Goal: Task Accomplishment & Management: Manage account settings

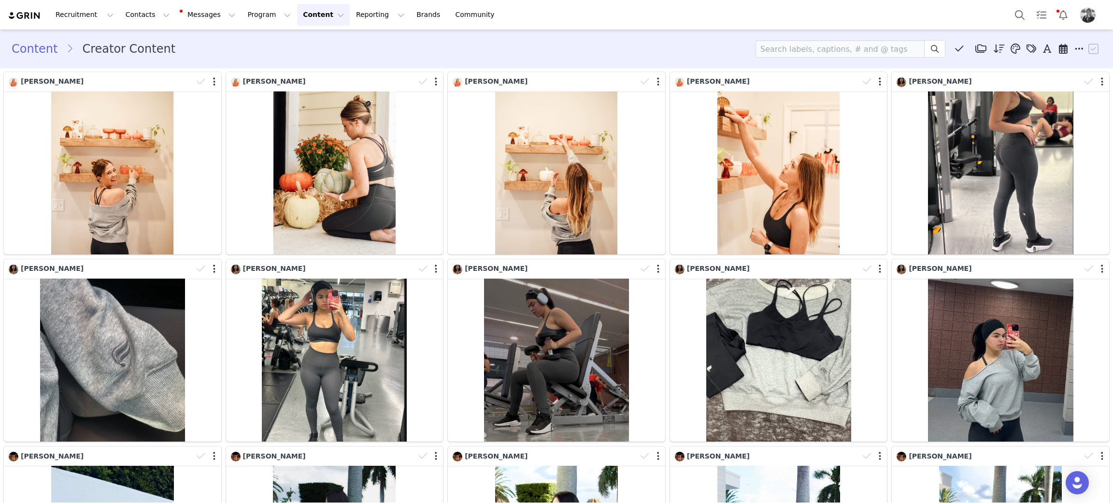
scroll to position [7562, 0]
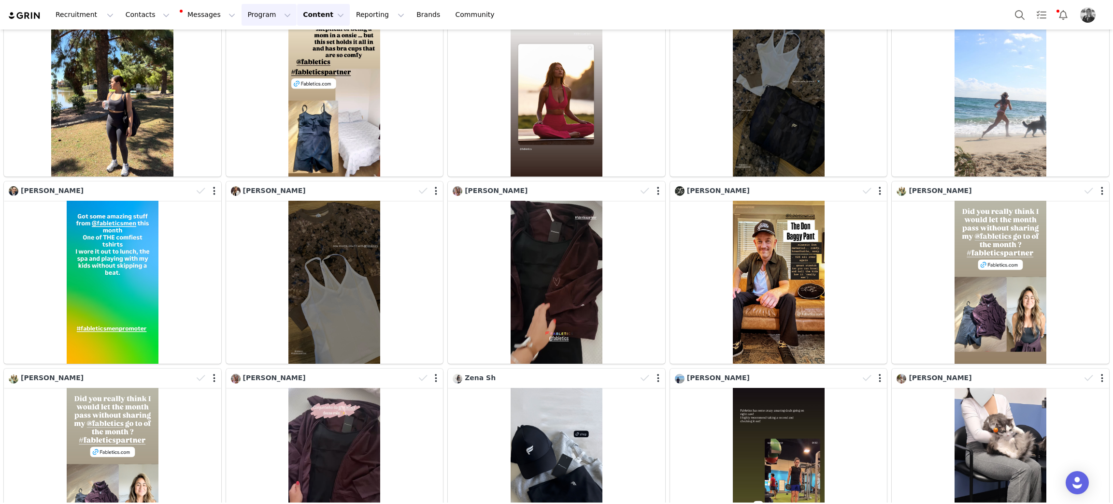
drag, startPoint x: 228, startPoint y: 14, endPoint x: 228, endPoint y: 26, distance: 11.6
click at [242, 14] on button "Program Program" at bounding box center [269, 15] width 55 height 22
click at [228, 43] on p "Activations" at bounding box center [244, 43] width 37 height 10
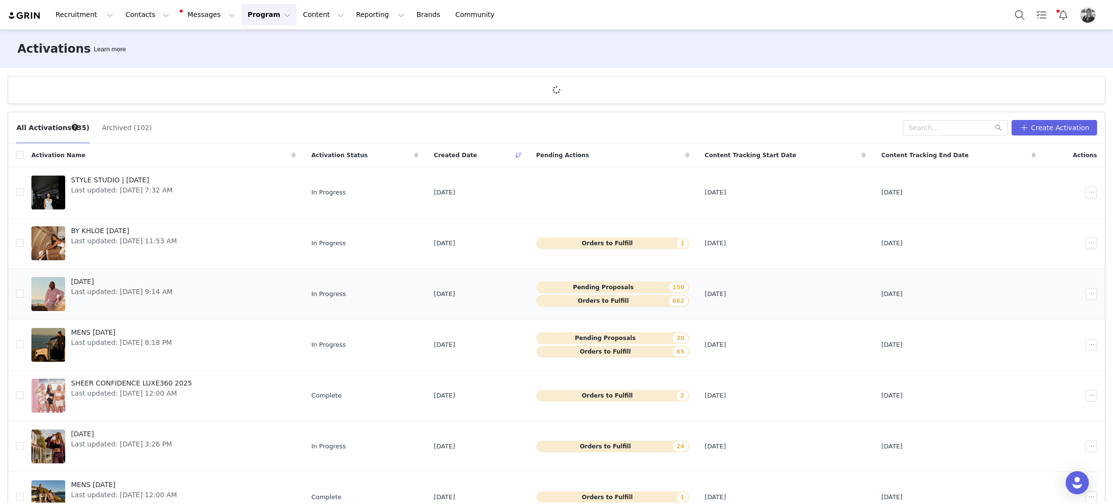
click at [106, 278] on span "[DATE]" at bounding box center [121, 281] width 101 height 10
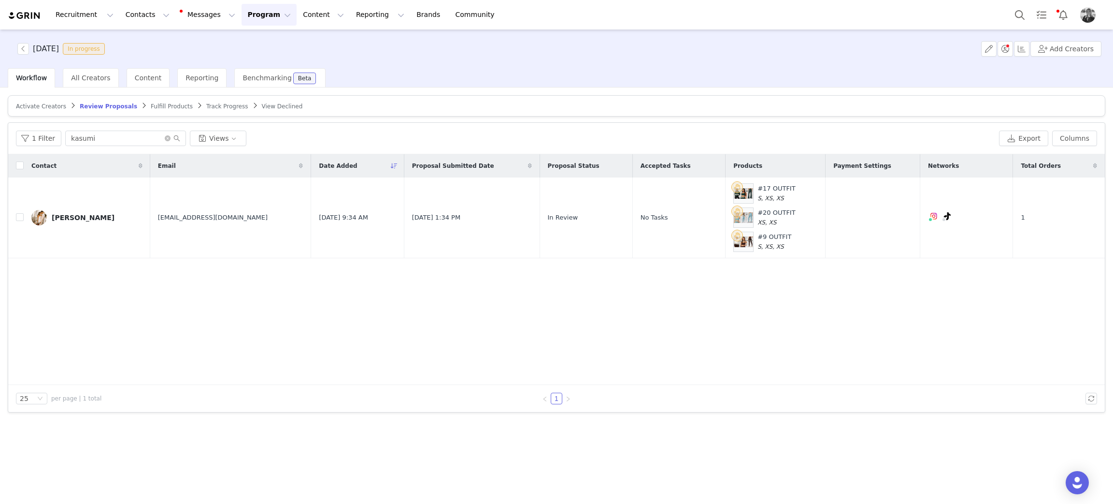
click at [37, 102] on link "Activate Creators" at bounding box center [41, 105] width 50 height 7
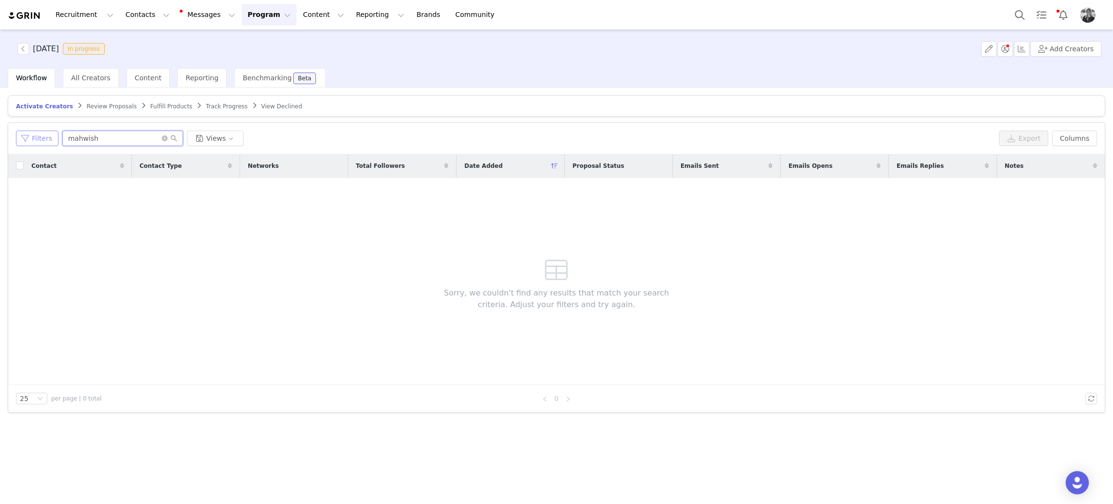
drag, startPoint x: 99, startPoint y: 144, endPoint x: 25, endPoint y: 132, distance: 75.2
click at [25, 132] on div "Filters mahwish Views" at bounding box center [506, 137] width 980 height 15
type input "gabriela"
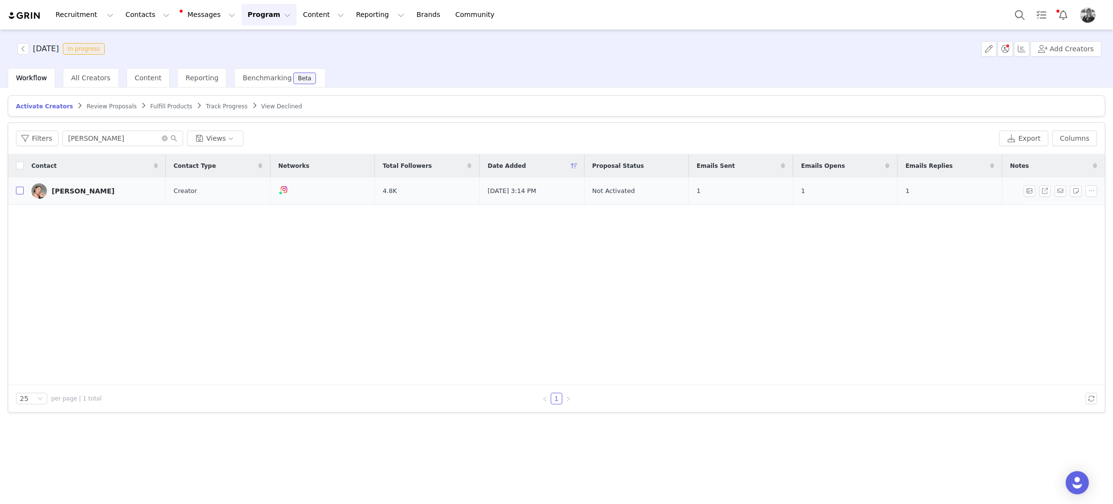
click at [19, 190] on input "checkbox" at bounding box center [20, 191] width 8 height 8
checkbox input "true"
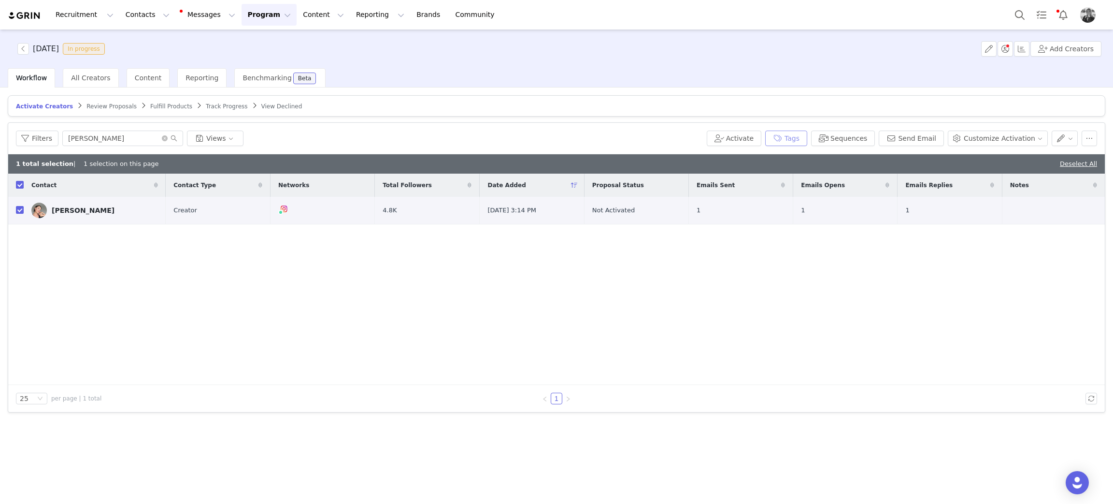
click at [807, 139] on button "Tags" at bounding box center [786, 137] width 42 height 15
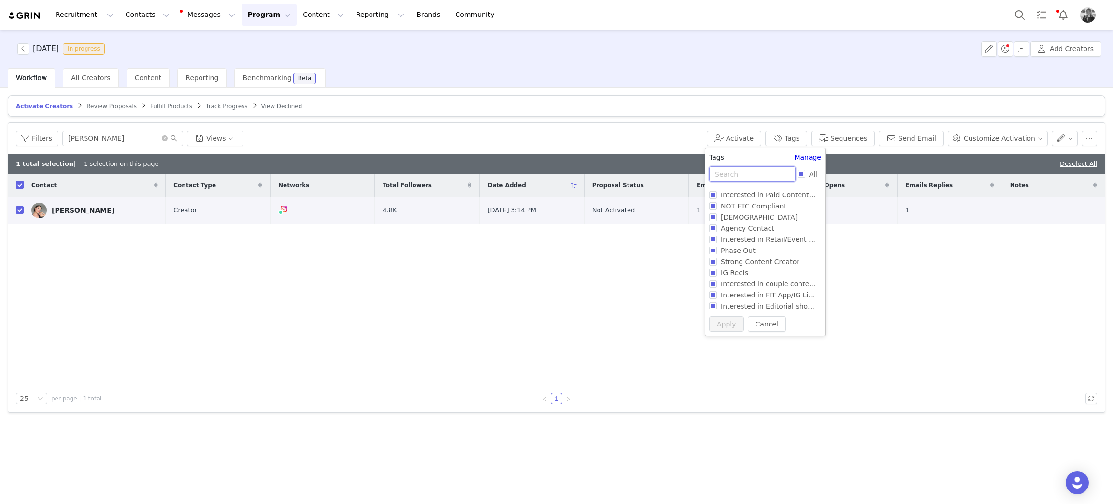
click at [728, 172] on input "text" at bounding box center [752, 173] width 87 height 15
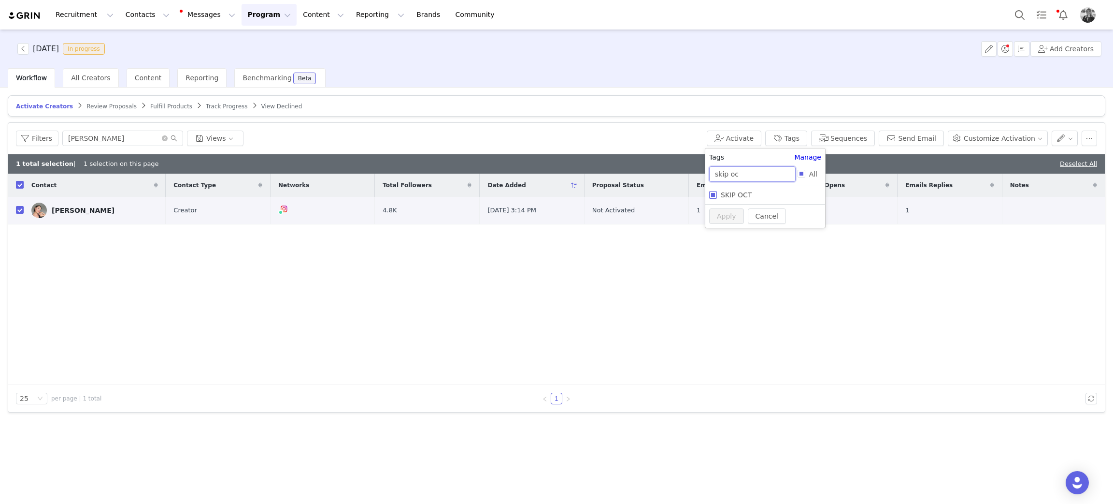
type input "skip oc"
click at [712, 194] on input "SKIP OCT" at bounding box center [713, 195] width 8 height 8
checkbox input "true"
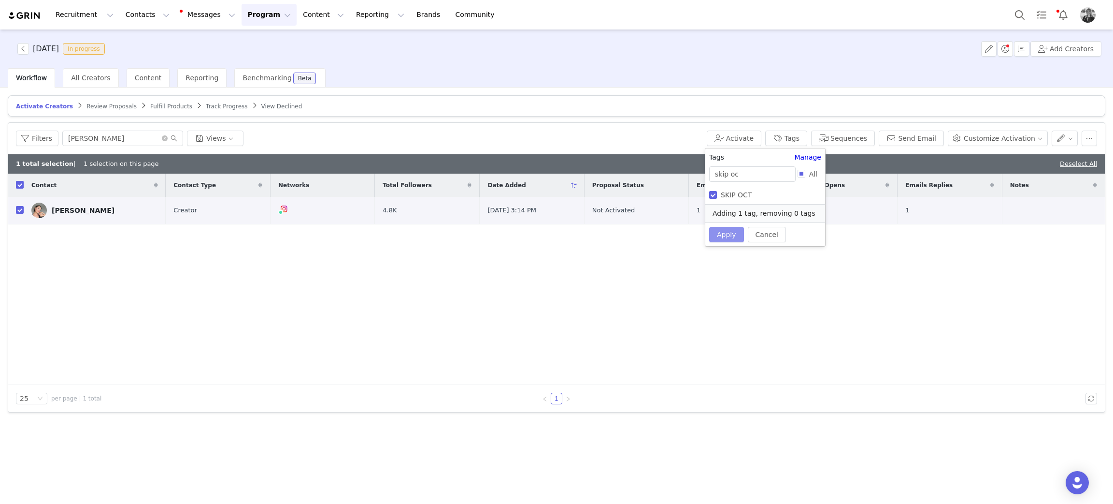
click at [728, 236] on button "Apply" at bounding box center [726, 234] width 35 height 15
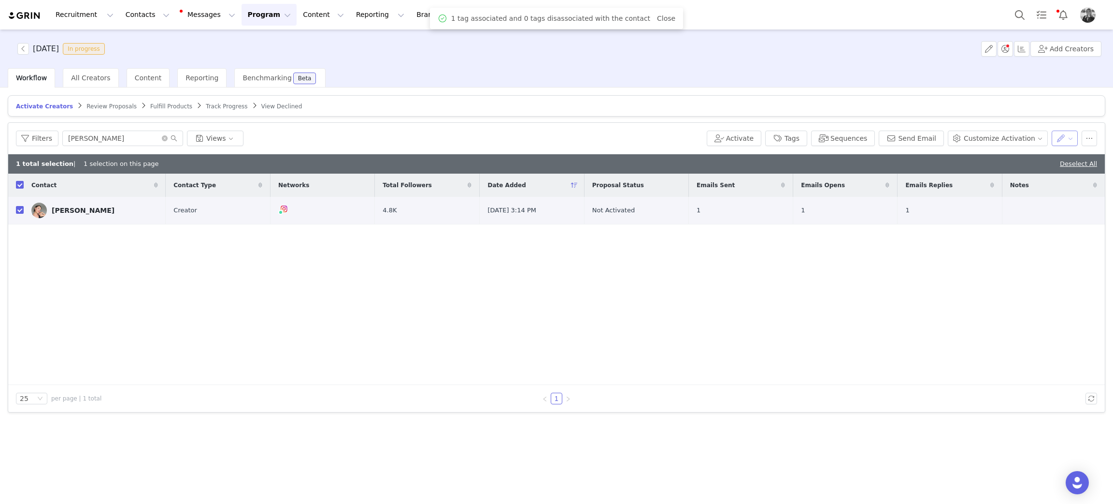
click at [1074, 139] on button "button" at bounding box center [1065, 137] width 27 height 15
click at [1084, 143] on button "button" at bounding box center [1089, 137] width 15 height 15
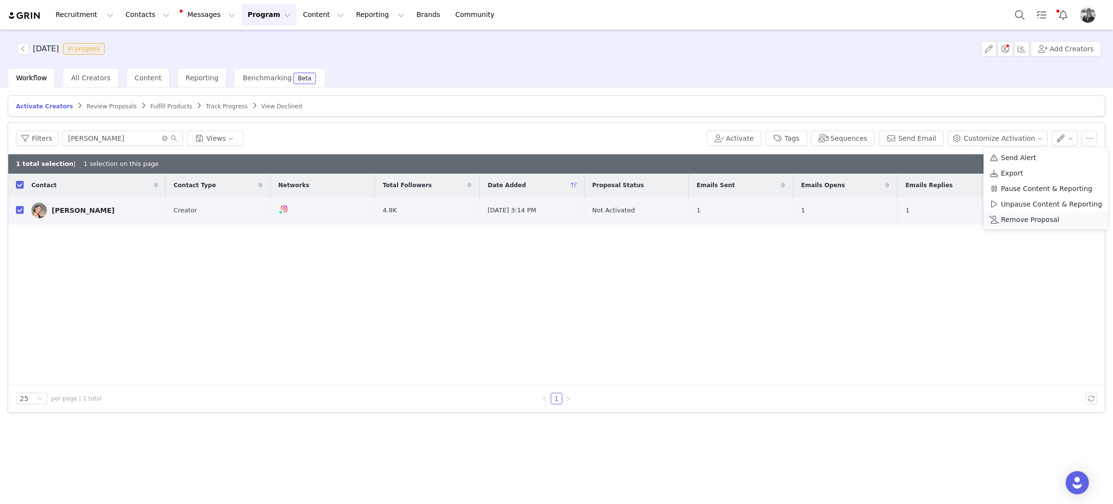
click at [1033, 220] on span "Remove Proposal" at bounding box center [1030, 219] width 58 height 11
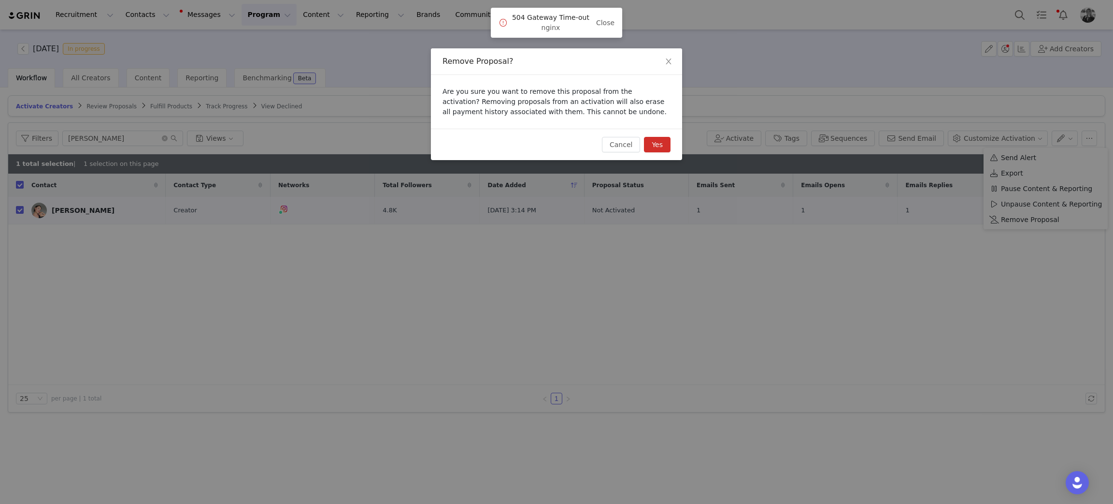
click at [658, 141] on button "Yes" at bounding box center [657, 144] width 27 height 15
checkbox input "false"
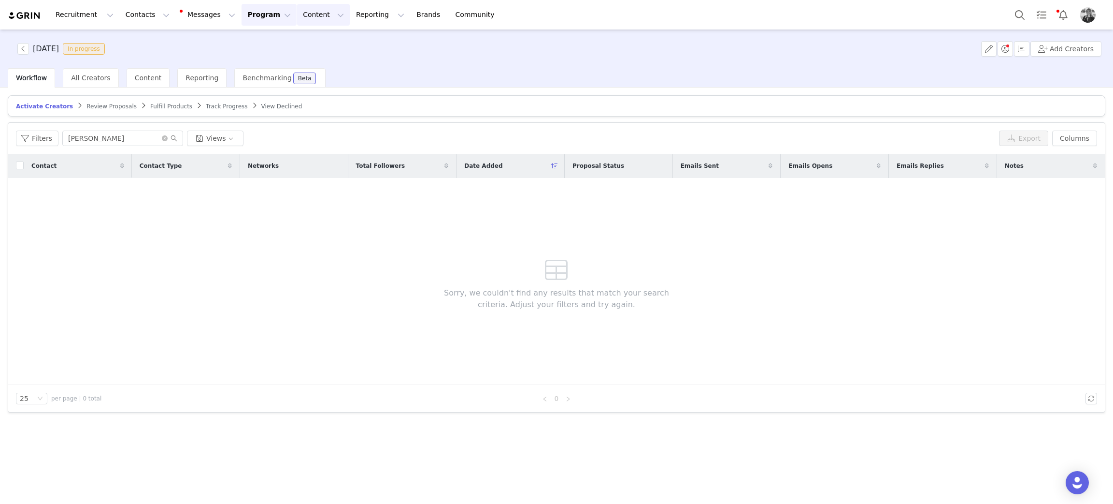
click at [297, 15] on button "Content Content" at bounding box center [323, 15] width 53 height 22
drag, startPoint x: 289, startPoint y: 45, endPoint x: 540, endPoint y: 24, distance: 252.2
click at [289, 46] on p "Creator Content" at bounding box center [302, 43] width 54 height 10
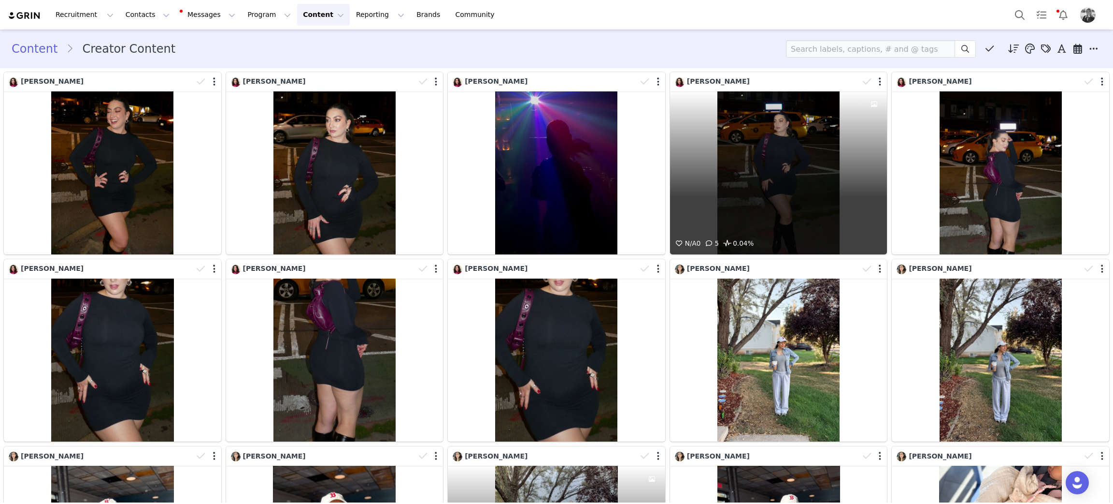
click at [770, 115] on div "N/A 0 5 0.04%" at bounding box center [778, 172] width 217 height 163
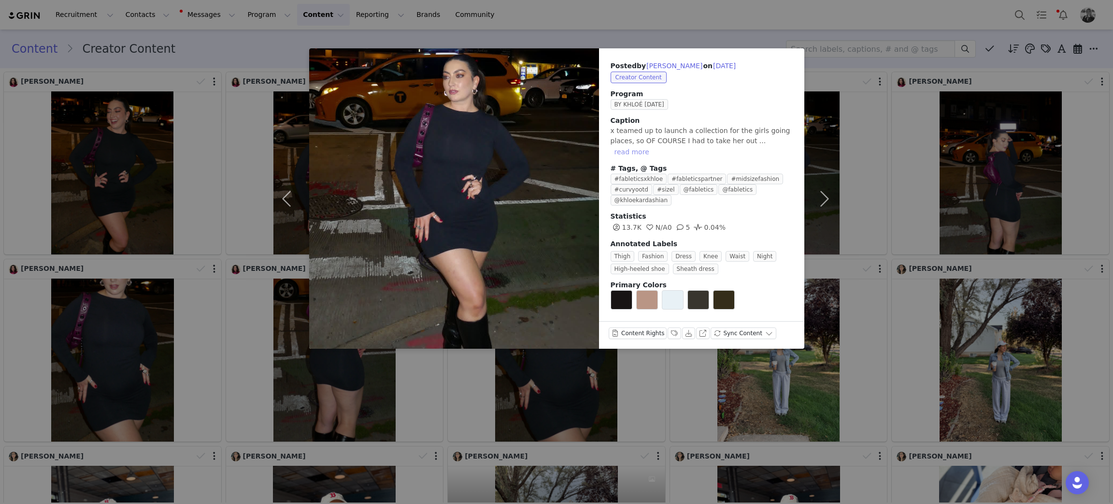
click at [653, 146] on button "read more" at bounding box center [632, 152] width 43 height 12
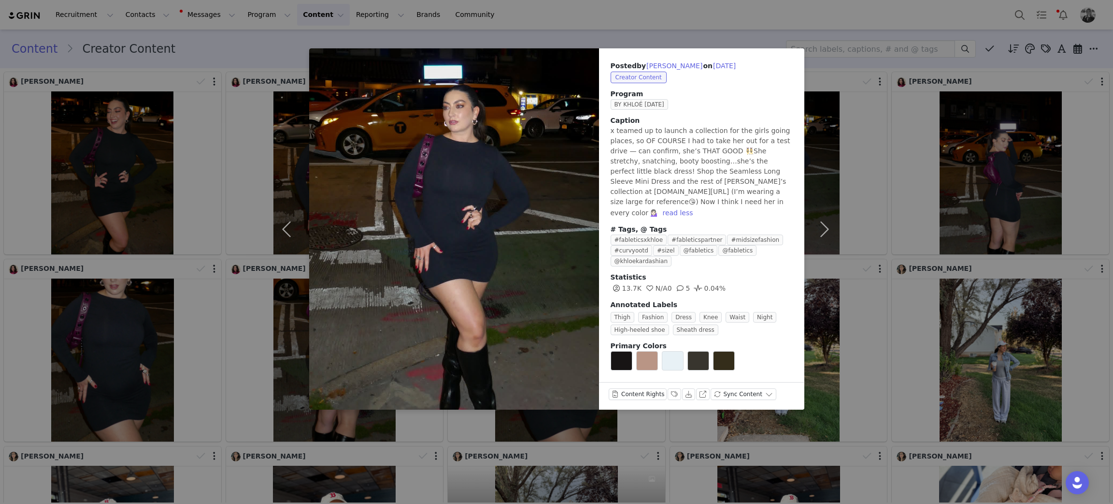
click at [874, 199] on div "Posted by Rachel Grim on Oct 1, 2025 Creator Content Program BY KHLOÉ OCT 2025 …" at bounding box center [556, 252] width 1113 height 504
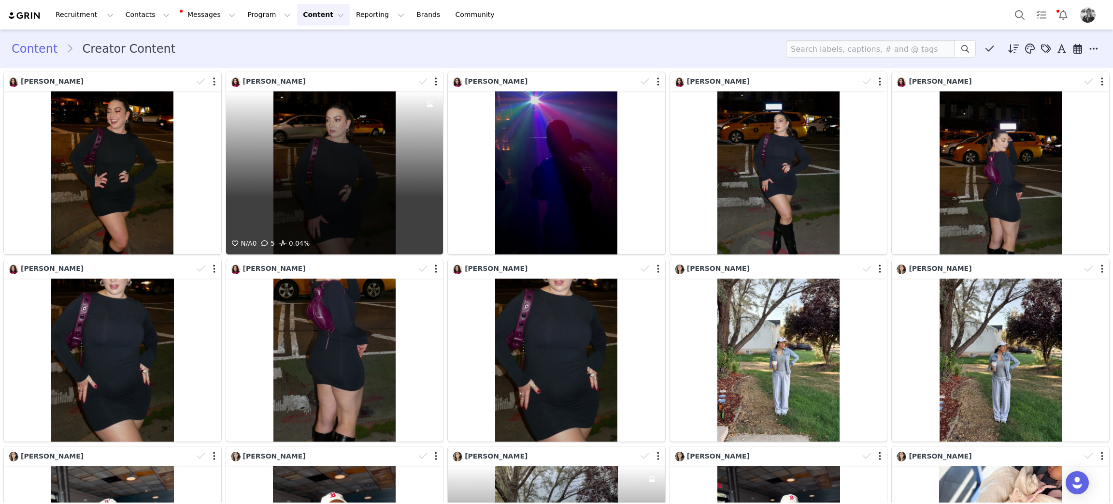
click at [339, 201] on div "N/A 0 5 0.04%" at bounding box center [334, 172] width 217 height 163
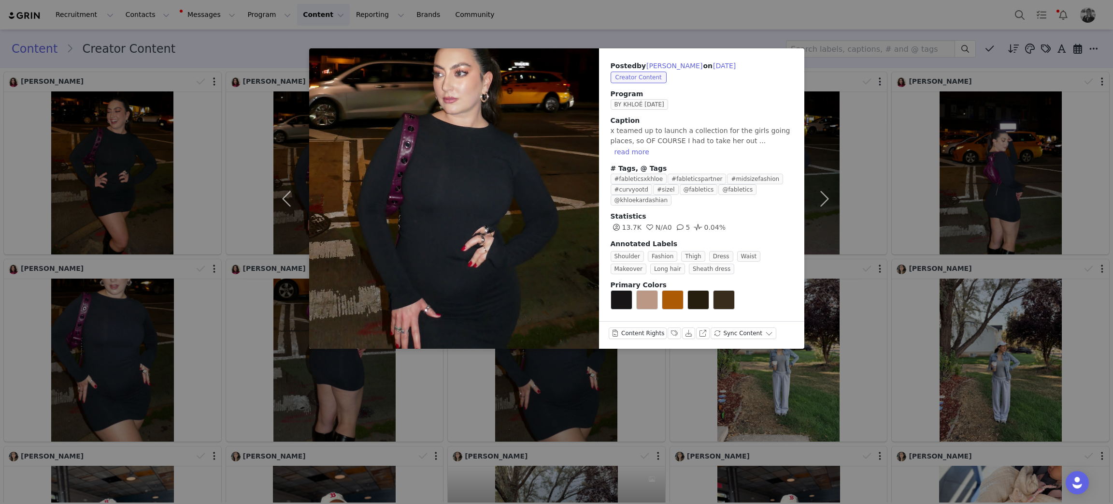
click at [330, 369] on div "Posted by Rachel Grim on Oct 1, 2025 Creator Content Program BY KHLOÉ OCT 2025 …" at bounding box center [556, 252] width 1113 height 504
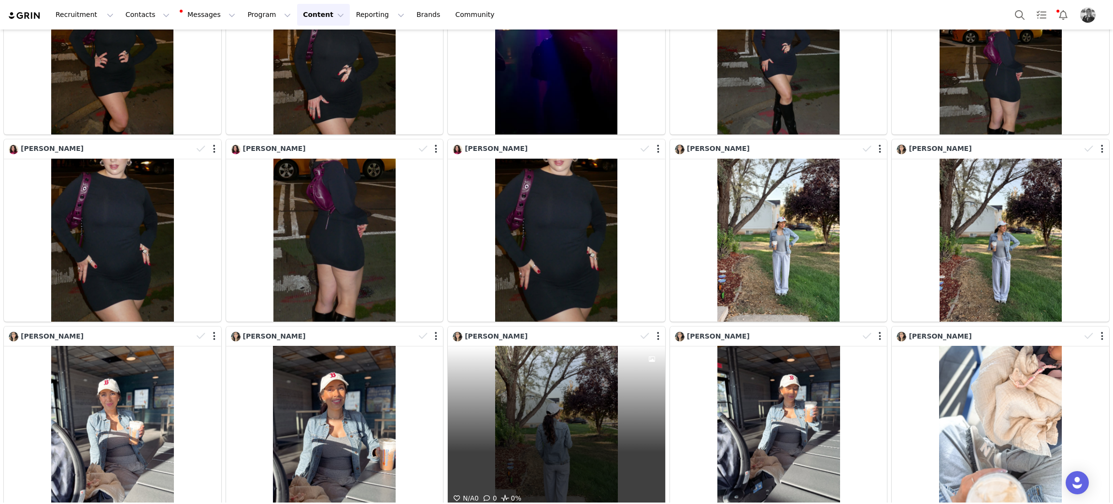
scroll to position [145, 0]
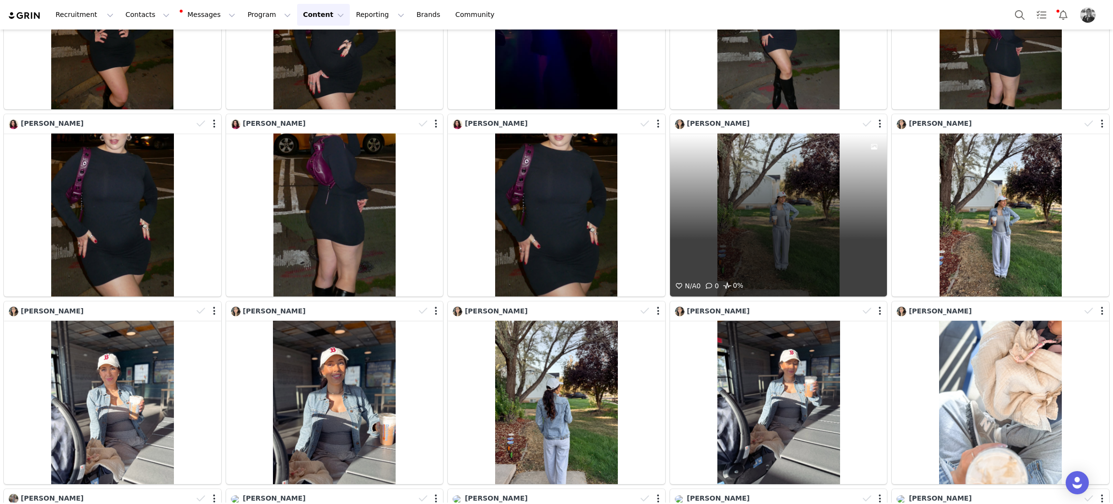
click at [777, 226] on div "N/A 0 0 0%" at bounding box center [778, 214] width 217 height 163
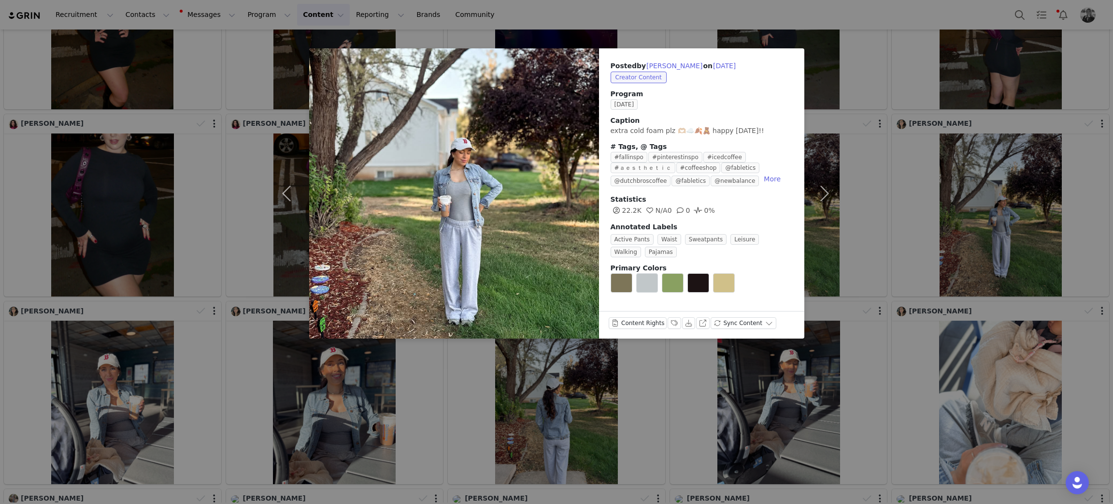
click at [564, 434] on div "Posted by Amy Stratton on Oct 1, 2025 Creator Content Program OCTOBER 2025 Capt…" at bounding box center [556, 252] width 1113 height 504
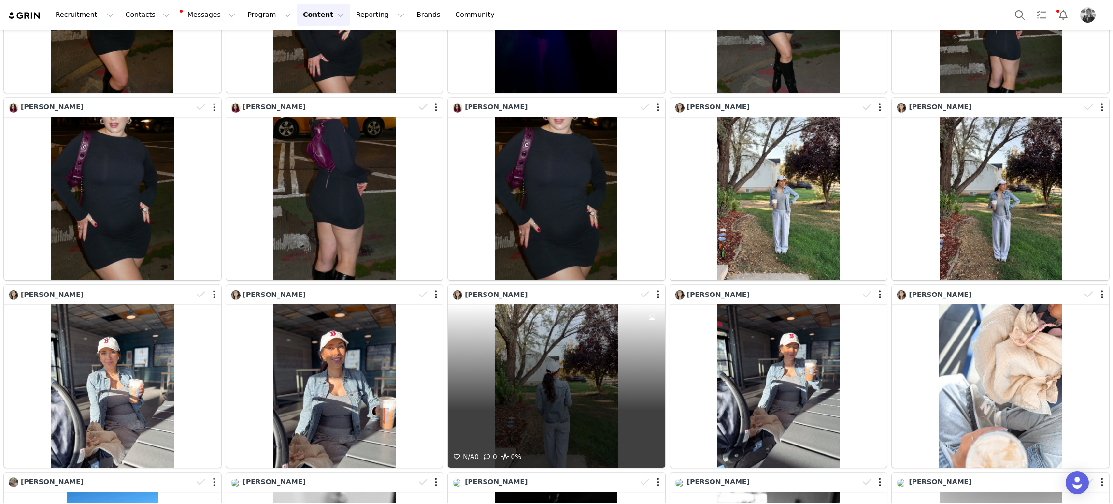
scroll to position [16, 0]
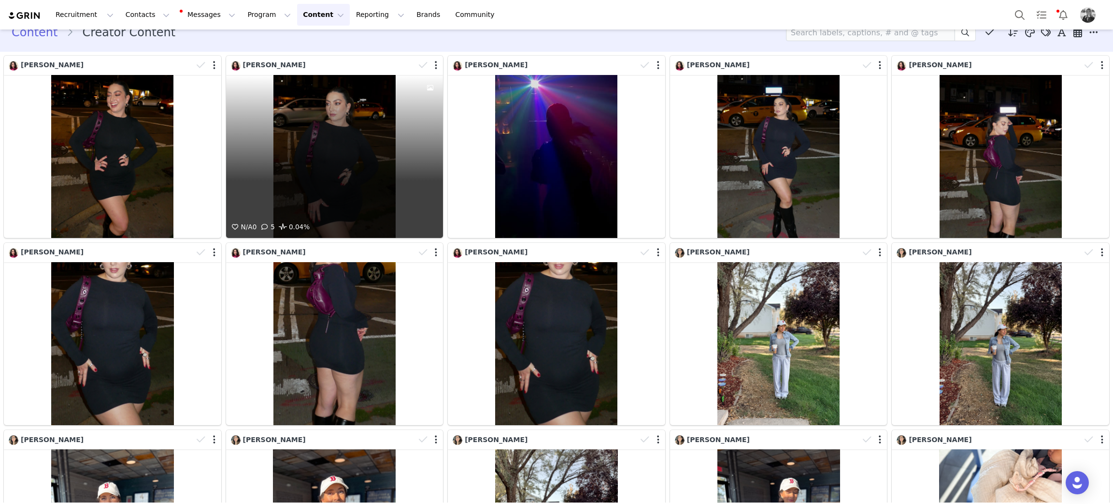
click at [320, 144] on div "N/A 0 5 0.04%" at bounding box center [334, 156] width 217 height 163
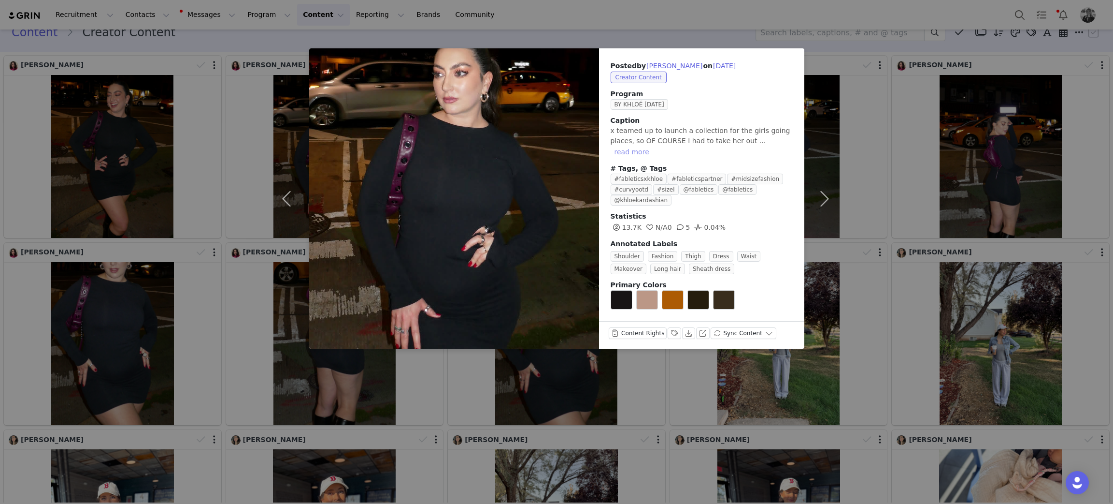
click at [653, 146] on button "read more" at bounding box center [632, 152] width 43 height 12
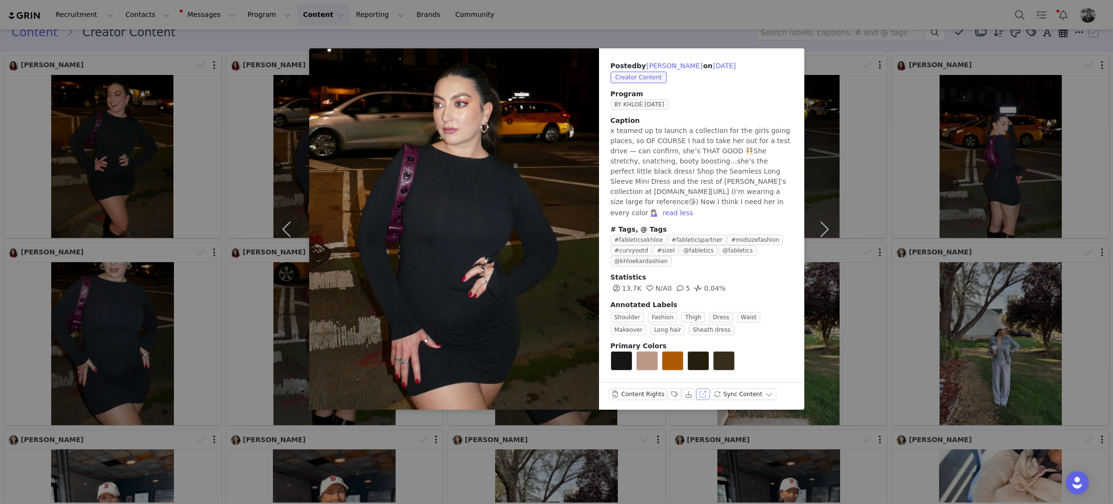
click at [699, 388] on button "View on Instagram" at bounding box center [703, 394] width 14 height 12
click at [1008, 195] on div "Posted by Rachel Grim on Oct 1, 2025 Creator Content Program BY KHLOÉ OCT 2025 …" at bounding box center [556, 252] width 1113 height 504
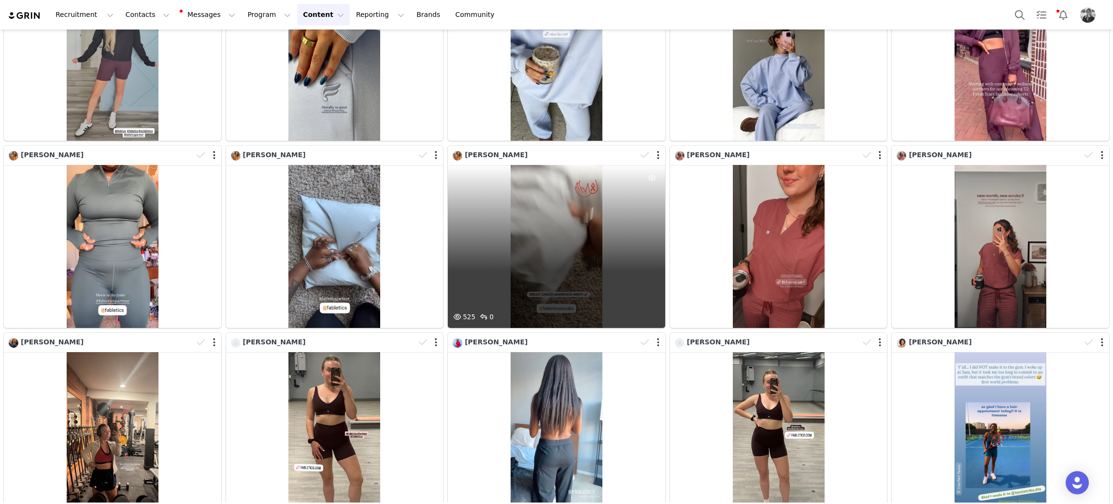
scroll to position [2661, 0]
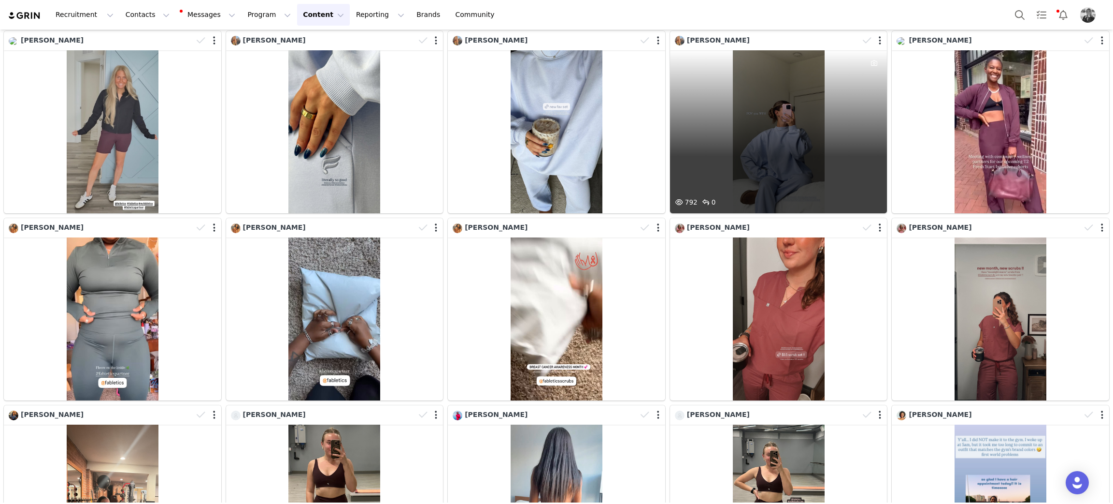
click at [766, 159] on div "792 0" at bounding box center [778, 131] width 217 height 163
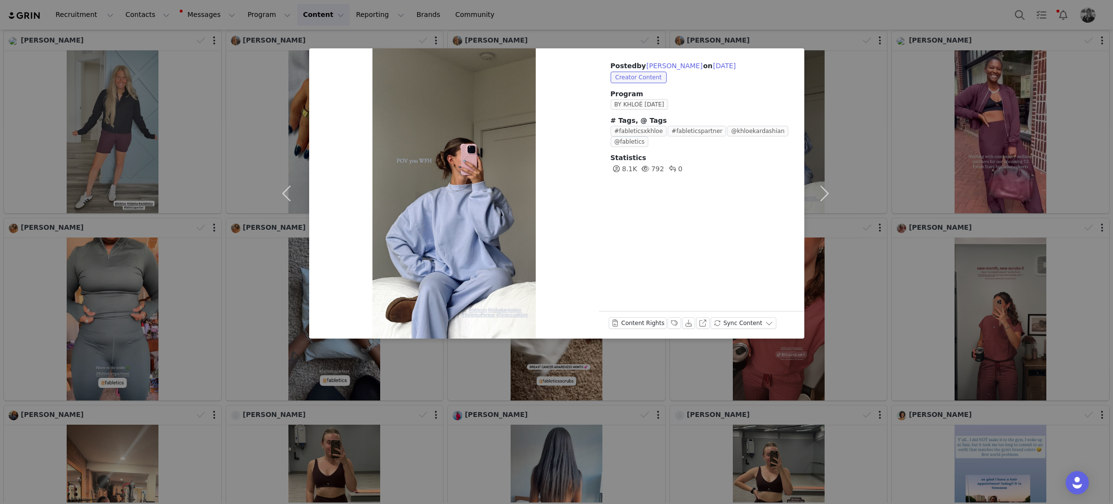
click at [870, 156] on div "Posted by Erin Flory on Oct 1, 2025 Creator Content Program BY KHLOÉ OCT 2025 #…" at bounding box center [556, 252] width 1113 height 504
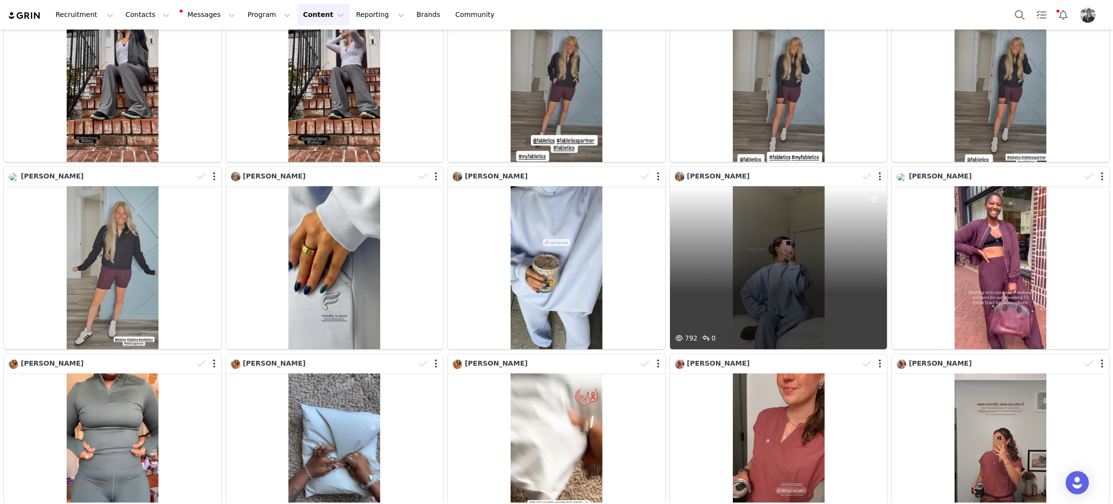
scroll to position [2516, 0]
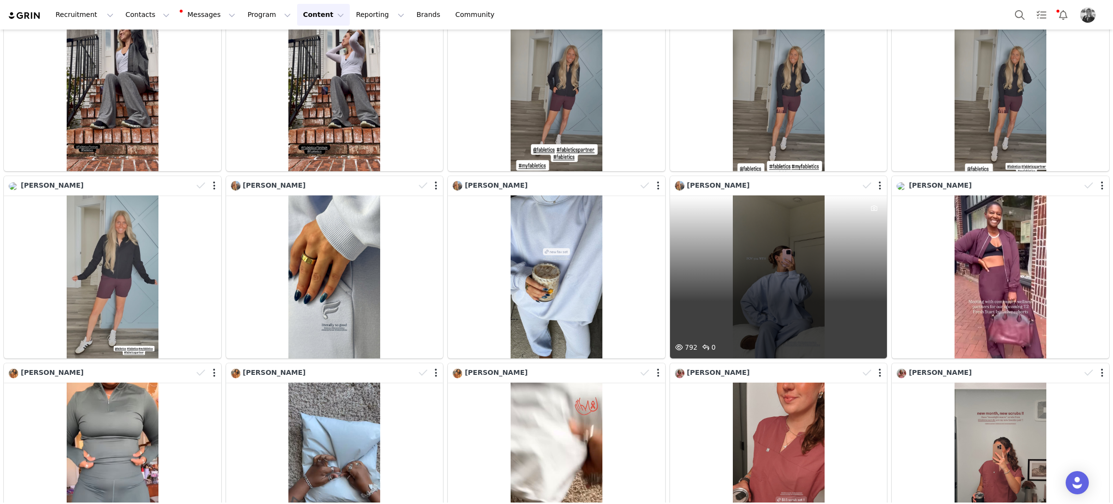
click at [793, 256] on div "792 0" at bounding box center [778, 276] width 217 height 163
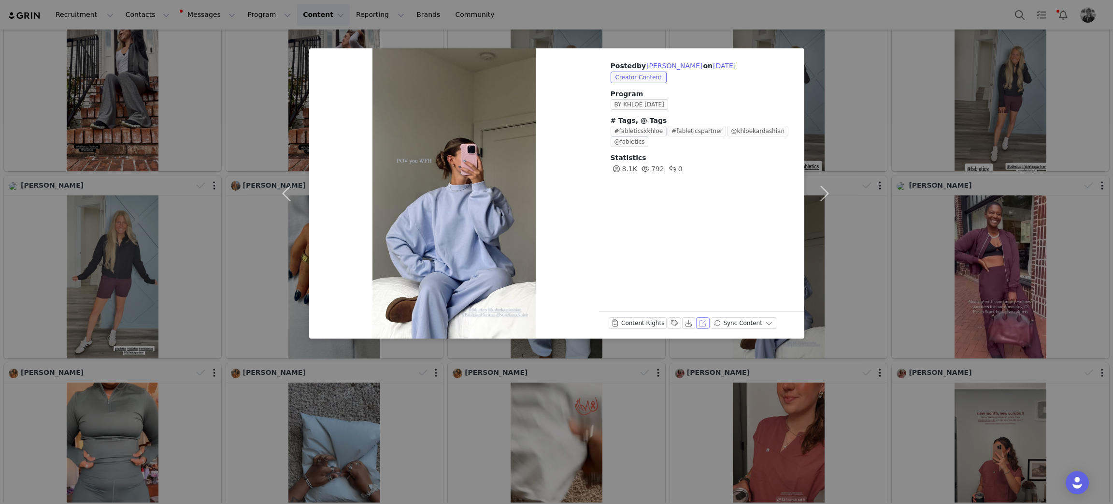
click at [701, 322] on button "View on Instagram" at bounding box center [703, 323] width 14 height 12
click at [457, 477] on div "Posted by Erin Flory on Oct 1, 2025 Creator Content Program BY KHLOÉ OCT 2025 #…" at bounding box center [556, 252] width 1113 height 504
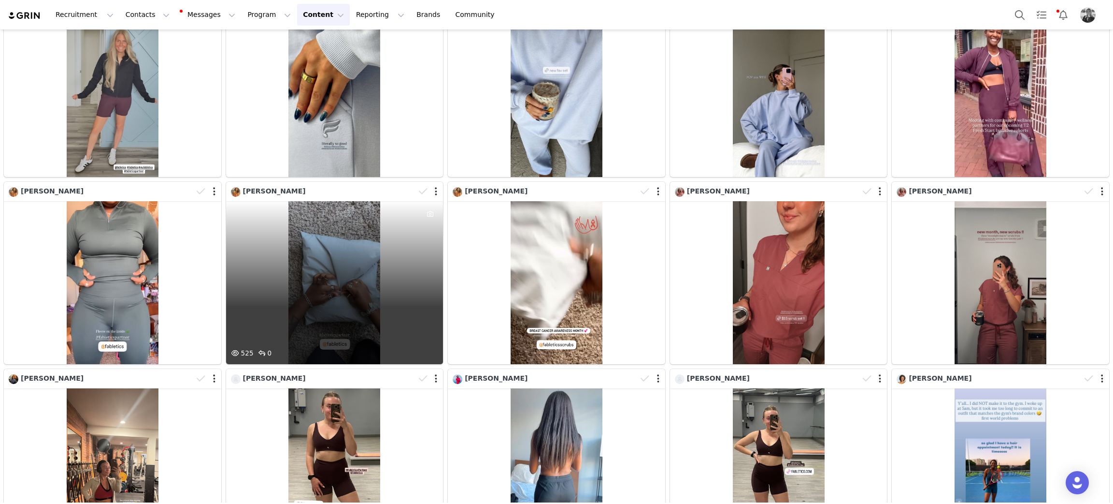
scroll to position [2733, 0]
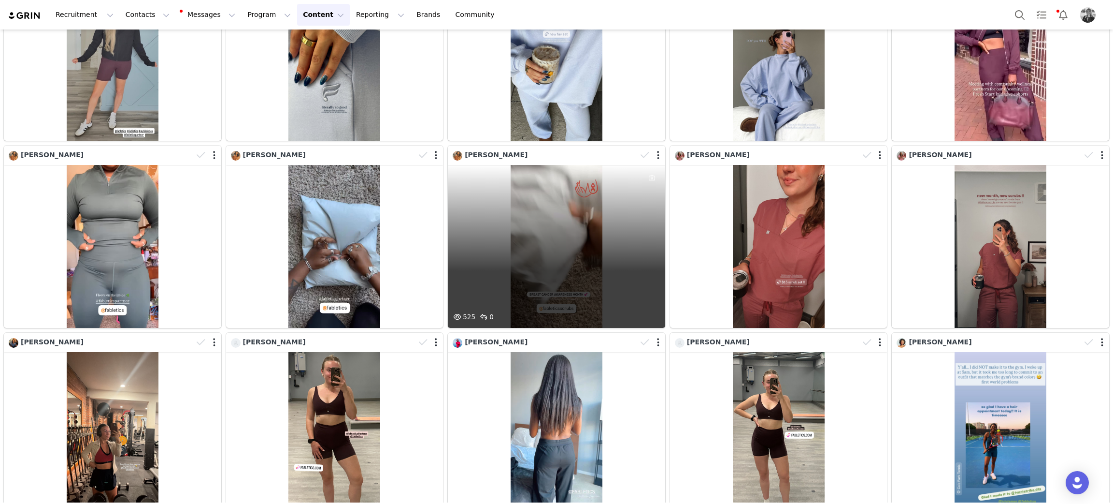
click at [568, 230] on div "525 0" at bounding box center [556, 246] width 217 height 163
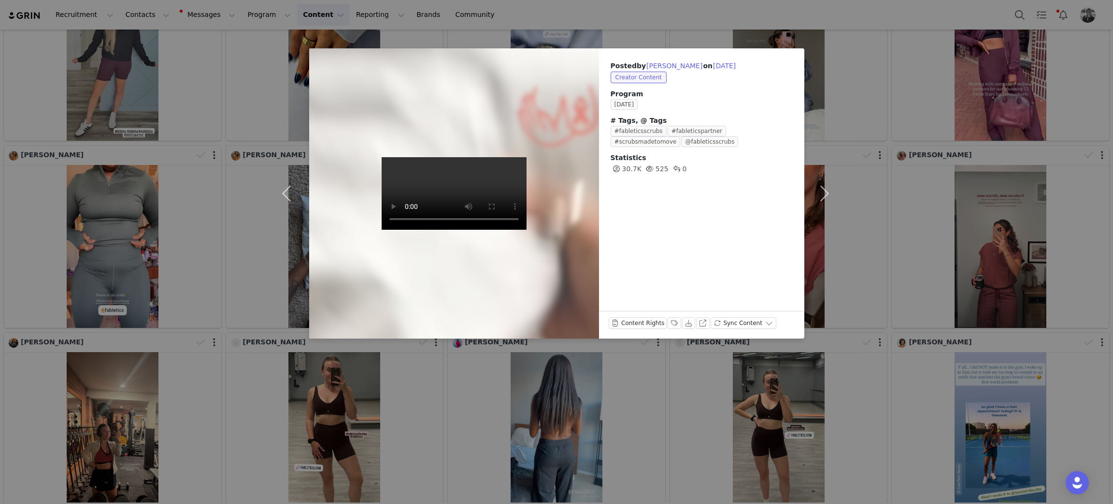
click at [944, 231] on div "Posted by Shyesa Mosley on Oct 1, 2025 Creator Content Program OCTOBER 2025 # T…" at bounding box center [556, 252] width 1113 height 504
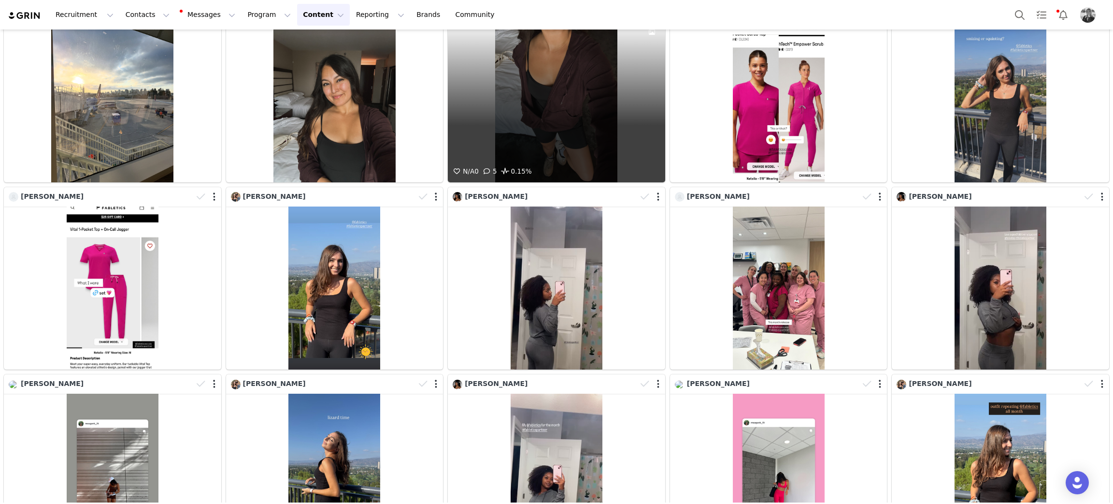
scroll to position [4587, 0]
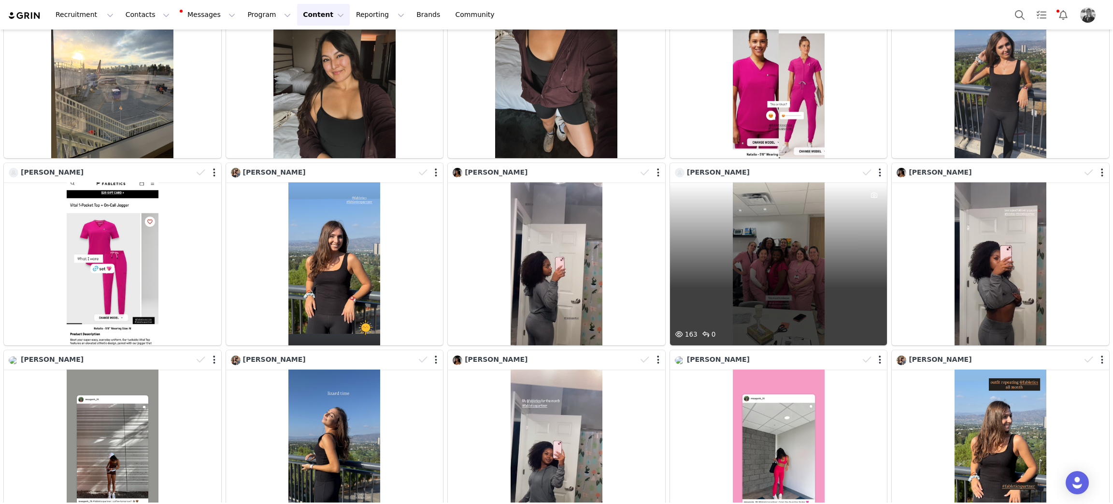
click at [769, 197] on div "163 0" at bounding box center [778, 263] width 217 height 163
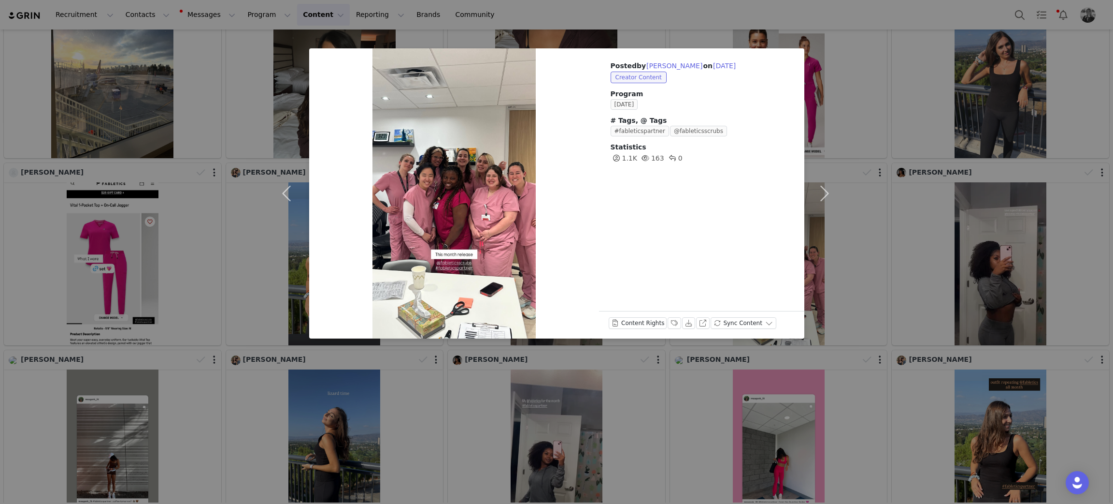
click at [857, 249] on div "Posted by Nina Nguimzonn on Sep 30, 2025 Creator Content Program OCTOBER 2025 #…" at bounding box center [556, 252] width 1113 height 504
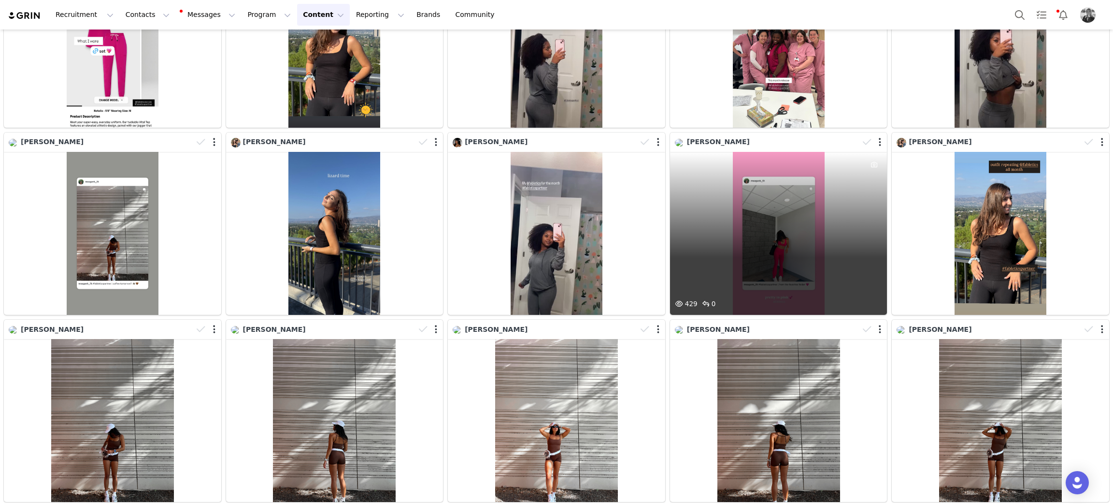
scroll to position [5021, 0]
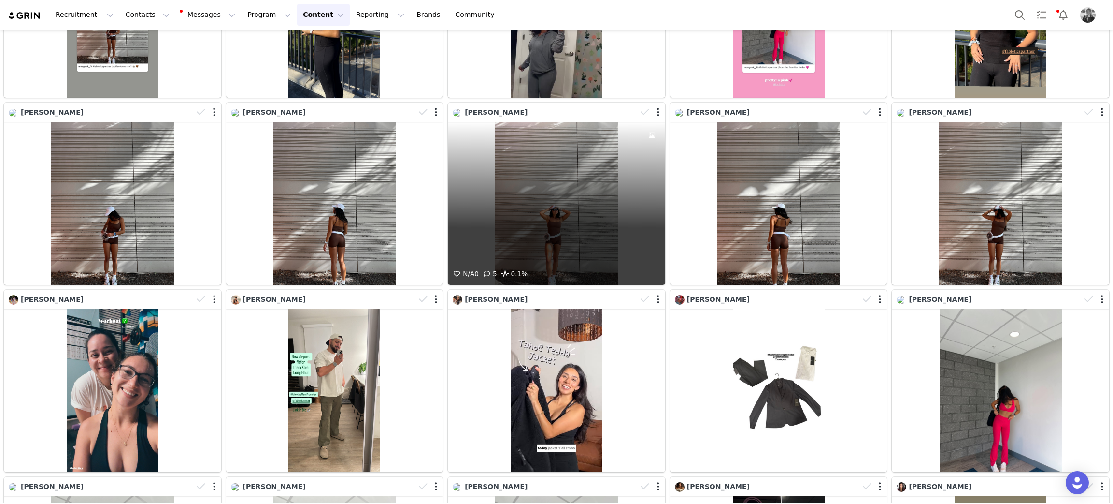
click at [564, 176] on div "N/A 0 5 0.1%" at bounding box center [556, 203] width 217 height 163
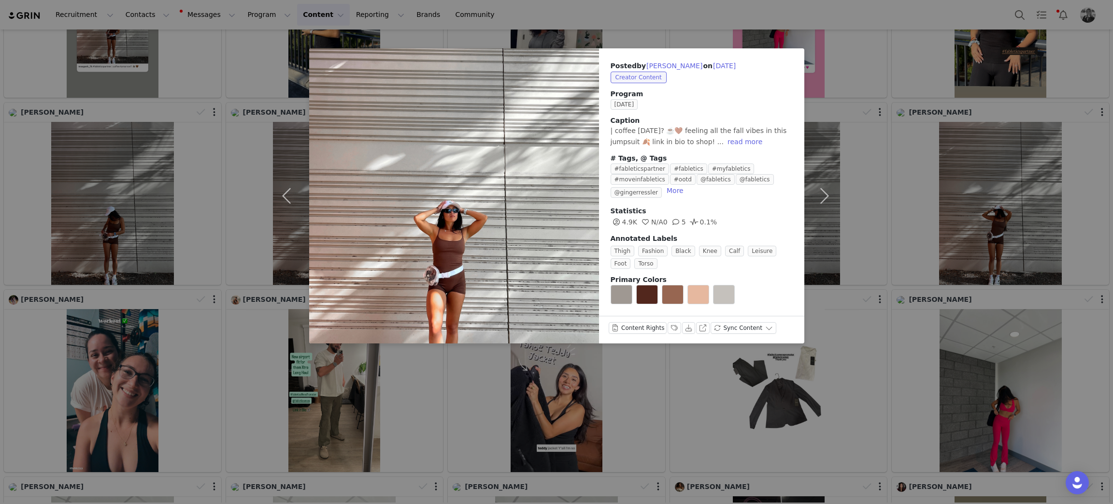
click at [172, 164] on div "Posted by Meagan Lau on Sep 30, 2025 Creator Content Program SEPTEMBER 2025 Cap…" at bounding box center [556, 252] width 1113 height 504
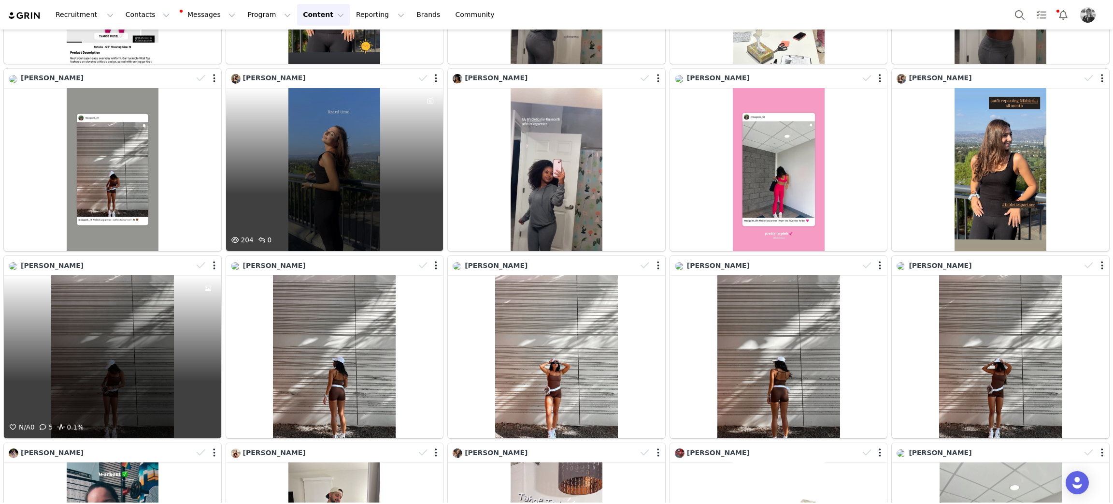
scroll to position [4877, 0]
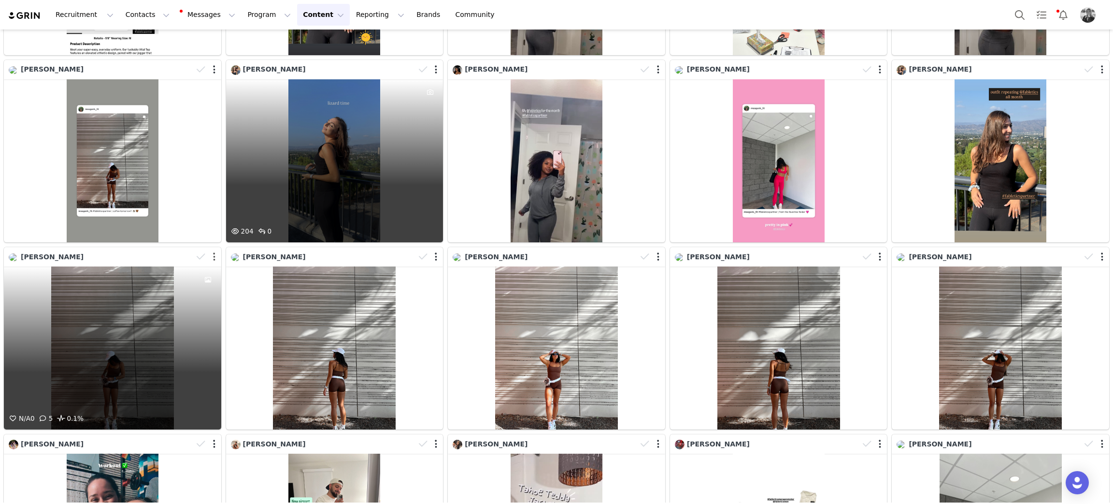
click at [213, 252] on button "button" at bounding box center [214, 257] width 2 height 10
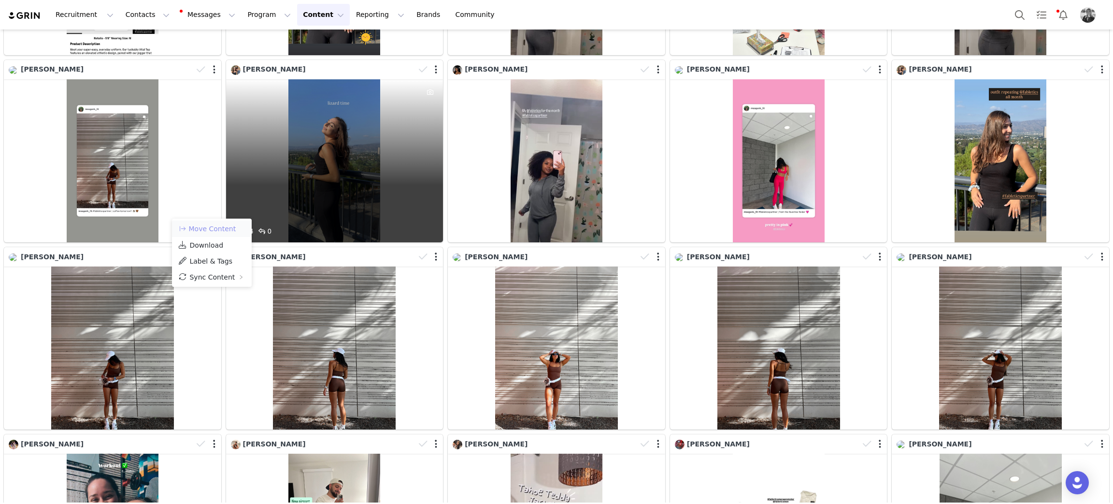
click at [214, 230] on button "Move Content" at bounding box center [207, 229] width 58 height 12
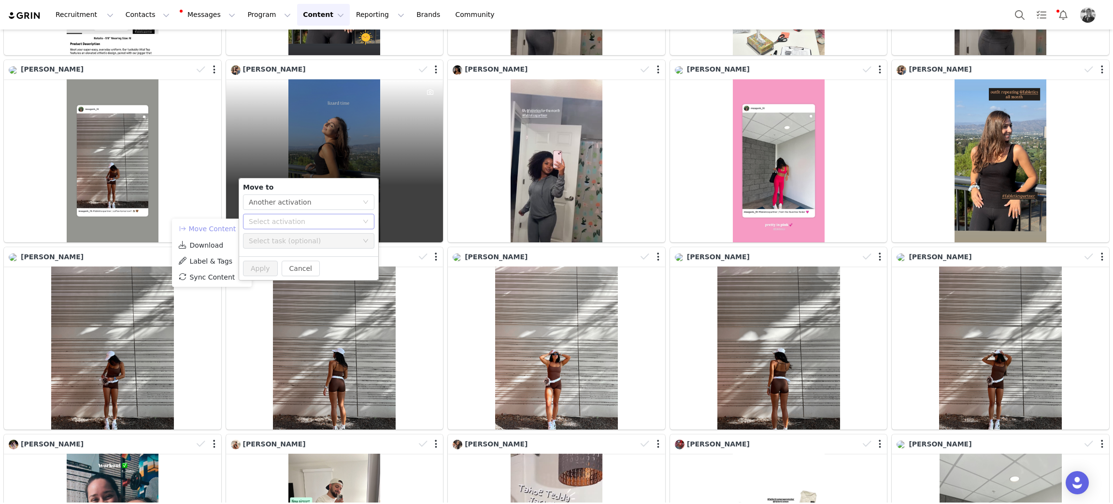
click at [274, 219] on div "Select activation" at bounding box center [303, 221] width 109 height 10
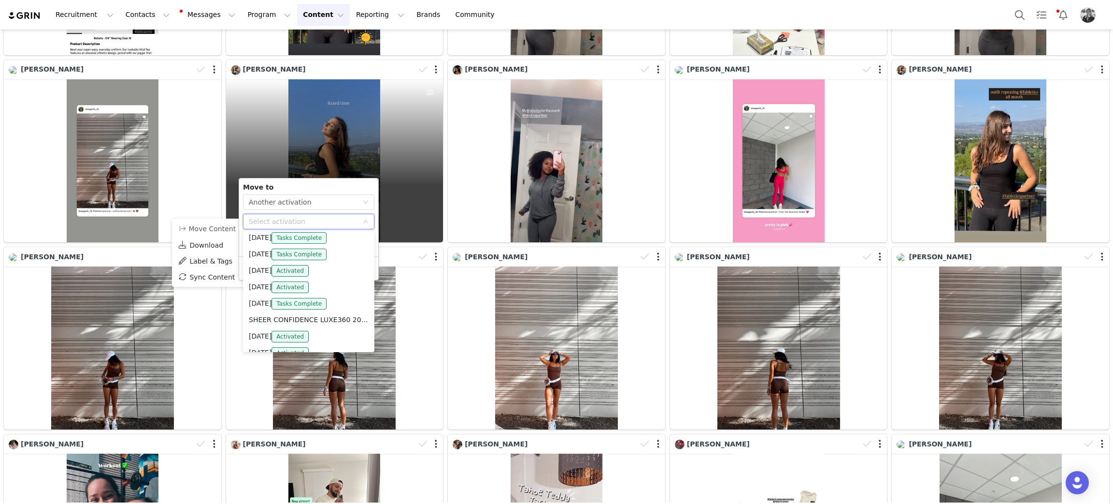
scroll to position [290, 0]
click at [270, 249] on li "SHEER CONFIDENCE LUXE360 2025 Activated" at bounding box center [308, 247] width 131 height 16
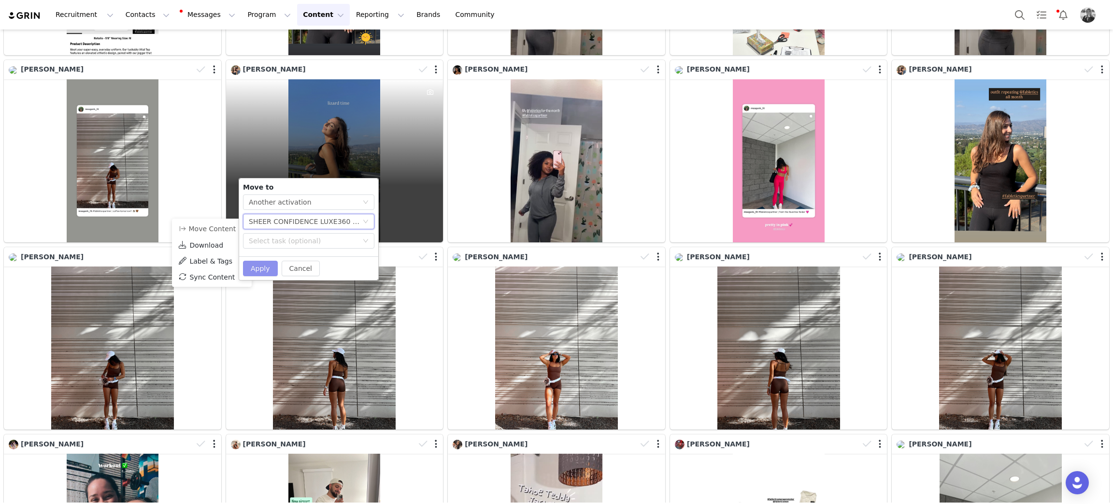
click at [259, 269] on button "Apply" at bounding box center [260, 267] width 35 height 15
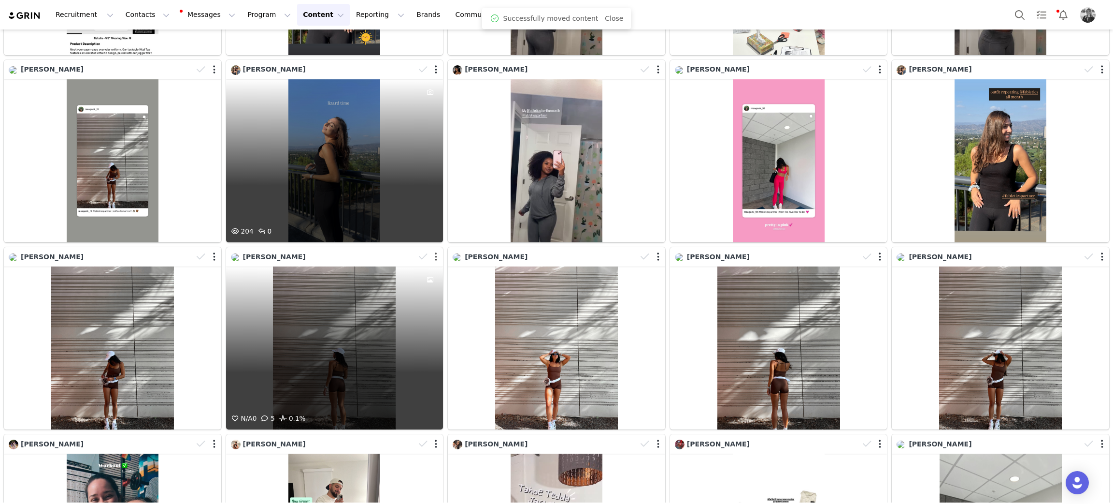
click at [435, 252] on button "button" at bounding box center [436, 257] width 2 height 10
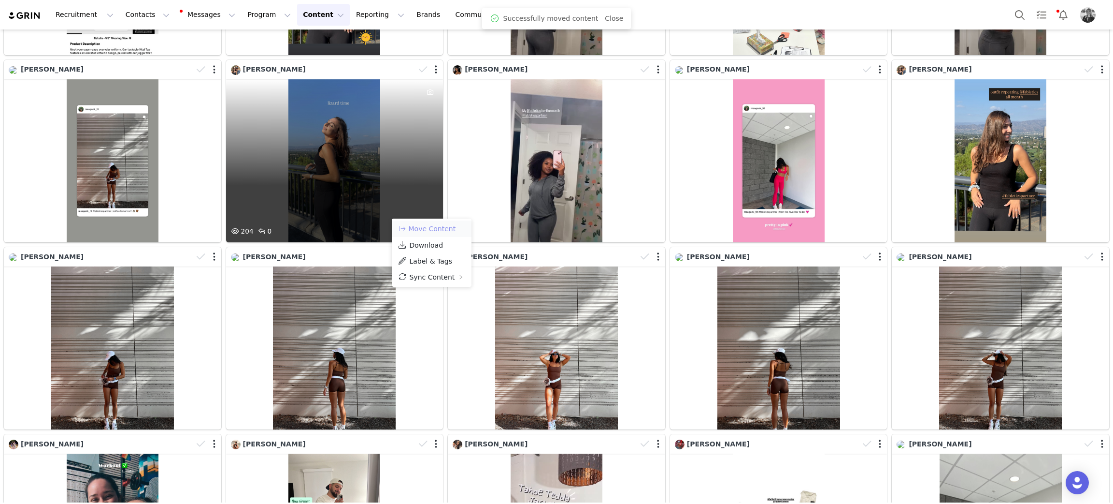
click at [433, 223] on button "Move Content" at bounding box center [427, 229] width 58 height 12
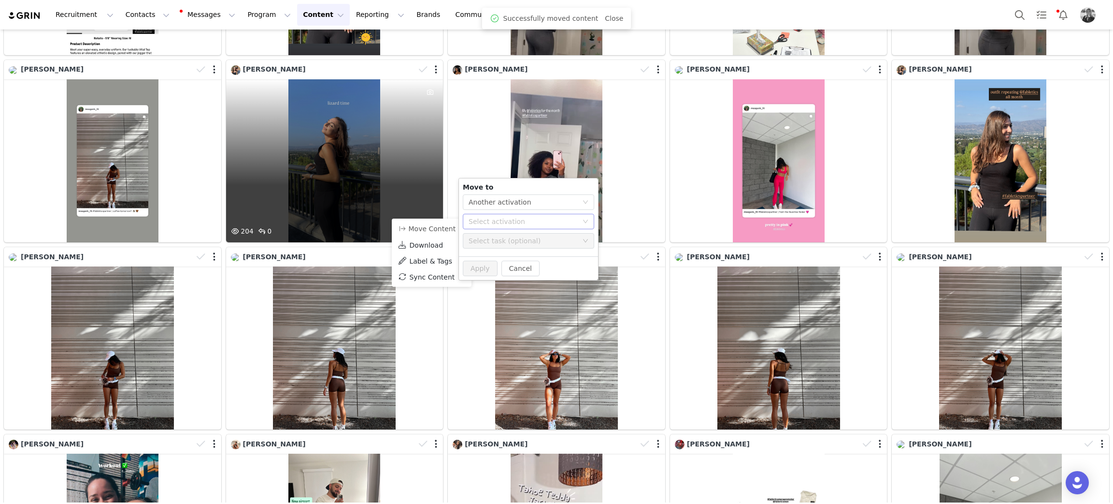
click at [487, 213] on div "Move to Select action Another activation Select activation Select task (optiona…" at bounding box center [528, 217] width 139 height 78
click at [485, 218] on div "Select activation" at bounding box center [526, 221] width 114 height 14
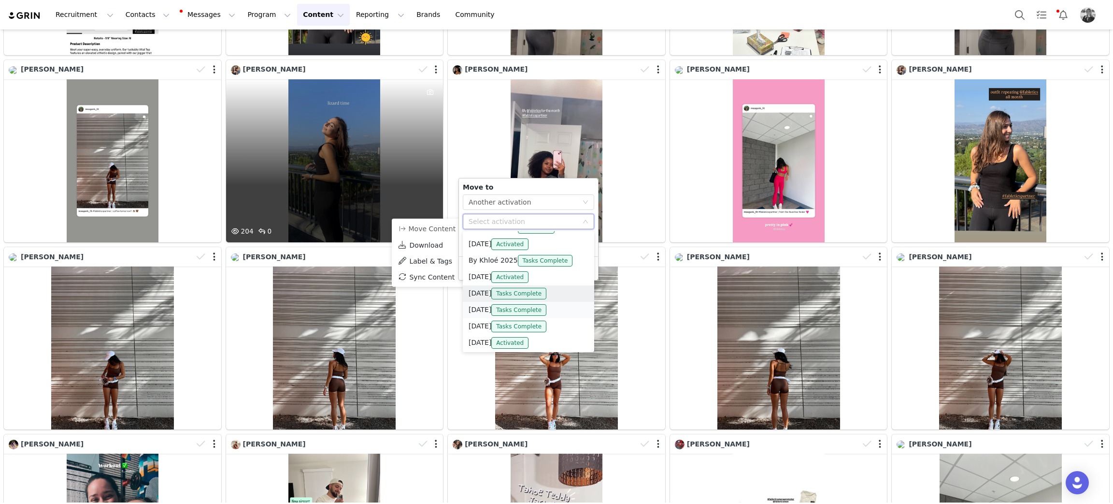
scroll to position [217, 0]
click at [485, 324] on li "SHEER CONFIDENCE LUXE360 2025 Activated" at bounding box center [528, 320] width 131 height 16
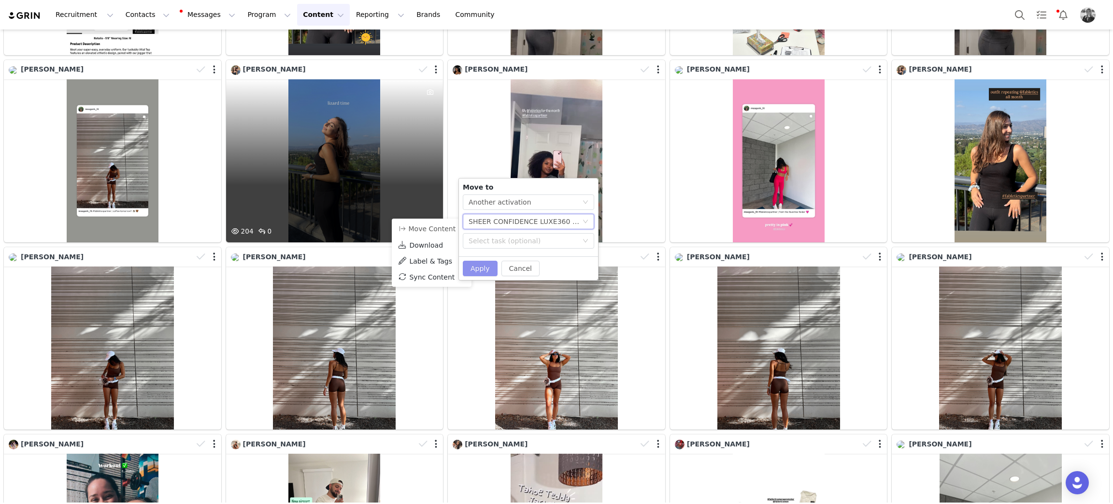
click at [475, 271] on button "Apply" at bounding box center [480, 267] width 35 height 15
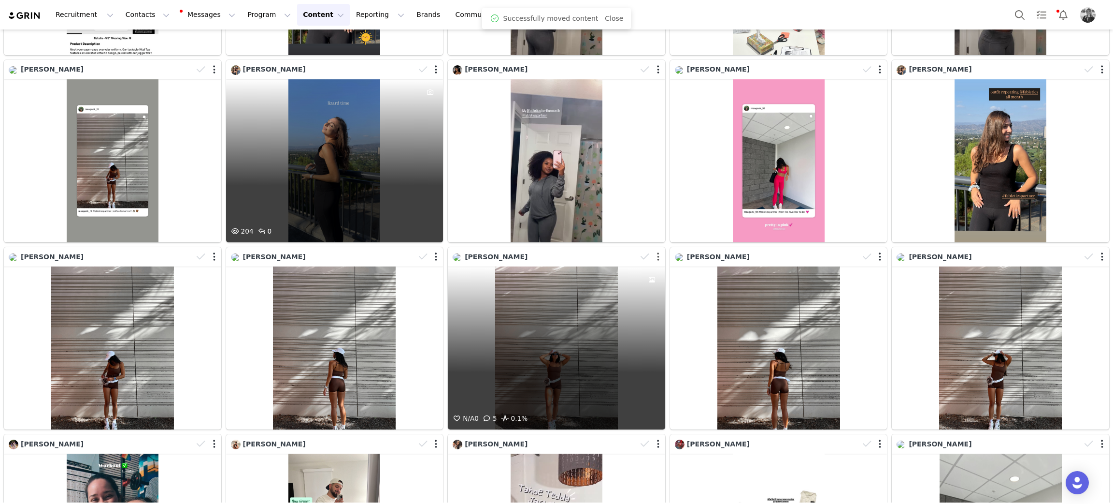
click at [657, 252] on button "button" at bounding box center [658, 257] width 2 height 10
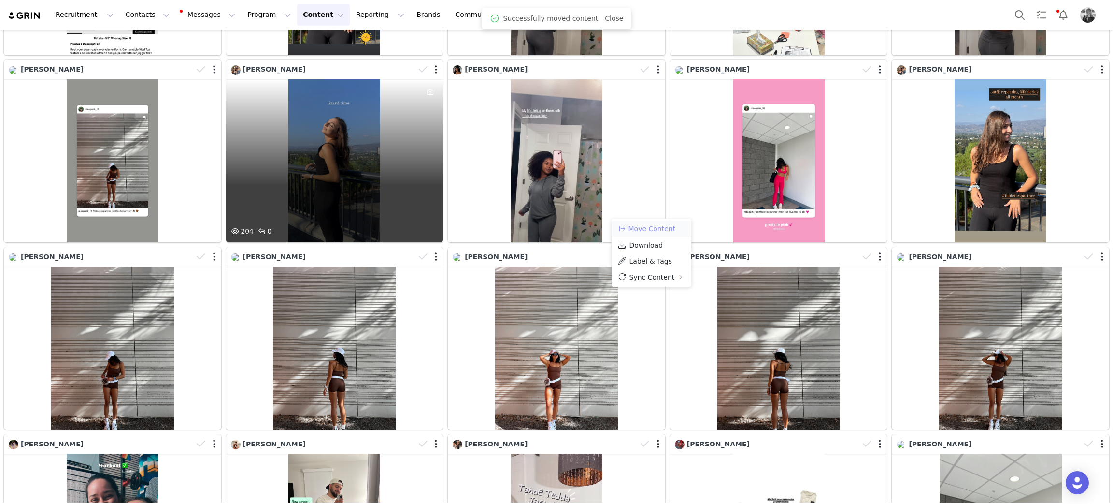
click at [654, 231] on button "Move Content" at bounding box center [647, 229] width 58 height 12
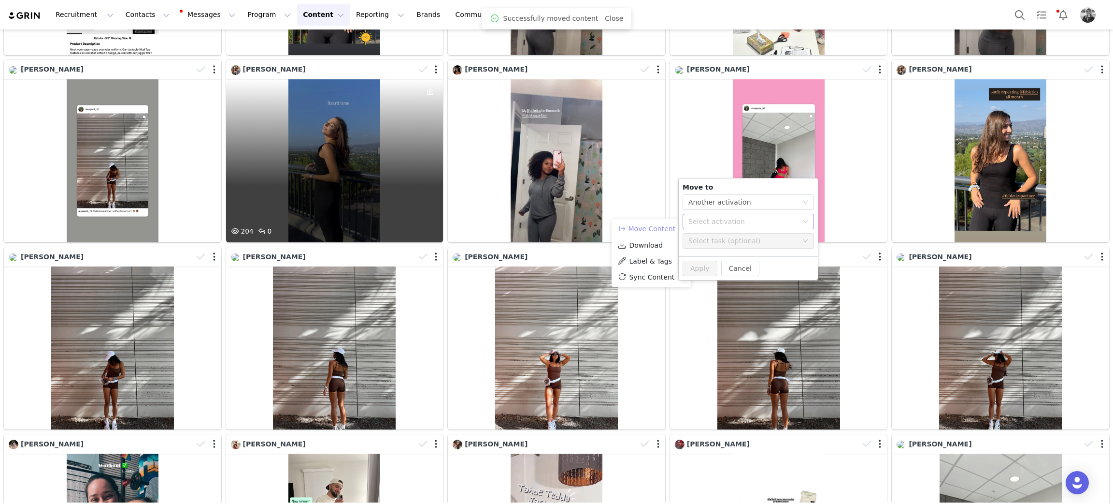
click at [693, 220] on div "Select activation" at bounding box center [743, 221] width 109 height 10
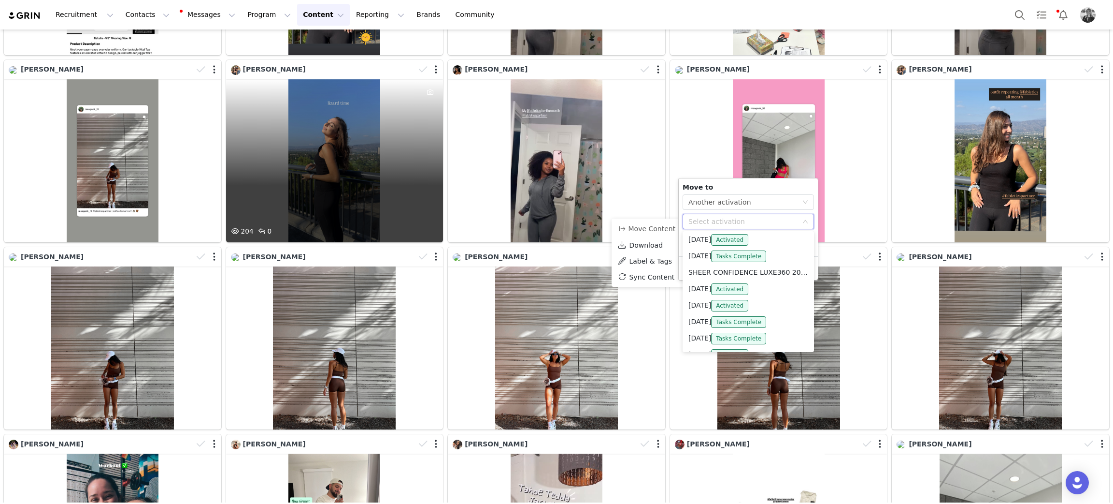
scroll to position [290, 0]
click at [708, 248] on li "SHEER CONFIDENCE LUXE360 2025 Activated" at bounding box center [748, 247] width 131 height 16
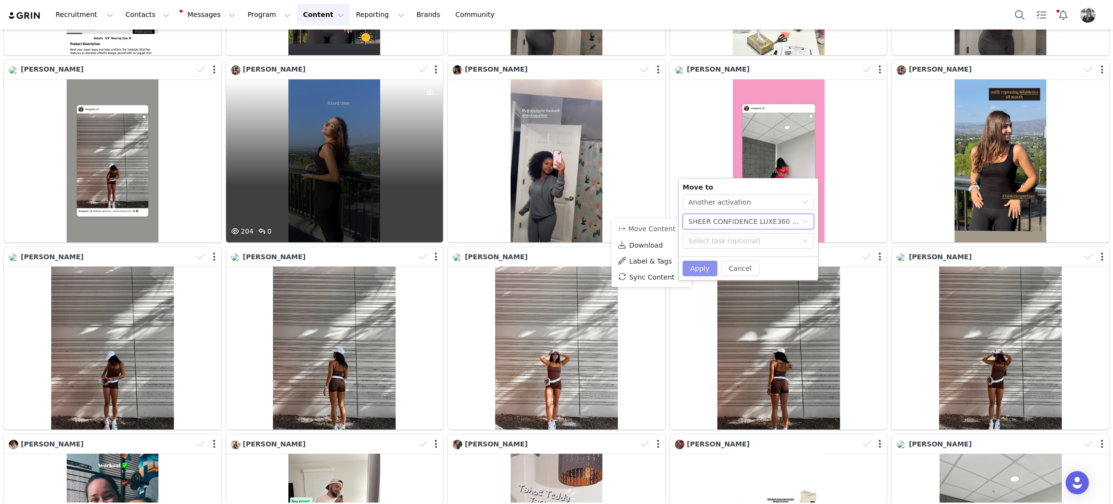
click at [692, 266] on button "Apply" at bounding box center [700, 267] width 35 height 15
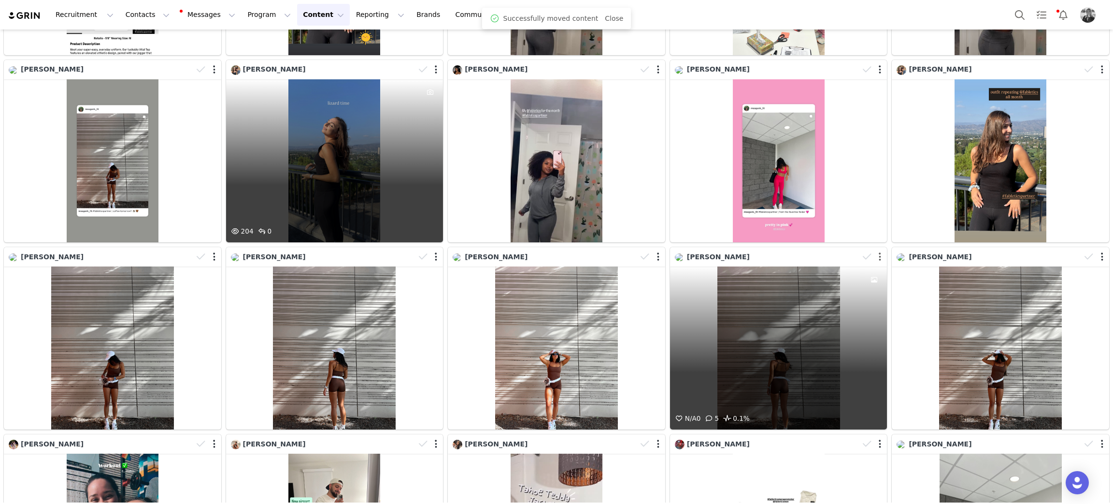
click at [879, 252] on button "button" at bounding box center [880, 257] width 2 height 10
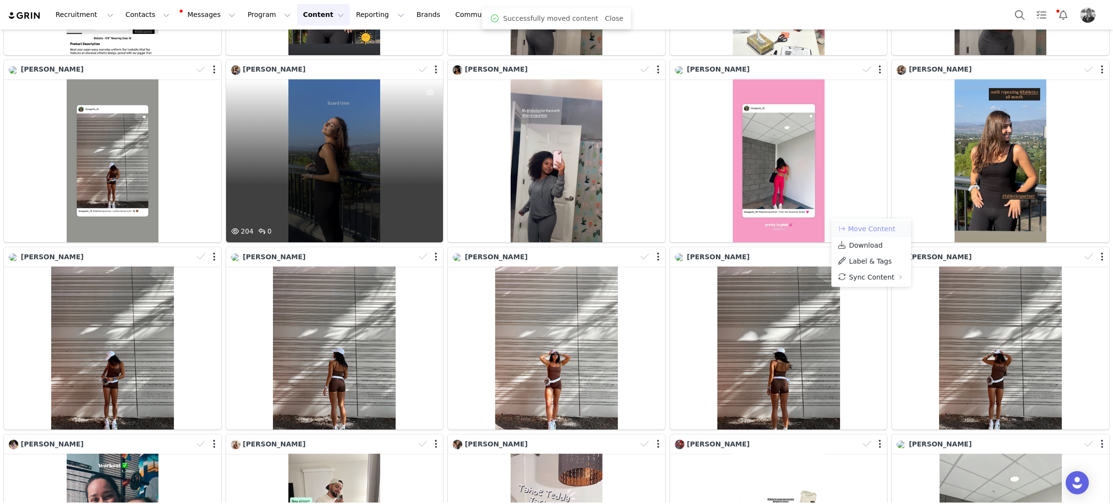
click at [872, 227] on button "Move Content" at bounding box center [866, 229] width 58 height 12
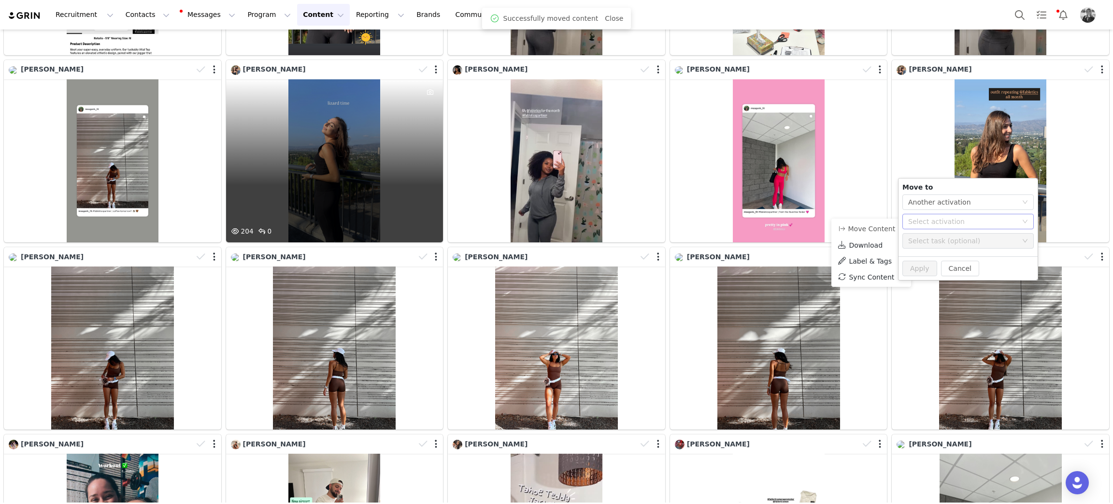
click at [905, 222] on div "Select activation" at bounding box center [968, 221] width 131 height 15
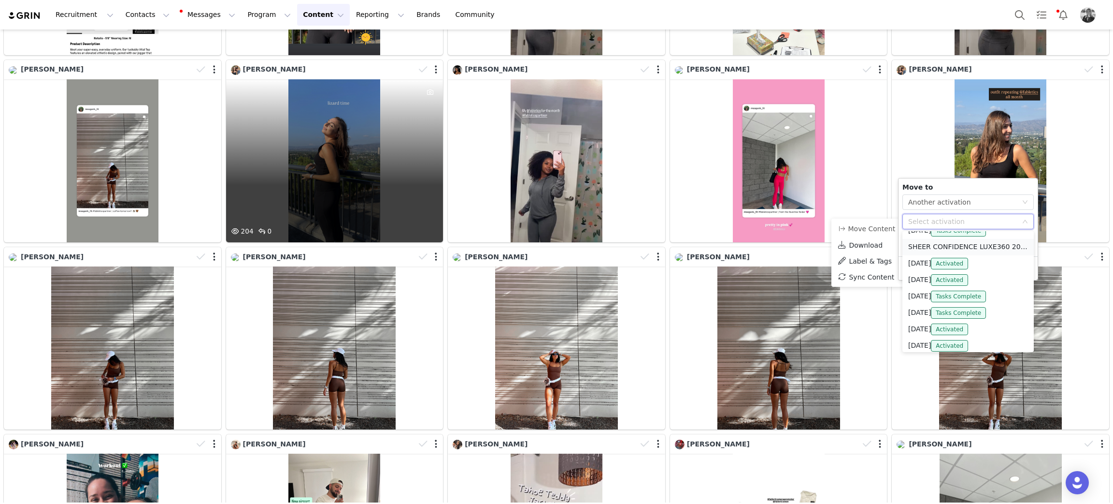
click at [936, 250] on li "SHEER CONFIDENCE LUXE360 2025 Activated" at bounding box center [968, 247] width 131 height 16
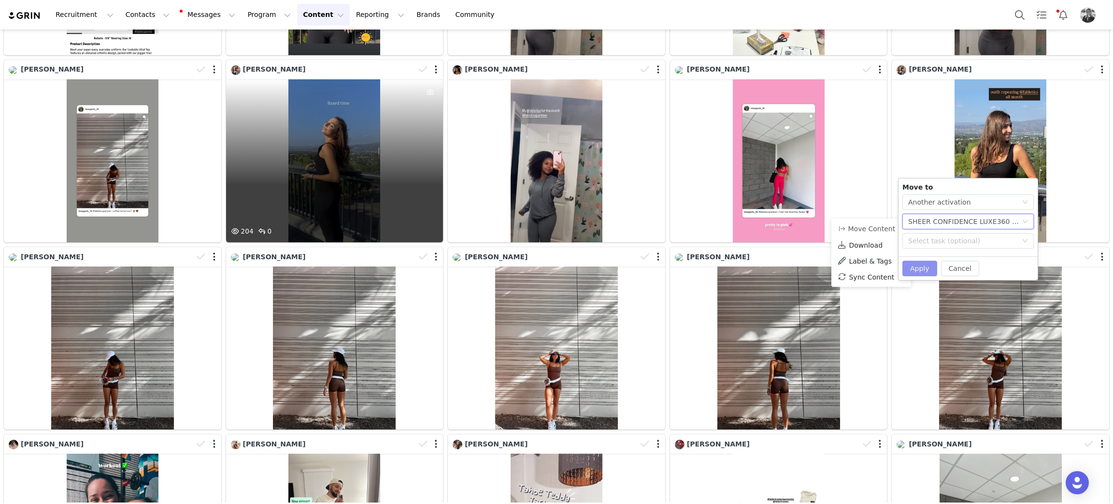
click at [915, 269] on button "Apply" at bounding box center [920, 267] width 35 height 15
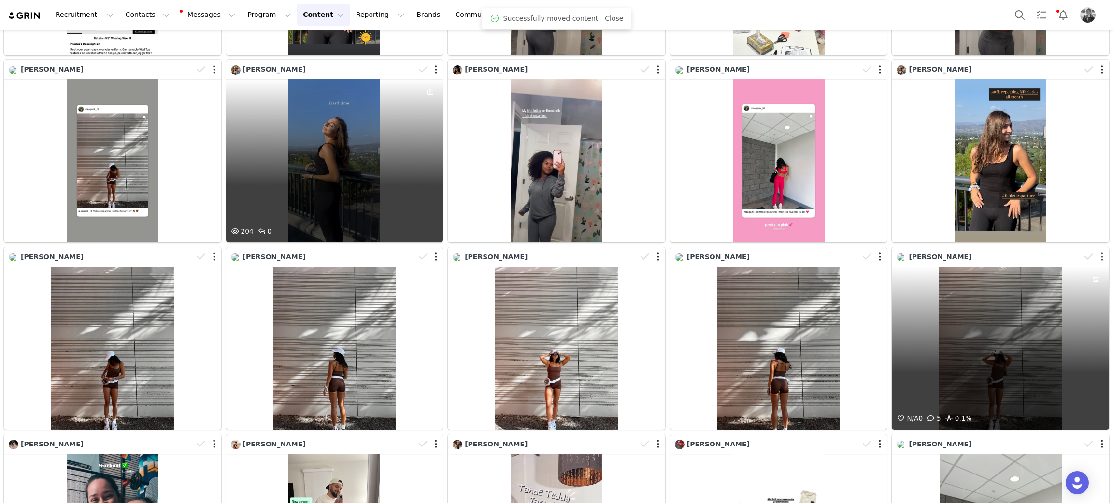
click at [1101, 252] on button "button" at bounding box center [1102, 257] width 2 height 10
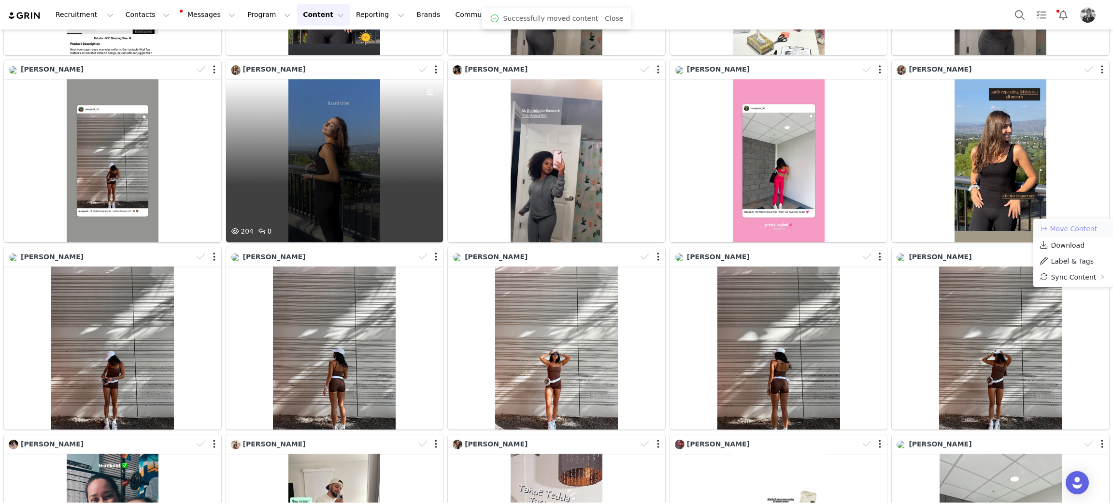
click at [1081, 225] on button "Move Content" at bounding box center [1068, 229] width 58 height 12
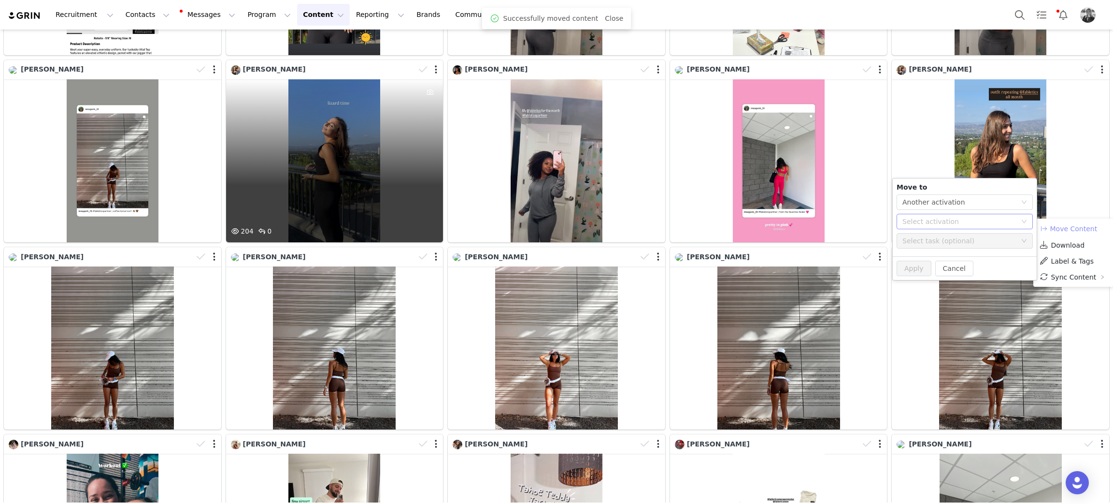
click at [974, 216] on div "Select activation" at bounding box center [960, 221] width 114 height 10
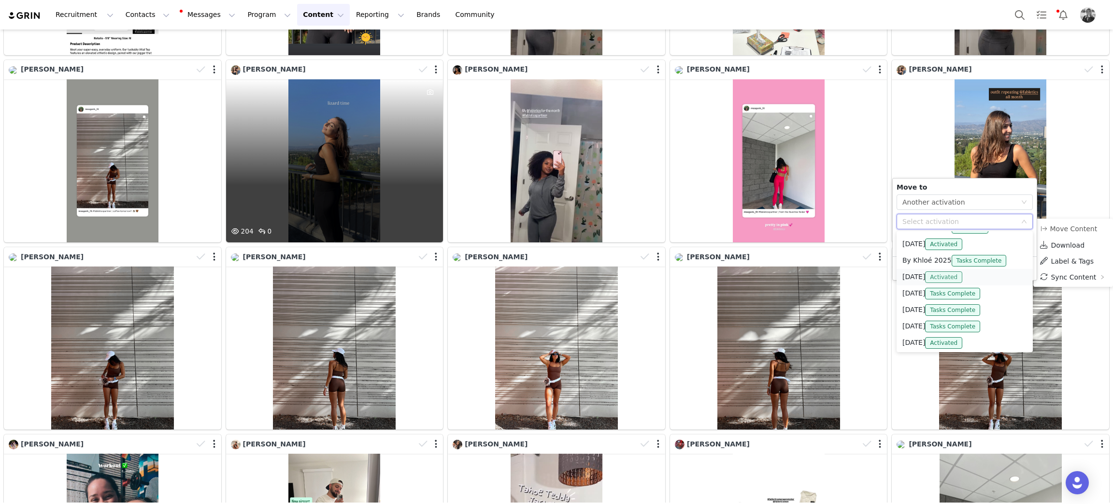
scroll to position [217, 0]
click at [935, 321] on li "SHEER CONFIDENCE LUXE360 2025 Activated" at bounding box center [965, 320] width 136 height 16
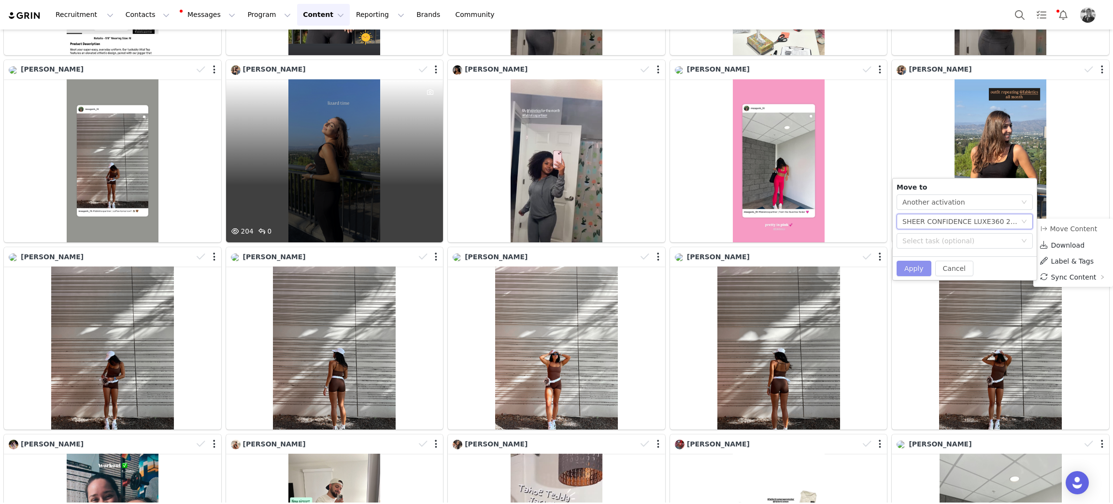
click at [912, 263] on button "Apply" at bounding box center [914, 267] width 35 height 15
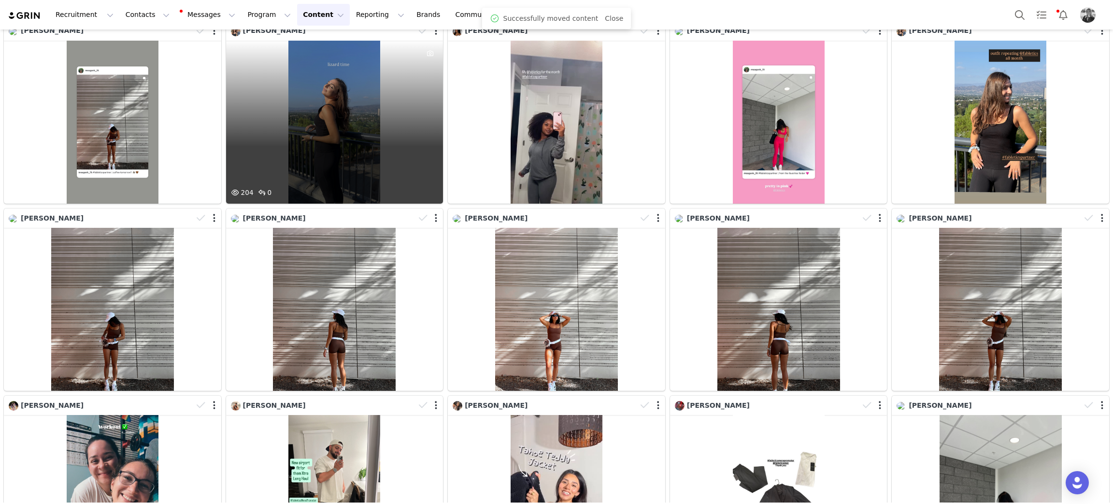
scroll to position [5094, 0]
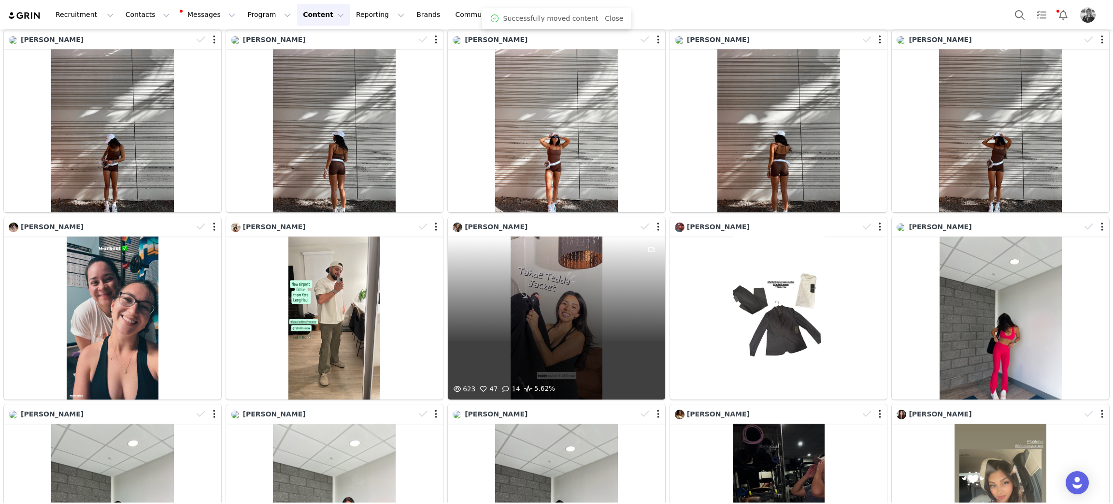
click at [548, 263] on div "623 47 14 5.62%" at bounding box center [556, 317] width 217 height 163
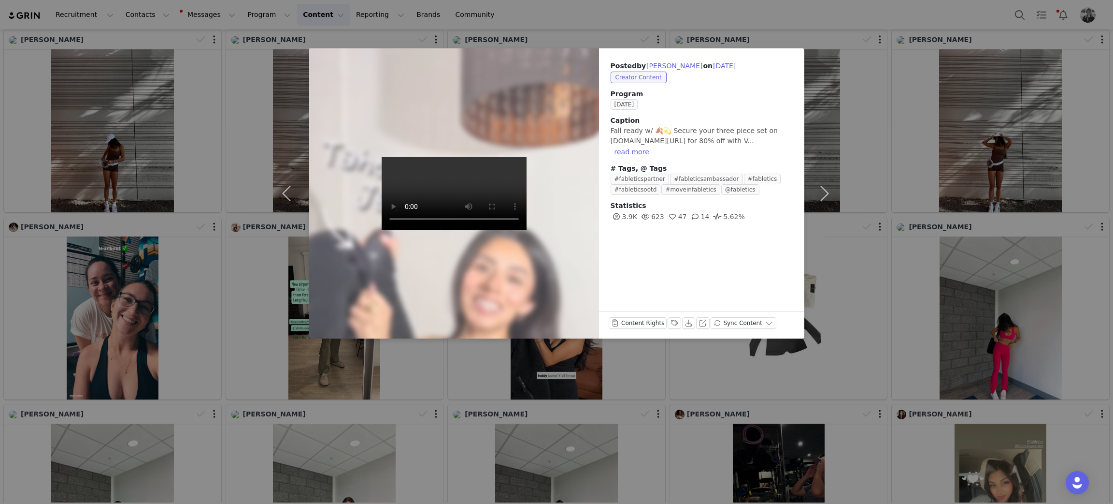
click at [654, 451] on div "Posted by Lettie Quiroz on Sep 30, 2025 Creator Content Program SEPTEMBER 2025 …" at bounding box center [556, 252] width 1113 height 504
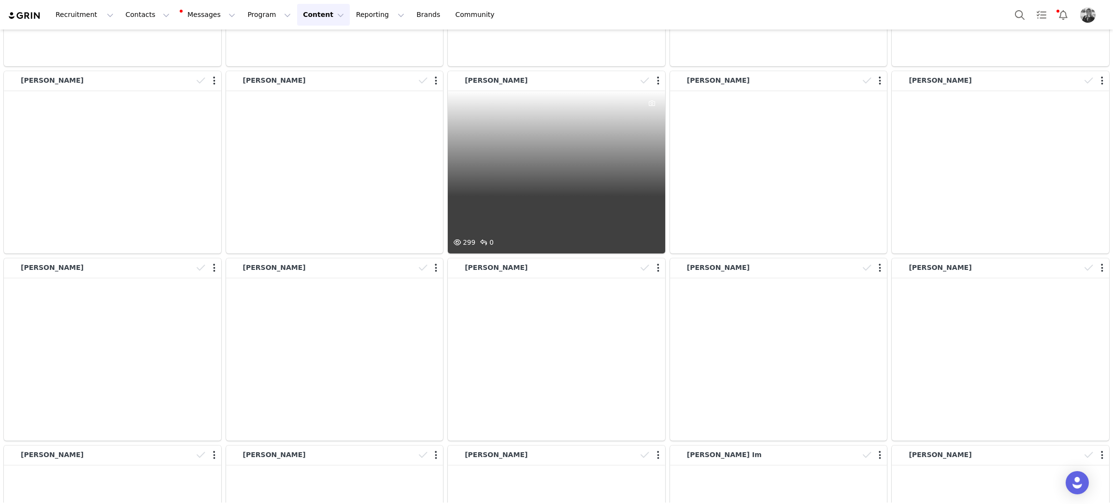
scroll to position [9603, 0]
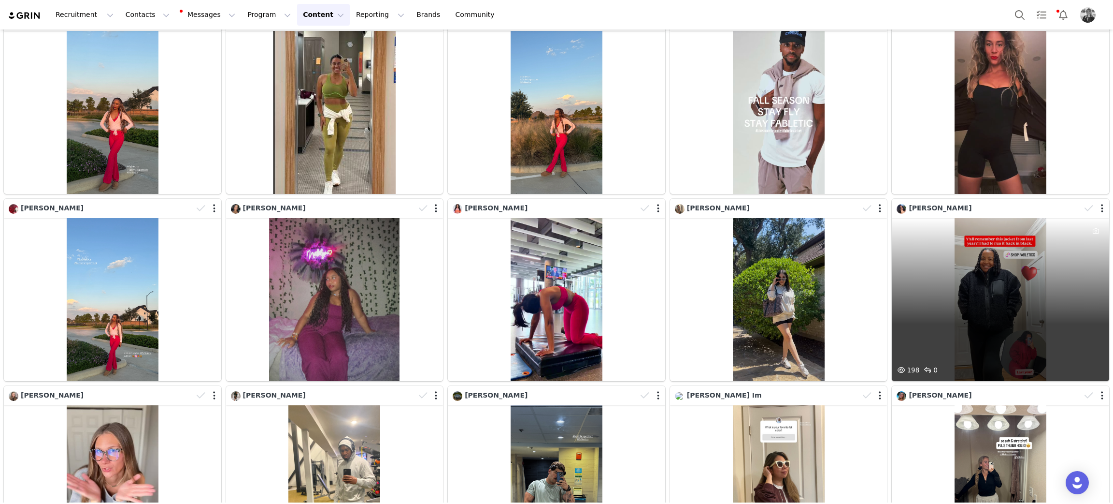
click at [1059, 218] on div "198 0" at bounding box center [1000, 299] width 217 height 163
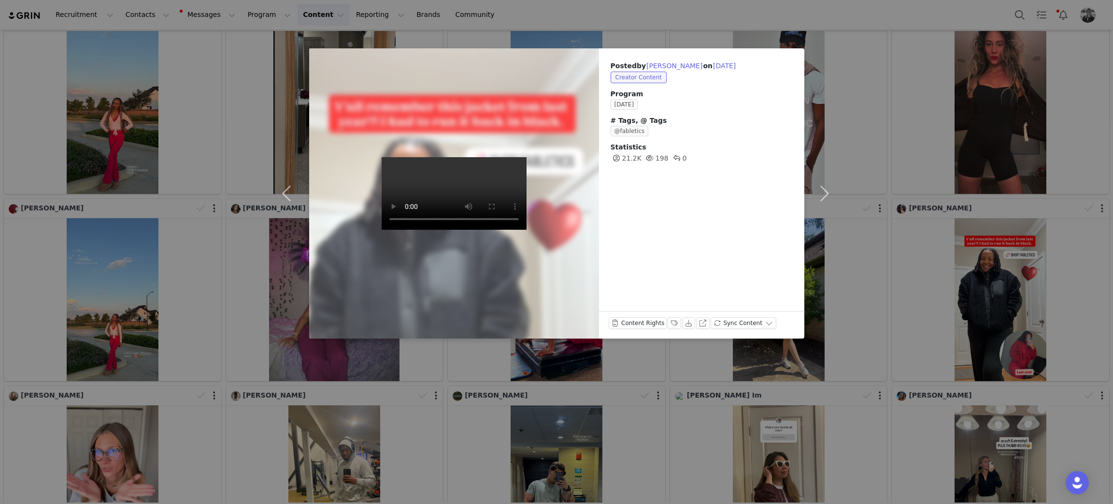
click at [1025, 206] on div "Posted by Bianca Nixon on Sep 30, 2025 Creator Content Program SEPTEMBER 2025 #…" at bounding box center [556, 252] width 1113 height 504
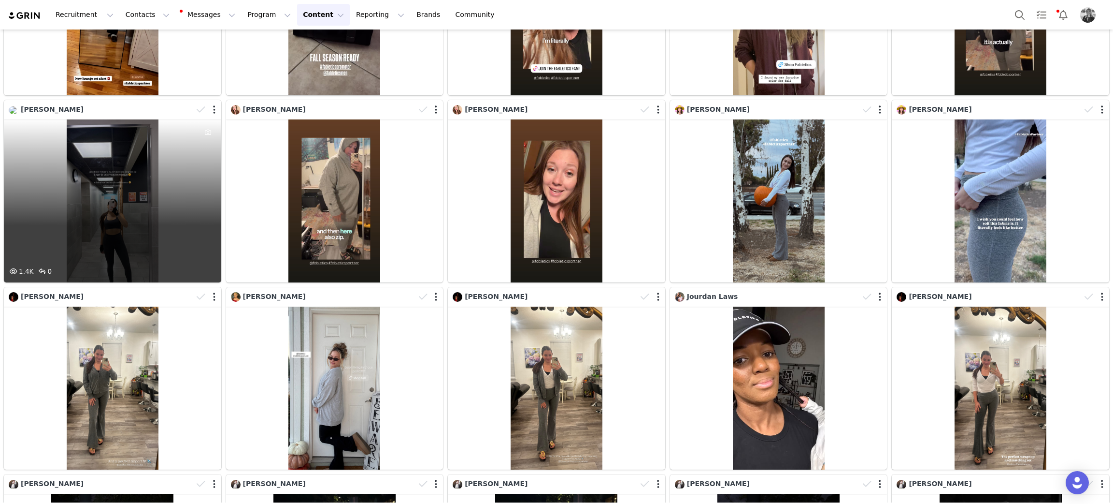
scroll to position [10449, 0]
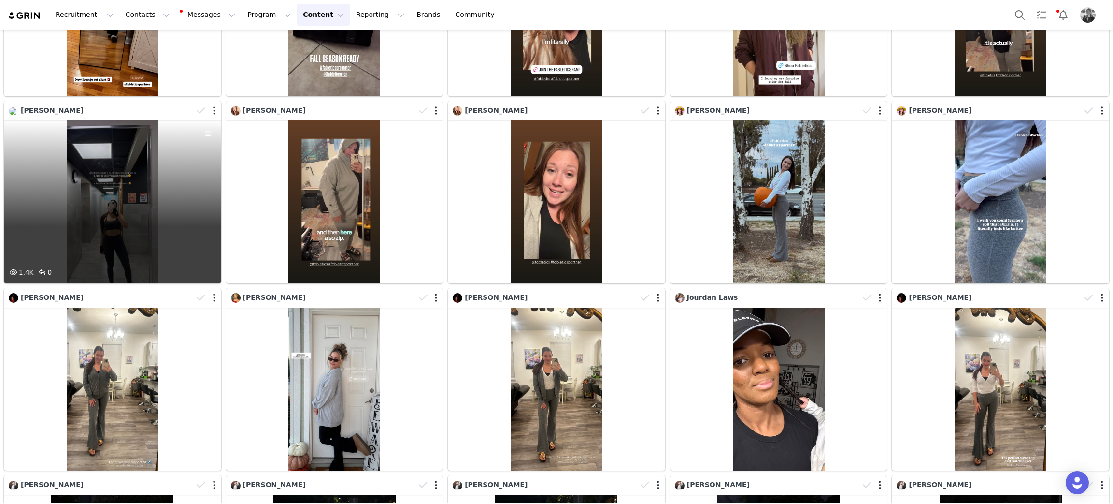
click at [123, 139] on div "1.4K 0" at bounding box center [112, 201] width 217 height 163
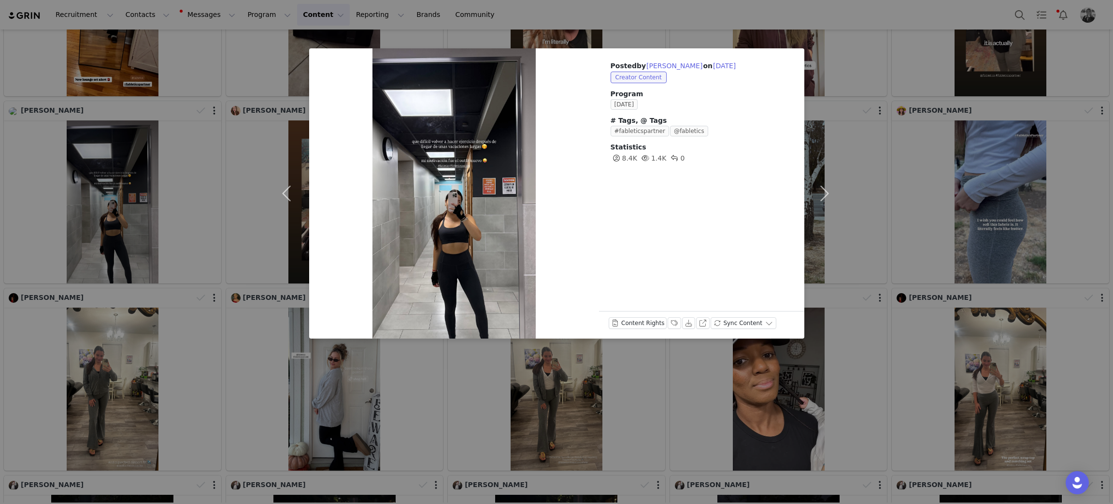
click at [122, 142] on div "Posted by Miurica Duarte on Sep 30, 2025 Creator Content Program SEPTEMBER 2025…" at bounding box center [556, 252] width 1113 height 504
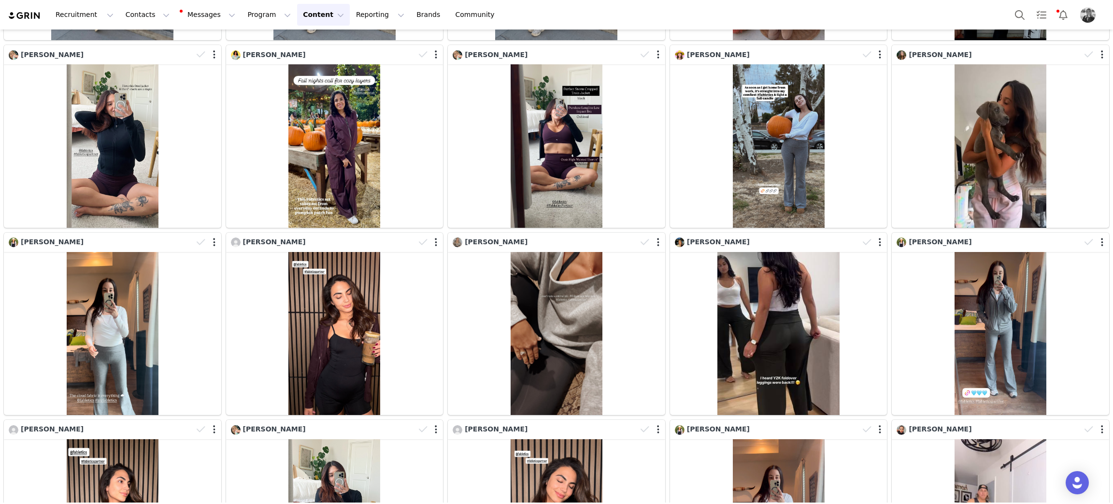
scroll to position [11585, 0]
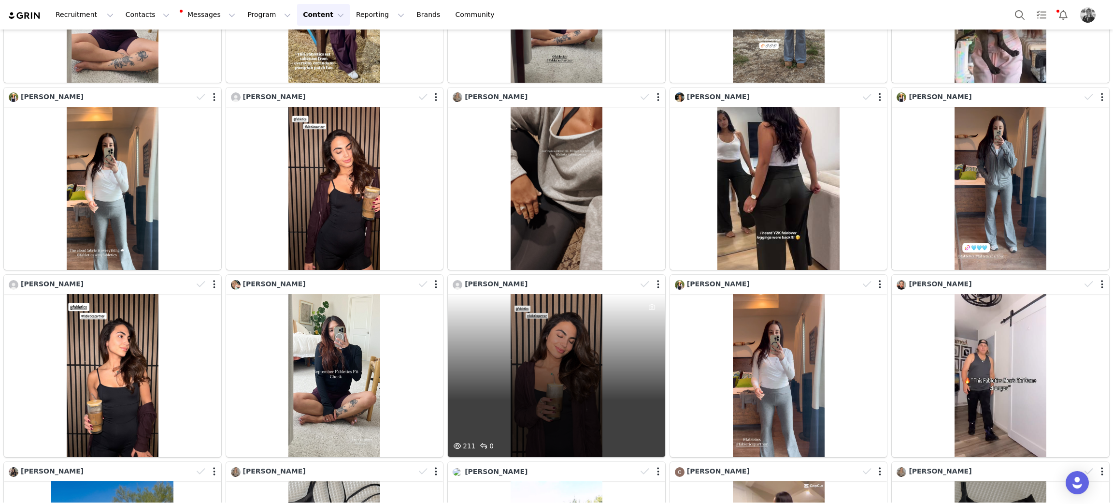
click at [576, 294] on div "211 0" at bounding box center [556, 375] width 217 height 163
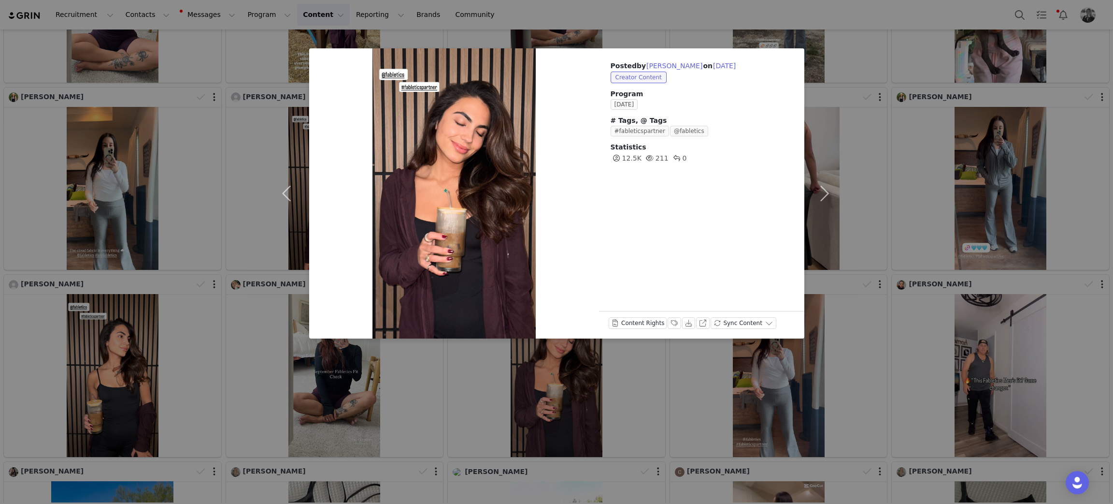
click at [132, 346] on div "Posted by Sabrina Ramos on Sep 30, 2025 Creator Content Program SEPTEMBER 2025 …" at bounding box center [556, 252] width 1113 height 504
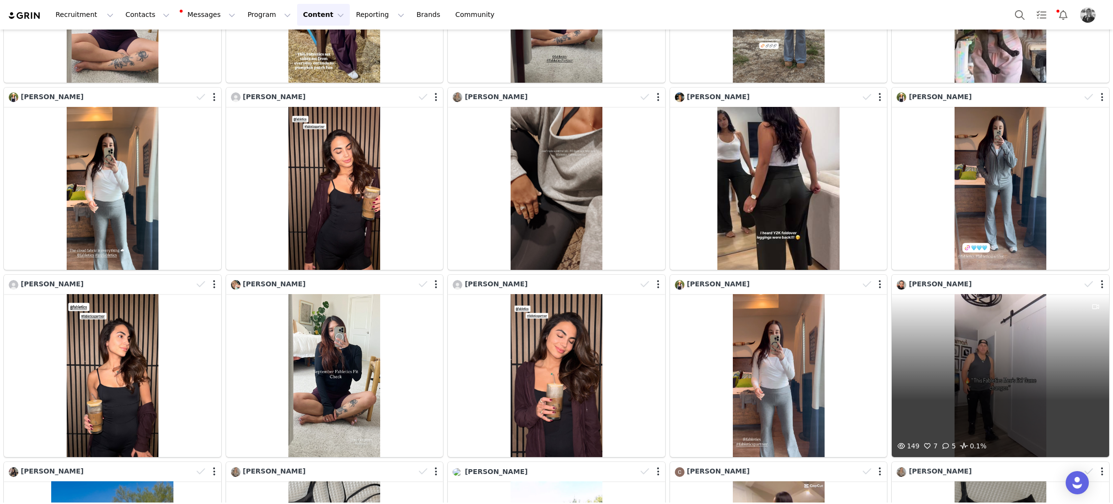
click at [980, 330] on div "149 7 5 0.1%" at bounding box center [1000, 375] width 217 height 163
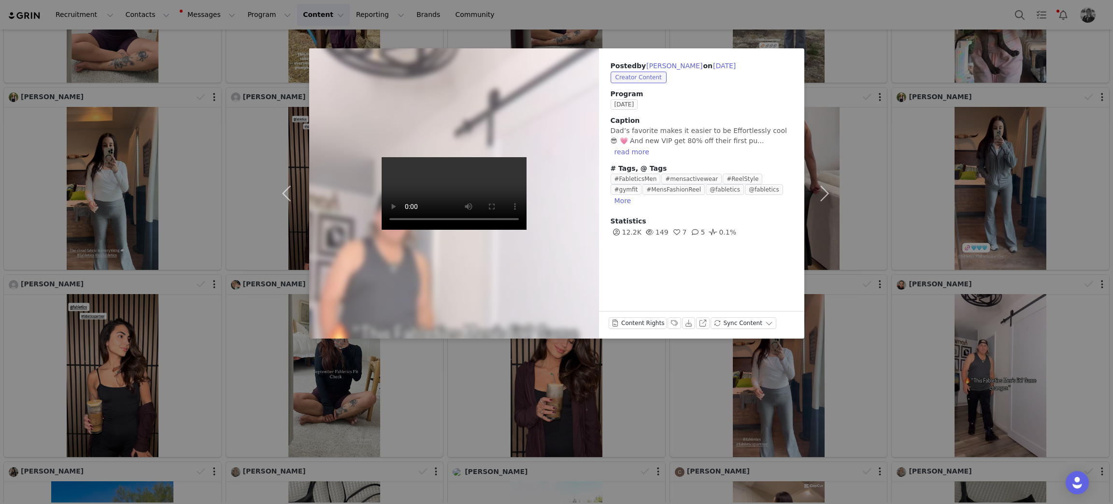
click at [637, 382] on div "Posted by Donia Mannino on Sep 30, 2025 Creator Content Program SEPTEMBER 2025 …" at bounding box center [556, 252] width 1113 height 504
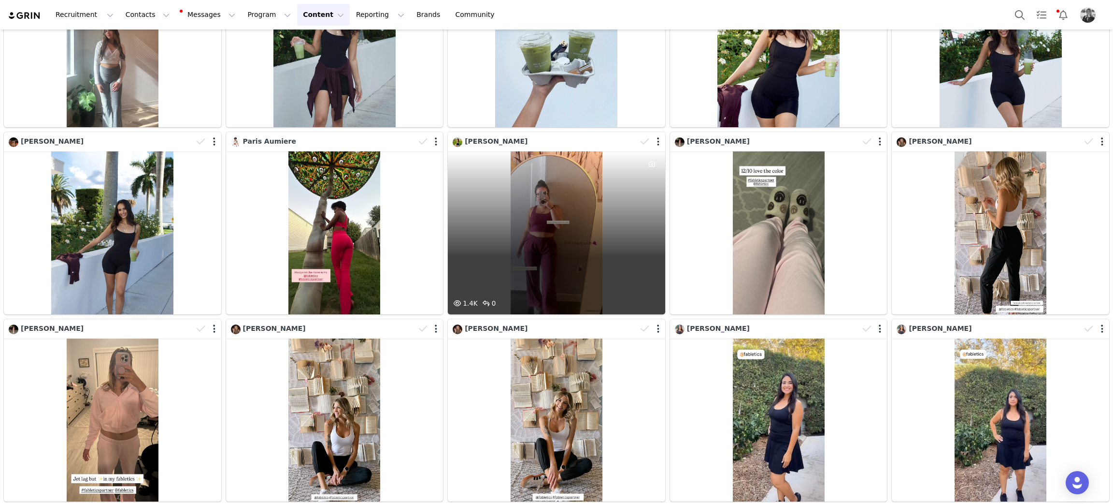
scroll to position [21832, 0]
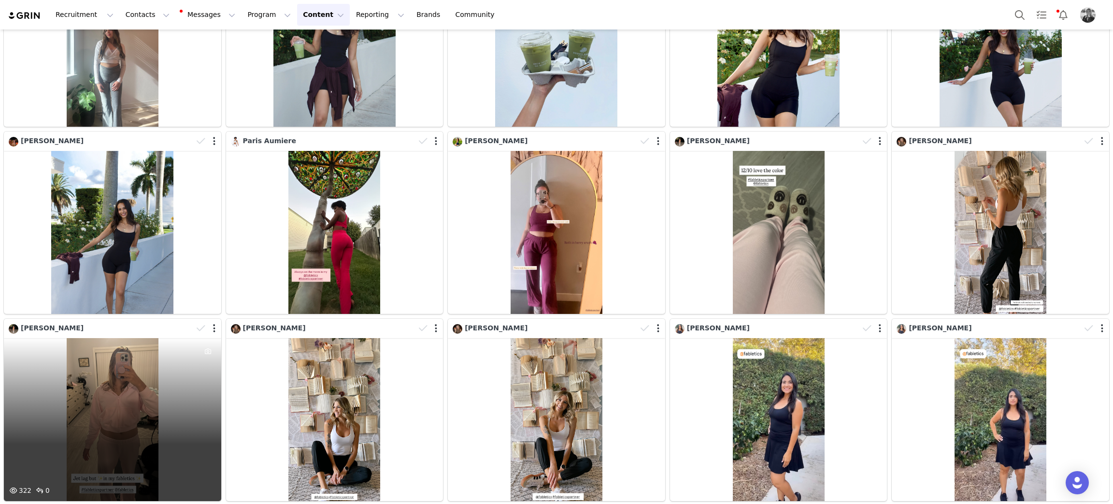
click at [146, 338] on div "322 0" at bounding box center [112, 419] width 217 height 163
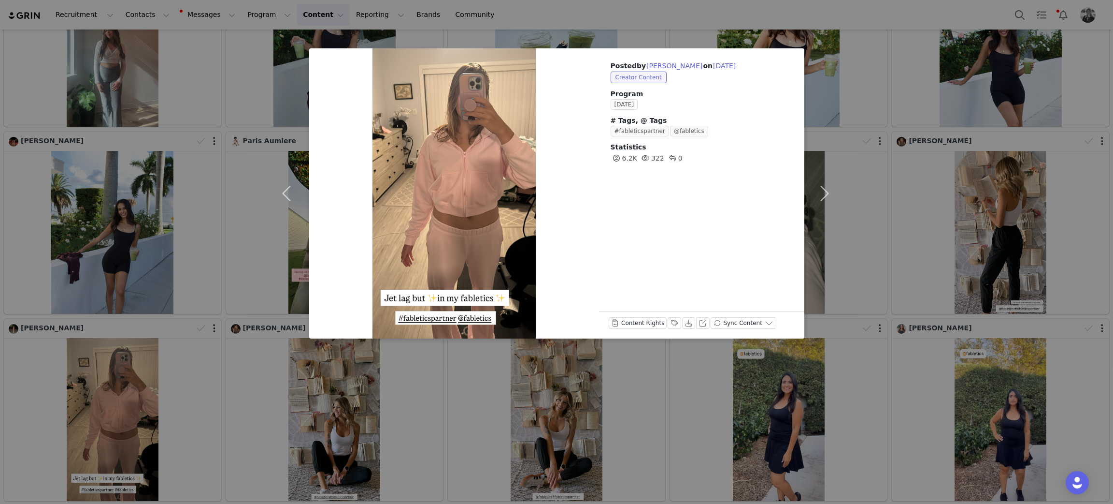
click at [100, 245] on div "Posted by Rachel Farmer on Sep 30, 2025 Creator Content Program SEPTEMBER 2025 …" at bounding box center [556, 252] width 1113 height 504
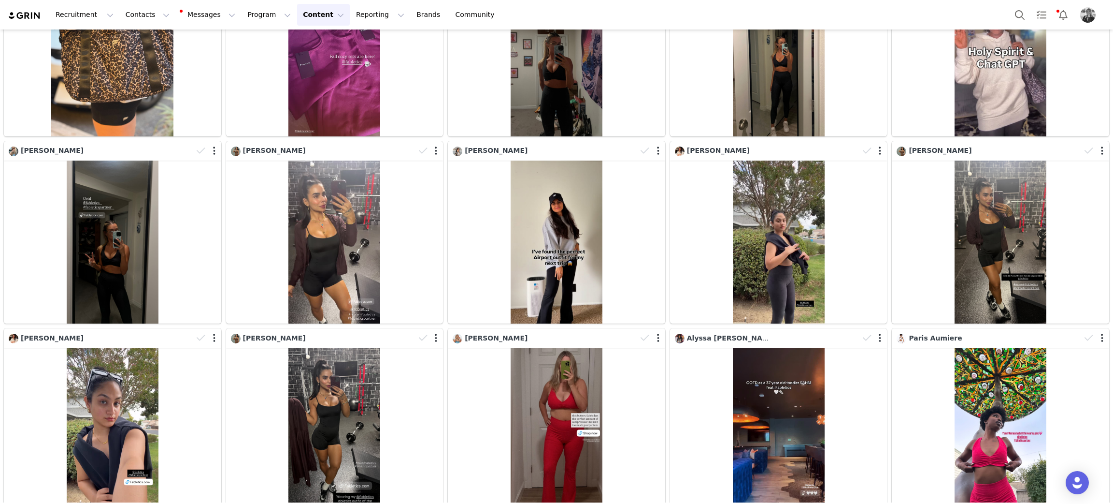
scroll to position [22954, 0]
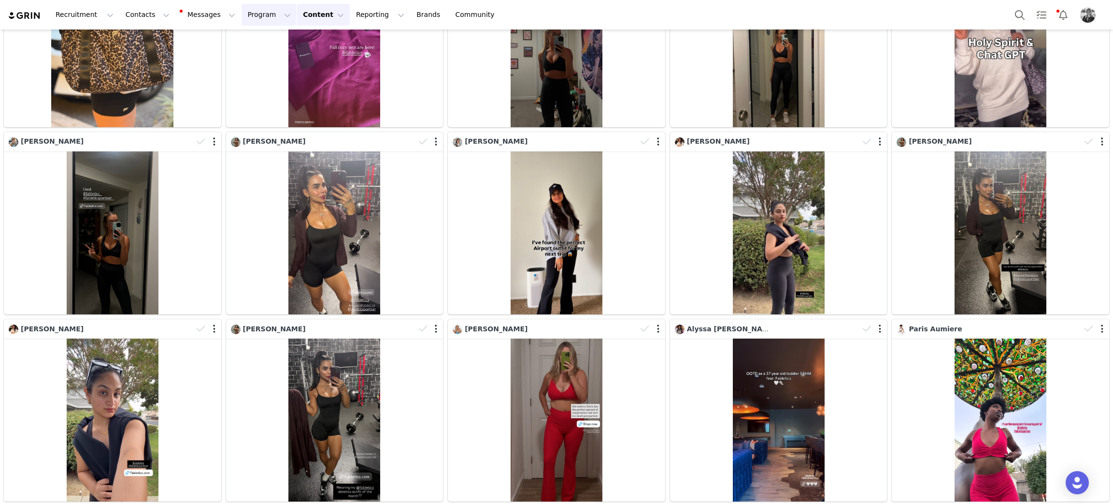
click at [242, 15] on button "Program Program" at bounding box center [269, 15] width 55 height 22
click at [239, 52] on link "Campaigns" at bounding box center [256, 61] width 76 height 18
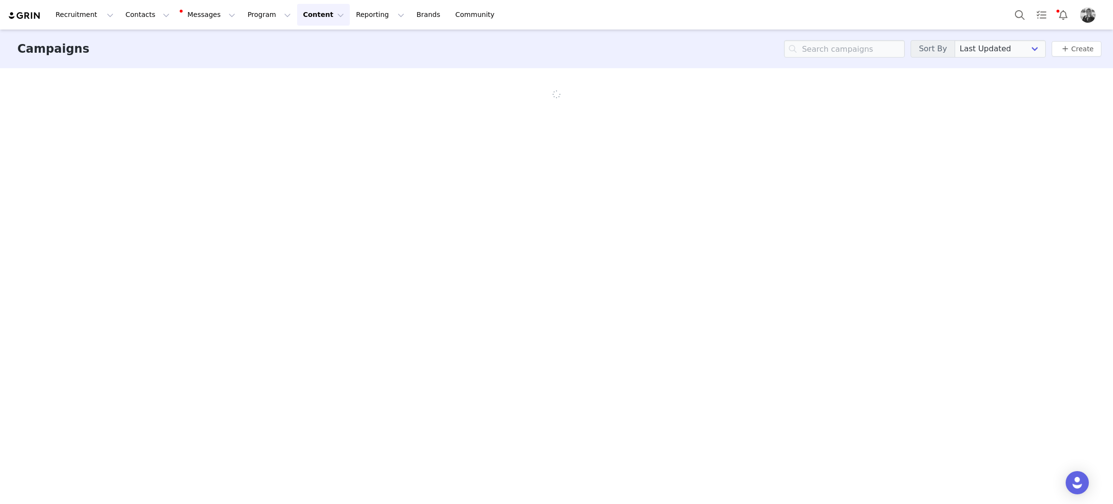
click at [240, 46] on div "Campaigns Sort By Last Updated Newest to Oldest Oldest to Newest Title A-Z Titl…" at bounding box center [556, 48] width 1113 height 39
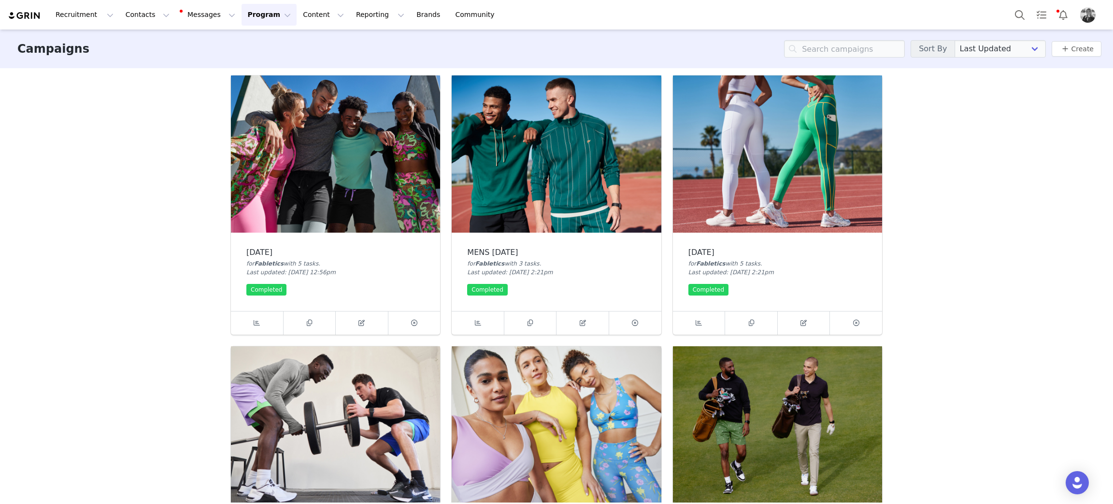
click at [242, 14] on button "Program Program" at bounding box center [269, 15] width 55 height 22
click at [247, 45] on p "Activations" at bounding box center [244, 43] width 37 height 10
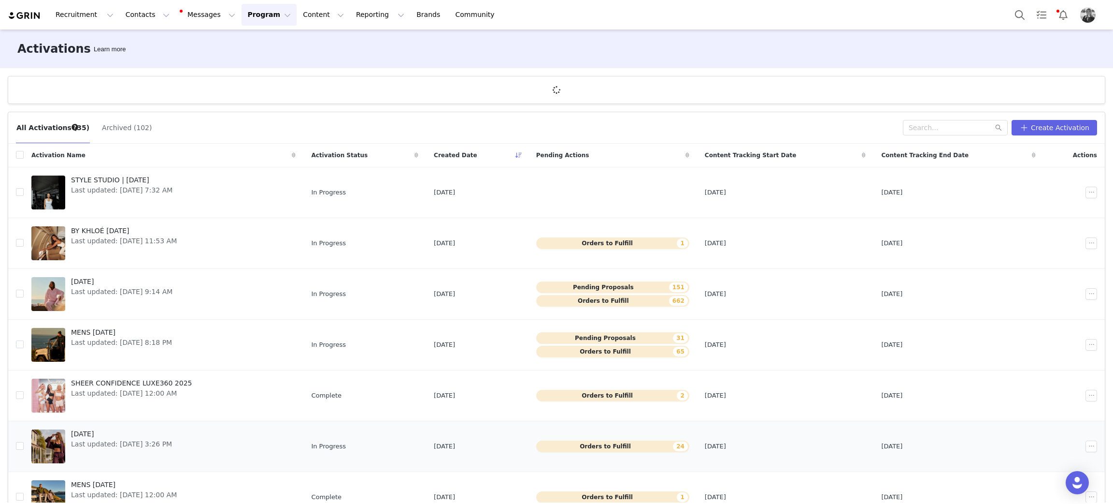
click at [94, 437] on span "[DATE]" at bounding box center [121, 434] width 101 height 10
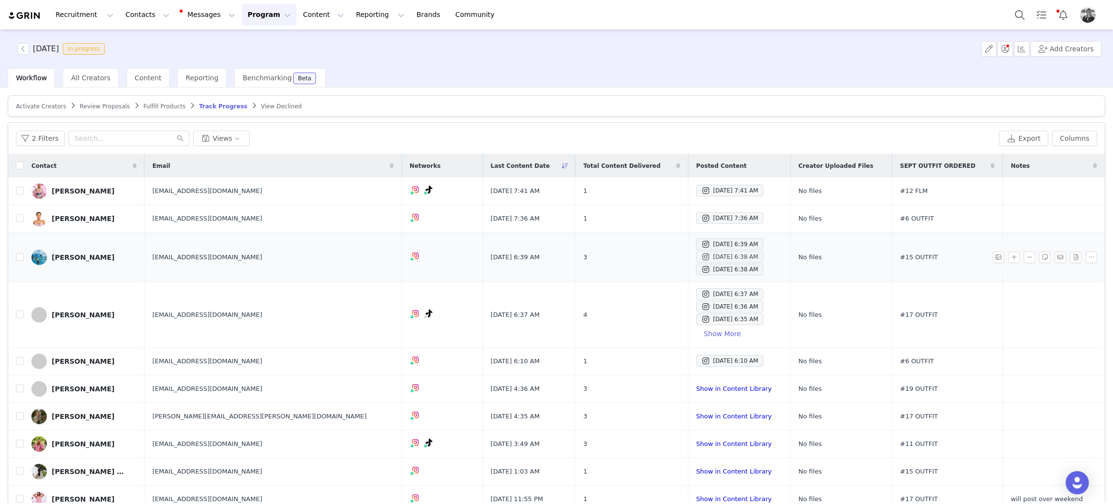
click at [701, 262] on div "Oct 1, 2025 6:38 AM" at bounding box center [730, 257] width 58 height 12
click at [17, 260] on input "checkbox" at bounding box center [20, 257] width 8 height 8
checkbox input "true"
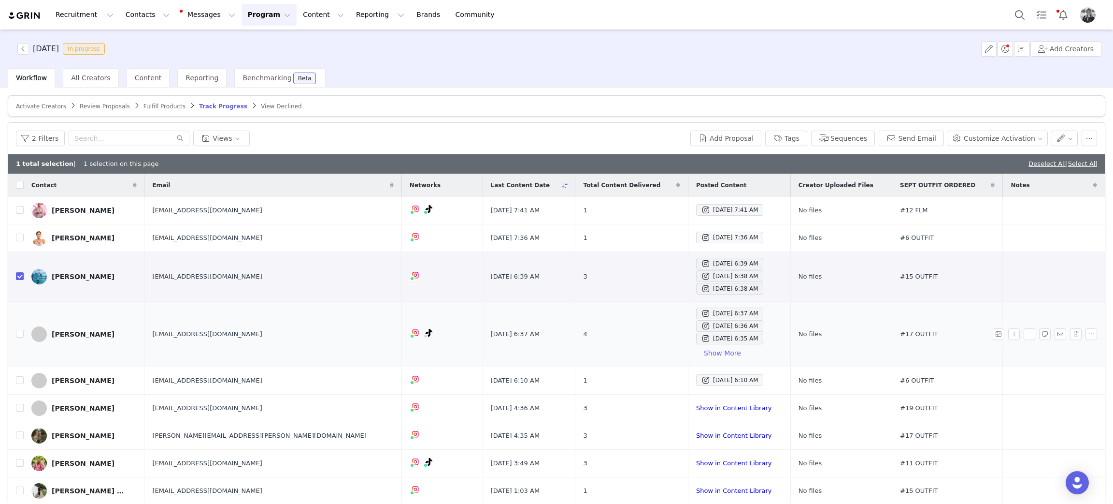
click at [689, 306] on td "Oct 1, 2025 6:37 AM Oct 1, 2025 6:36 AM Oct 1, 2025 6:35 AM Show More" at bounding box center [739, 334] width 102 height 65
click at [701, 316] on div "Oct 1, 2025 6:37 AM" at bounding box center [730, 313] width 58 height 12
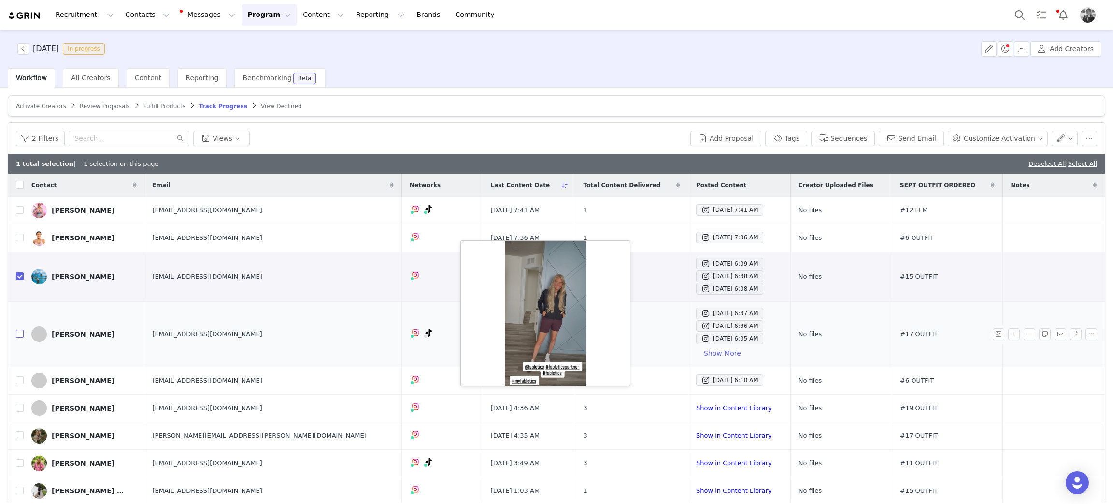
click at [21, 333] on input "checkbox" at bounding box center [20, 334] width 8 height 8
checkbox input "true"
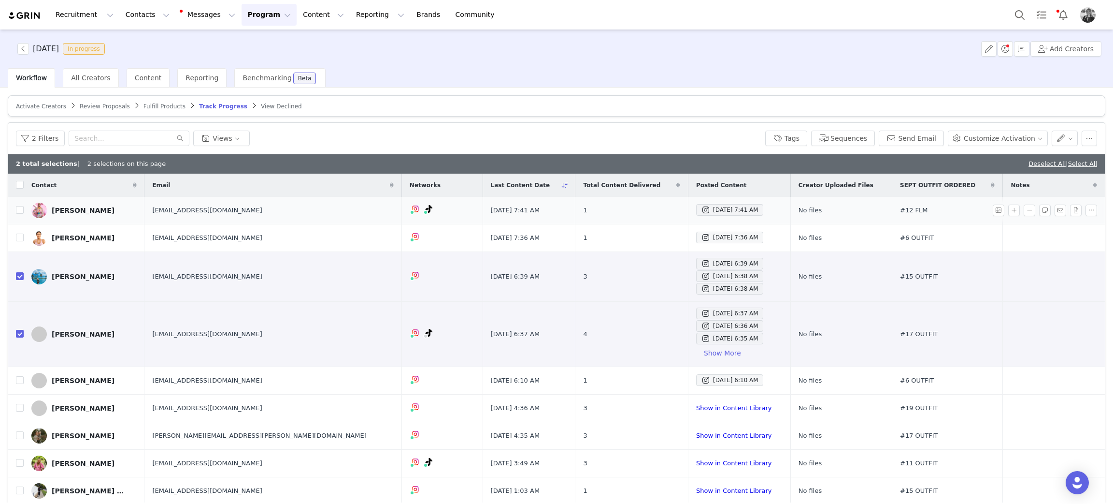
click at [688, 217] on td "Oct 1, 2025 7:41 AM" at bounding box center [739, 211] width 102 height 28
click at [701, 211] on div "Oct 1, 2025 7:41 AM" at bounding box center [730, 210] width 58 height 12
click at [701, 236] on div "Oct 1, 2025 7:36 AM" at bounding box center [730, 237] width 58 height 12
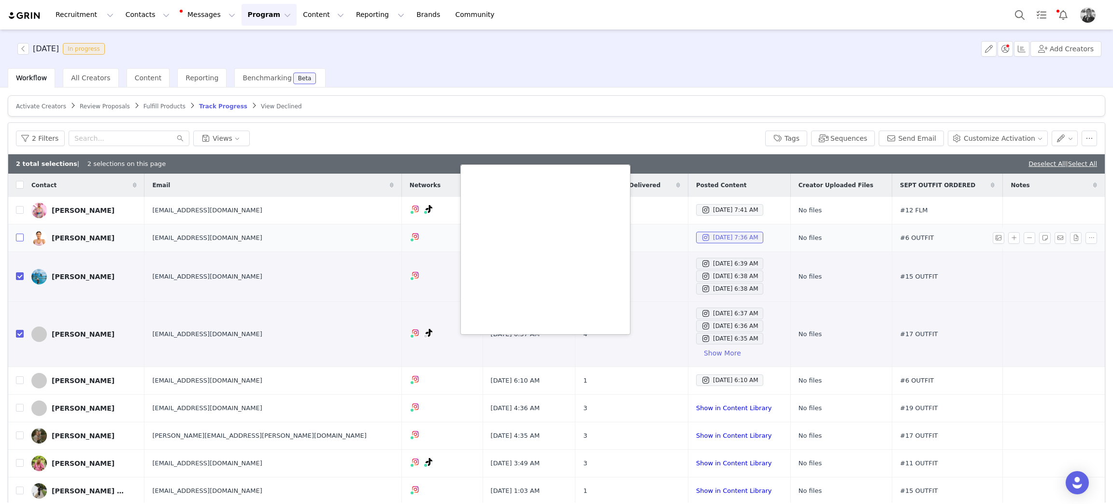
drag, startPoint x: 21, startPoint y: 239, endPoint x: 33, endPoint y: 243, distance: 12.5
click at [21, 239] on input "checkbox" at bounding box center [20, 237] width 8 height 8
checkbox input "true"
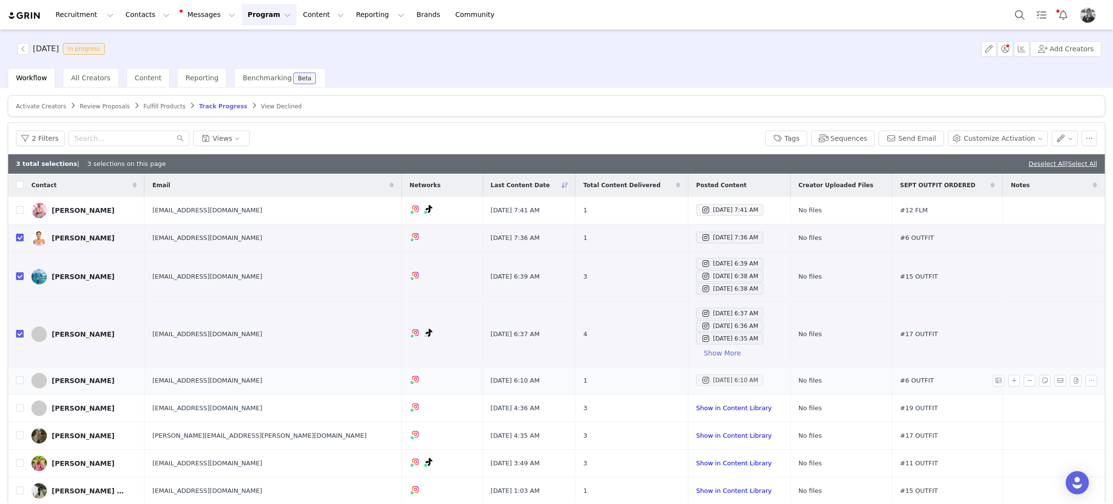
click at [701, 379] on div "Oct 1, 2025 6:10 AM" at bounding box center [730, 380] width 58 height 12
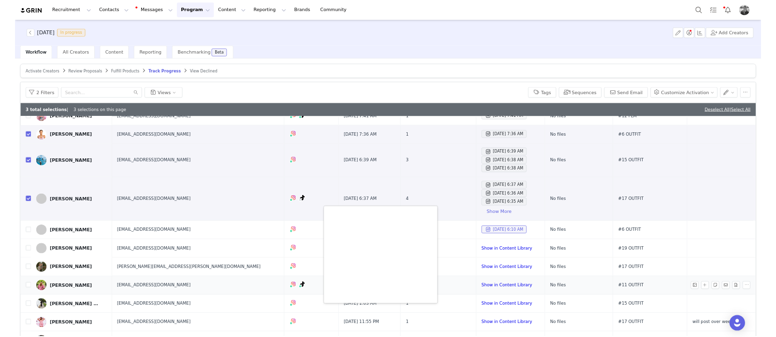
scroll to position [72, 0]
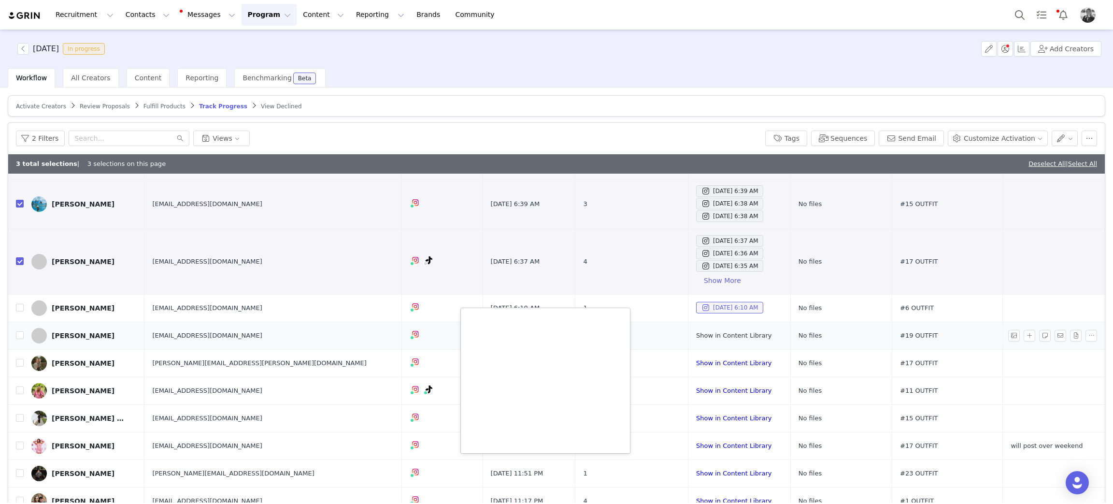
click at [696, 335] on link "Show in Content Library" at bounding box center [733, 335] width 75 height 7
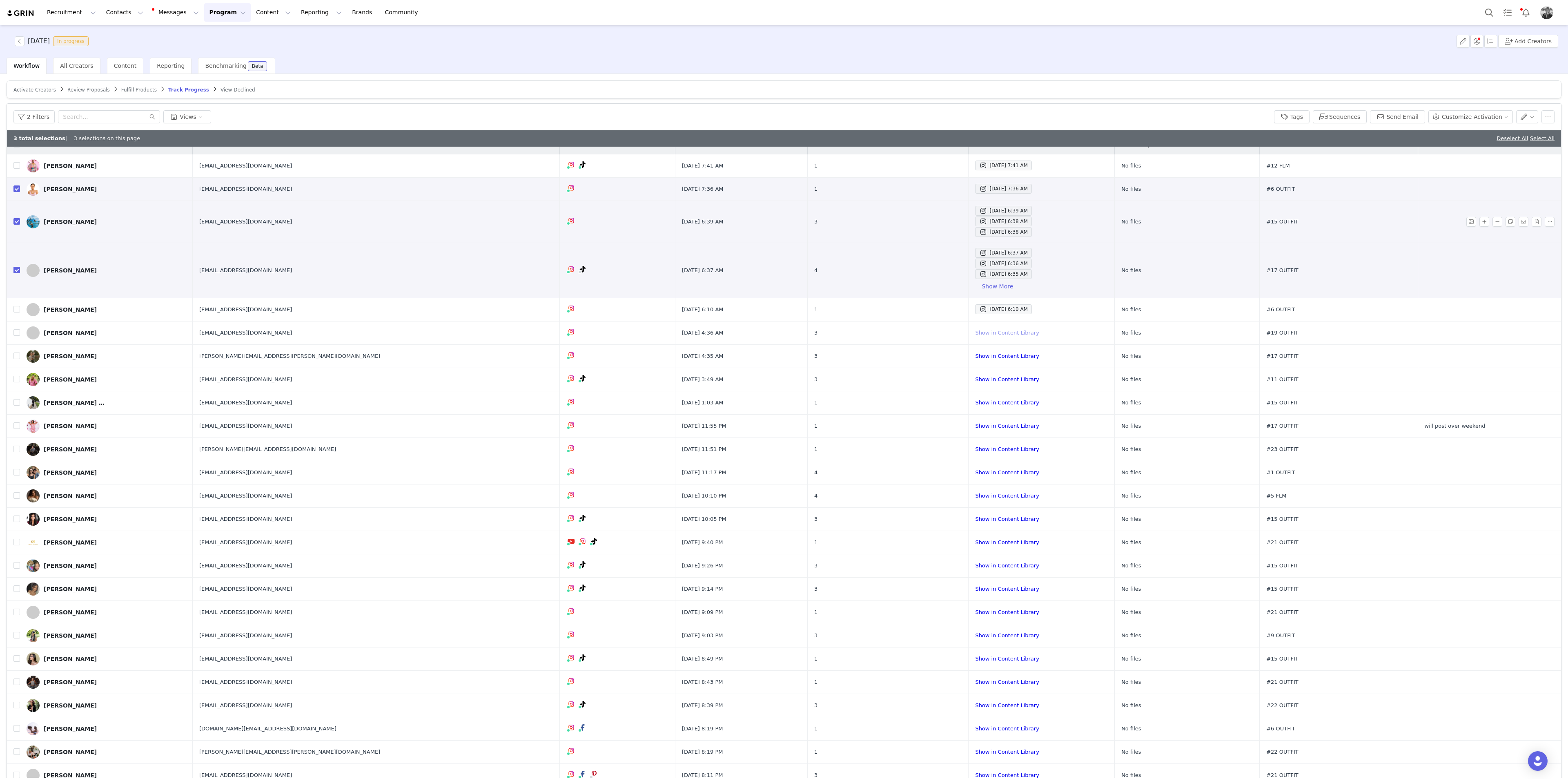
scroll to position [12, 0]
click at [16, 333] on input "checkbox" at bounding box center [17, 332] width 7 height 7
checkbox input "true"
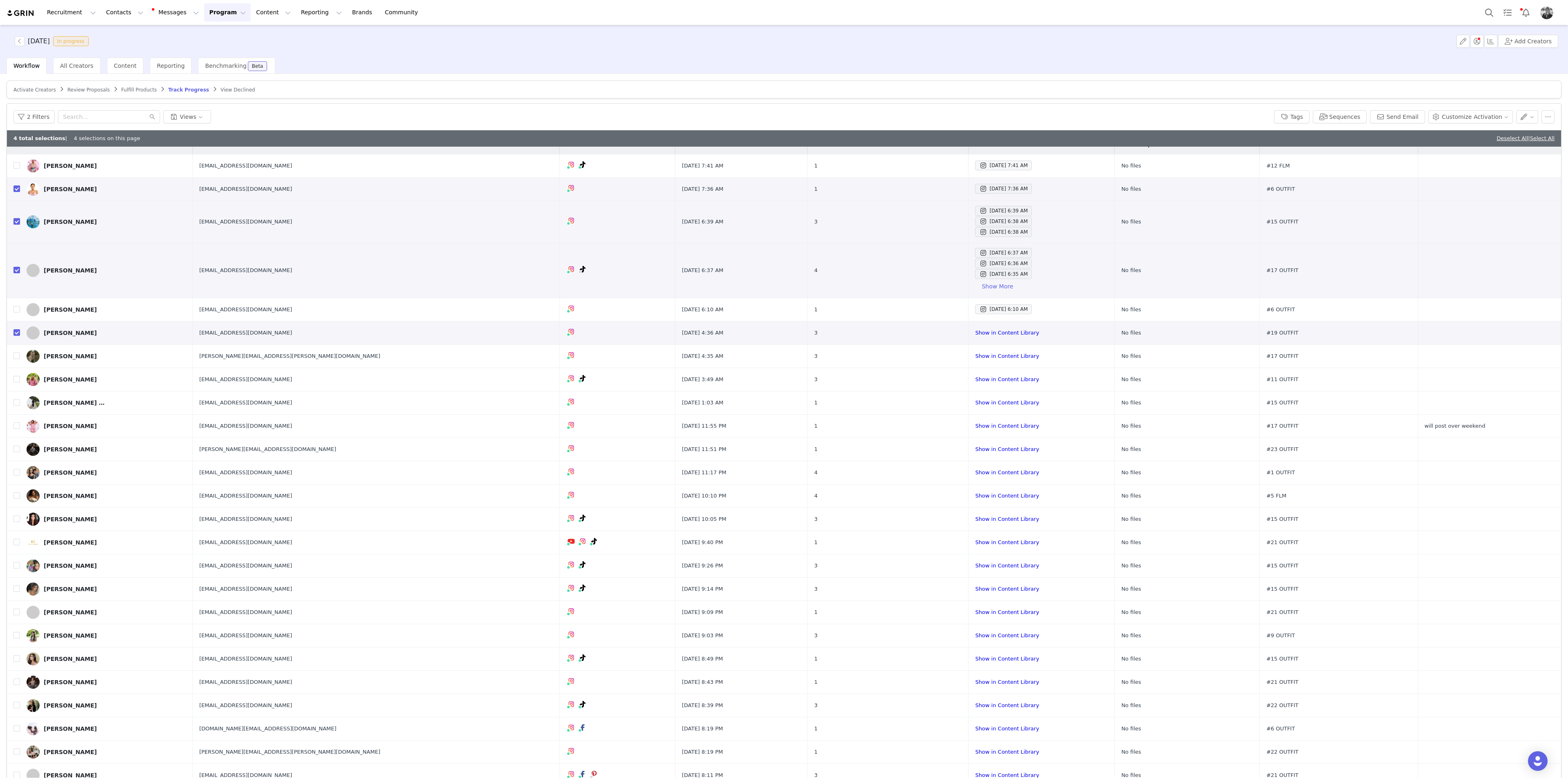
drag, startPoint x: 19, startPoint y: 309, endPoint x: 6, endPoint y: 323, distance: 19.1
click at [20, 309] on td "Tasha Turnbull" at bounding box center [106, 310] width 172 height 24
click at [19, 306] on input "checkbox" at bounding box center [17, 309] width 7 height 7
checkbox input "true"
click at [14, 166] on input "checkbox" at bounding box center [17, 166] width 7 height 7
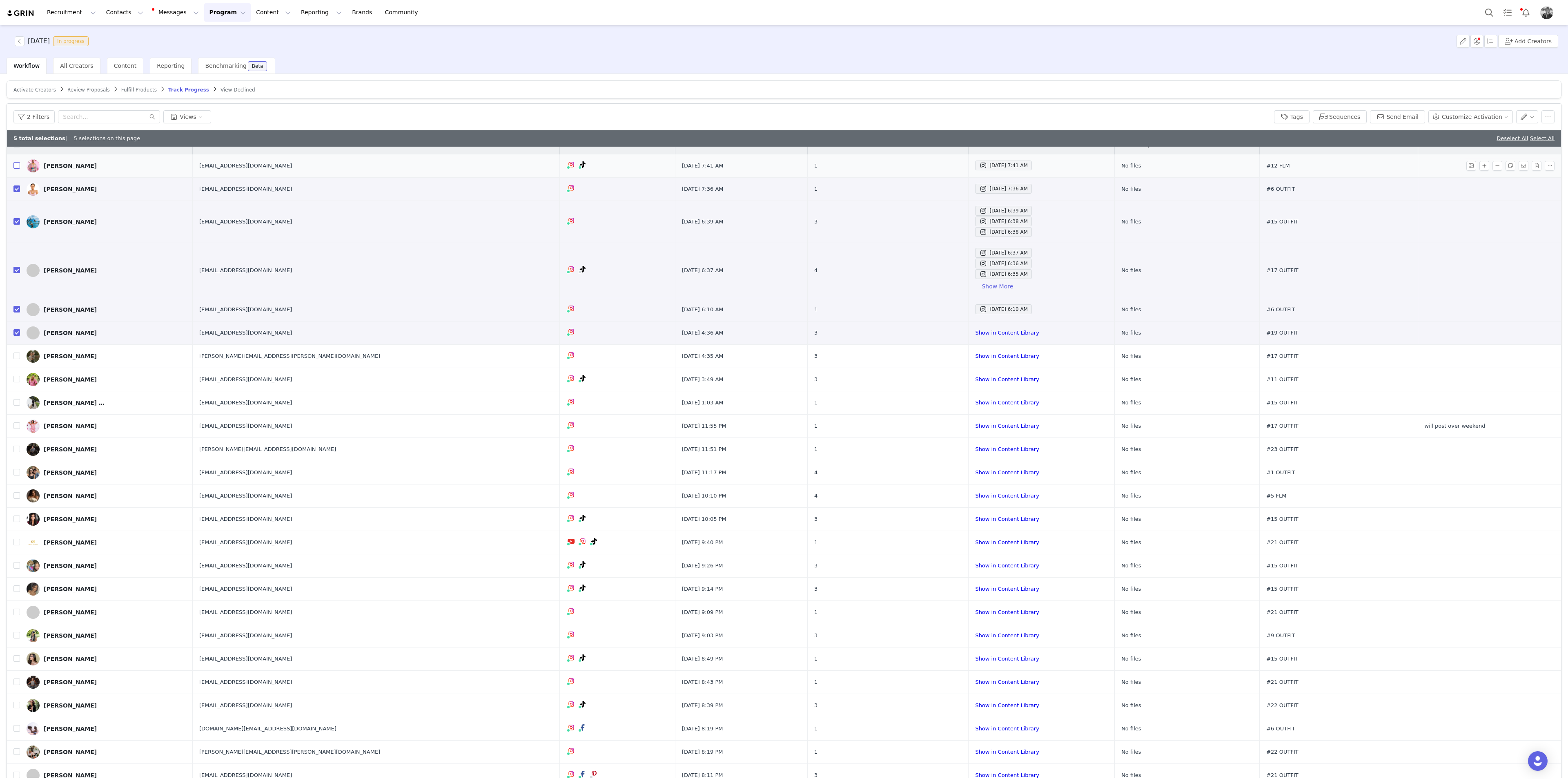
checkbox input "true"
drag, startPoint x: 18, startPoint y: 357, endPoint x: 3, endPoint y: 369, distance: 19.2
click at [18, 357] on input "checkbox" at bounding box center [17, 356] width 7 height 7
checkbox input "true"
click at [18, 377] on input "checkbox" at bounding box center [17, 379] width 7 height 7
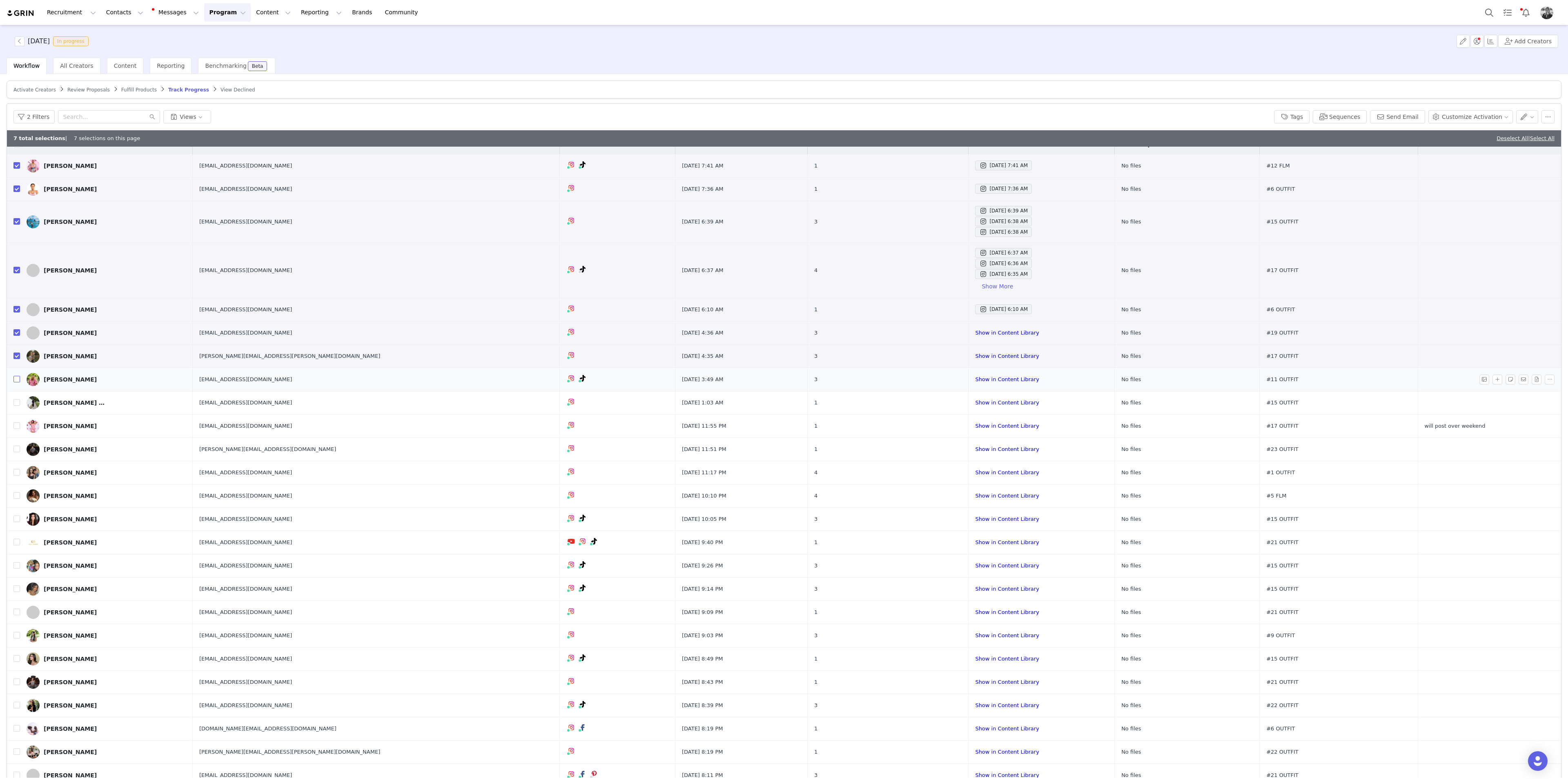
checkbox input "true"
drag, startPoint x: 17, startPoint y: 405, endPoint x: 0, endPoint y: 416, distance: 20.2
click at [17, 405] on input "checkbox" at bounding box center [17, 402] width 7 height 7
checkbox input "true"
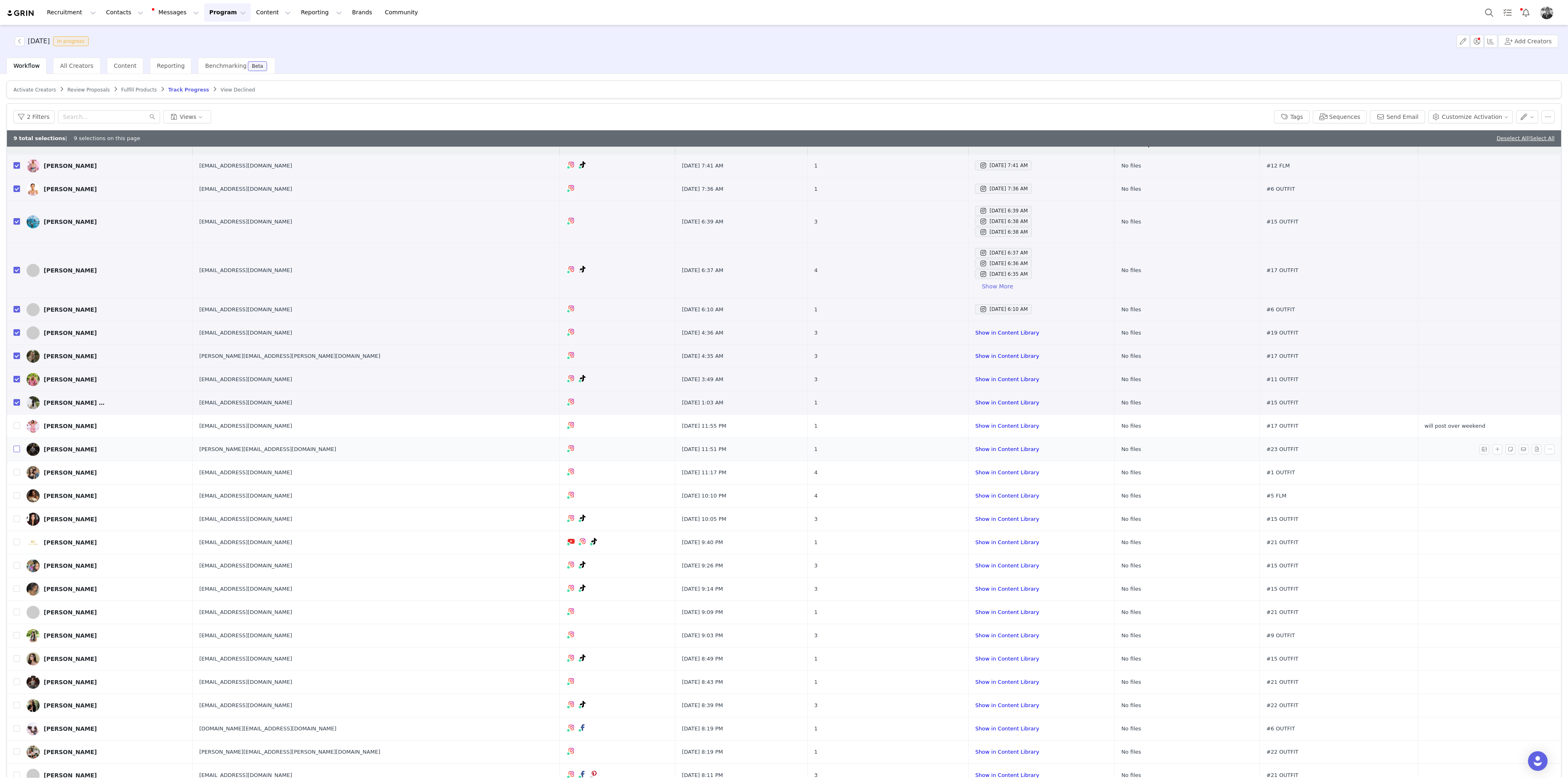
drag, startPoint x: 16, startPoint y: 449, endPoint x: 7, endPoint y: 451, distance: 9.2
click at [16, 425] on input "checkbox" at bounding box center [17, 449] width 7 height 7
checkbox input "true"
drag, startPoint x: 15, startPoint y: 475, endPoint x: 2, endPoint y: 480, distance: 13.9
click at [15, 425] on input "checkbox" at bounding box center [17, 472] width 7 height 7
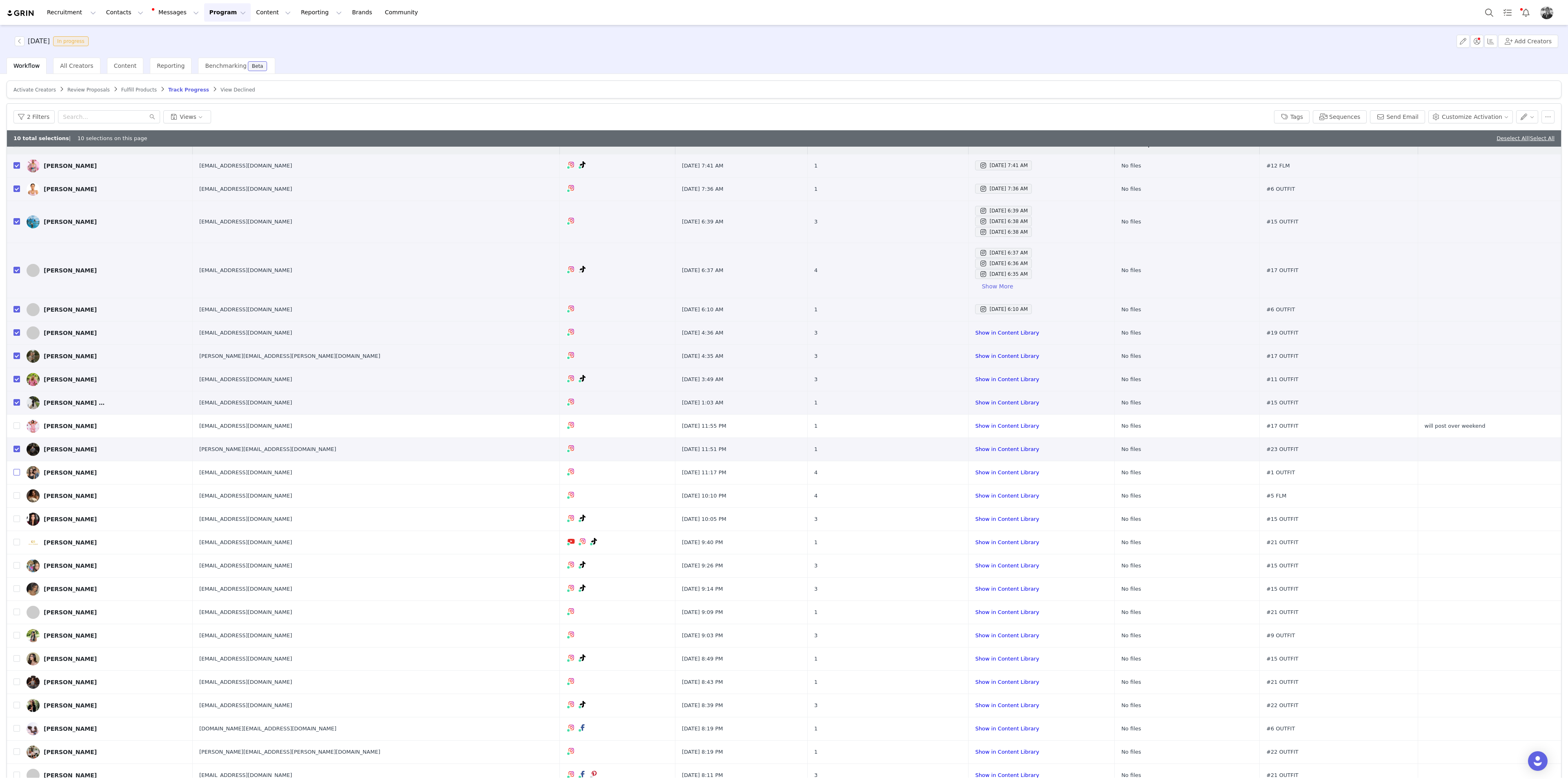
checkbox input "true"
drag, startPoint x: 16, startPoint y: 498, endPoint x: 4, endPoint y: 499, distance: 12.0
click at [16, 425] on input "checkbox" at bounding box center [17, 495] width 7 height 7
checkbox input "true"
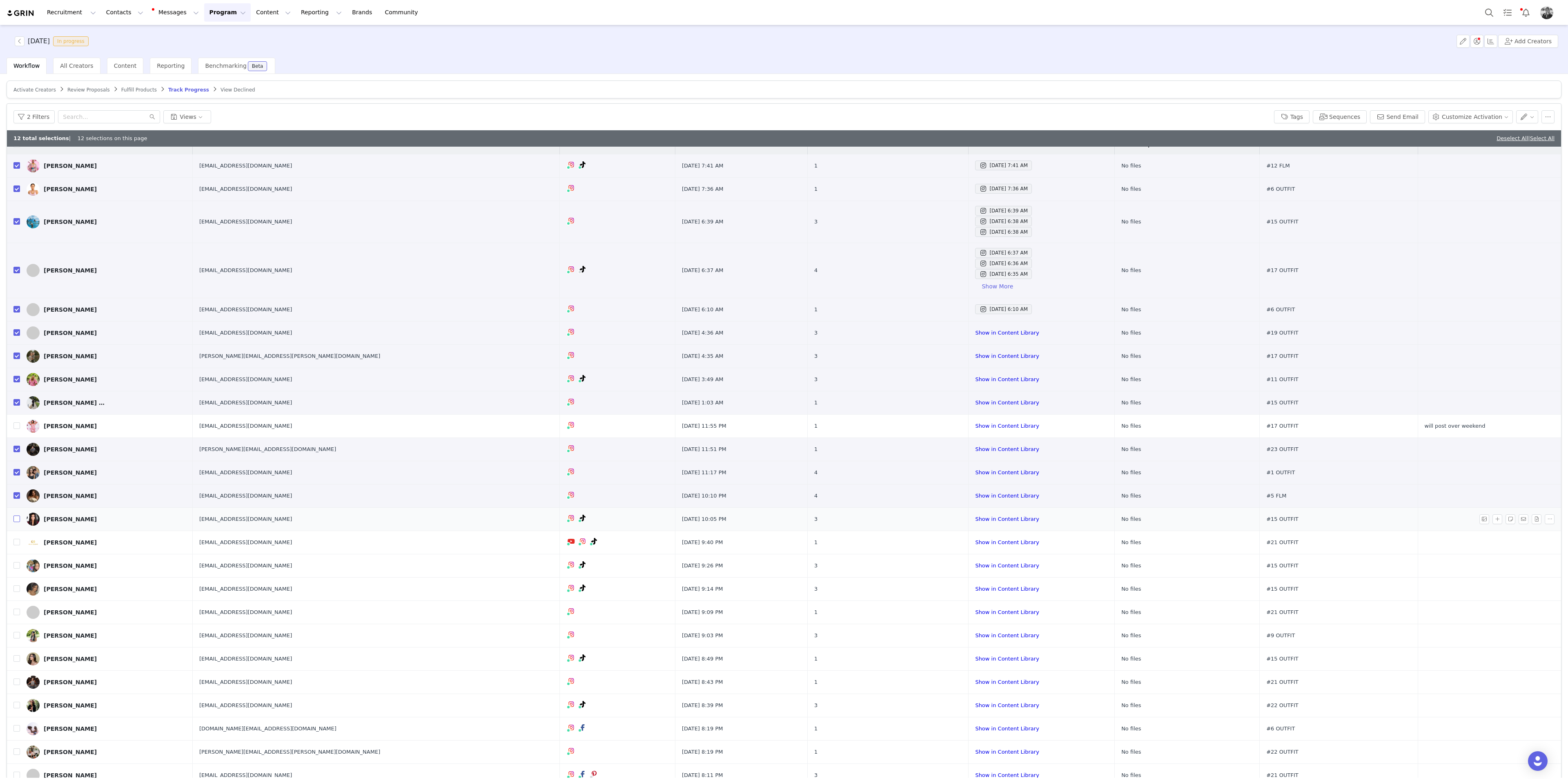
click at [17, 425] on input "checkbox" at bounding box center [17, 519] width 7 height 7
checkbox input "true"
click at [19, 425] on input "checkbox" at bounding box center [17, 542] width 7 height 7
checkbox input "true"
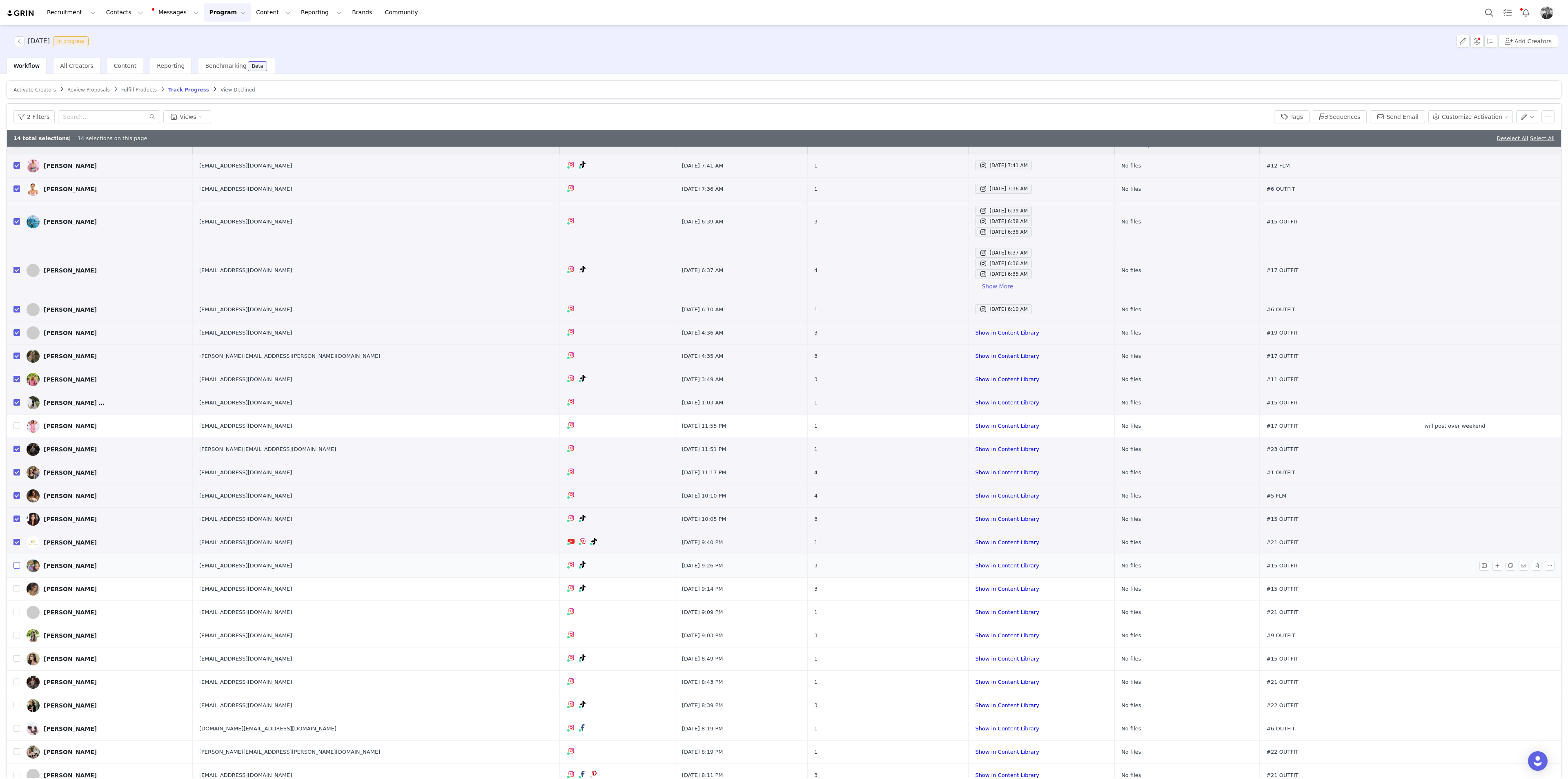
click at [17, 425] on input "checkbox" at bounding box center [17, 565] width 7 height 7
checkbox input "true"
drag, startPoint x: 14, startPoint y: 586, endPoint x: 2, endPoint y: 587, distance: 12.0
click at [14, 425] on input "checkbox" at bounding box center [17, 588] width 7 height 7
checkbox input "true"
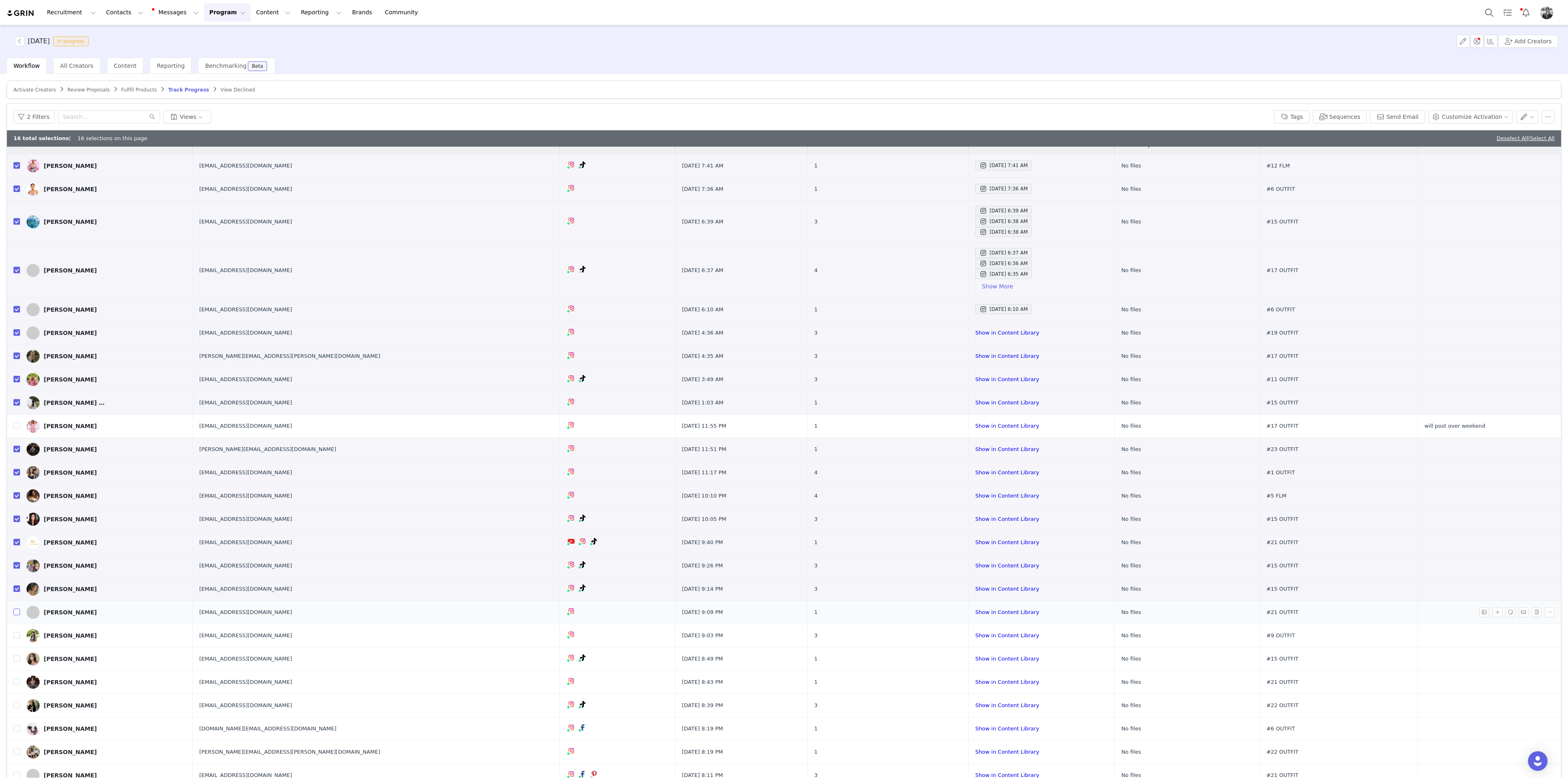
click at [14, 425] on input "checkbox" at bounding box center [17, 612] width 7 height 7
checkbox input "true"
click at [15, 425] on input "checkbox" at bounding box center [17, 635] width 7 height 7
checkbox input "true"
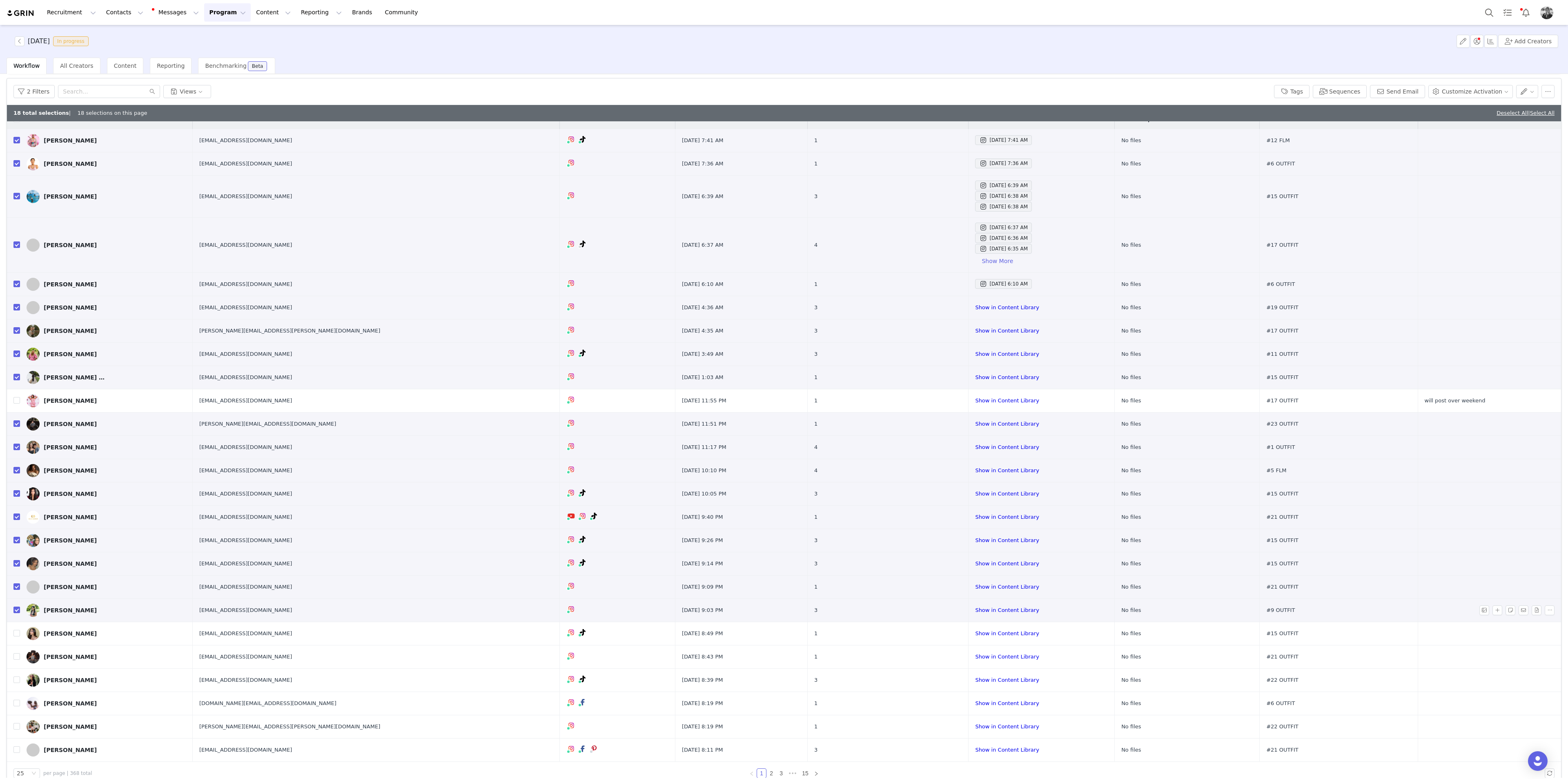
scroll to position [39, 0]
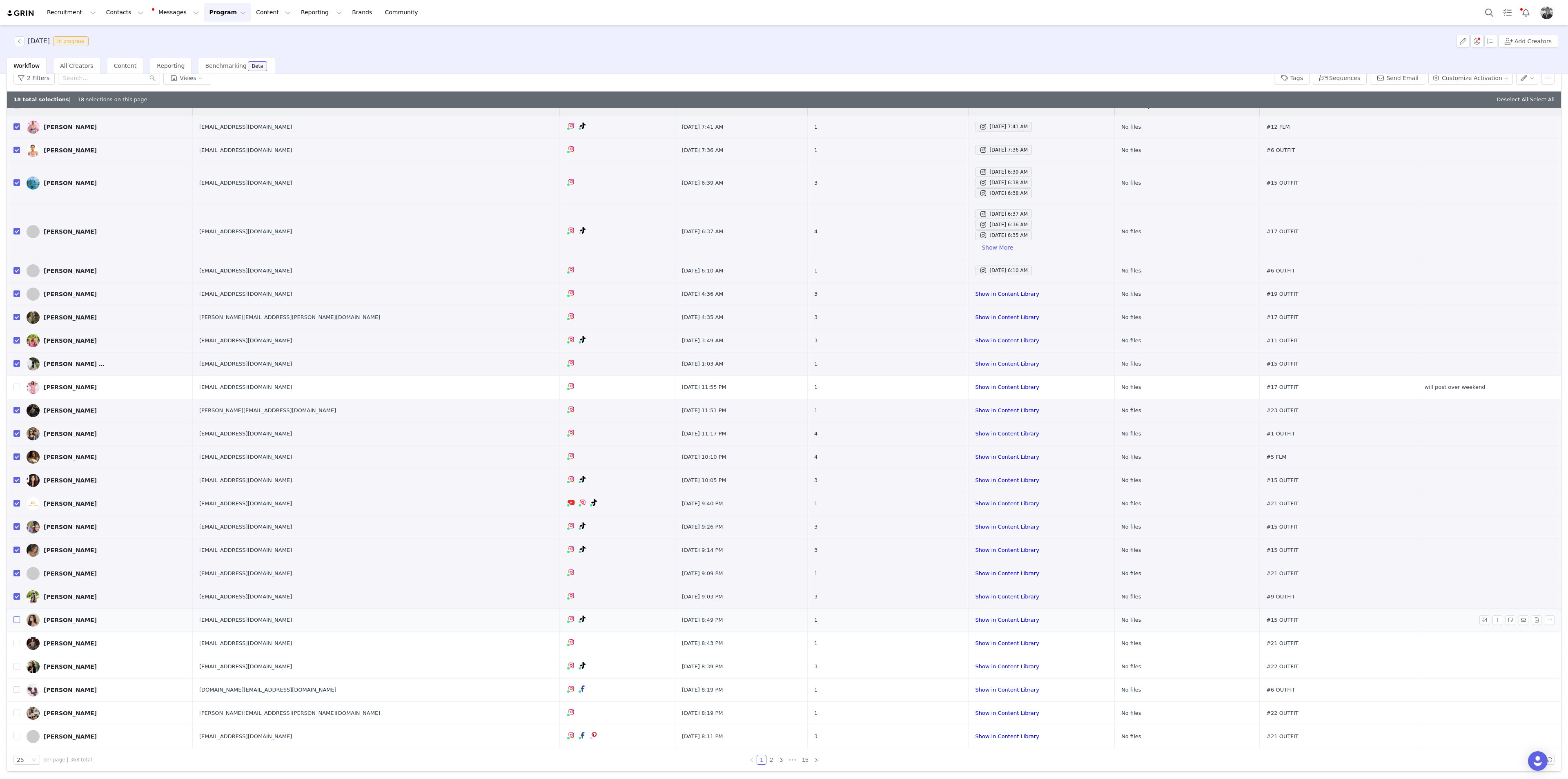
click at [19, 425] on input "checkbox" at bounding box center [17, 619] width 7 height 7
checkbox input "true"
click at [16, 425] on input "checkbox" at bounding box center [17, 643] width 7 height 7
checkbox input "true"
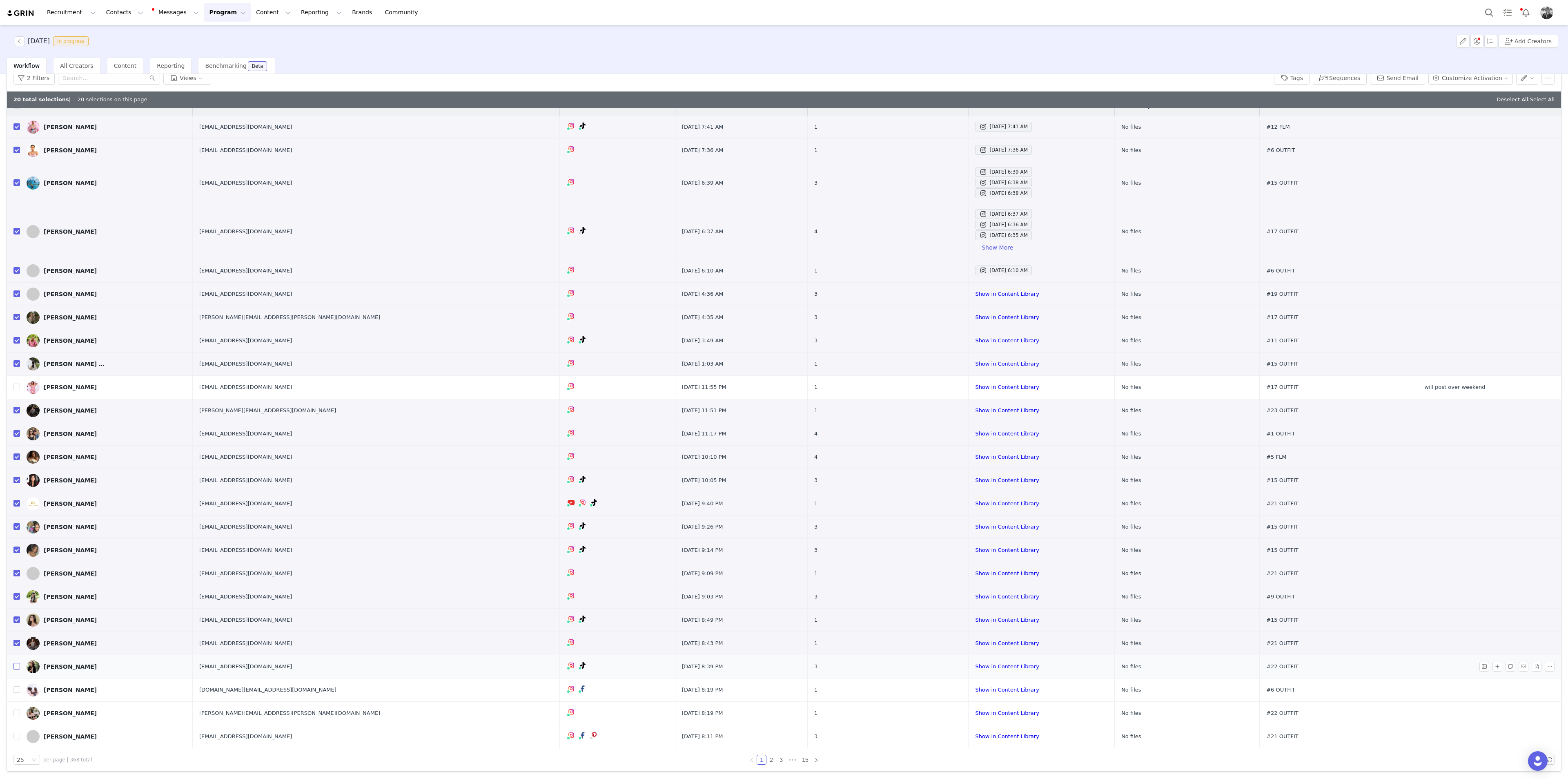
click at [16, 425] on input "checkbox" at bounding box center [17, 666] width 7 height 7
checkbox input "true"
drag, startPoint x: 17, startPoint y: 687, endPoint x: 1, endPoint y: 678, distance: 18.4
click at [16, 425] on input "checkbox" at bounding box center [17, 689] width 7 height 7
checkbox input "true"
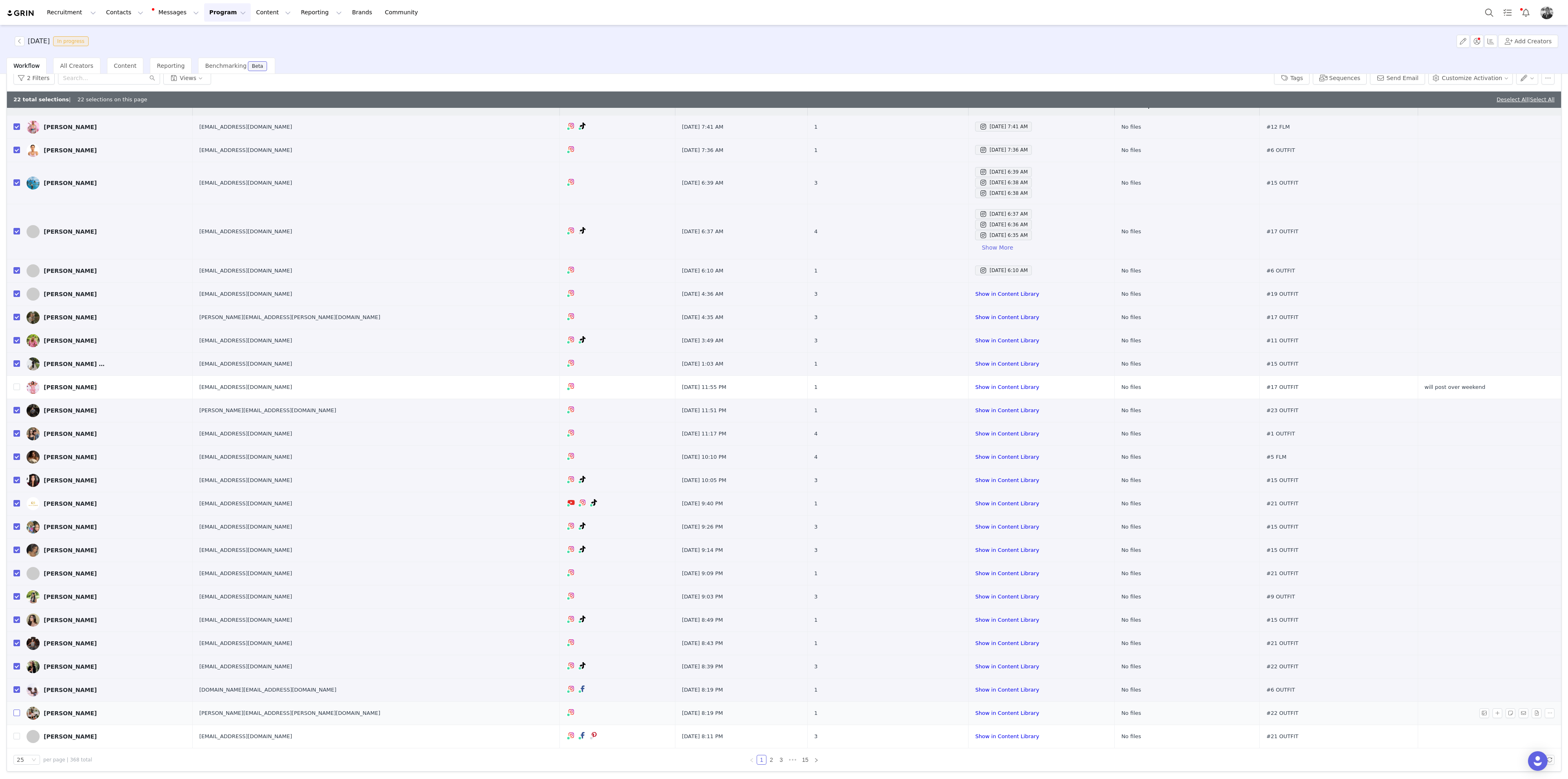
click at [17, 425] on input "checkbox" at bounding box center [17, 712] width 7 height 7
checkbox input "true"
click at [19, 425] on input "checkbox" at bounding box center [17, 736] width 7 height 7
checkbox input "true"
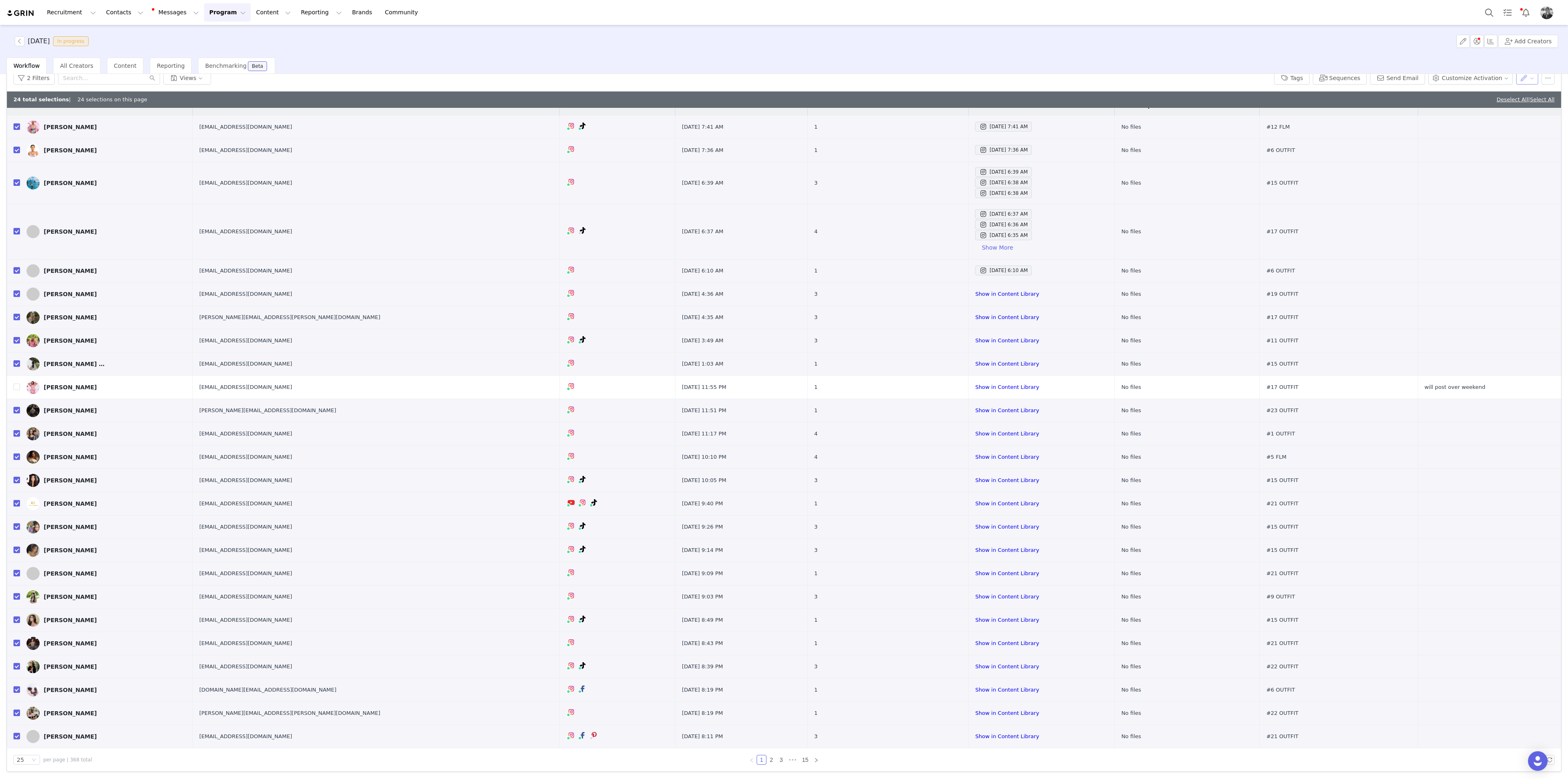
click at [940, 80] on button "button" at bounding box center [1527, 78] width 23 height 13
click at [940, 102] on li "Set Custom Property" at bounding box center [1495, 106] width 84 height 13
click at [940, 107] on div "Choose Custom Property" at bounding box center [1473, 108] width 76 height 8
click at [940, 197] on li "SEPT TASK COMPLETE" at bounding box center [1478, 198] width 95 height 13
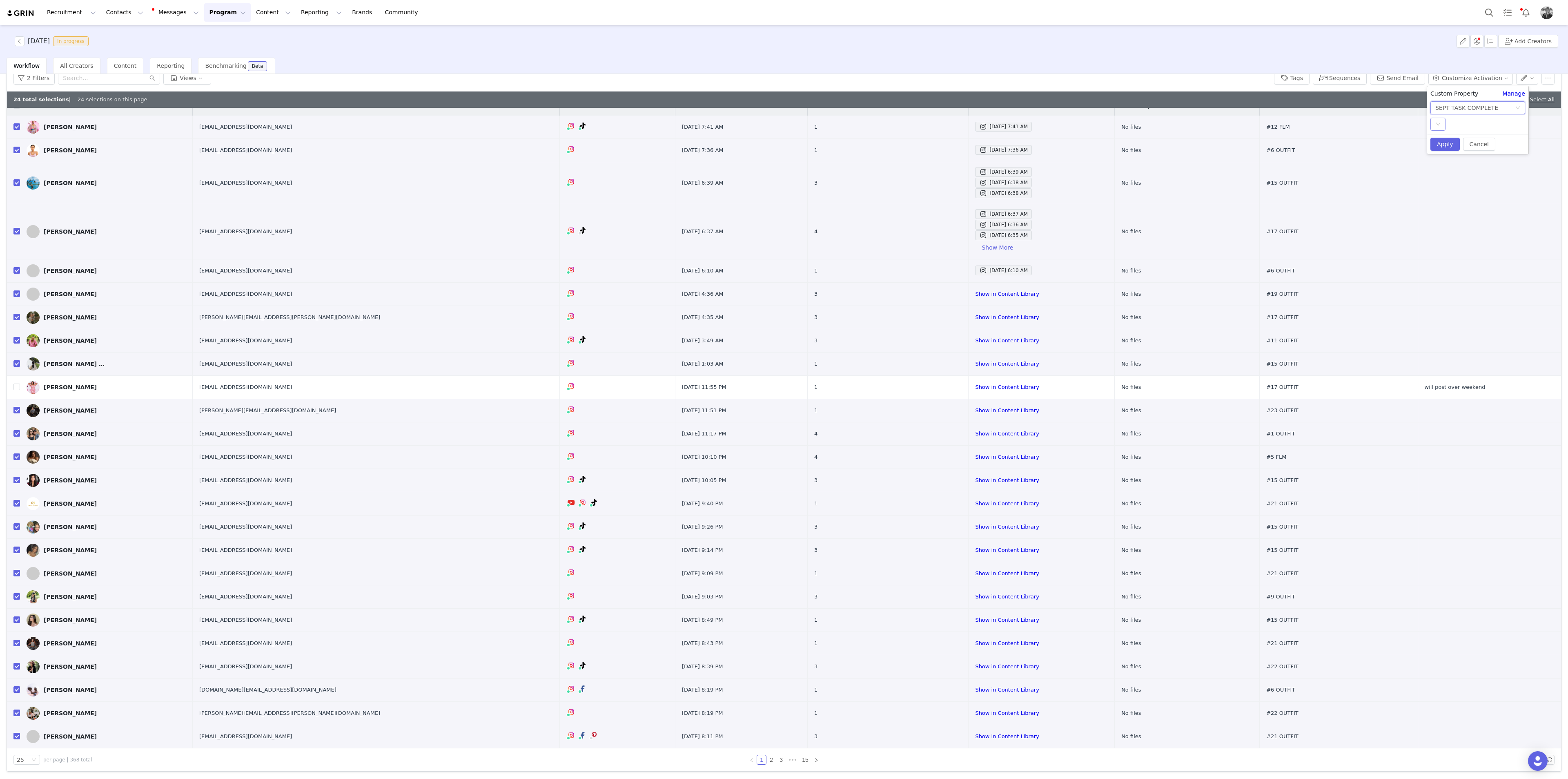
click at [940, 124] on div "Select" at bounding box center [1438, 123] width 15 height 13
click at [940, 147] on ul "YES" at bounding box center [1478, 140] width 95 height 16
click at [940, 144] on li "YES" at bounding box center [1478, 140] width 95 height 13
click at [940, 144] on button "Apply" at bounding box center [1445, 144] width 30 height 13
click at [28, 77] on button "2 Filters" at bounding box center [34, 78] width 41 height 13
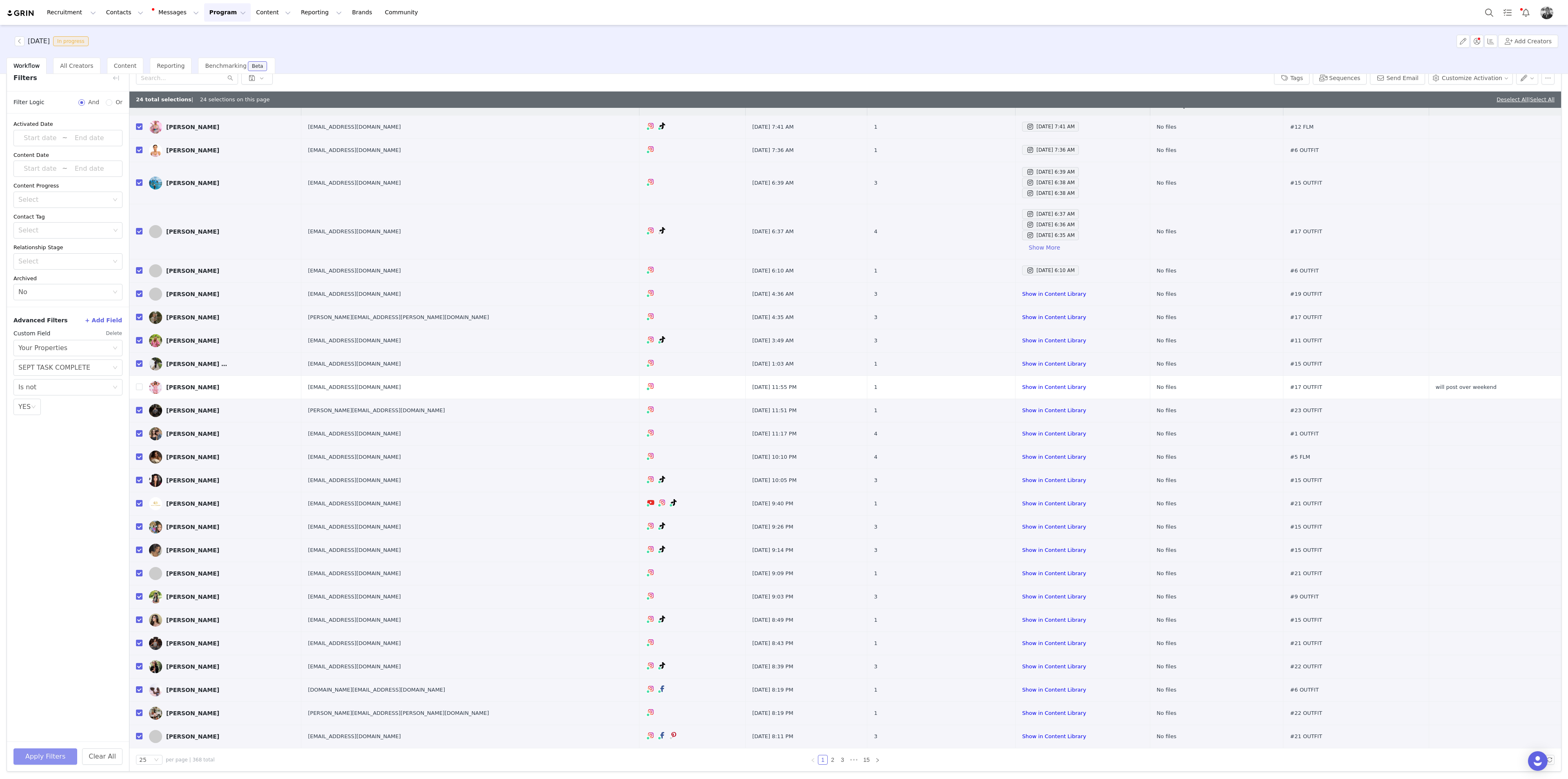
click at [68, 425] on button "Apply Filters" at bounding box center [45, 755] width 63 height 16
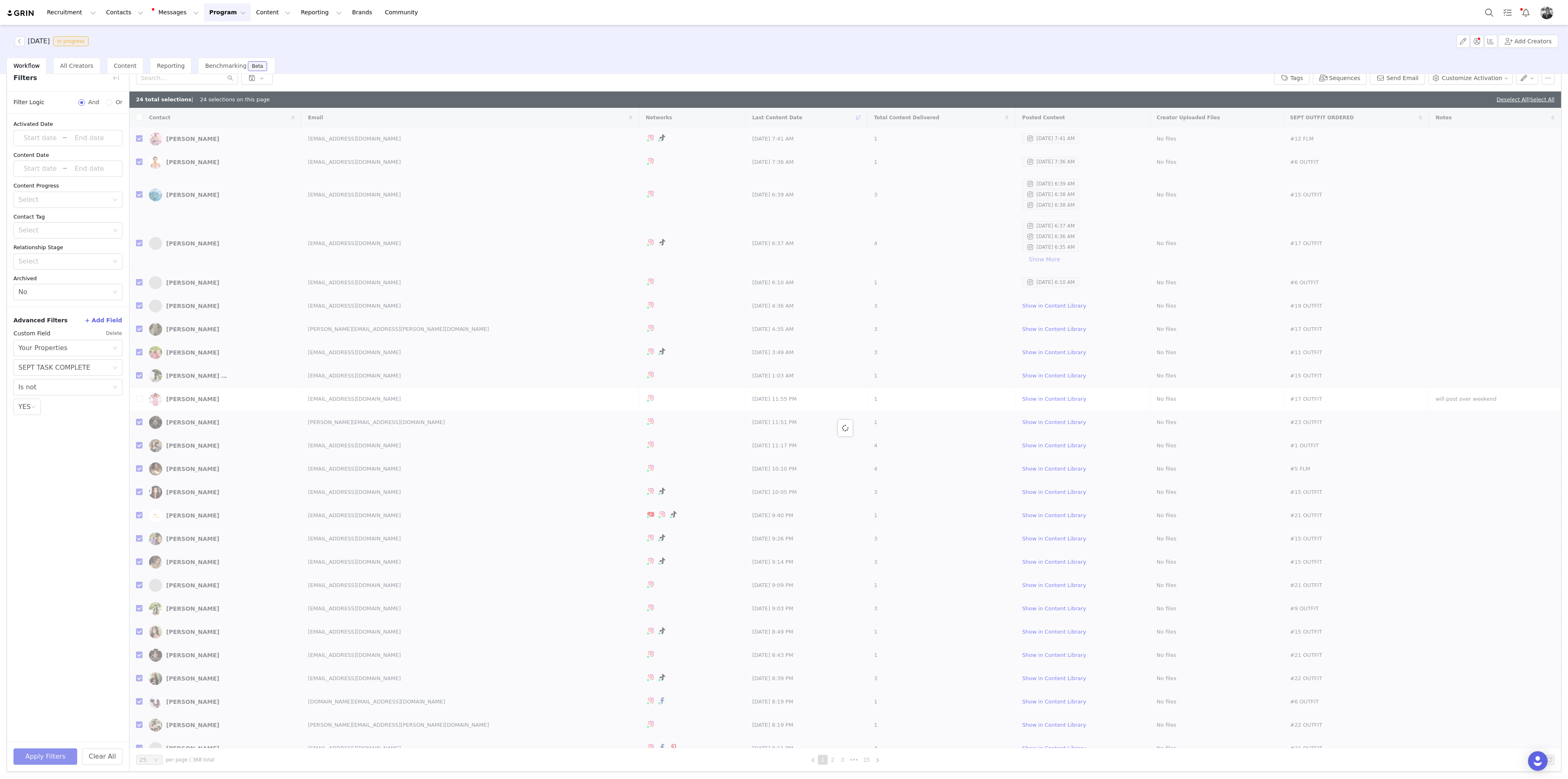
checkbox input "false"
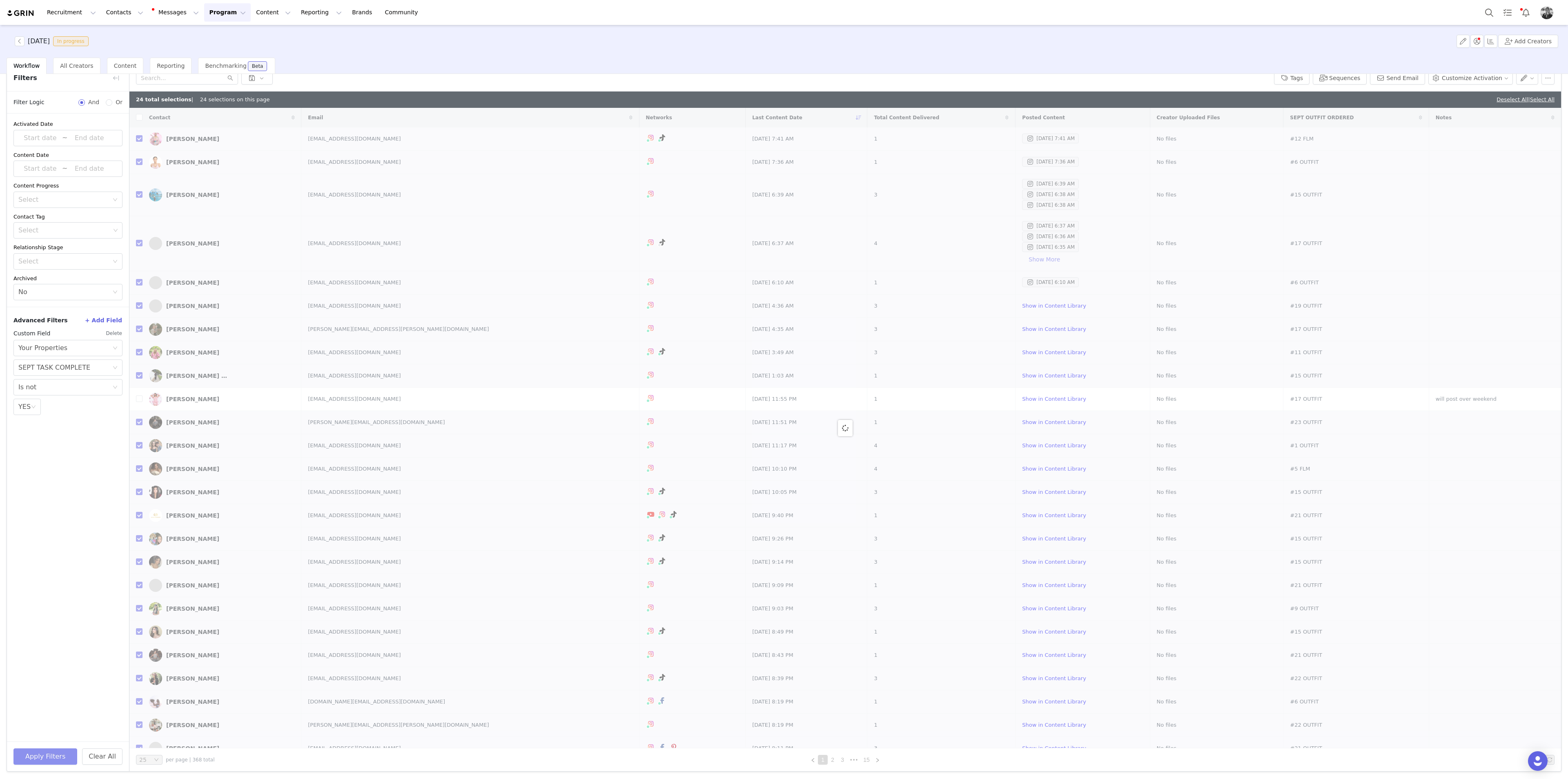
checkbox input "false"
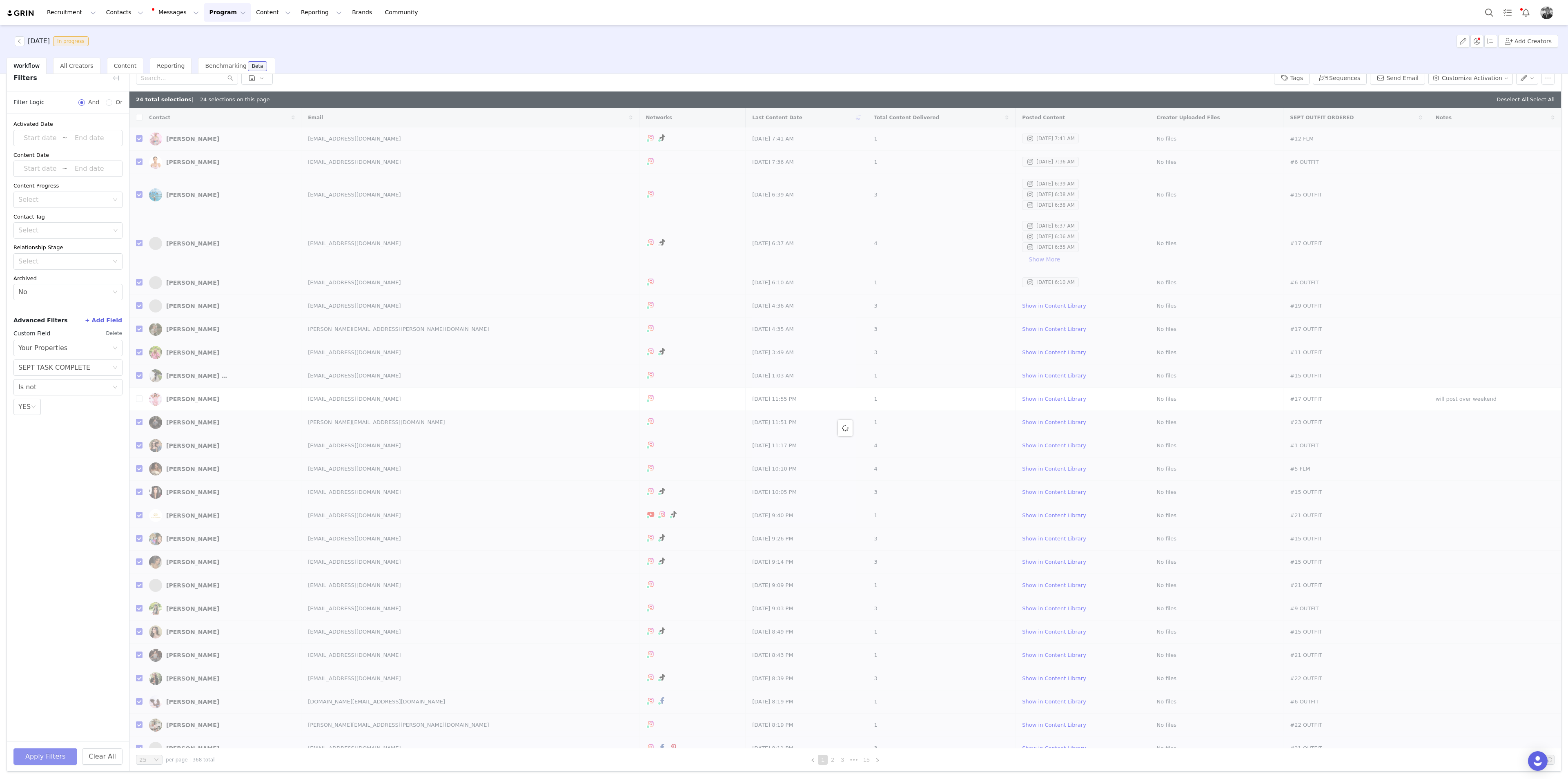
checkbox input "false"
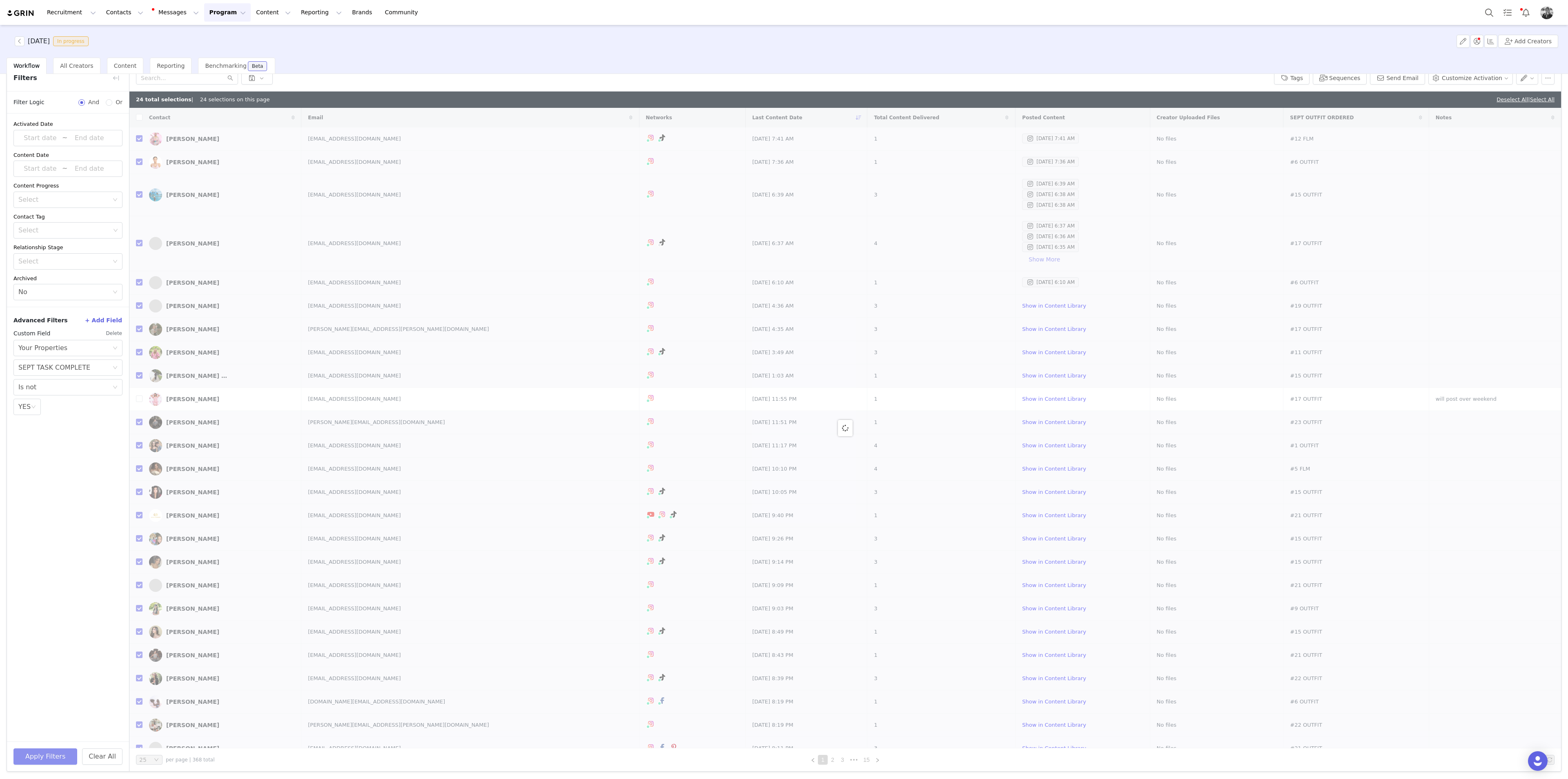
checkbox input "false"
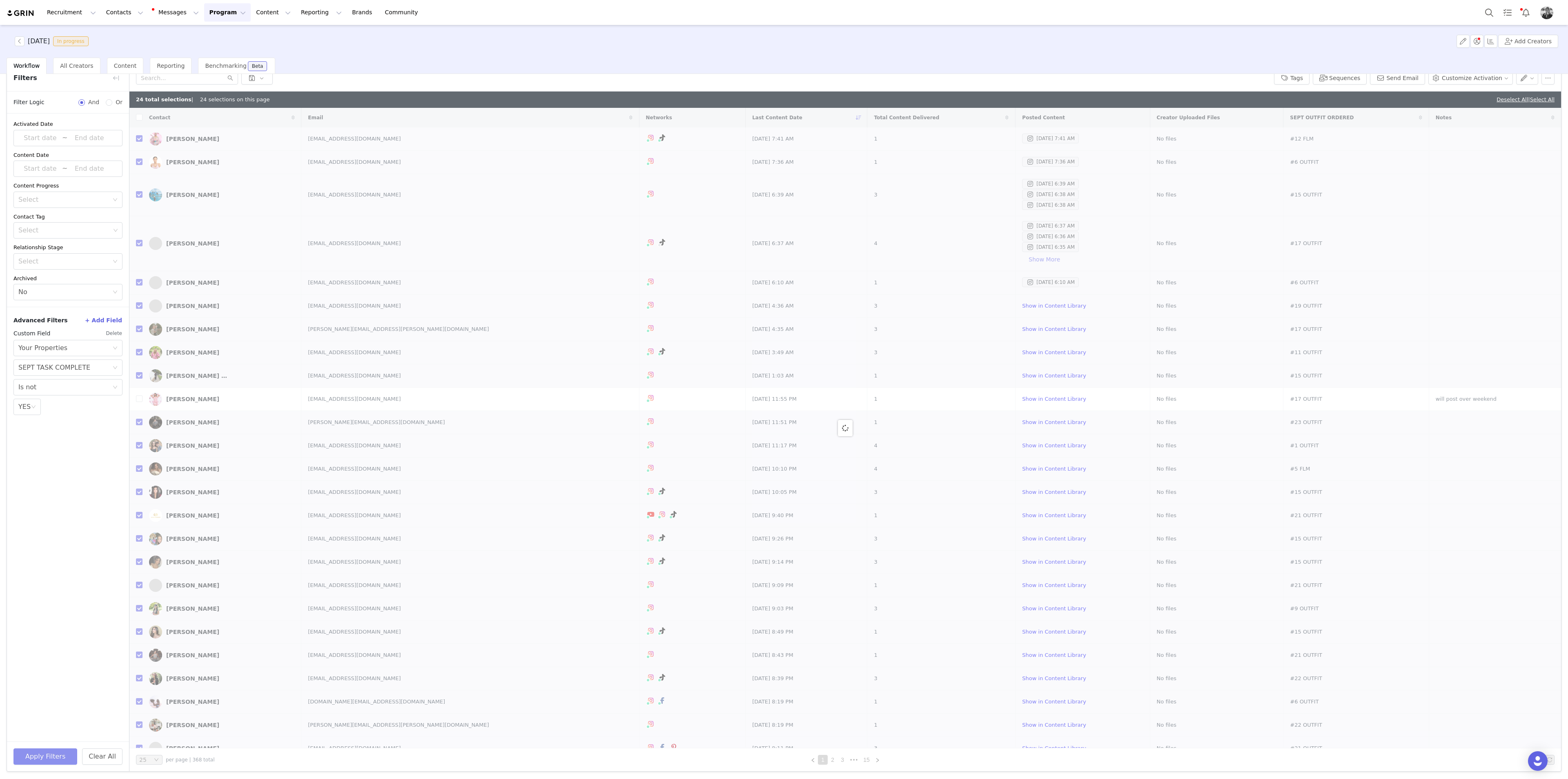
checkbox input "false"
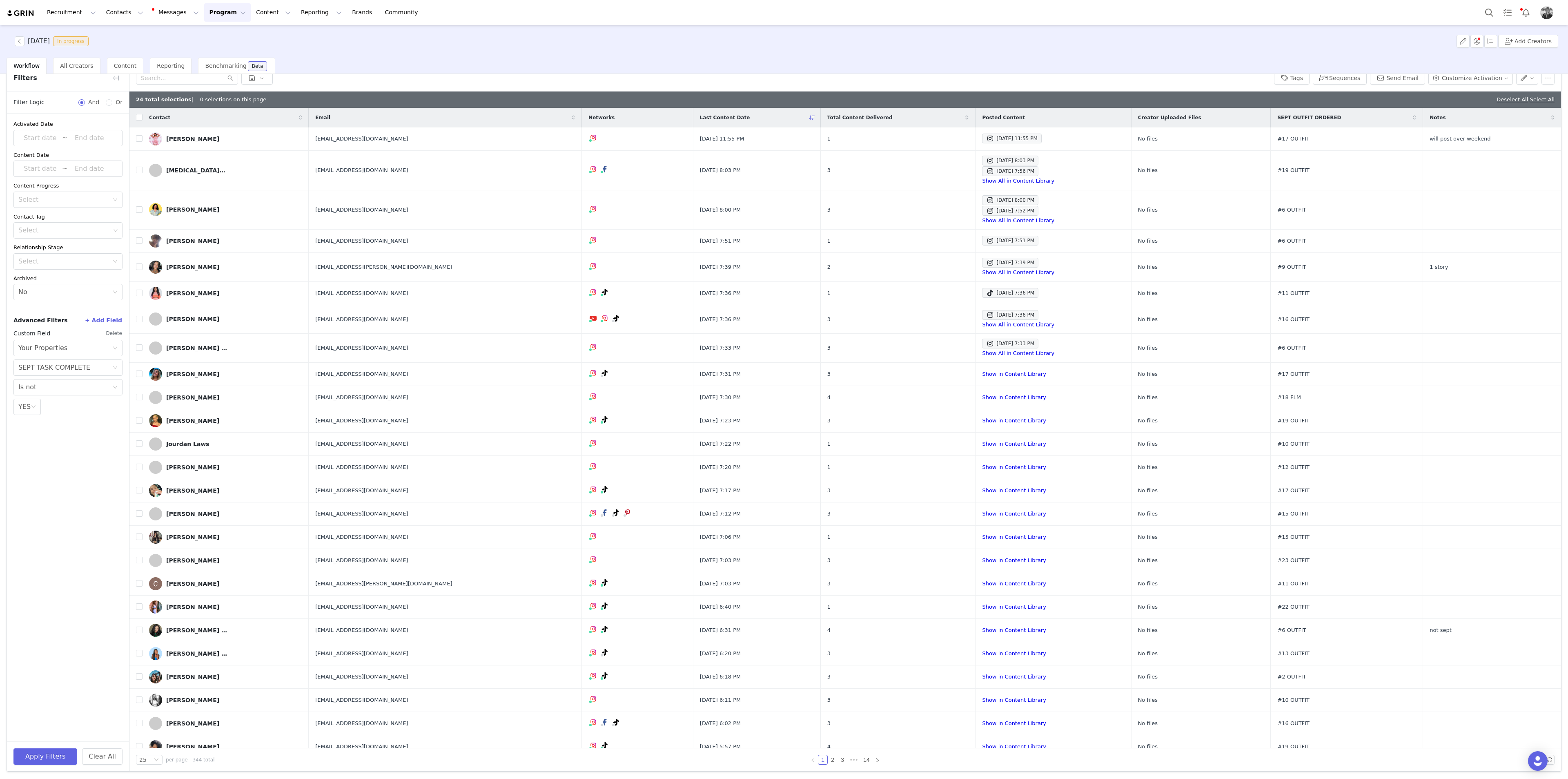
click at [940, 94] on div "24 total selections | 0 selections on this page Deselect All | Select All" at bounding box center [845, 99] width 1431 height 16
click at [940, 96] on link "Deselect All" at bounding box center [1511, 99] width 31 height 6
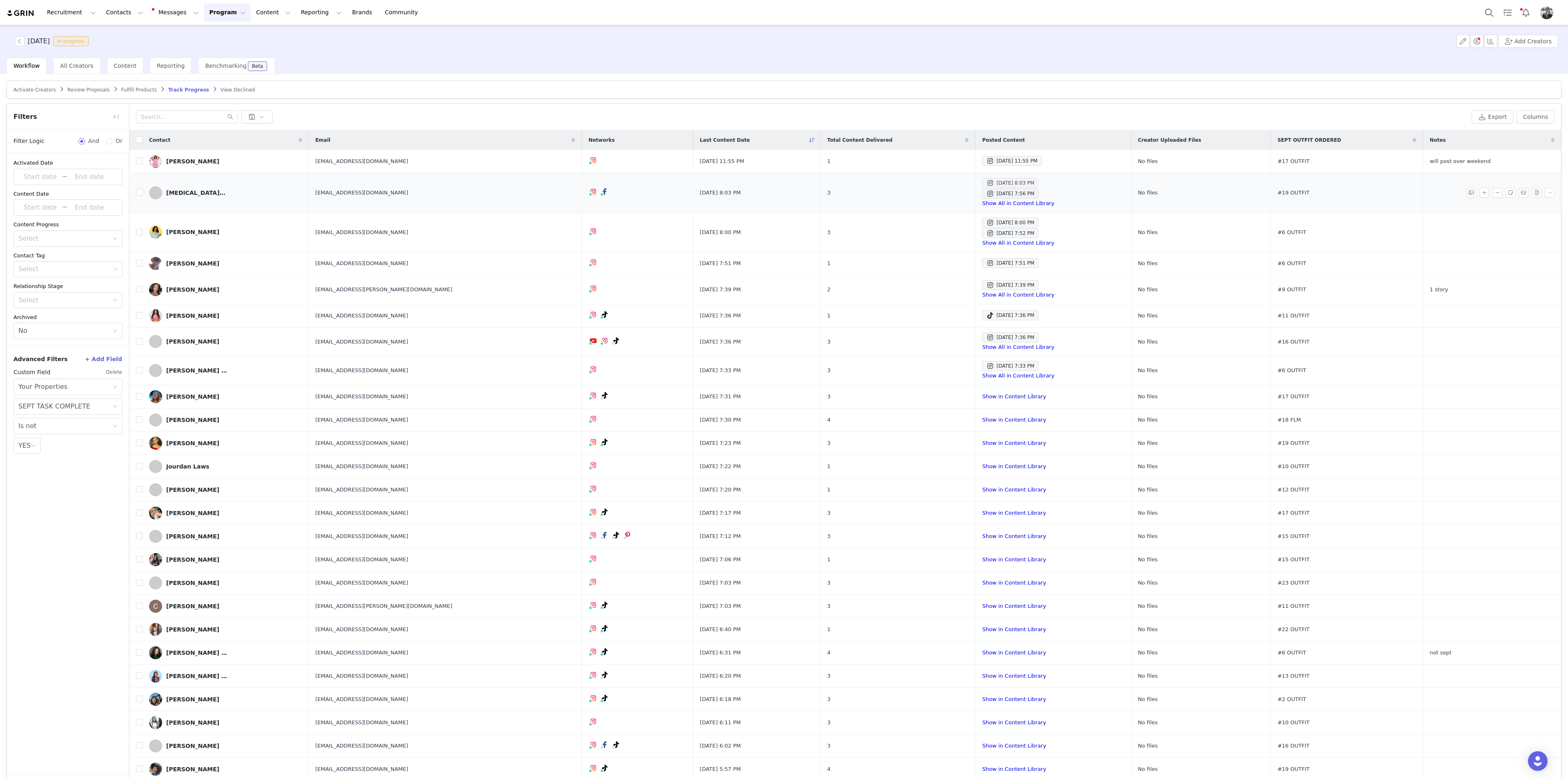
click at [940, 184] on div "Sep 30, 2025 8:03 PM" at bounding box center [1010, 183] width 48 height 10
click at [940, 188] on div "Sep 30, 2025 7:56 PM" at bounding box center [1010, 193] width 48 height 10
click at [139, 191] on input "checkbox" at bounding box center [139, 193] width 7 height 7
checkbox input "true"
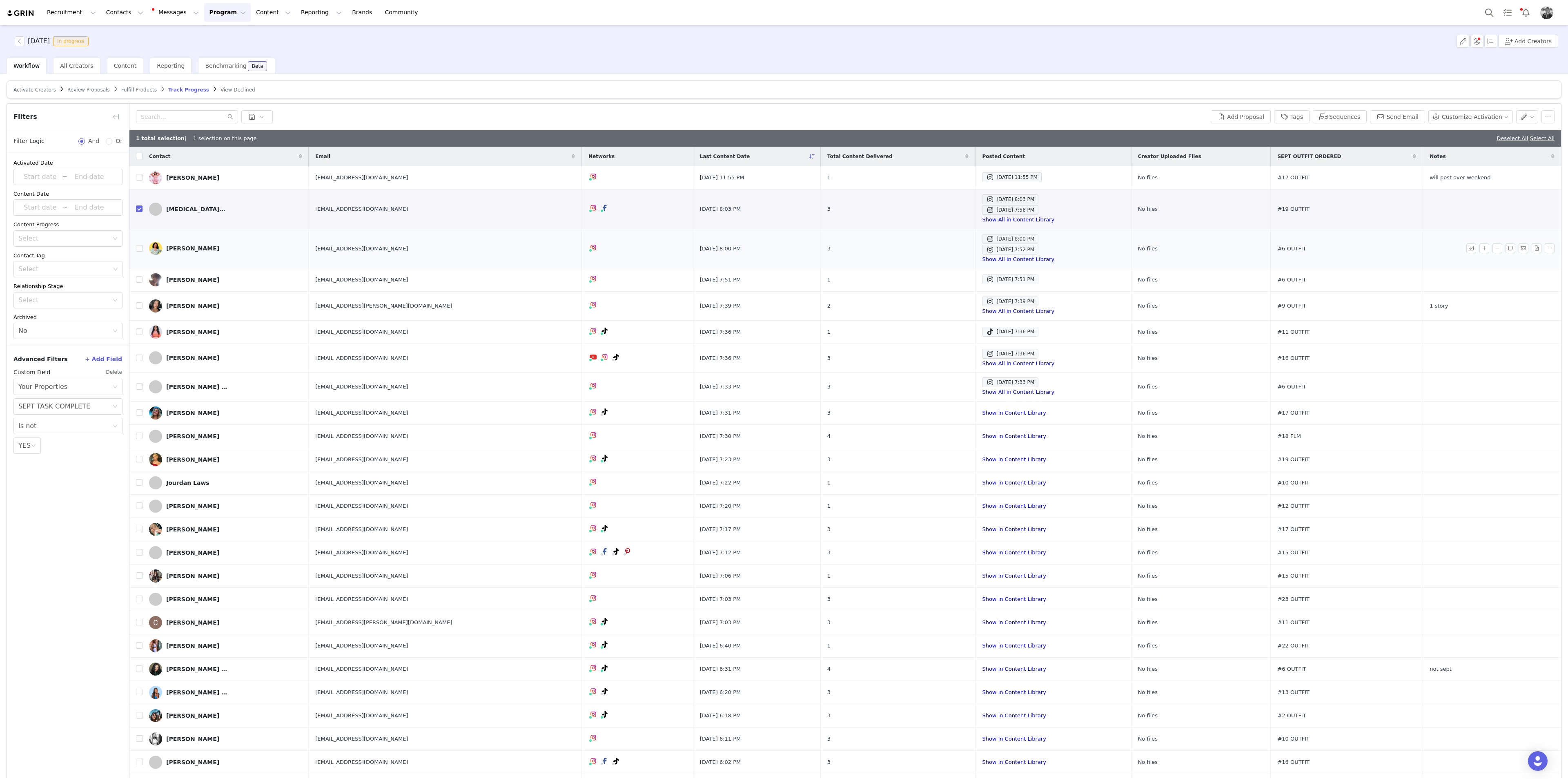
click at [940, 241] on div "Sep 30, 2025 8:00 PM" at bounding box center [1010, 239] width 48 height 10
click at [940, 248] on div "Sep 30, 2025 7:52 PM" at bounding box center [1010, 249] width 48 height 10
click at [140, 246] on input "checkbox" at bounding box center [139, 248] width 7 height 7
checkbox input "true"
click at [940, 277] on div "Sep 30, 2025 7:51 PM" at bounding box center [1010, 280] width 48 height 10
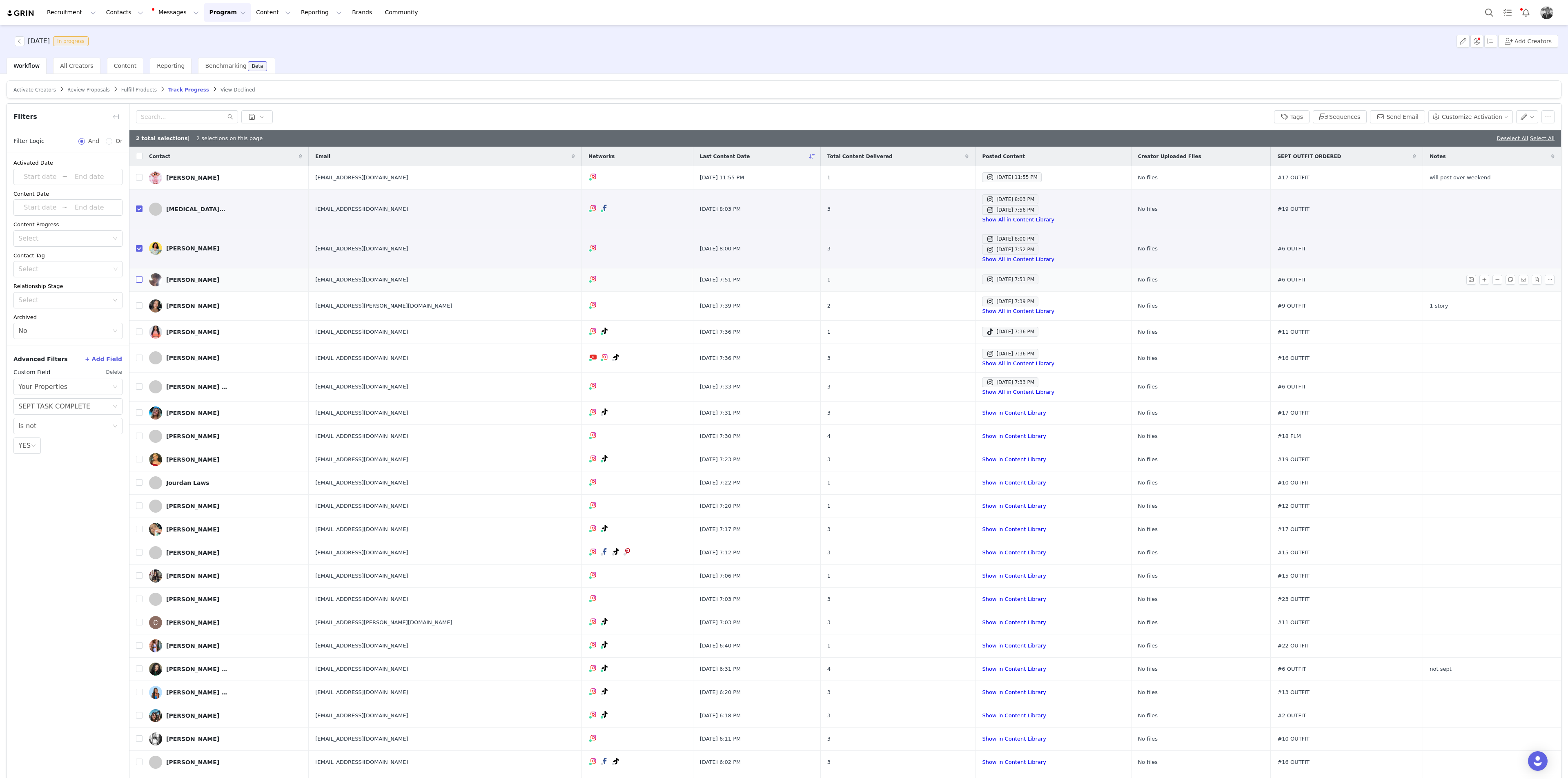
click at [139, 282] on input "checkbox" at bounding box center [139, 280] width 7 height 7
checkbox input "true"
click at [940, 302] on span at bounding box center [990, 302] width 8 height 10
click at [140, 302] on label at bounding box center [139, 306] width 7 height 8
click at [140, 302] on input "checkbox" at bounding box center [139, 306] width 7 height 7
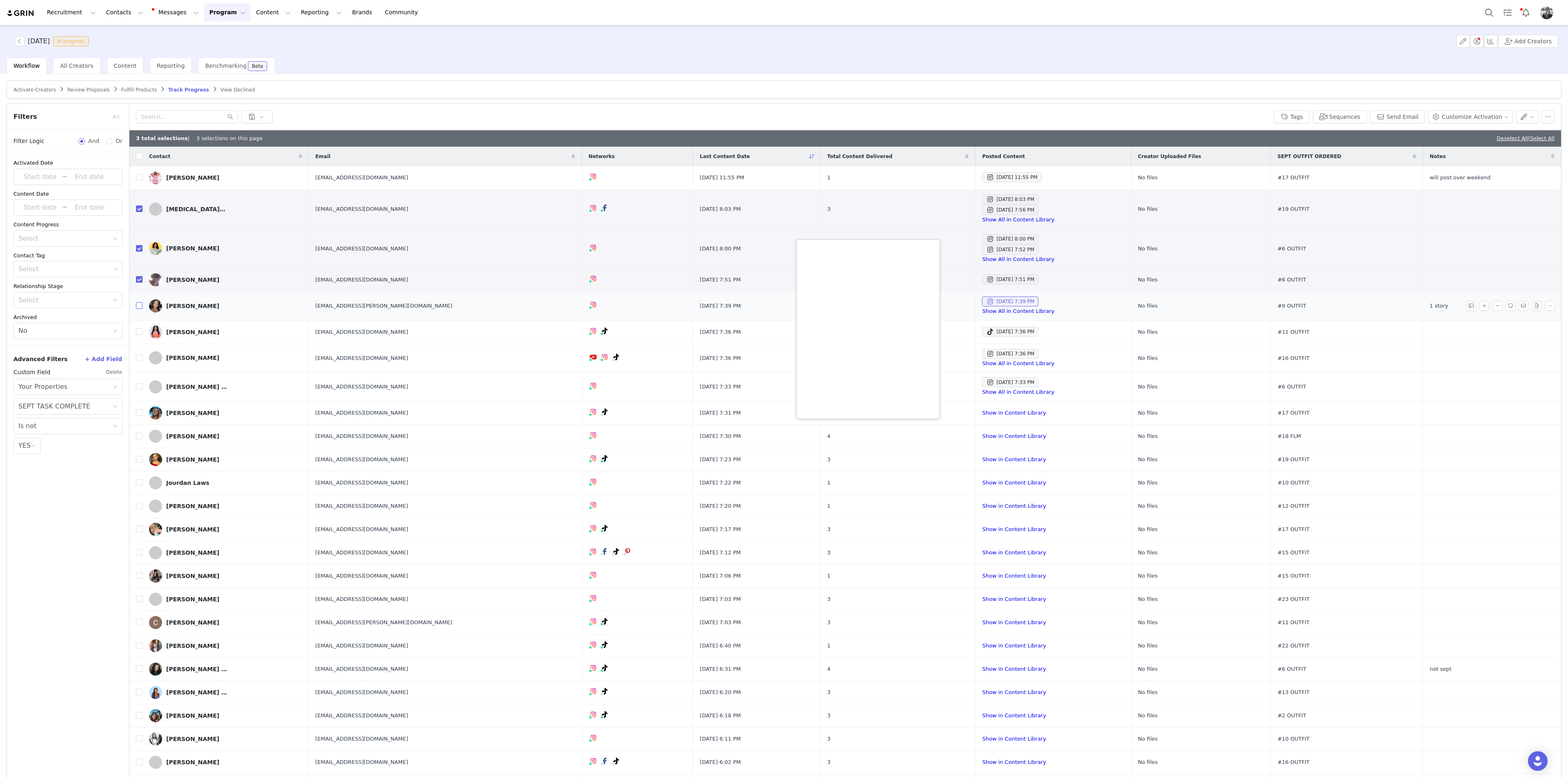
checkbox input "true"
click at [940, 329] on div "Sep 30, 2025 7:36 PM" at bounding box center [1010, 332] width 48 height 10
click at [141, 330] on input "checkbox" at bounding box center [139, 332] width 7 height 7
checkbox input "true"
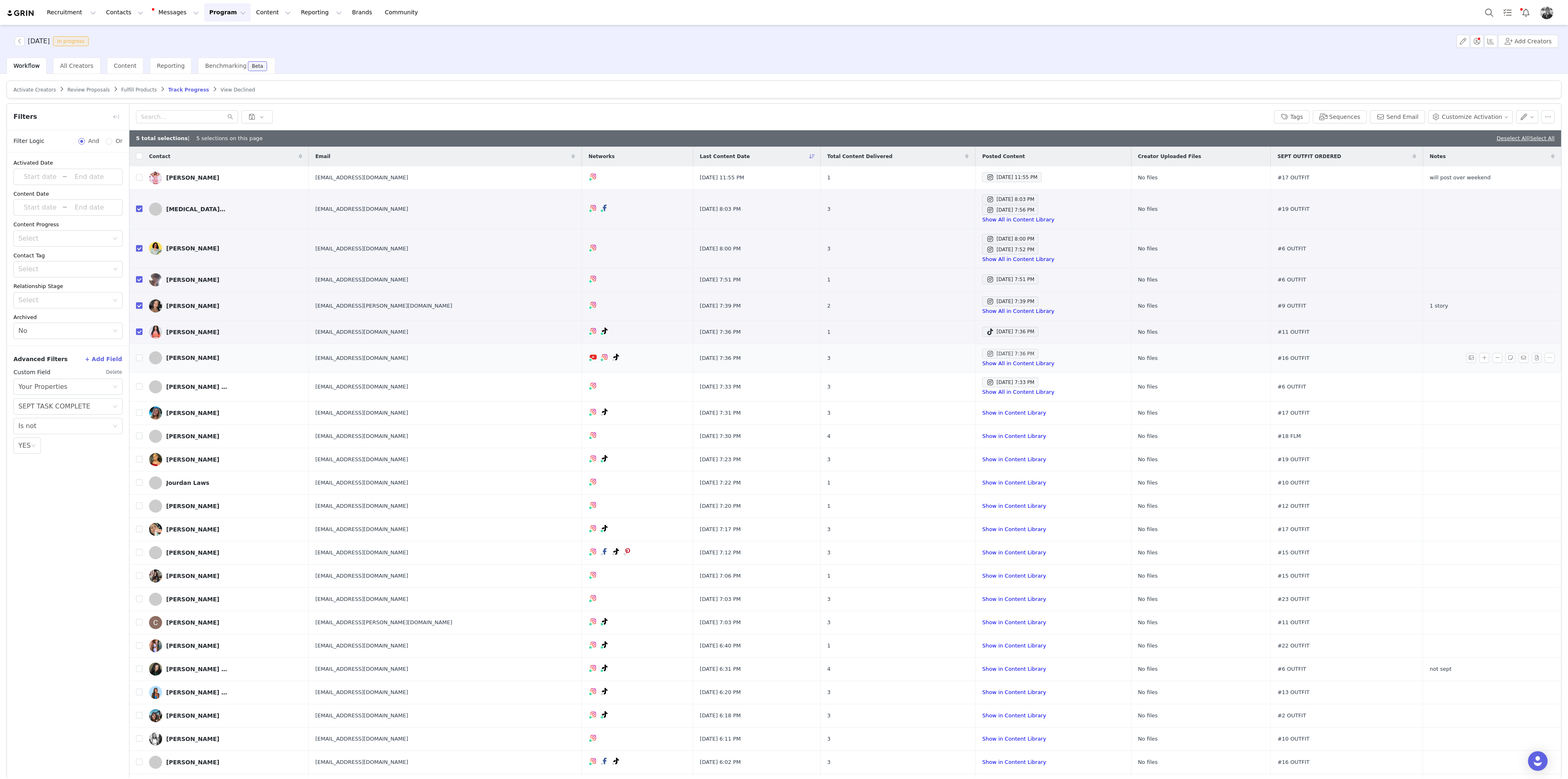
click at [940, 352] on div "Sep 30, 2025 7:36 PM" at bounding box center [1010, 354] width 48 height 10
click at [139, 355] on input "checkbox" at bounding box center [139, 357] width 7 height 7
checkbox input "true"
click at [940, 380] on div "Sep 30, 2025 7:33 PM" at bounding box center [1010, 383] width 48 height 10
click at [138, 386] on input "checkbox" at bounding box center [139, 386] width 7 height 7
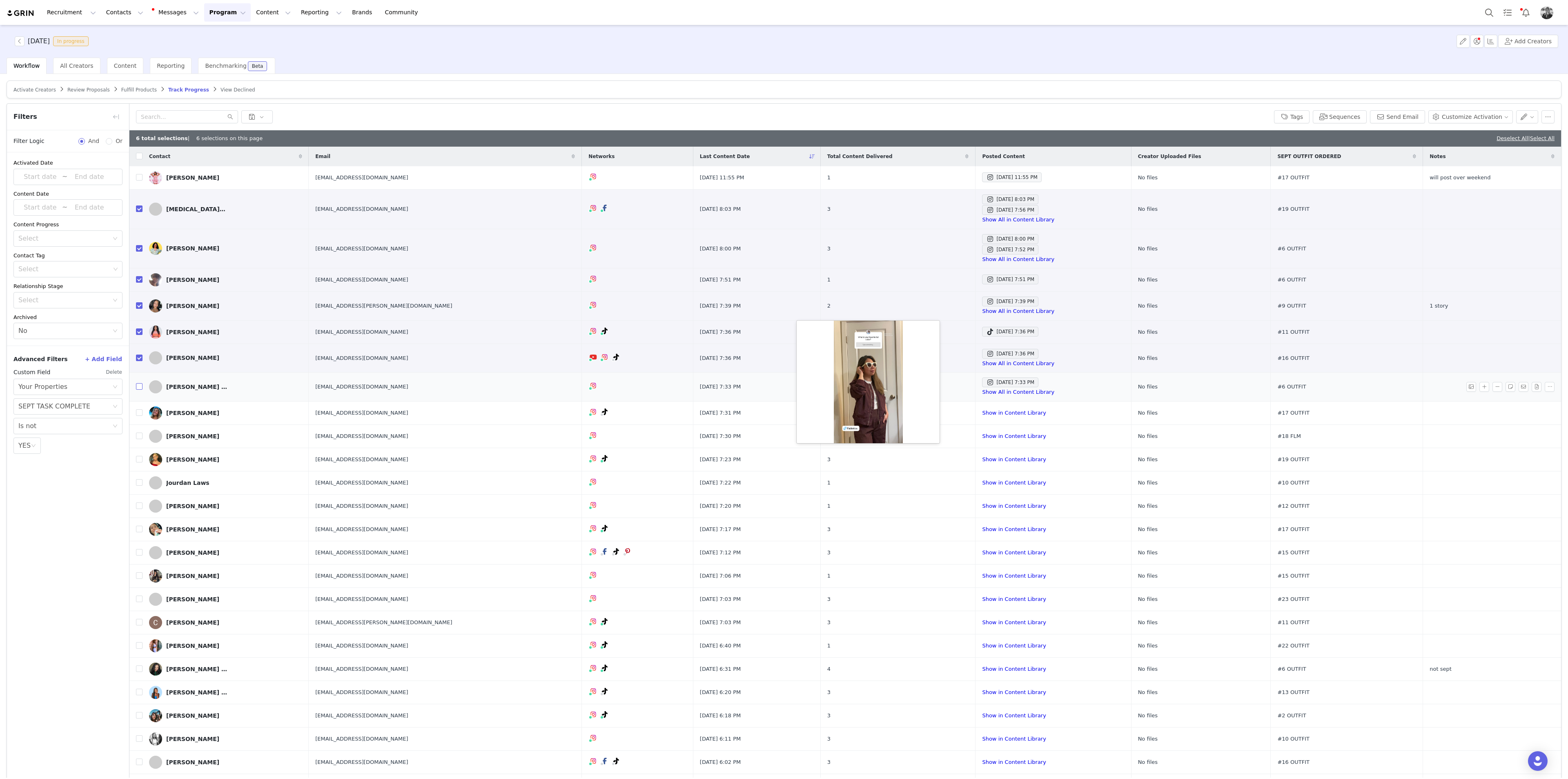
checkbox input "true"
click at [141, 413] on input "checkbox" at bounding box center [139, 412] width 7 height 7
checkbox input "true"
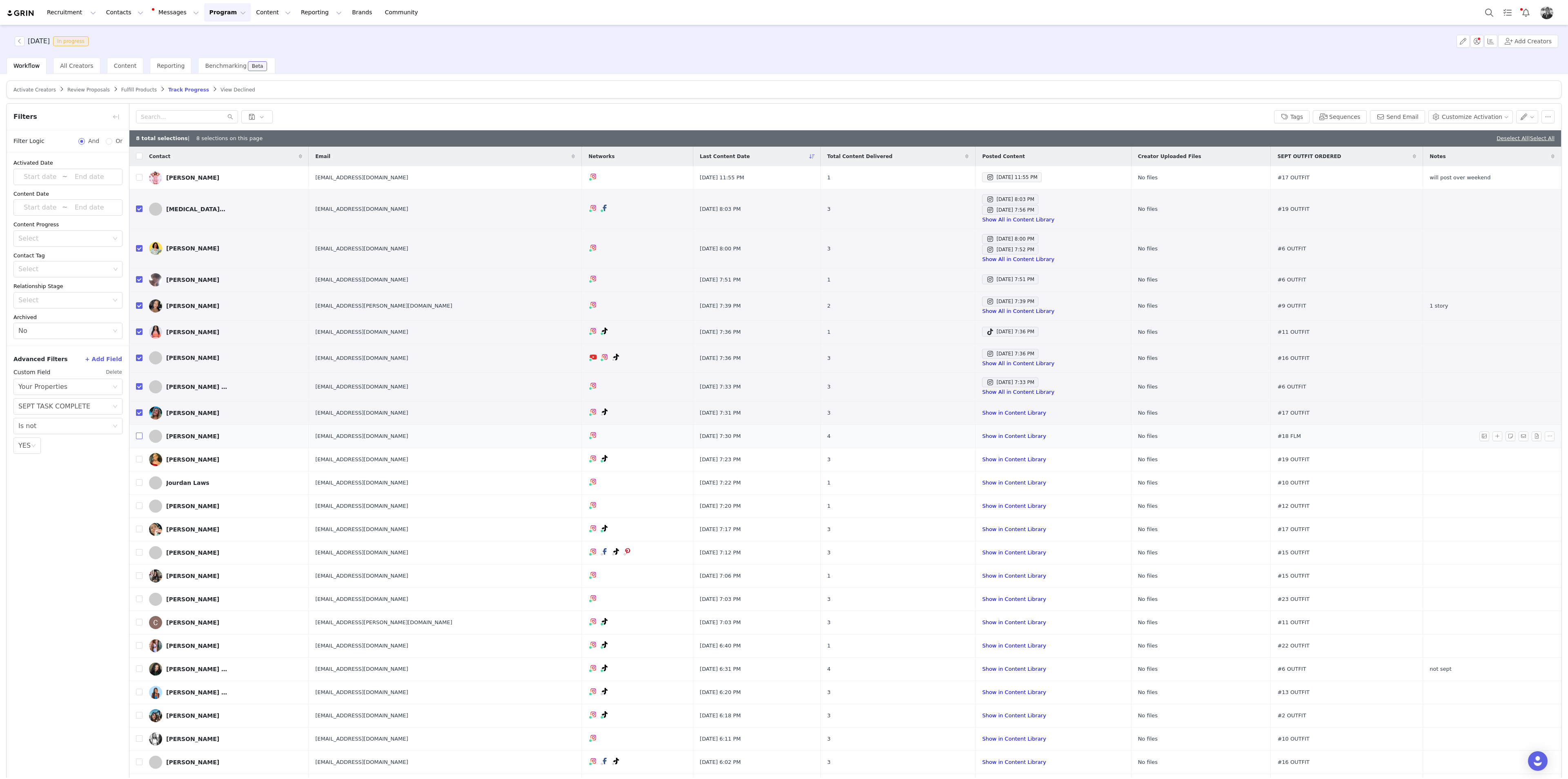
drag, startPoint x: 138, startPoint y: 436, endPoint x: 130, endPoint y: 435, distance: 8.1
click at [137, 425] on input "checkbox" at bounding box center [139, 436] width 7 height 7
checkbox input "true"
drag, startPoint x: 139, startPoint y: 457, endPoint x: 11, endPoint y: 477, distance: 129.6
click at [139, 425] on input "checkbox" at bounding box center [139, 459] width 7 height 7
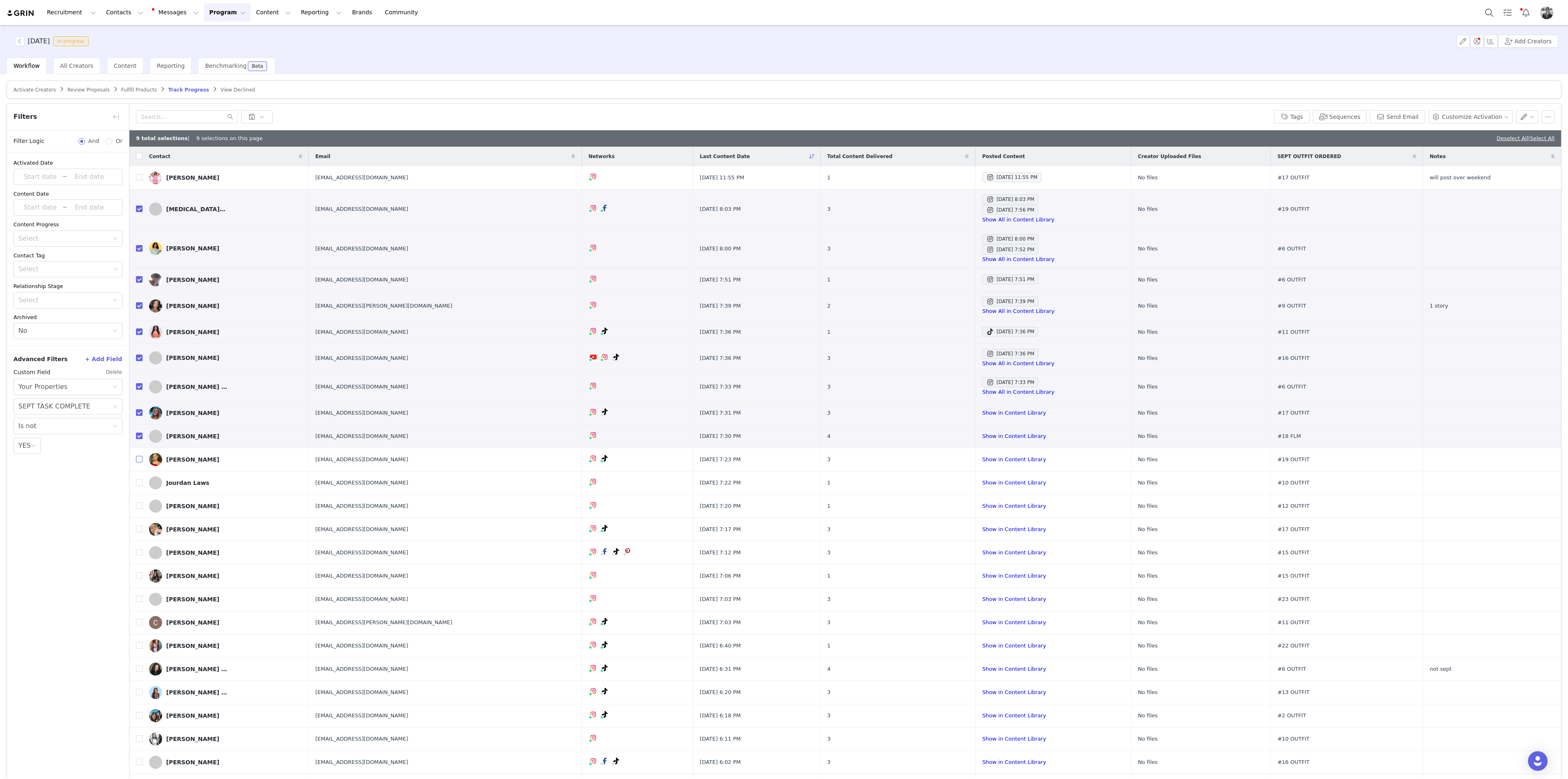
checkbox input "true"
drag, startPoint x: 139, startPoint y: 483, endPoint x: 76, endPoint y: 493, distance: 63.8
click at [139, 425] on input "checkbox" at bounding box center [139, 482] width 7 height 7
checkbox input "true"
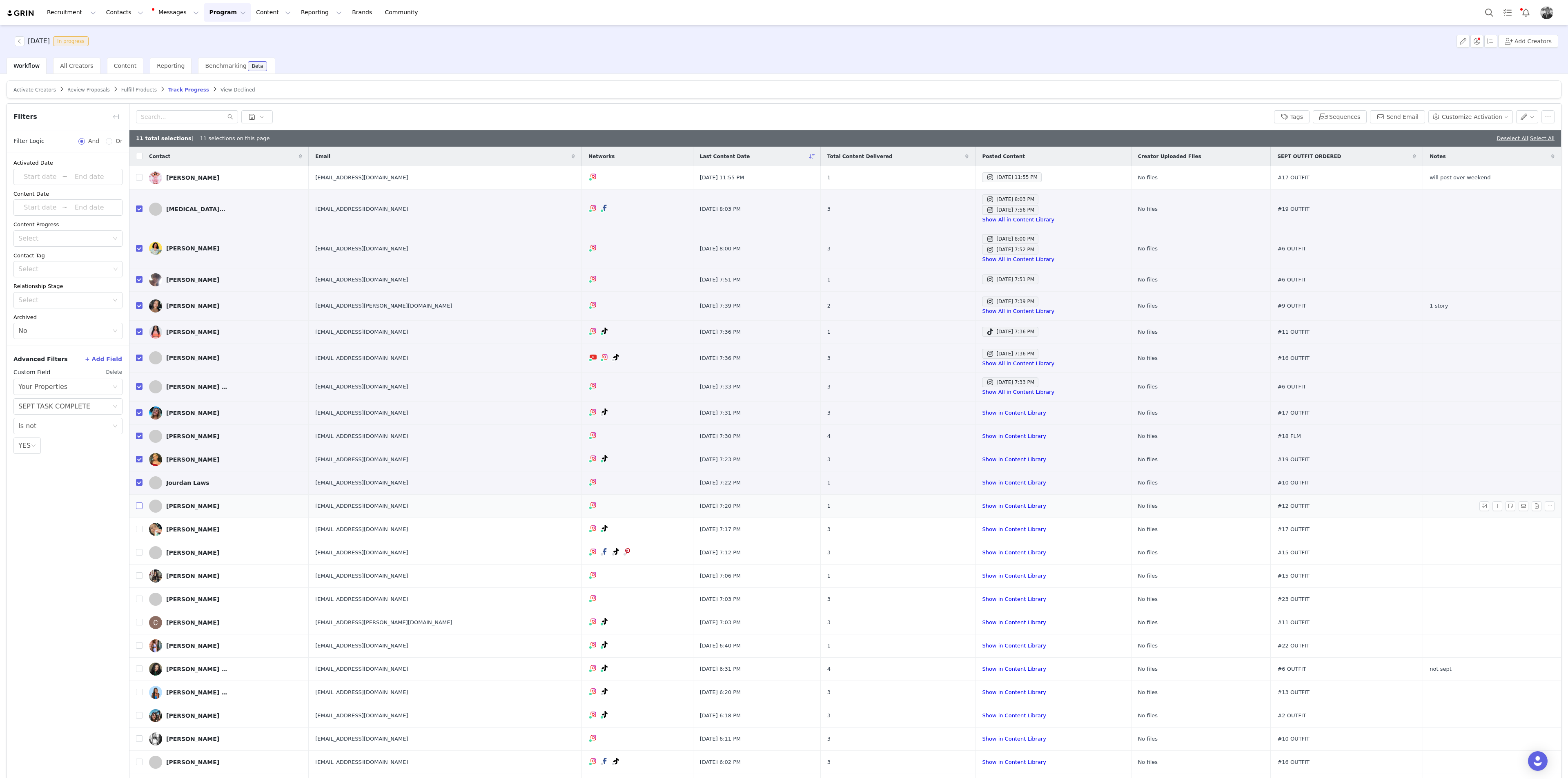
click at [137, 425] on input "checkbox" at bounding box center [139, 505] width 7 height 7
checkbox input "true"
click at [134, 425] on td at bounding box center [135, 529] width 13 height 24
drag, startPoint x: 137, startPoint y: 526, endPoint x: 63, endPoint y: 531, distance: 74.2
click at [136, 425] on input "checkbox" at bounding box center [139, 529] width 7 height 7
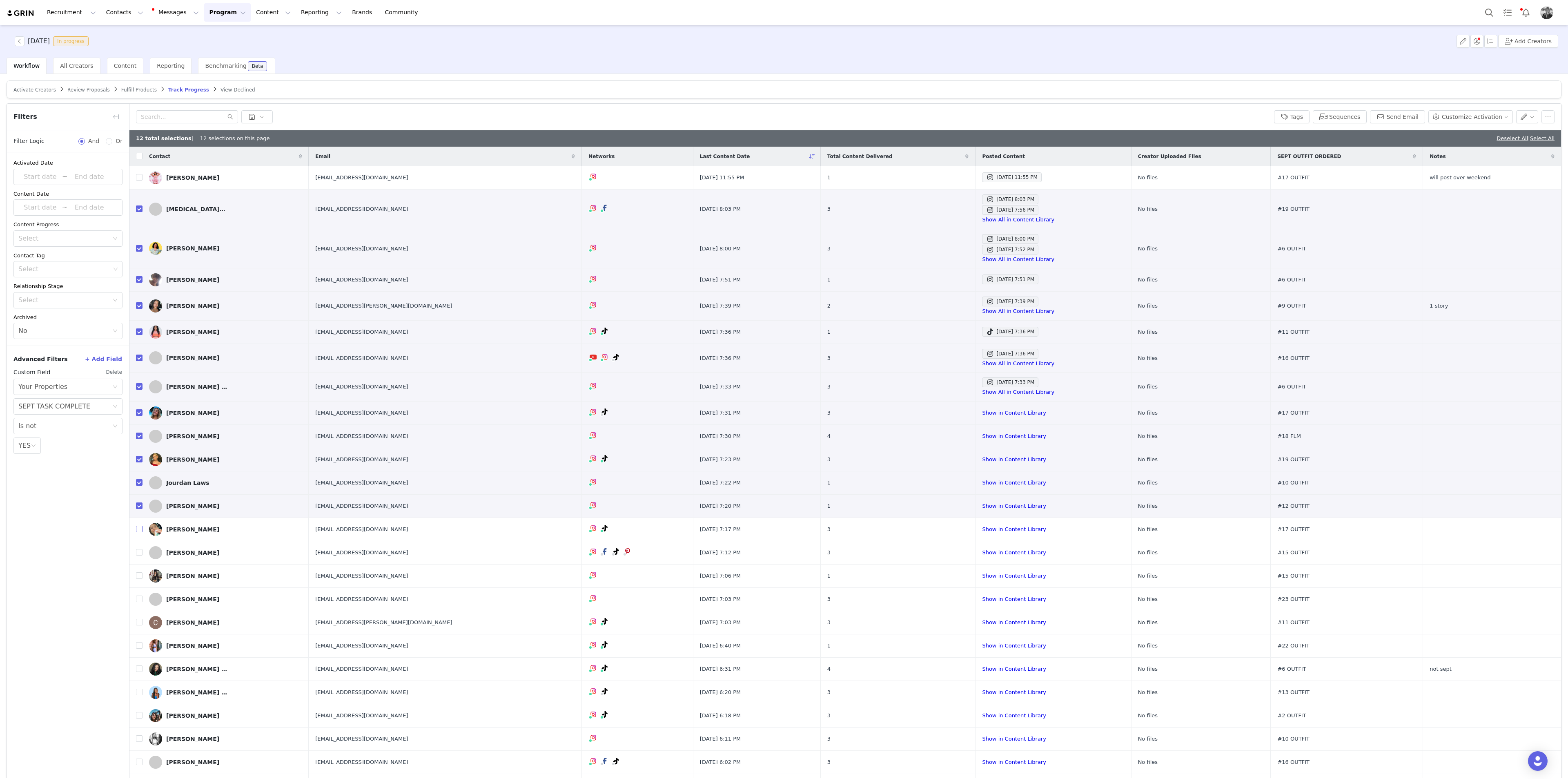
checkbox input "true"
drag, startPoint x: 141, startPoint y: 550, endPoint x: 90, endPoint y: 567, distance: 53.8
click at [141, 425] on input "checkbox" at bounding box center [139, 552] width 7 height 7
checkbox input "true"
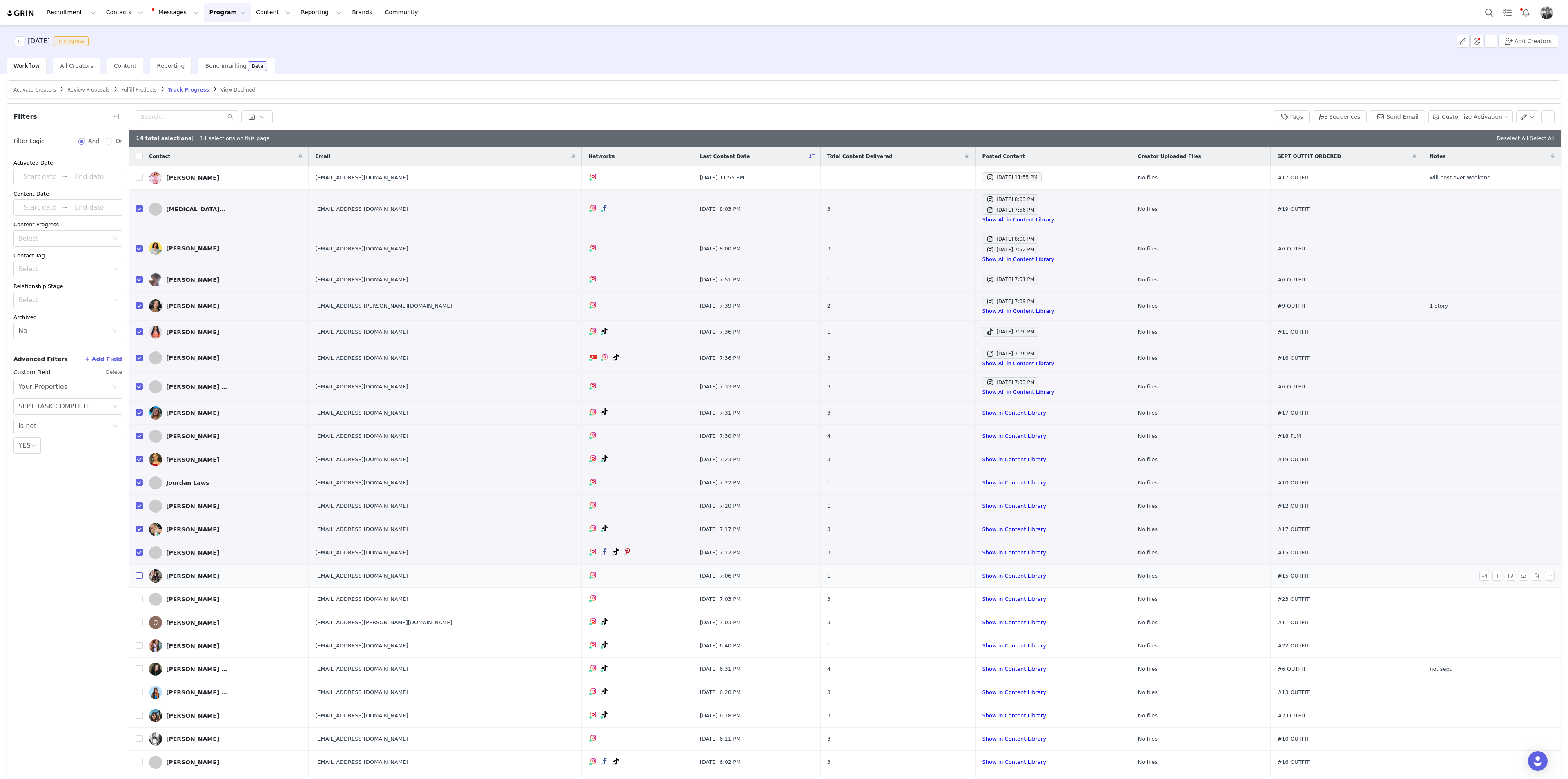
click at [138, 425] on label at bounding box center [139, 575] width 7 height 8
click at [138, 425] on input "checkbox" at bounding box center [139, 575] width 7 height 7
checkbox input "true"
drag, startPoint x: 142, startPoint y: 597, endPoint x: 101, endPoint y: 591, distance: 41.4
click at [141, 425] on input "checkbox" at bounding box center [139, 599] width 7 height 7
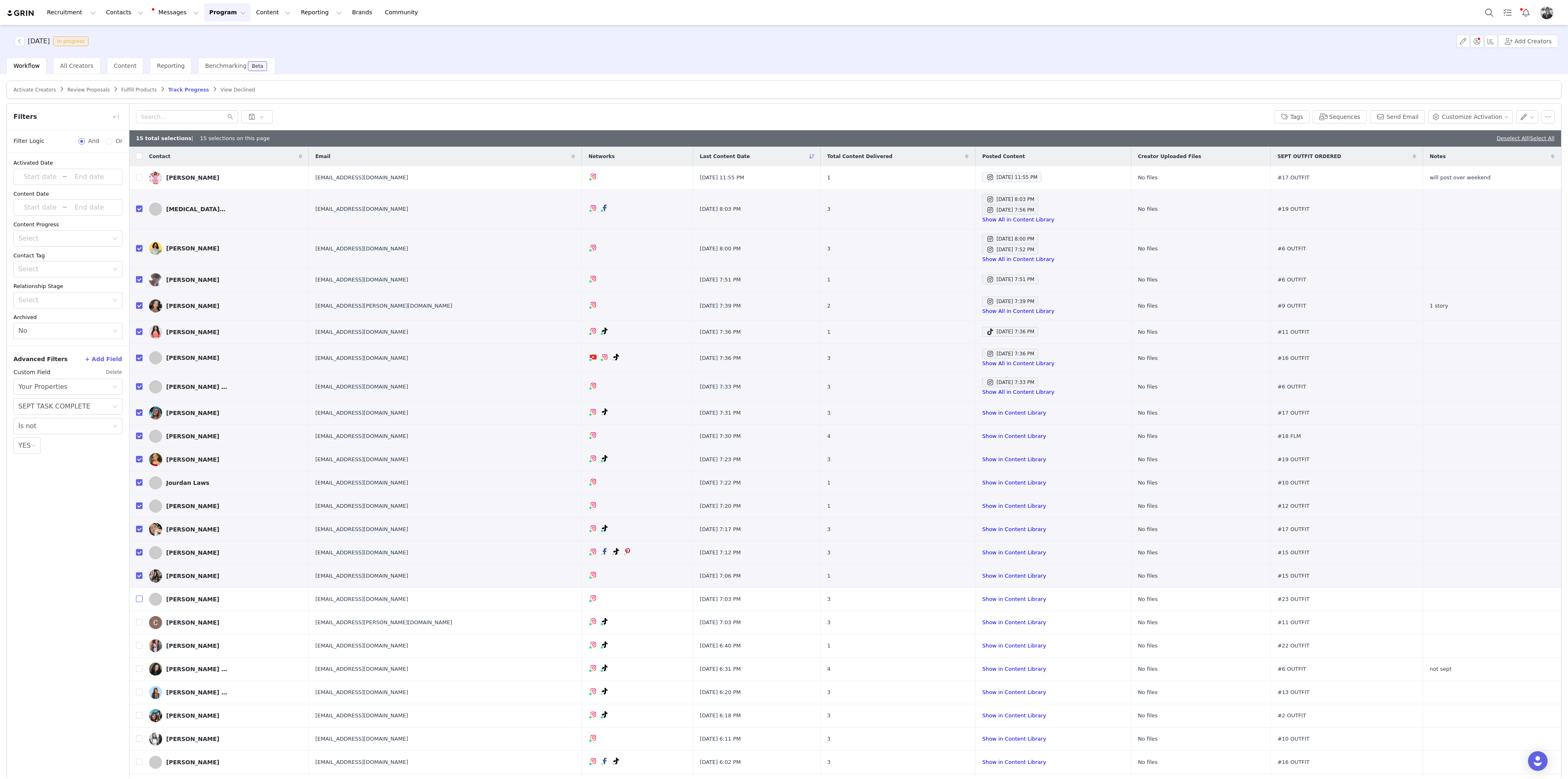
checkbox input "true"
click at [139, 425] on input "checkbox" at bounding box center [139, 622] width 7 height 7
checkbox input "true"
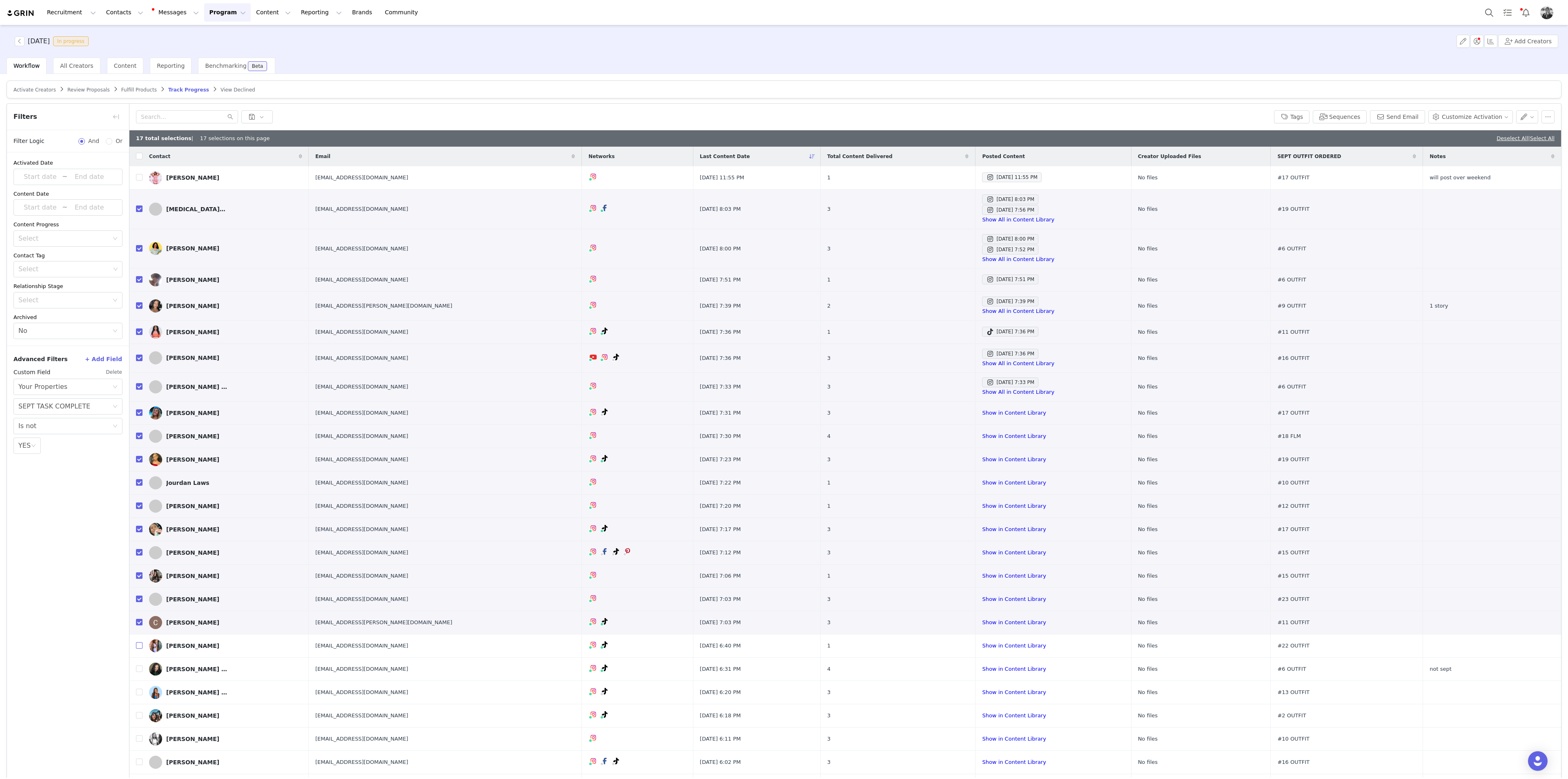
drag, startPoint x: 140, startPoint y: 645, endPoint x: 111, endPoint y: 646, distance: 29.0
click at [139, 425] on input "checkbox" at bounding box center [139, 646] width 7 height 7
checkbox input "true"
drag, startPoint x: 137, startPoint y: 670, endPoint x: 122, endPoint y: 667, distance: 15.3
click at [137, 425] on input "checkbox" at bounding box center [139, 668] width 7 height 7
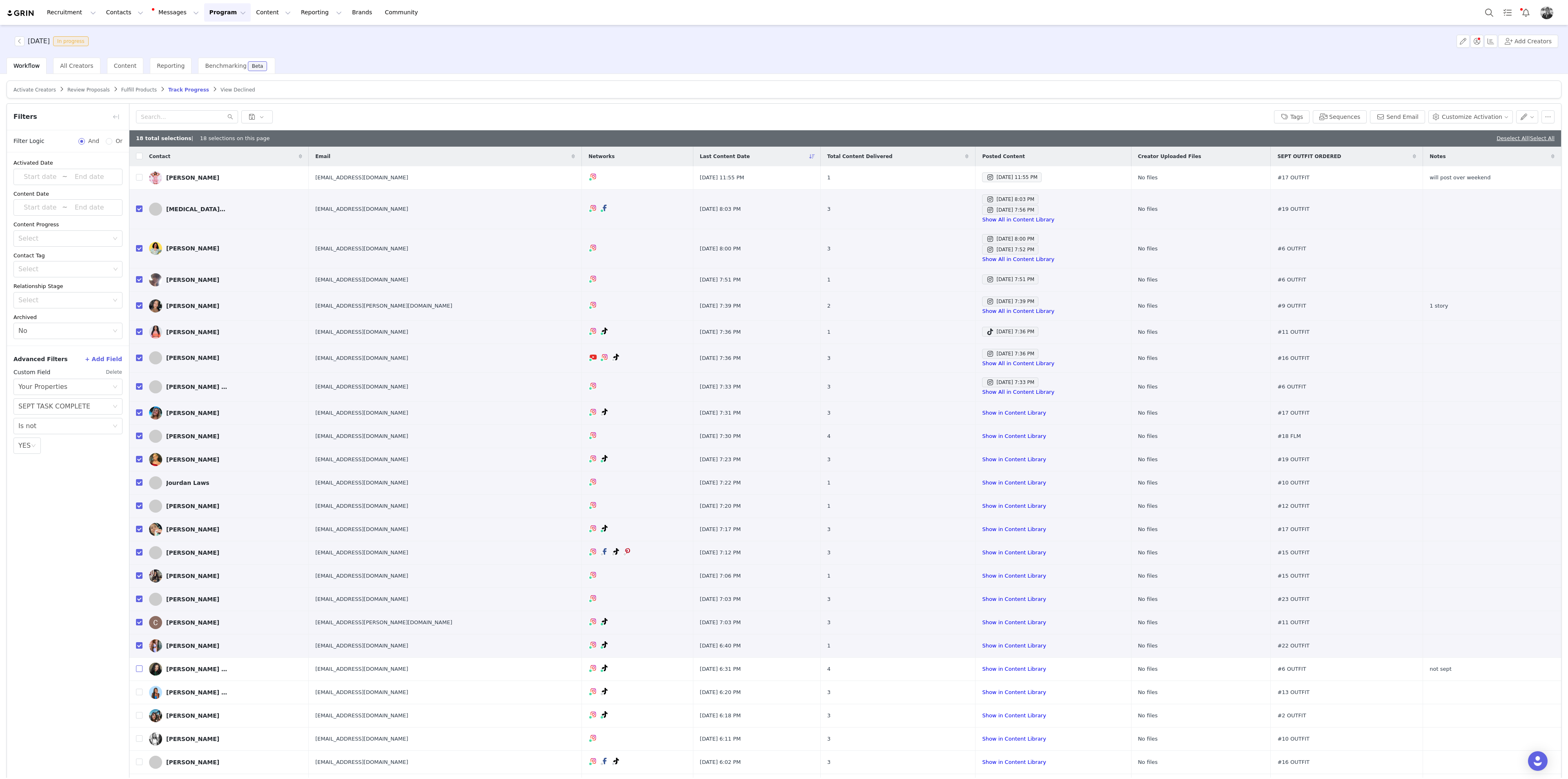
checkbox input "true"
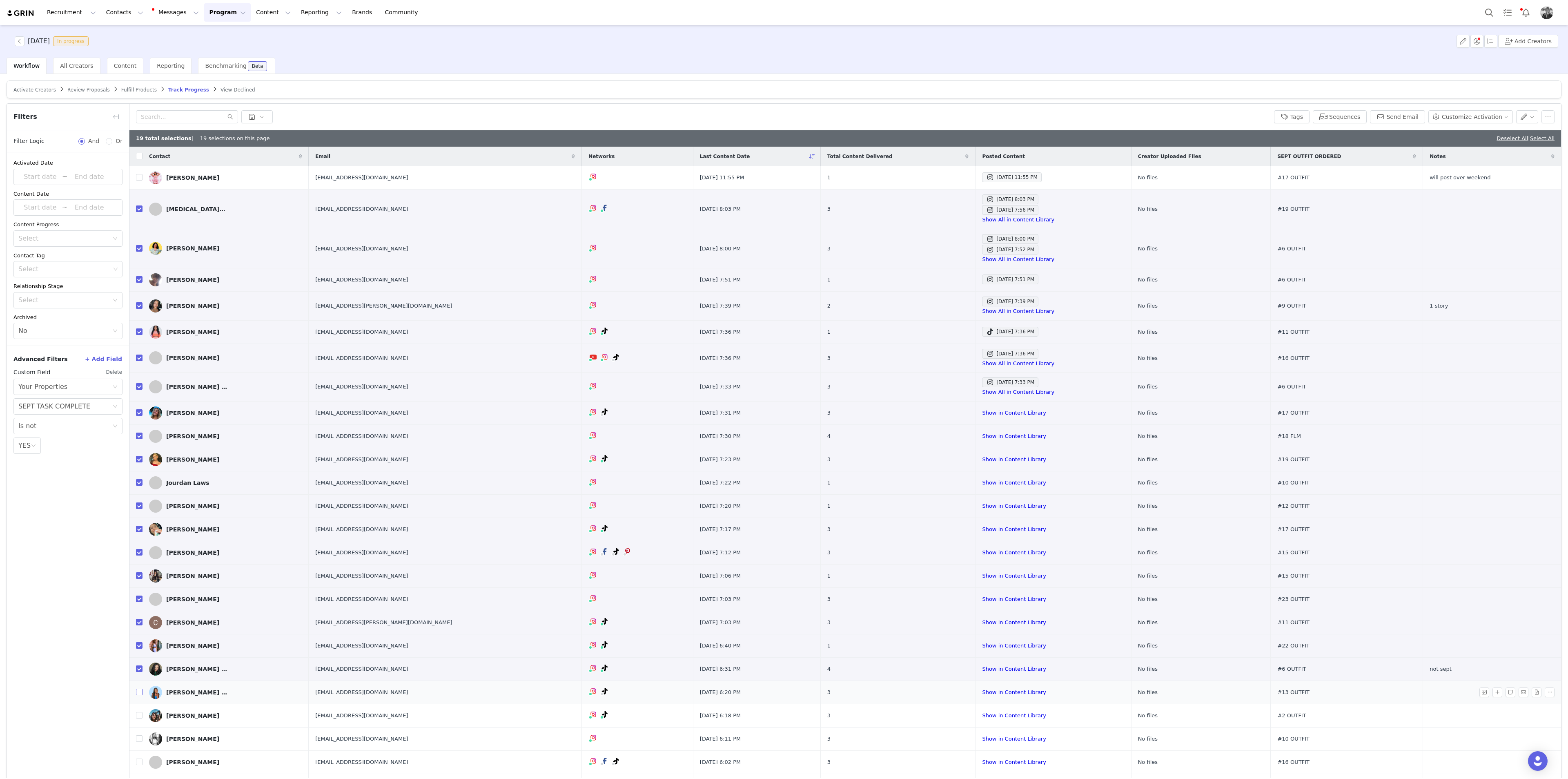
click at [138, 425] on input "checkbox" at bounding box center [139, 692] width 7 height 7
checkbox input "true"
click at [141, 425] on input "checkbox" at bounding box center [139, 715] width 7 height 7
checkbox input "true"
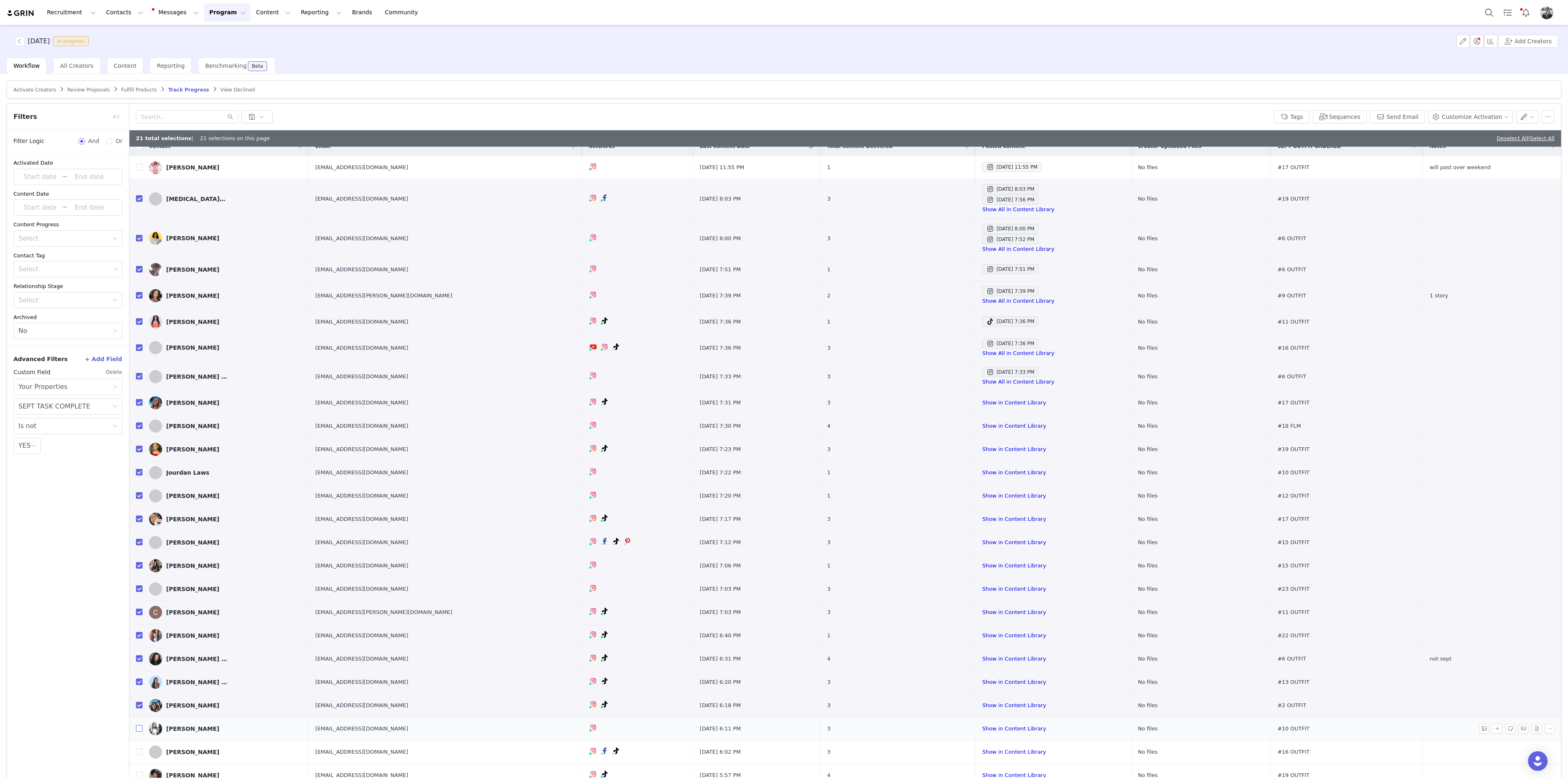
click at [139, 425] on input "checkbox" at bounding box center [139, 728] width 7 height 7
checkbox input "true"
click at [139, 425] on input "checkbox" at bounding box center [139, 751] width 7 height 7
checkbox input "true"
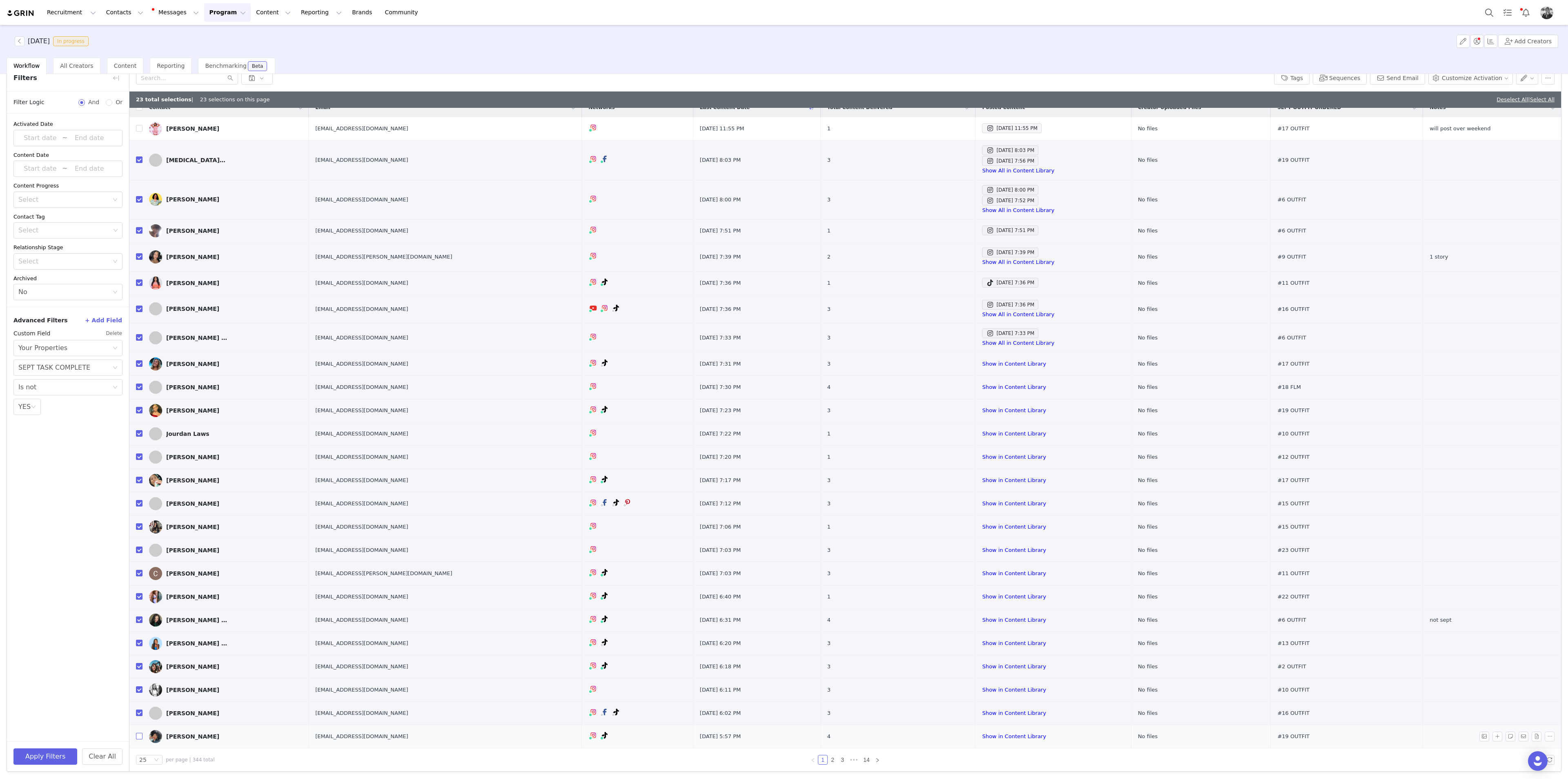
click at [137, 425] on input "checkbox" at bounding box center [139, 736] width 7 height 7
checkbox input "true"
click at [940, 79] on button "button" at bounding box center [1527, 78] width 23 height 13
click at [940, 106] on span "Set Custom Property" at bounding box center [1497, 106] width 59 height 9
click at [940, 110] on div "Choose Custom Property" at bounding box center [1473, 108] width 76 height 8
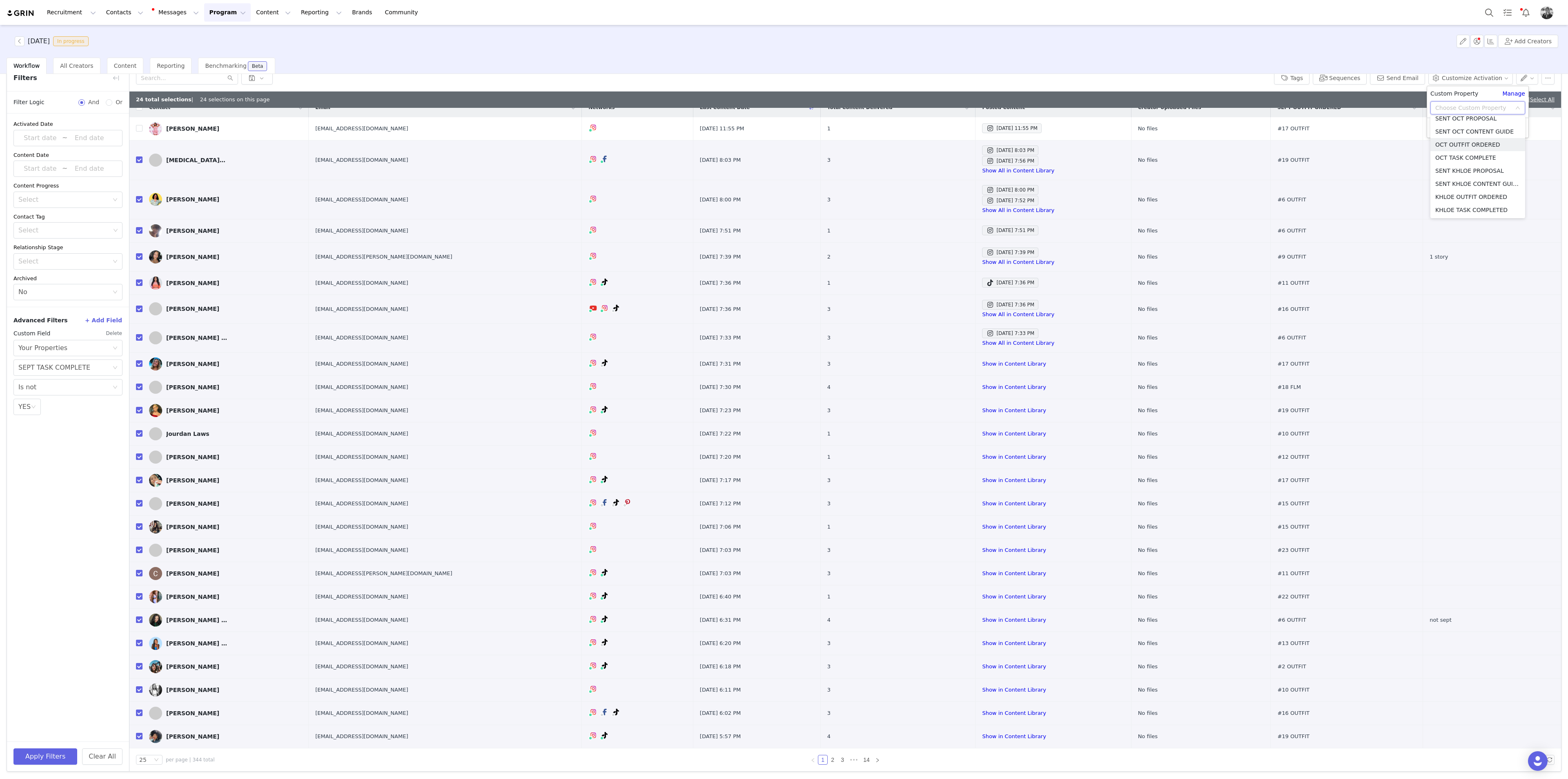
scroll to position [402, 0]
click at [940, 141] on li "SEPT TASK COMPLETE" at bounding box center [1478, 140] width 95 height 13
click at [940, 126] on icon "icon: down" at bounding box center [1438, 124] width 5 height 5
drag, startPoint x: 1440, startPoint y: 134, endPoint x: 1440, endPoint y: 140, distance: 6.0
click at [940, 135] on li "YES" at bounding box center [1478, 140] width 95 height 13
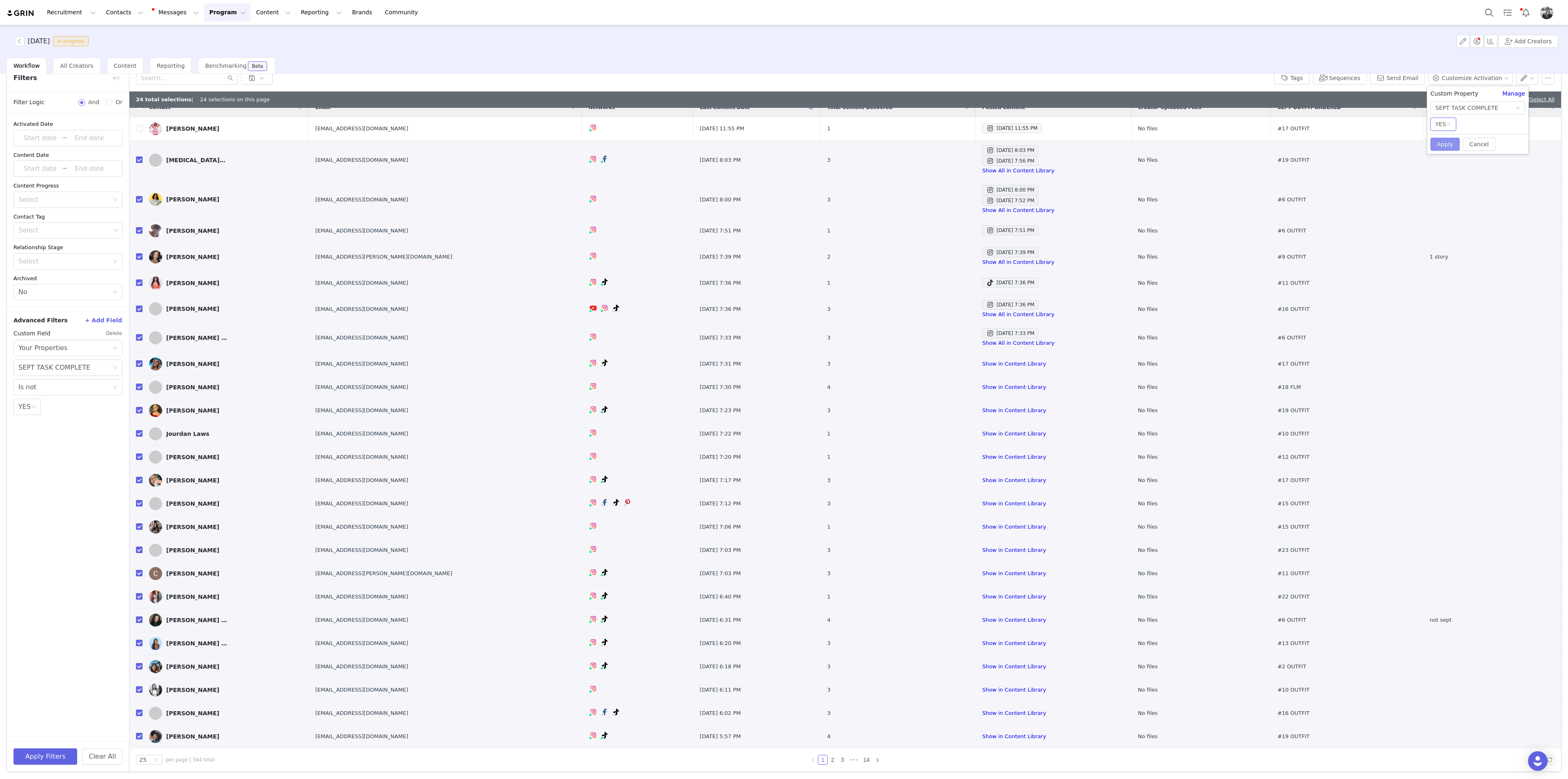
click at [940, 149] on button "Apply" at bounding box center [1445, 144] width 30 height 13
click at [52, 425] on button "Apply Filters" at bounding box center [45, 755] width 63 height 16
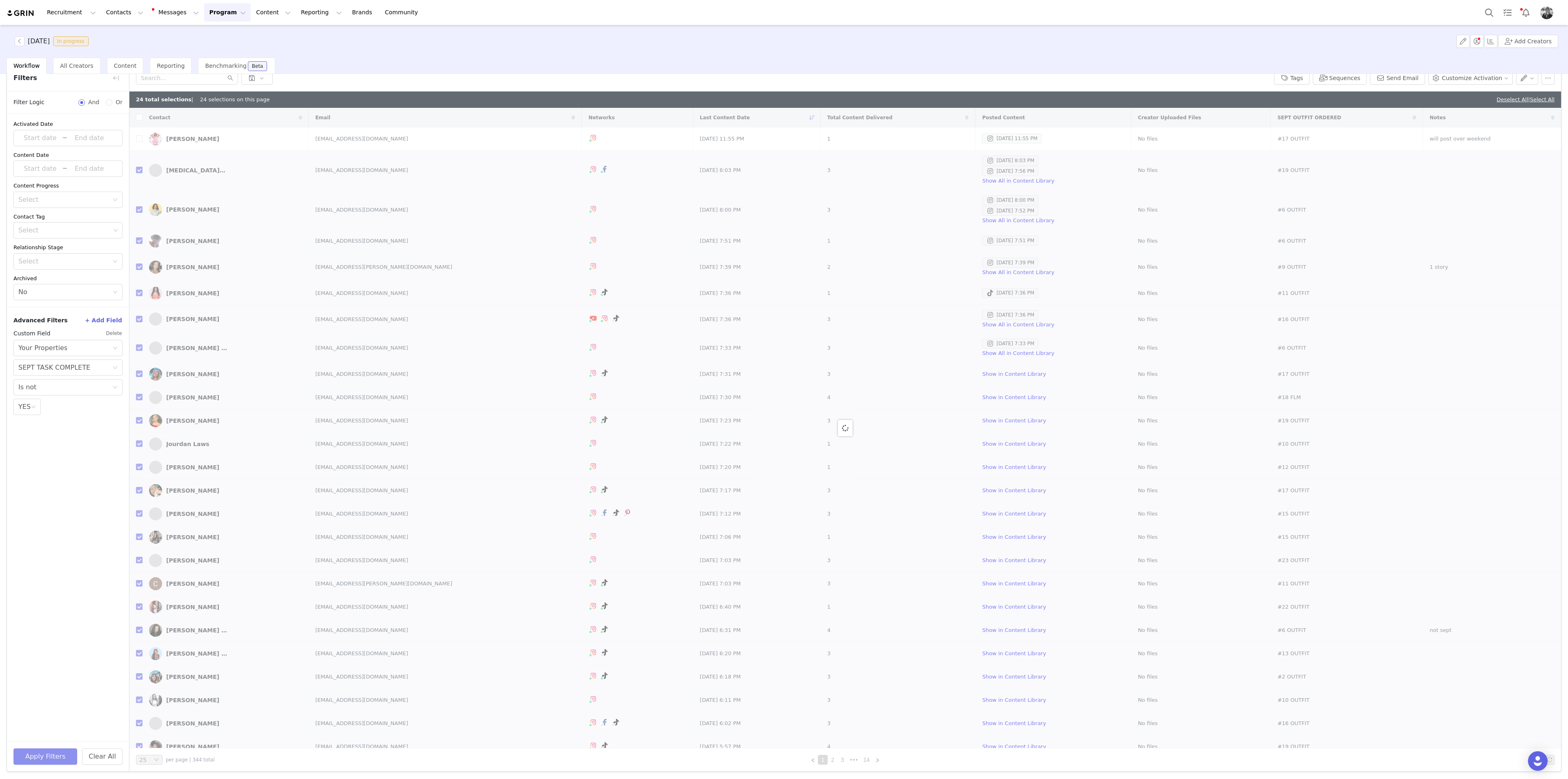
checkbox input "false"
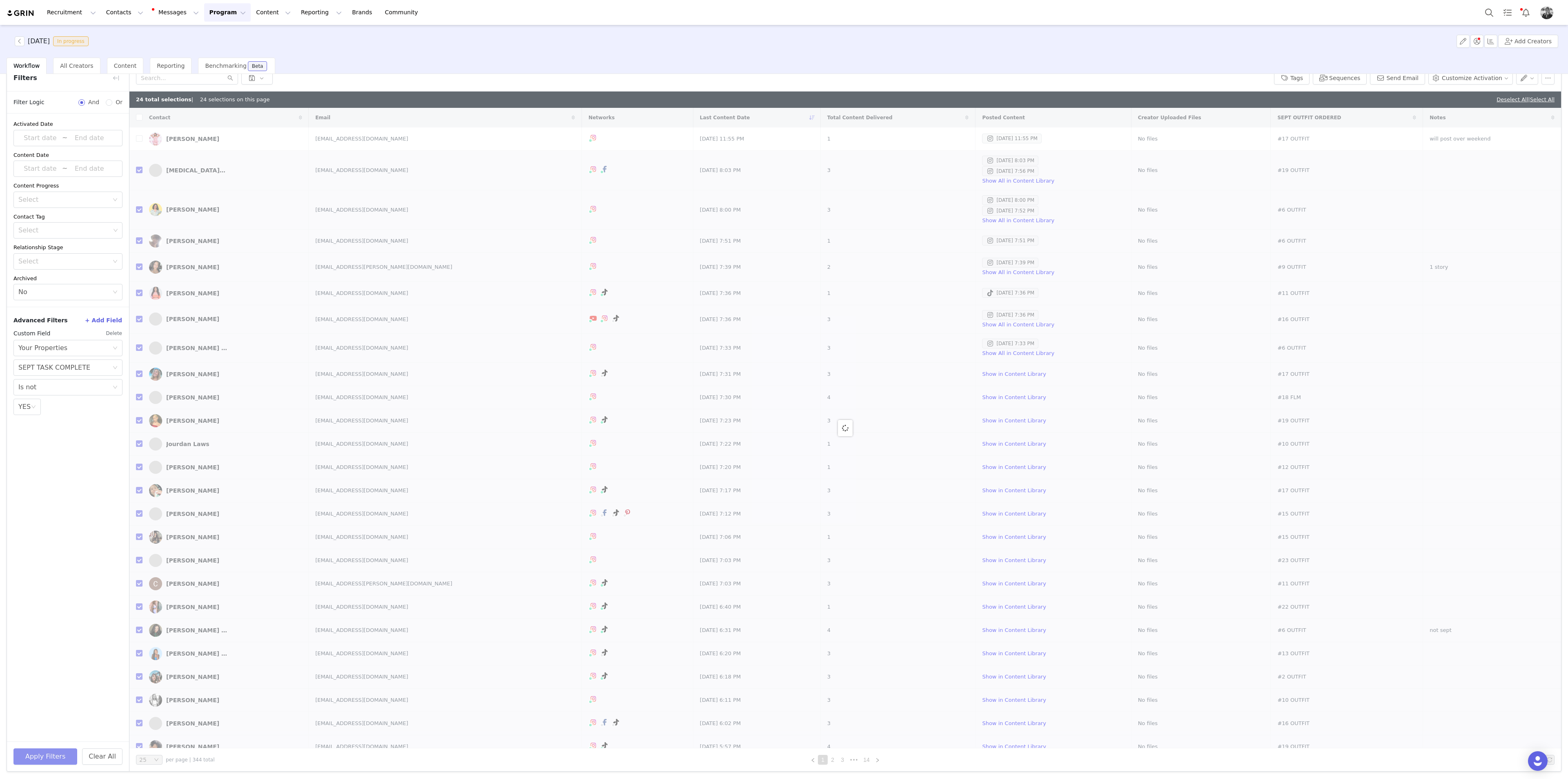
checkbox input "false"
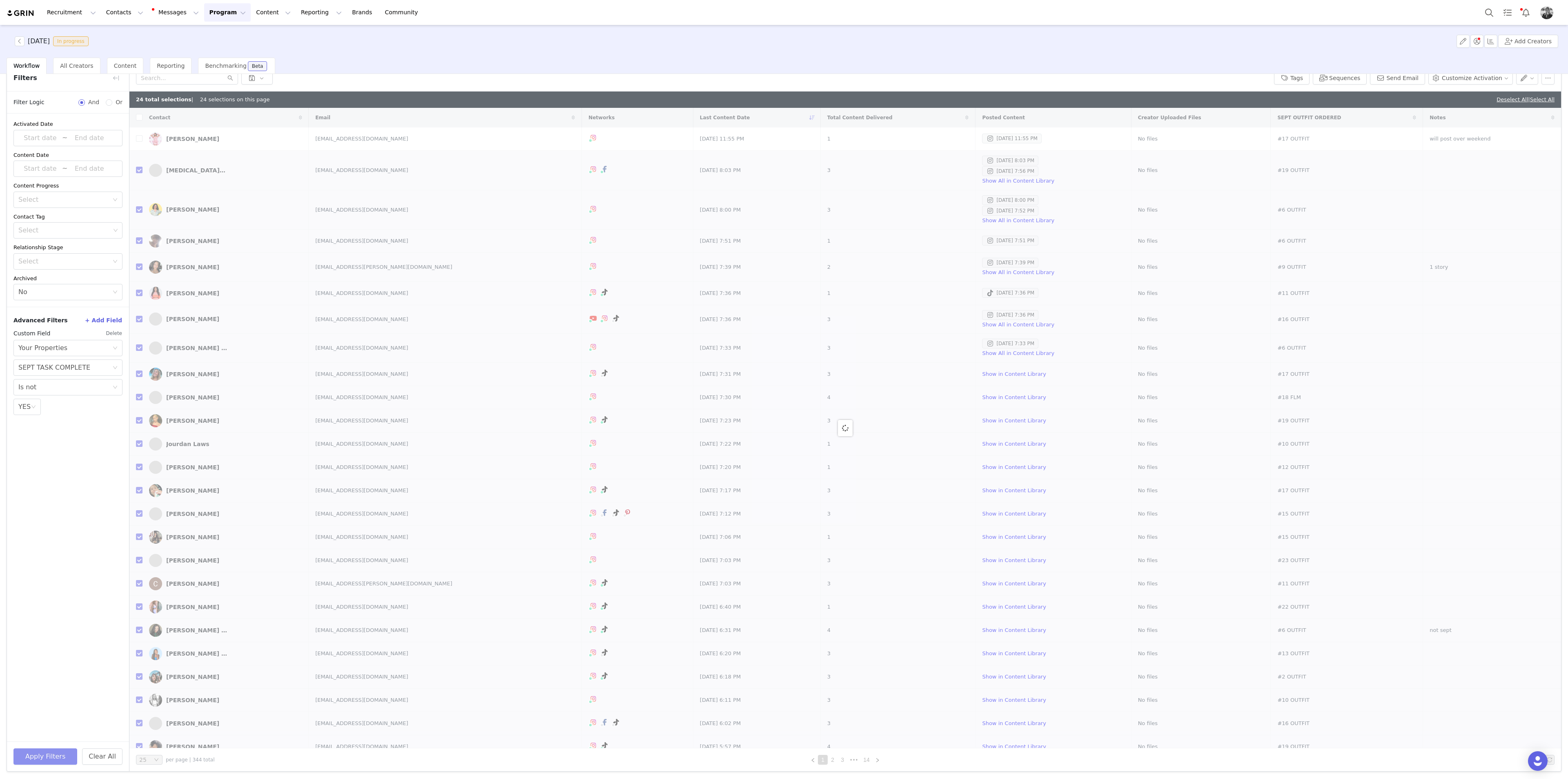
checkbox input "false"
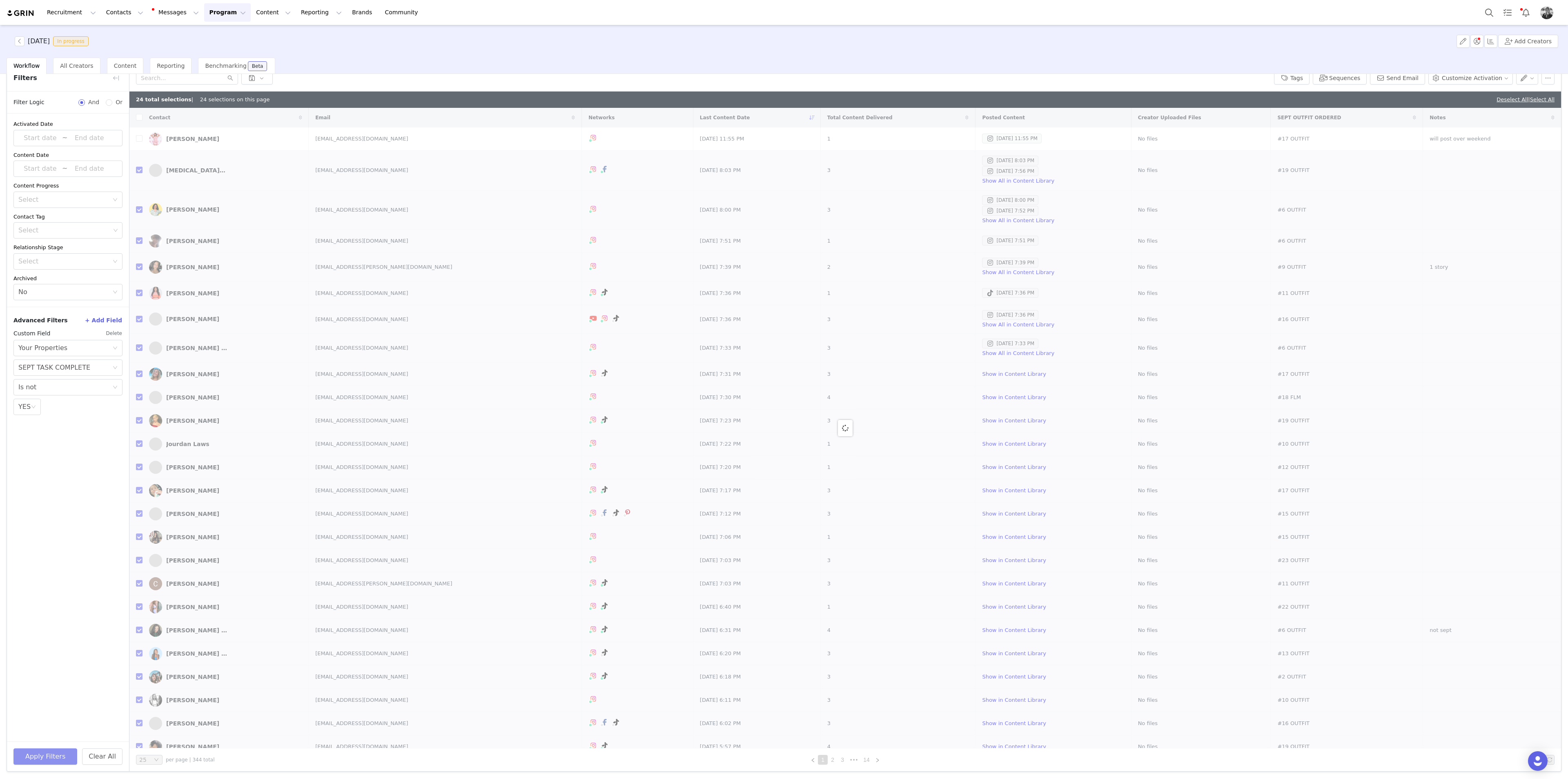
checkbox input "false"
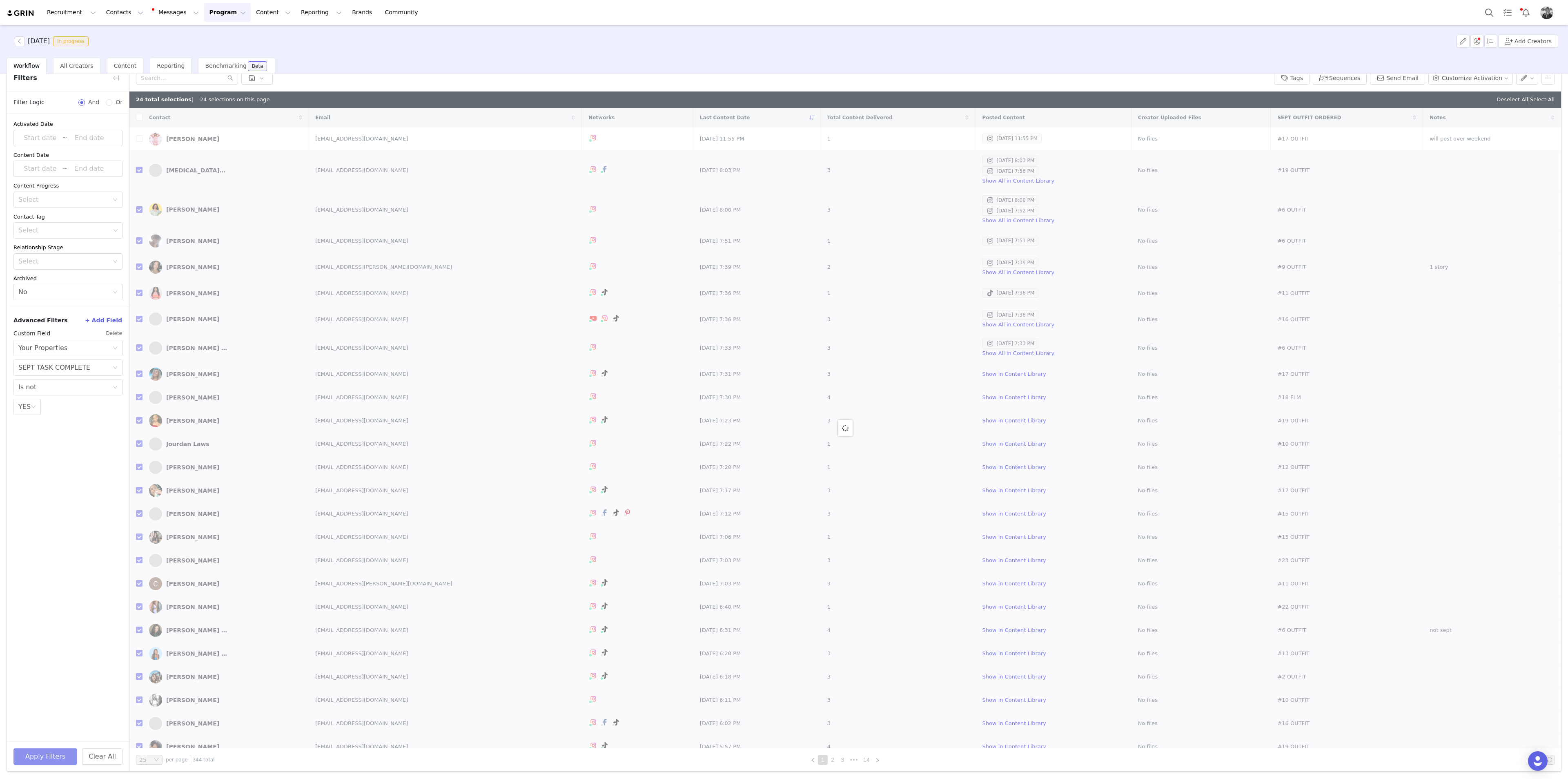
checkbox input "false"
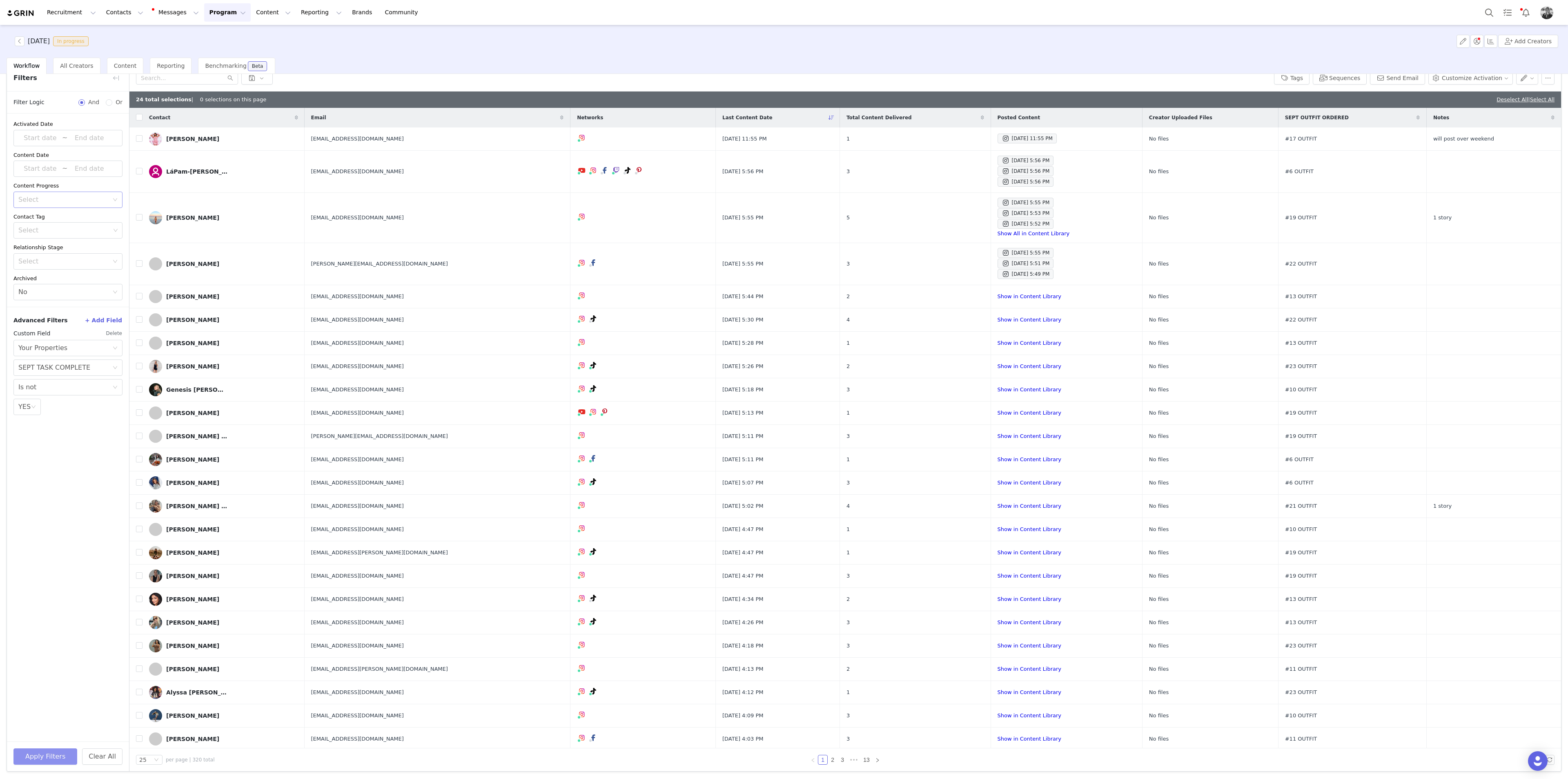
click at [42, 199] on div "Select" at bounding box center [63, 199] width 90 height 8
click at [52, 219] on li "Has content" at bounding box center [68, 216] width 109 height 13
click at [68, 425] on button "Apply Filters" at bounding box center [45, 755] width 63 height 16
drag, startPoint x: 1500, startPoint y: 99, endPoint x: 1418, endPoint y: 105, distance: 82.2
click at [940, 99] on link "Deselect All" at bounding box center [1511, 99] width 31 height 6
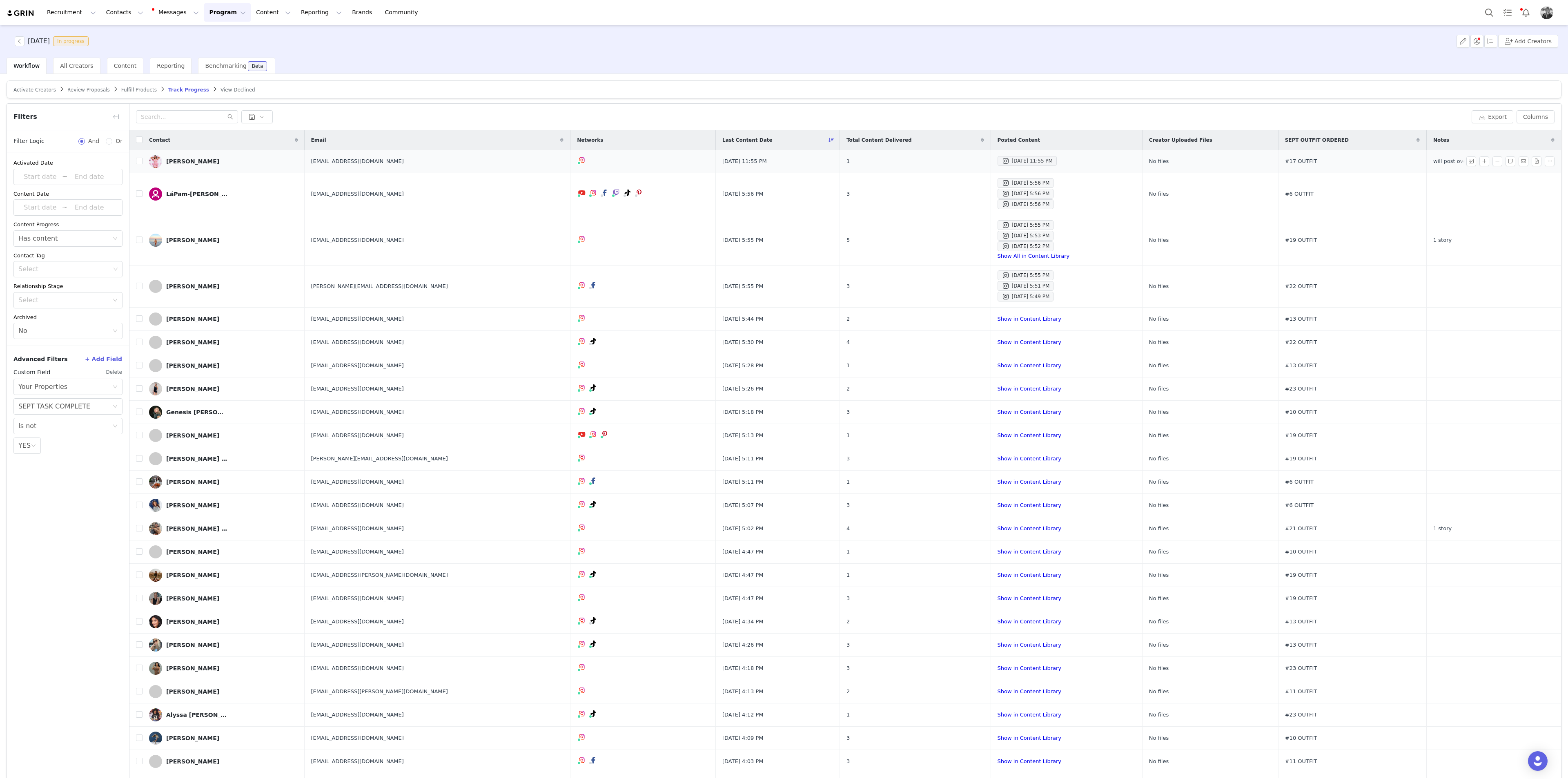
click at [940, 159] on div "Sep 30, 2025 11:55 PM" at bounding box center [1026, 161] width 51 height 10
click at [940, 188] on div "Sep 30, 2025 5:56 PM Sep 30, 2025 5:56 PM Sep 30, 2025 5:56 PM" at bounding box center [1066, 193] width 138 height 31
click at [940, 186] on div "No task" at bounding box center [982, 178] width 28 height 17
click at [940, 191] on div "Sep 30, 2025 5:56 PM" at bounding box center [1025, 193] width 48 height 10
click at [940, 197] on div "Sep 30, 2025 5:56 PM" at bounding box center [1025, 193] width 48 height 10
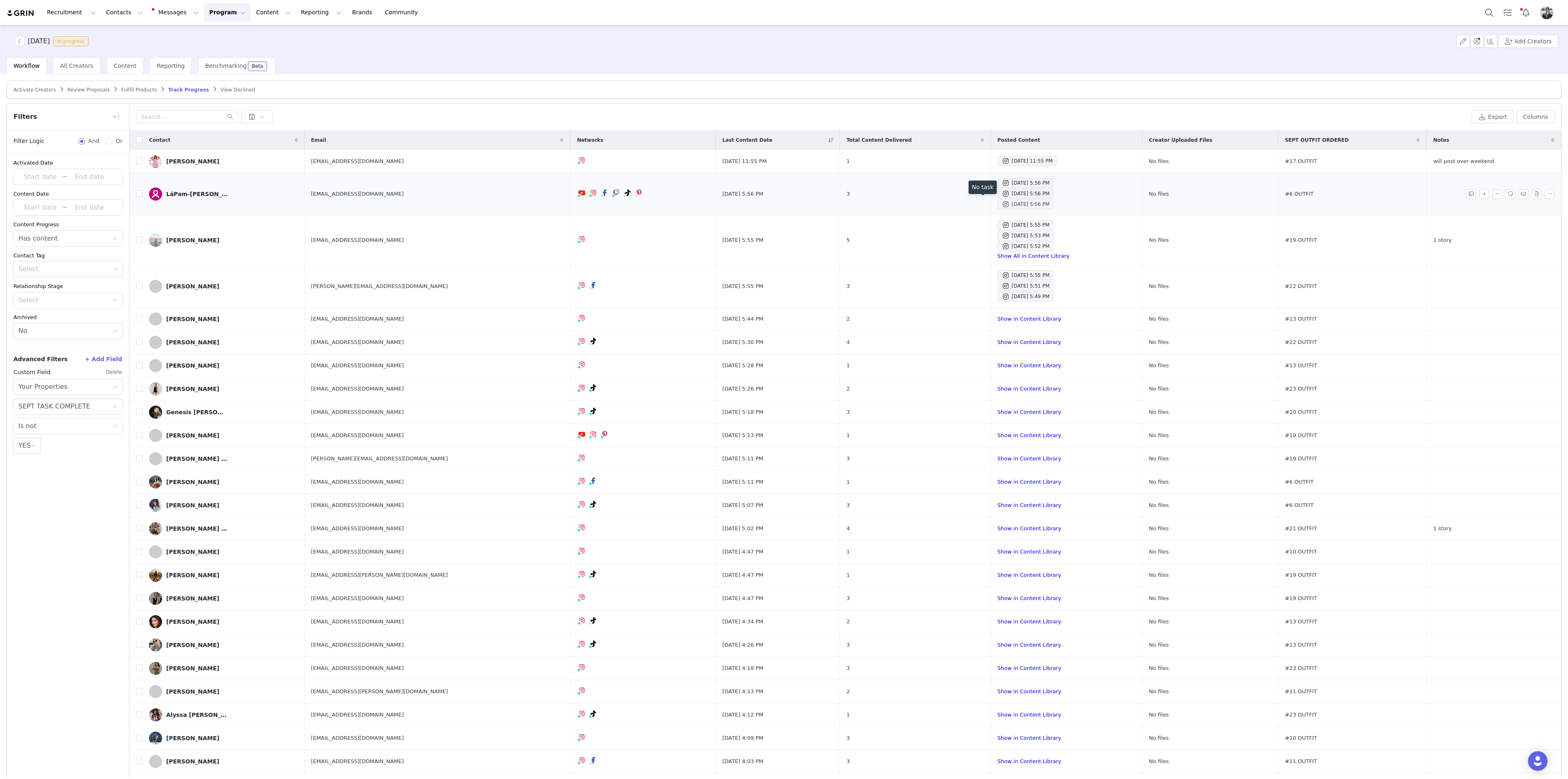
click at [940, 202] on div "Sep 30, 2025 5:56 PM" at bounding box center [1025, 204] width 48 height 10
click at [140, 195] on input "checkbox" at bounding box center [139, 193] width 7 height 7
checkbox input "true"
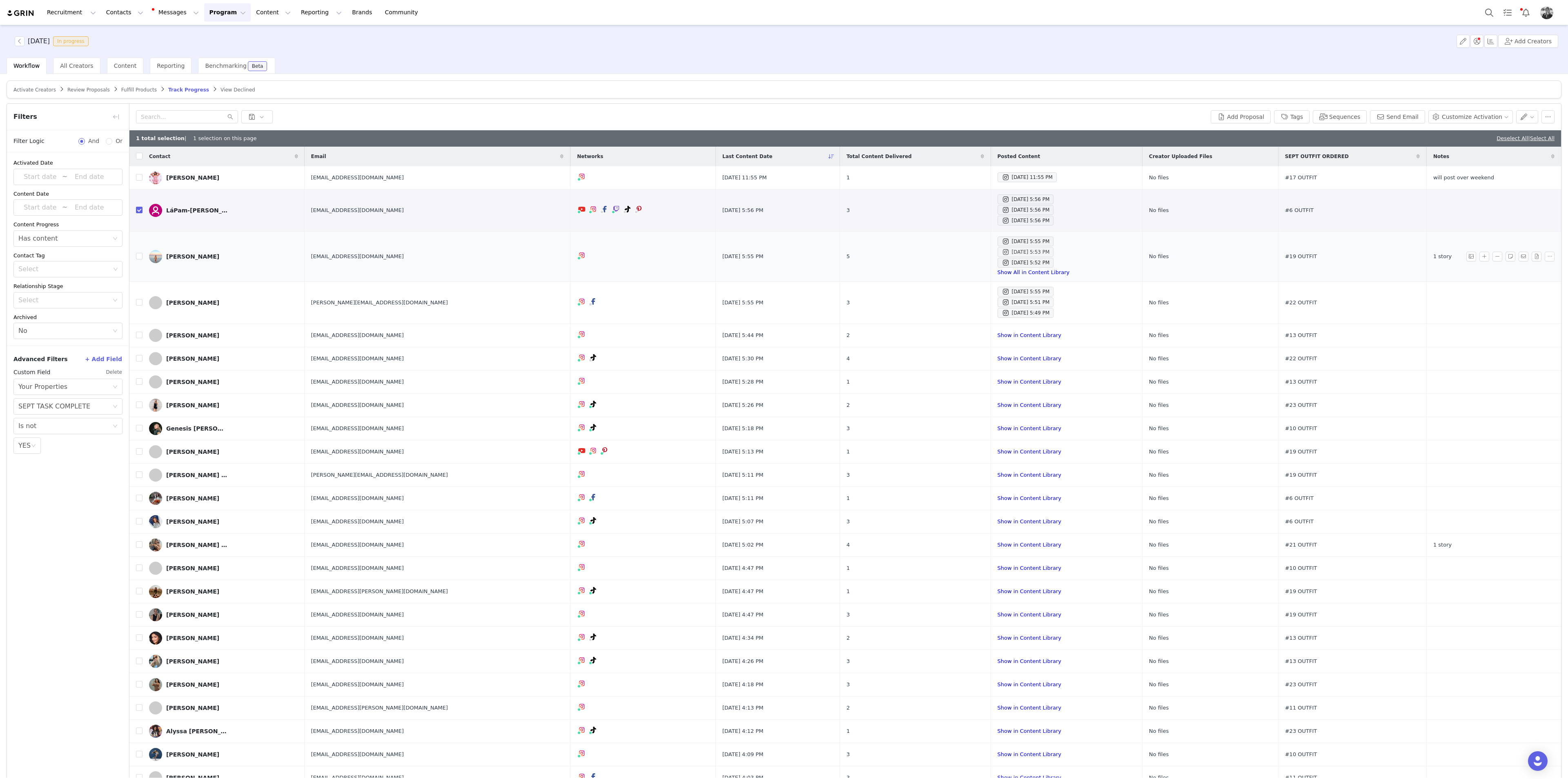
click at [940, 247] on div "Sep 30, 2025 5:53 PM" at bounding box center [1025, 252] width 48 height 10
click at [139, 256] on input "checkbox" at bounding box center [139, 256] width 7 height 7
checkbox input "true"
click at [940, 304] on div "Sep 30, 2025 5:51 PM" at bounding box center [1025, 302] width 48 height 10
click at [139, 302] on input "checkbox" at bounding box center [139, 302] width 7 height 7
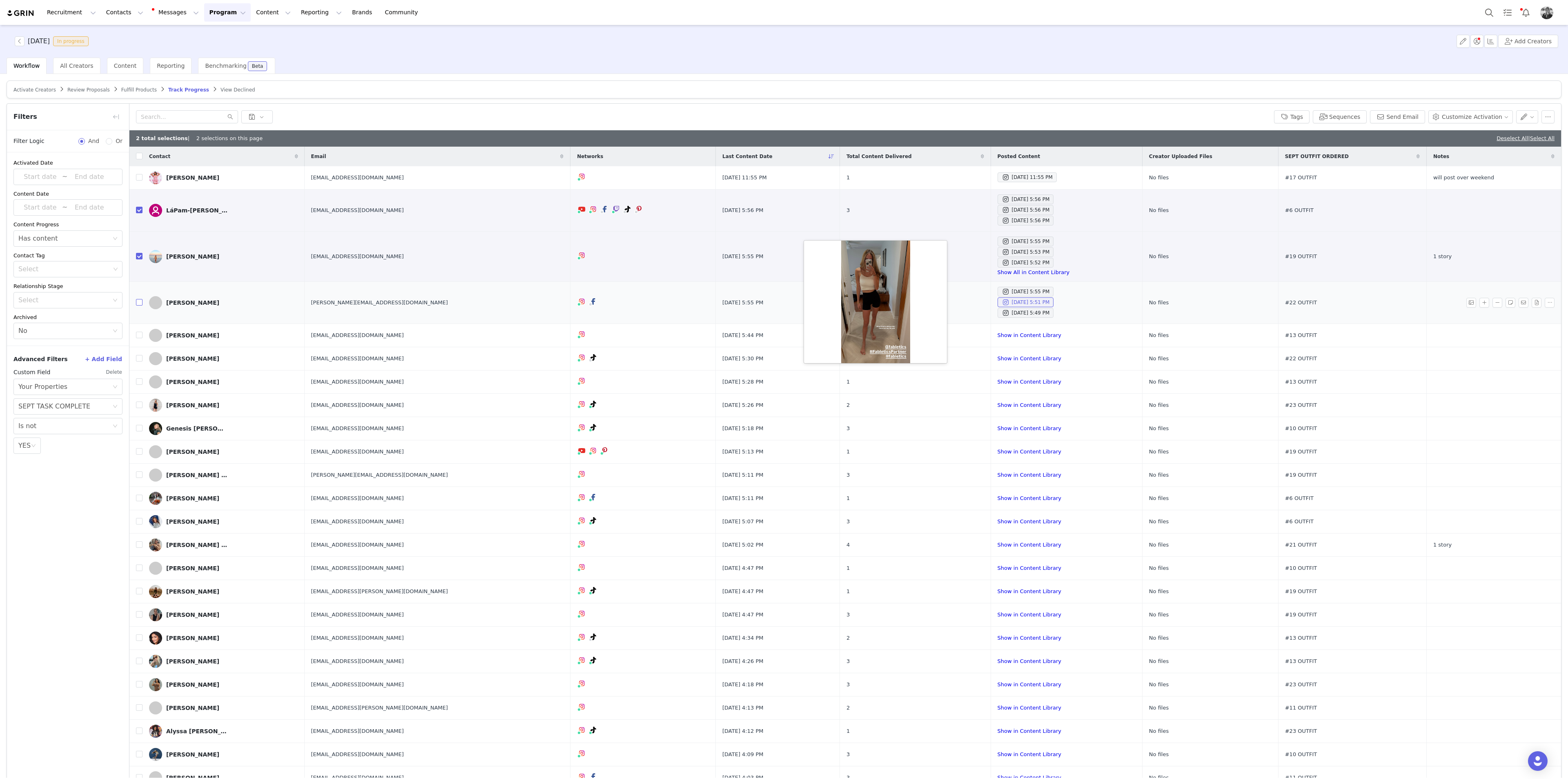
checkbox input "true"
click at [140, 340] on td at bounding box center [135, 335] width 13 height 24
click at [140, 337] on input "checkbox" at bounding box center [139, 335] width 7 height 7
checkbox input "true"
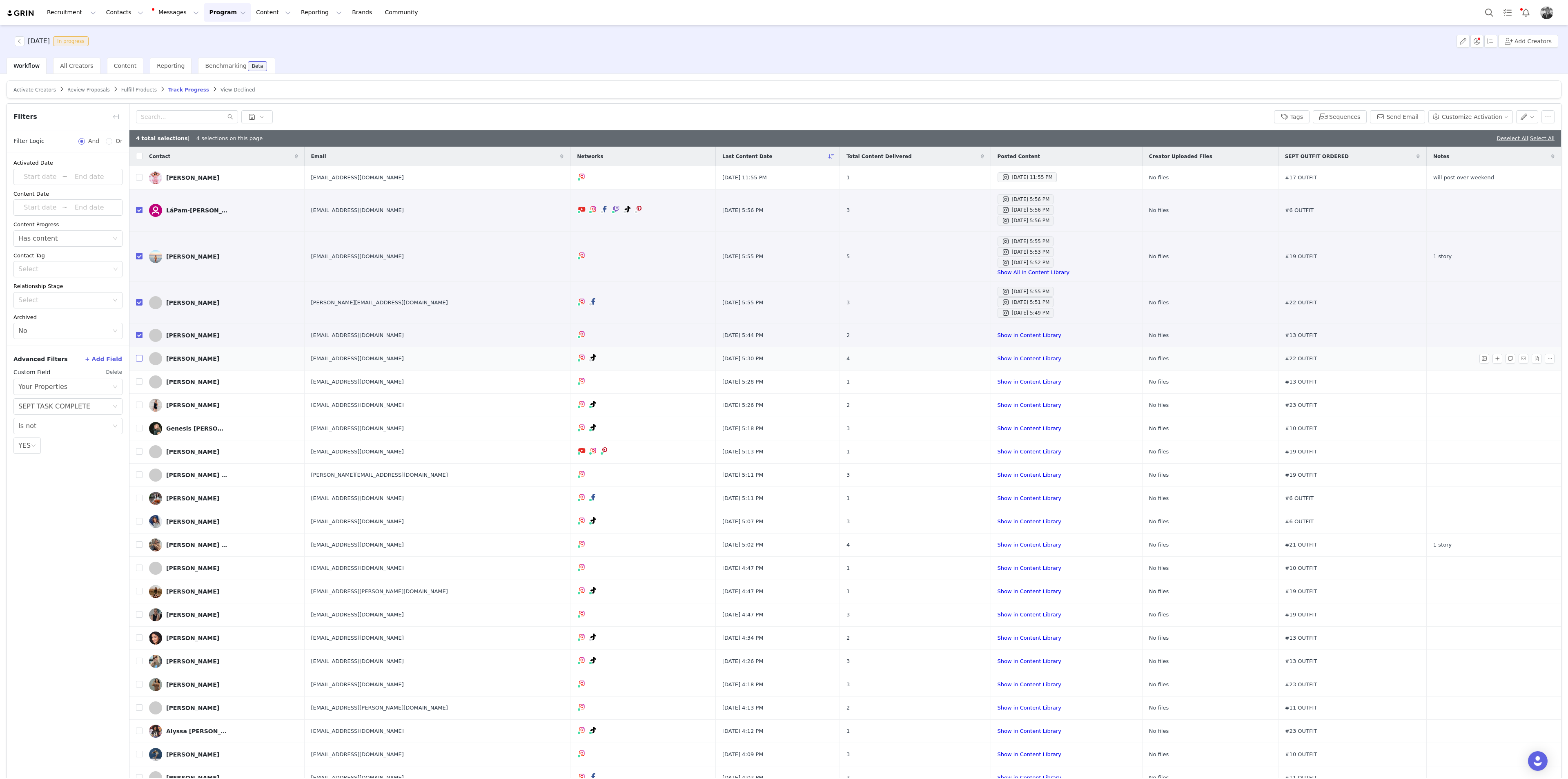
click at [137, 361] on input "checkbox" at bounding box center [139, 358] width 7 height 7
checkbox input "true"
drag, startPoint x: 136, startPoint y: 379, endPoint x: 113, endPoint y: 403, distance: 33.2
click at [136, 379] on input "checkbox" at bounding box center [139, 381] width 7 height 7
checkbox input "true"
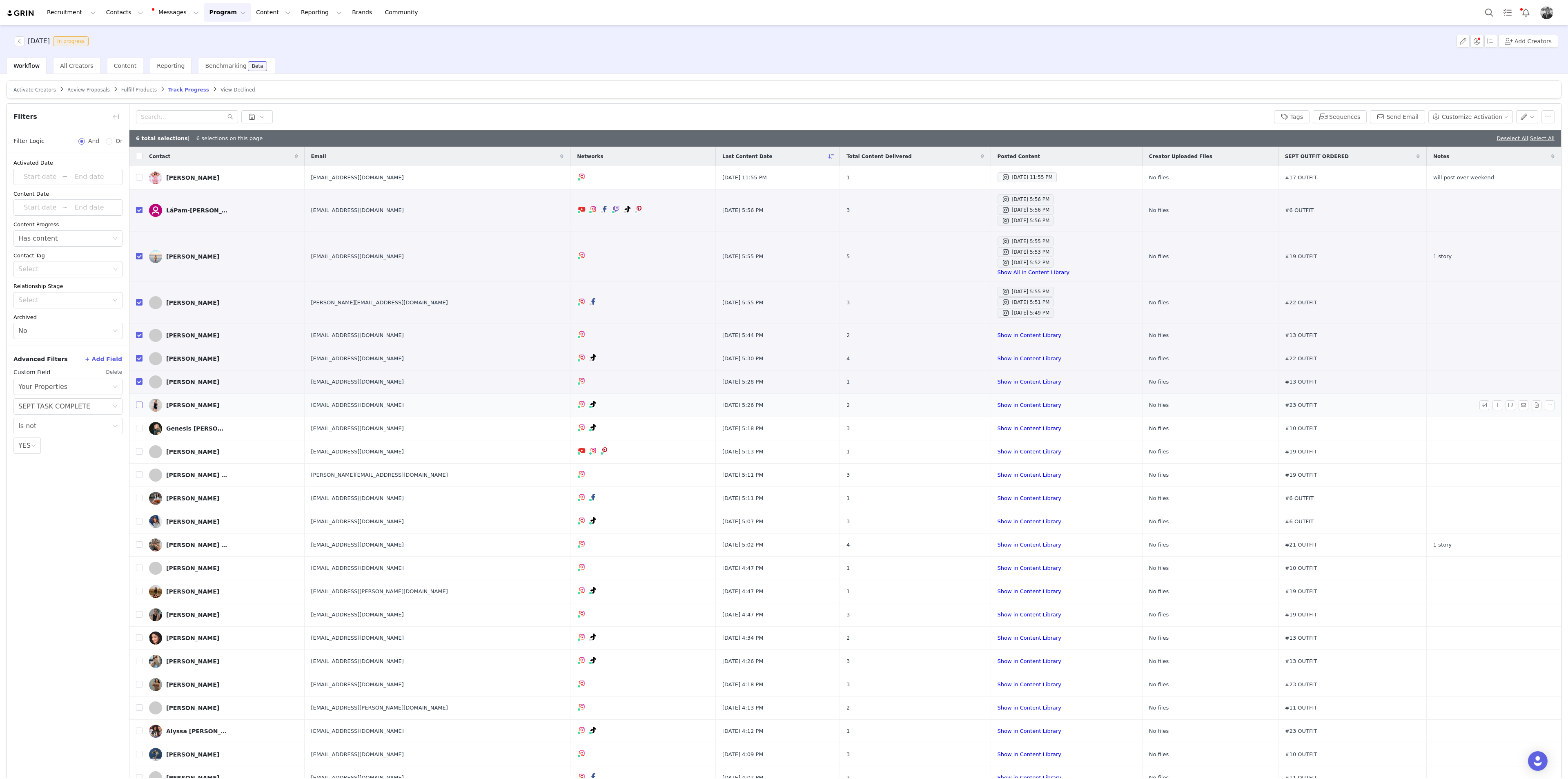
drag, startPoint x: 140, startPoint y: 404, endPoint x: 134, endPoint y: 406, distance: 6.3
click at [139, 404] on input "checkbox" at bounding box center [139, 405] width 7 height 7
checkbox input "true"
click at [137, 425] on input "checkbox" at bounding box center [139, 428] width 7 height 7
checkbox input "true"
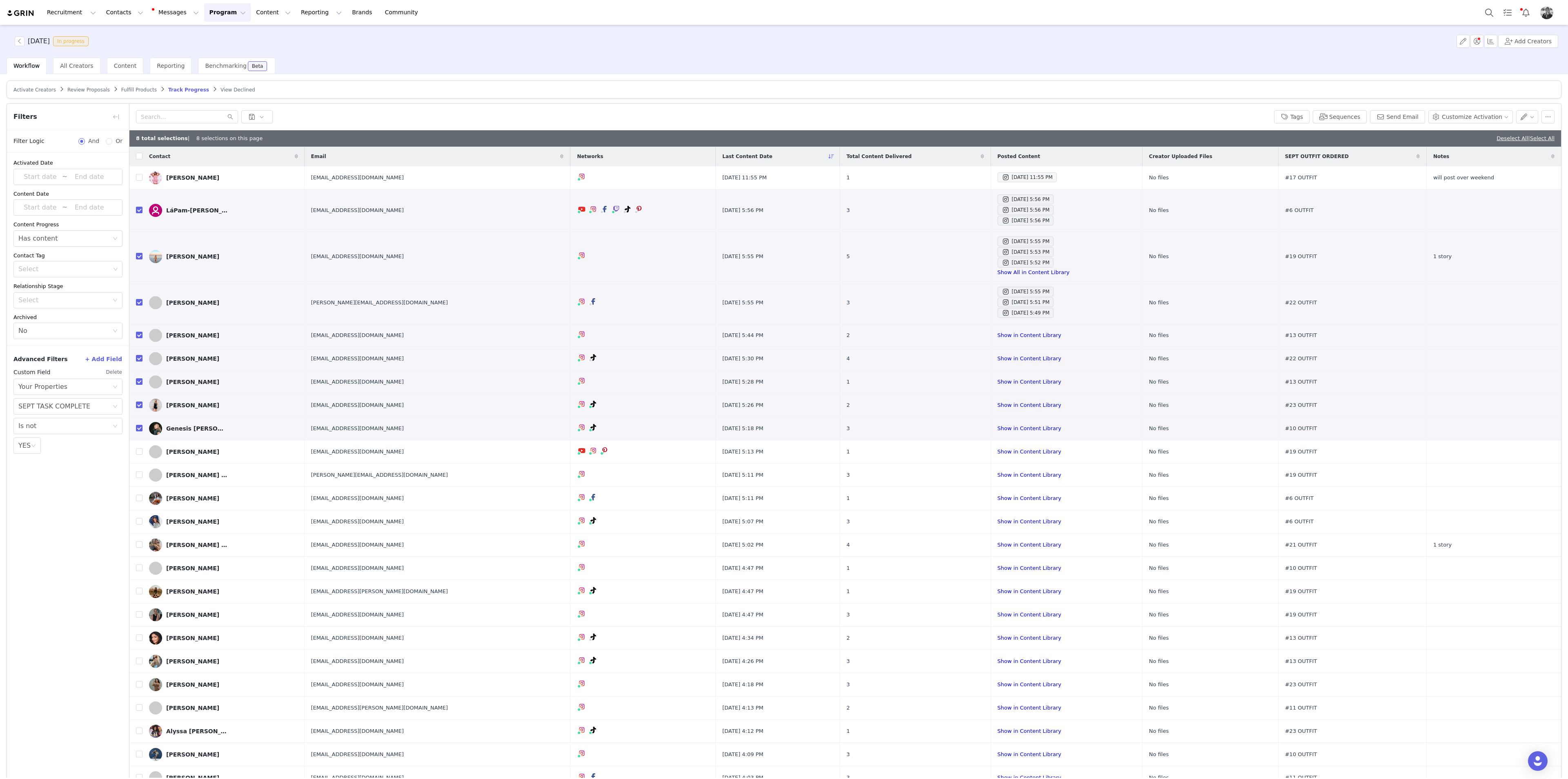
drag, startPoint x: 140, startPoint y: 446, endPoint x: 57, endPoint y: 531, distance: 118.8
click at [140, 425] on label at bounding box center [139, 451] width 7 height 8
click at [140, 425] on input "checkbox" at bounding box center [139, 451] width 7 height 7
checkbox input "true"
drag, startPoint x: 139, startPoint y: 474, endPoint x: 6, endPoint y: 490, distance: 134.0
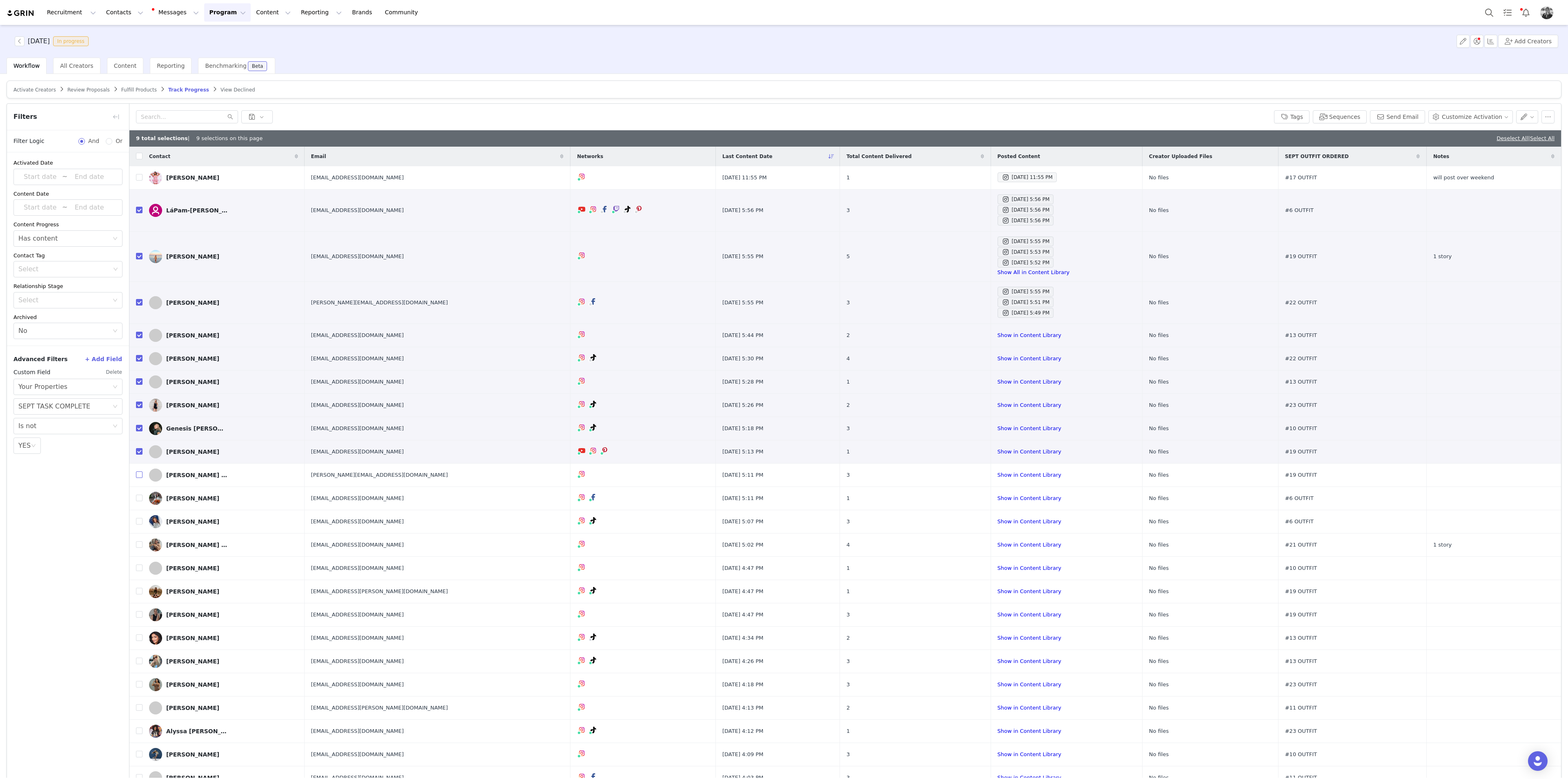
click at [139, 425] on input "checkbox" at bounding box center [139, 475] width 7 height 7
checkbox input "true"
drag, startPoint x: 138, startPoint y: 496, endPoint x: 79, endPoint y: 510, distance: 60.6
click at [138, 425] on input "checkbox" at bounding box center [139, 498] width 7 height 7
checkbox input "true"
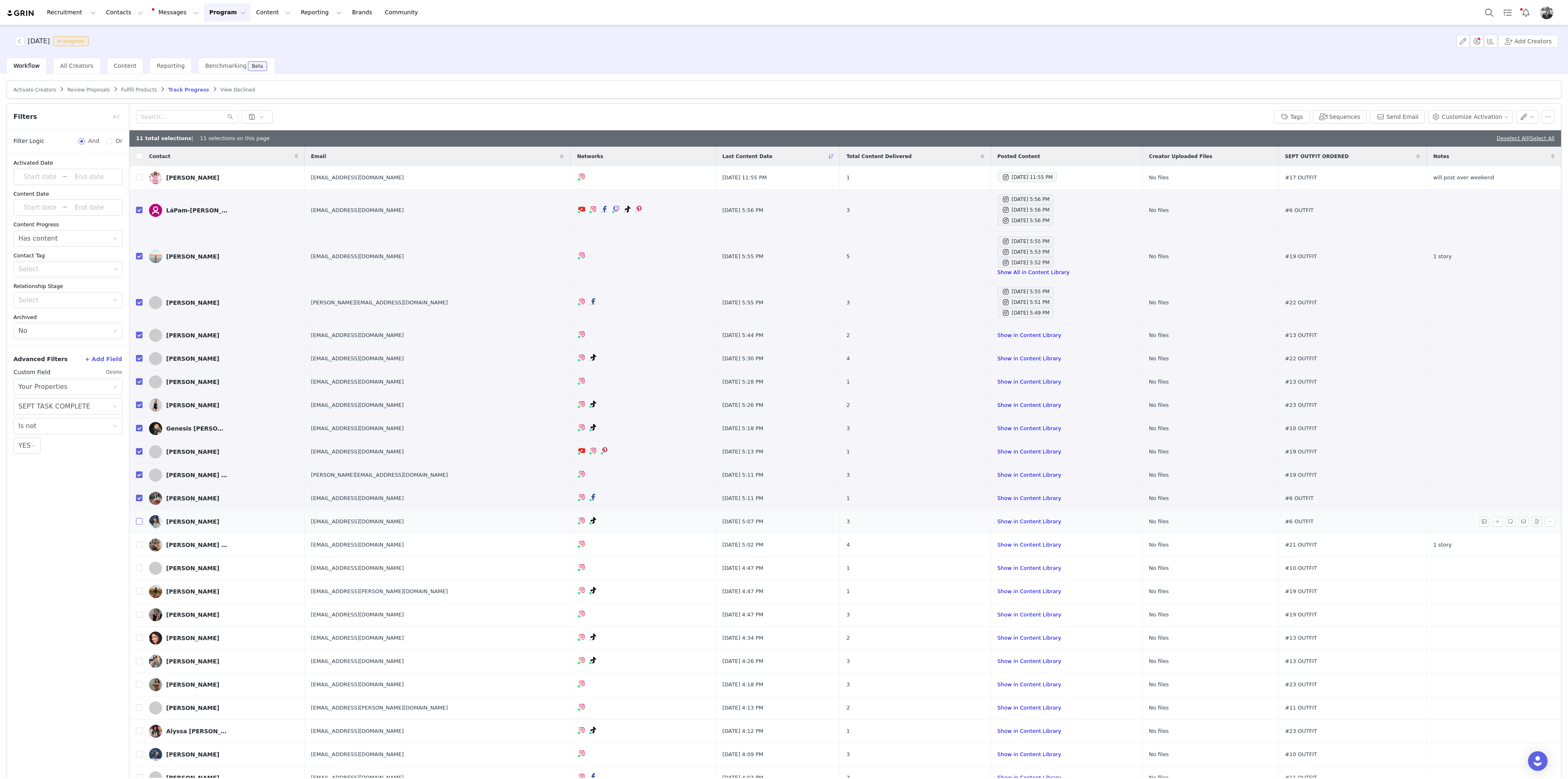
click at [139, 425] on input "checkbox" at bounding box center [139, 521] width 7 height 7
checkbox input "true"
click at [137, 425] on input "checkbox" at bounding box center [139, 544] width 7 height 7
checkbox input "true"
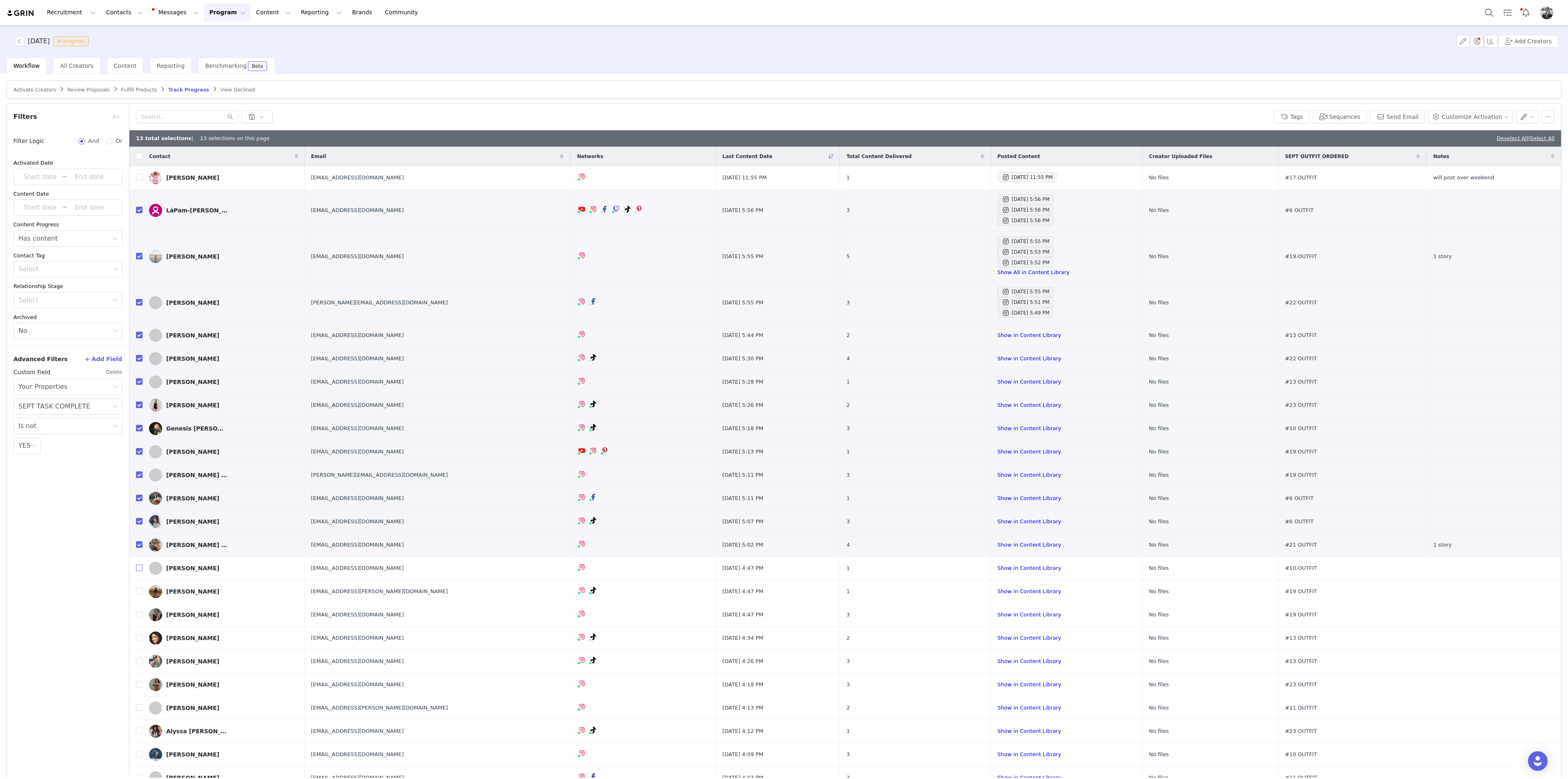
drag, startPoint x: 140, startPoint y: 569, endPoint x: 34, endPoint y: 606, distance: 112.3
click at [140, 425] on input "checkbox" at bounding box center [139, 568] width 7 height 7
checkbox input "true"
click at [139, 425] on input "checkbox" at bounding box center [139, 591] width 7 height 7
checkbox input "true"
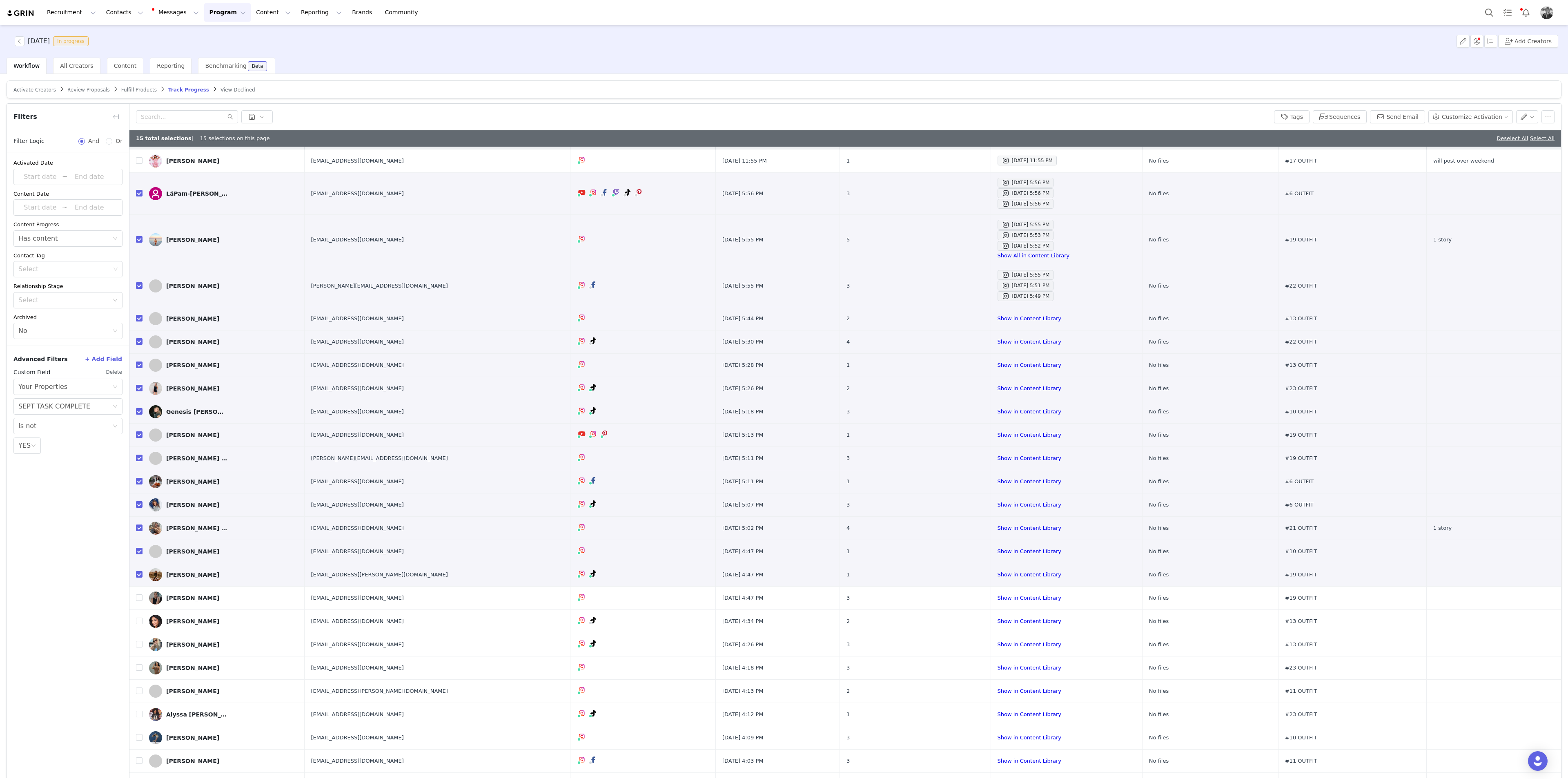
scroll to position [25, 0]
drag, startPoint x: 139, startPoint y: 587, endPoint x: 3, endPoint y: 544, distance: 142.6
click at [139, 425] on input "checkbox" at bounding box center [139, 588] width 7 height 7
checkbox input "true"
drag, startPoint x: 140, startPoint y: 610, endPoint x: 88, endPoint y: 627, distance: 54.7
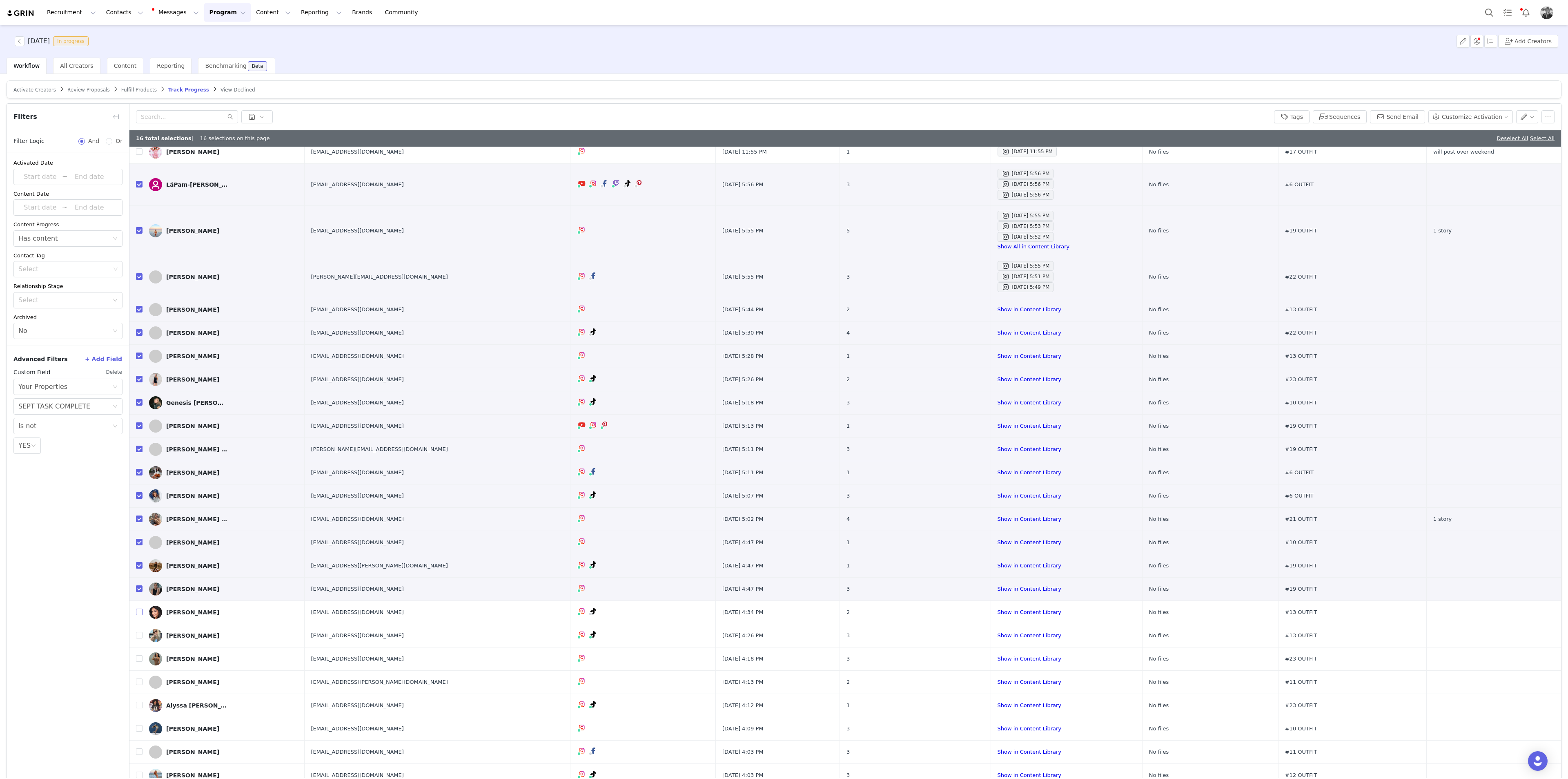
click at [140, 425] on input "checkbox" at bounding box center [139, 612] width 7 height 7
checkbox input "true"
click at [140, 425] on input "checkbox" at bounding box center [139, 635] width 7 height 7
checkbox input "true"
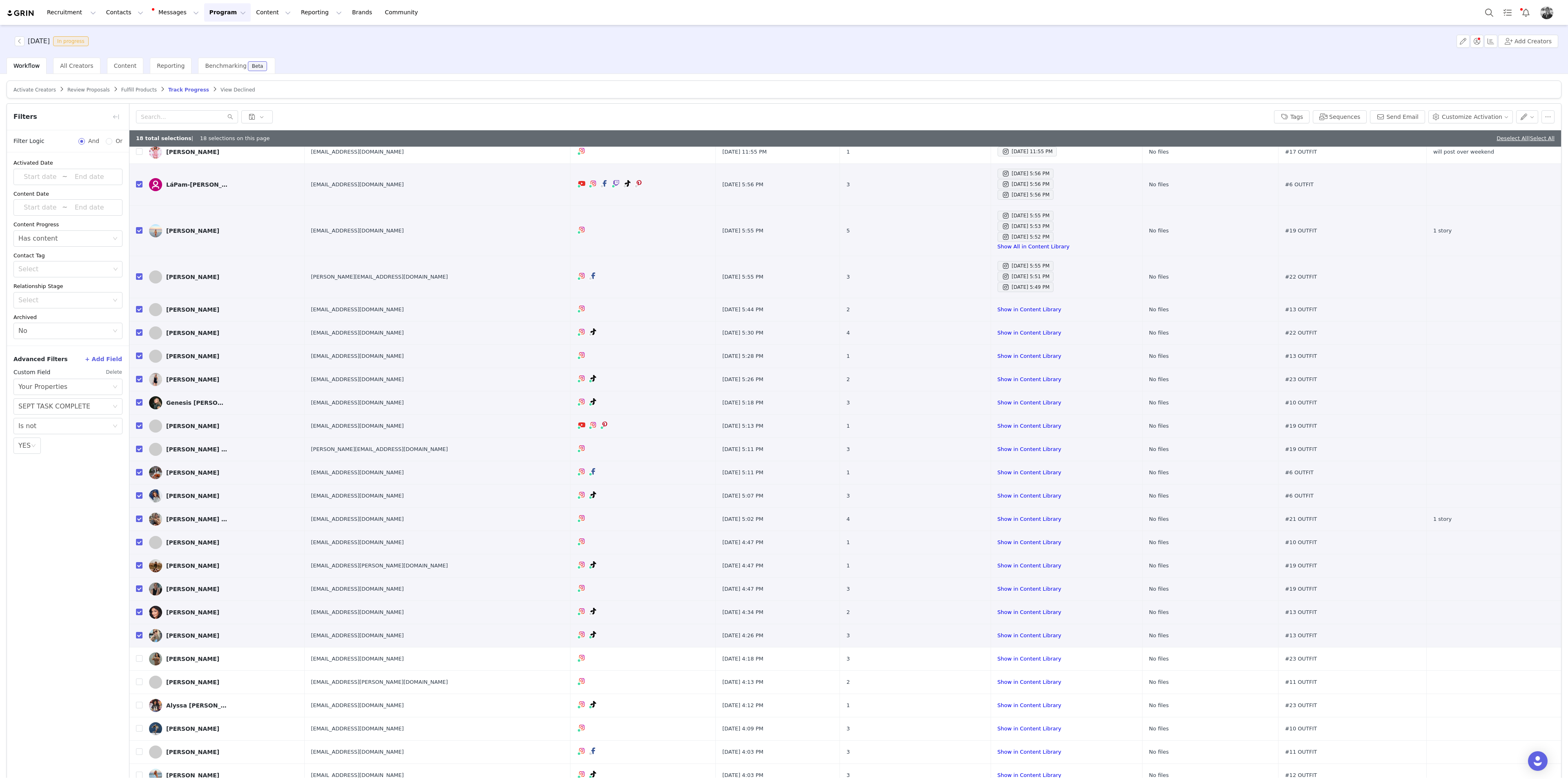
drag, startPoint x: 140, startPoint y: 653, endPoint x: 94, endPoint y: 647, distance: 46.4
click at [140, 425] on label at bounding box center [139, 658] width 7 height 8
click at [140, 425] on input "checkbox" at bounding box center [139, 658] width 7 height 7
checkbox input "true"
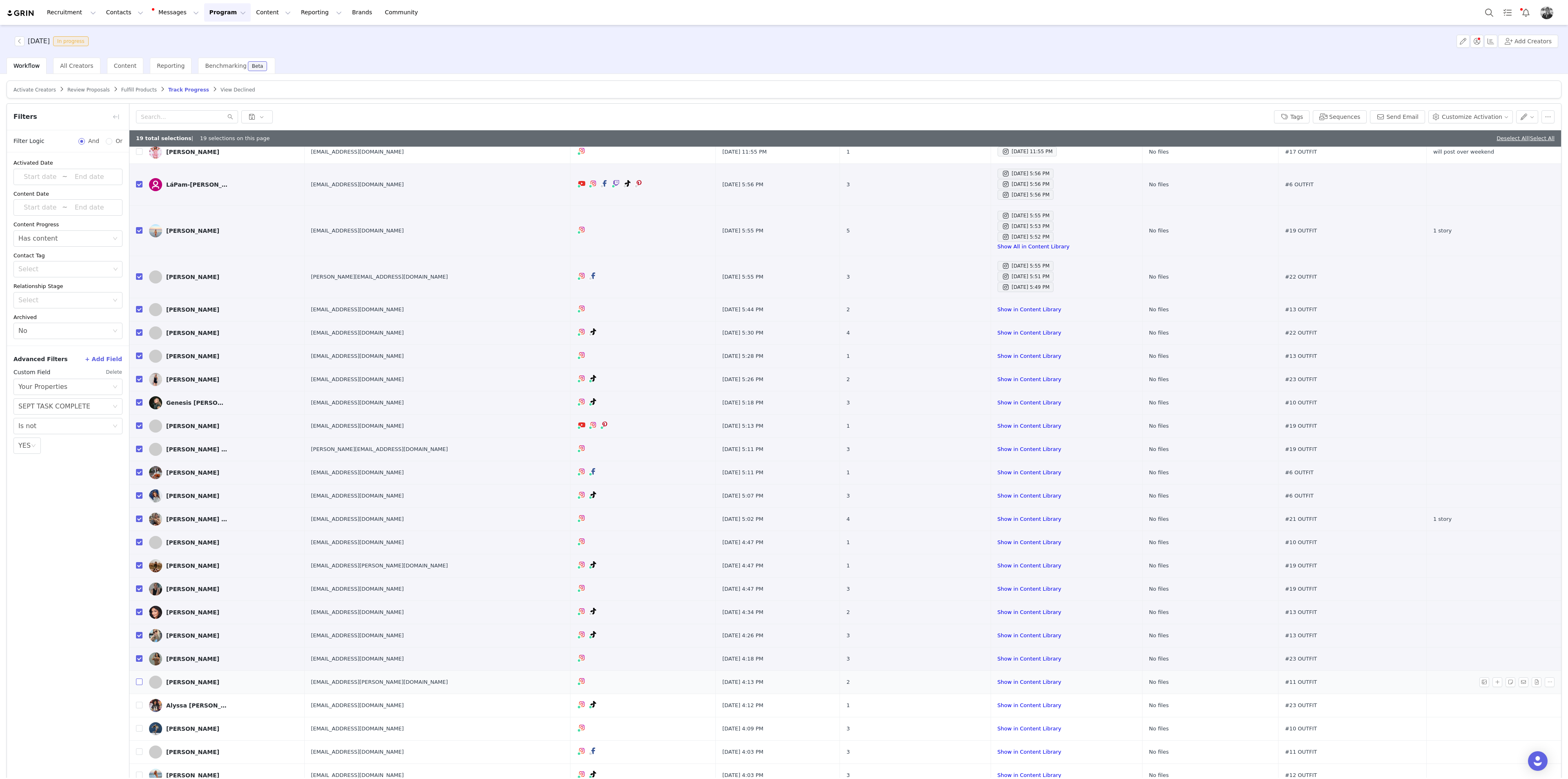
click at [138, 425] on input "checkbox" at bounding box center [139, 682] width 7 height 7
checkbox input "true"
drag, startPoint x: 140, startPoint y: 703, endPoint x: 136, endPoint y: 702, distance: 4.1
click at [139, 425] on input "checkbox" at bounding box center [139, 705] width 7 height 7
checkbox input "true"
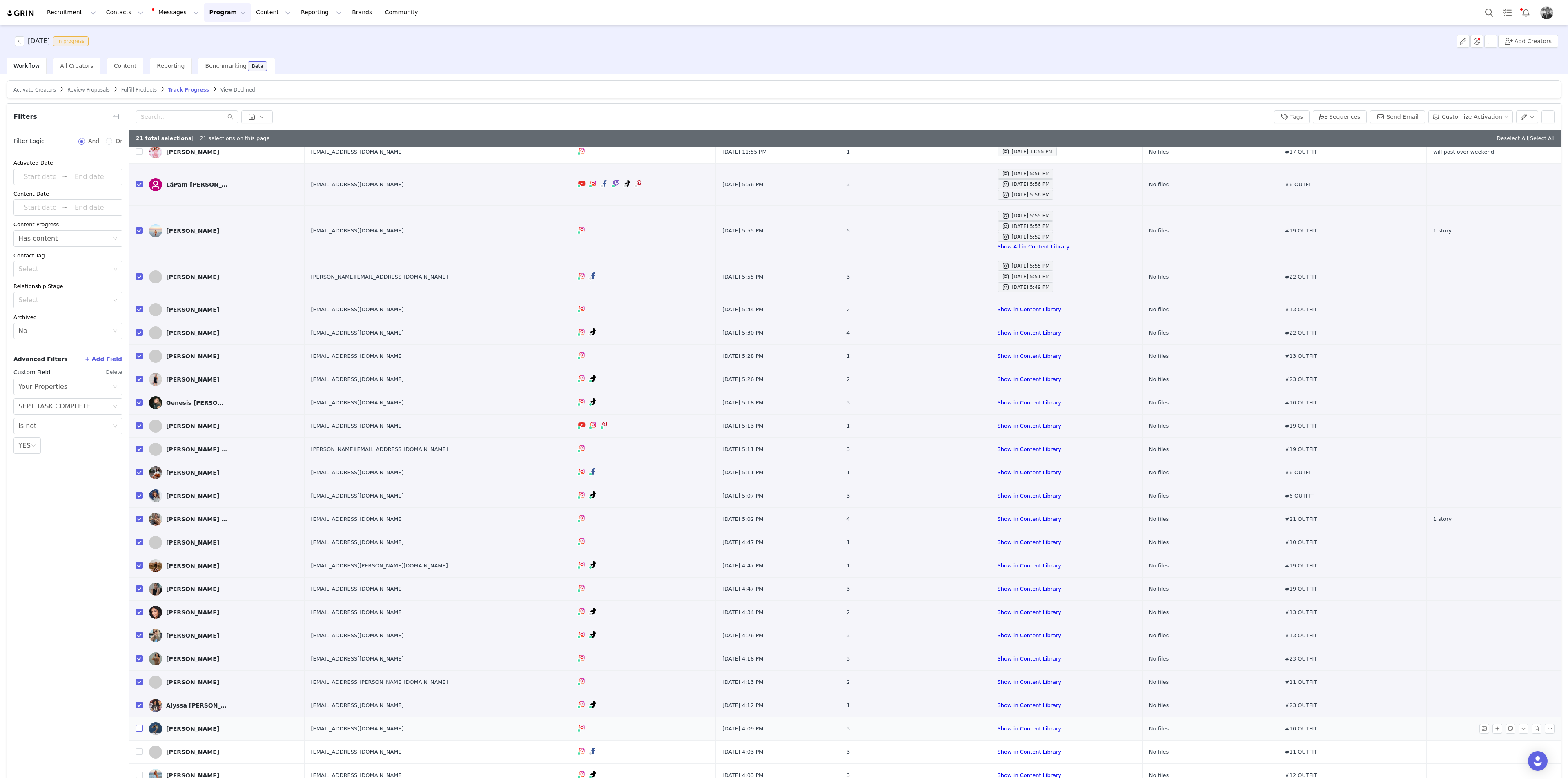
click at [140, 425] on input "checkbox" at bounding box center [139, 728] width 7 height 7
checkbox input "true"
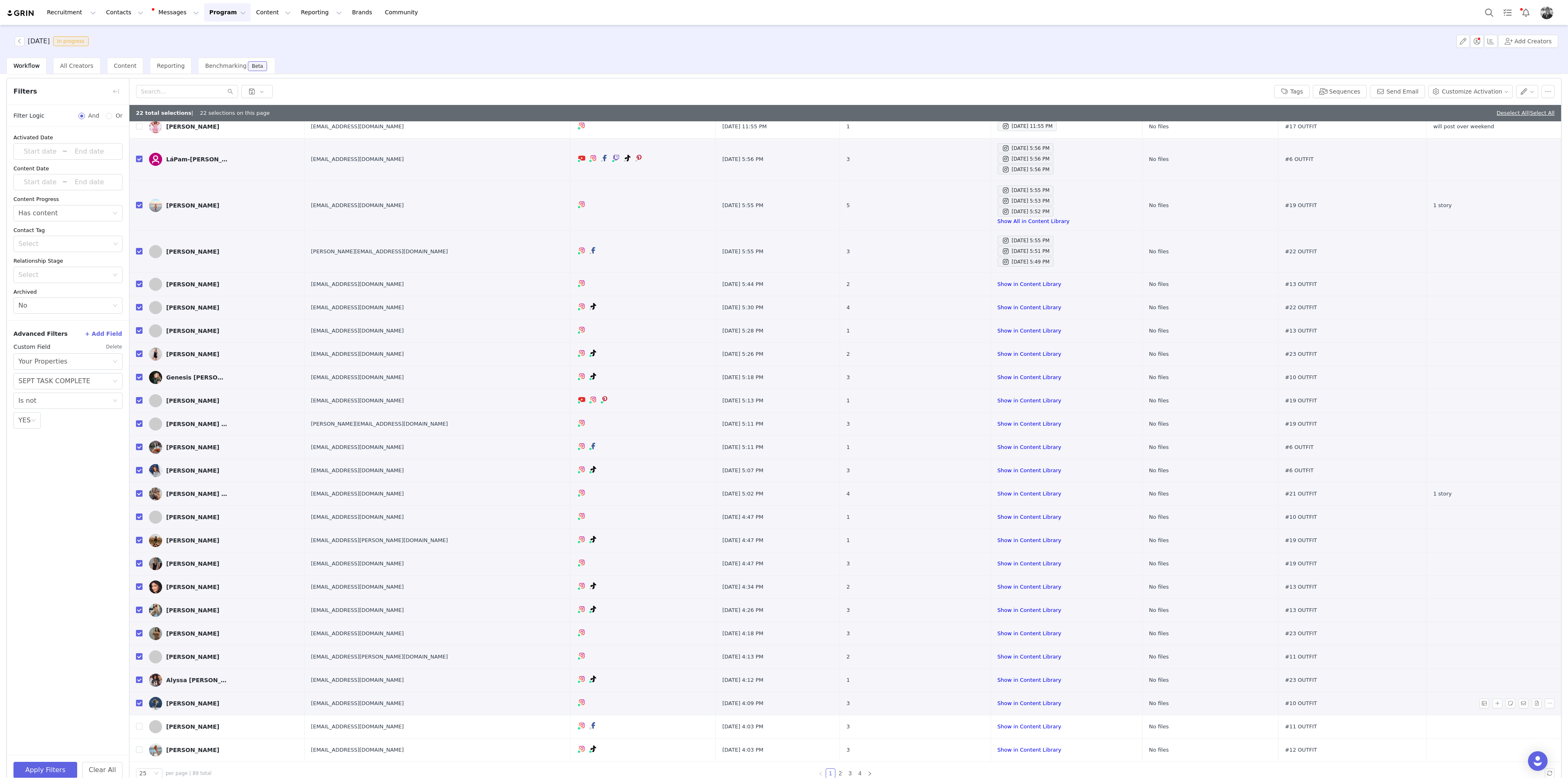
scroll to position [39, 0]
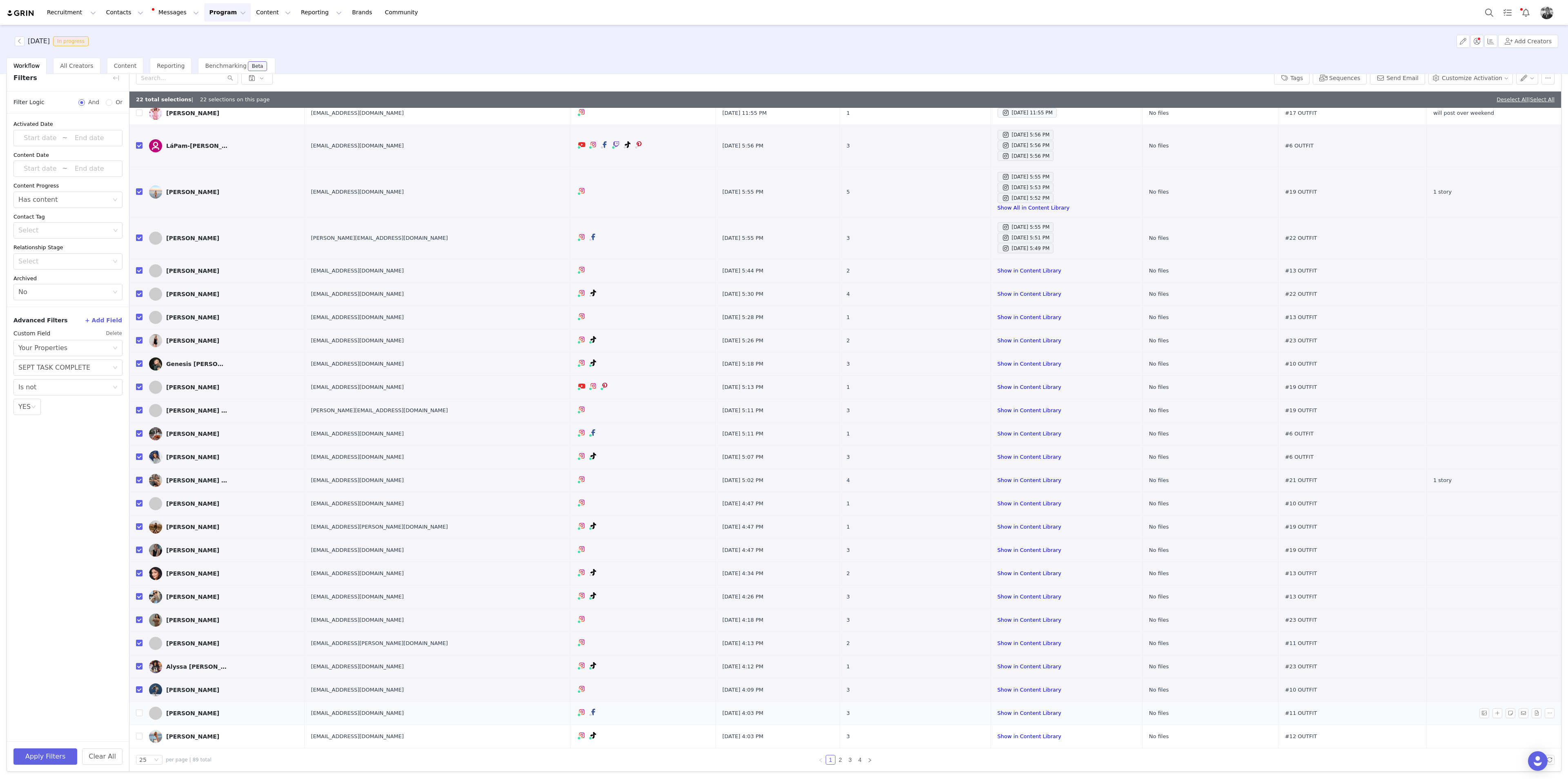
click at [134, 425] on td at bounding box center [135, 713] width 13 height 24
click at [137, 425] on input "checkbox" at bounding box center [139, 712] width 7 height 7
checkbox input "true"
drag, startPoint x: 138, startPoint y: 738, endPoint x: 182, endPoint y: 741, distance: 44.1
click at [137, 425] on input "checkbox" at bounding box center [139, 736] width 7 height 7
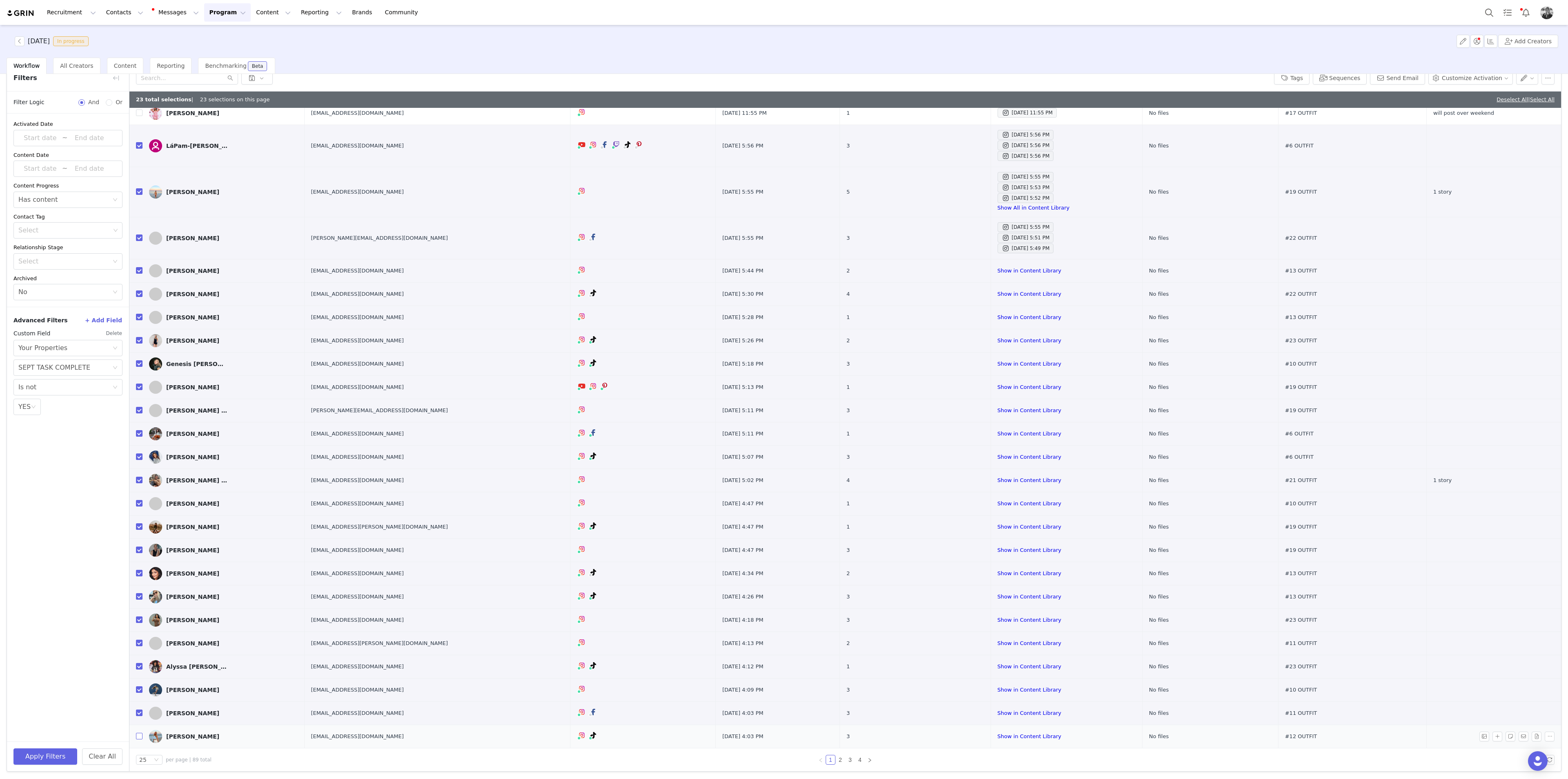
checkbox input "true"
click at [940, 82] on button "button" at bounding box center [1527, 78] width 23 height 13
click at [940, 101] on li "Set Custom Property" at bounding box center [1495, 106] width 84 height 13
click at [940, 107] on div "Choose Custom Property" at bounding box center [1473, 108] width 76 height 8
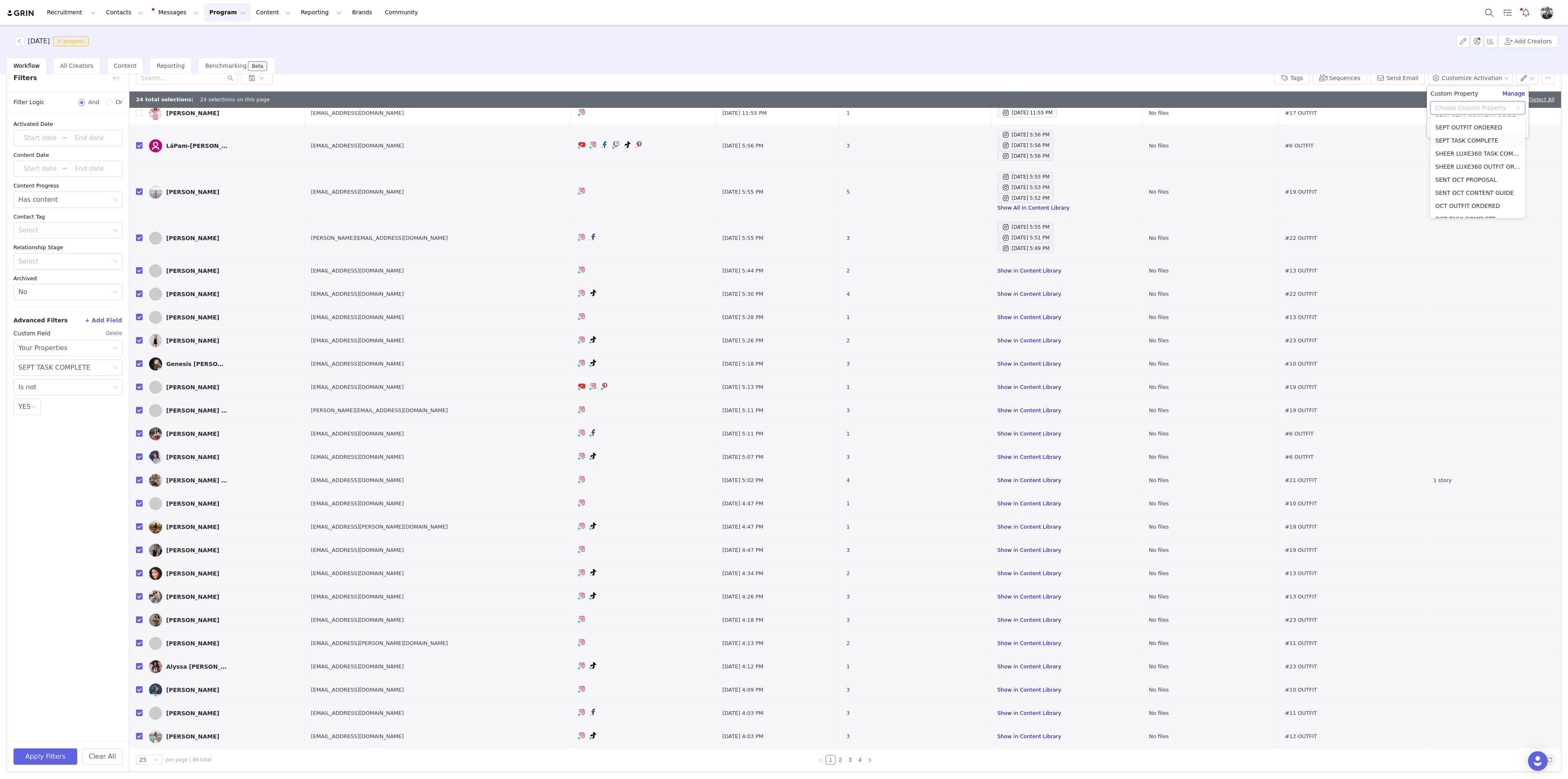
click at [940, 141] on li "SEPT TASK COMPLETE" at bounding box center [1478, 140] width 95 height 13
click at [940, 124] on div "Select" at bounding box center [1438, 123] width 15 height 13
click at [940, 139] on li "YES" at bounding box center [1478, 140] width 95 height 13
click at [940, 146] on button "Apply" at bounding box center [1445, 144] width 30 height 13
click at [36, 425] on button "Apply Filters" at bounding box center [45, 755] width 63 height 16
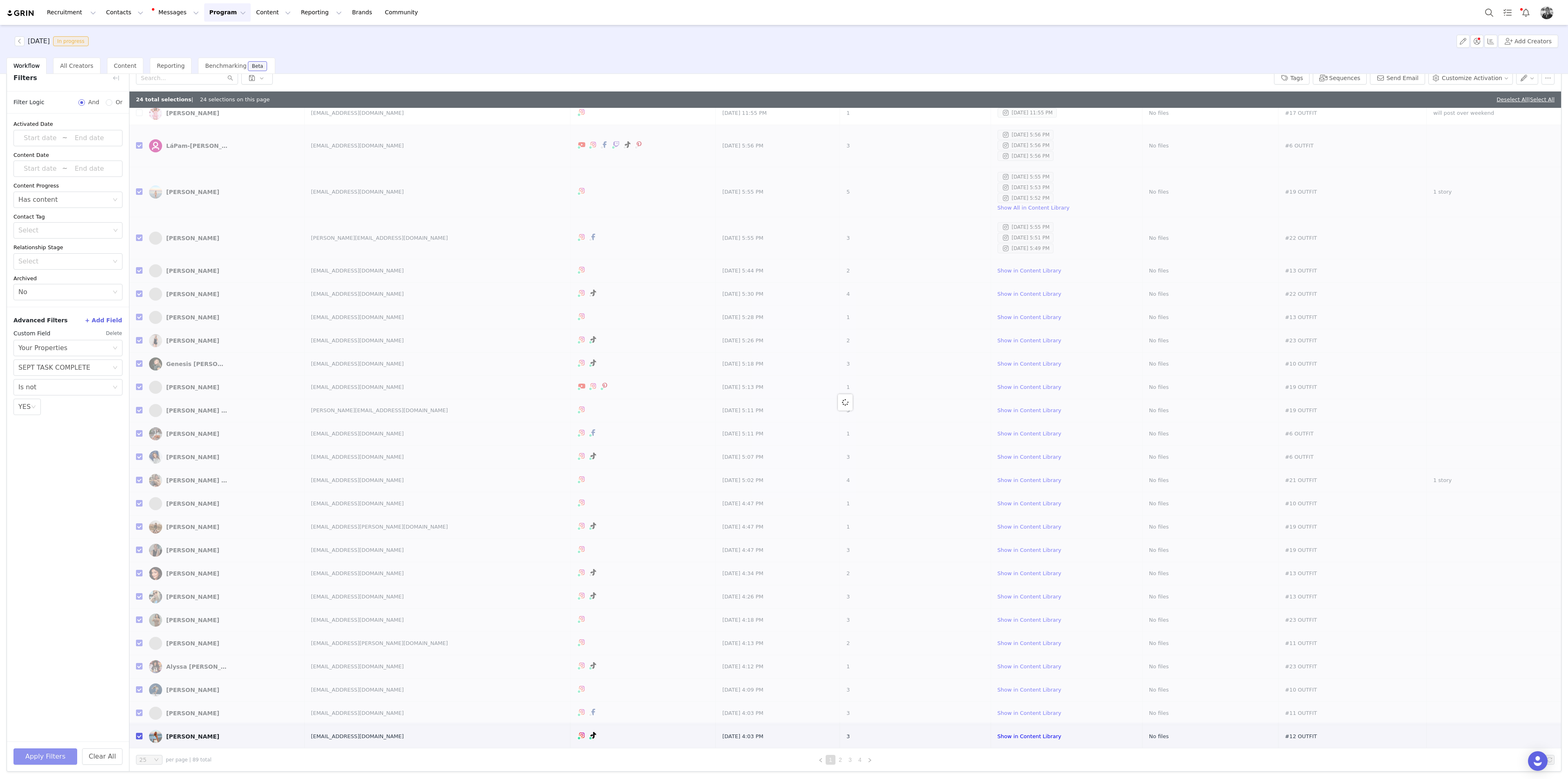
scroll to position [0, 0]
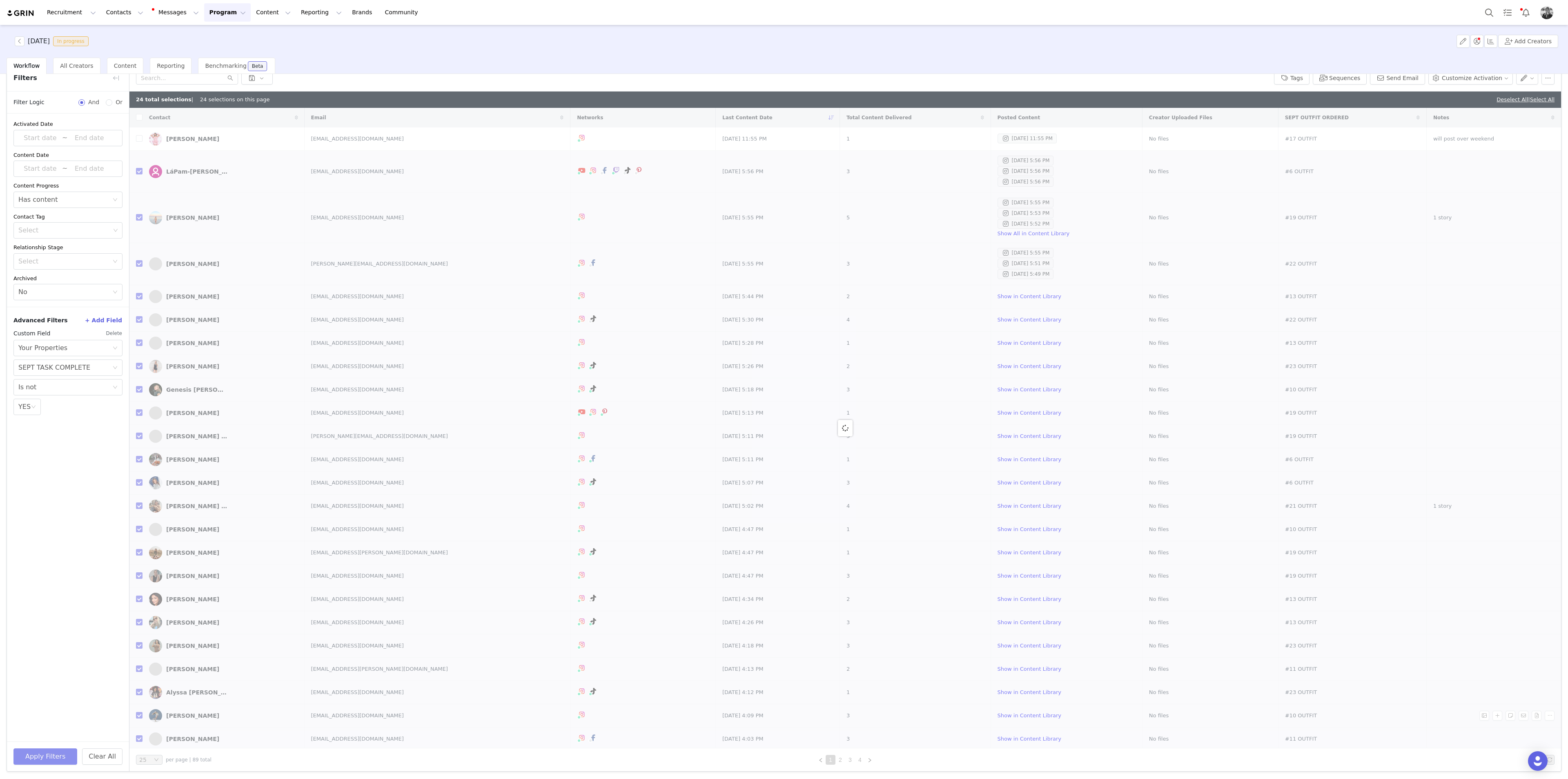
checkbox input "false"
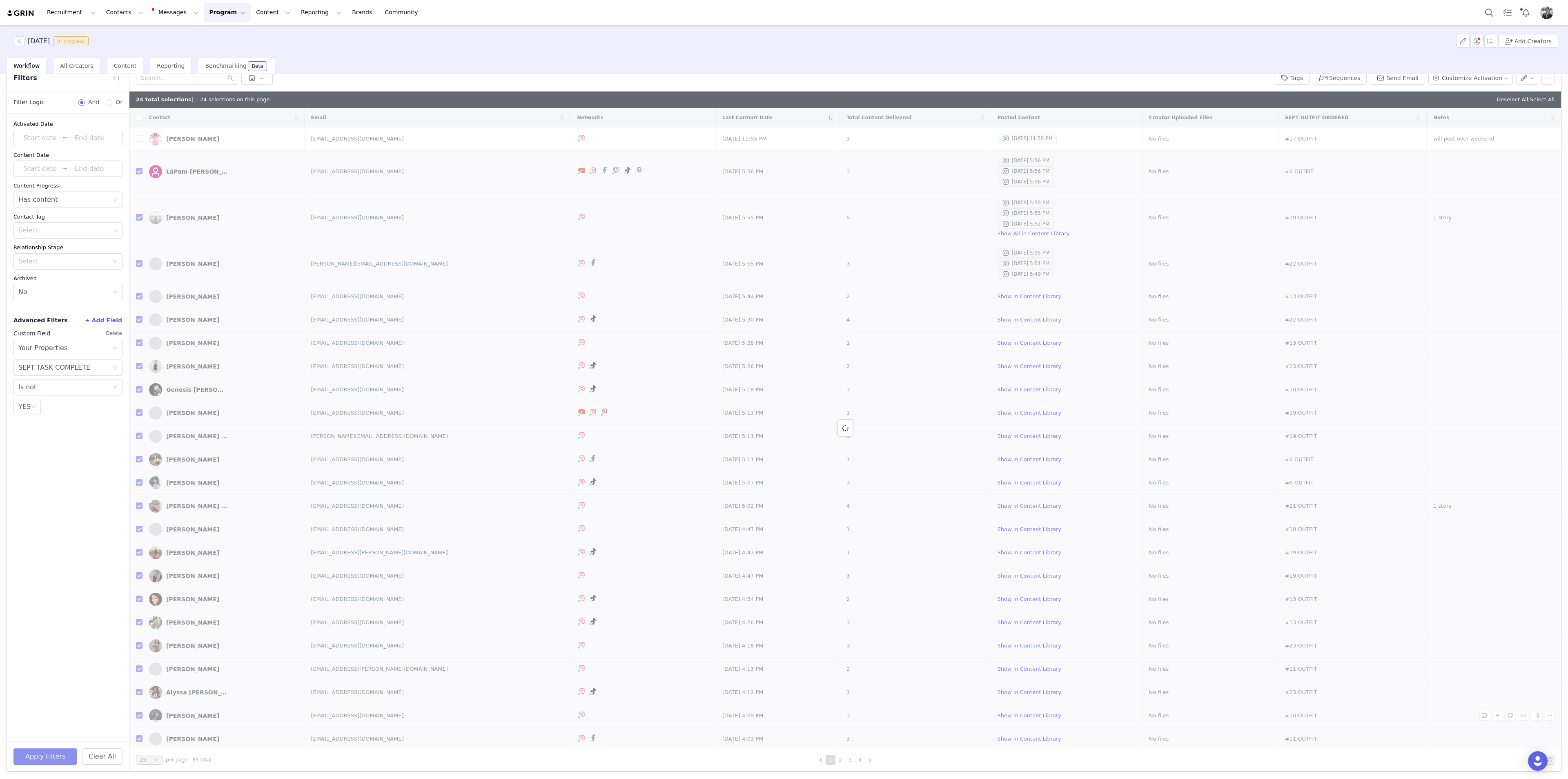
checkbox input "false"
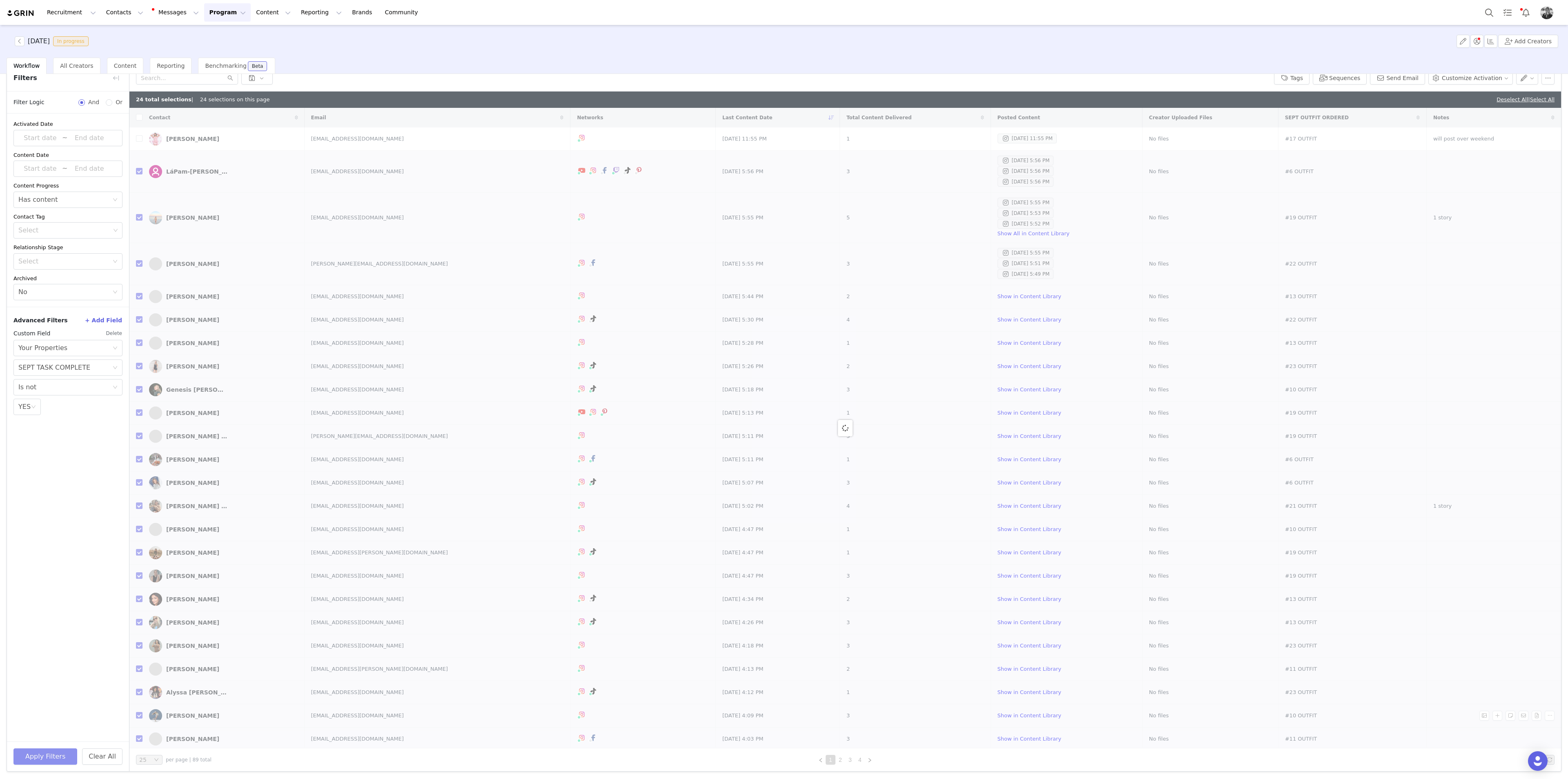
checkbox input "false"
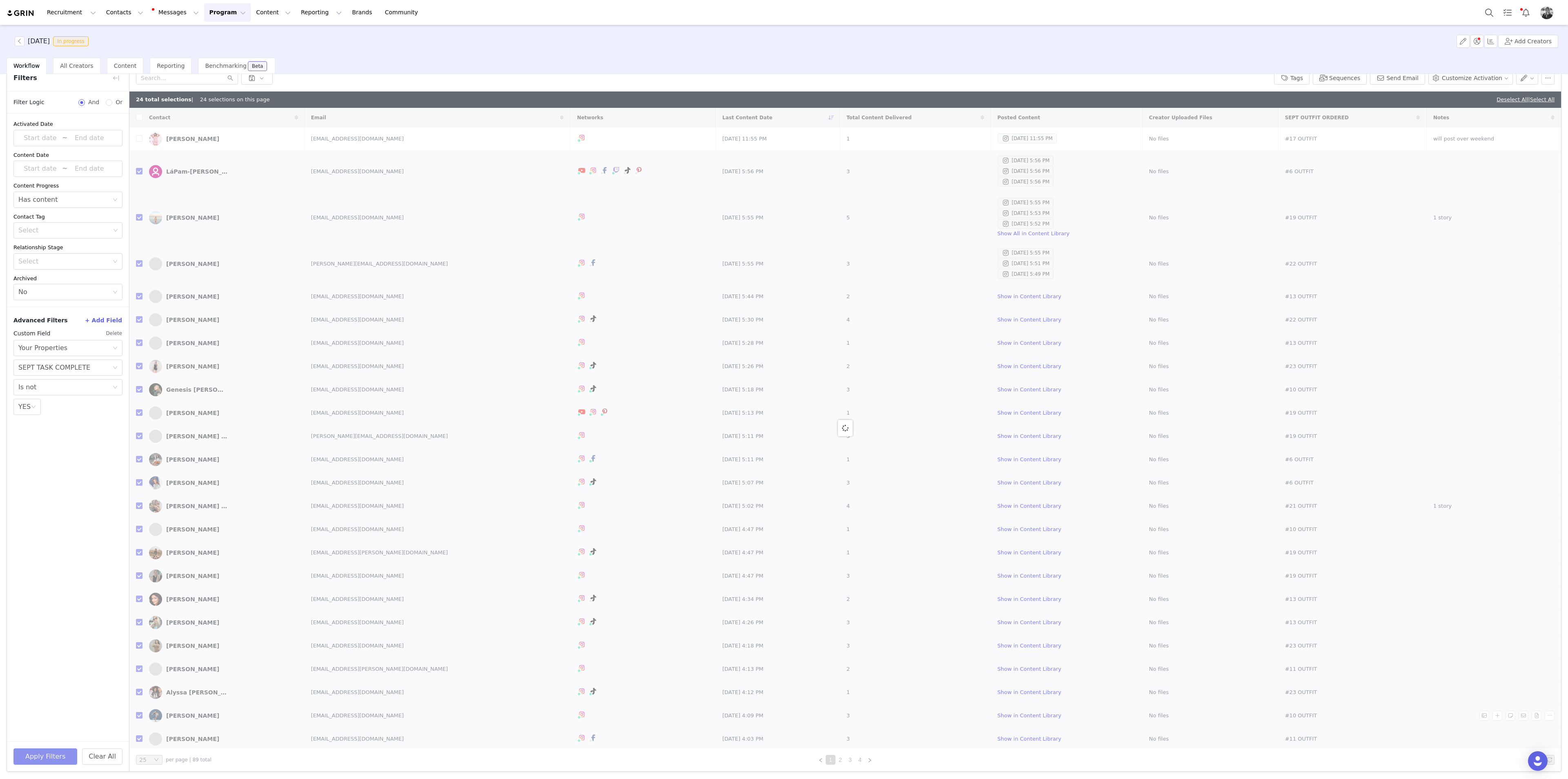
checkbox input "false"
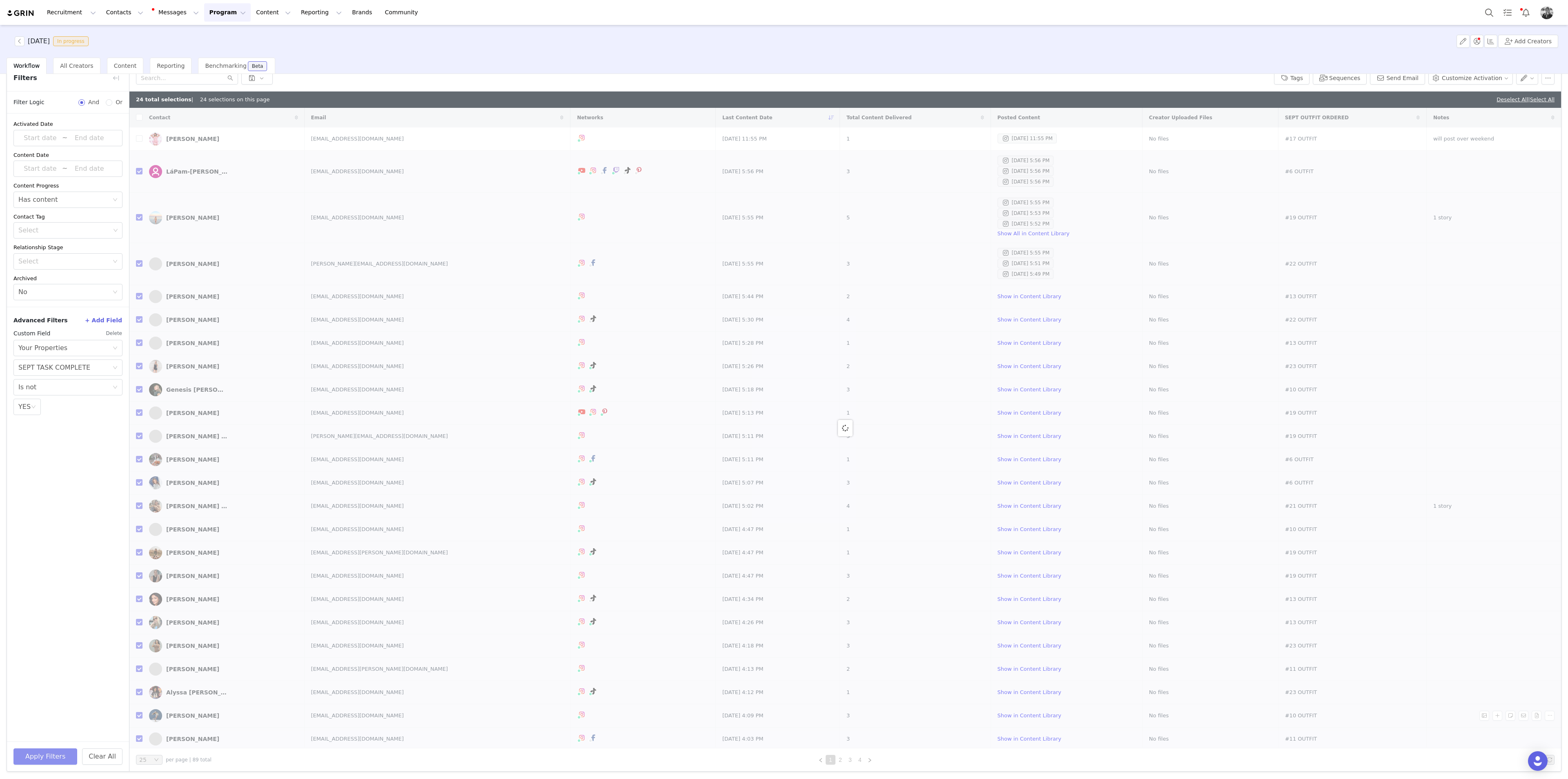
checkbox input "false"
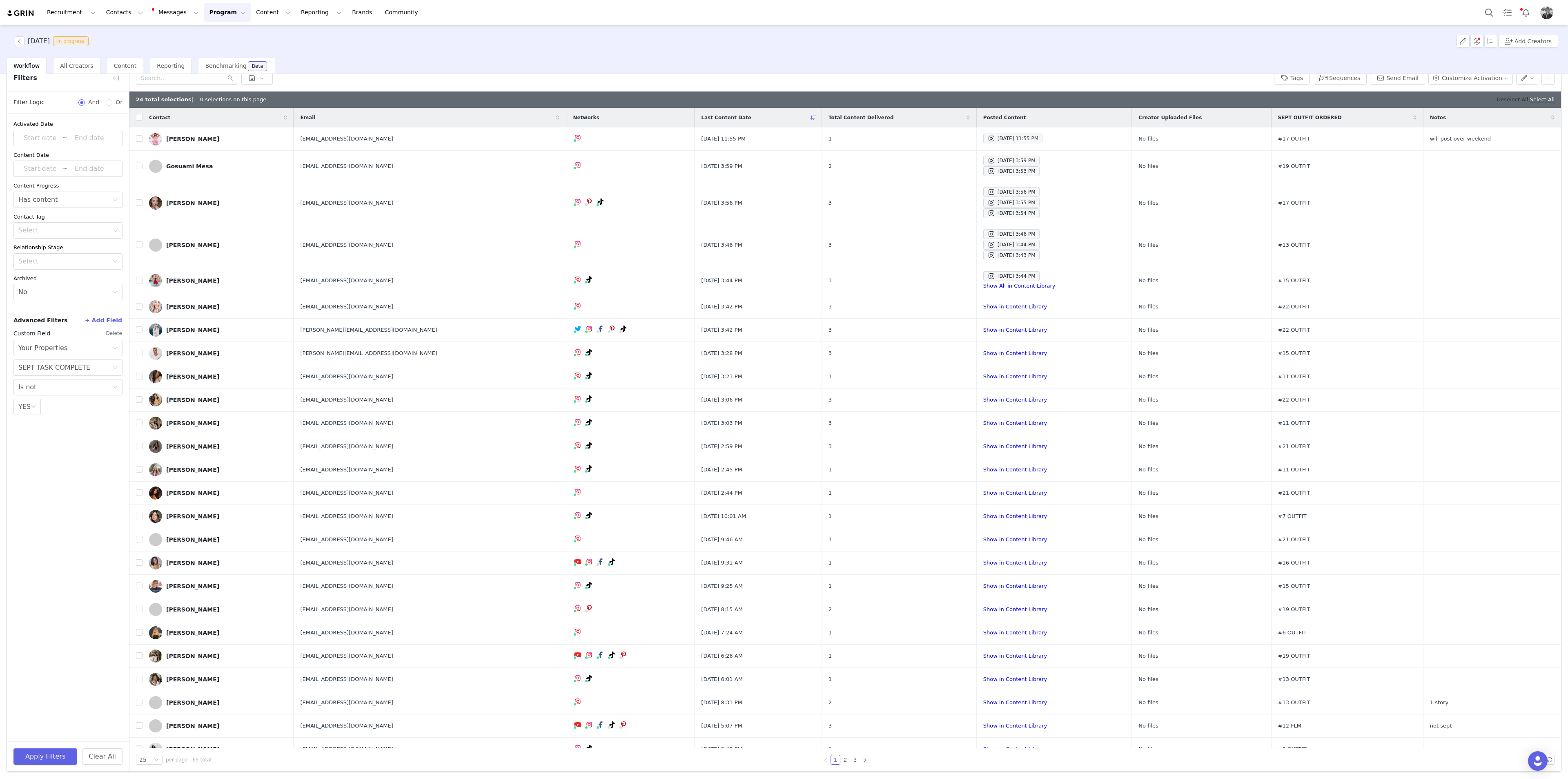
click at [940, 96] on link "Deselect All" at bounding box center [1511, 99] width 31 height 6
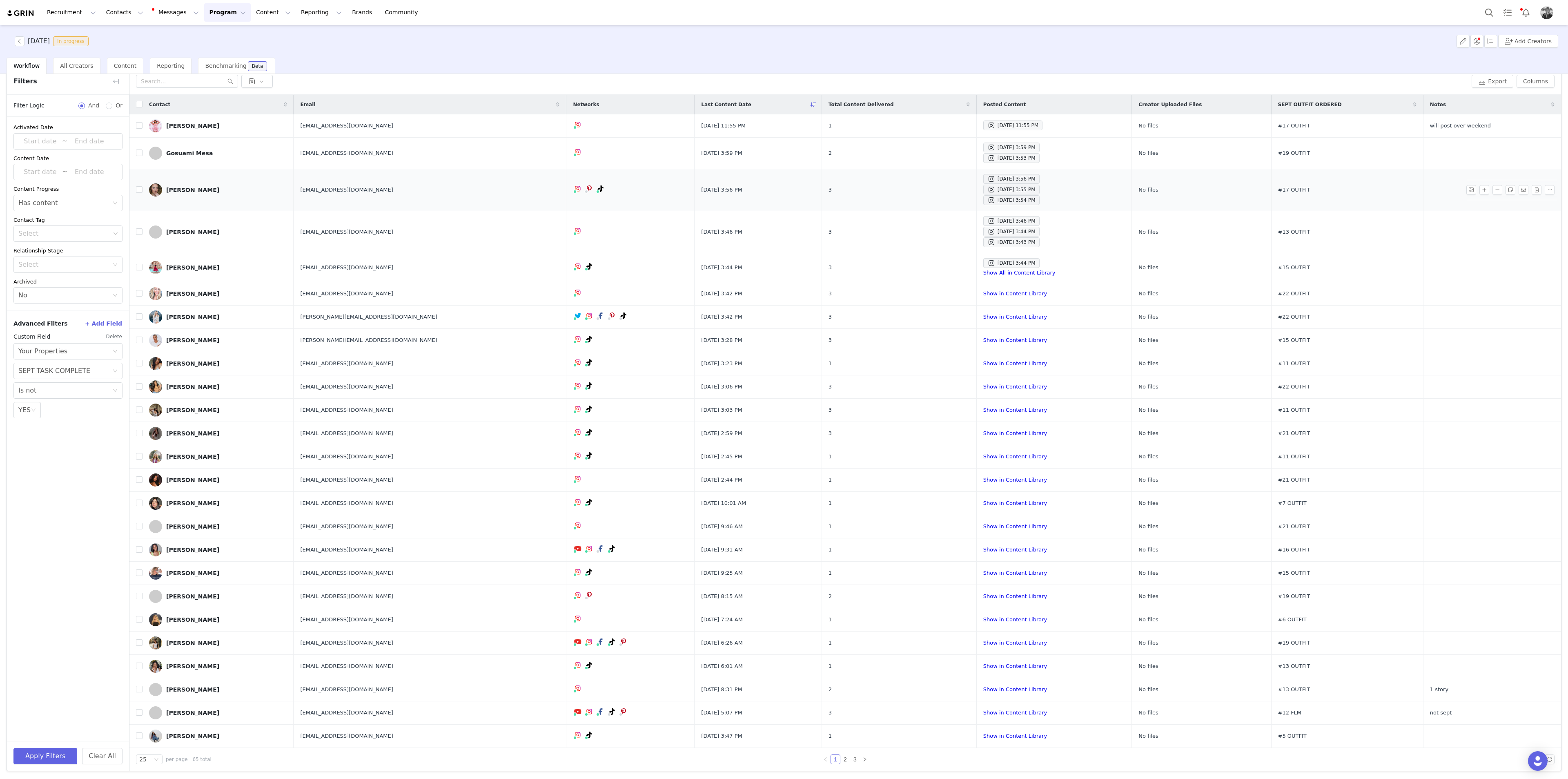
scroll to position [35, 0]
click at [940, 150] on div "Sep 30, 2025 3:59 PM" at bounding box center [1010, 148] width 48 height 10
click at [940, 158] on div "Sep 30, 2025 3:53 PM" at bounding box center [1010, 159] width 48 height 10
click at [940, 144] on div "No task" at bounding box center [988, 141] width 28 height 14
click at [940, 146] on div "Sep 30, 2025 3:59 PM" at bounding box center [1010, 148] width 48 height 10
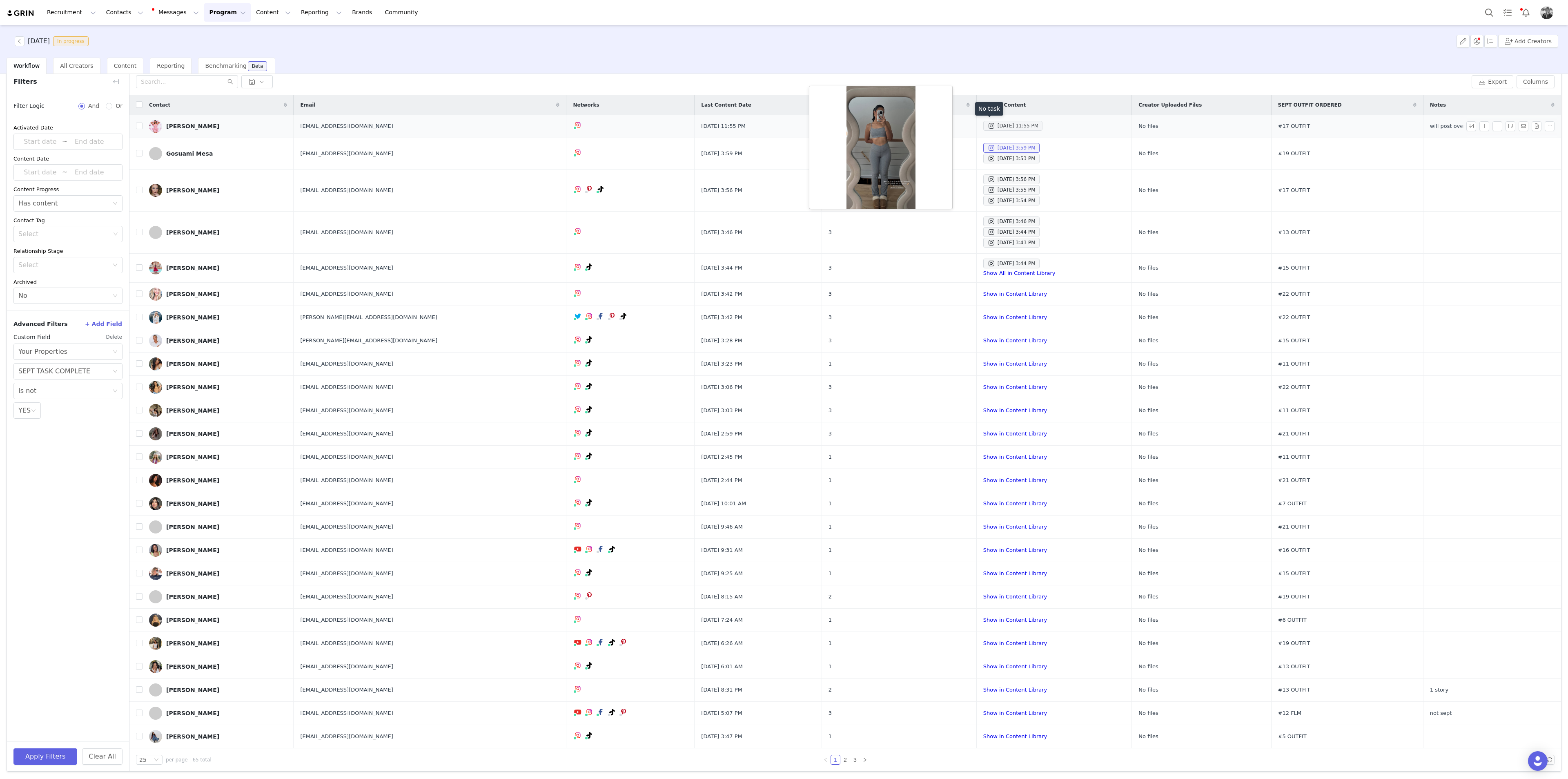
click at [940, 126] on div "Sep 30, 2025 11:55 PM" at bounding box center [1012, 126] width 51 height 10
click at [940, 181] on div "Sep 30, 2025 3:56 PM" at bounding box center [1010, 179] width 48 height 10
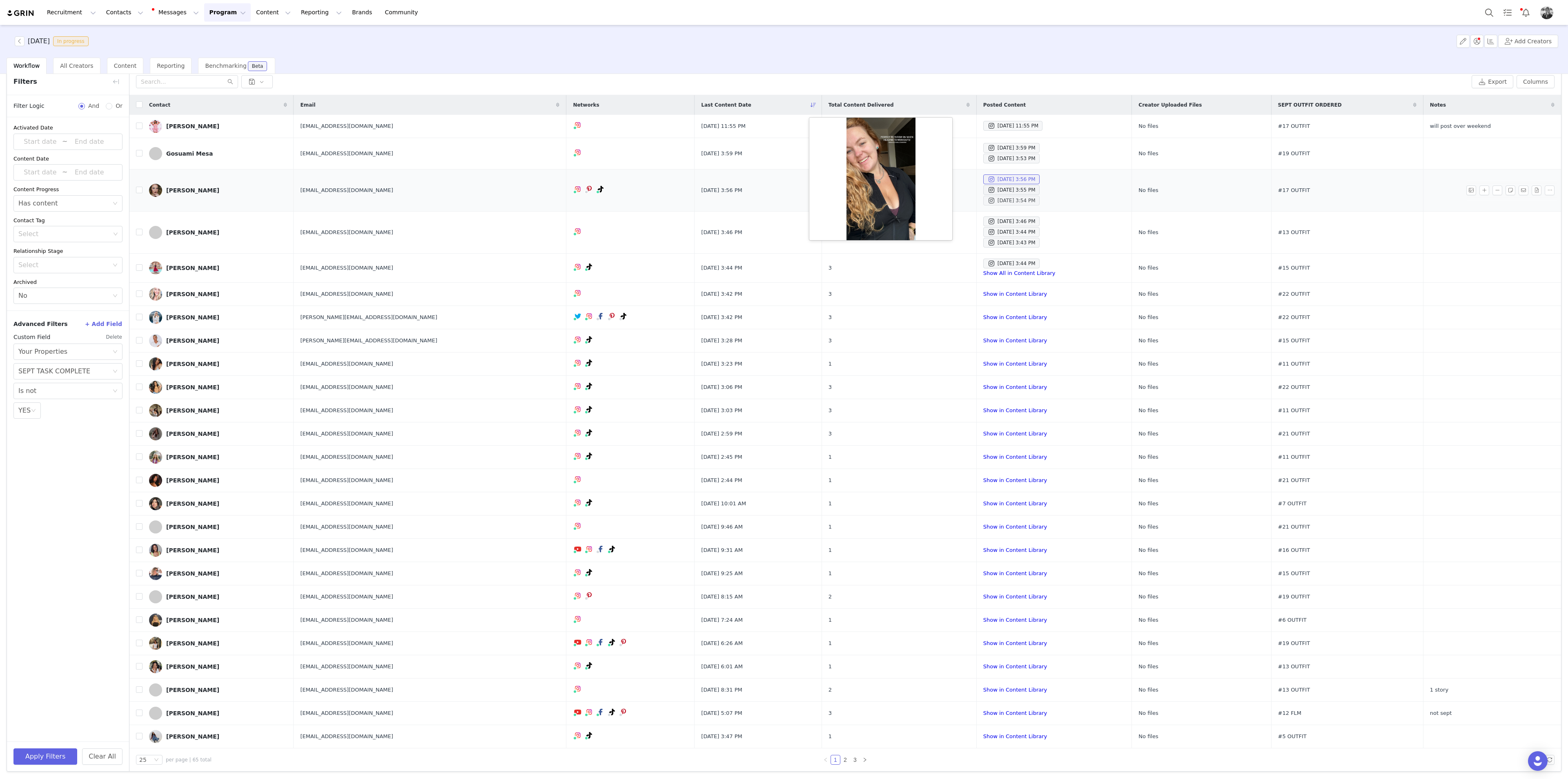
click at [940, 196] on div "Sep 30, 2025 3:54 PM" at bounding box center [1010, 200] width 48 height 10
click at [139, 191] on input "checkbox" at bounding box center [139, 190] width 7 height 7
checkbox input "true"
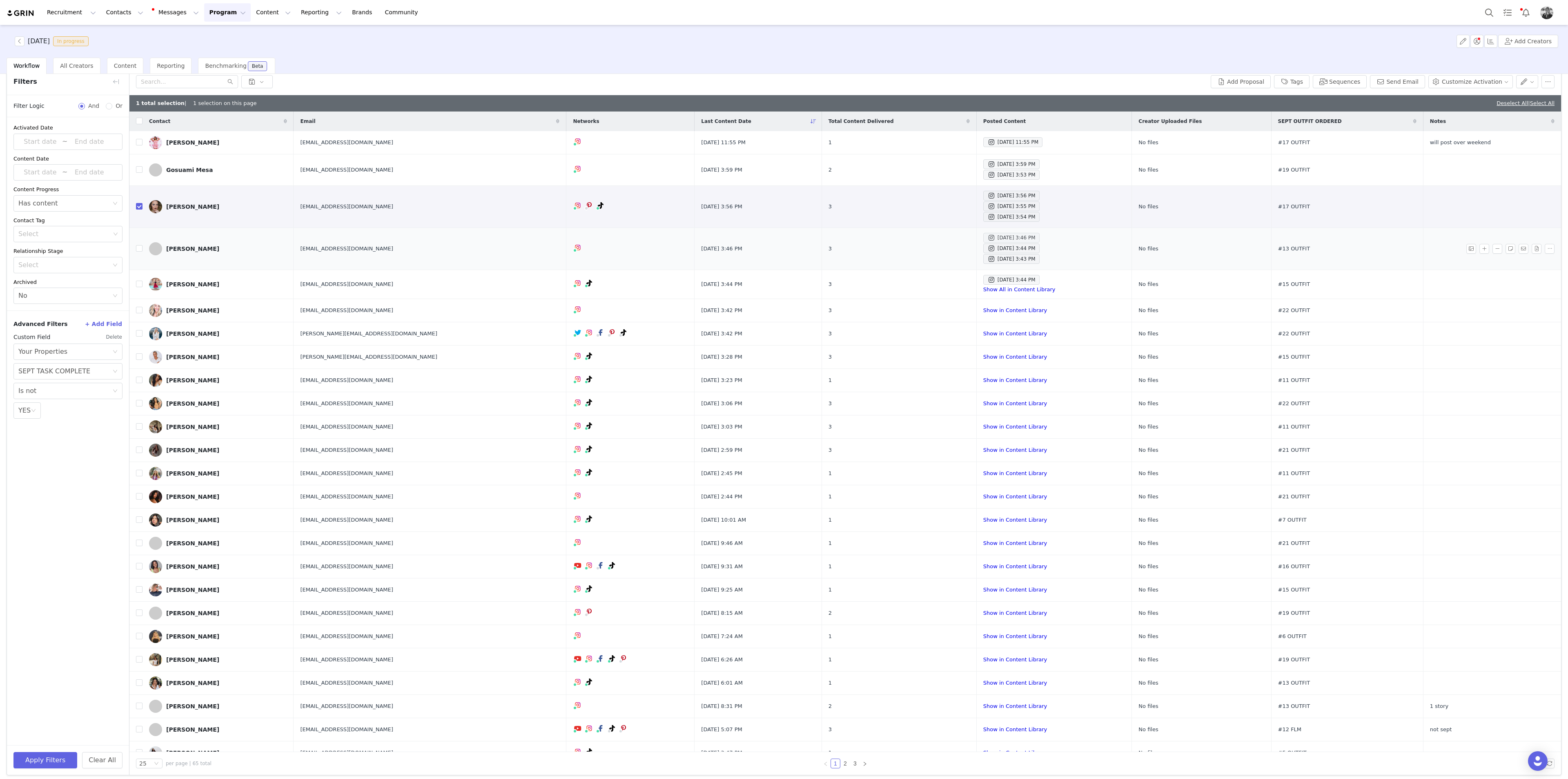
click at [940, 240] on div "Sep 30, 2025 3:46 PM" at bounding box center [1010, 237] width 48 height 10
click at [139, 249] on input "checkbox" at bounding box center [139, 248] width 7 height 7
checkbox input "true"
click at [940, 279] on div "Sep 30, 2025 3:44 PM" at bounding box center [1010, 280] width 48 height 10
click at [140, 283] on input "checkbox" at bounding box center [139, 284] width 7 height 7
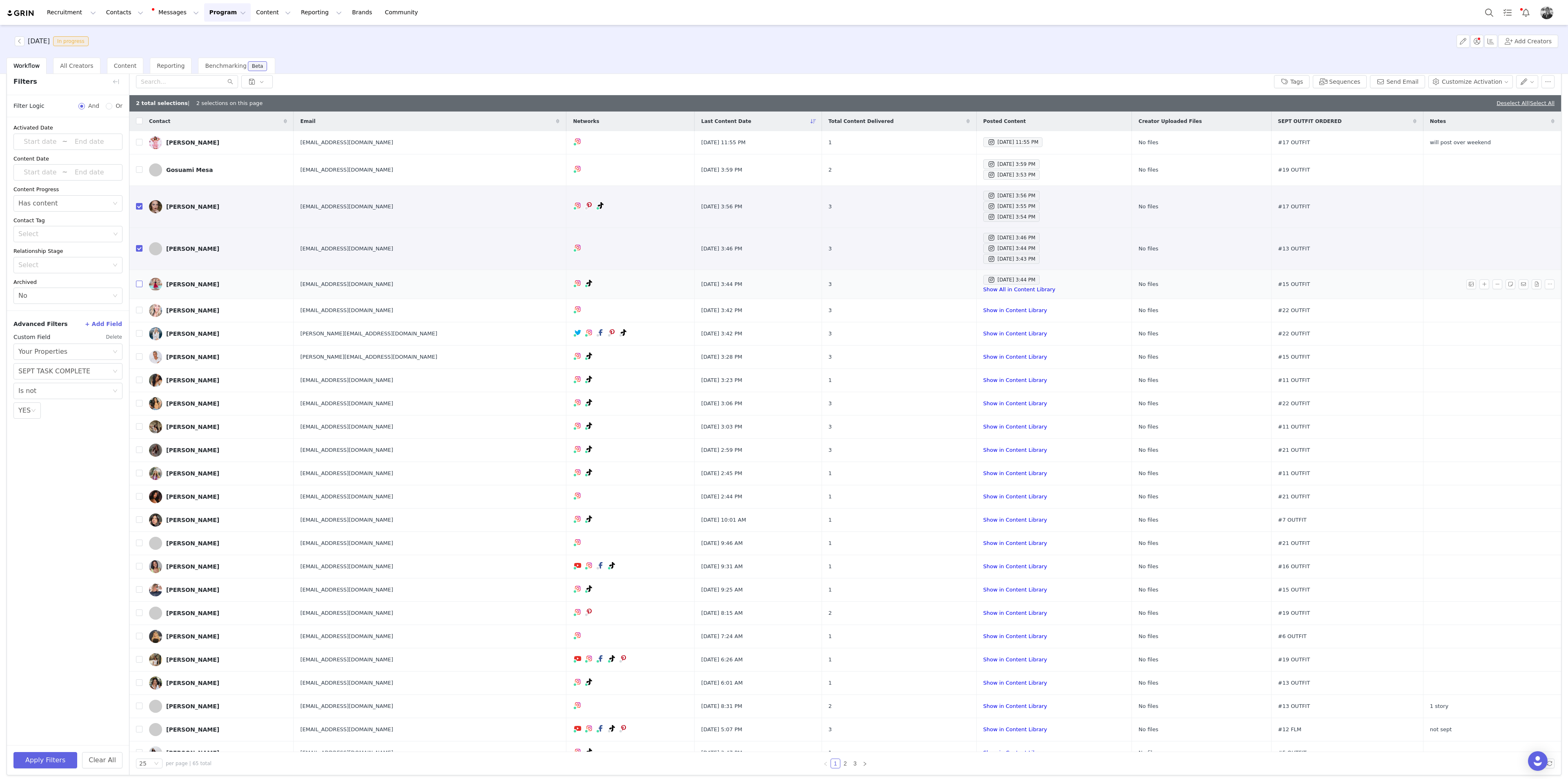
checkbox input "true"
click at [138, 312] on input "checkbox" at bounding box center [139, 310] width 7 height 7
checkbox input "true"
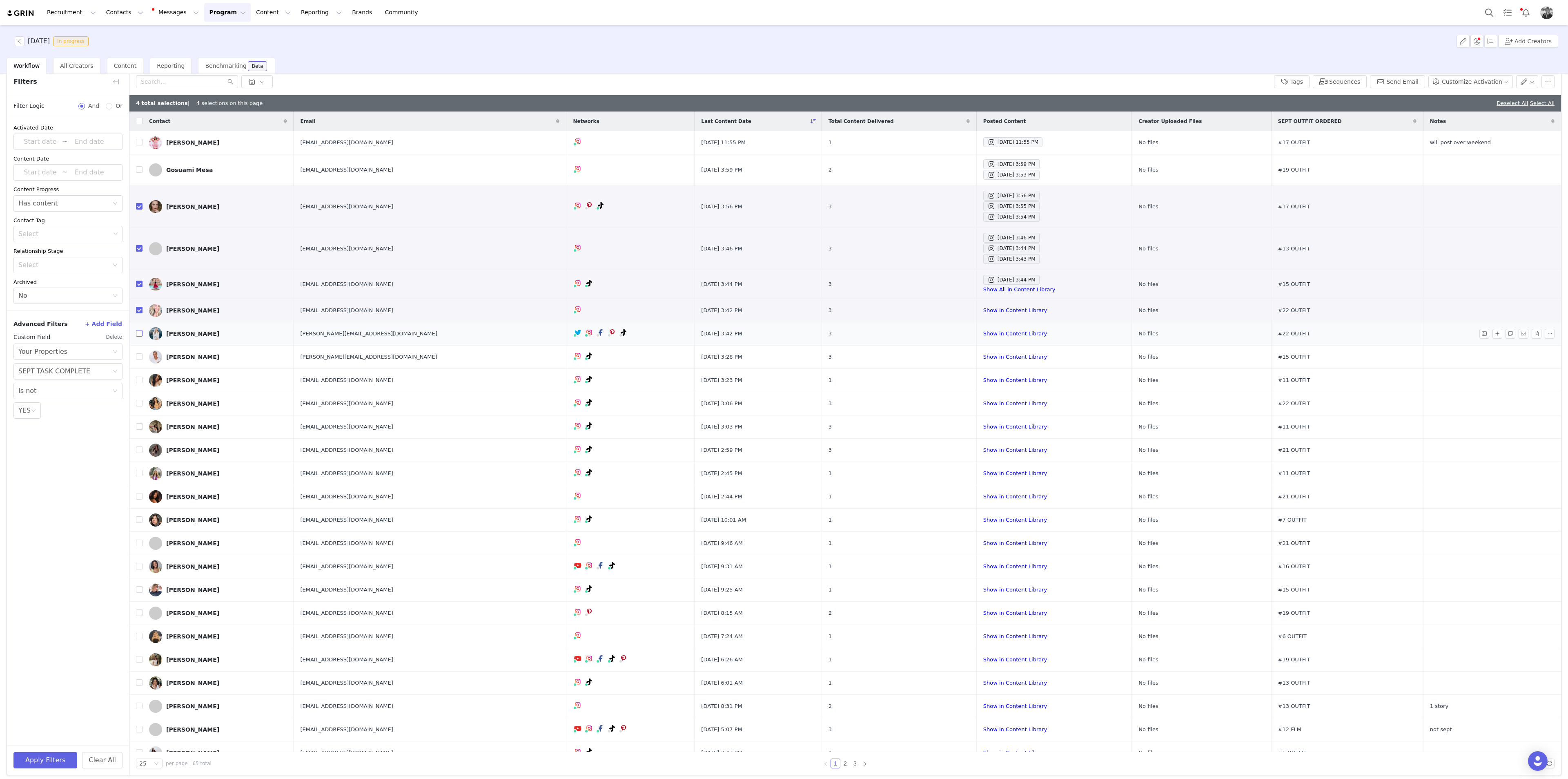
click at [139, 336] on input "checkbox" at bounding box center [139, 333] width 7 height 7
checkbox input "true"
click at [139, 357] on input "checkbox" at bounding box center [139, 357] width 7 height 7
checkbox input "true"
click at [139, 399] on label at bounding box center [139, 403] width 7 height 8
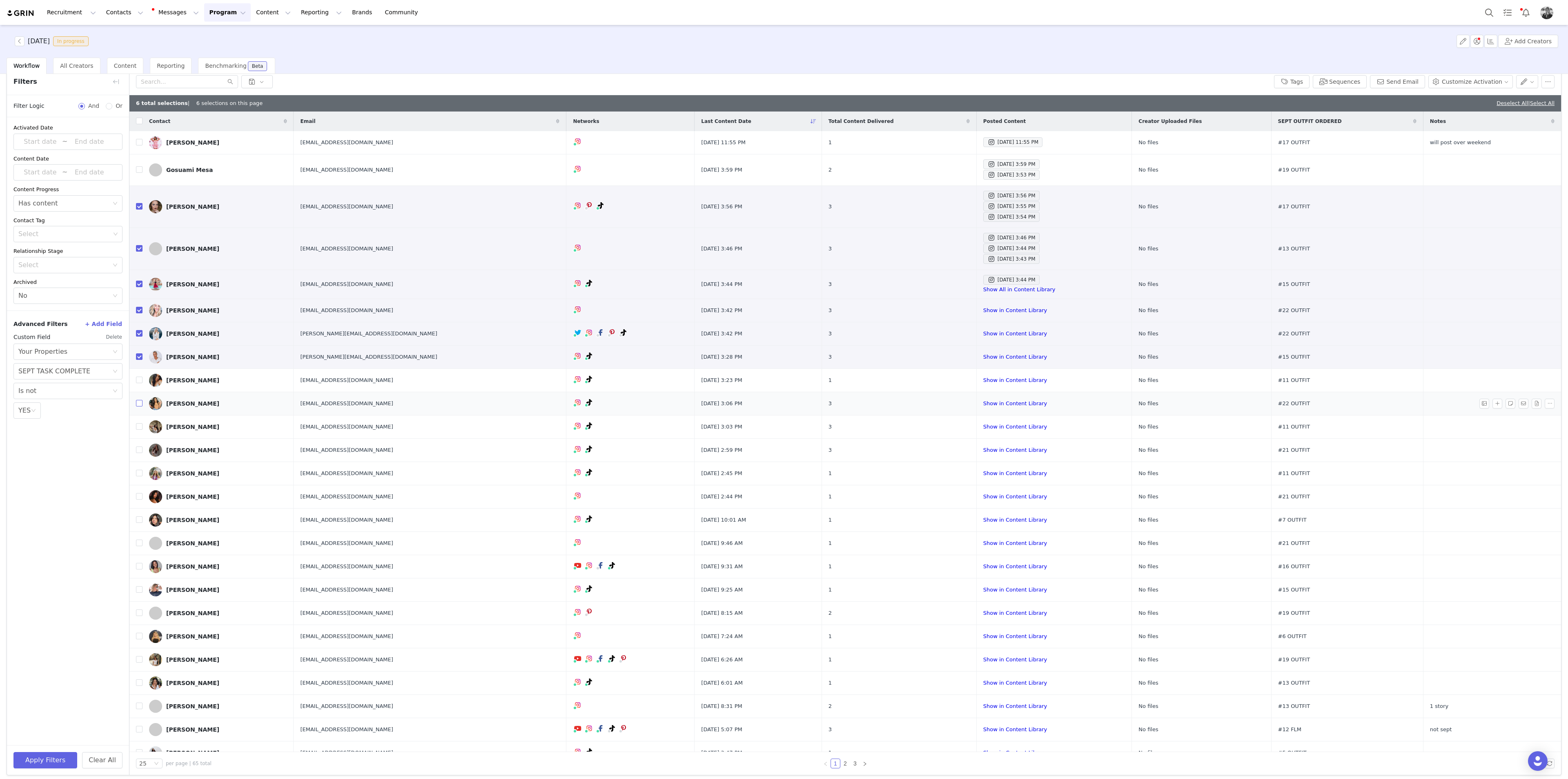
click at [139, 400] on input "checkbox" at bounding box center [139, 403] width 7 height 7
checkbox input "true"
click at [139, 425] on input "checkbox" at bounding box center [139, 427] width 7 height 7
checkbox input "true"
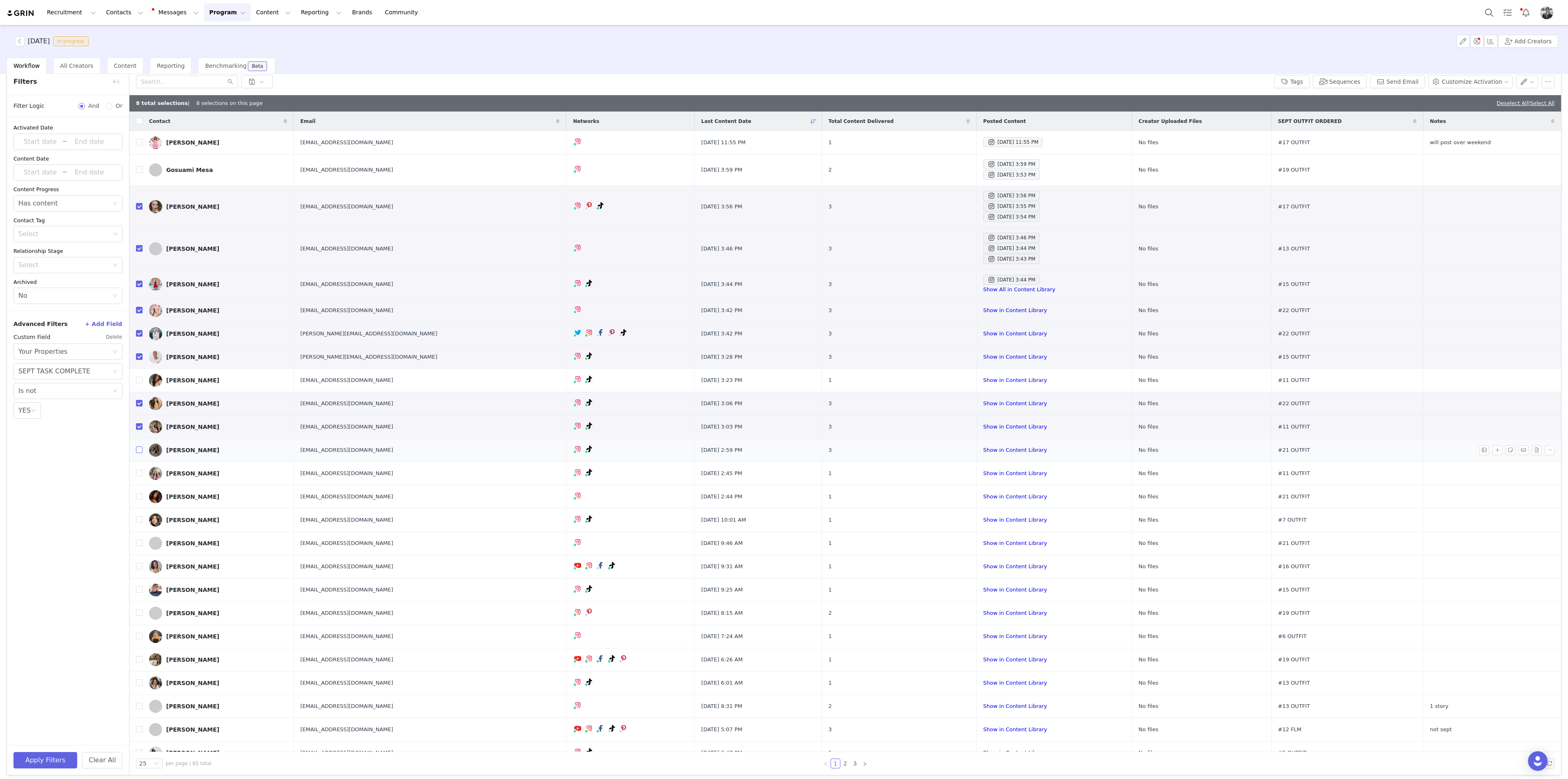
drag, startPoint x: 139, startPoint y: 449, endPoint x: 114, endPoint y: 460, distance: 27.3
click at [139, 425] on input "checkbox" at bounding box center [139, 449] width 7 height 7
checkbox input "true"
click at [140, 425] on input "checkbox" at bounding box center [139, 473] width 7 height 7
checkbox input "true"
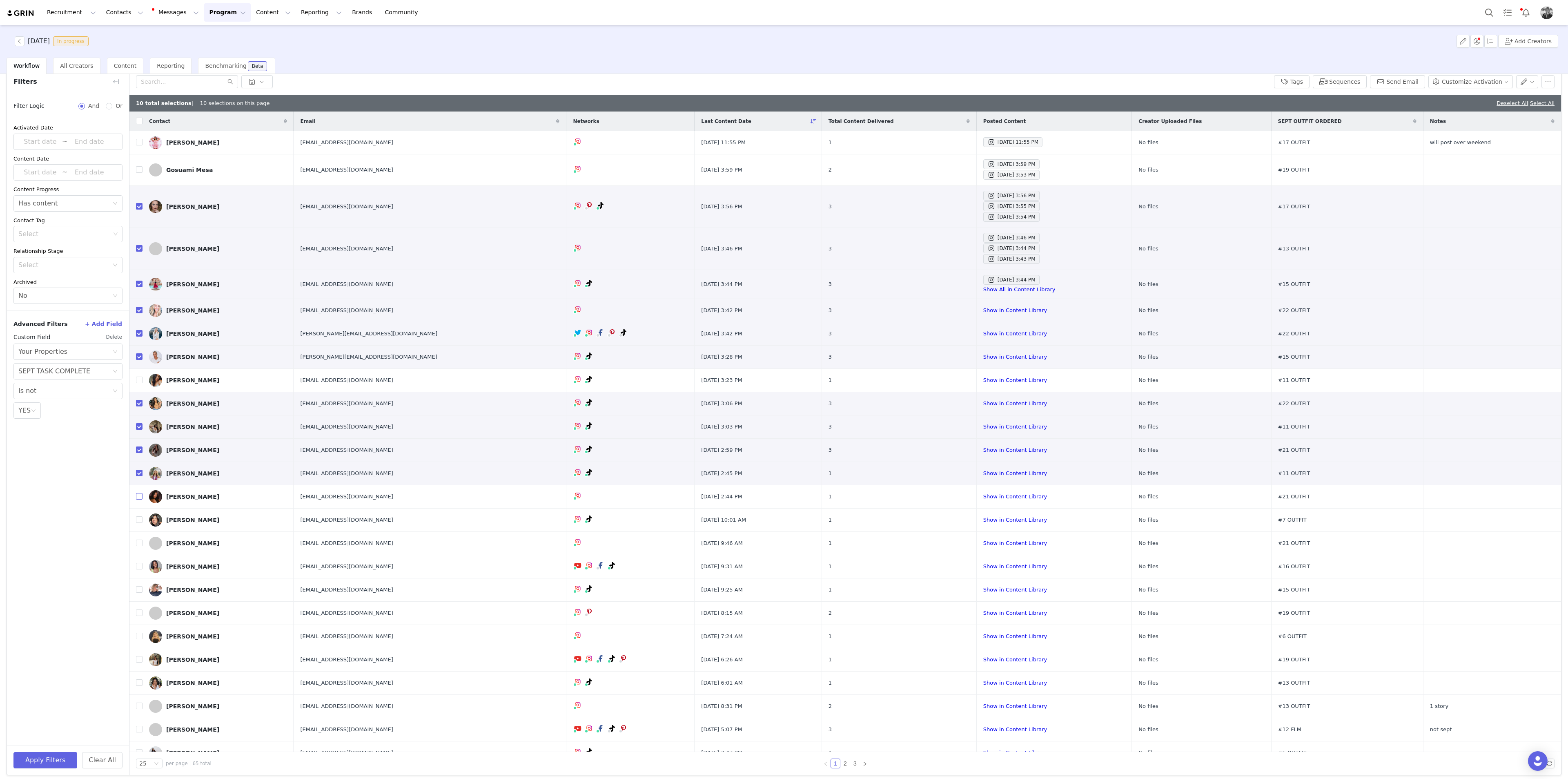
drag, startPoint x: 142, startPoint y: 493, endPoint x: 129, endPoint y: 499, distance: 14.3
click at [142, 425] on input "checkbox" at bounding box center [139, 496] width 7 height 7
checkbox input "true"
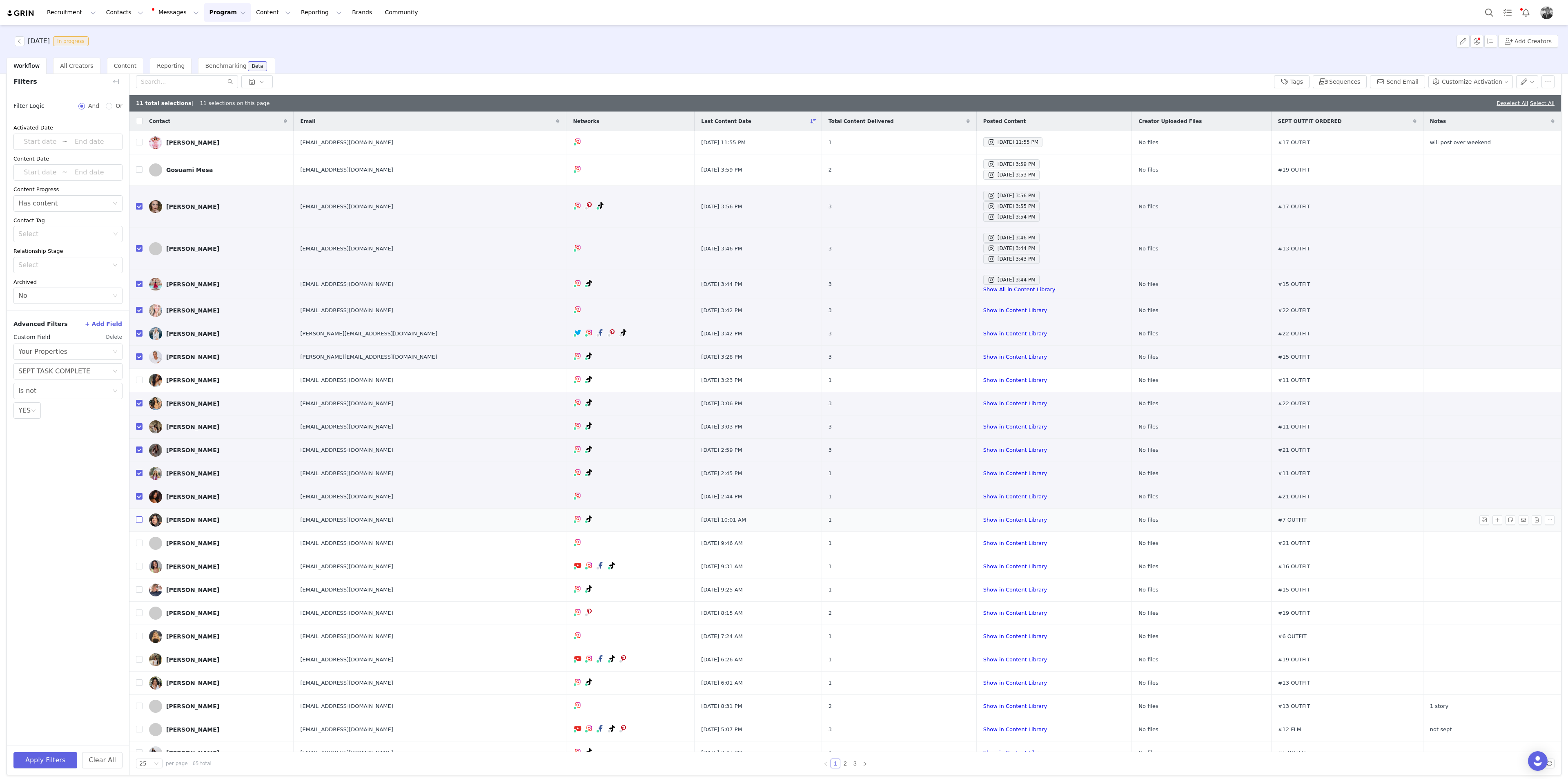
click at [140, 425] on input "checkbox" at bounding box center [139, 520] width 7 height 7
checkbox input "true"
drag, startPoint x: 139, startPoint y: 546, endPoint x: 142, endPoint y: 541, distance: 5.8
click at [139, 425] on label at bounding box center [139, 542] width 7 height 8
click at [139, 425] on input "checkbox" at bounding box center [139, 542] width 7 height 7
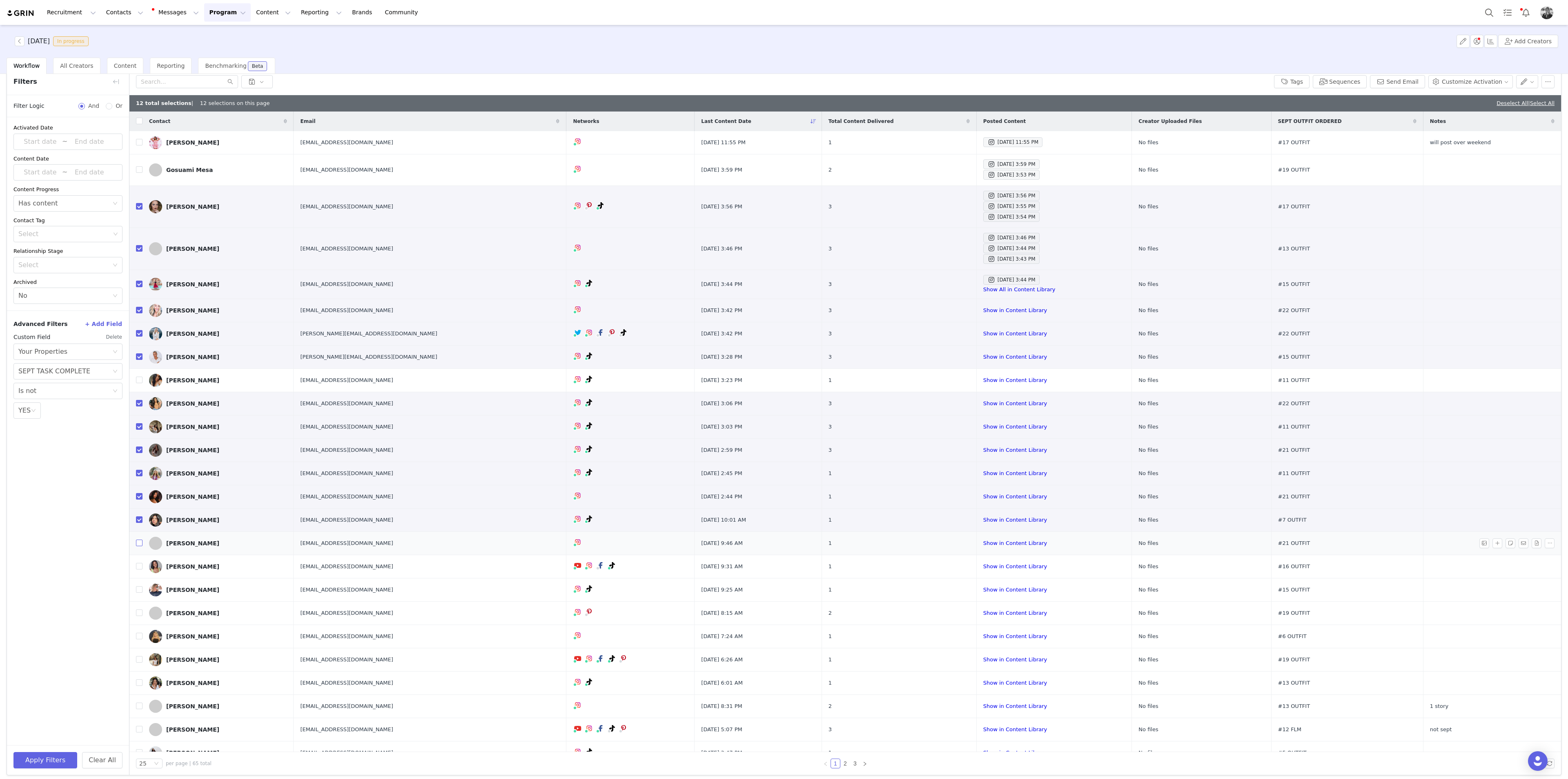
checkbox input "true"
click at [135, 425] on td at bounding box center [135, 566] width 13 height 24
click at [138, 425] on input "checkbox" at bounding box center [139, 566] width 7 height 7
checkbox input "true"
click at [139, 425] on input "checkbox" at bounding box center [139, 589] width 7 height 7
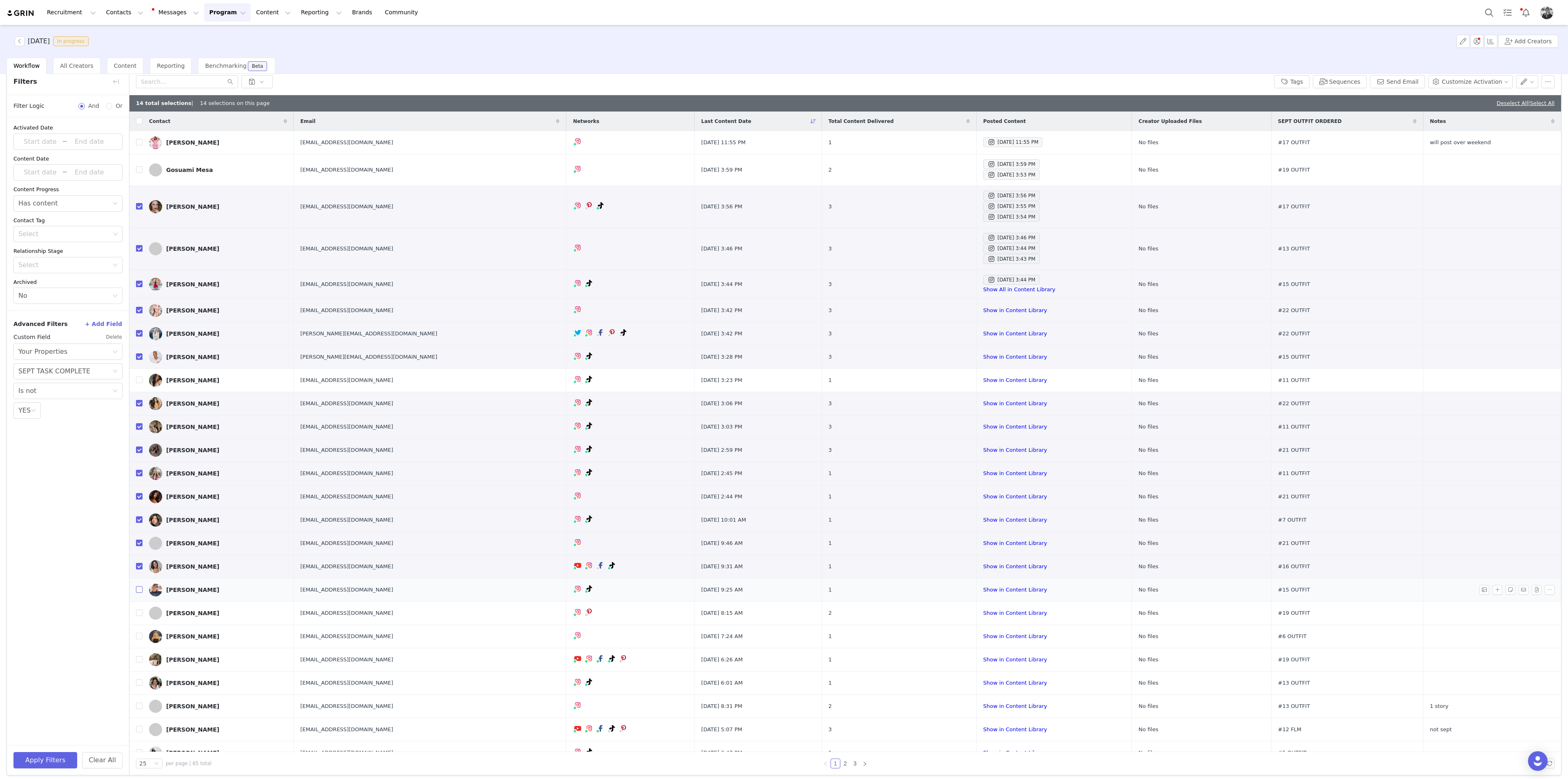
checkbox input "true"
drag, startPoint x: 141, startPoint y: 608, endPoint x: 141, endPoint y: 613, distance: 5.0
click at [141, 425] on label at bounding box center [139, 613] width 7 height 8
click at [141, 425] on input "checkbox" at bounding box center [139, 613] width 7 height 7
checkbox input "true"
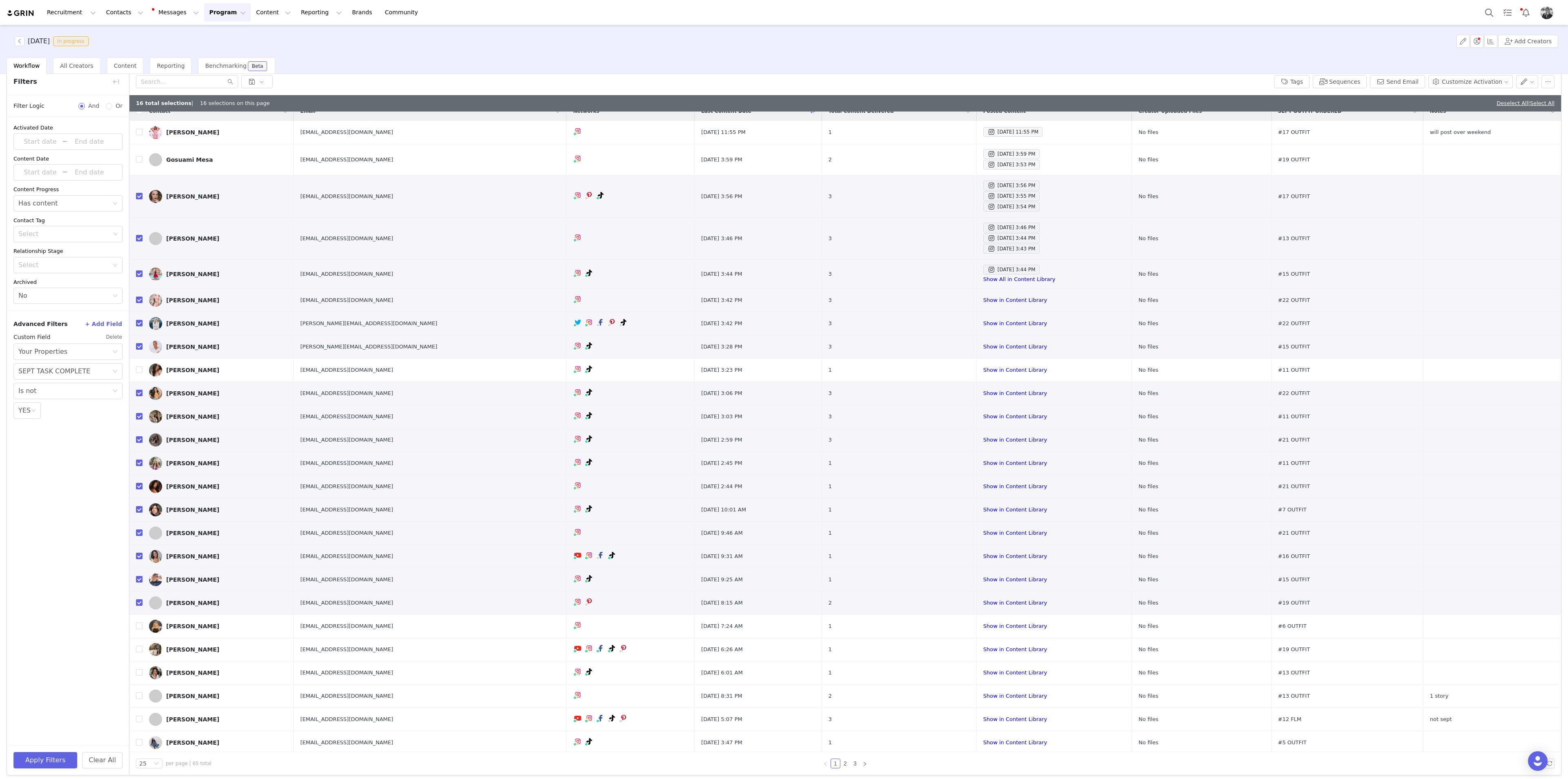
scroll to position [13, 0]
click at [135, 425] on td at bounding box center [135, 646] width 13 height 24
drag, startPoint x: 140, startPoint y: 646, endPoint x: 133, endPoint y: 647, distance: 7.1
click at [140, 425] on input "checkbox" at bounding box center [139, 646] width 7 height 7
checkbox input "true"
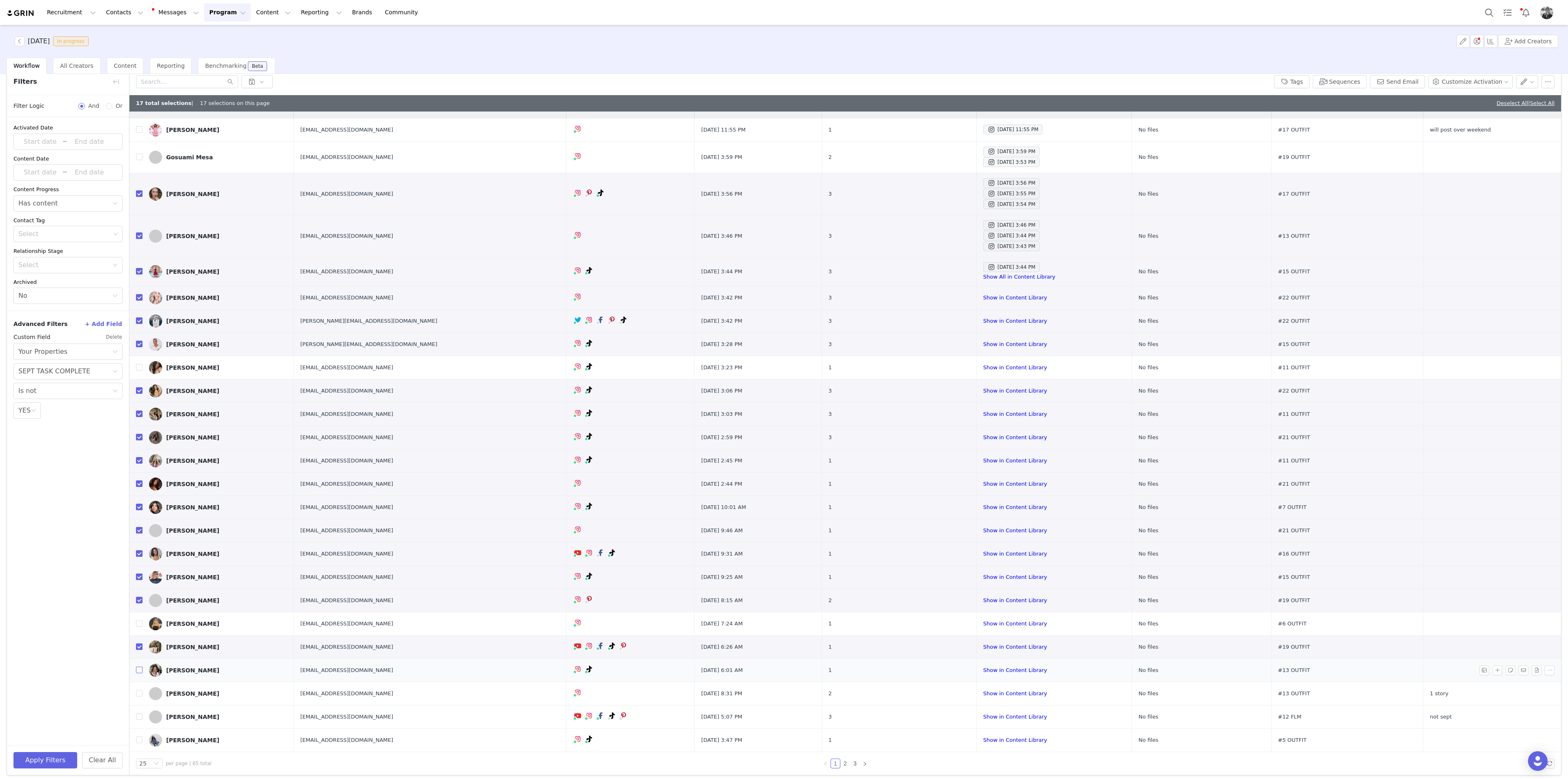
click at [138, 425] on input "checkbox" at bounding box center [139, 670] width 7 height 7
checkbox input "true"
drag, startPoint x: 139, startPoint y: 738, endPoint x: 163, endPoint y: 738, distance: 24.0
click at [140, 425] on input "checkbox" at bounding box center [139, 739] width 7 height 7
checkbox input "true"
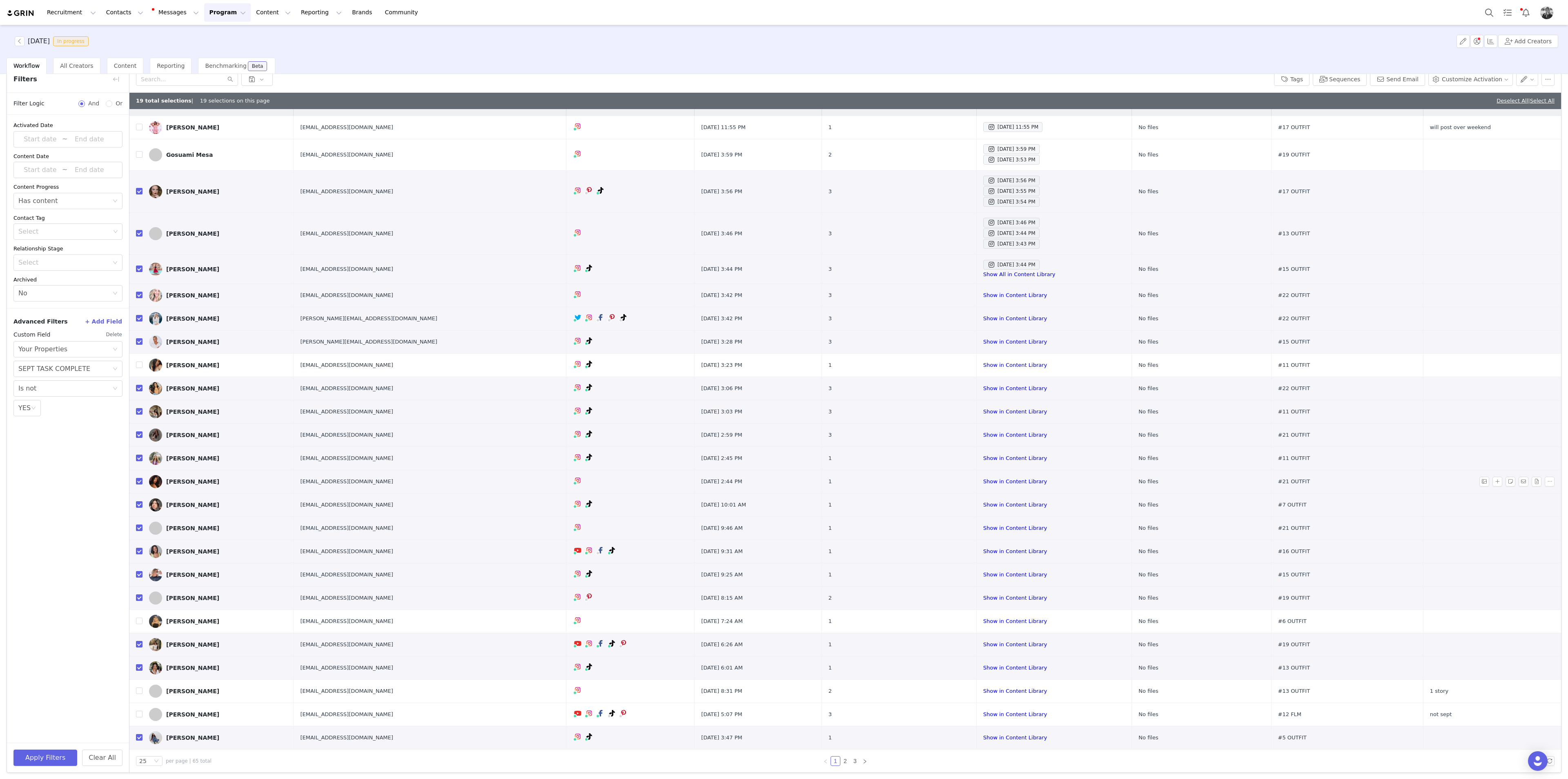
scroll to position [39, 0]
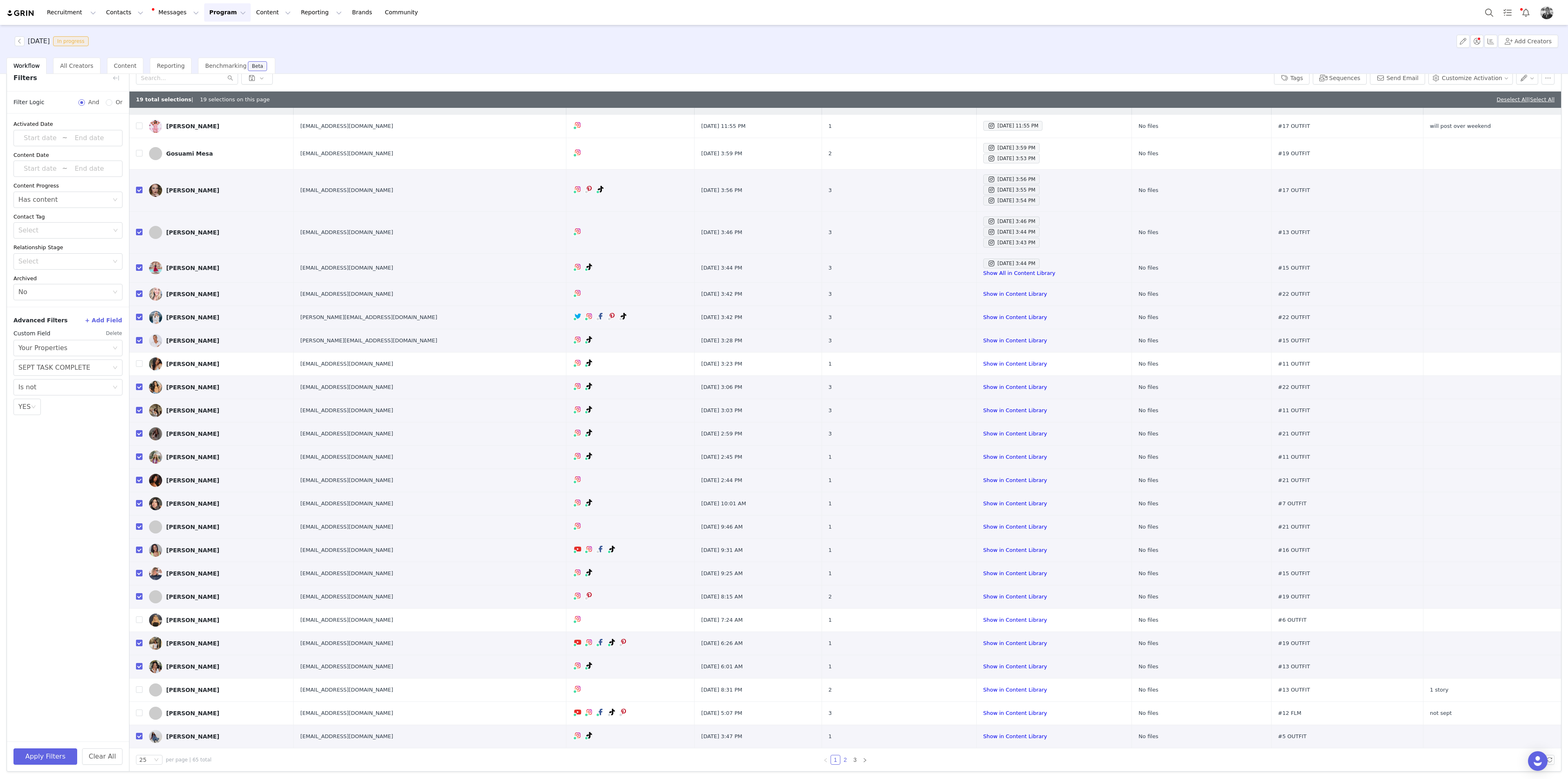
click at [841, 425] on link "2" at bounding box center [845, 760] width 9 height 9
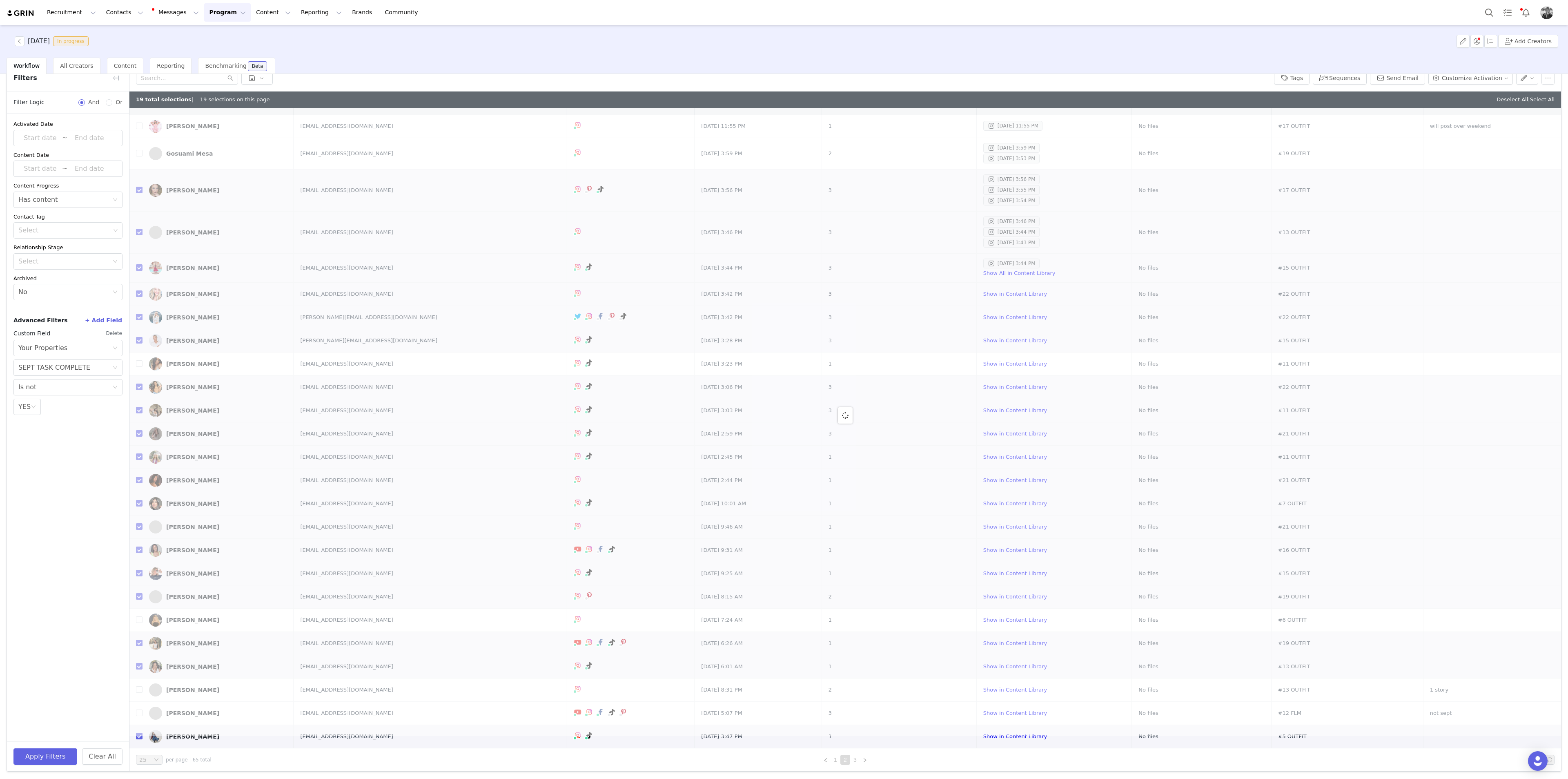
scroll to position [0, 0]
checkbox input "false"
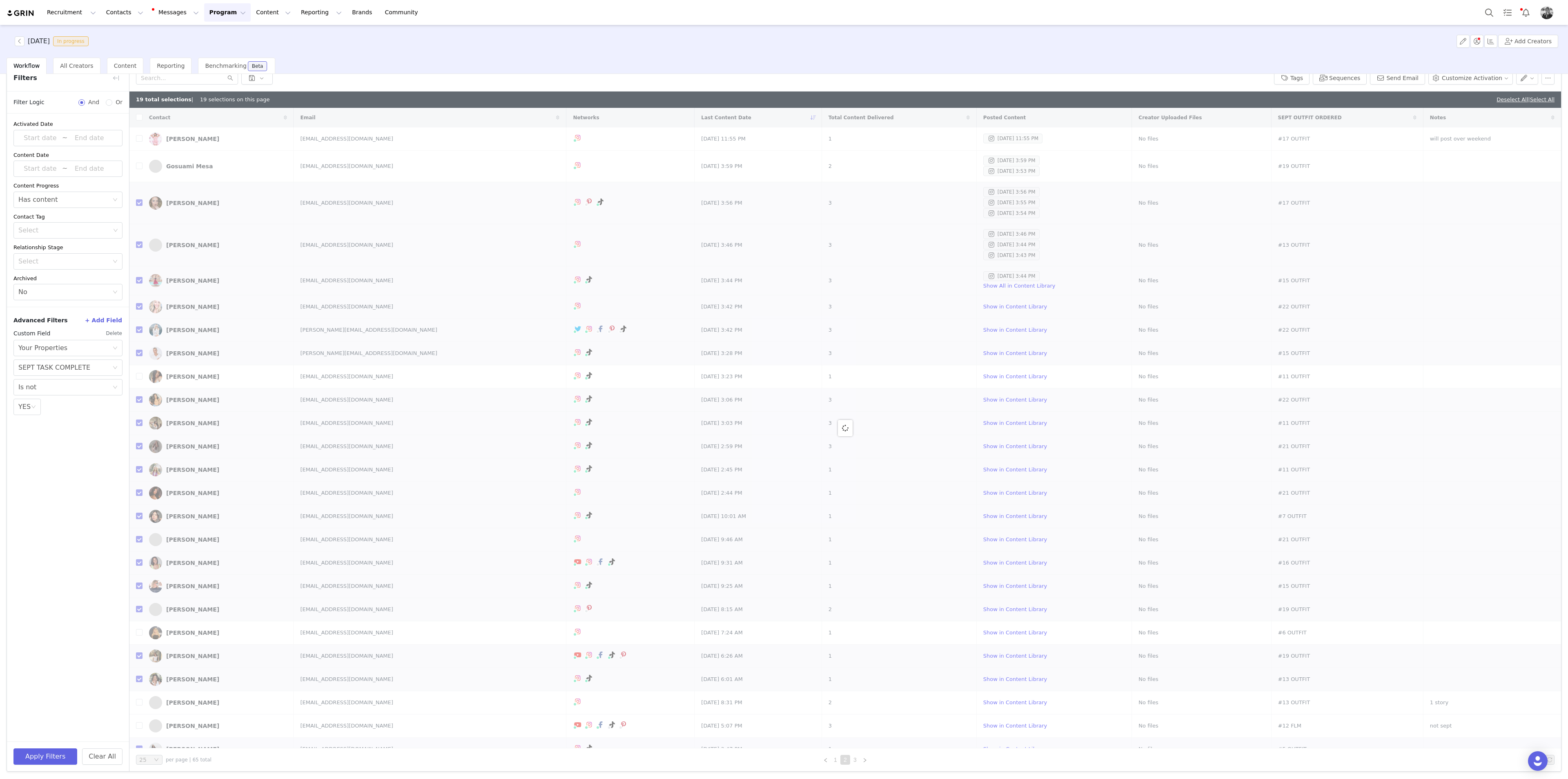
checkbox input "false"
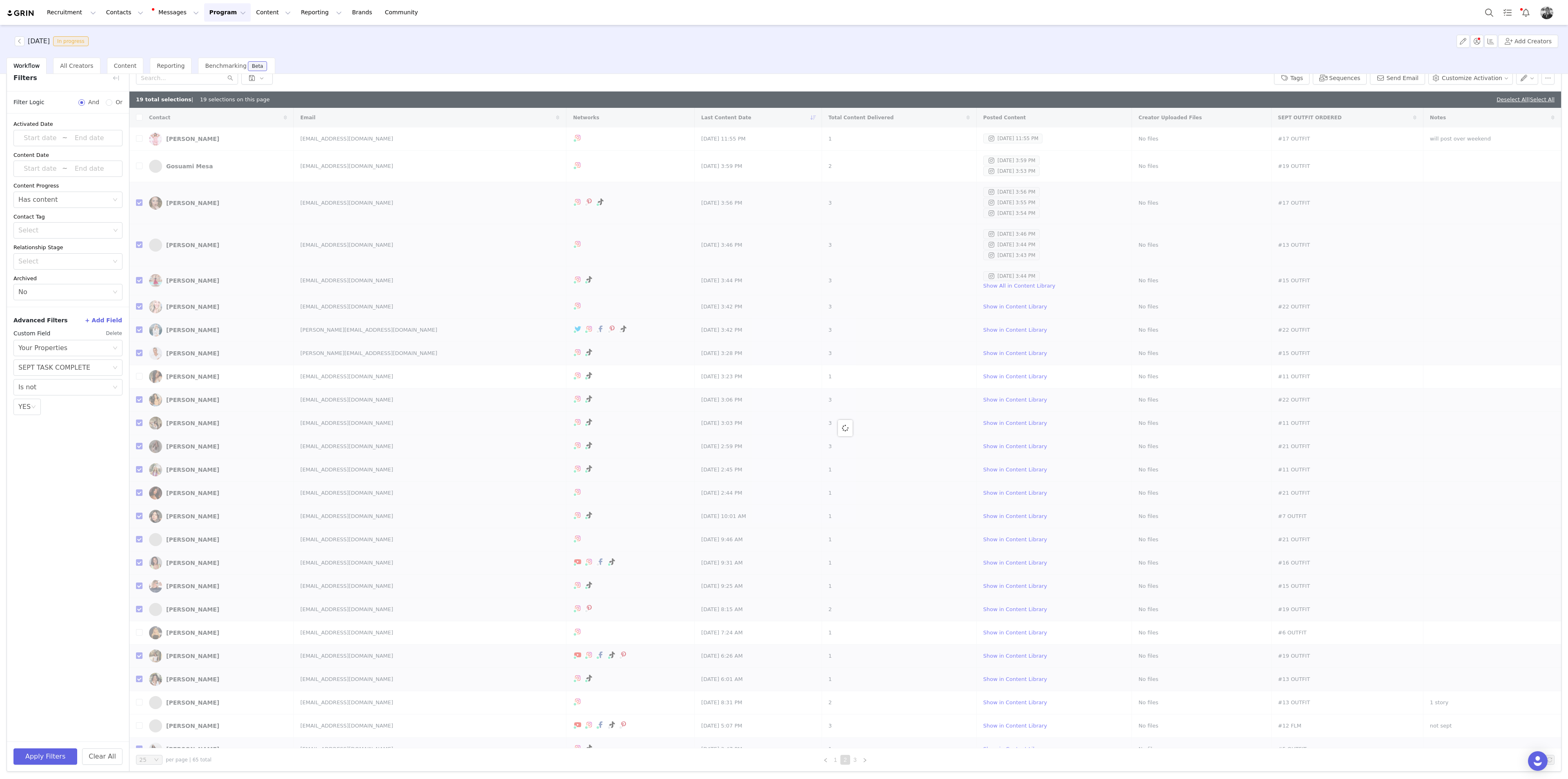
checkbox input "false"
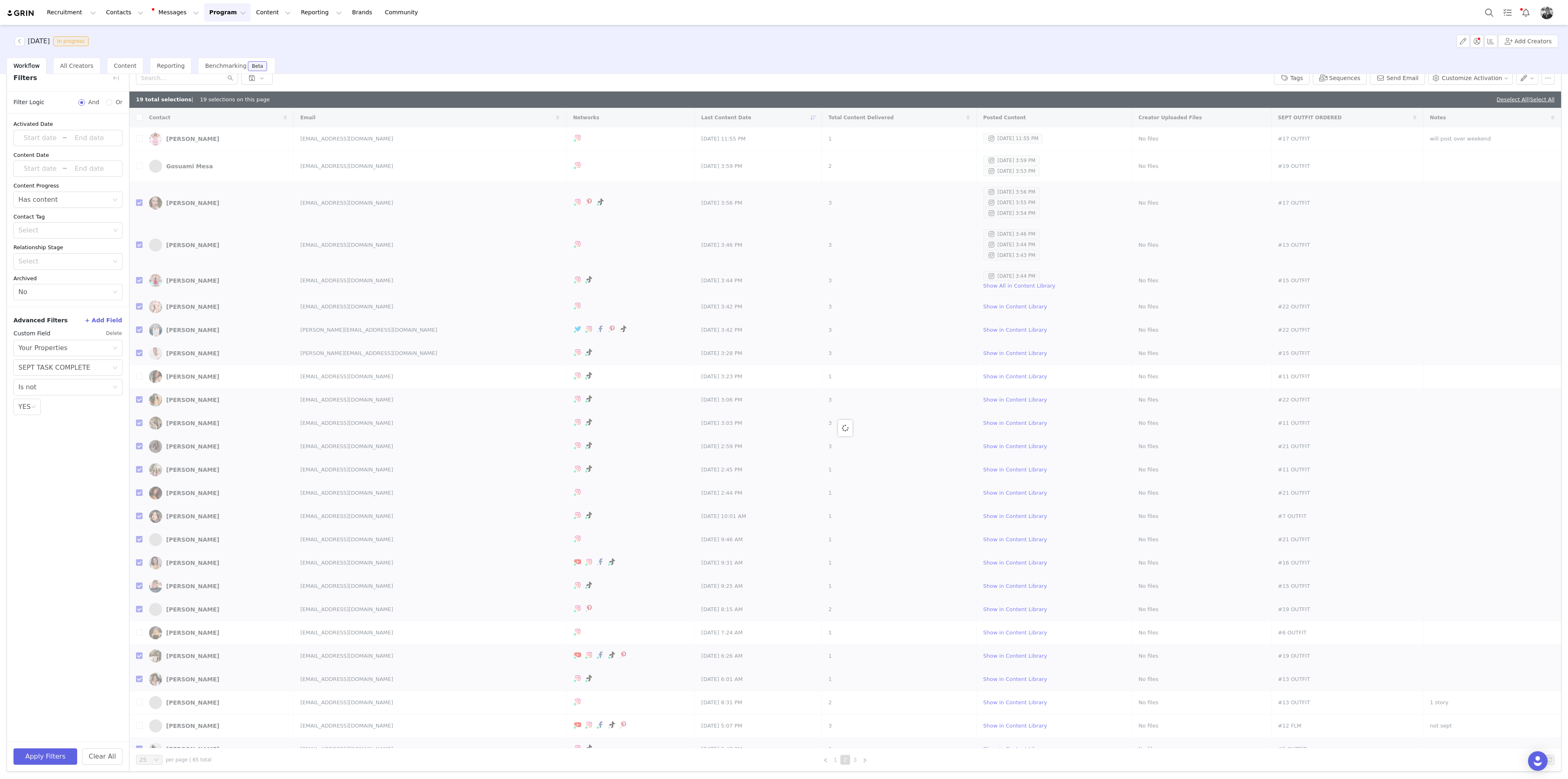
checkbox input "false"
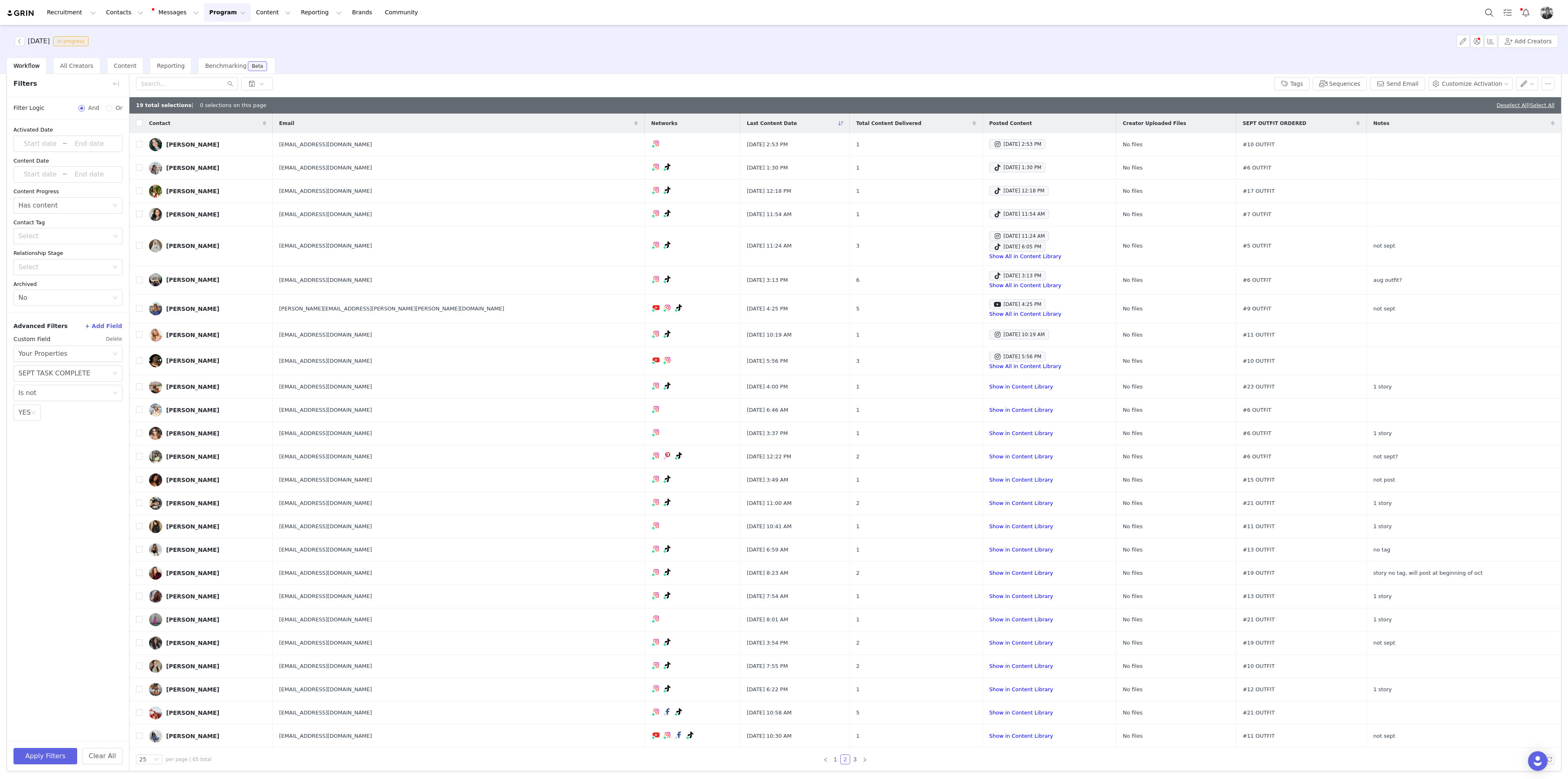
scroll to position [33, 0]
drag, startPoint x: 141, startPoint y: 146, endPoint x: 1, endPoint y: 258, distance: 179.3
click at [141, 146] on input "checkbox" at bounding box center [139, 144] width 7 height 7
checkbox input "true"
click at [143, 169] on td "Lillian Coffey" at bounding box center [208, 168] width 130 height 24
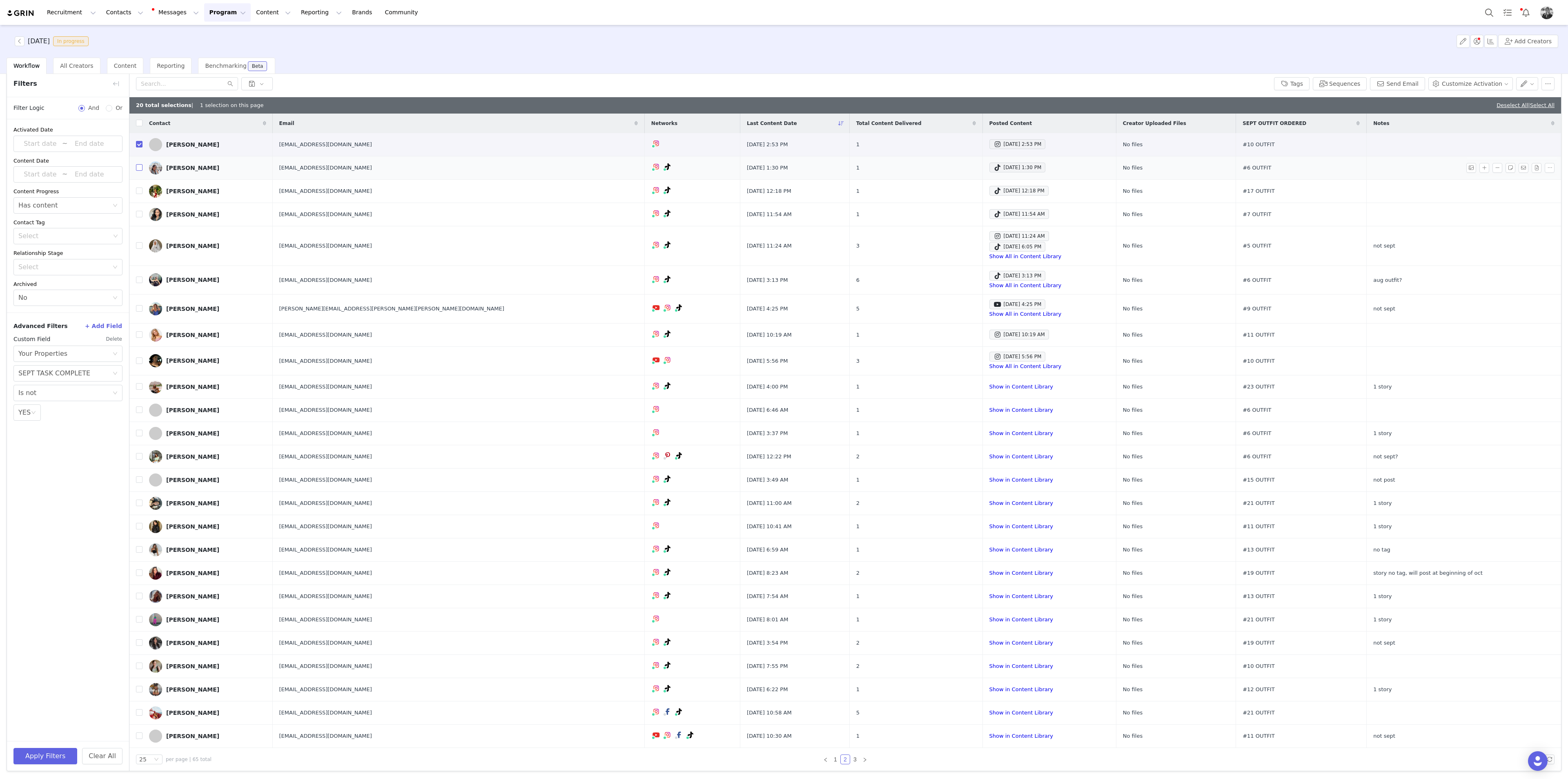
click at [140, 169] on input "checkbox" at bounding box center [139, 167] width 7 height 7
checkbox input "true"
click at [142, 188] on input "checkbox" at bounding box center [139, 191] width 7 height 7
checkbox input "true"
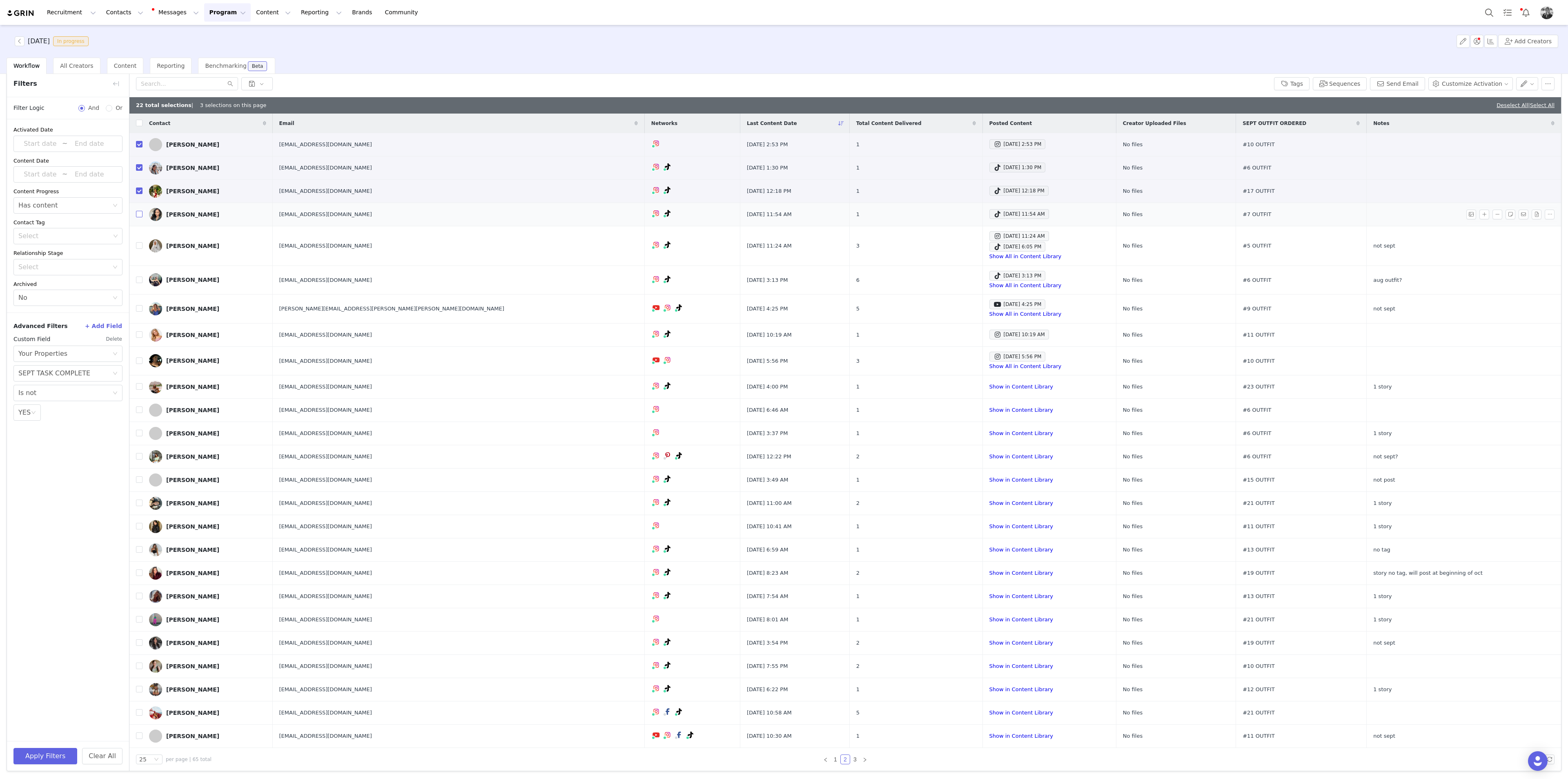
click at [139, 215] on input "checkbox" at bounding box center [139, 214] width 7 height 7
checkbox input "true"
drag, startPoint x: 139, startPoint y: 245, endPoint x: 131, endPoint y: 259, distance: 16.1
click at [139, 245] on input "checkbox" at bounding box center [139, 246] width 7 height 7
checkbox input "true"
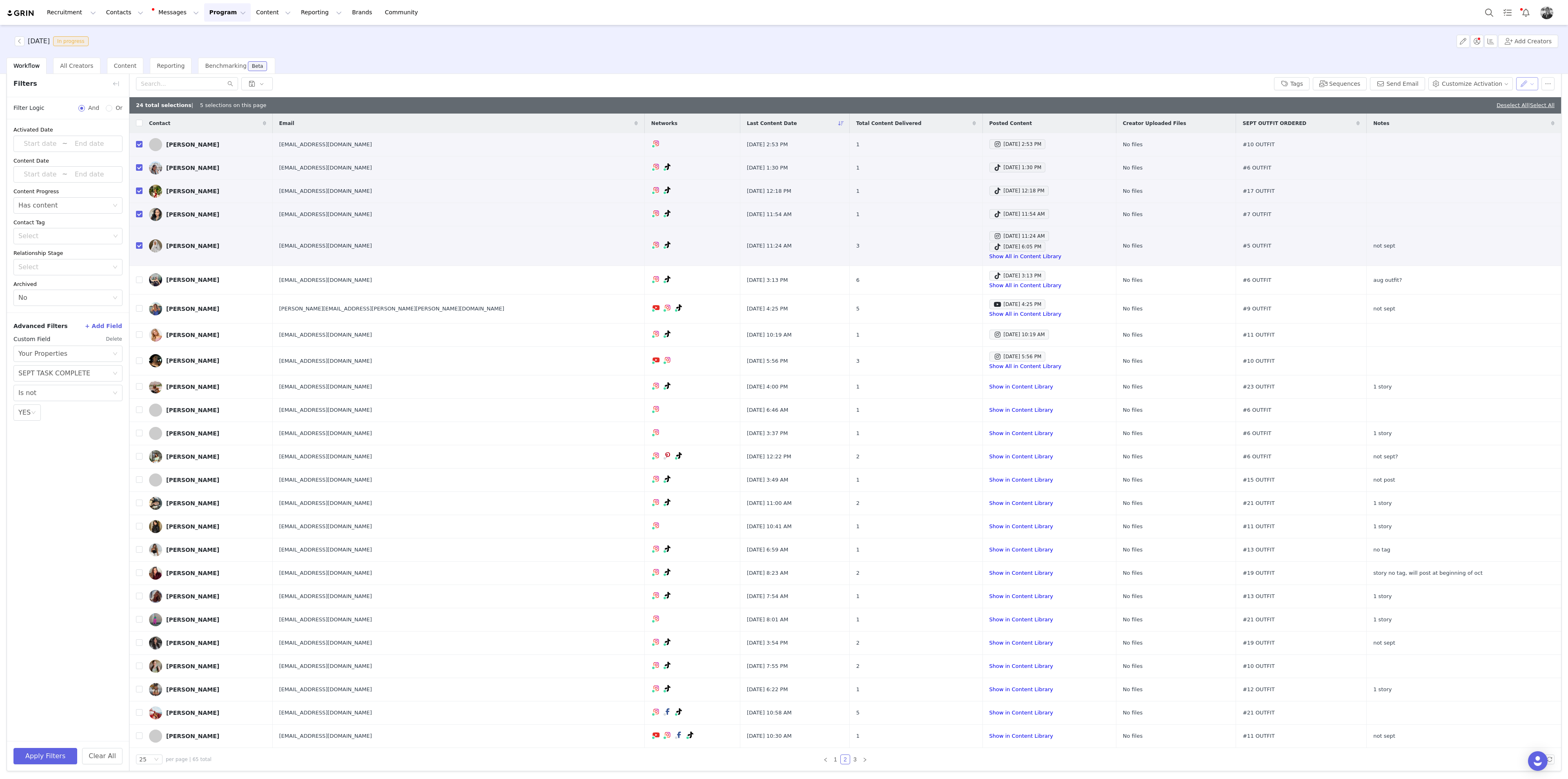
click at [940, 83] on button "button" at bounding box center [1527, 83] width 23 height 13
click at [940, 112] on span "Set Custom Property" at bounding box center [1497, 112] width 59 height 9
click at [940, 113] on div "Choose Custom Property" at bounding box center [1473, 114] width 76 height 8
click at [940, 81] on button "button" at bounding box center [1527, 83] width 23 height 13
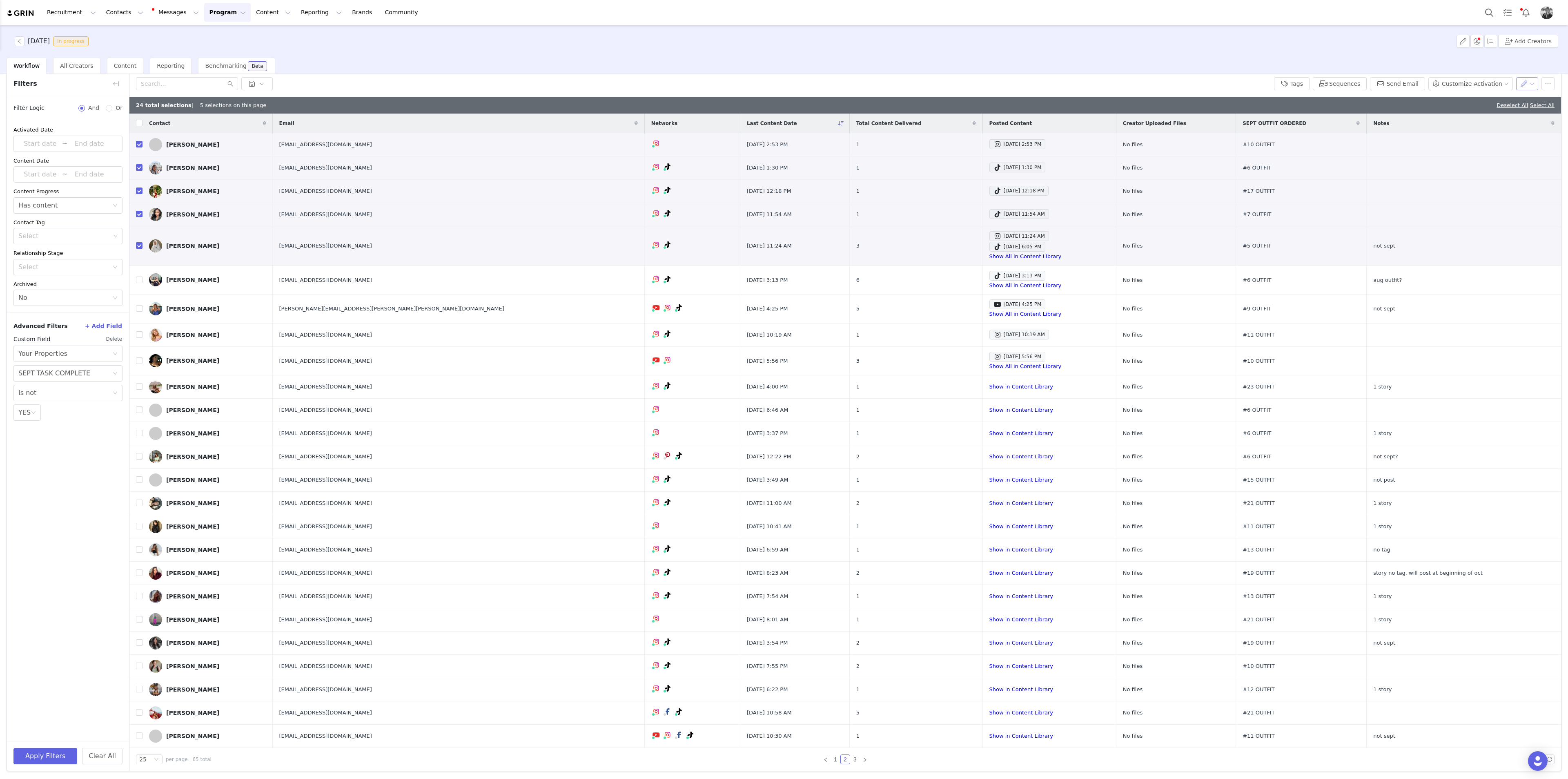
click at [940, 79] on button "button" at bounding box center [1527, 83] width 23 height 13
click at [940, 116] on span "Set Custom Property" at bounding box center [1497, 112] width 59 height 9
click at [940, 112] on div "Choose Custom Property" at bounding box center [1473, 114] width 76 height 8
click at [940, 144] on li "SEPT TASK COMPLETE" at bounding box center [1478, 145] width 95 height 13
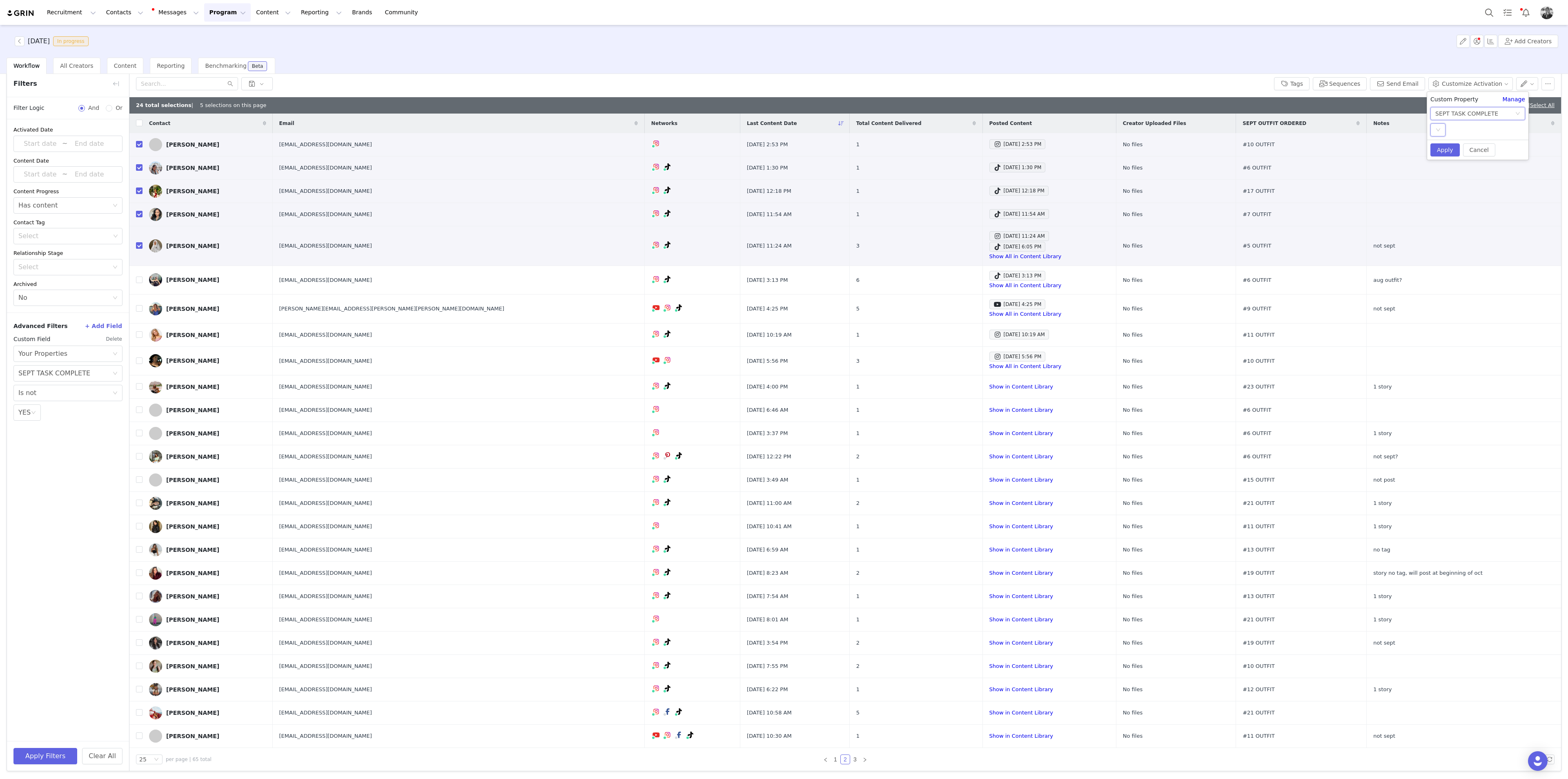
click at [940, 133] on div "Select" at bounding box center [1438, 129] width 15 height 13
click at [940, 143] on li "YES" at bounding box center [1478, 145] width 95 height 13
click at [940, 150] on button "Apply" at bounding box center [1445, 150] width 30 height 13
click at [52, 425] on button "Apply Filters" at bounding box center [45, 755] width 63 height 16
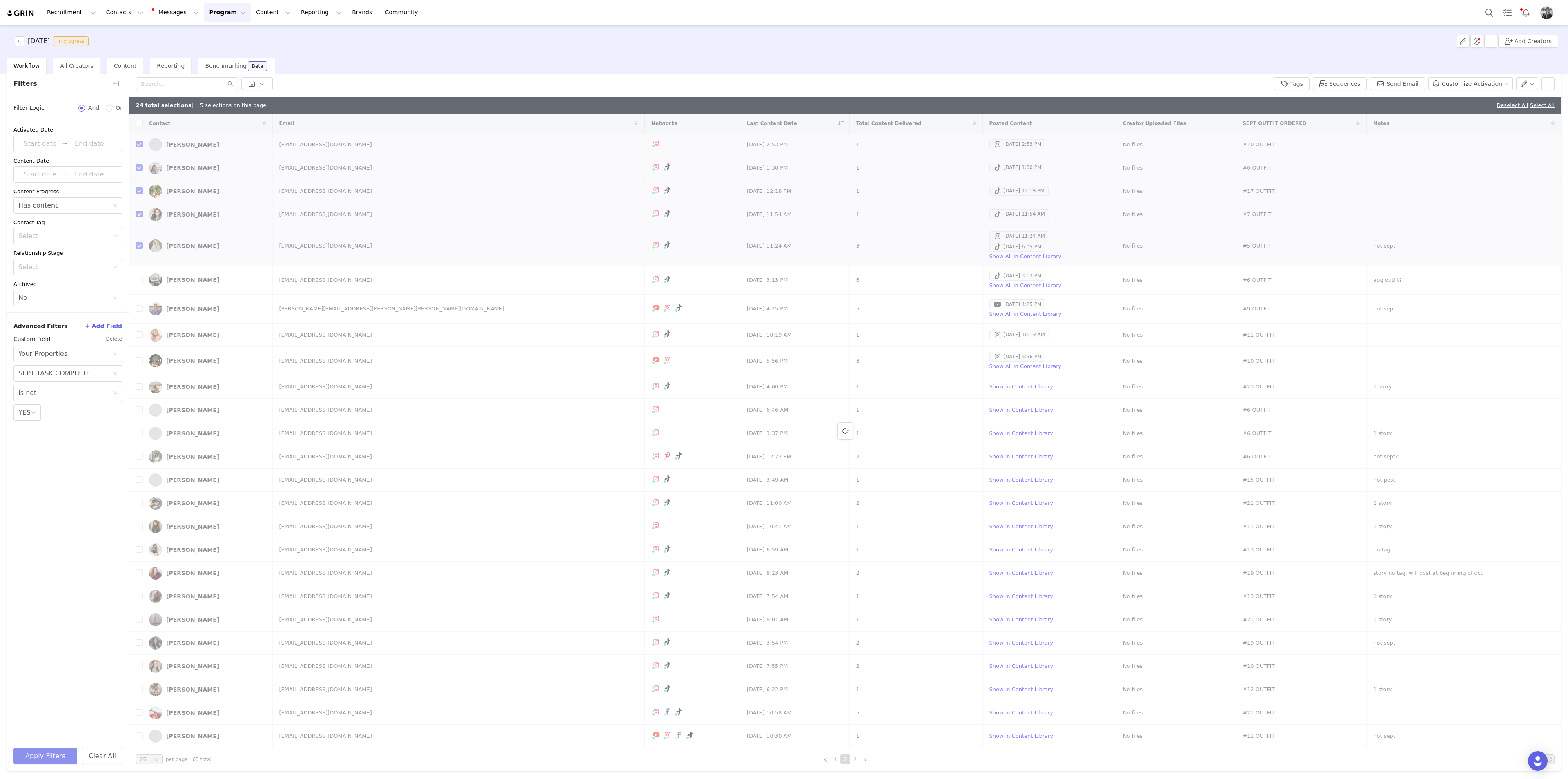
checkbox input "false"
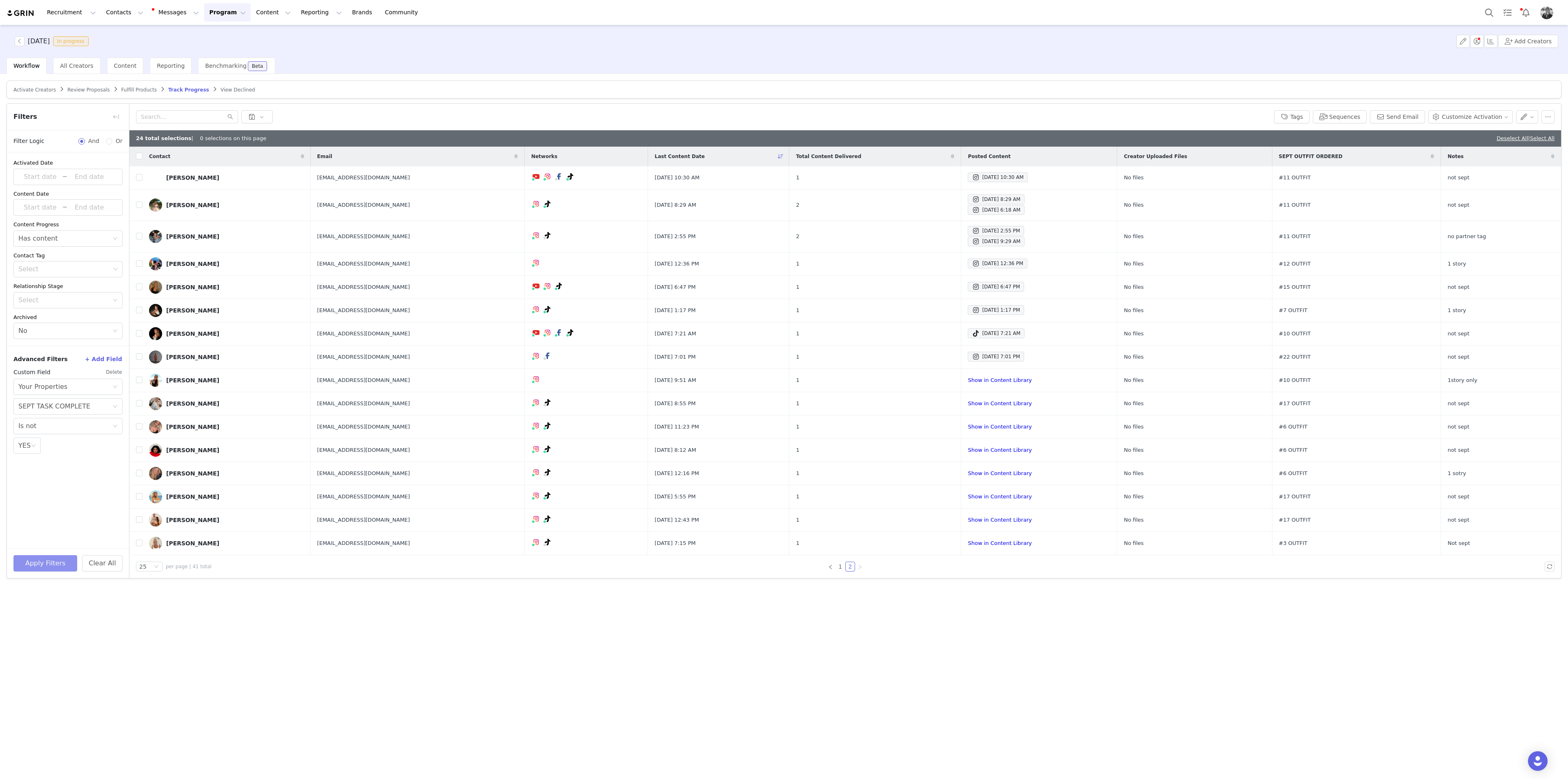
scroll to position [0, 0]
click at [839, 425] on link "1" at bounding box center [840, 566] width 9 height 9
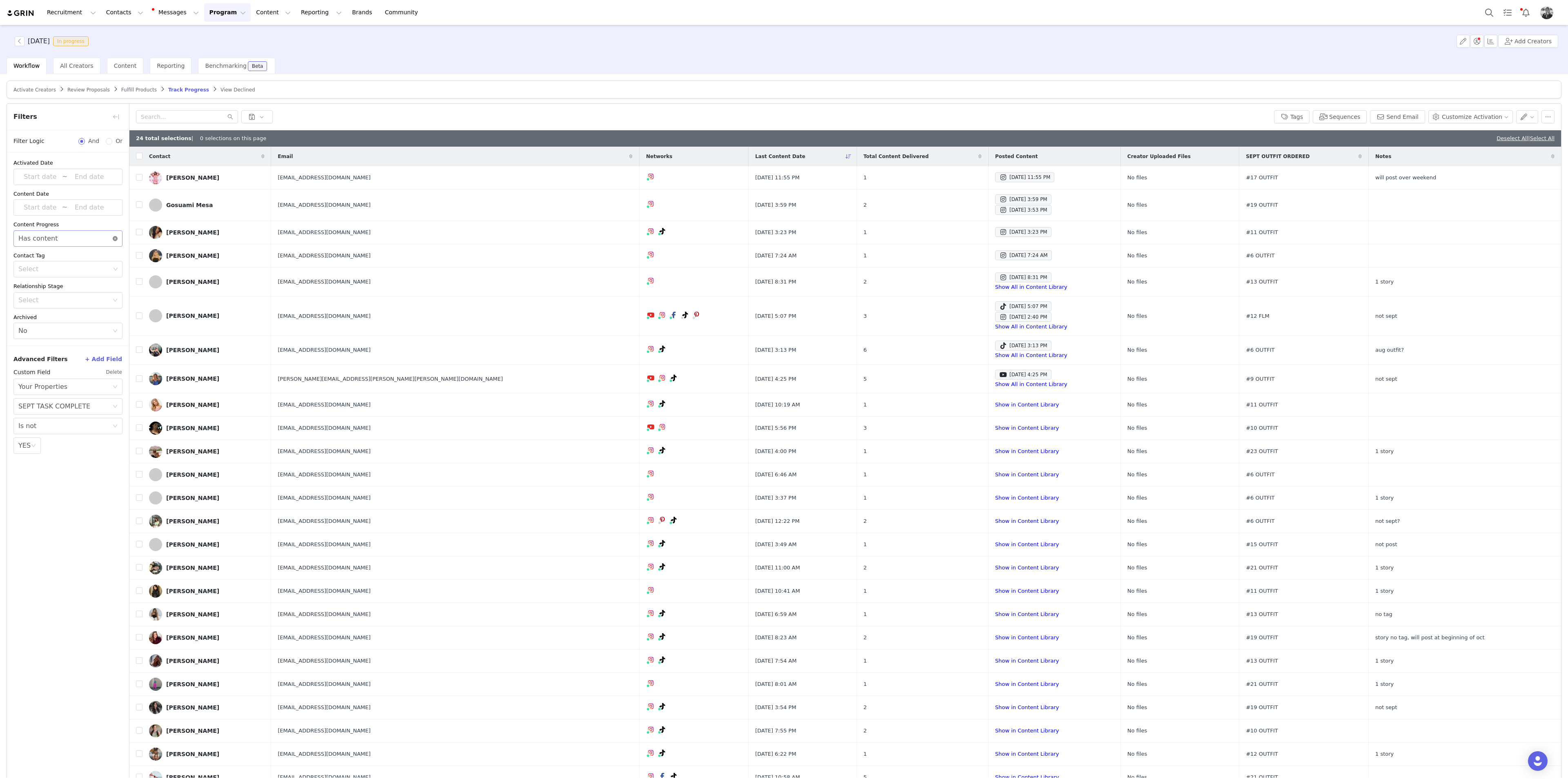
click at [114, 240] on icon "icon: close-circle" at bounding box center [115, 238] width 5 height 5
click at [93, 241] on div "Select" at bounding box center [63, 238] width 90 height 8
click at [70, 273] on li "Does not have content" at bounding box center [68, 269] width 109 height 13
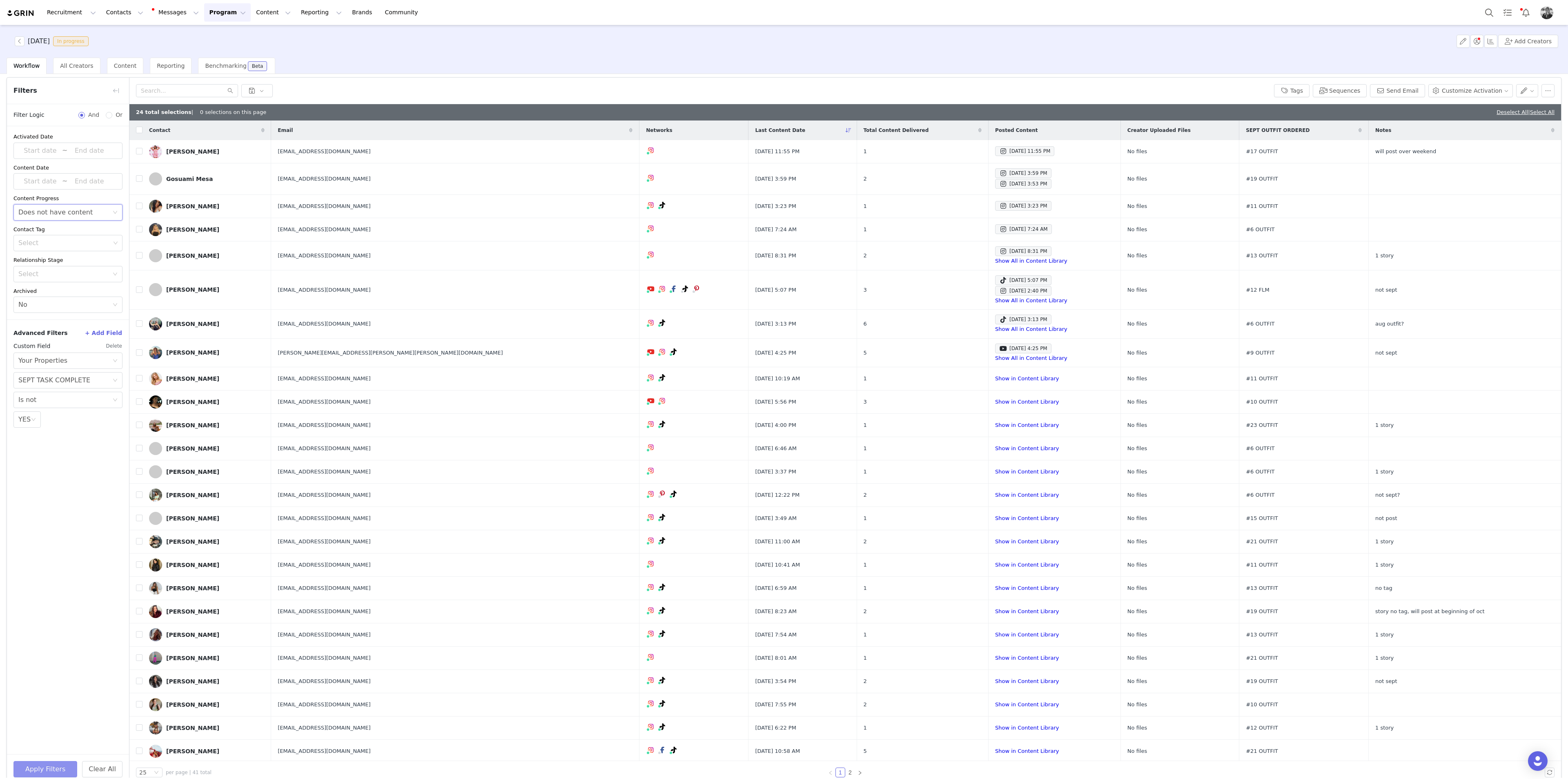
scroll to position [39, 0]
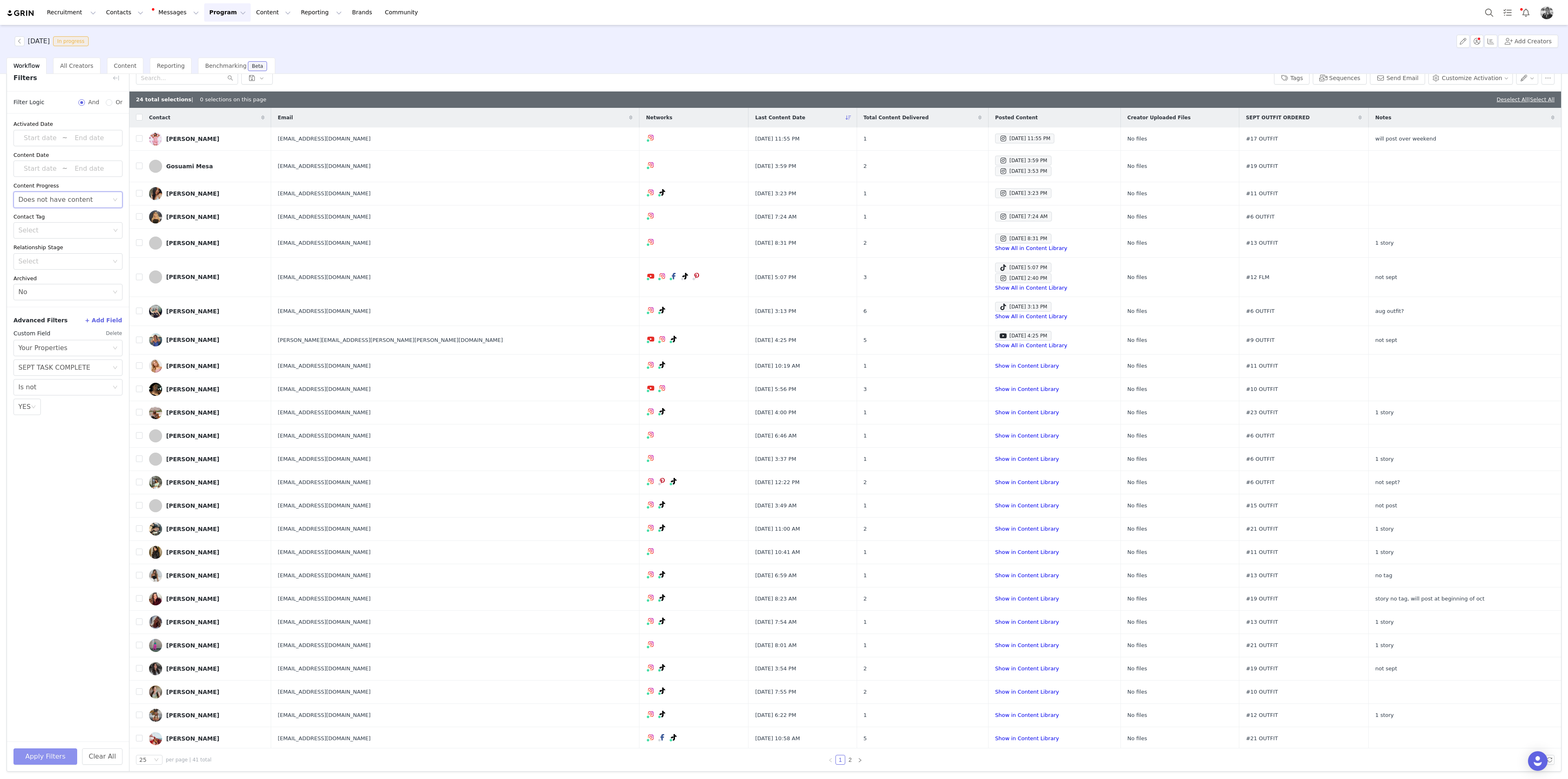
click at [41, 425] on button "Apply Filters" at bounding box center [45, 755] width 63 height 16
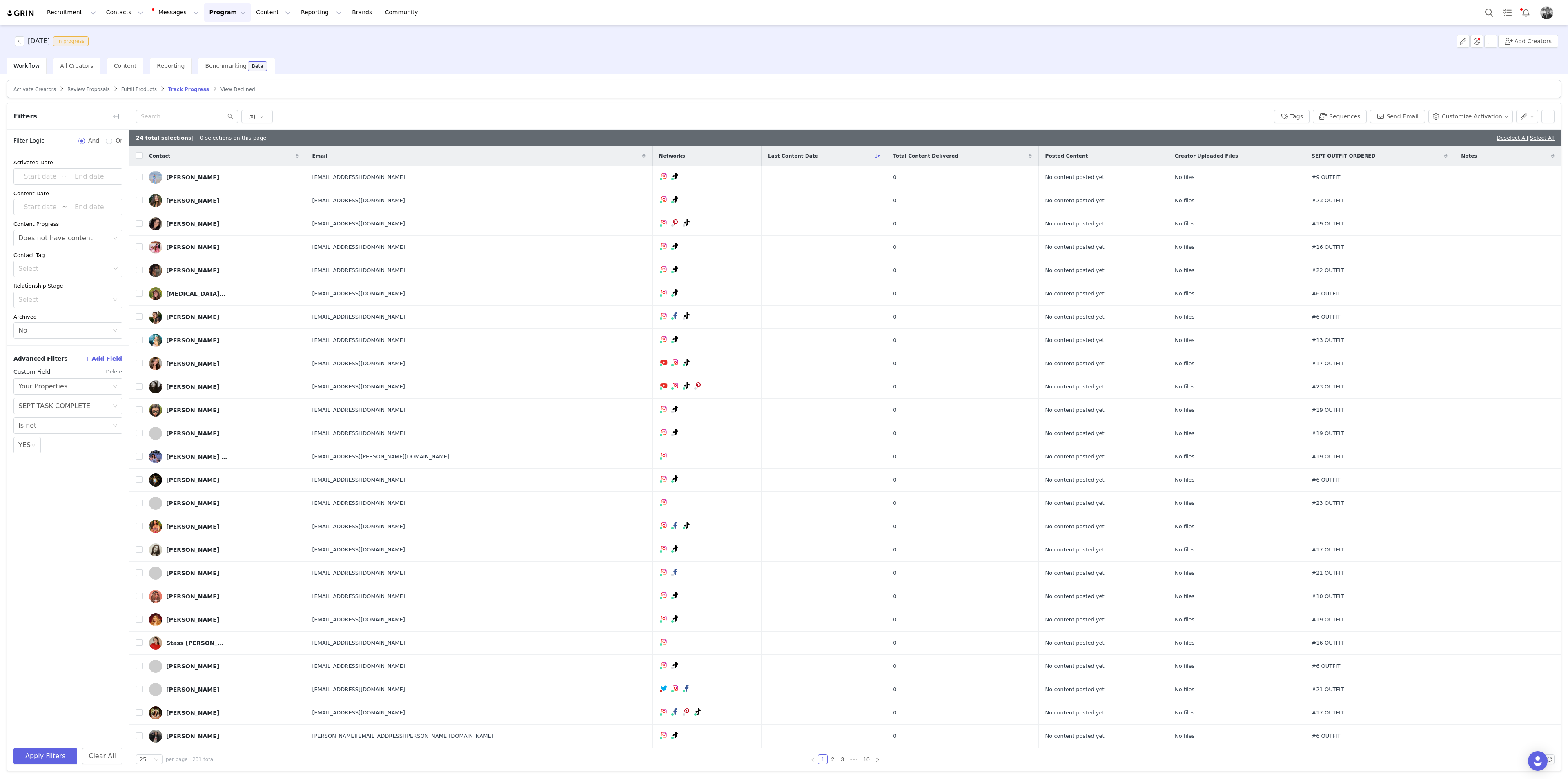
scroll to position [0, 0]
click at [828, 425] on link "2" at bounding box center [832, 759] width 9 height 9
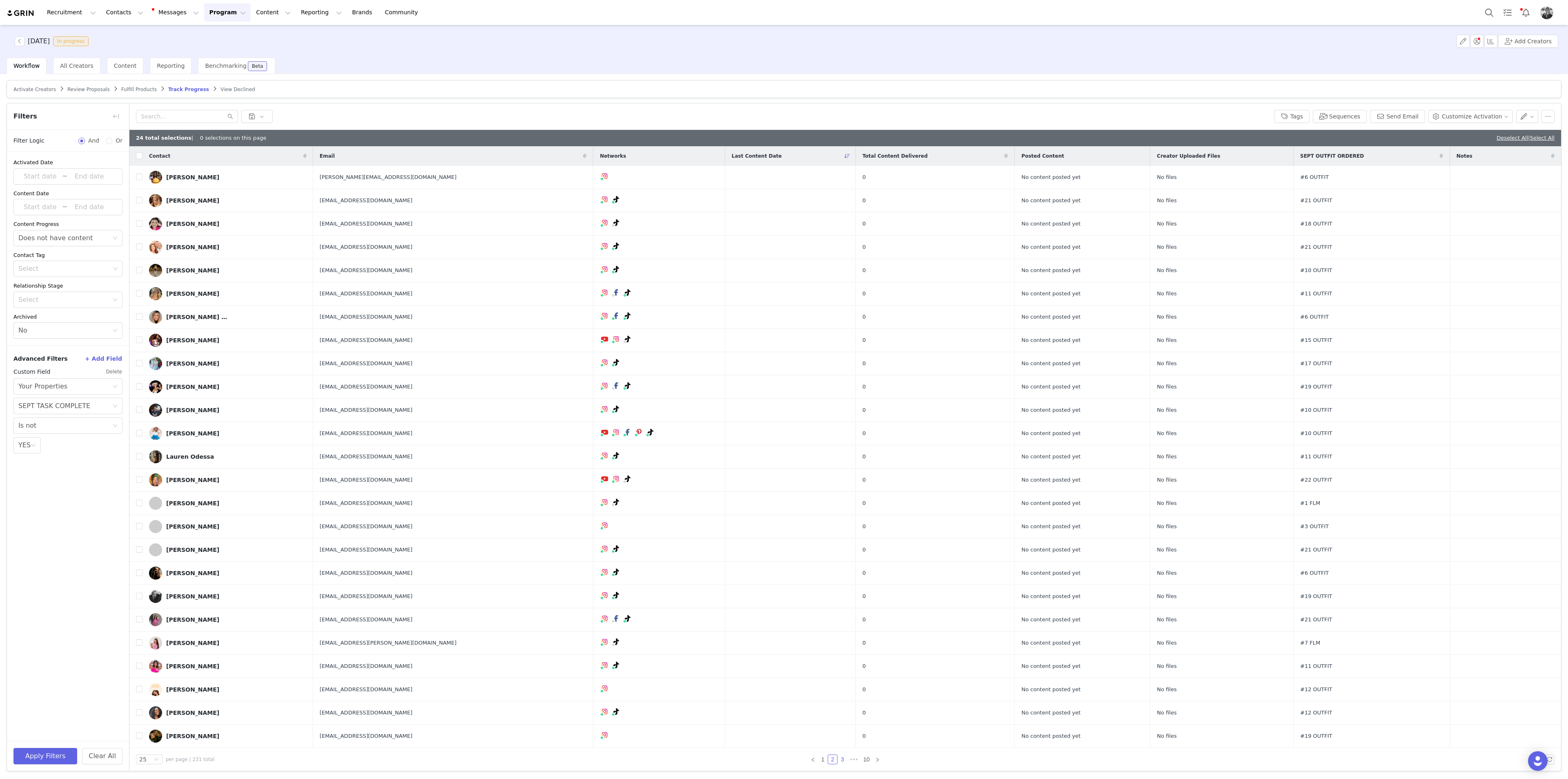
click at [838, 425] on link "3" at bounding box center [842, 759] width 9 height 9
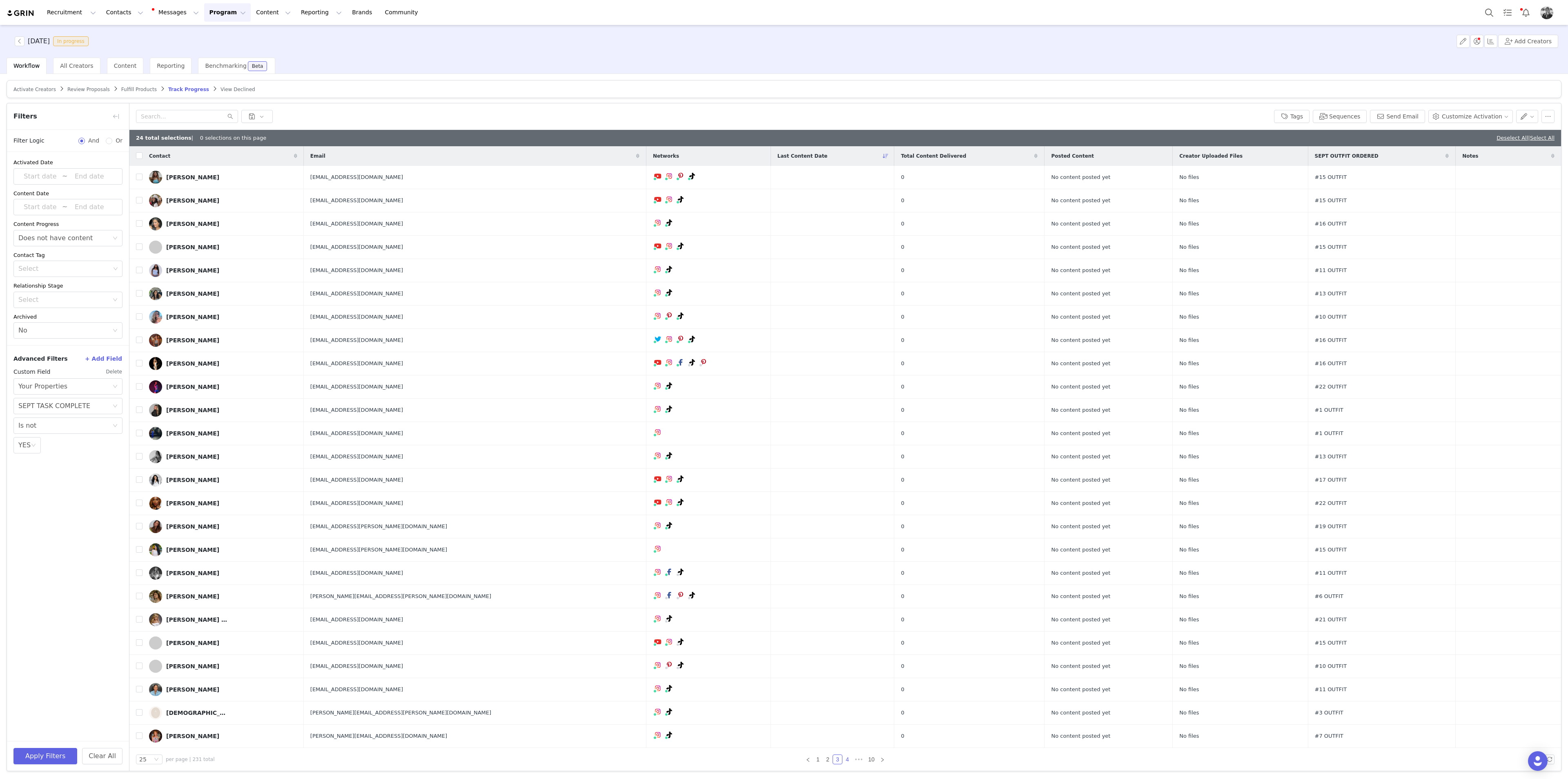
click at [842, 425] on link "4" at bounding box center [847, 759] width 9 height 9
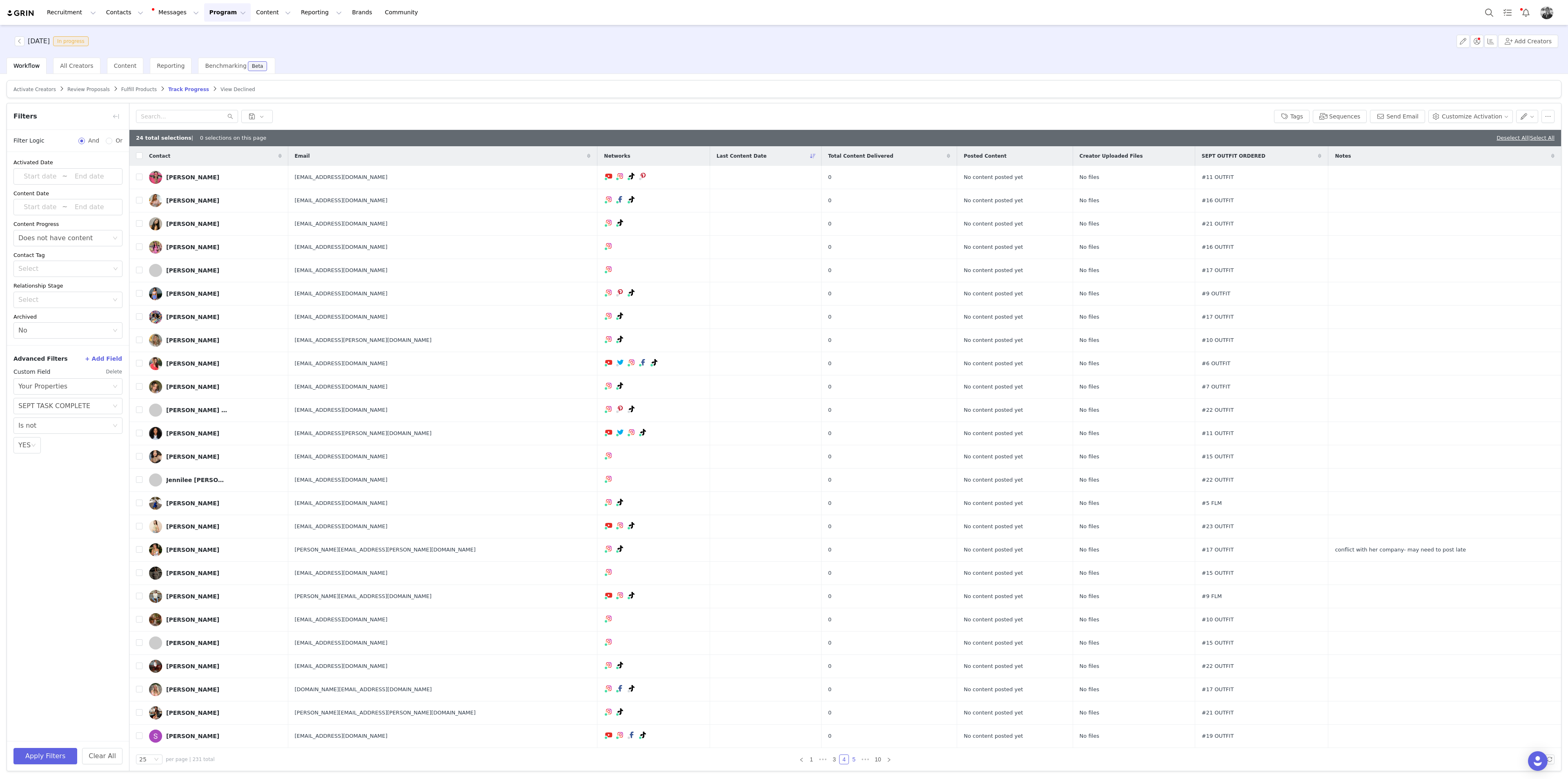
click at [849, 425] on link "5" at bounding box center [853, 759] width 9 height 9
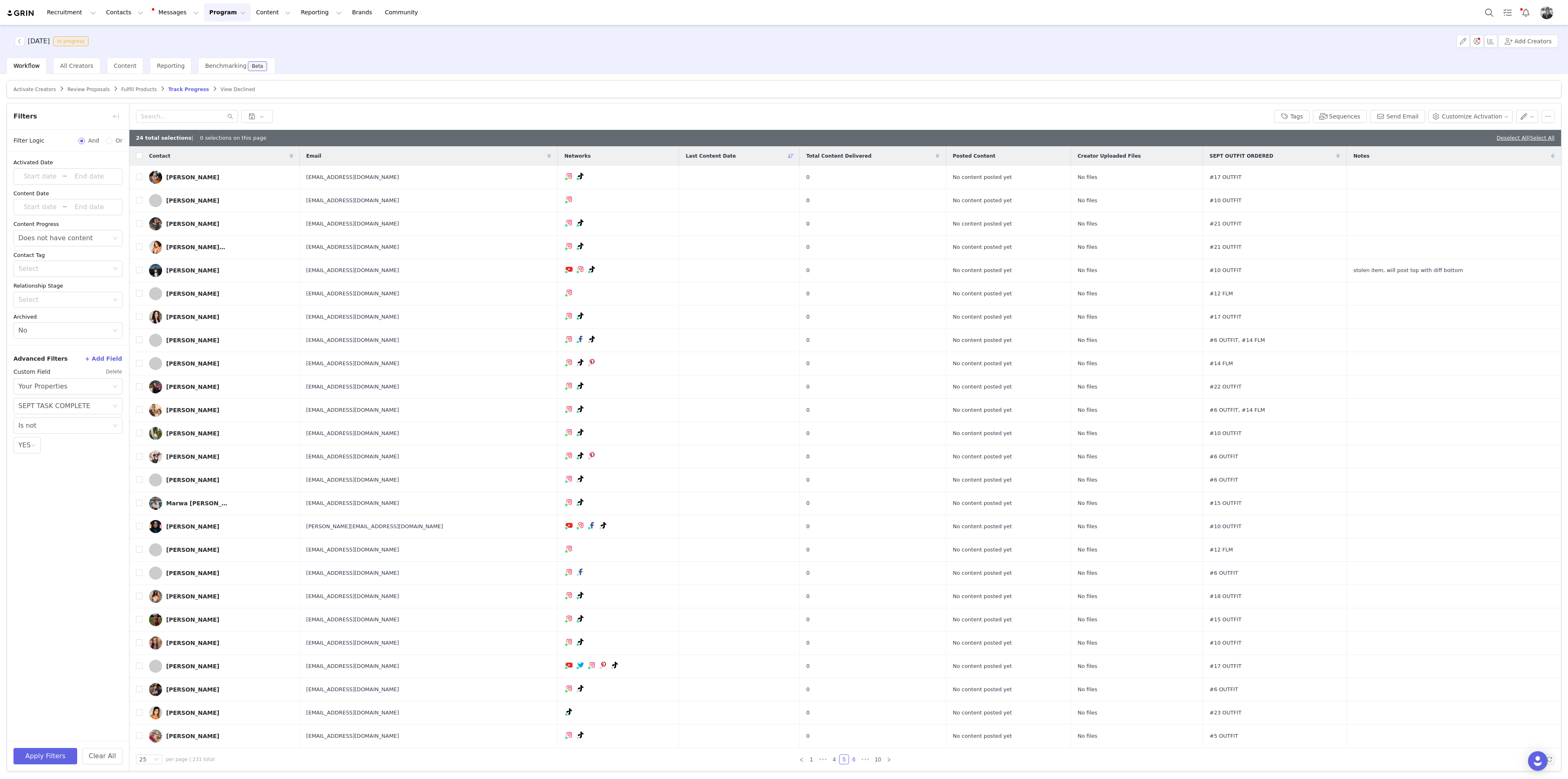
click at [849, 425] on link "6" at bounding box center [853, 759] width 9 height 9
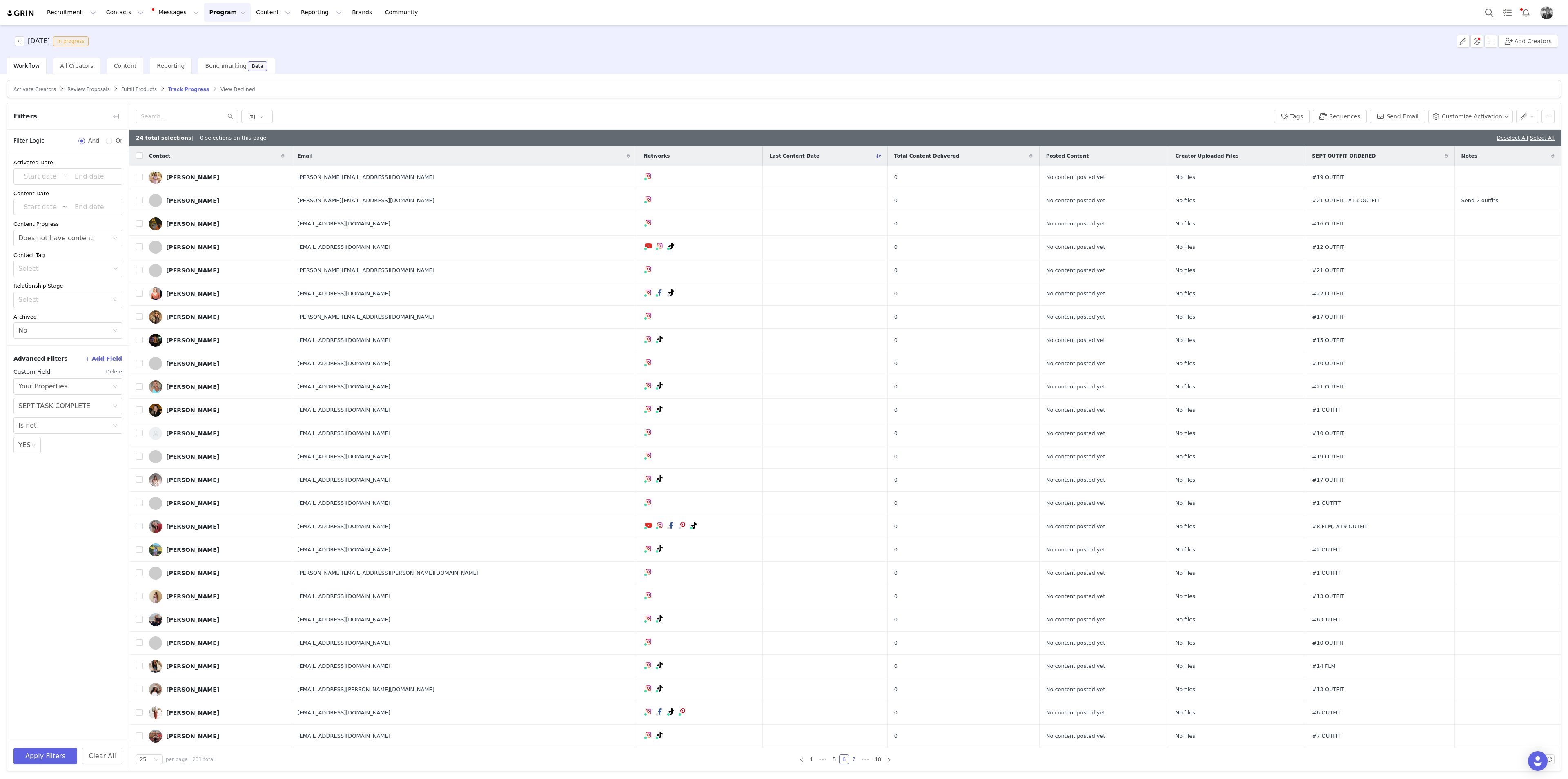
click at [849, 425] on link "7" at bounding box center [853, 759] width 9 height 9
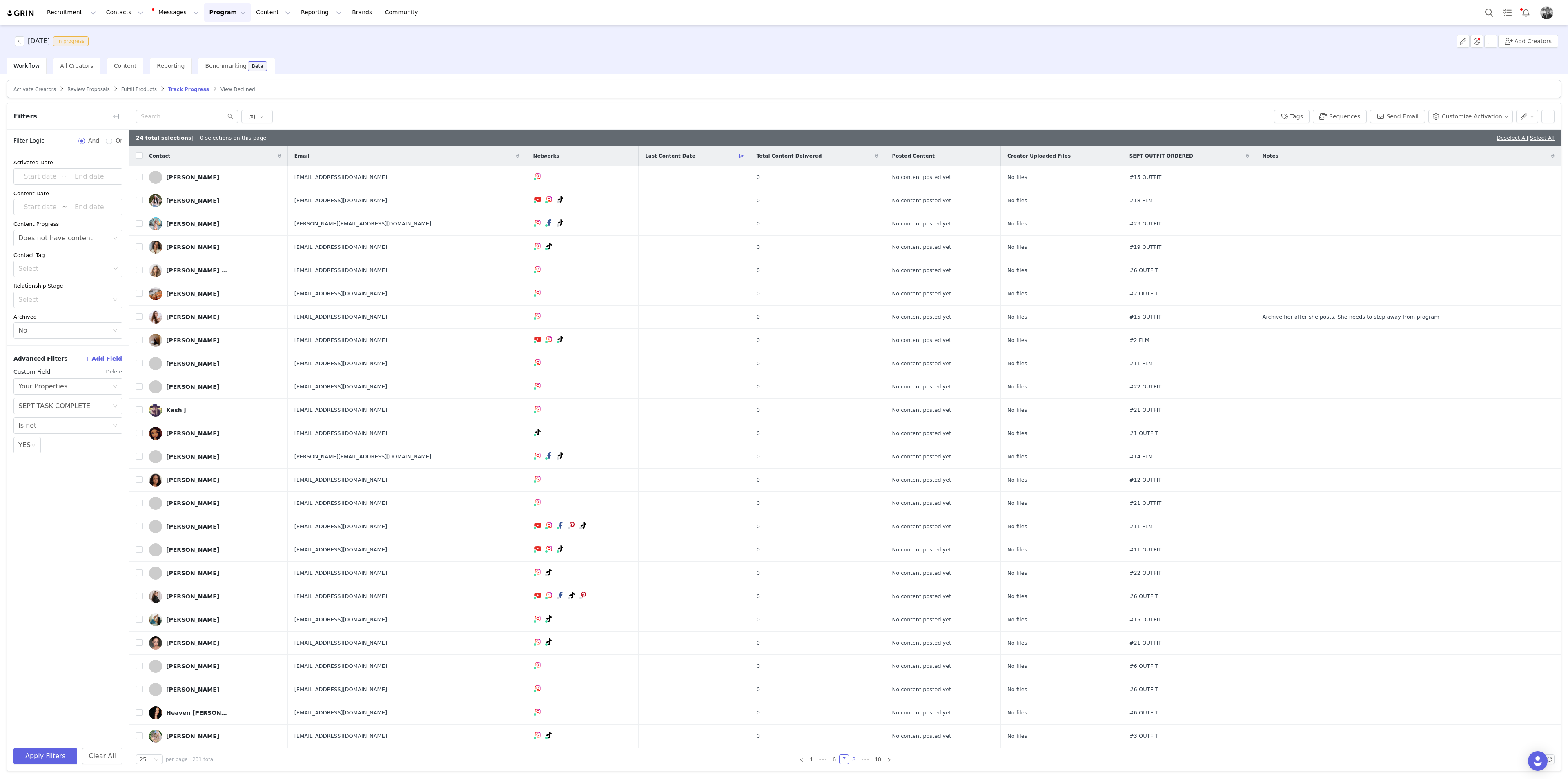
click at [849, 425] on link "8" at bounding box center [853, 759] width 9 height 9
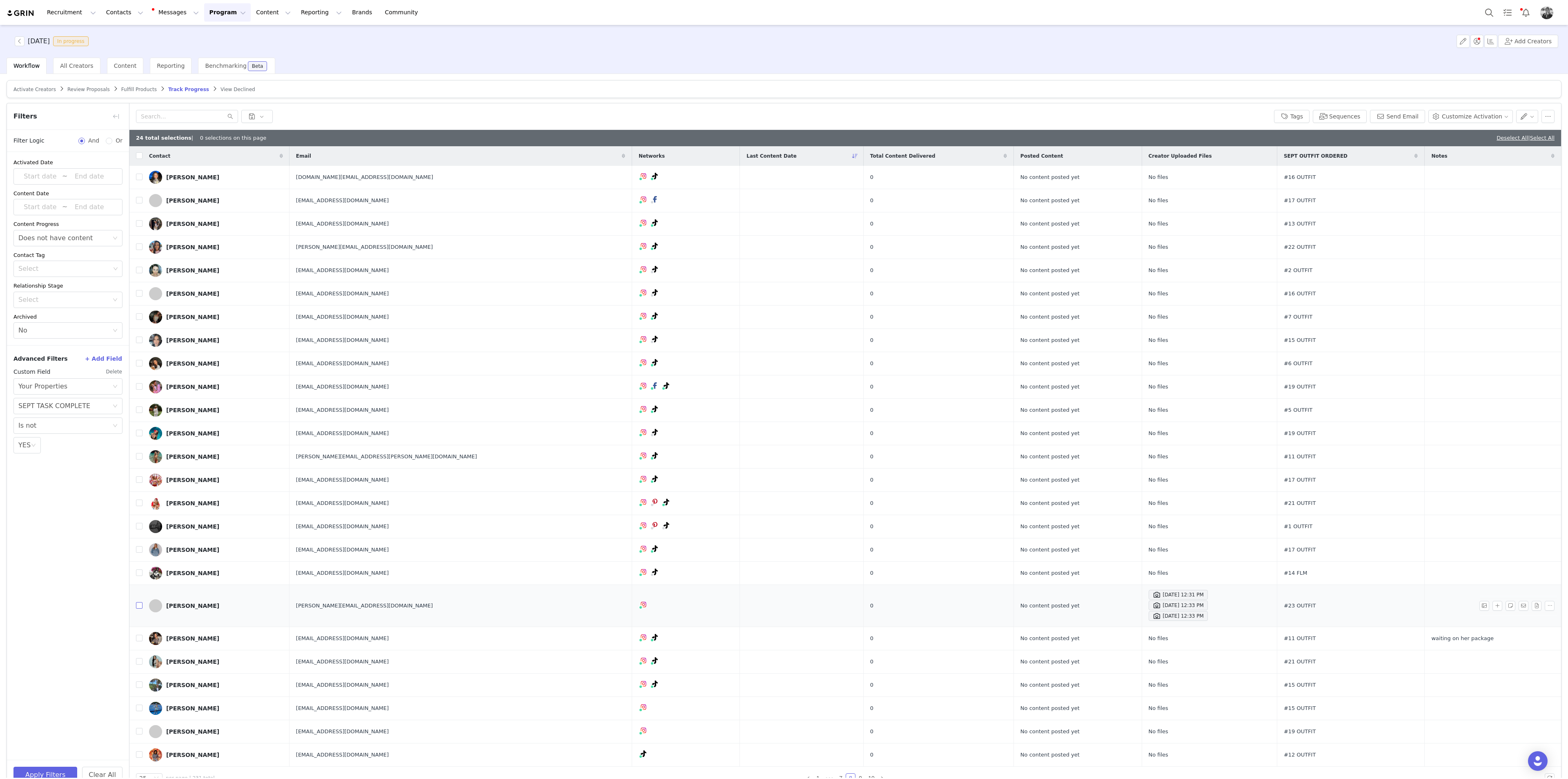
click at [141, 425] on input "checkbox" at bounding box center [139, 605] width 7 height 7
click at [940, 425] on div "Sep 30, 2025 12:31 PM" at bounding box center [1178, 595] width 51 height 10
click at [940, 425] on div "Sep 30, 2025 12:33 PM" at bounding box center [1178, 616] width 51 height 10
click at [940, 425] on div "Sep 30, 2025 12:33 PM" at bounding box center [1209, 616] width 122 height 10
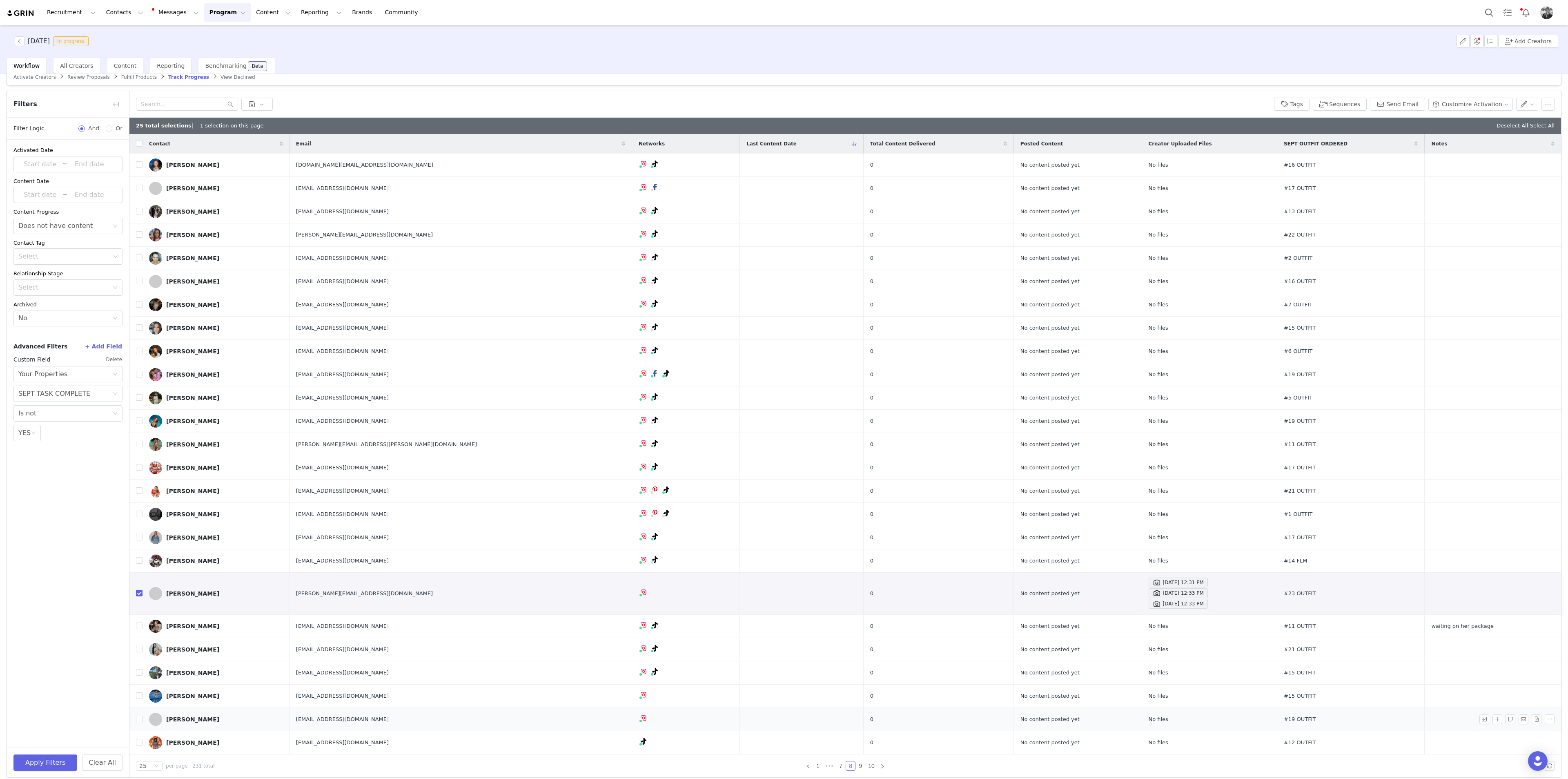
scroll to position [19, 0]
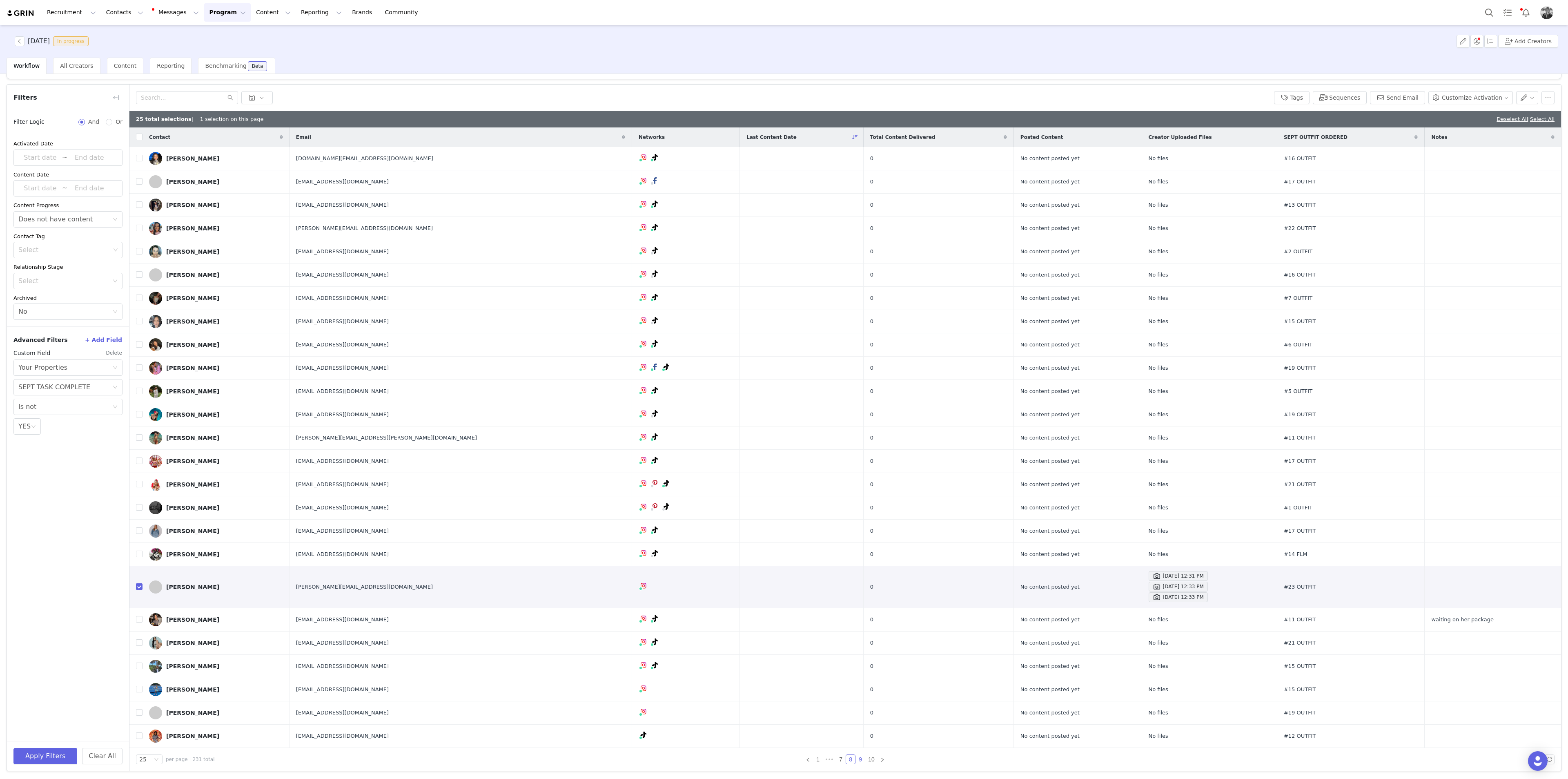
click at [856, 425] on link "9" at bounding box center [860, 759] width 9 height 9
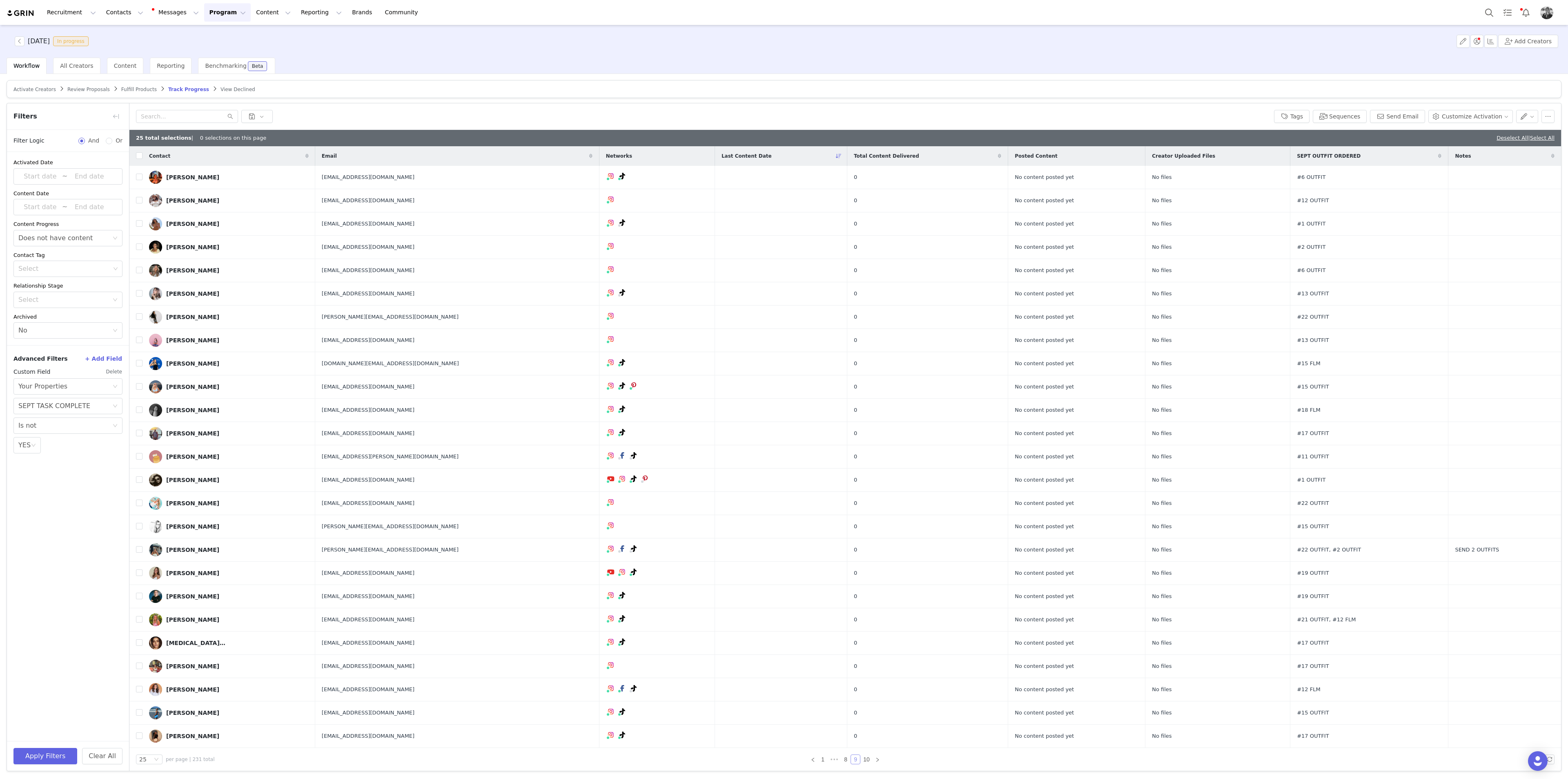
scroll to position [0, 0]
click at [861, 425] on link "10" at bounding box center [867, 759] width 12 height 9
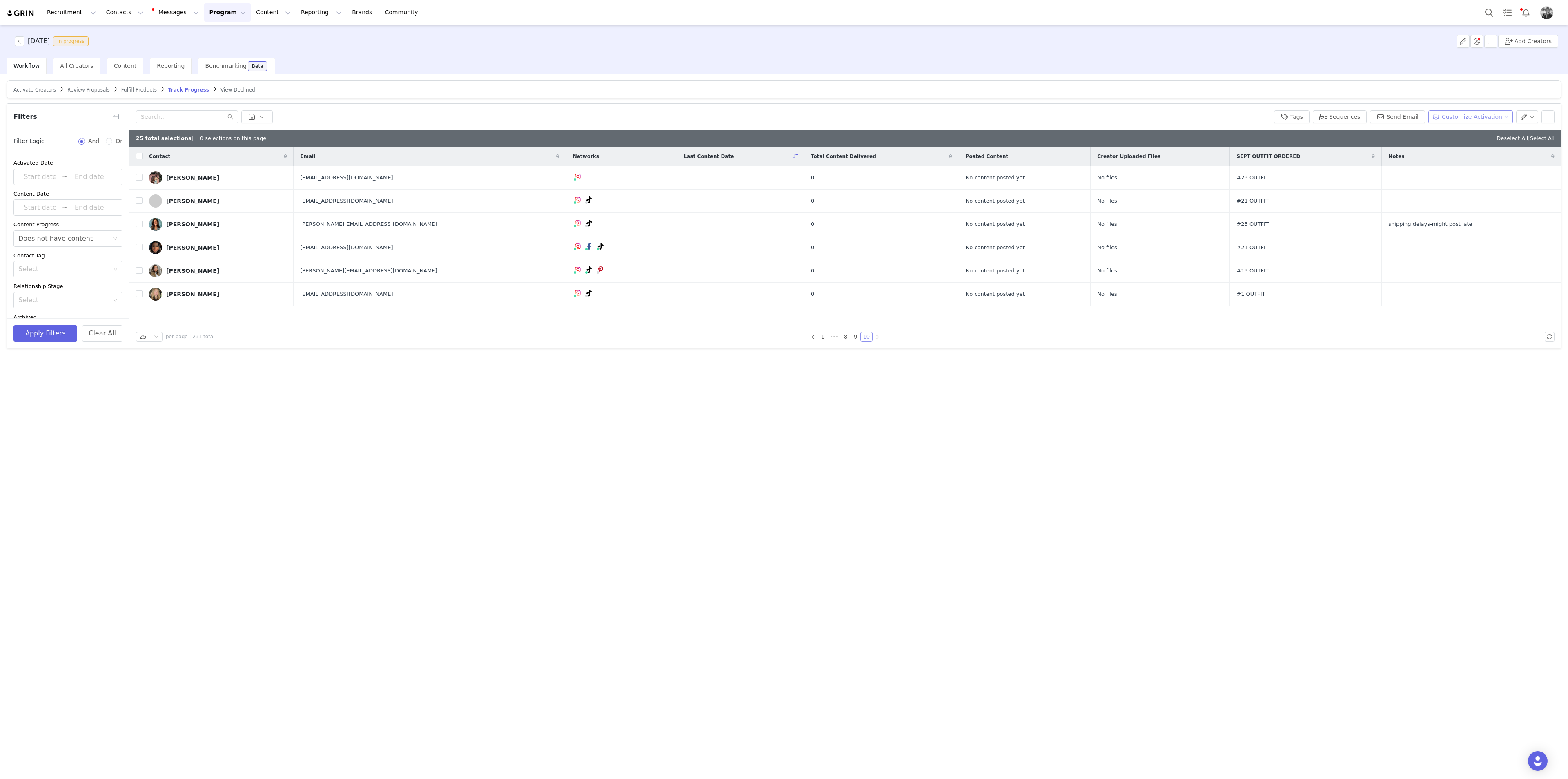
scroll to position [0, 0]
click at [940, 112] on button "button" at bounding box center [1527, 116] width 23 height 13
click at [940, 144] on span "Set Custom Property" at bounding box center [1506, 145] width 59 height 9
click at [940, 181] on button "Apply" at bounding box center [1454, 182] width 30 height 13
drag, startPoint x: 106, startPoint y: 240, endPoint x: 84, endPoint y: 267, distance: 34.8
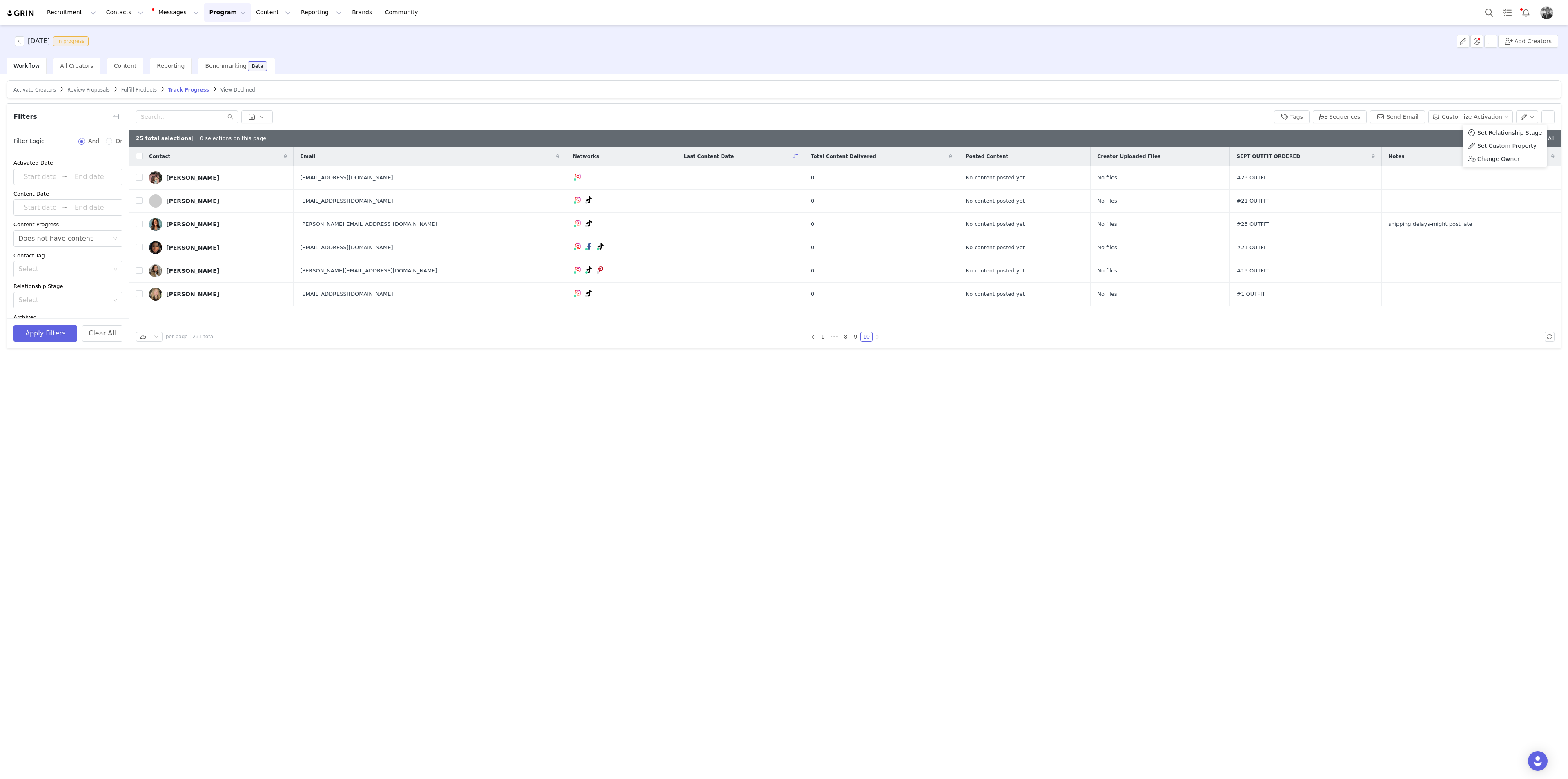
click at [106, 241] on div "Select Does not have content" at bounding box center [68, 238] width 109 height 16
click at [105, 241] on div "Select Does not have content" at bounding box center [68, 238] width 109 height 16
click at [112, 238] on icon "icon: close-circle" at bounding box center [115, 238] width 5 height 5
click at [57, 333] on button "Apply Filters" at bounding box center [45, 333] width 63 height 16
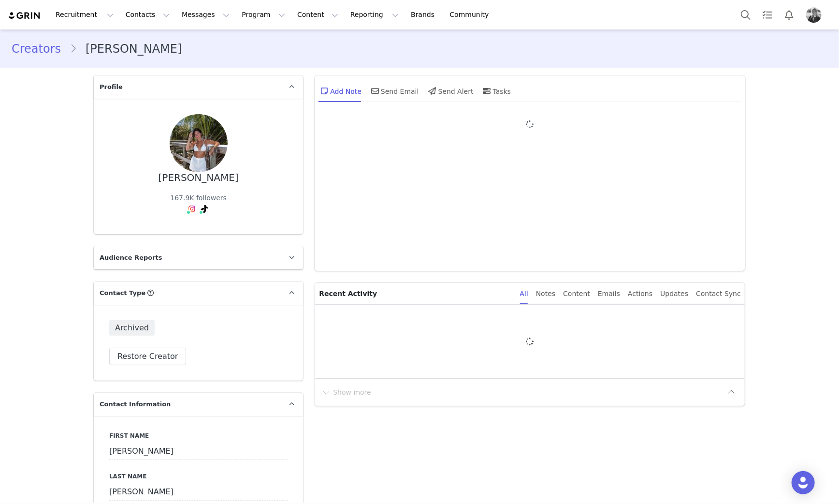
type input "+1 ([GEOGRAPHIC_DATA])"
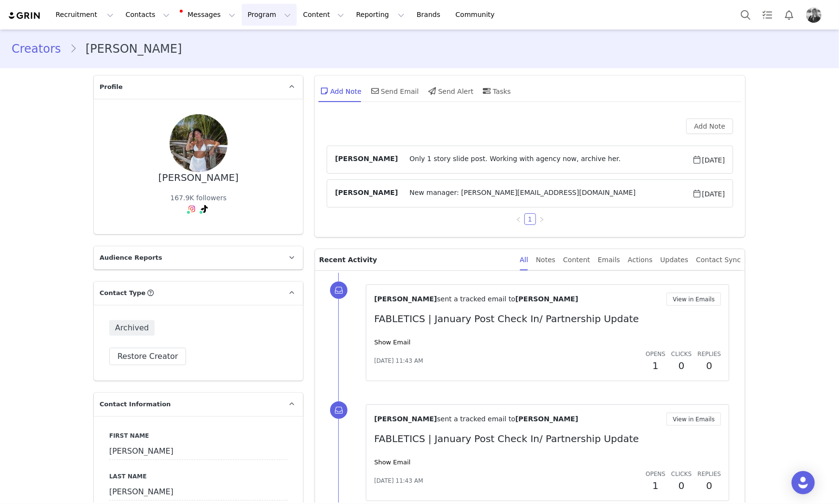
click at [242, 9] on button "Program Program" at bounding box center [269, 15] width 55 height 22
click at [245, 39] on p "Activations" at bounding box center [244, 43] width 37 height 10
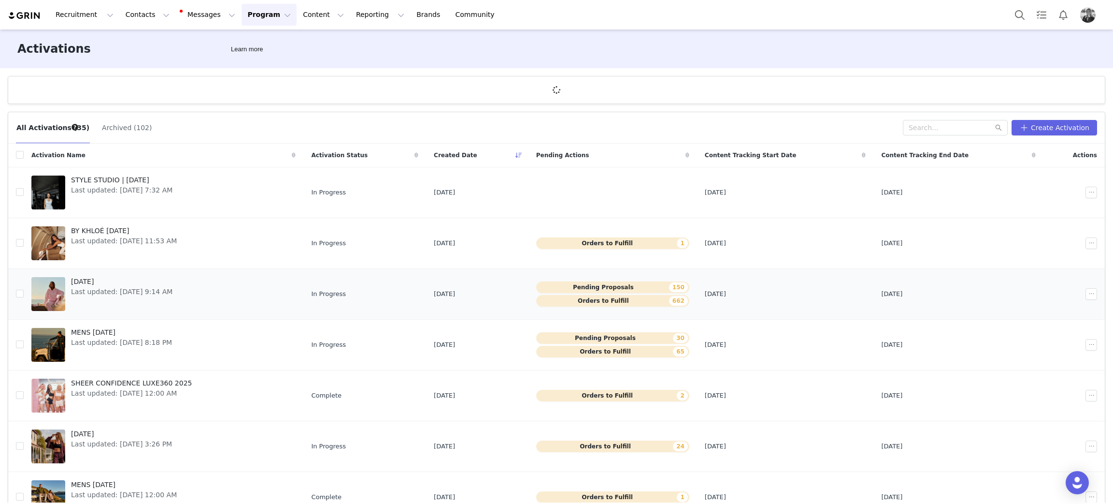
click at [95, 281] on span "[DATE]" at bounding box center [121, 281] width 101 height 10
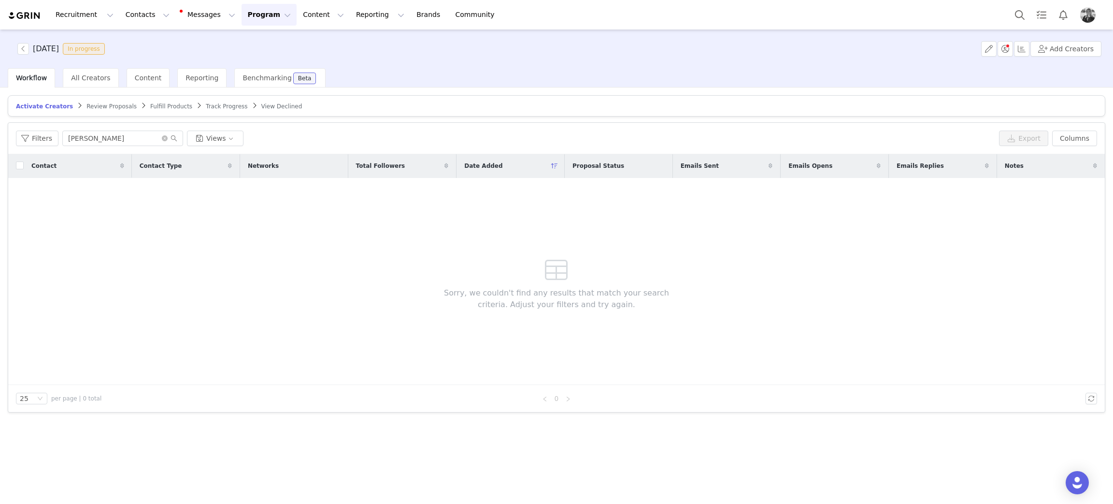
click at [157, 104] on span "Fulfill Products" at bounding box center [171, 106] width 42 height 7
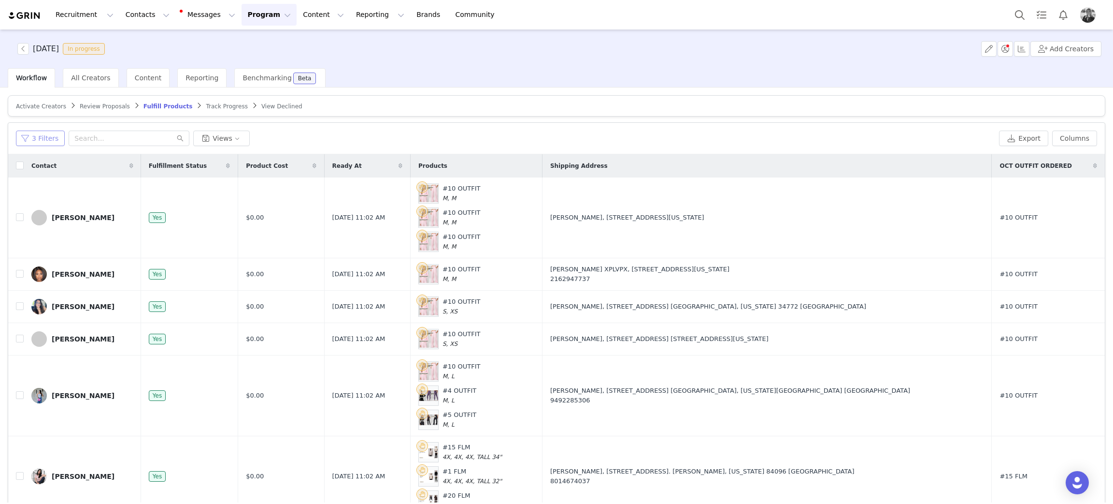
click at [27, 134] on button "3 Filters" at bounding box center [40, 137] width 49 height 15
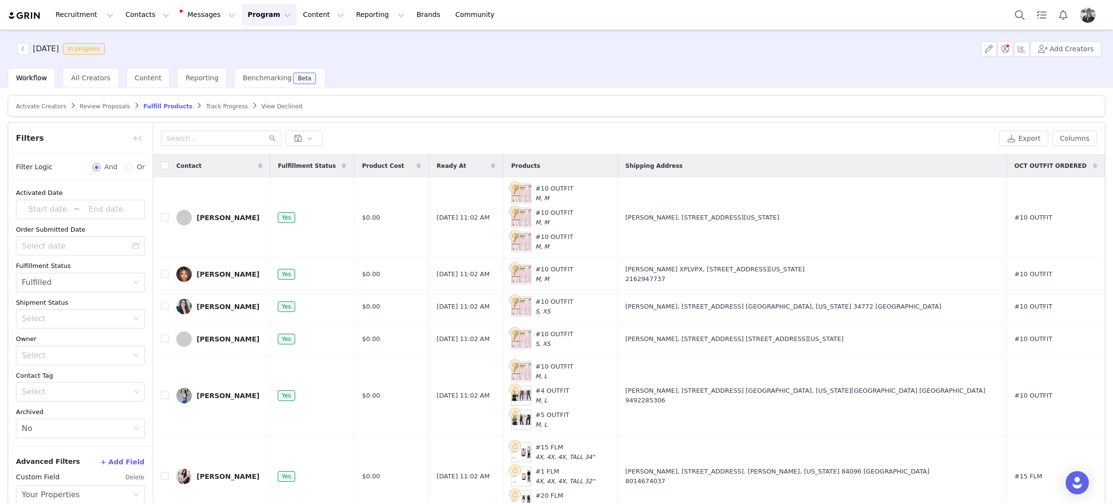
scroll to position [45, 0]
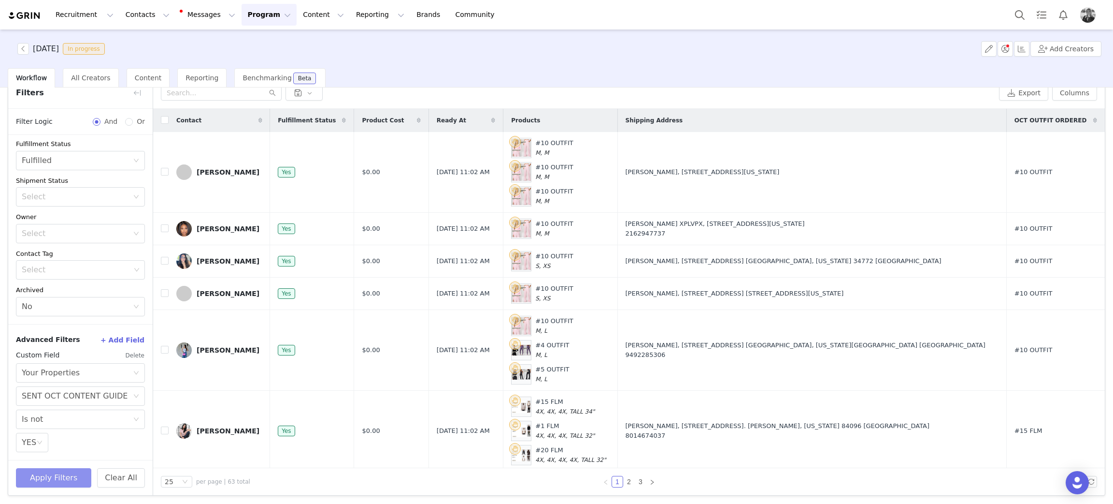
click at [64, 479] on button "Apply Filters" at bounding box center [53, 477] width 75 height 19
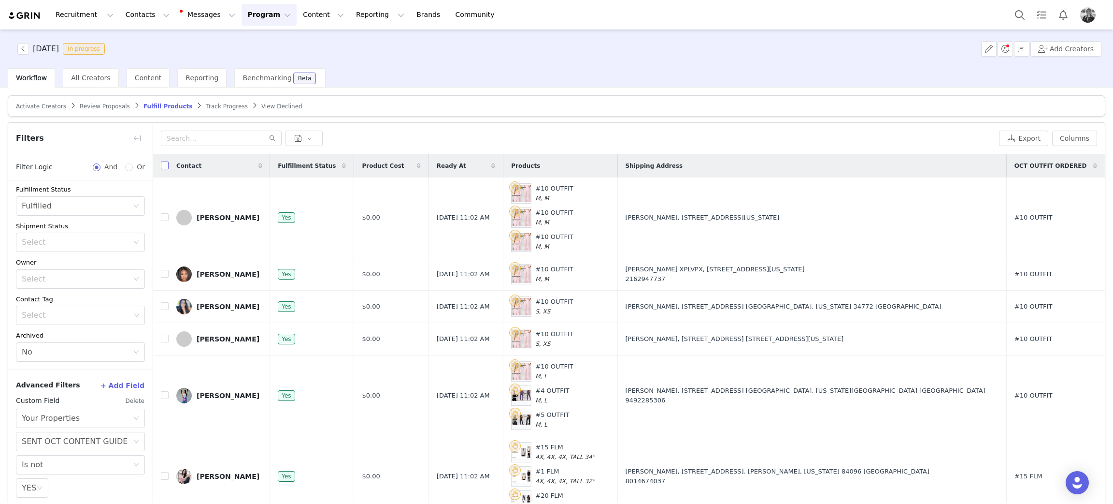
drag, startPoint x: 161, startPoint y: 166, endPoint x: 172, endPoint y: 173, distance: 12.6
click at [161, 166] on input "checkbox" at bounding box center [165, 165] width 8 height 8
checkbox input "true"
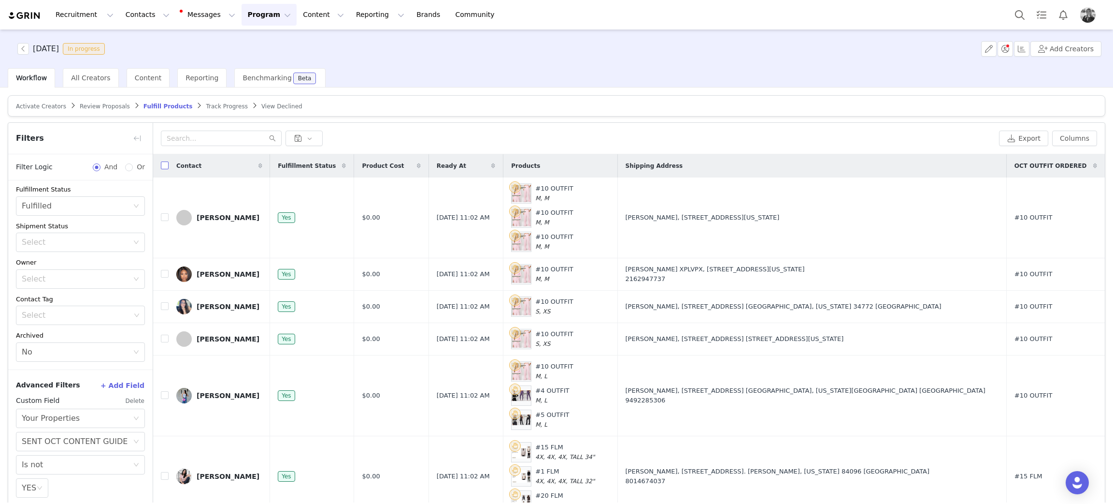
checkbox input "true"
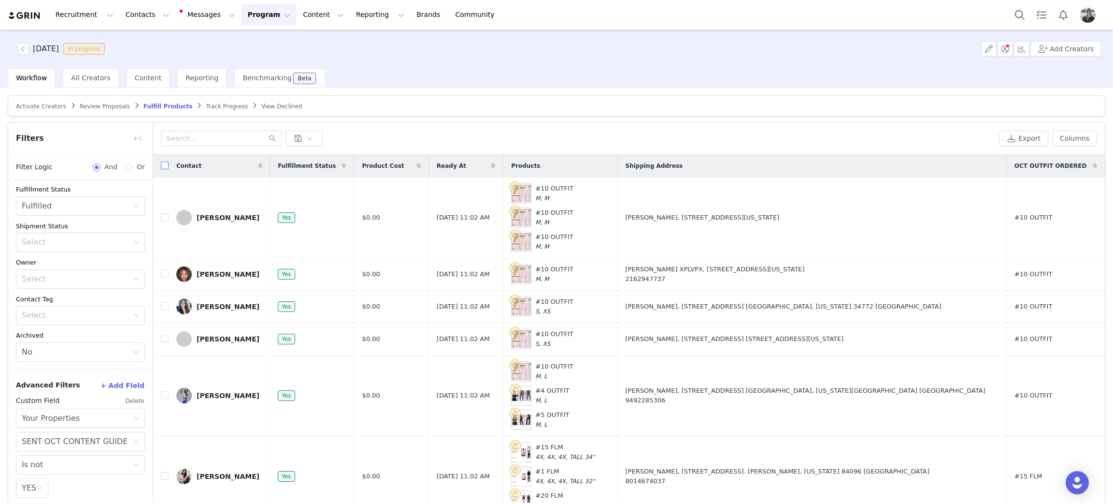
checkbox input "true"
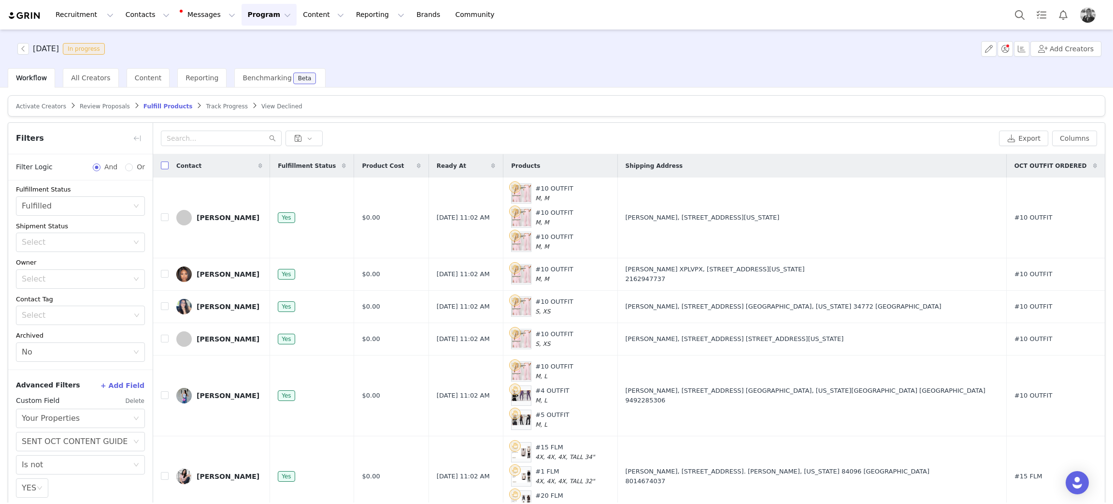
checkbox input "true"
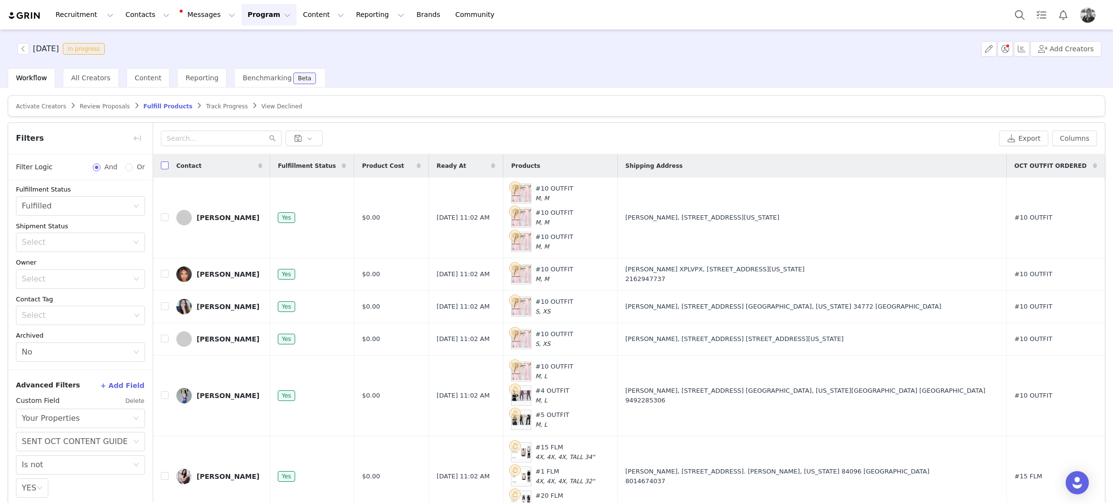
checkbox input "true"
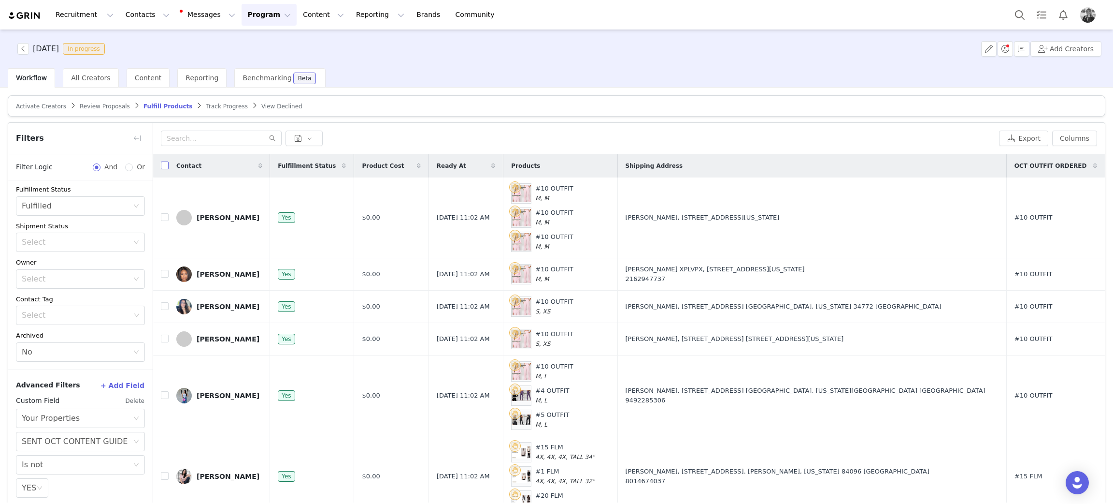
checkbox input "true"
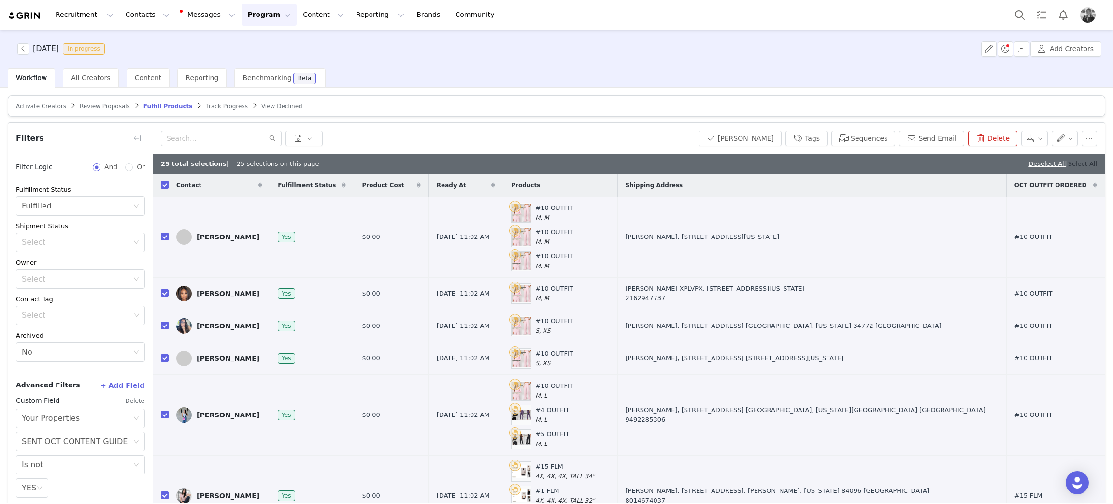
click at [838, 162] on link "Select All" at bounding box center [1082, 163] width 29 height 7
click at [838, 136] on button "Send Email" at bounding box center [931, 137] width 65 height 15
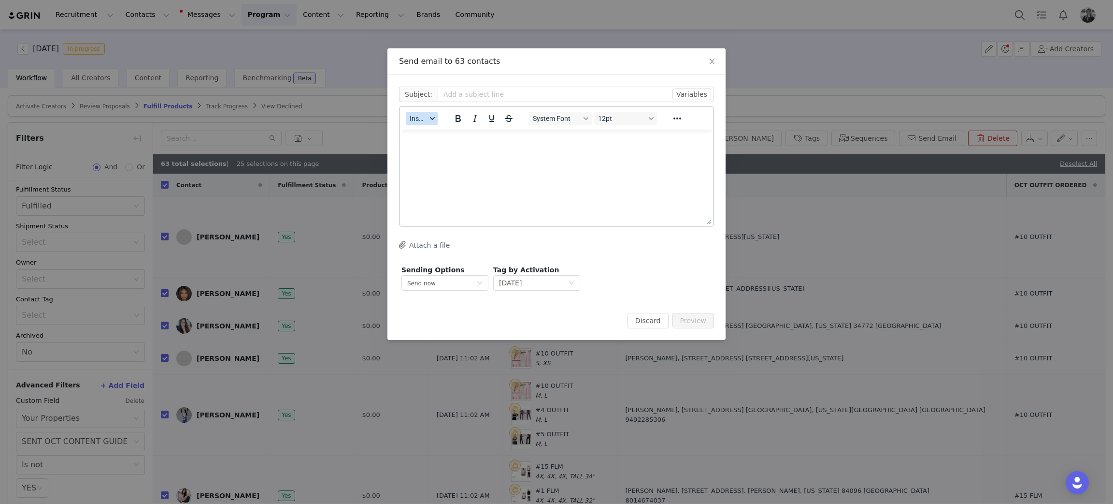
click at [422, 115] on span "Insert" at bounding box center [418, 119] width 17 height 8
click at [429, 130] on div "Insert Template" at bounding box center [457, 135] width 87 height 12
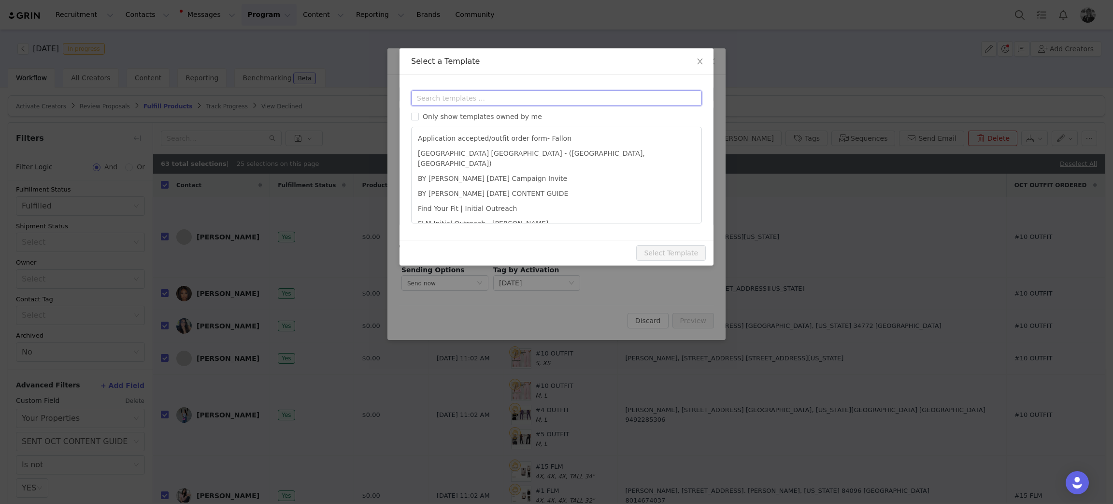
click at [432, 95] on input "text" at bounding box center [556, 97] width 291 height 15
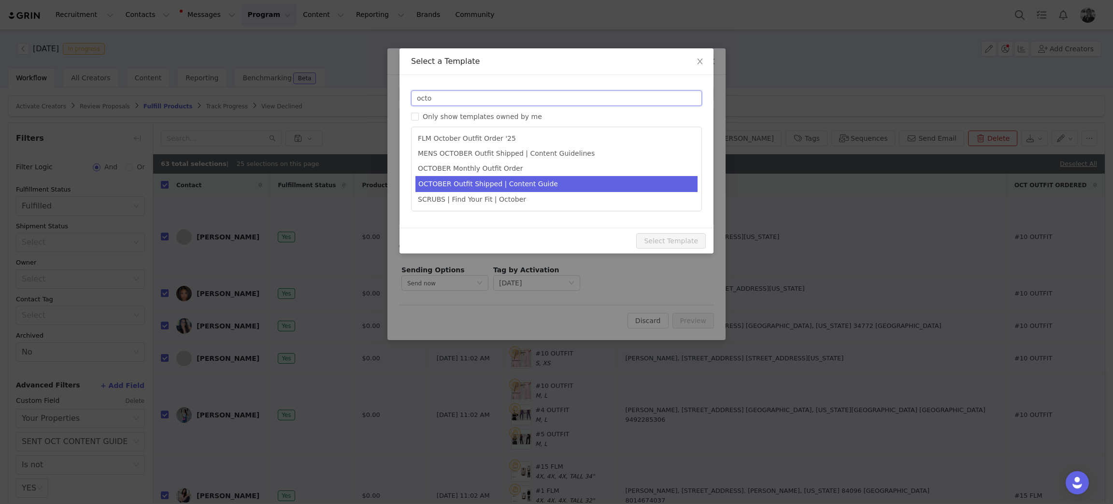
type input "octo"
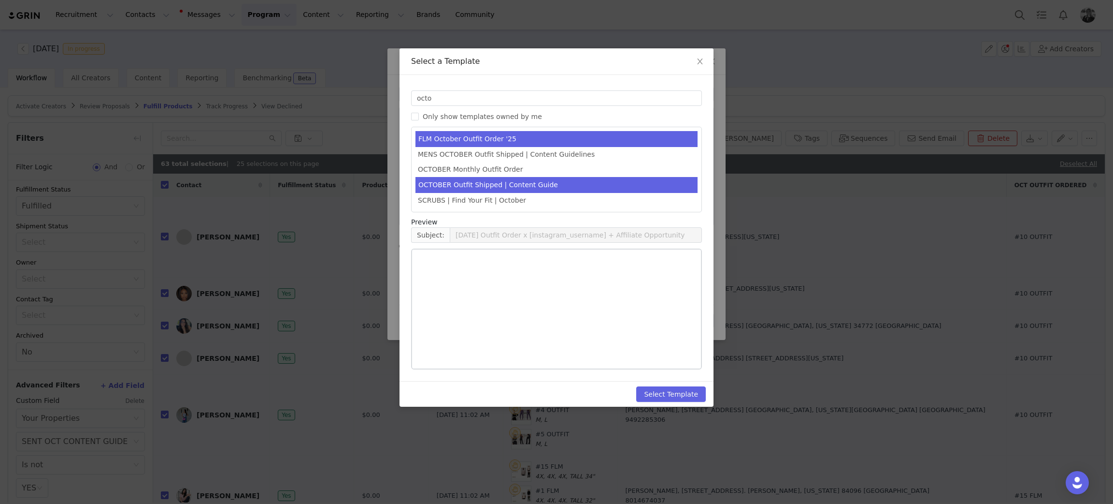
click at [443, 186] on li "OCTOBER Outfit Shipped | Content Guide" at bounding box center [557, 185] width 282 height 16
type input "FABLETICS | 🎃 OCTOBER Order Update & Content Guide"
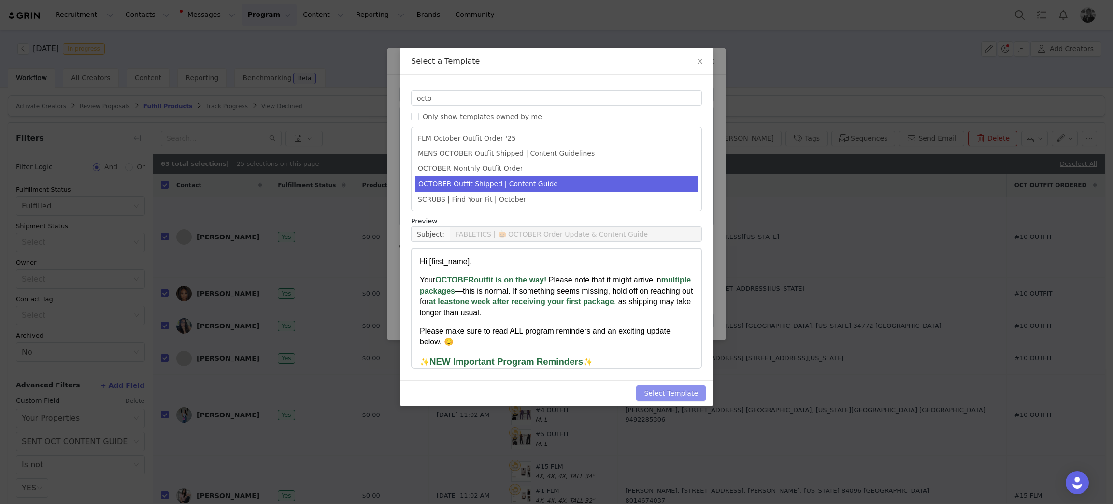
click at [669, 395] on button "Select Template" at bounding box center [671, 392] width 70 height 15
type input "FABLETICS | 🎃 OCTOBER Order Update & Content Guide"
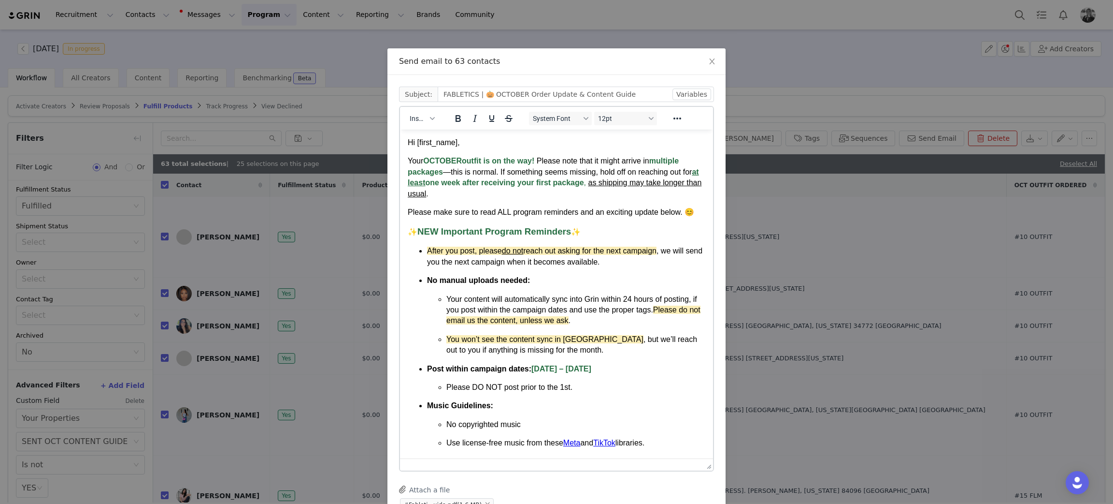
drag, startPoint x: 706, startPoint y: 225, endPoint x: 733, endPoint y: 480, distance: 256.2
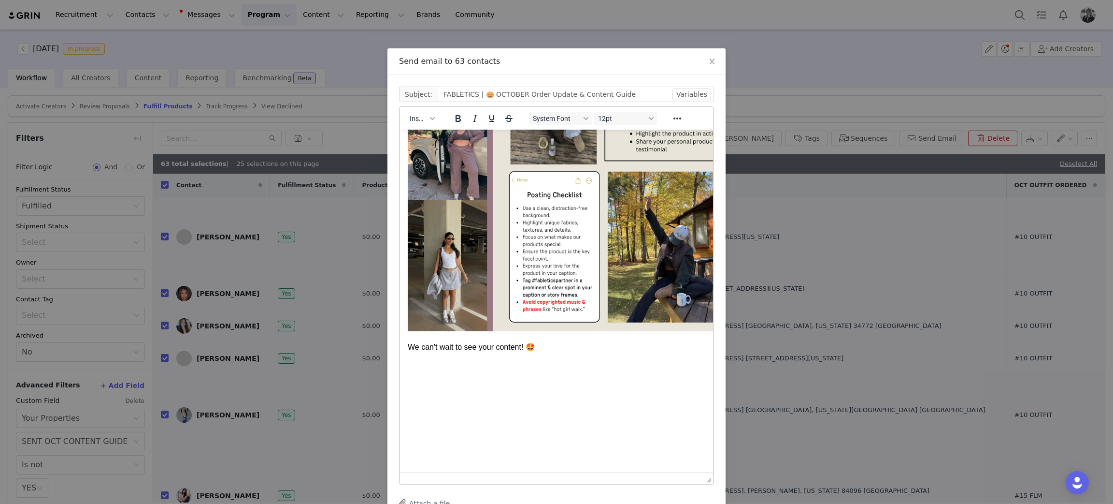
scroll to position [892, 0]
click at [420, 360] on p "Rich Text Area. Press ALT-0 for help." at bounding box center [557, 365] width 298 height 11
click at [414, 120] on span "Insert" at bounding box center [418, 119] width 17 height 8
drag, startPoint x: 424, startPoint y: 168, endPoint x: 31, endPoint y: 48, distance: 410.4
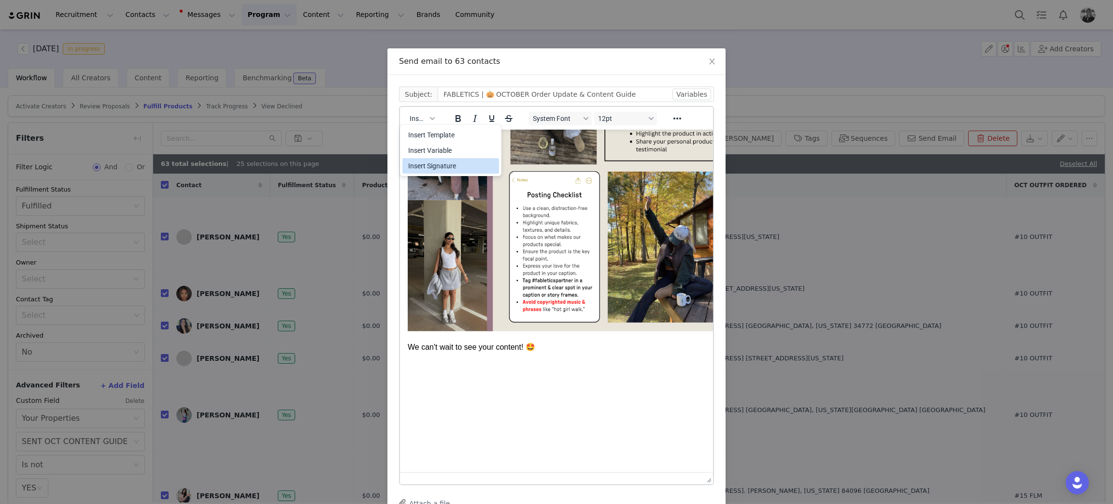
click at [424, 168] on div "Insert Signature" at bounding box center [451, 166] width 87 height 12
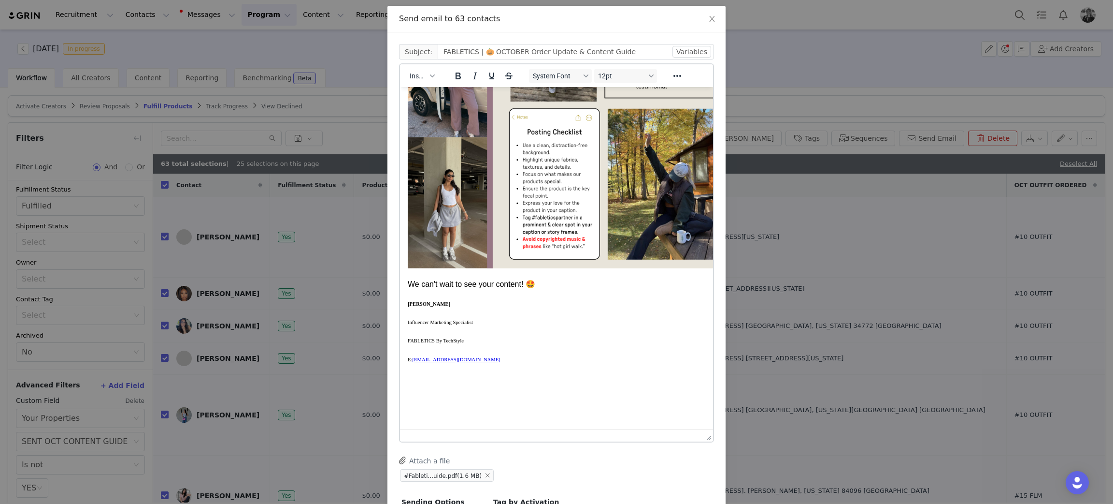
scroll to position [122, 0]
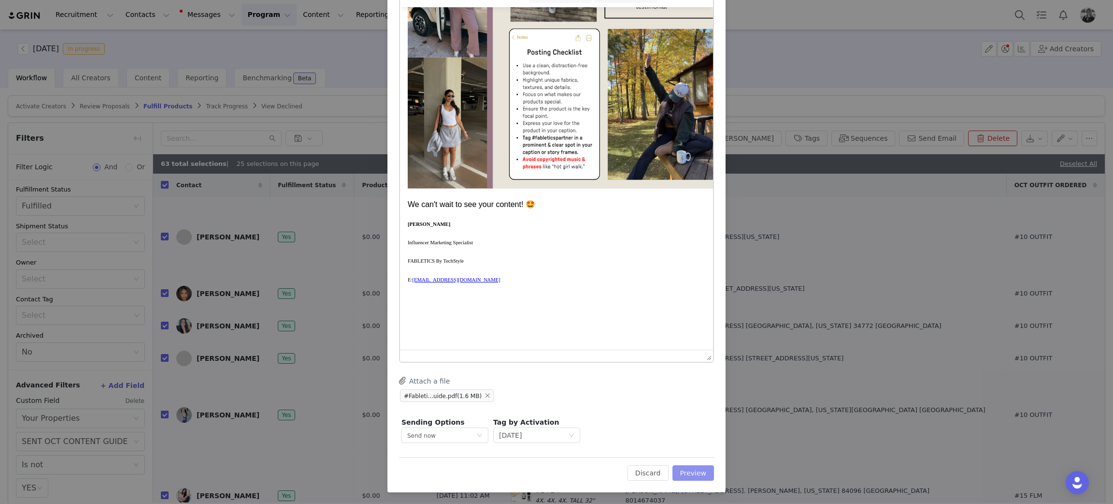
click at [697, 476] on button "Preview" at bounding box center [694, 472] width 42 height 15
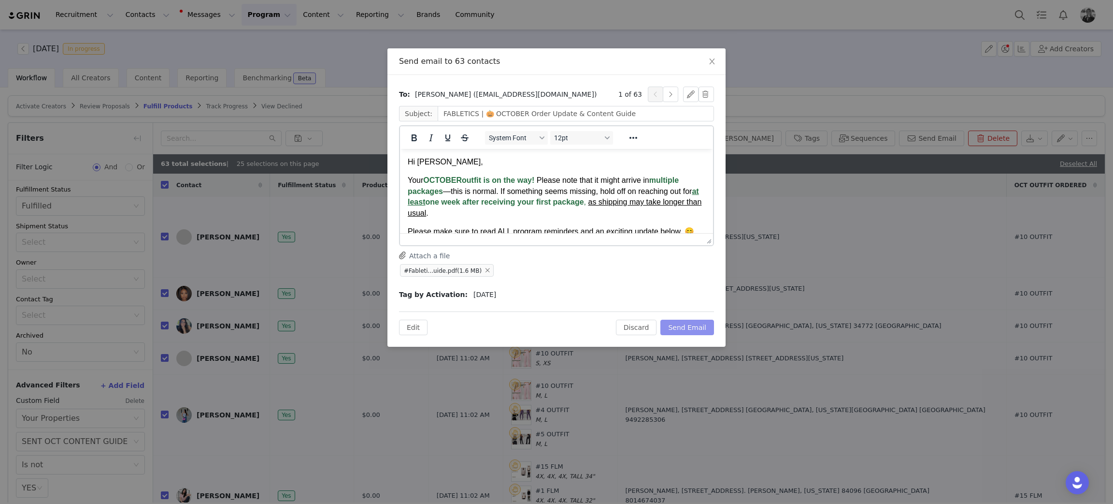
scroll to position [0, 0]
click at [703, 333] on button "Send Email" at bounding box center [688, 326] width 54 height 15
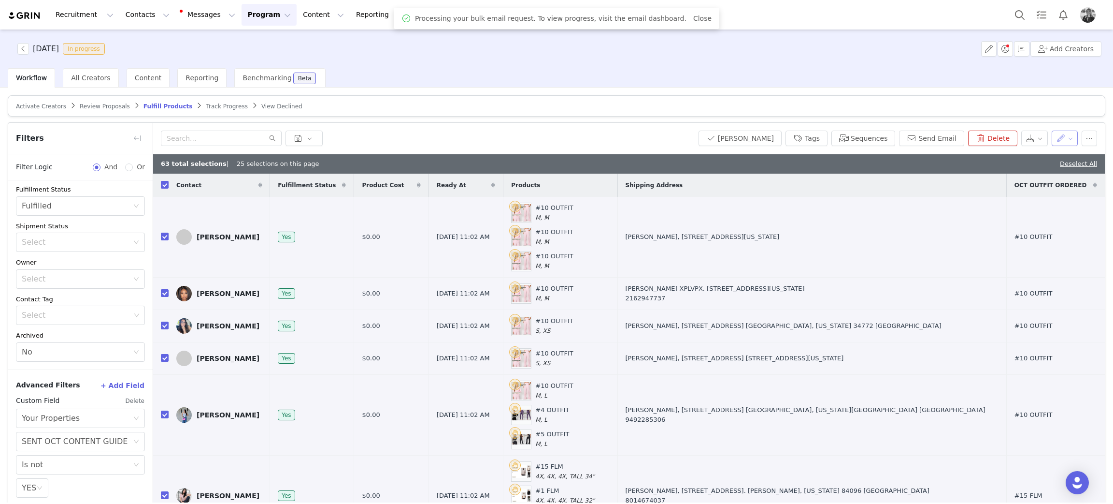
click at [838, 139] on button "button" at bounding box center [1065, 137] width 27 height 15
click at [838, 173] on span "Set Custom Property" at bounding box center [1030, 173] width 70 height 11
click at [838, 173] on div "Choose Custom Property" at bounding box center [1001, 174] width 90 height 10
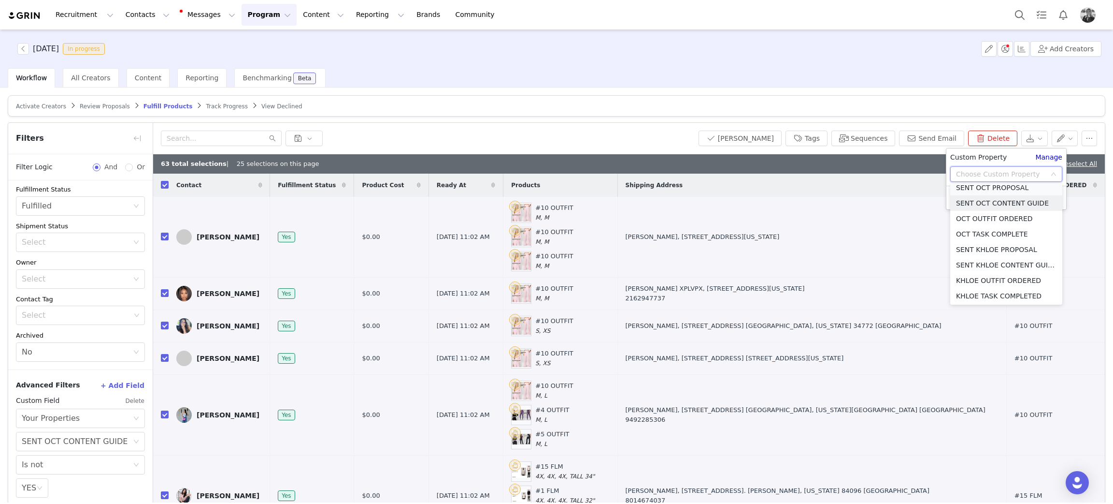
scroll to position [543, 0]
click at [838, 189] on li "SENT OCT PROPOSAL" at bounding box center [1007, 191] width 112 height 15
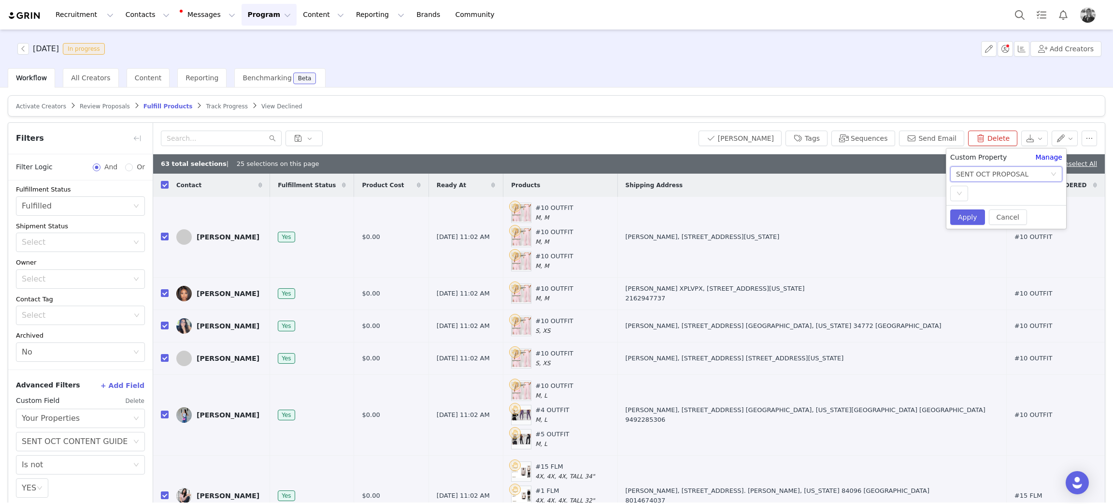
click at [838, 173] on div "SENT OCT PROPOSAL" at bounding box center [992, 174] width 72 height 14
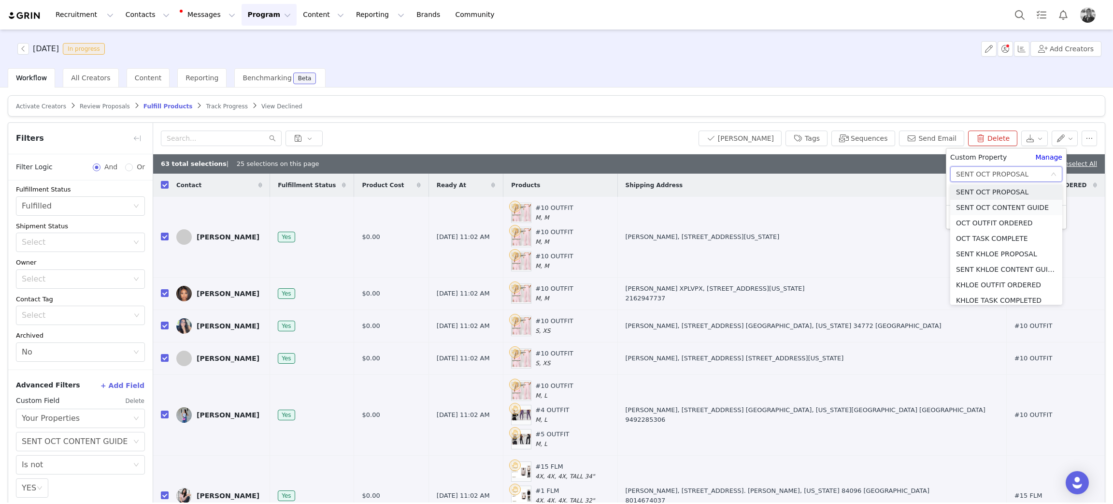
click at [838, 211] on li "SENT OCT CONTENT GUIDE" at bounding box center [1007, 207] width 112 height 15
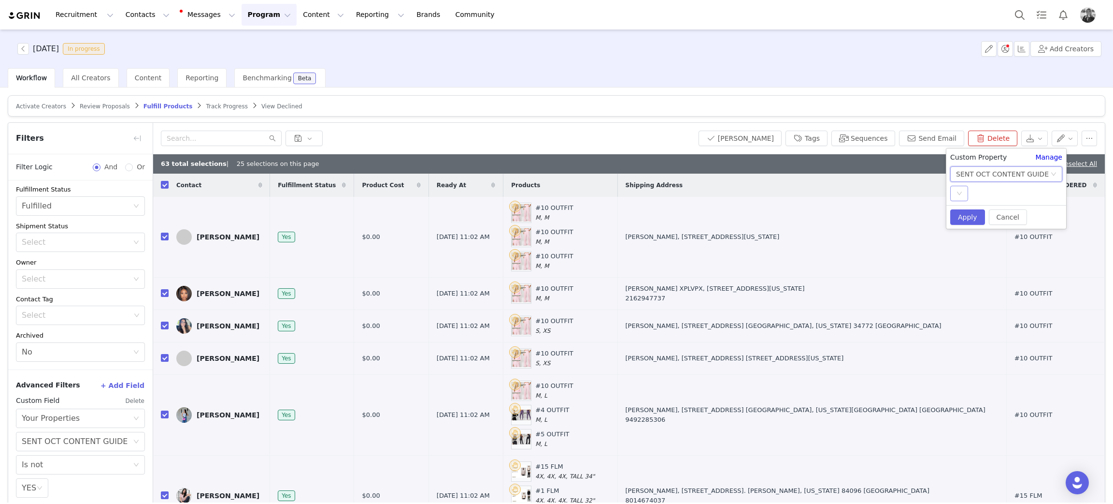
click at [838, 194] on div "Select" at bounding box center [960, 193] width 18 height 15
click at [838, 208] on li "YES" at bounding box center [1007, 212] width 112 height 15
click at [838, 216] on button "Apply" at bounding box center [968, 216] width 35 height 15
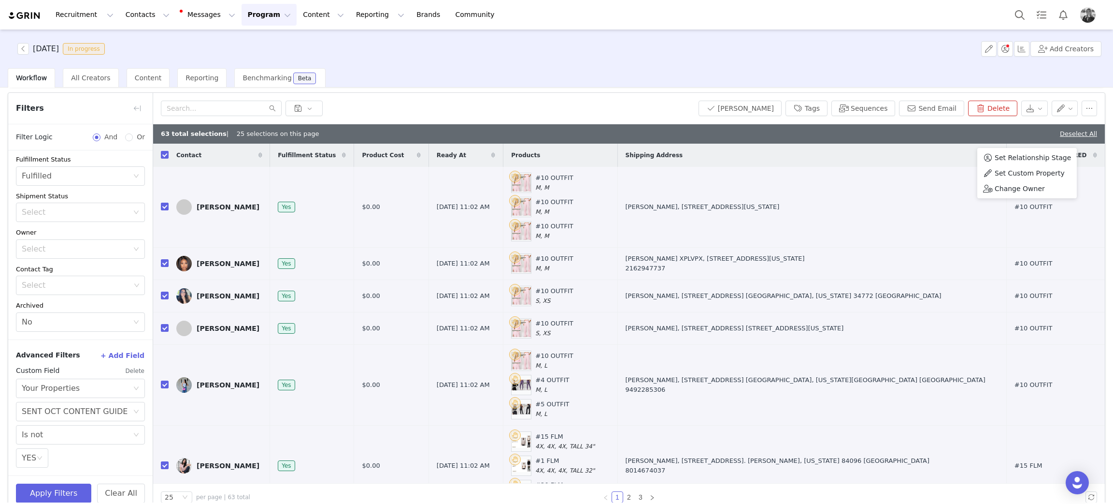
scroll to position [45, 0]
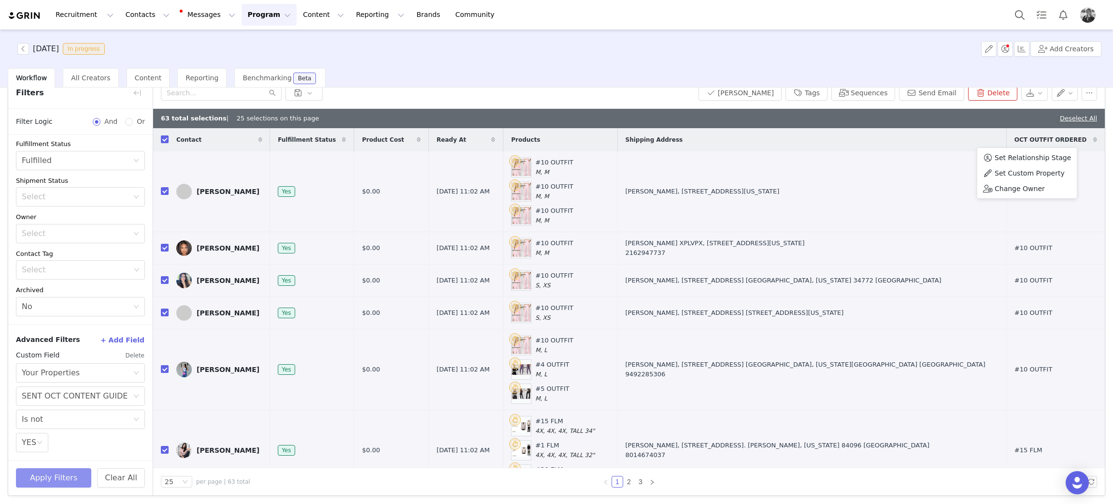
click at [43, 474] on button "Apply Filters" at bounding box center [53, 477] width 75 height 19
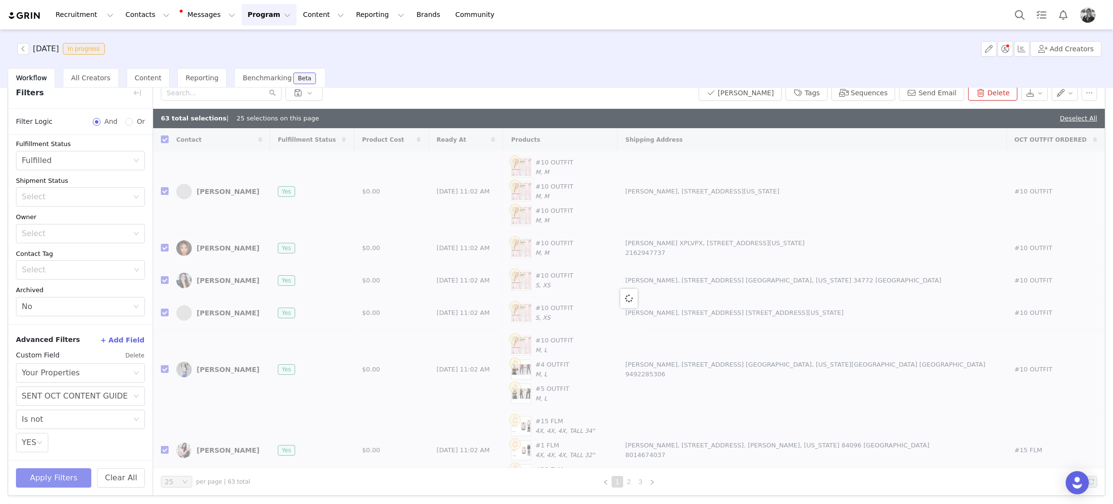
checkbox input "false"
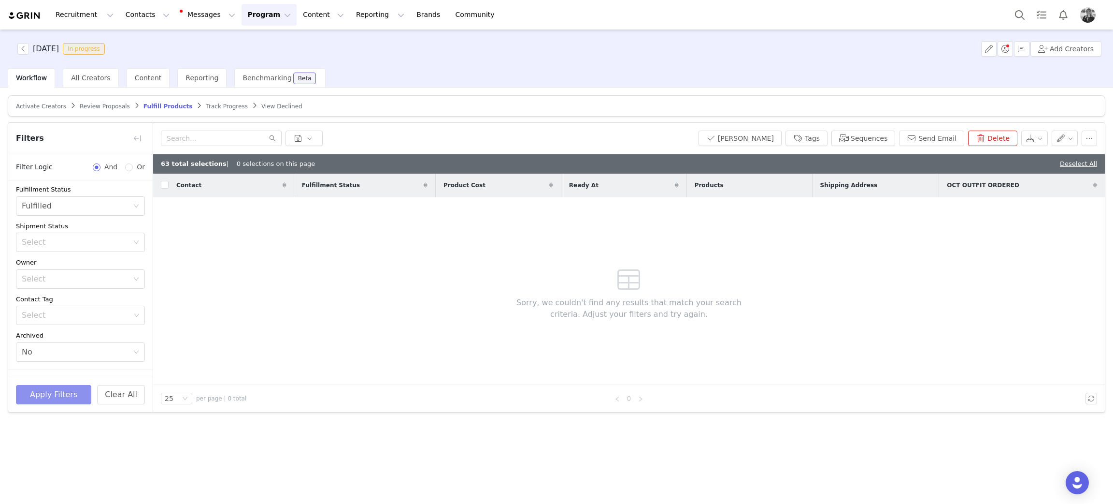
scroll to position [0, 0]
click at [251, 14] on button "Program Program" at bounding box center [269, 15] width 55 height 22
click at [243, 42] on p "Activations" at bounding box center [244, 43] width 37 height 10
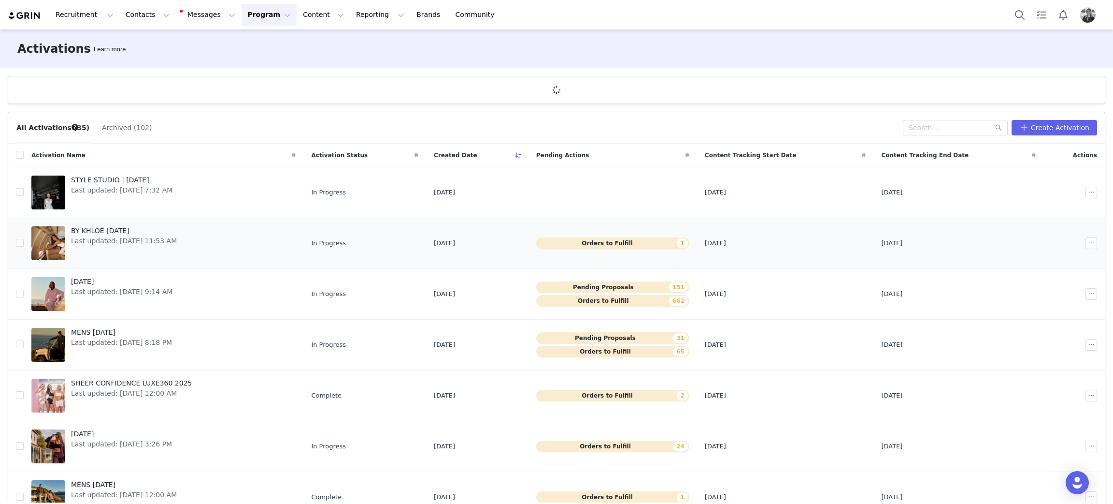
click at [108, 237] on span "Last updated: [DATE] 11:53 AM" at bounding box center [124, 241] width 106 height 10
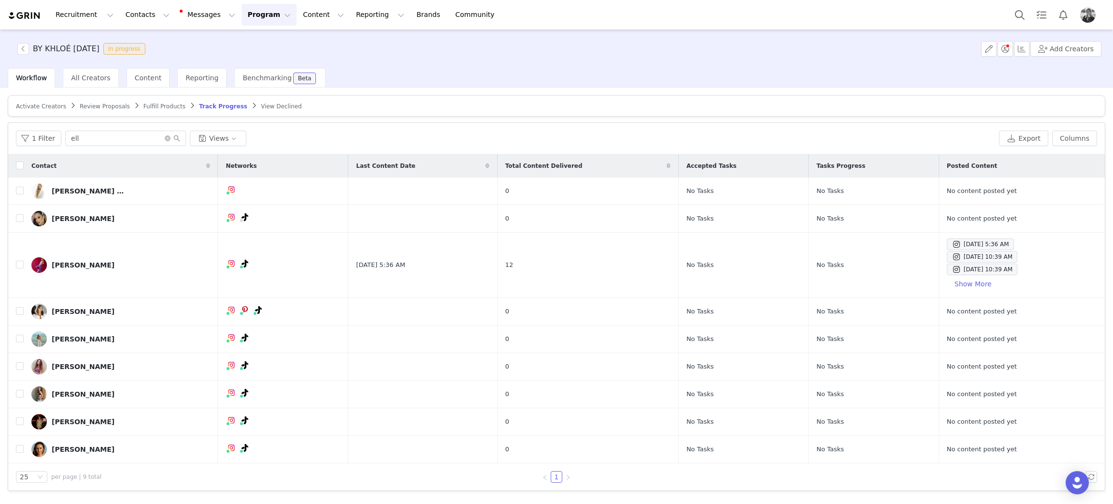
click at [164, 107] on span "Fulfill Products" at bounding box center [165, 106] width 42 height 7
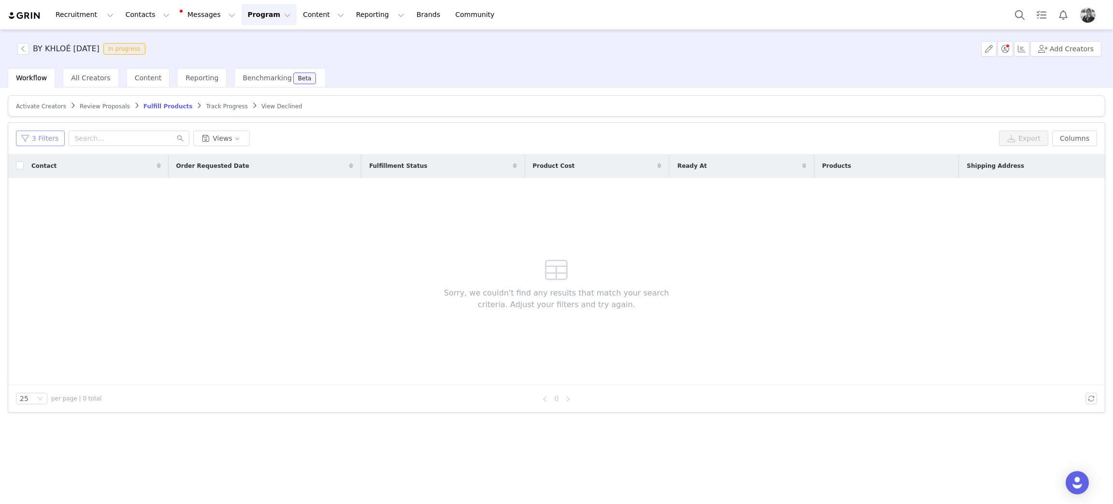
click at [42, 136] on button "3 Filters" at bounding box center [40, 137] width 49 height 15
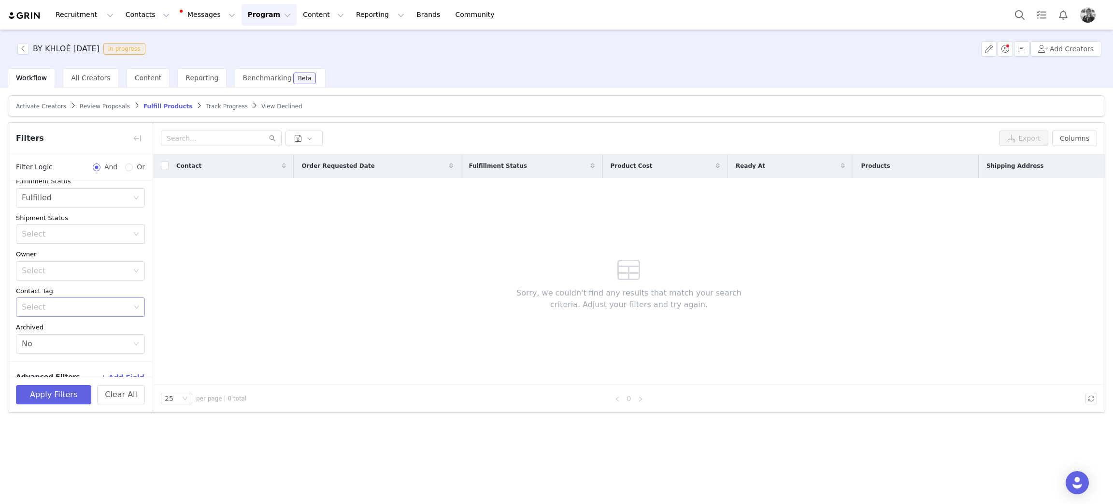
scroll to position [205, 0]
click at [242, 18] on button "Program Program" at bounding box center [269, 15] width 55 height 22
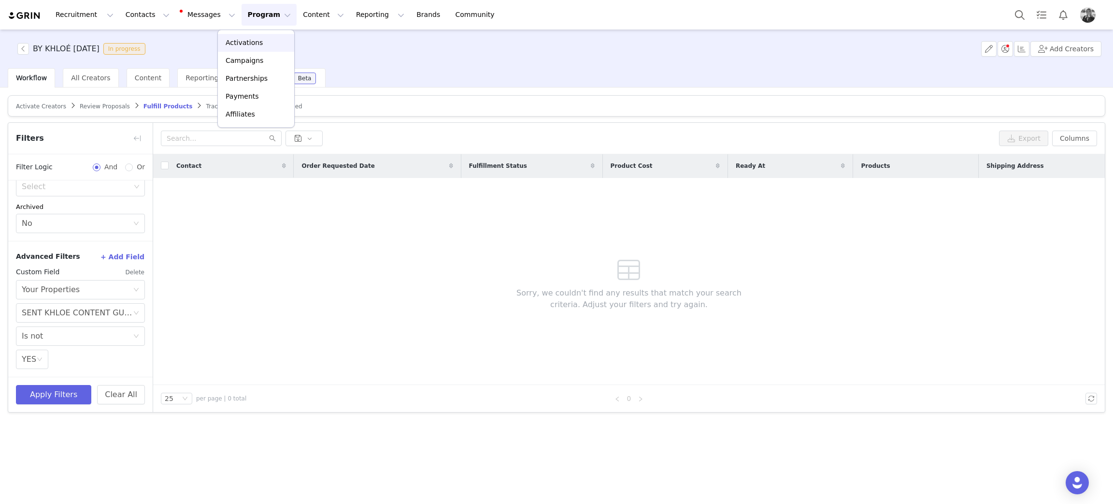
click at [239, 44] on p "Activations" at bounding box center [244, 43] width 37 height 10
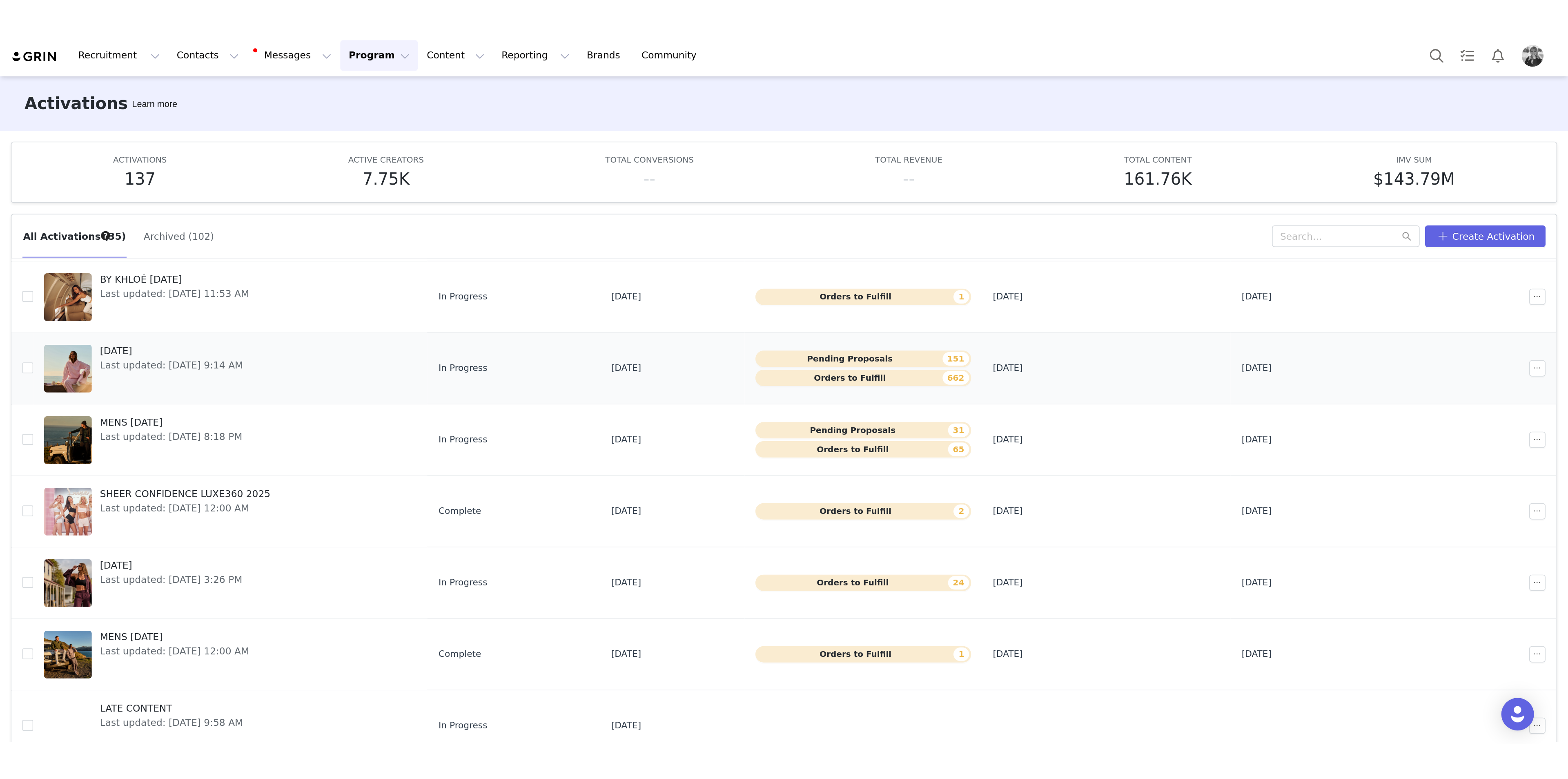
scroll to position [123, 0]
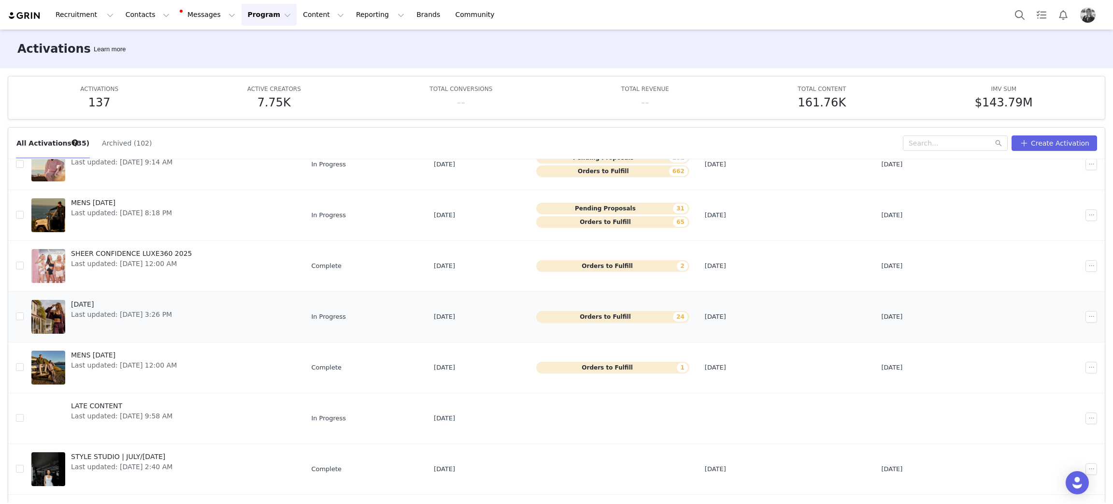
click at [88, 306] on span "[DATE]" at bounding box center [121, 304] width 101 height 10
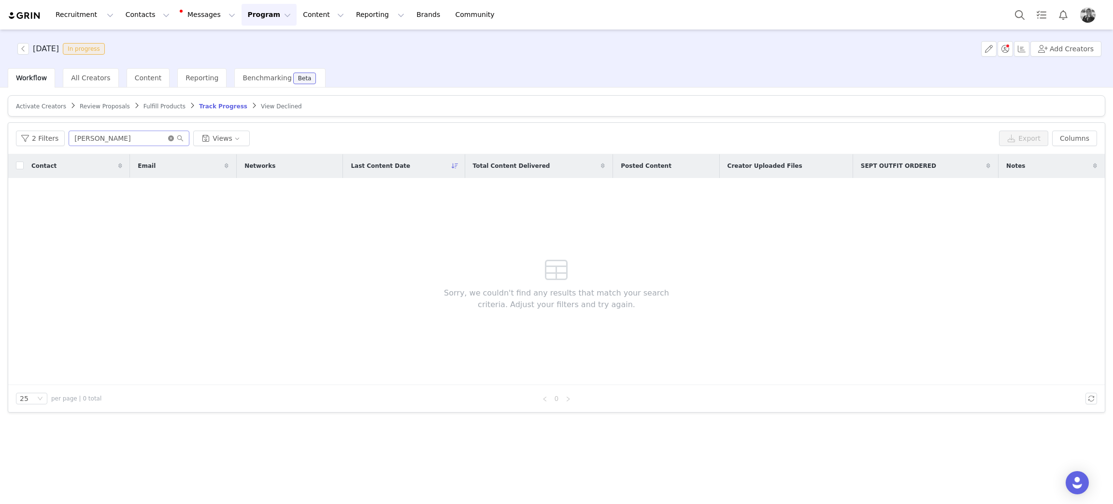
click at [170, 136] on icon "icon: close-circle" at bounding box center [171, 138] width 6 height 6
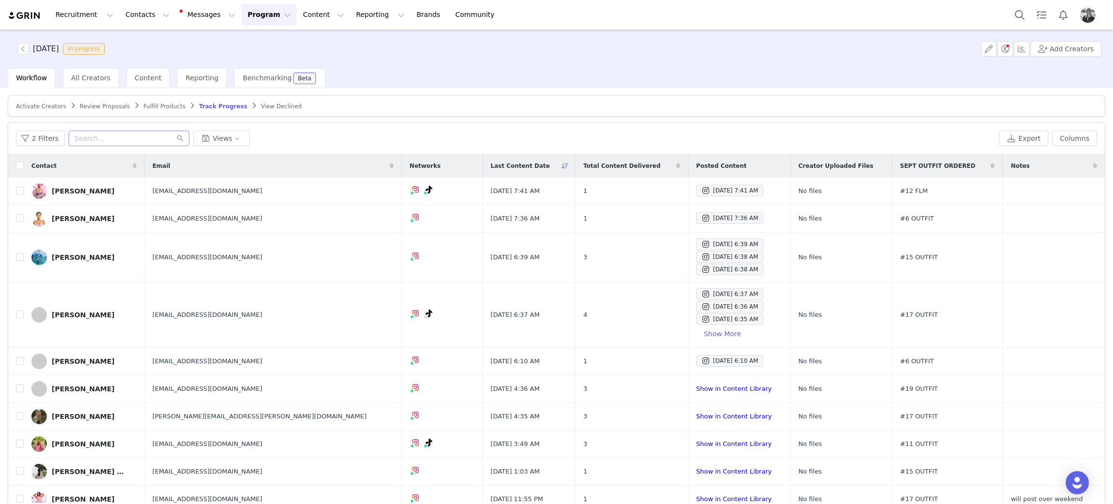
click at [530, 136] on div "2 Filters Views" at bounding box center [506, 137] width 980 height 15
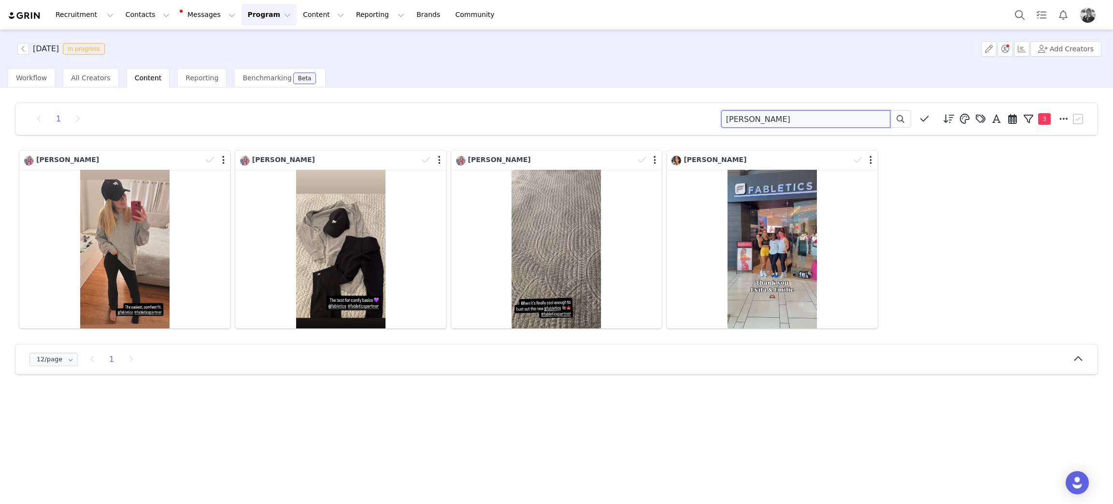
drag, startPoint x: 778, startPoint y: 121, endPoint x: 621, endPoint y: 102, distance: 157.2
click at [543, 123] on div "1 [PERSON_NAME] Descending order, go ascending . Relevance Like Count Comment C…" at bounding box center [556, 118] width 1059 height 17
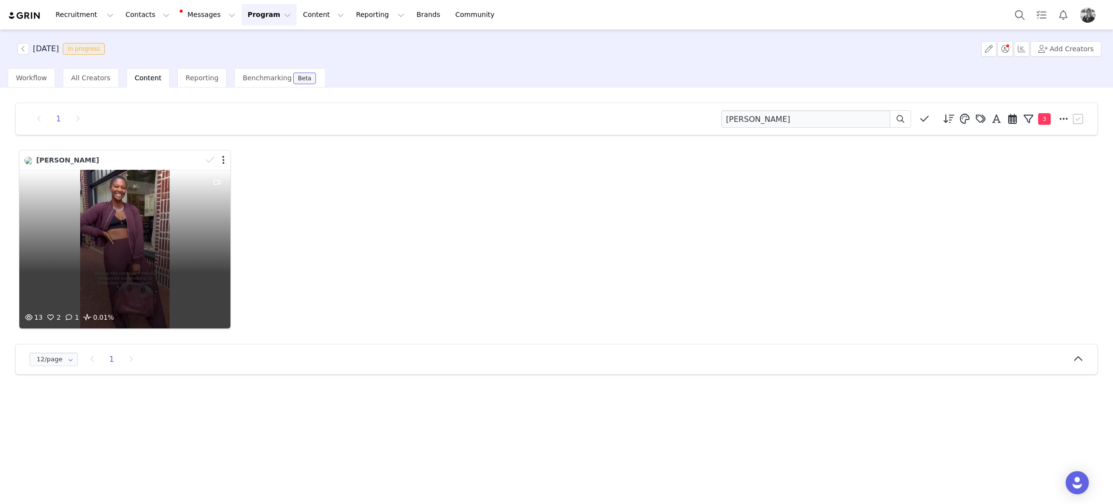
click at [175, 217] on div "13 2 1 0.01%" at bounding box center [124, 249] width 211 height 159
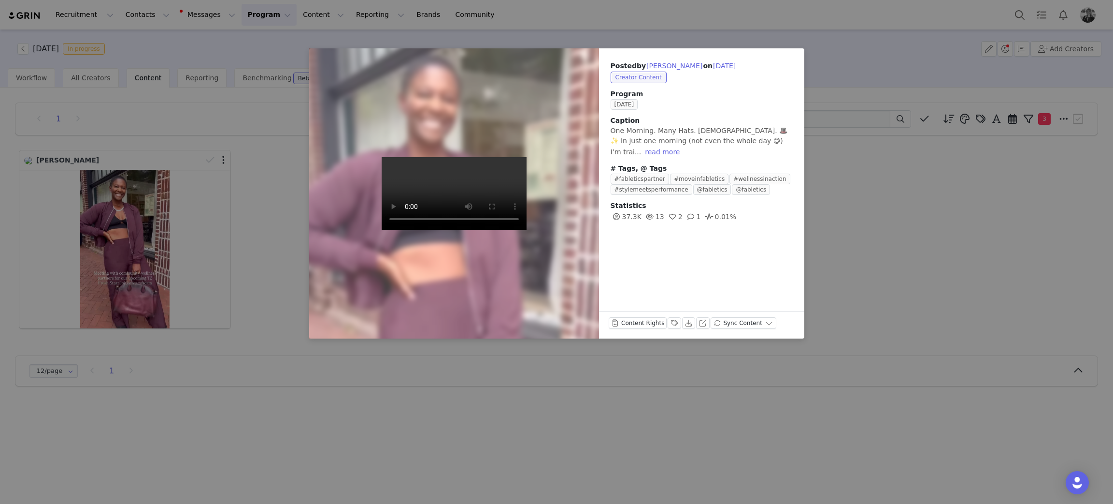
drag, startPoint x: 851, startPoint y: 199, endPoint x: 841, endPoint y: 148, distance: 52.2
click at [851, 196] on div "Posted by [PERSON_NAME] on [DATE] Creator Content Program [DATE] Caption One Mo…" at bounding box center [556, 252] width 1113 height 504
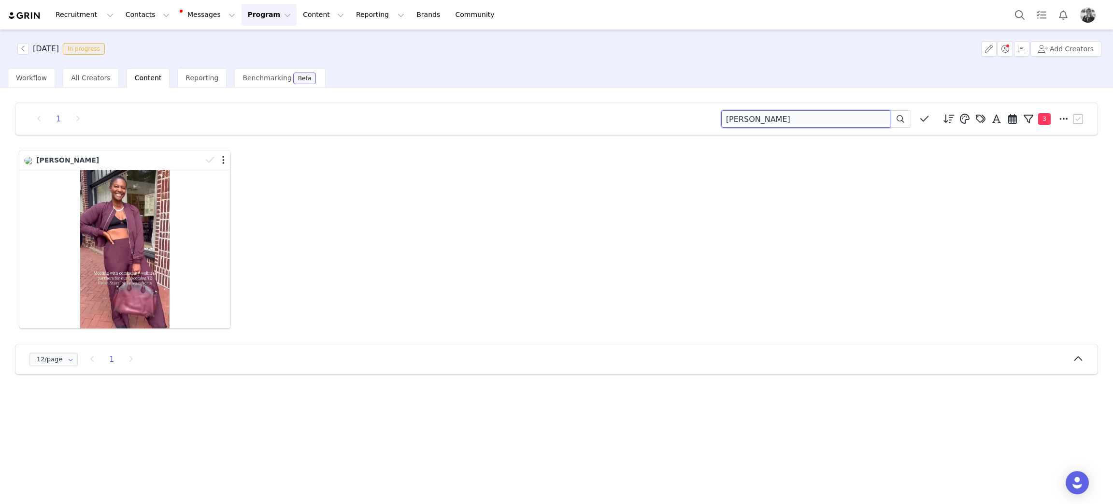
drag, startPoint x: 819, startPoint y: 119, endPoint x: 571, endPoint y: 104, distance: 248.8
click at [572, 113] on div "1 [PERSON_NAME] Descending order, go ascending . Relevance Like Count Comment C…" at bounding box center [556, 118] width 1059 height 17
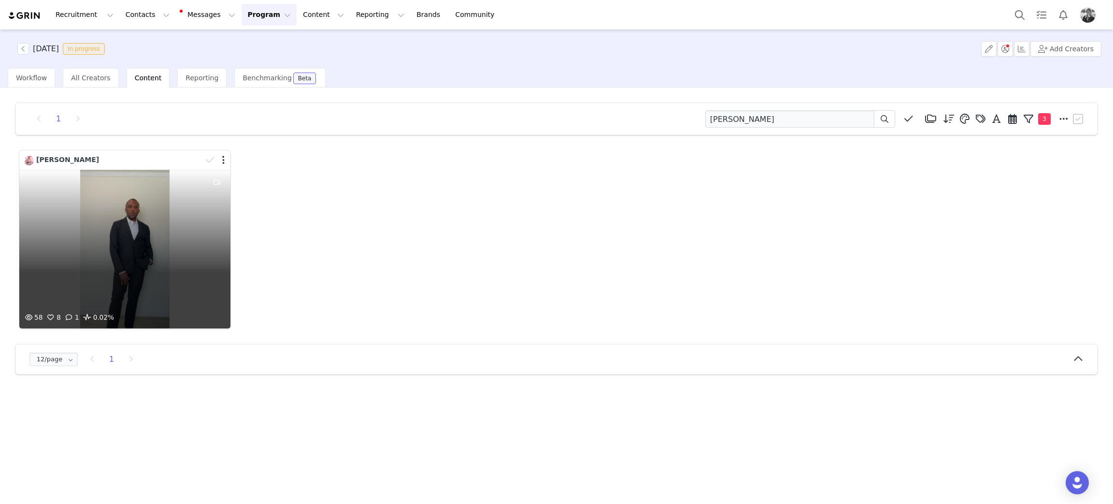
click at [126, 264] on div "58 8 1 0.02%" at bounding box center [124, 249] width 211 height 159
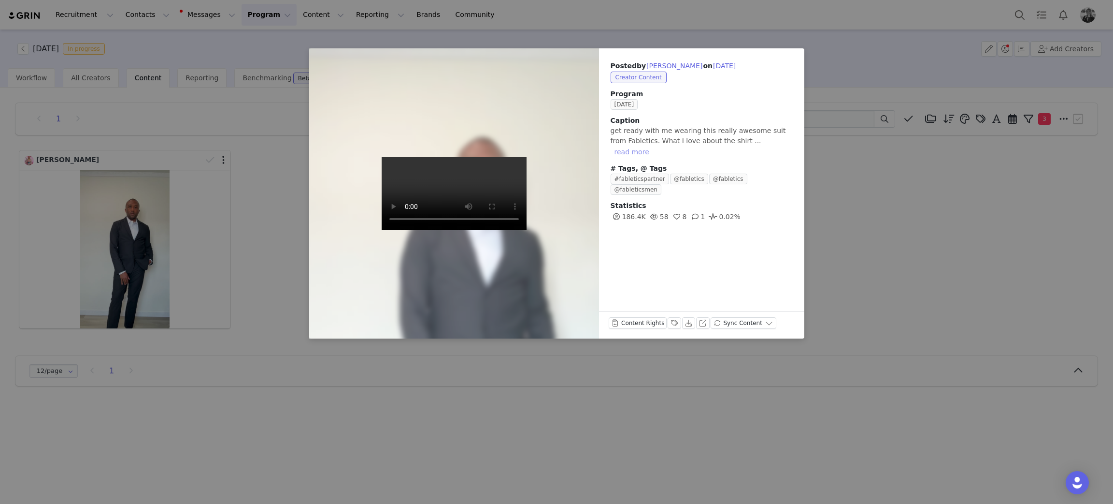
click at [653, 146] on button "read more" at bounding box center [632, 152] width 43 height 12
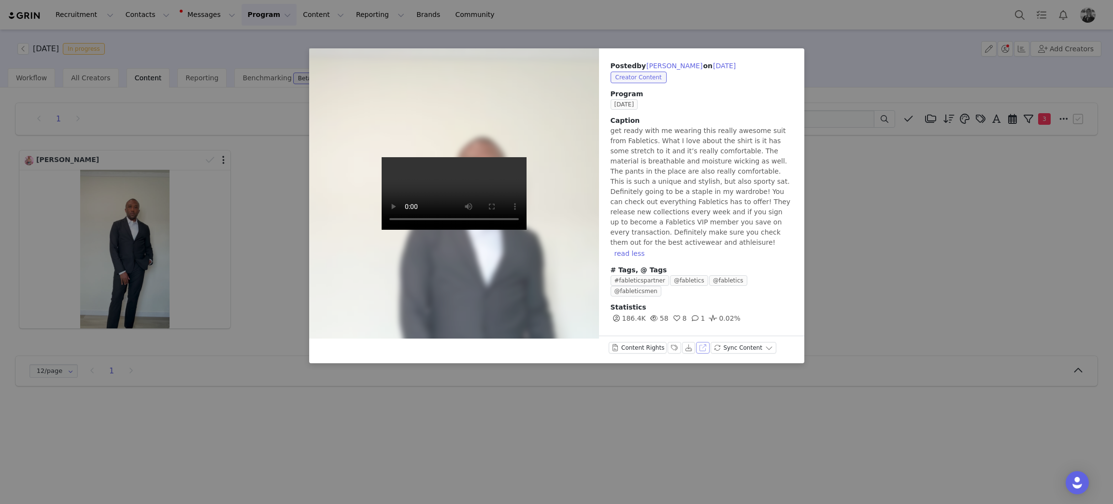
click at [700, 342] on button "View on Instagram" at bounding box center [703, 348] width 14 height 12
click at [1008, 214] on div "Posted by [PERSON_NAME] on [DATE] Creator Content Program [DATE] Caption get re…" at bounding box center [556, 252] width 1113 height 504
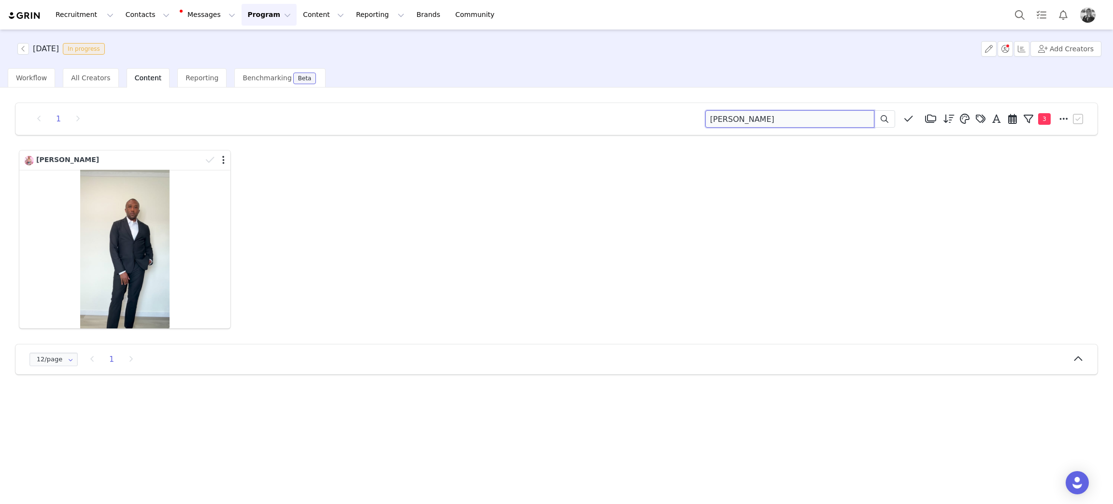
drag, startPoint x: 750, startPoint y: 110, endPoint x: 515, endPoint y: 136, distance: 237.3
click at [515, 137] on div "1 terrance Media Library (18385) APR '24 (155) MAR 24 (228) FEB 24 (454) JAN 24…" at bounding box center [557, 238] width 1098 height 287
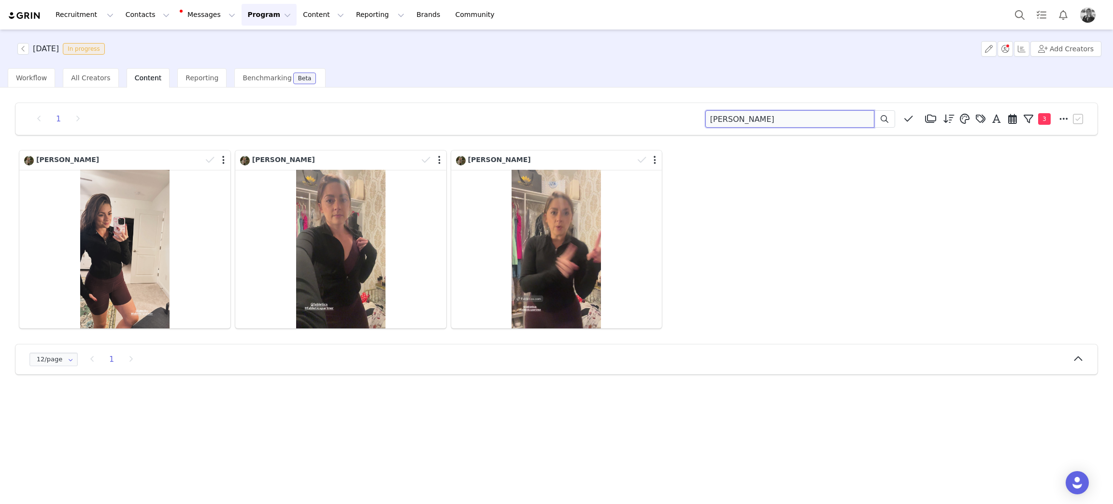
drag, startPoint x: 741, startPoint y: 115, endPoint x: 561, endPoint y: 127, distance: 181.2
click at [512, 139] on div "1 alisa Media Library (18385) APR '24 (155) MAR 24 (228) FEB 24 (454) JAN 24 (3…" at bounding box center [557, 238] width 1098 height 287
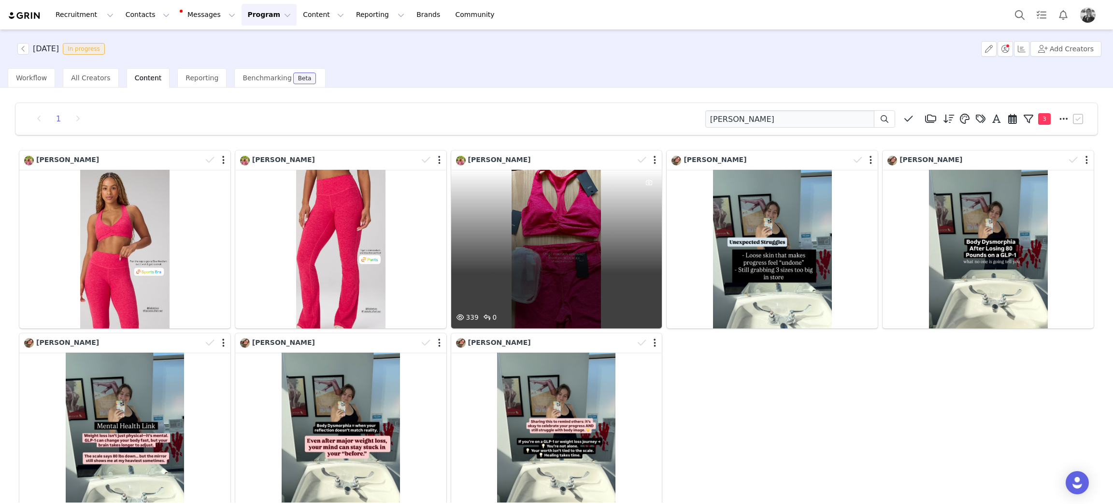
click at [529, 281] on div "339 0" at bounding box center [556, 249] width 211 height 159
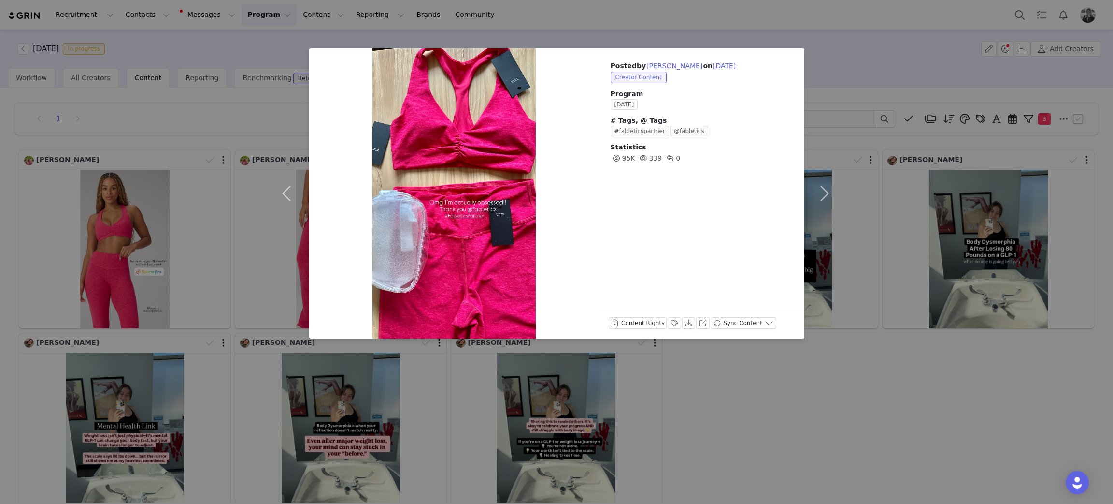
click at [170, 262] on div "Posted by Rachelle Brown on Oct 1, 2025 Creator Content Program SEPTEMBER 2025 …" at bounding box center [556, 252] width 1113 height 504
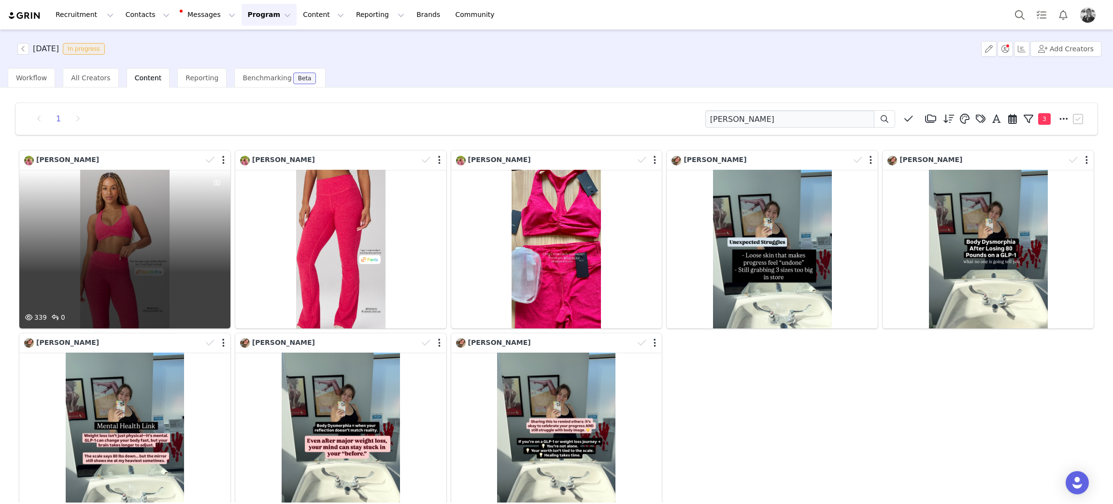
click at [150, 262] on div "339 0" at bounding box center [124, 249] width 211 height 159
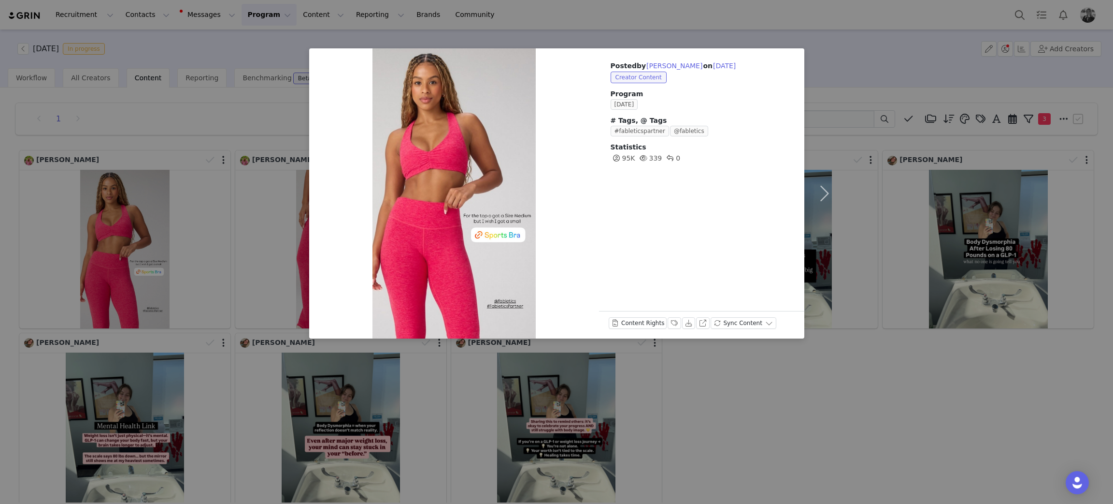
drag, startPoint x: 904, startPoint y: 387, endPoint x: 861, endPoint y: 347, distance: 58.5
click at [903, 387] on div "Posted by Rachelle Brown on Oct 1, 2025 Creator Content Program SEPTEMBER 2025 …" at bounding box center [556, 252] width 1113 height 504
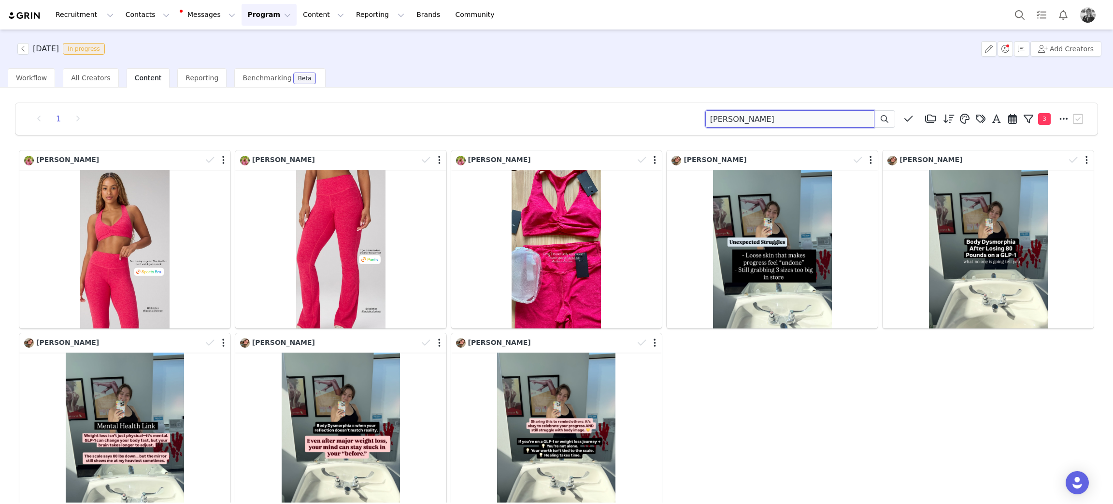
drag, startPoint x: 781, startPoint y: 121, endPoint x: 574, endPoint y: 97, distance: 209.2
click at [540, 101] on div "1 rachelle Media Library (18385) APR '24 (155) MAR 24 (228) FEB 24 (454) JAN 24…" at bounding box center [557, 329] width 1098 height 469
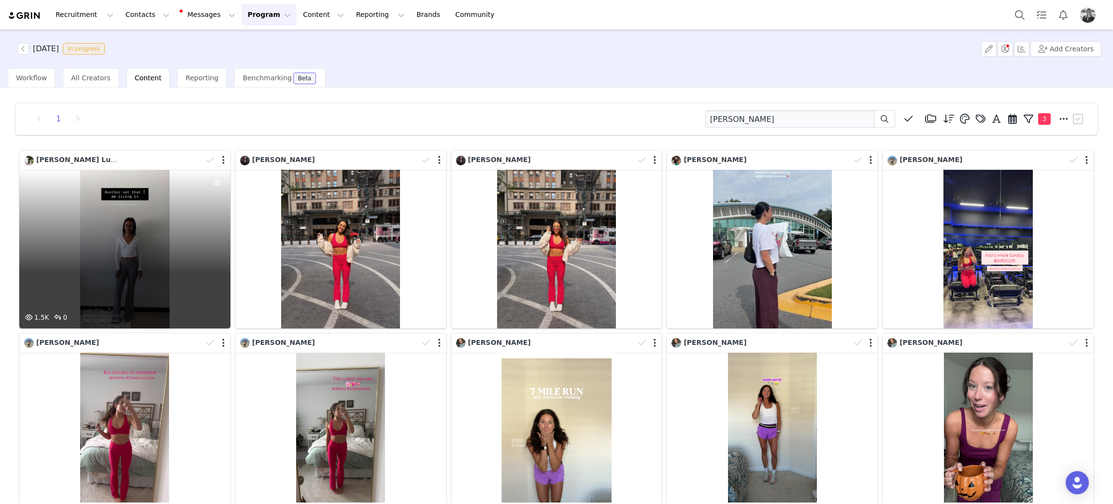
click at [136, 236] on div "1.5K 0" at bounding box center [124, 249] width 211 height 159
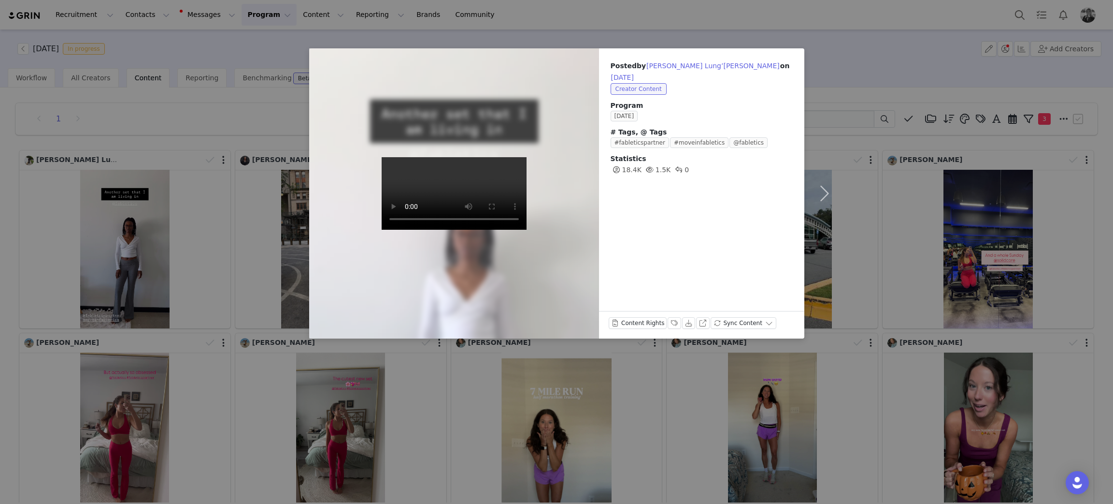
click at [965, 201] on div "Posted by Caroline Lung’aho on Oct 1, 2025 Creator Content Program SEPTEMBER 20…" at bounding box center [556, 252] width 1113 height 504
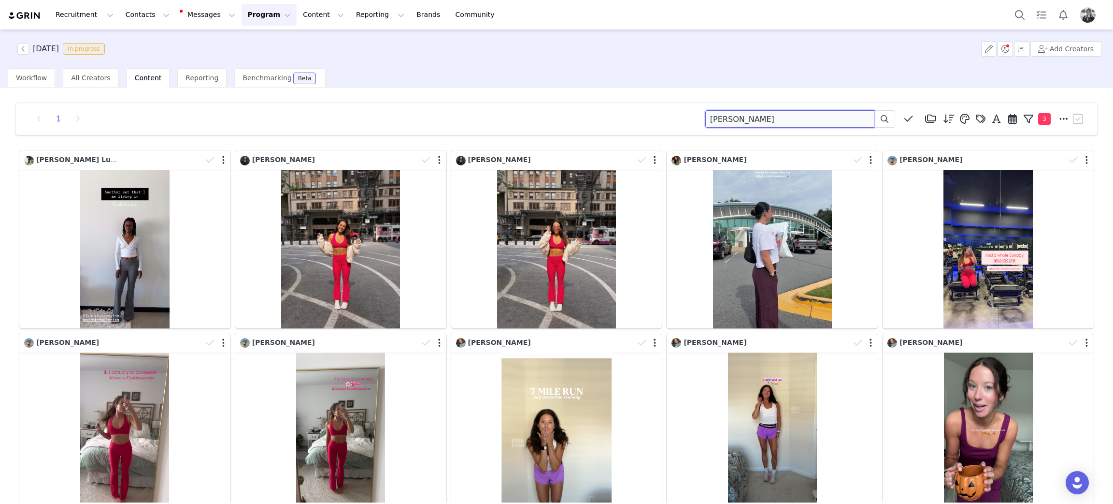
drag, startPoint x: 772, startPoint y: 120, endPoint x: 633, endPoint y: 142, distance: 140.8
click at [524, 102] on div "1 caroline Media Library (18385) APR '24 (155) MAR 24 (228) FEB 24 (454) JAN 24…" at bounding box center [557, 420] width 1098 height 651
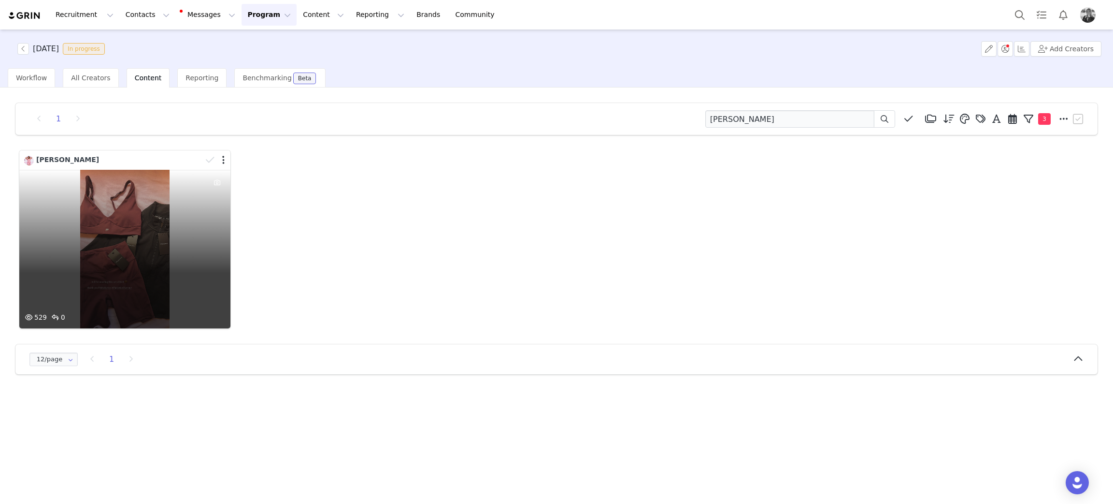
click at [129, 205] on div "529 0" at bounding box center [124, 249] width 211 height 159
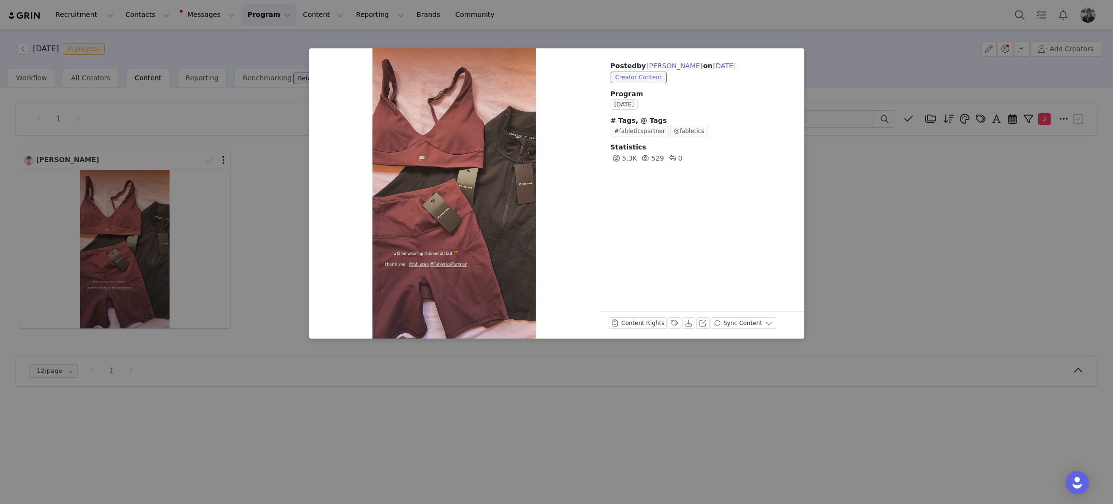
click at [1009, 252] on div "Posted by Allison Jocelyn on Sep 30, 2025 Creator Content Program SEPTEMBER 202…" at bounding box center [556, 252] width 1113 height 504
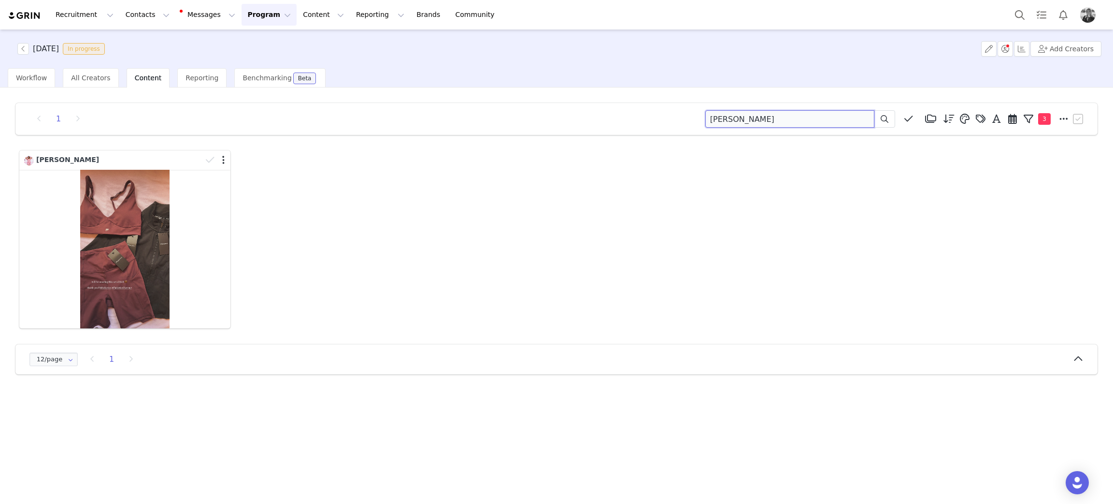
drag, startPoint x: 769, startPoint y: 117, endPoint x: 651, endPoint y: 34, distance: 144.5
click at [544, 109] on div "1 allison jocelyn Media Library (18385) APR '24 (155) MAR 24 (228) FEB 24 (454)…" at bounding box center [556, 119] width 1082 height 32
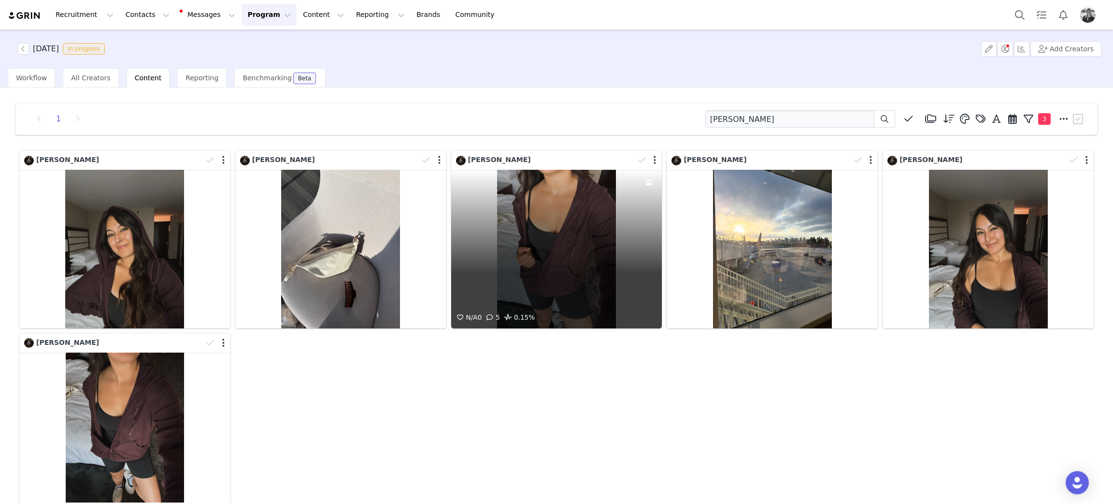
click at [496, 291] on div "N/A 0 5 0.15%" at bounding box center [556, 249] width 211 height 159
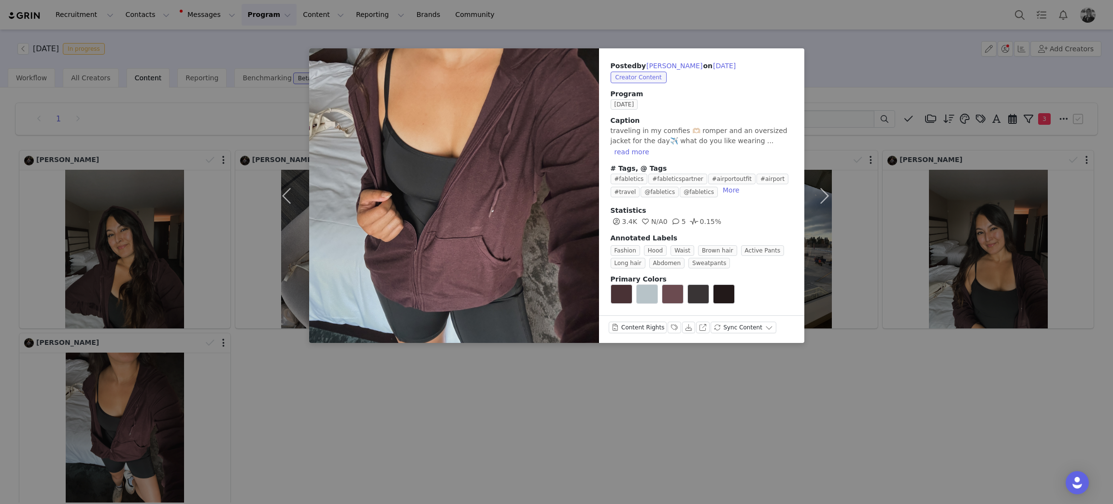
click at [521, 419] on div "Posted by Elvia Del Toro on Sep 30, 2025 Creator Content Program SEPTEMBER 2025…" at bounding box center [556, 252] width 1113 height 504
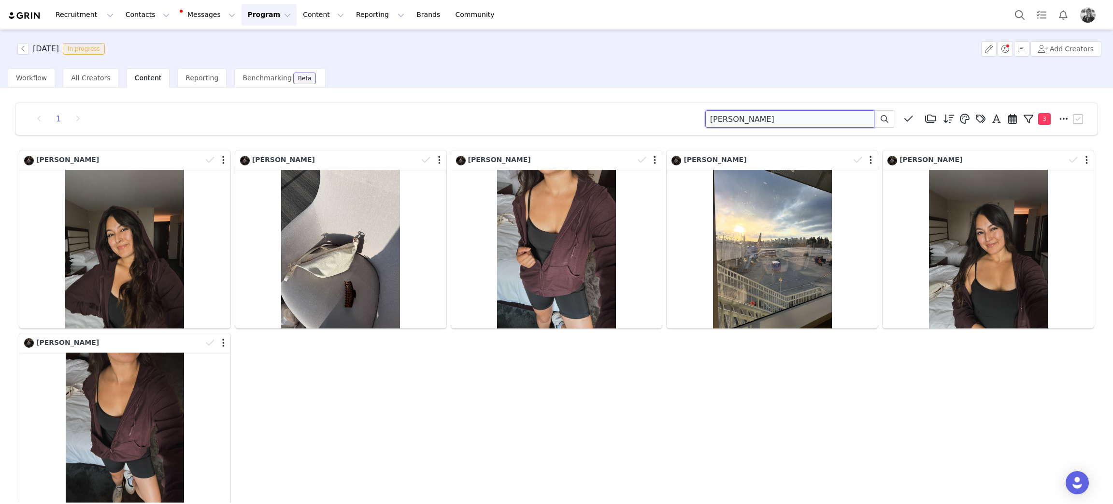
drag, startPoint x: 609, startPoint y: 101, endPoint x: 564, endPoint y: 60, distance: 60.9
click at [498, 87] on div "SEPTEMBER 2025 In progress Add Creators Workflow All Creators Content Reporting…" at bounding box center [556, 265] width 1113 height 473
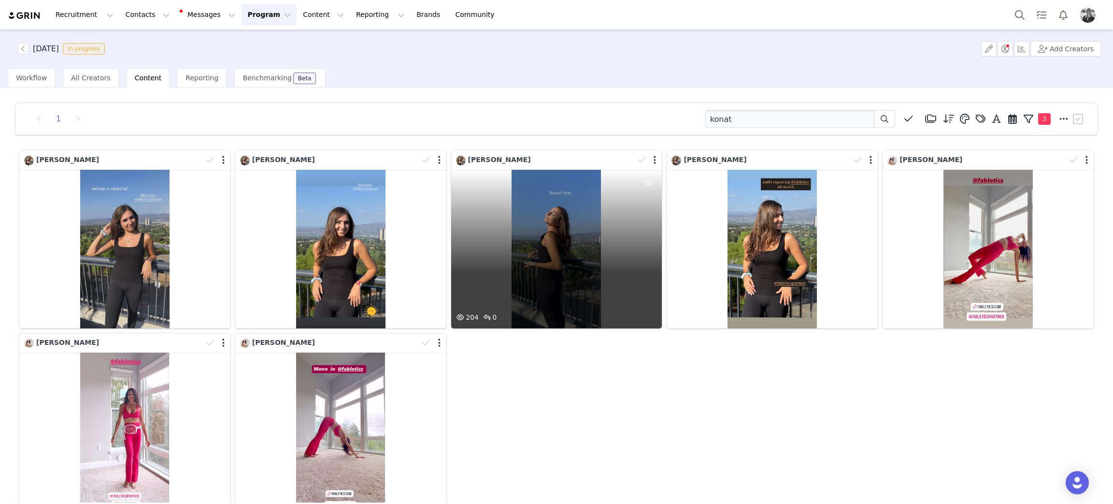
click at [520, 261] on div "204 0" at bounding box center [556, 249] width 211 height 159
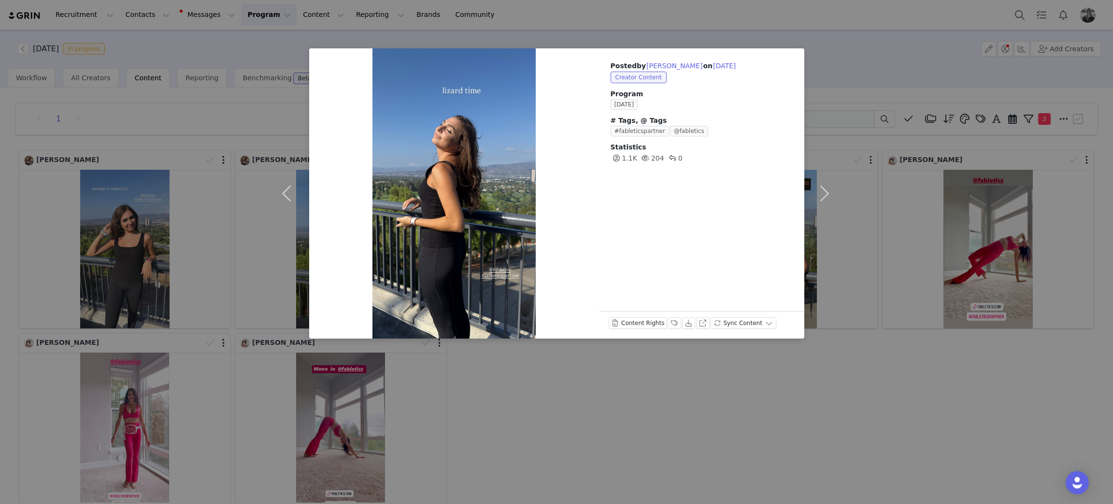
click at [477, 359] on div "Posted by Sophia Konat on Sep 30, 2025 Creator Content Program SEPTEMBER 2025 #…" at bounding box center [556, 252] width 1113 height 504
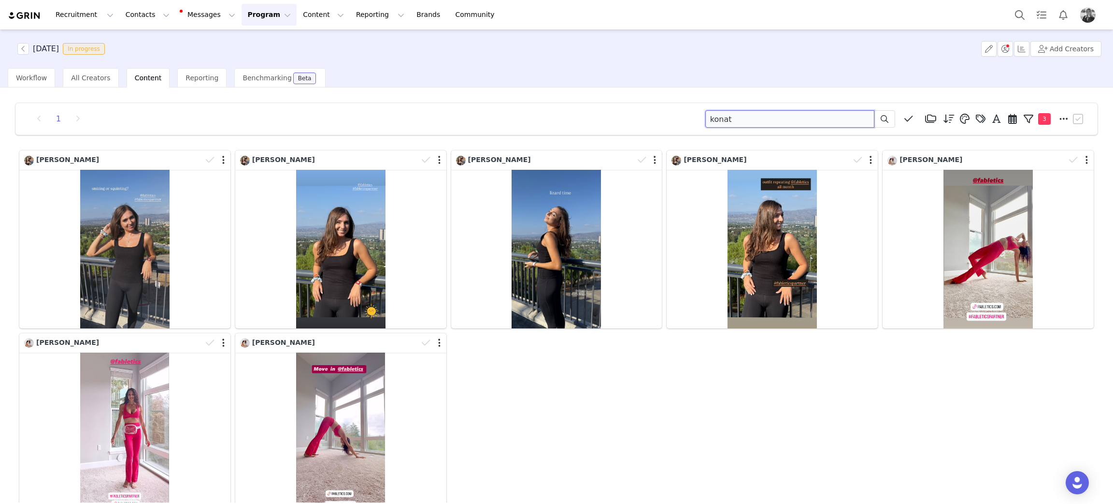
drag, startPoint x: 674, startPoint y: 121, endPoint x: 582, endPoint y: 126, distance: 91.5
click at [545, 113] on div "1 konat Media Library (18385) APR '24 (155) MAR 24 (228) FEB 24 (454) JAN 24 (3…" at bounding box center [556, 118] width 1059 height 17
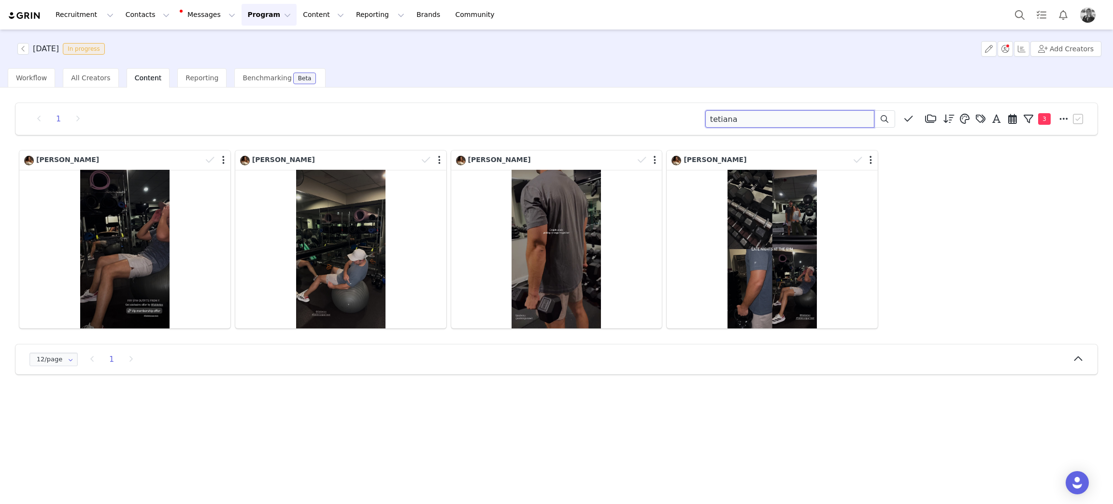
drag, startPoint x: 753, startPoint y: 120, endPoint x: 463, endPoint y: 98, distance: 291.3
click at [464, 99] on div "1 tetiana Media Library (18385) APR '24 (155) MAR 24 (228) FEB 24 (454) JAN 24 …" at bounding box center [557, 238] width 1098 height 287
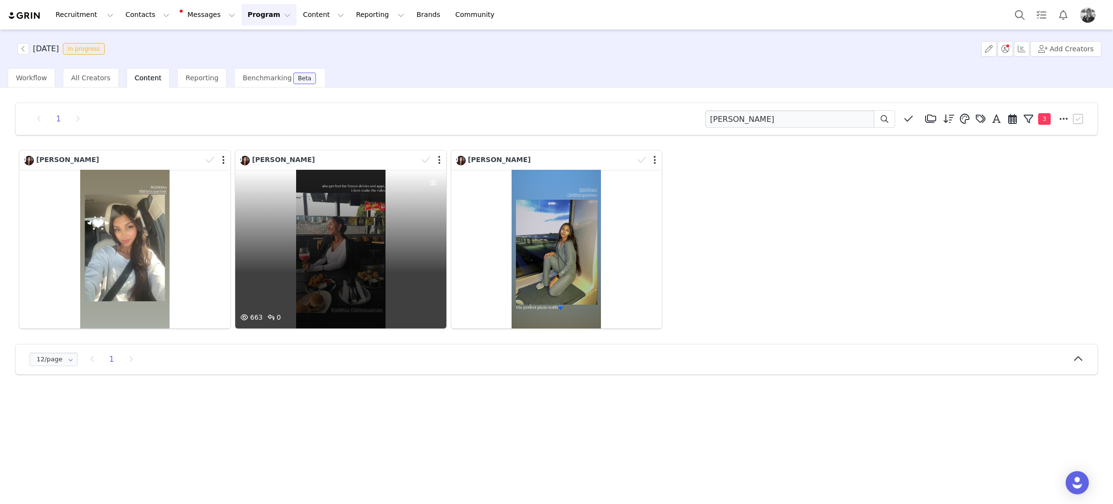
click at [321, 238] on div "663 0" at bounding box center [340, 249] width 211 height 159
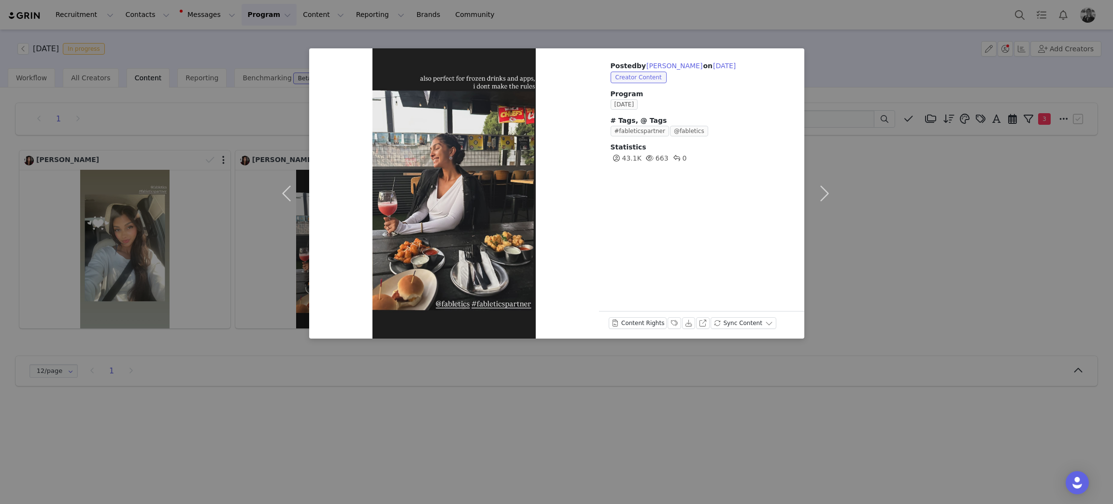
click at [512, 482] on div "Posted by Brenna Narayan on Sep 30, 2025 Creator Content Program SEPTEMBER 2025…" at bounding box center [556, 252] width 1113 height 504
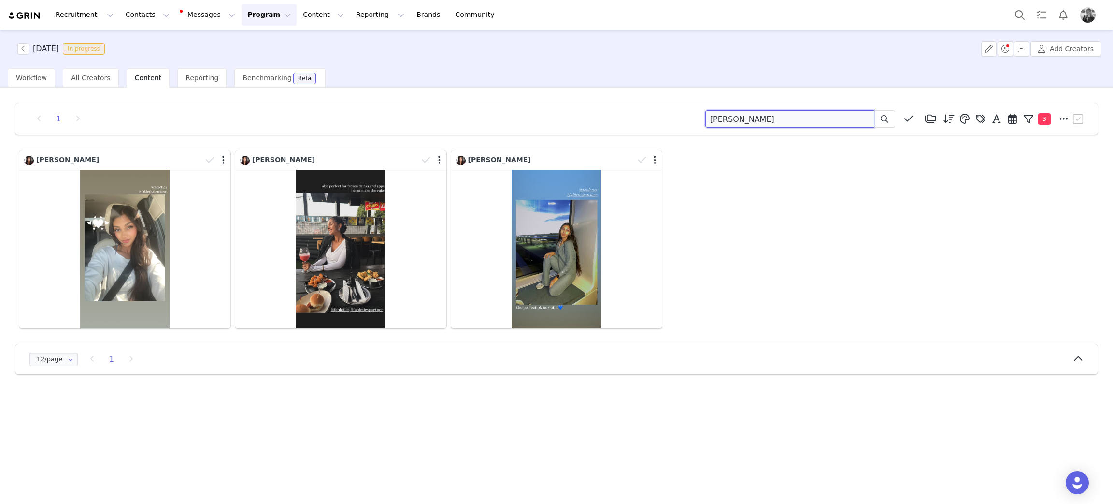
drag, startPoint x: 770, startPoint y: 126, endPoint x: 556, endPoint y: 117, distance: 214.7
click at [556, 118] on div "1 brenna Media Library (18385) APR '24 (155) MAR 24 (228) FEB 24 (454) JAN 24 (…" at bounding box center [556, 118] width 1059 height 17
type input "jeniece"
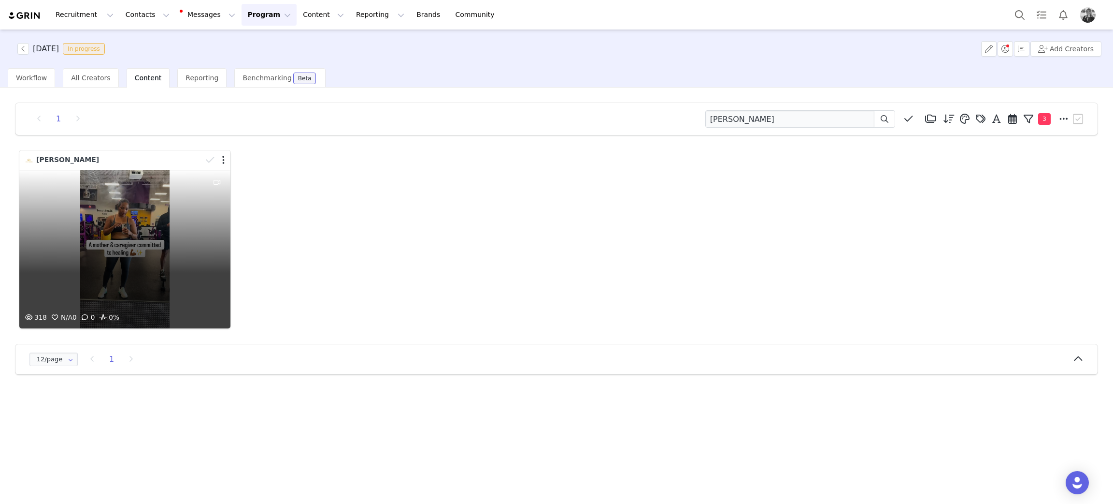
click at [156, 242] on div "318 N/A 0 0 0%" at bounding box center [124, 249] width 211 height 159
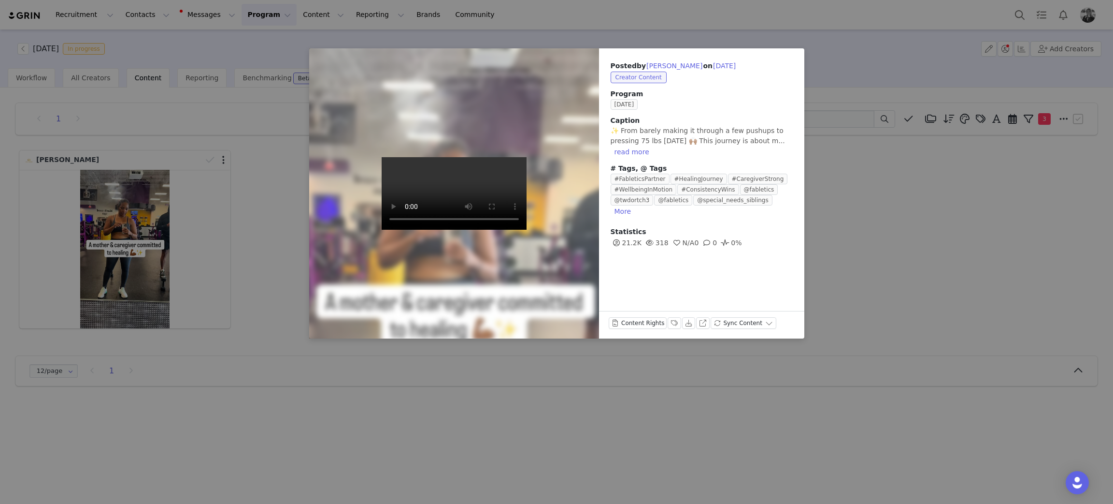
click at [958, 189] on div "Posted by Jeniece Stewart on Sep 30, 2025 Creator Content Program SEPTEMBER 202…" at bounding box center [556, 252] width 1113 height 504
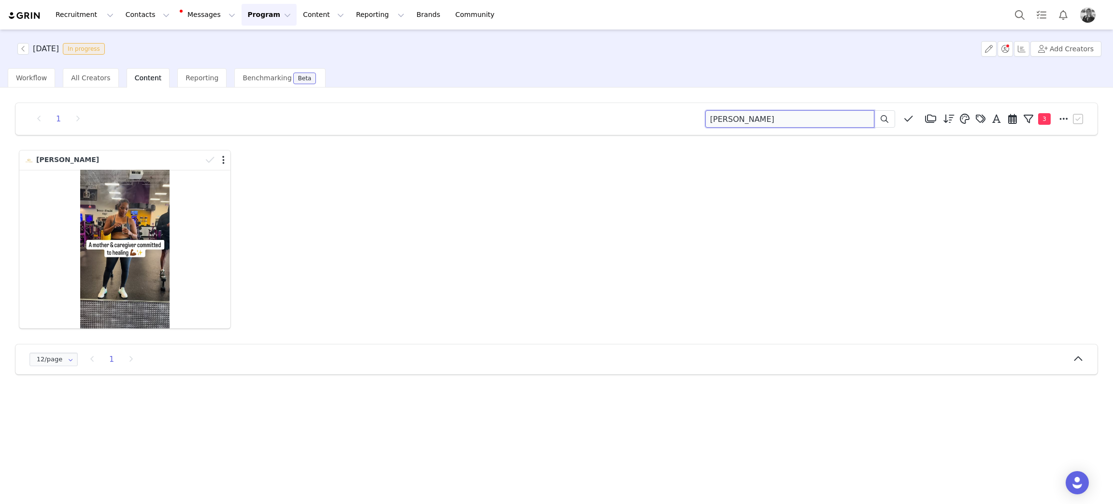
drag, startPoint x: 750, startPoint y: 119, endPoint x: 525, endPoint y: 119, distance: 224.2
click at [525, 119] on div "1 jeniece Media Library (18385) APR '24 (155) MAR 24 (228) FEB 24 (454) JAN 24 …" at bounding box center [556, 118] width 1059 height 17
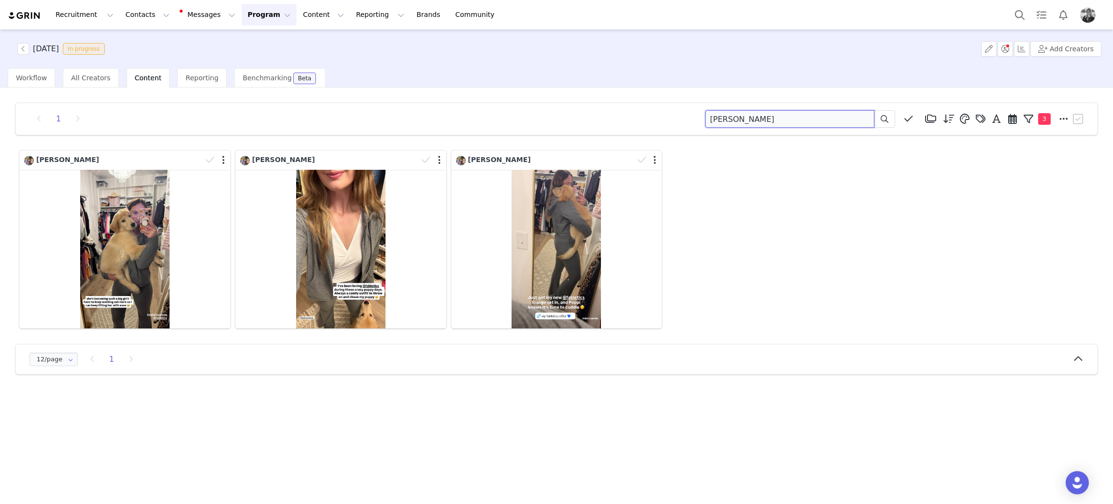
drag, startPoint x: 802, startPoint y: 125, endPoint x: 524, endPoint y: 147, distance: 278.3
click at [512, 127] on div "1 liz lang Media Library (18385) APR '24 (155) MAR 24 (228) FEB 24 (454) JAN 24…" at bounding box center [556, 118] width 1059 height 17
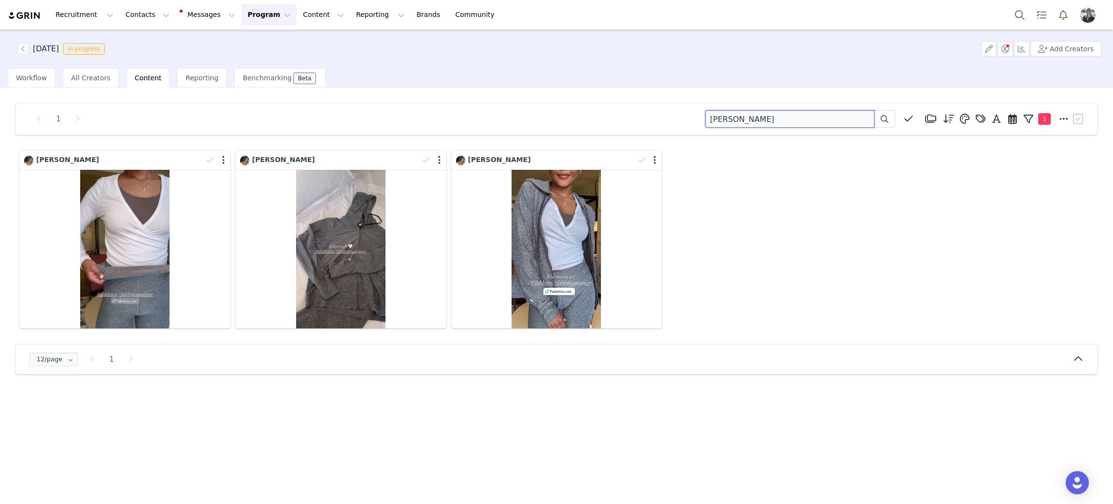
drag, startPoint x: 735, startPoint y: 115, endPoint x: 572, endPoint y: 133, distance: 163.8
click at [555, 120] on div "1 kamil Media Library (18385) APR '24 (155) MAR 24 (228) FEB 24 (454) JAN 24 (3…" at bounding box center [556, 118] width 1059 height 17
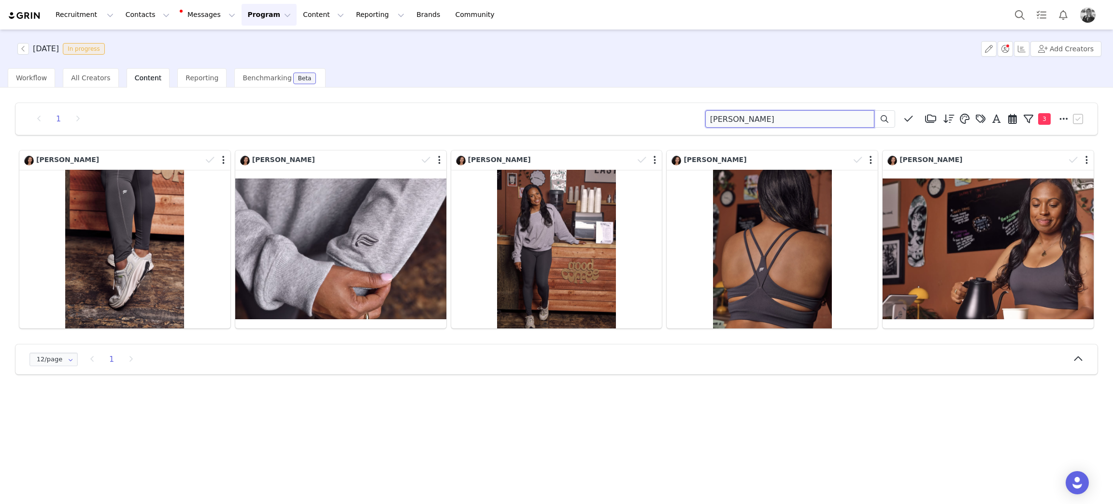
drag, startPoint x: 806, startPoint y: 114, endPoint x: 324, endPoint y: 75, distance: 482.9
click at [335, 77] on div "SEPTEMBER 2025 In progress Add Creators Workflow All Creators Content Reporting…" at bounding box center [556, 265] width 1113 height 473
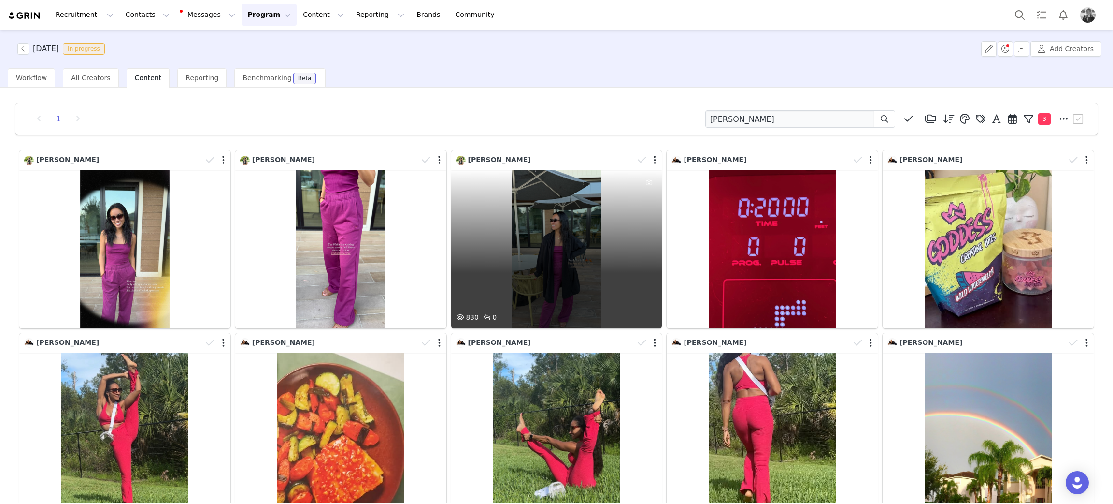
click at [550, 254] on div "830 0" at bounding box center [556, 249] width 211 height 159
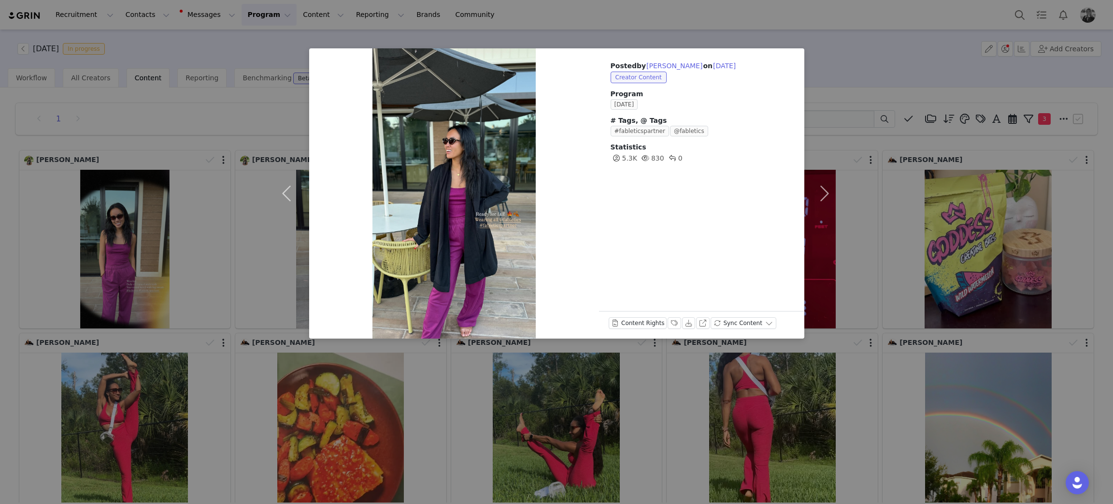
click at [588, 402] on div "Posted by Jen Nguyen on Sep 30, 2025 Creator Content Program SEPTEMBER 2025 # T…" at bounding box center [556, 252] width 1113 height 504
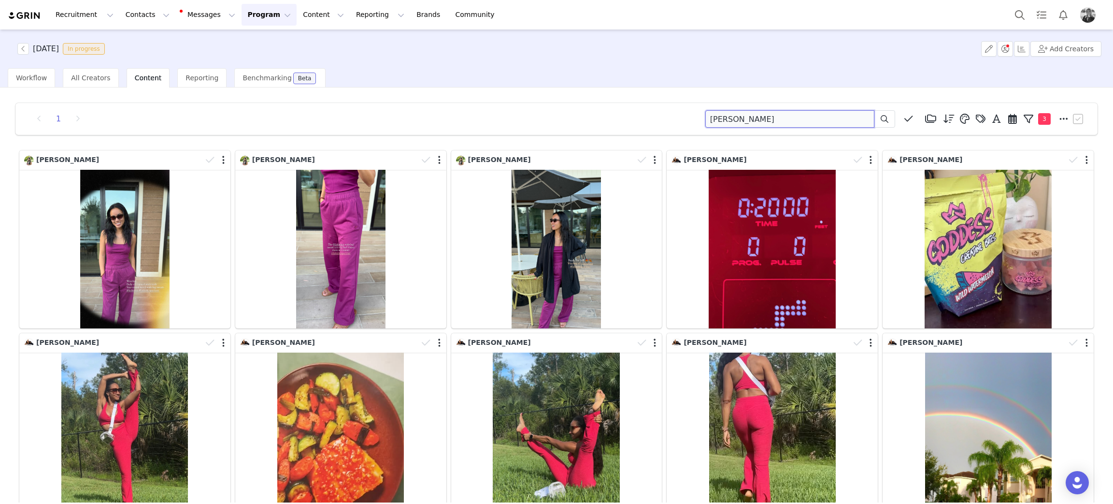
drag, startPoint x: 784, startPoint y: 121, endPoint x: 551, endPoint y: 91, distance: 234.4
click at [532, 97] on div "1 jen nguyen Media Library (18385) APR '24 (155) MAR 24 (228) FEB 24 (454) JAN …" at bounding box center [557, 420] width 1098 height 651
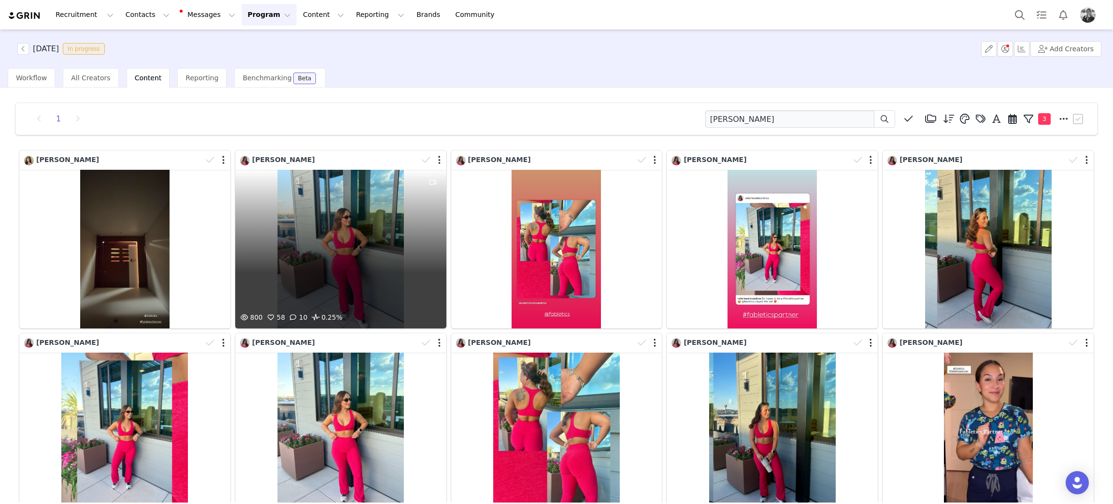
click at [323, 254] on div "800 58 10 0.25%" at bounding box center [340, 249] width 211 height 159
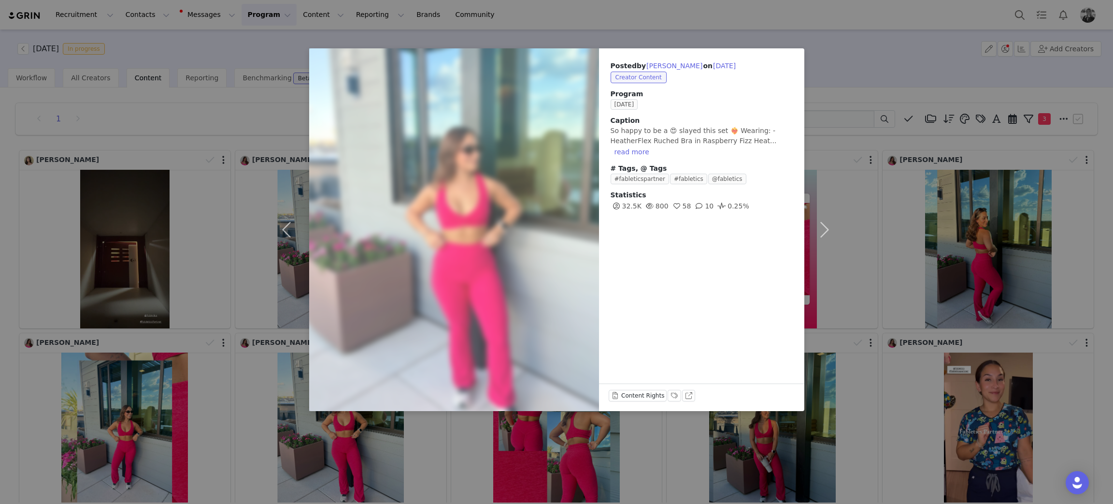
drag, startPoint x: 901, startPoint y: 412, endPoint x: 889, endPoint y: 319, distance: 93.6
click at [901, 412] on div "Posted by Valeria Herrera on Sep 26, 2025 Creator Content Program SEPTEMBER 202…" at bounding box center [556, 252] width 1113 height 504
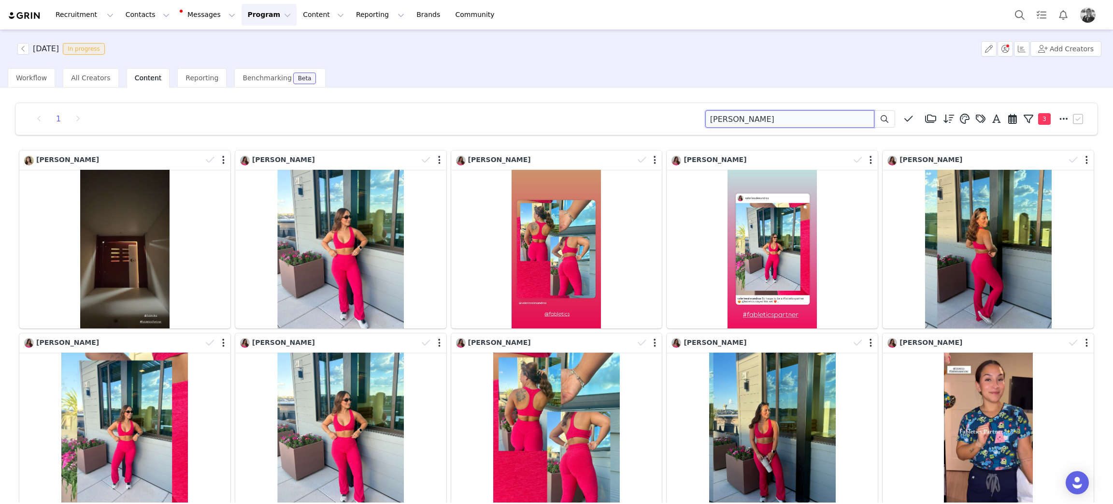
drag, startPoint x: 821, startPoint y: 121, endPoint x: 403, endPoint y: 111, distance: 418.6
click at [337, 126] on div "1 valeria Media Library (18385) APR '24 (155) MAR 24 (228) FEB 24 (454) JAN 24 …" at bounding box center [556, 118] width 1059 height 17
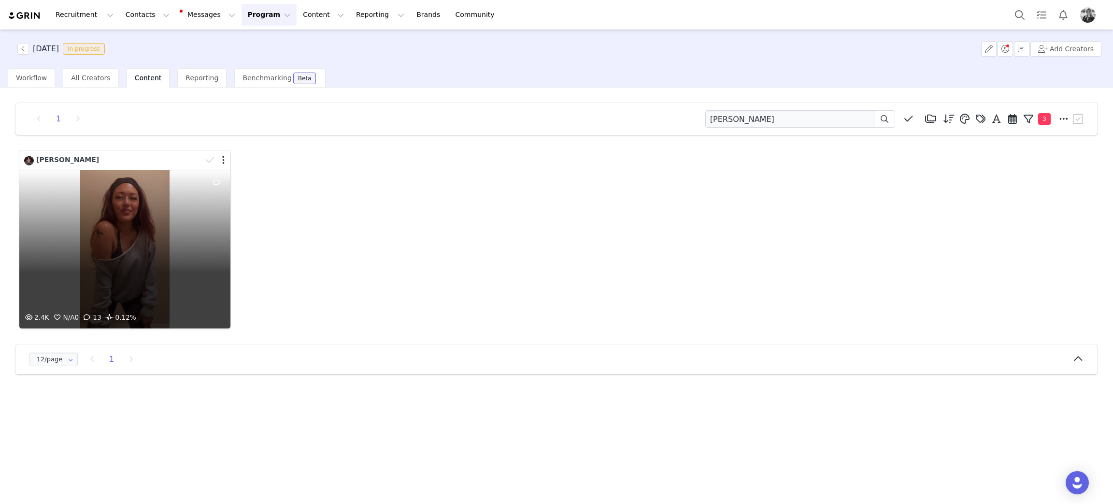
click at [140, 239] on div "2.4K N/A 0 13 0.12%" at bounding box center [124, 249] width 211 height 159
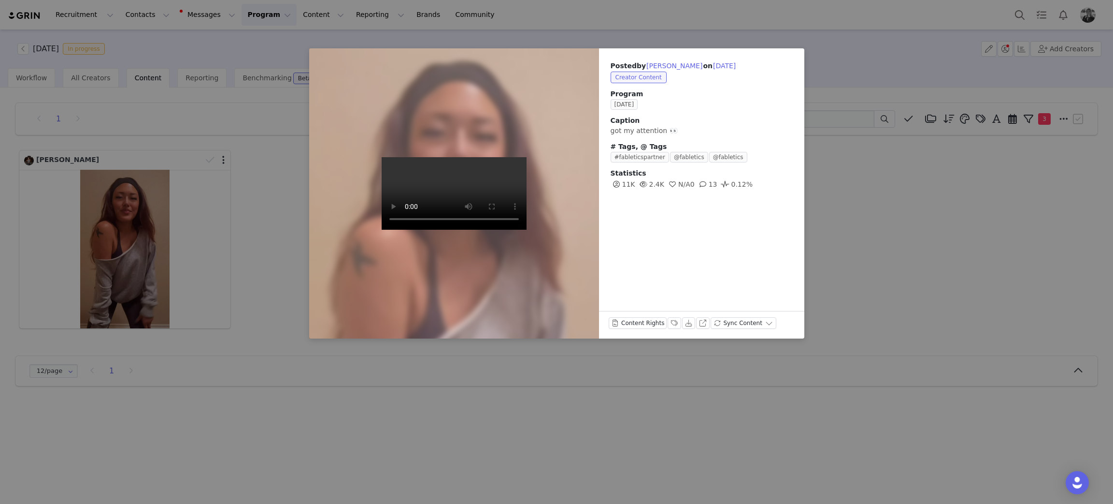
drag, startPoint x: 868, startPoint y: 200, endPoint x: 839, endPoint y: 156, distance: 53.1
click at [868, 200] on div "Posted by Jody Hou on Sep 30, 2025 Creator Content Program SEPTEMBER 2025 Capti…" at bounding box center [556, 252] width 1113 height 504
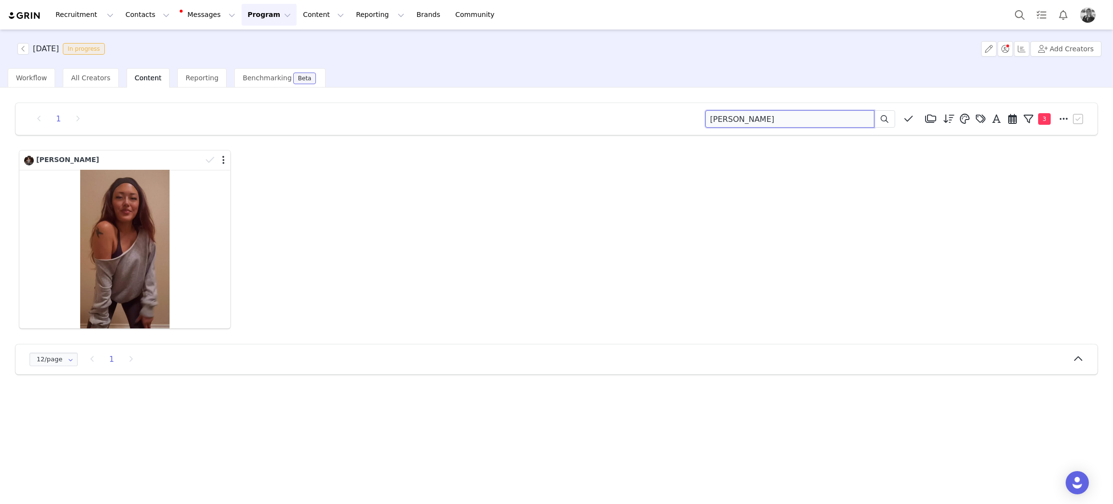
drag, startPoint x: 807, startPoint y: 121, endPoint x: 396, endPoint y: 76, distance: 413.2
click at [359, 94] on div "1 jody hou Media Library (18385) APR '24 (155) MAR 24 (228) FEB 24 (454) JAN 24…" at bounding box center [556, 294] width 1113 height 415
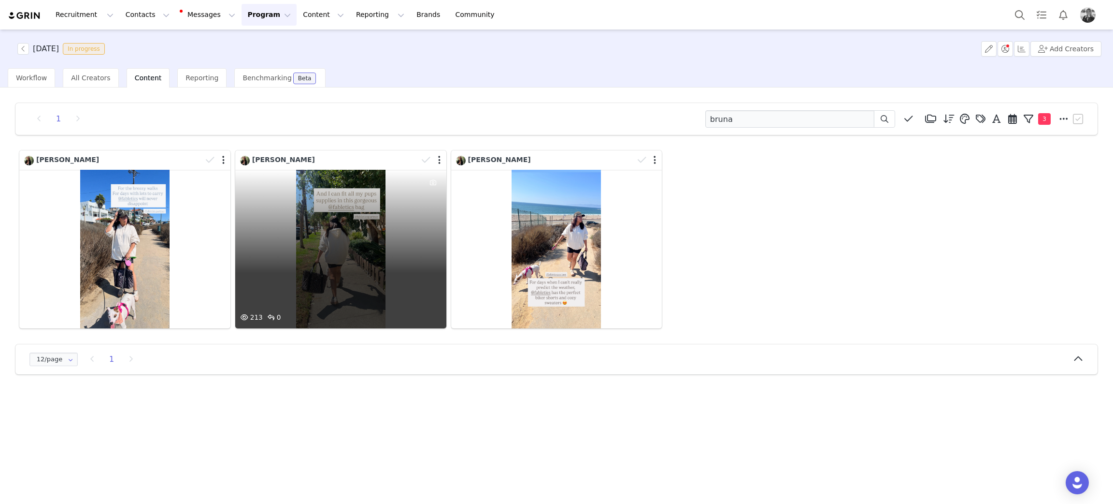
click at [337, 262] on div "213 0" at bounding box center [340, 249] width 211 height 159
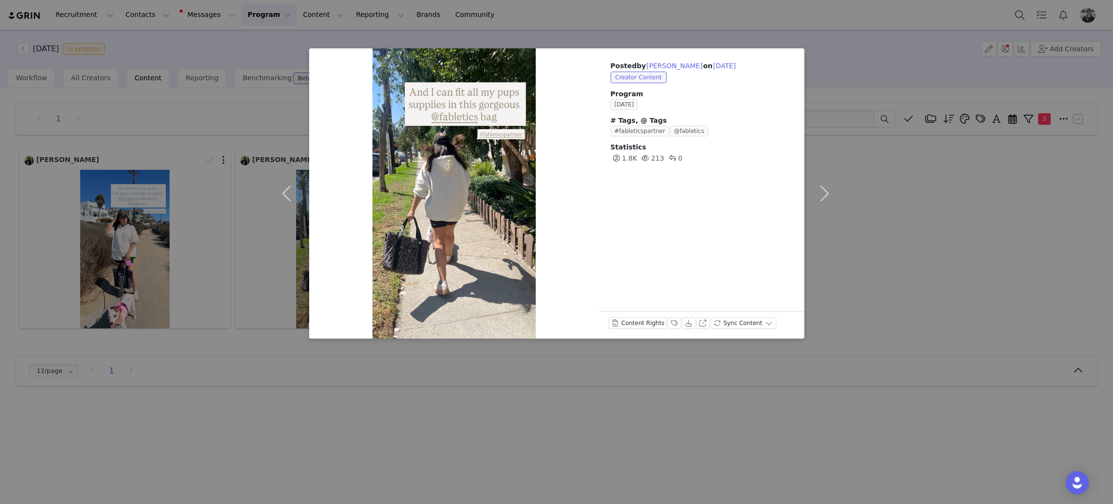
click at [382, 414] on div "Posted by Bruna Rodrigues on Sep 30, 2025 Creator Content Program SEPTEMBER 202…" at bounding box center [556, 252] width 1113 height 504
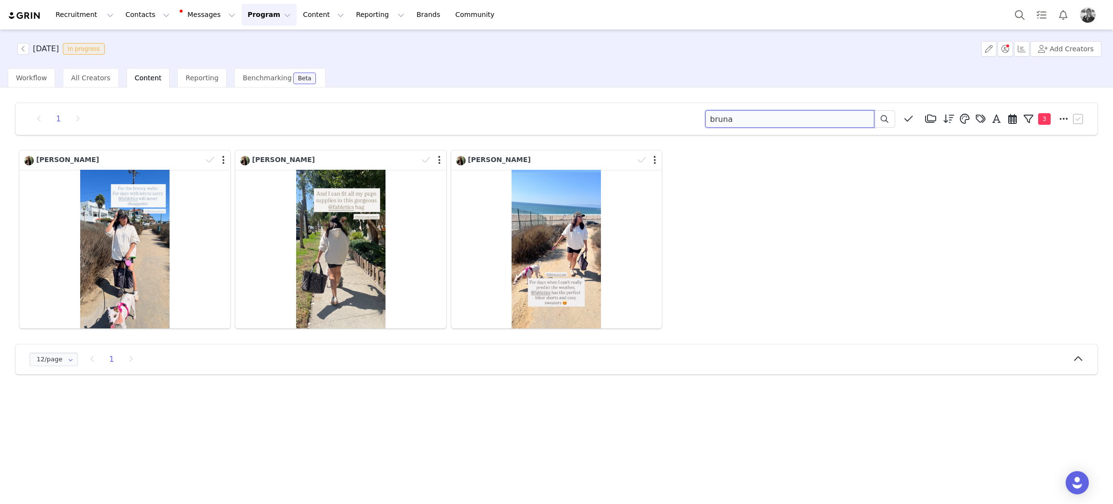
drag, startPoint x: 735, startPoint y: 117, endPoint x: 582, endPoint y: 108, distance: 153.0
click at [591, 108] on div "1 bruna Media Library (18385) APR '24 (155) MAR 24 (228) FEB 24 (454) JAN 24 (3…" at bounding box center [556, 119] width 1082 height 32
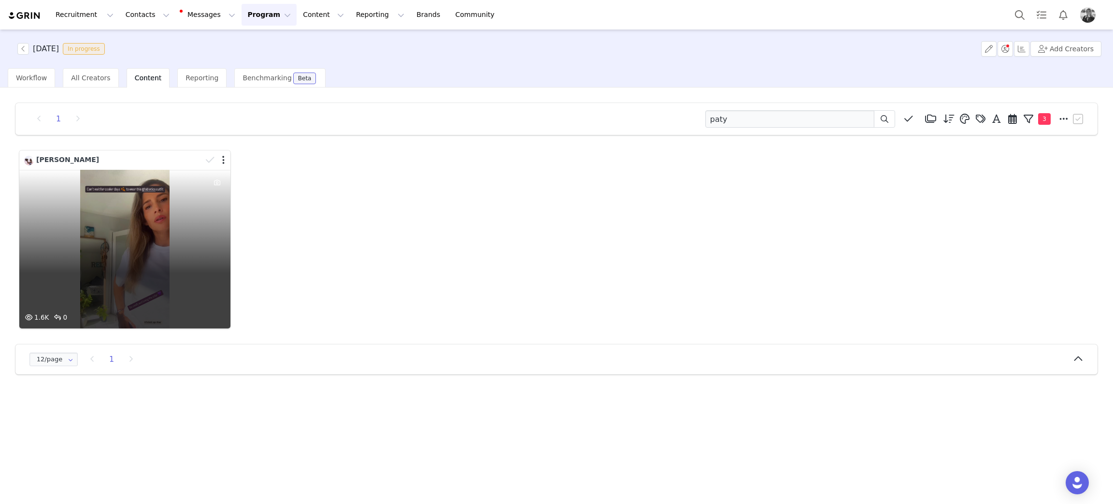
click at [144, 219] on div "1.6K 0" at bounding box center [124, 249] width 211 height 159
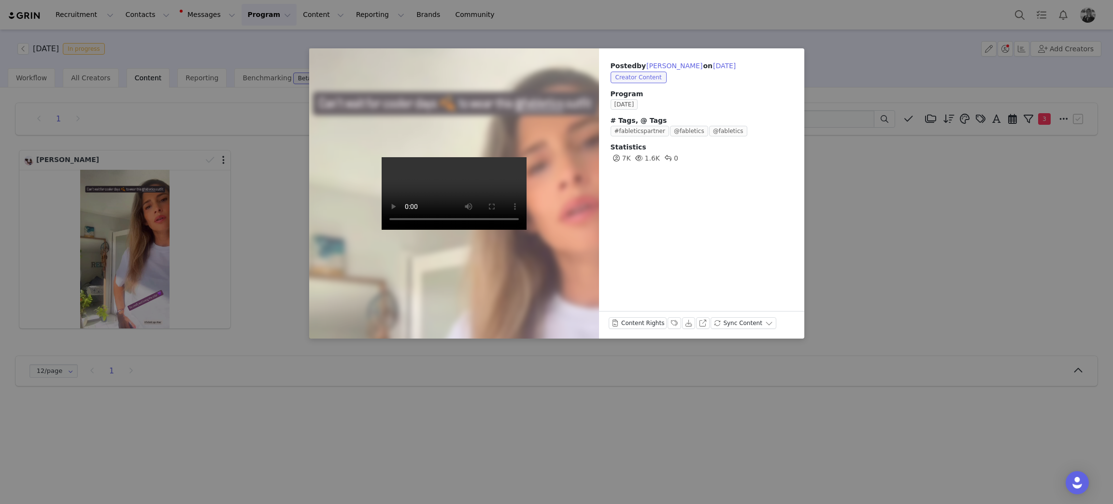
click at [942, 225] on div "Posted by Paty Pietra on Sep 30, 2025 Creator Content Program SEPTEMBER 2025 # …" at bounding box center [556, 252] width 1113 height 504
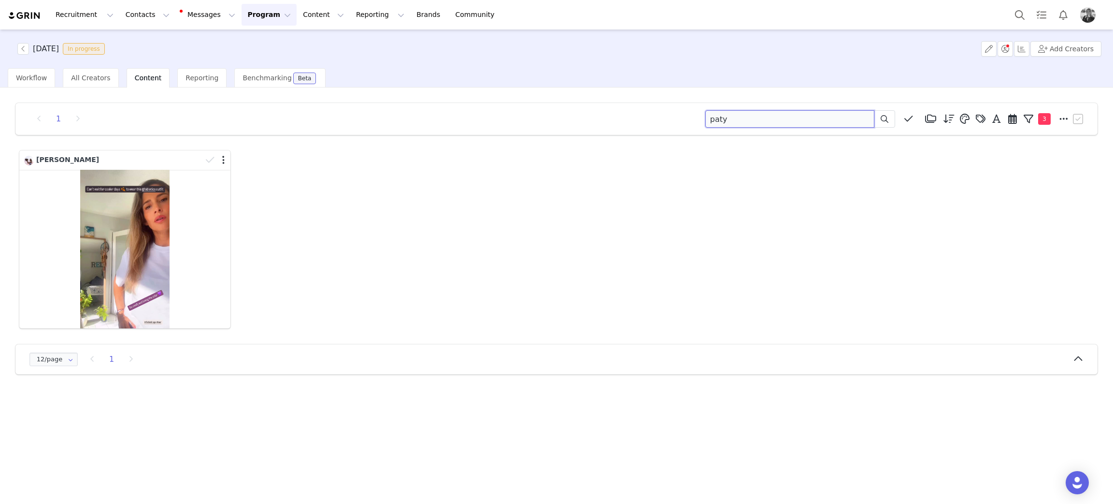
drag, startPoint x: 807, startPoint y: 118, endPoint x: 395, endPoint y: 103, distance: 413.0
click at [421, 103] on div "1 paty Media Library (18385) APR '24 (155) MAR 24 (228) FEB 24 (454) JAN 24 (36…" at bounding box center [556, 119] width 1082 height 32
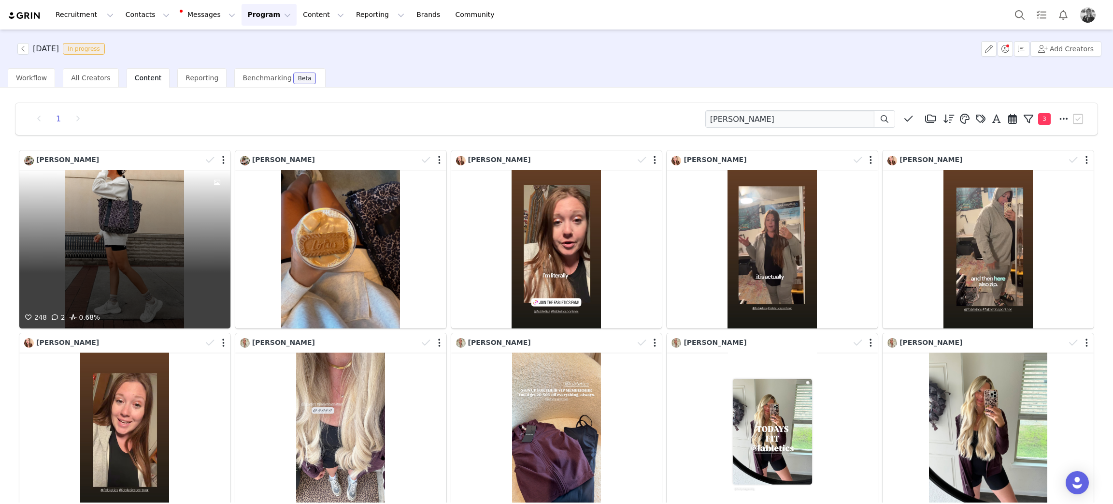
click at [106, 216] on div "248 2 0.68%" at bounding box center [124, 249] width 211 height 159
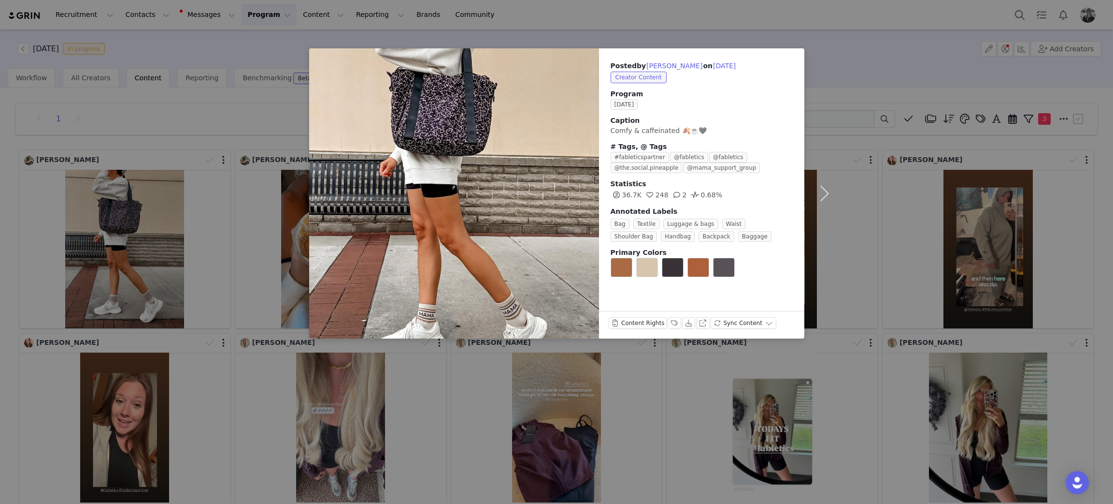
drag, startPoint x: 941, startPoint y: 495, endPoint x: 801, endPoint y: 323, distance: 221.9
click at [940, 494] on div "Posted by Holly Surratt on Sep 30, 2025 Creator Content Program SEPTEMBER 2025 …" at bounding box center [556, 252] width 1113 height 504
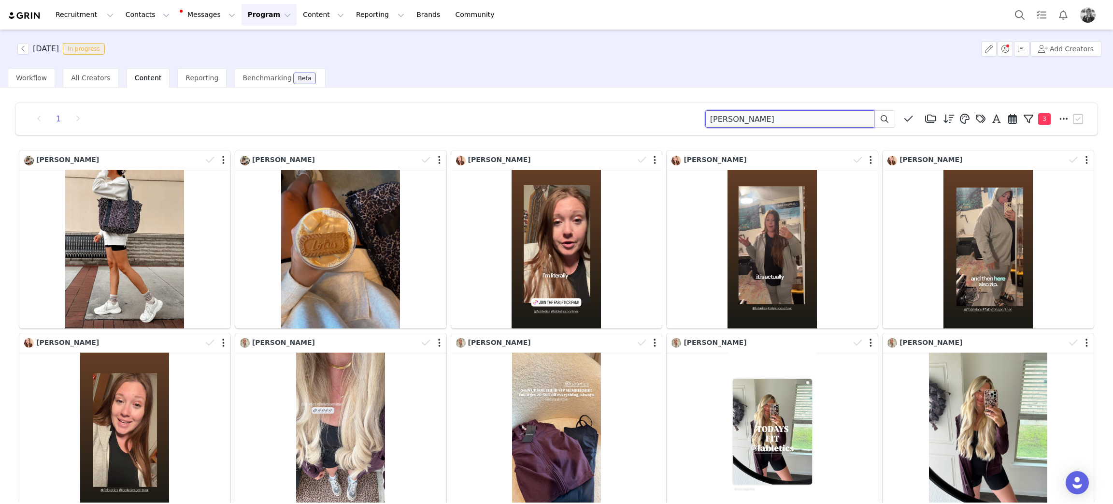
drag, startPoint x: 741, startPoint y: 120, endPoint x: 494, endPoint y: 92, distance: 248.5
click at [479, 100] on div "1 holly Media Library (18385) APR '24 (155) MAR 24 (228) FEB 24 (454) JAN 24 (3…" at bounding box center [557, 420] width 1098 height 651
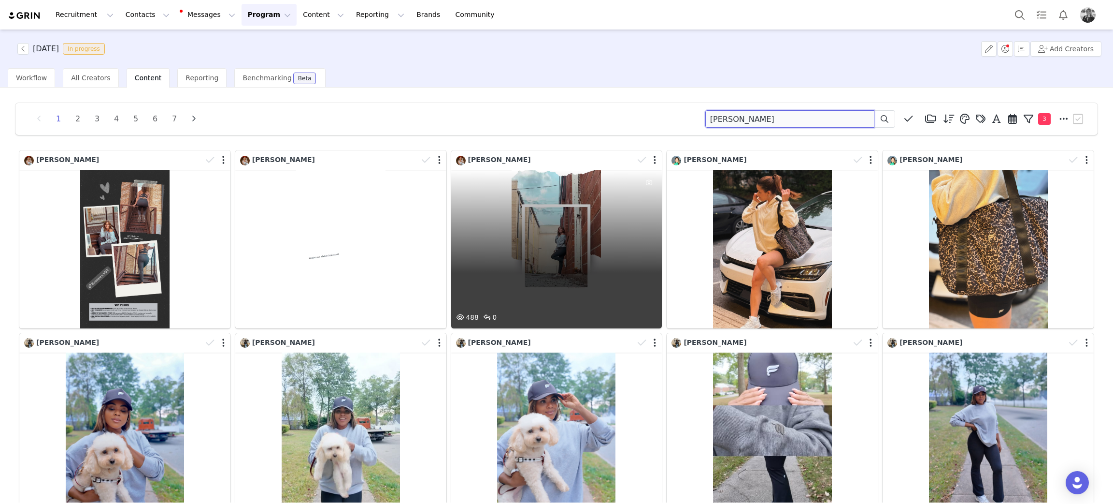
drag, startPoint x: 747, startPoint y: 118, endPoint x: 610, endPoint y: 34, distance: 160.1
click at [569, 93] on div "1 2 3 4 5 6 7 jerika little Media Library (18385) APR '24 (155) MAR 24 (228) FE…" at bounding box center [556, 294] width 1113 height 415
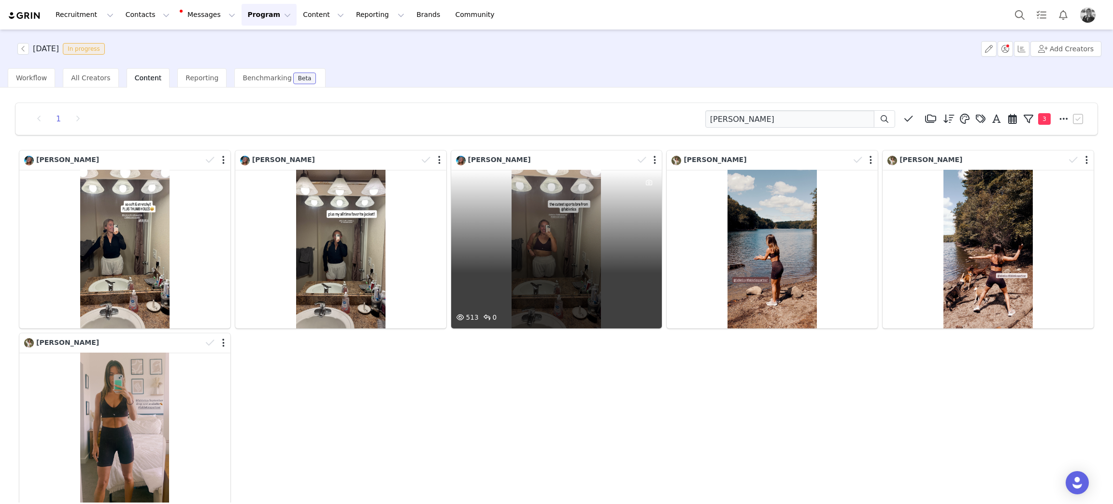
click at [541, 266] on div "513 0" at bounding box center [556, 249] width 211 height 159
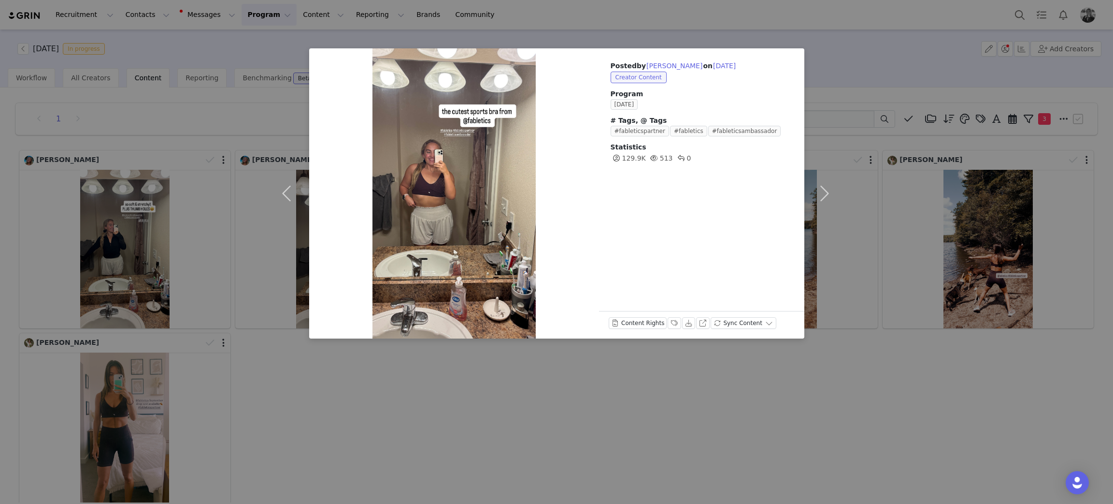
drag, startPoint x: 617, startPoint y: 402, endPoint x: 900, endPoint y: 351, distance: 287.2
click at [619, 402] on div "Posted by Jordyn Ellis on Sep 30, 2025 Creator Content Program SEPTEMBER 2025 #…" at bounding box center [556, 252] width 1113 height 504
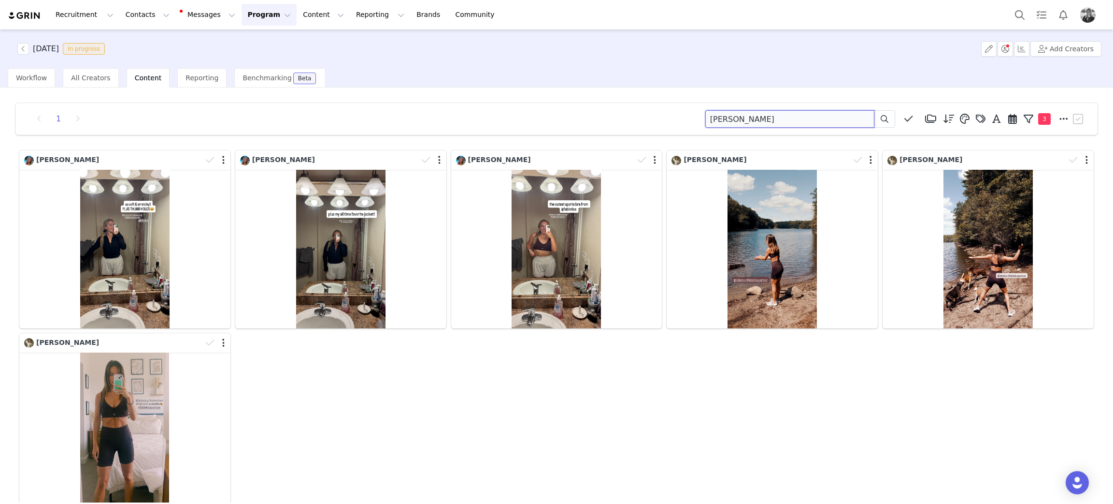
drag, startPoint x: 779, startPoint y: 119, endPoint x: 490, endPoint y: 103, distance: 288.5
click at [491, 103] on div "1 ellis Media Library (18385) APR '24 (155) MAR 24 (228) FEB 24 (454) JAN 24 (3…" at bounding box center [556, 119] width 1082 height 32
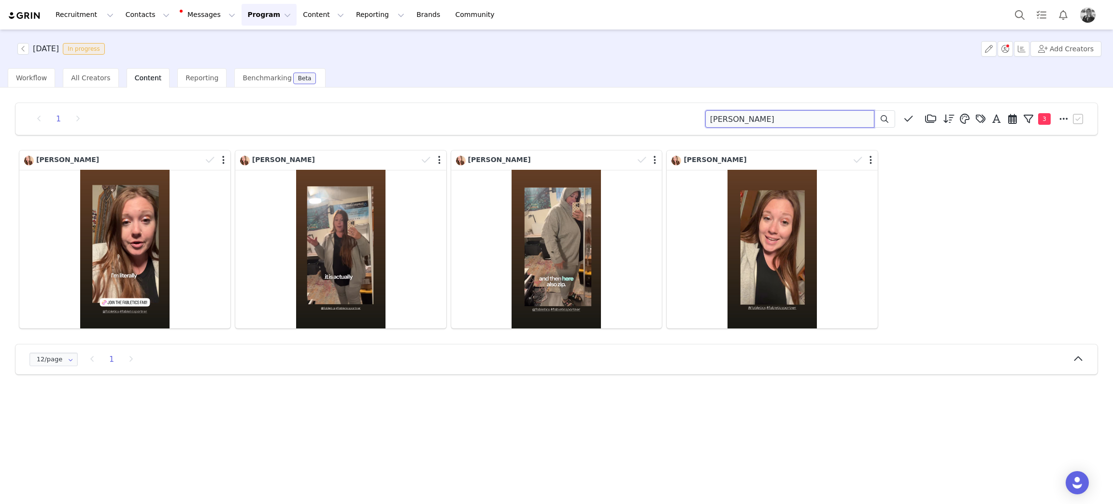
drag, startPoint x: 782, startPoint y: 120, endPoint x: 662, endPoint y: 120, distance: 120.3
click at [629, 128] on div "1 hollyanne Media Library (18385) APR '24 (155) MAR 24 (228) FEB 24 (454) JAN 2…" at bounding box center [556, 119] width 1082 height 32
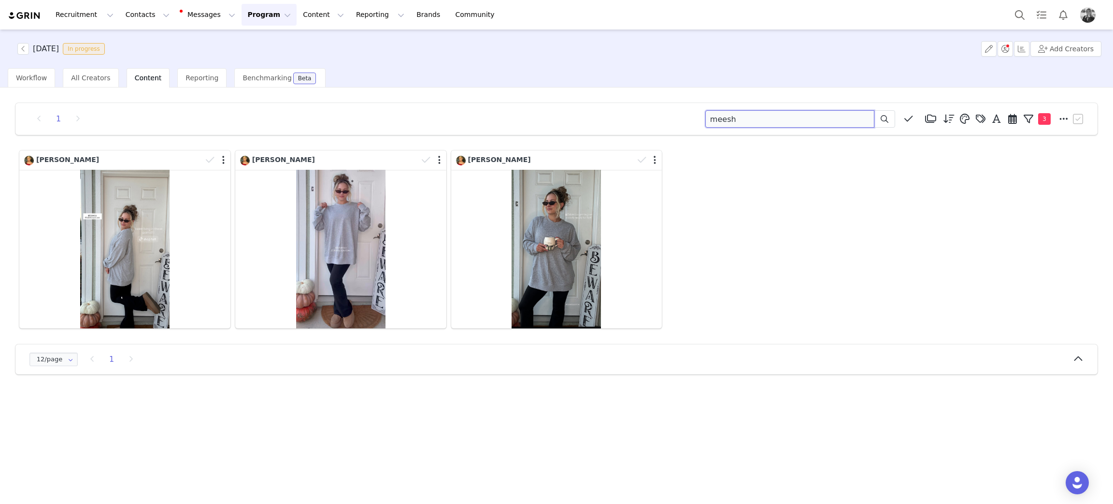
drag, startPoint x: 610, startPoint y: 130, endPoint x: 586, endPoint y: 117, distance: 26.8
click at [549, 125] on div "1 meesh Media Library (18385) APR '24 (155) MAR 24 (228) FEB 24 (454) JAN 24 (3…" at bounding box center [556, 118] width 1059 height 17
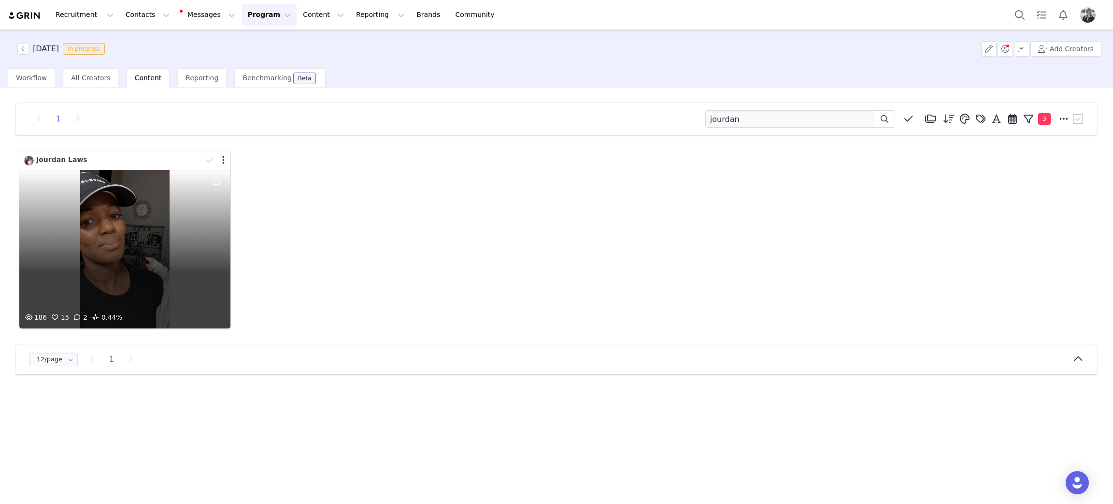
click at [175, 240] on div "186 15 2 0.44%" at bounding box center [124, 249] width 211 height 159
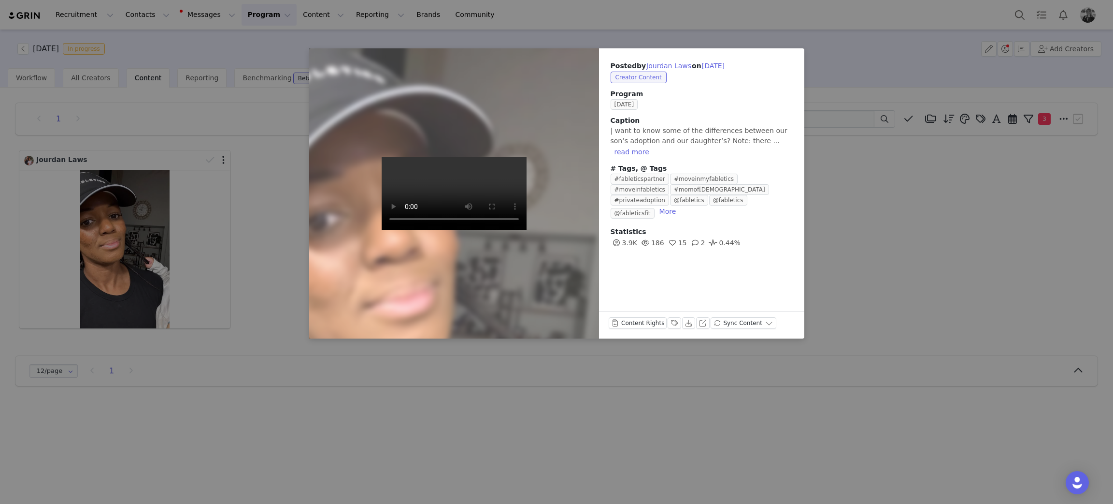
click at [948, 175] on div "Posted by Jourdan Laws on Sep 30, 2025 Creator Content Program SEPTEMBER 2025 C…" at bounding box center [556, 252] width 1113 height 504
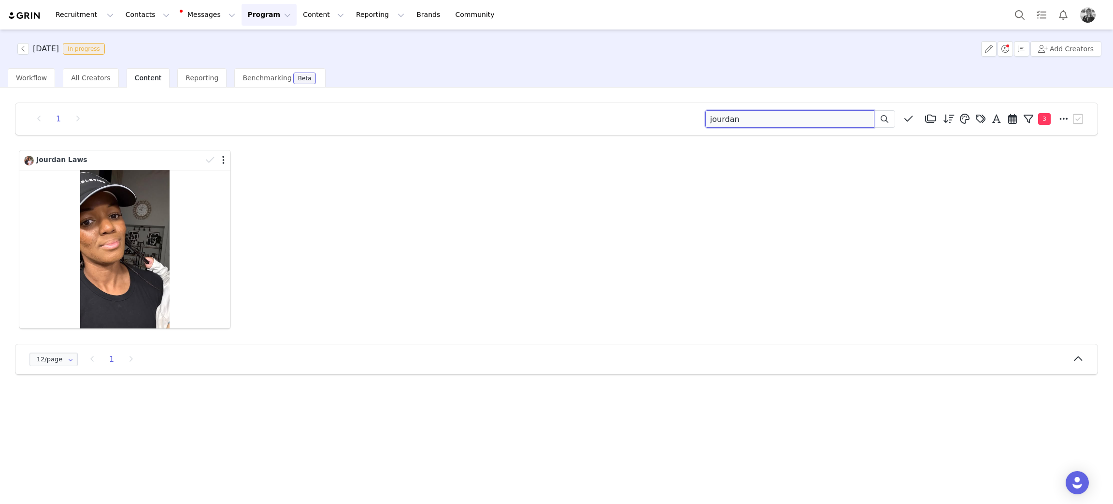
drag, startPoint x: 754, startPoint y: 115, endPoint x: 636, endPoint y: 69, distance: 127.0
click at [448, 99] on div "1 jourdan Media Library (18385) APR '24 (155) MAR 24 (228) FEB 24 (454) JAN 24 …" at bounding box center [557, 238] width 1098 height 287
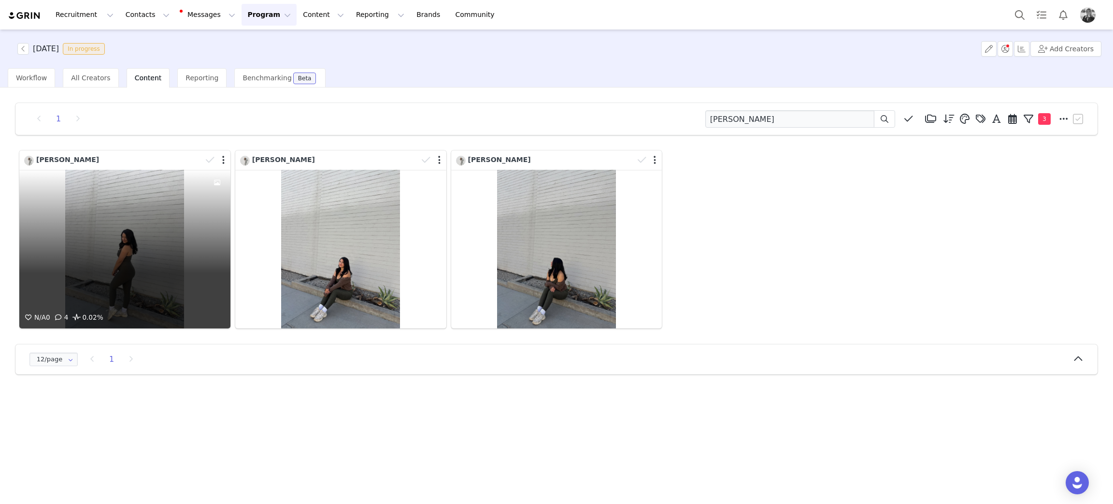
click at [164, 231] on div "N/A 0 4 0.02%" at bounding box center [124, 249] width 211 height 159
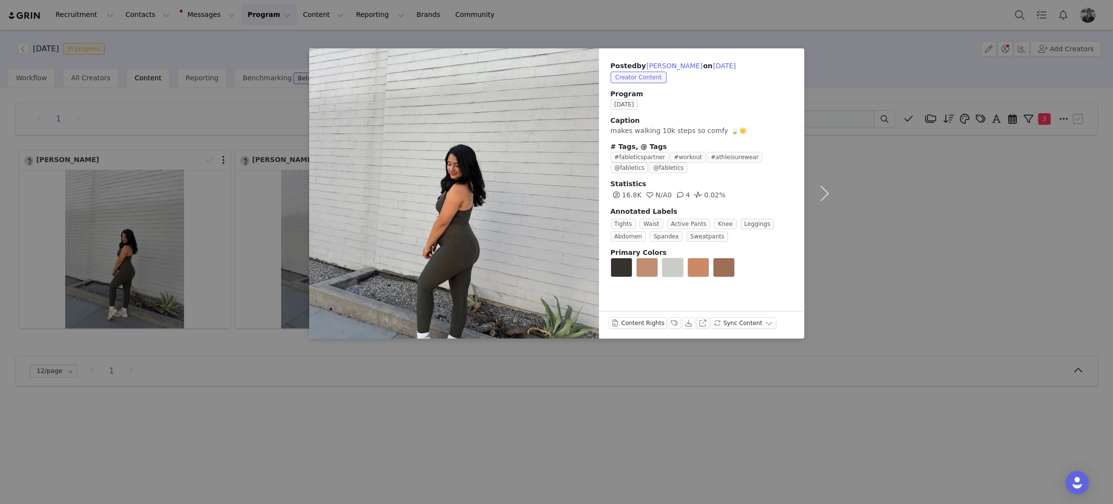
drag, startPoint x: 1027, startPoint y: 215, endPoint x: 1010, endPoint y: 208, distance: 18.2
click at [1026, 215] on div "Posted by Michelle Gorin on Sep 30, 2025 Creator Content Program SEPTEMBER 2025…" at bounding box center [556, 252] width 1113 height 504
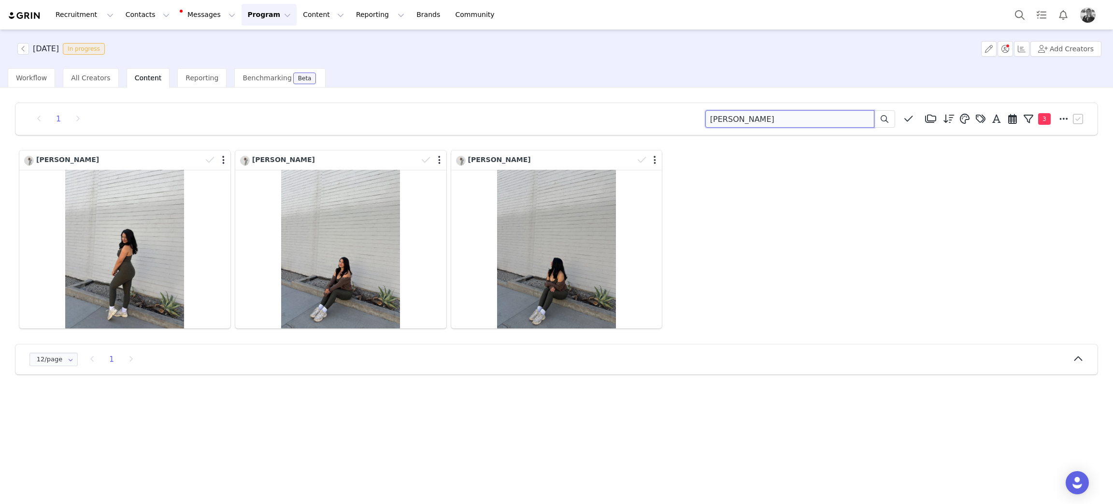
drag, startPoint x: 815, startPoint y: 117, endPoint x: 501, endPoint y: 95, distance: 314.9
click at [500, 97] on div "1 gorin Media Library (18385) APR '24 (155) MAR 24 (228) FEB 24 (454) JAN 24 (3…" at bounding box center [557, 238] width 1098 height 287
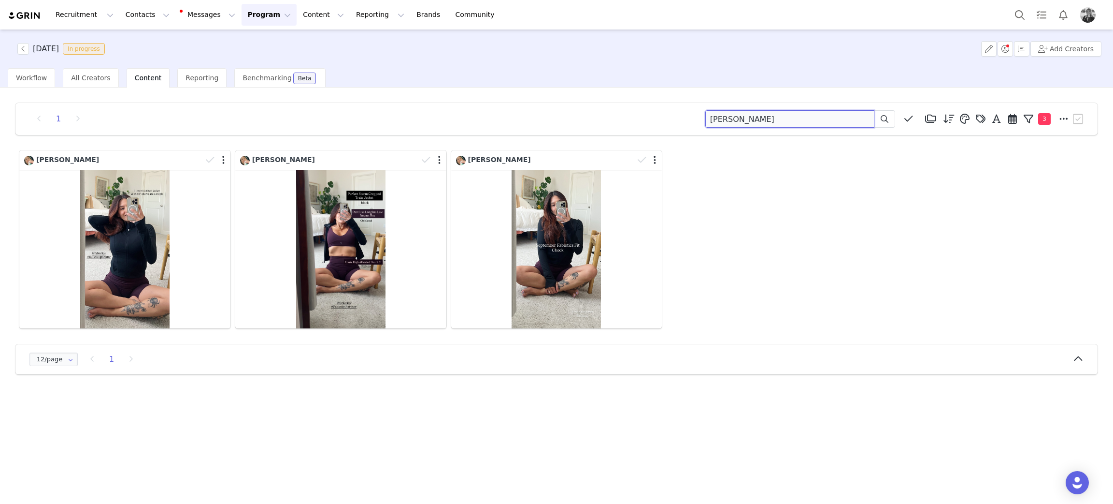
drag, startPoint x: 681, startPoint y: 120, endPoint x: 619, endPoint y: 122, distance: 61.9
click at [590, 120] on div "1 maxene Media Library (18385) APR '24 (155) MAR 24 (228) FEB 24 (454) JAN 24 (…" at bounding box center [556, 118] width 1059 height 17
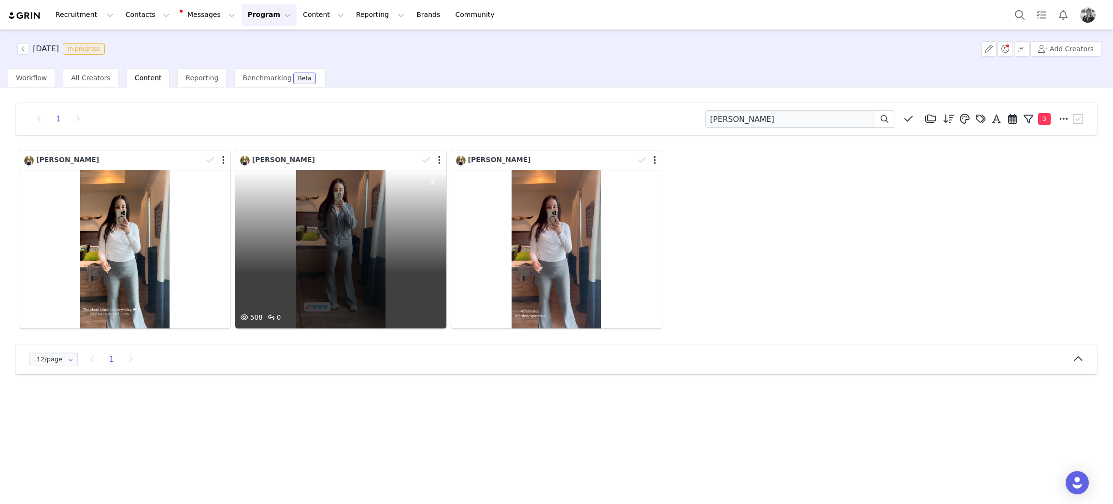
click at [330, 304] on div "508 0" at bounding box center [340, 249] width 211 height 159
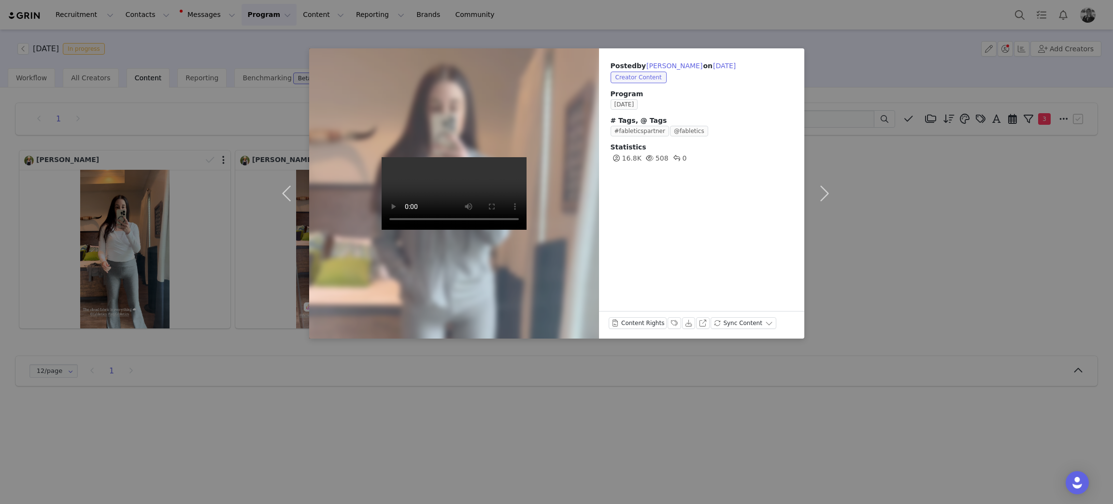
click at [1025, 242] on div "Posted by Megan Griffin on Sep 30, 2025 Creator Content Program SEPTEMBER 2025 …" at bounding box center [556, 252] width 1113 height 504
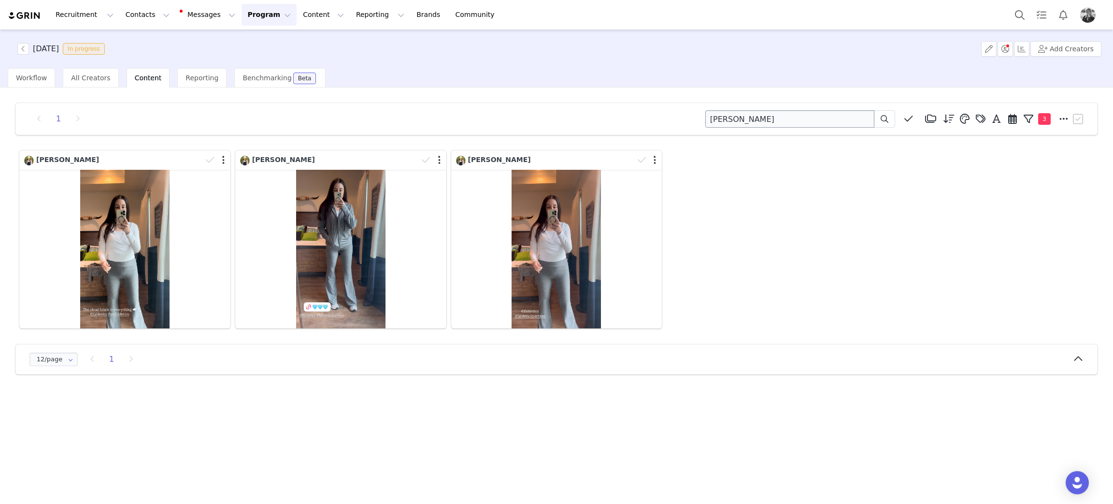
click at [775, 123] on div "1 griffin Media Library (18385) APR '24 (155) MAR 24 (228) FEB 24 (454) JAN 24 …" at bounding box center [556, 119] width 1082 height 32
drag, startPoint x: 760, startPoint y: 122, endPoint x: 402, endPoint y: 77, distance: 361.4
click at [402, 77] on div "SEPTEMBER 2025 In progress Add Creators Workflow All Creators Content Reporting…" at bounding box center [556, 265] width 1113 height 473
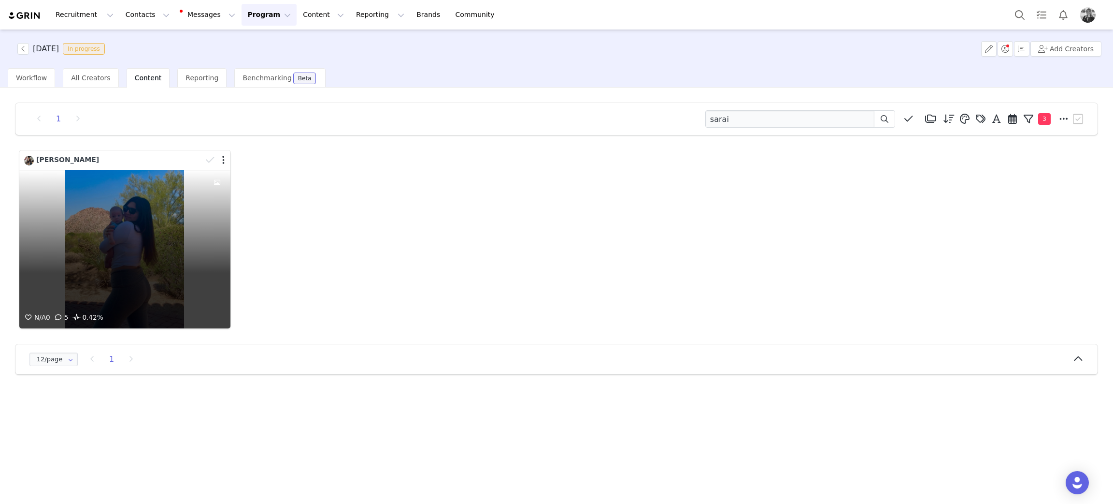
click at [178, 213] on div "N/A 0 5 0.42%" at bounding box center [124, 249] width 211 height 159
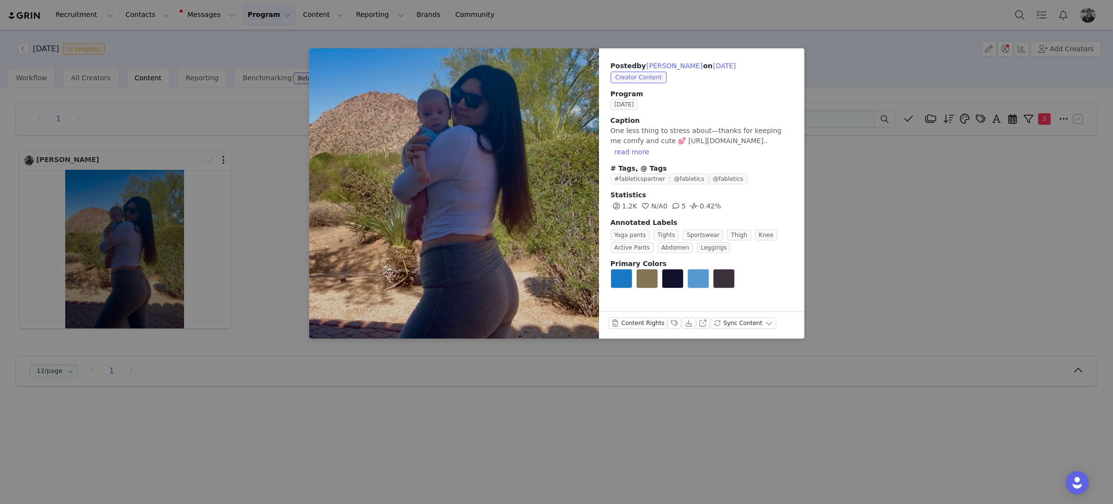
drag, startPoint x: 975, startPoint y: 229, endPoint x: 831, endPoint y: 134, distance: 171.7
click at [952, 220] on div "Posted by Sarai Kawka on Sep 30, 2025 Creator Content Program SEPTEMBER 2025 Ca…" at bounding box center [556, 252] width 1113 height 504
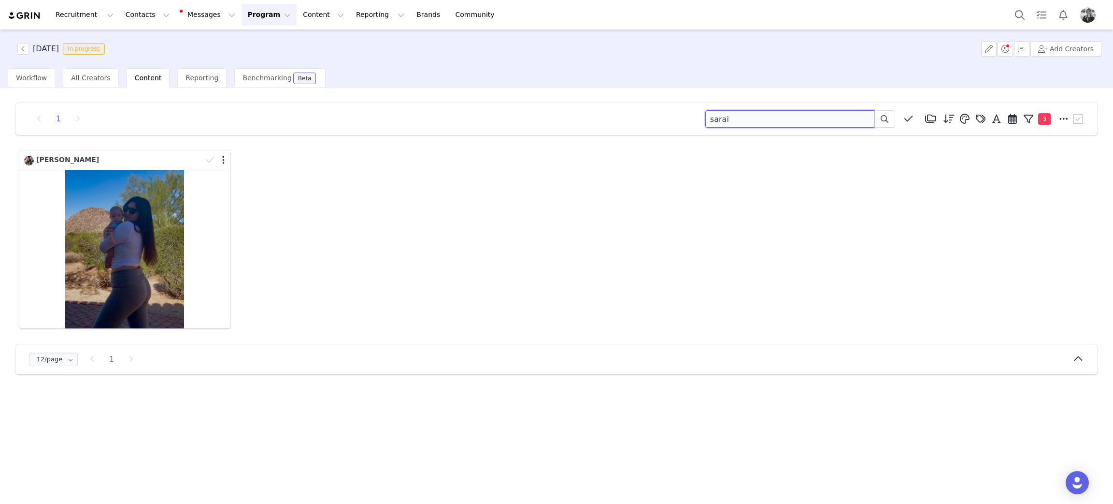
drag, startPoint x: 821, startPoint y: 121, endPoint x: 408, endPoint y: 111, distance: 413.3
click at [352, 61] on div "SEPTEMBER 2025 In progress Add Creators Workflow All Creators Content Reporting…" at bounding box center [556, 265] width 1113 height 473
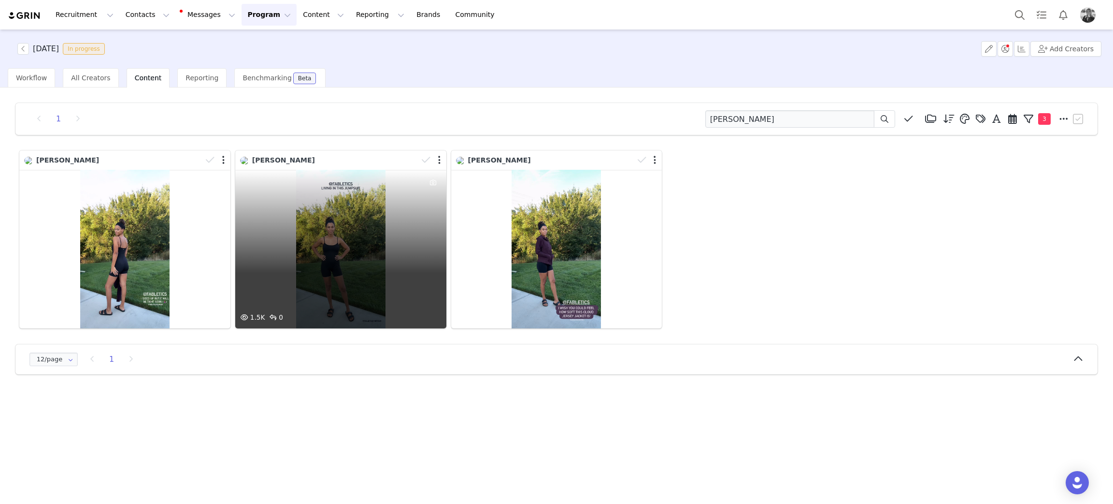
click at [345, 265] on div "1.5K 0" at bounding box center [340, 249] width 211 height 159
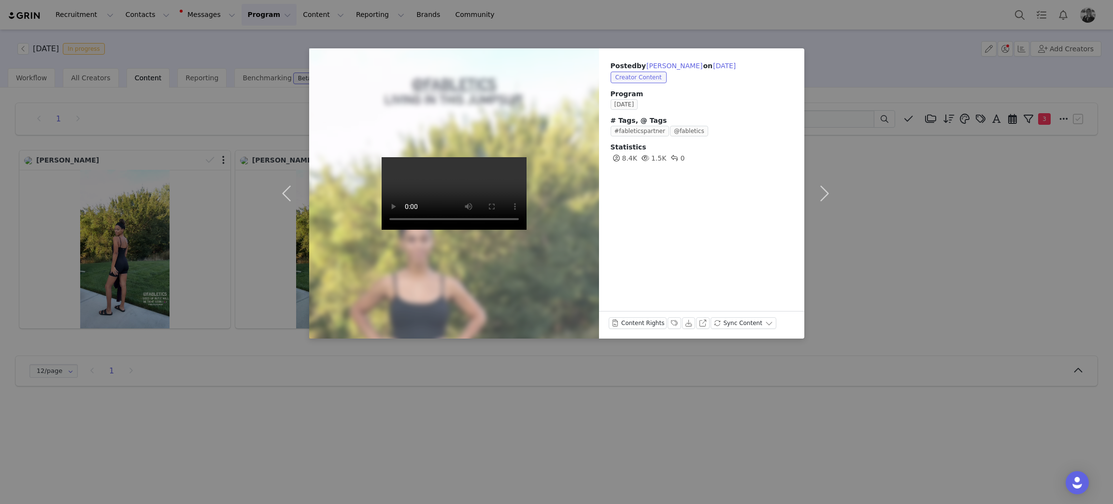
click at [909, 231] on div "Posted by Aja James on Sep 30, 2025 Creator Content Program SEPTEMBER 2025 # Ta…" at bounding box center [556, 252] width 1113 height 504
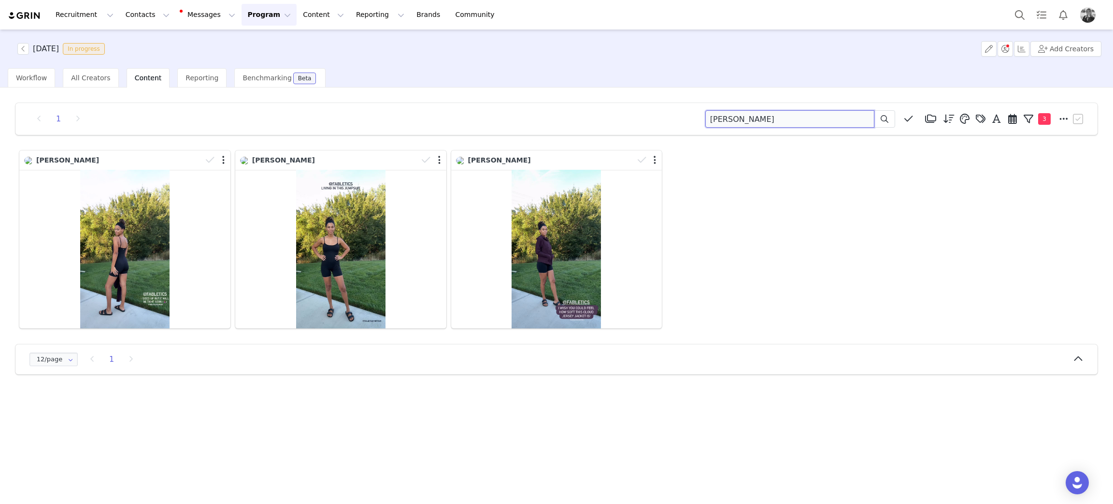
drag, startPoint x: 756, startPoint y: 112, endPoint x: 466, endPoint y: 52, distance: 296.2
click at [466, 52] on div "SEPTEMBER 2025 In progress Add Creators Workflow All Creators Content Reporting…" at bounding box center [556, 265] width 1113 height 473
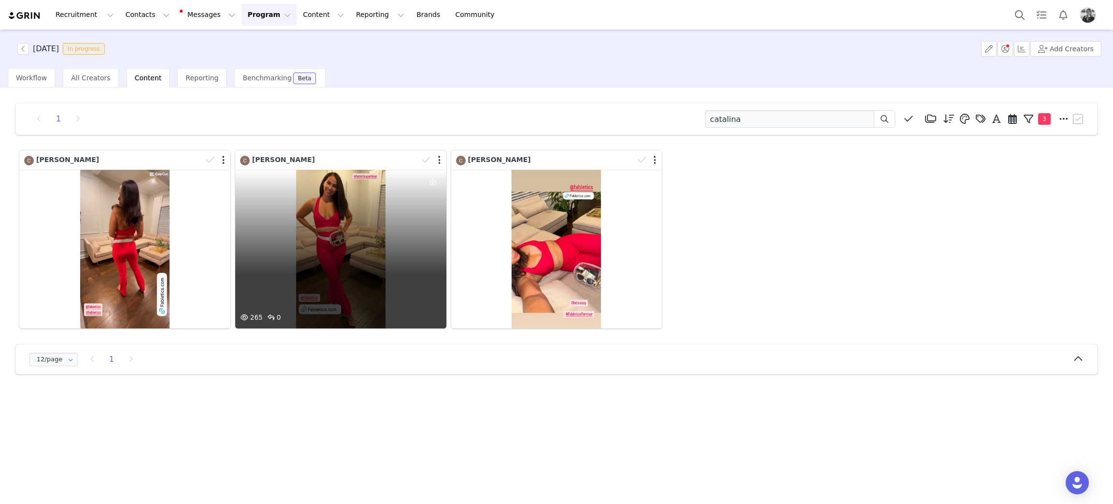
click at [408, 247] on div "265 0" at bounding box center [340, 249] width 211 height 159
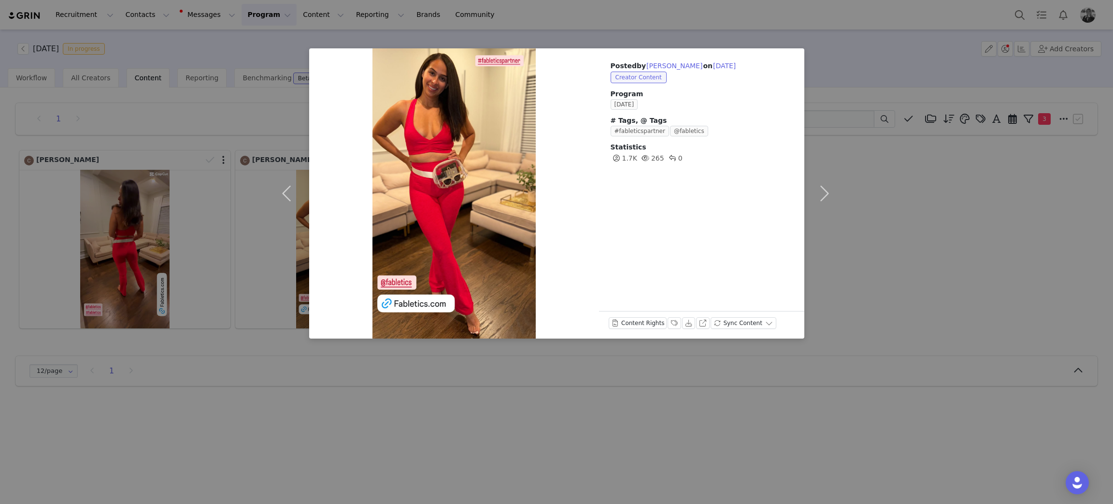
click at [1054, 285] on div "Posted by Catalina Torres on Sep 30, 2025 Creator Content Program SEPTEMBER 202…" at bounding box center [556, 252] width 1113 height 504
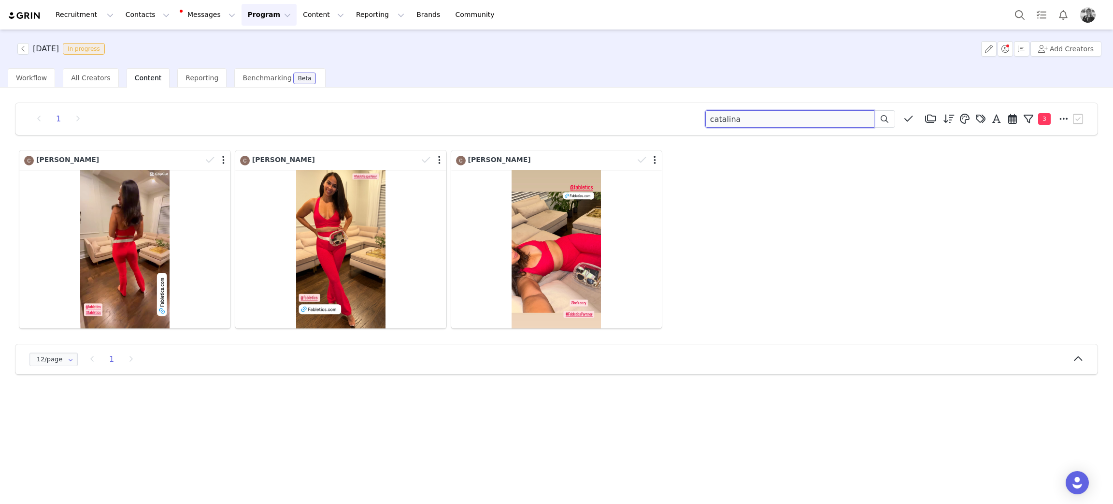
drag, startPoint x: 486, startPoint y: 99, endPoint x: 588, endPoint y: 104, distance: 102.1
click at [505, 101] on div "1 catalina Media Library (18385) APR '24 (155) MAR 24 (228) FEB 24 (454) JAN 24…" at bounding box center [557, 238] width 1098 height 287
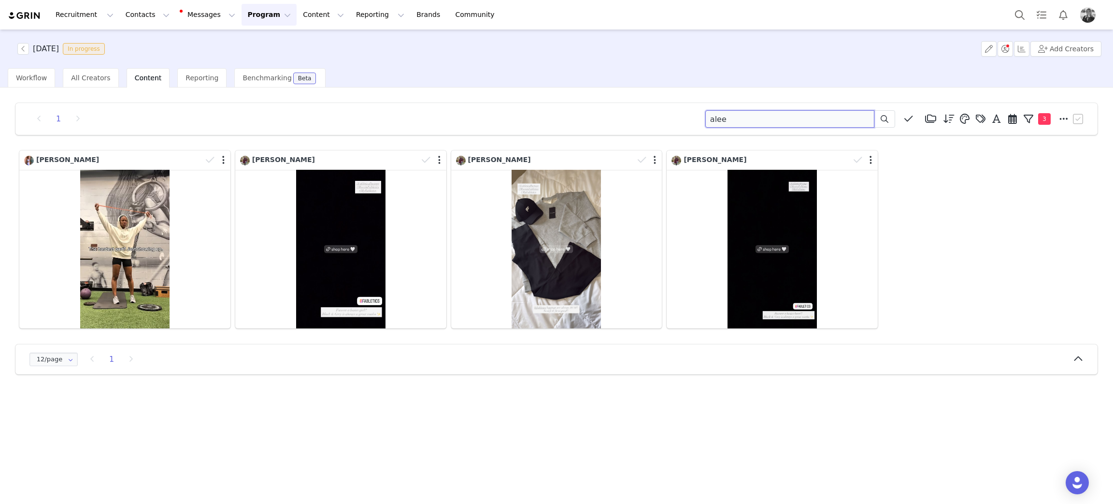
drag, startPoint x: 766, startPoint y: 118, endPoint x: 758, endPoint y: 19, distance: 99.4
click at [466, 108] on div "1 alee Media Library (18385) APR '24 (155) MAR 24 (228) FEB 24 (454) JAN 24 (36…" at bounding box center [556, 119] width 1082 height 32
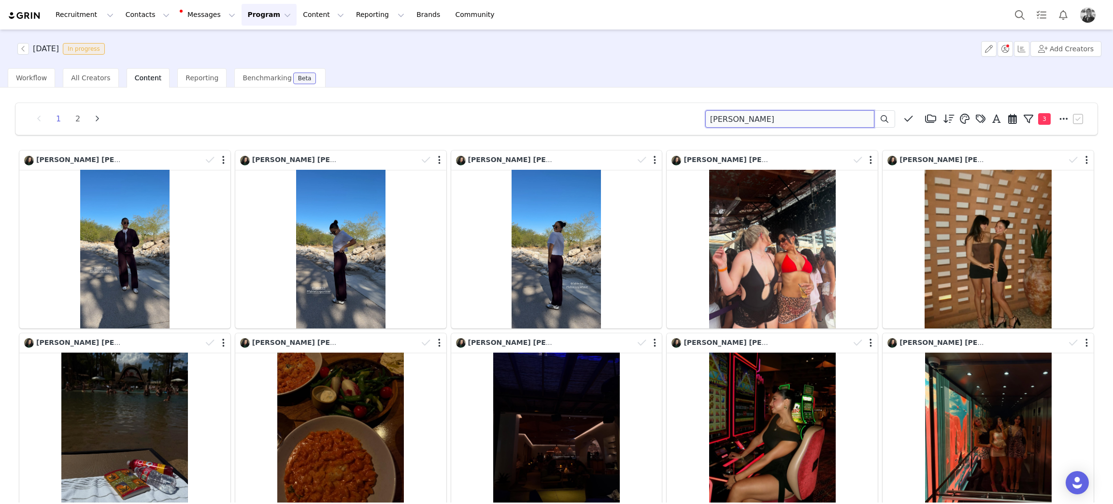
drag, startPoint x: 764, startPoint y: 115, endPoint x: 454, endPoint y: 90, distance: 311.8
click at [476, 105] on div "1 2 abi-nader Media Library (18385) APR '24 (155) MAR 24 (228) FEB 24 (454) JAN…" at bounding box center [556, 119] width 1082 height 32
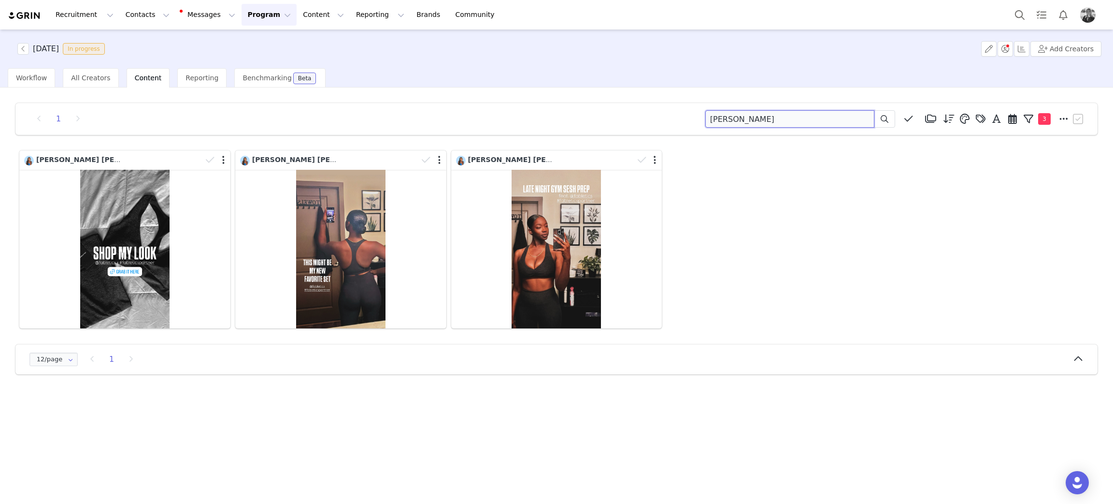
drag, startPoint x: 772, startPoint y: 115, endPoint x: 509, endPoint y: 95, distance: 263.6
click at [480, 101] on div "1 monique Media Library (18385) APR '24 (155) MAR 24 (228) FEB 24 (454) JAN 24 …" at bounding box center [557, 238] width 1098 height 287
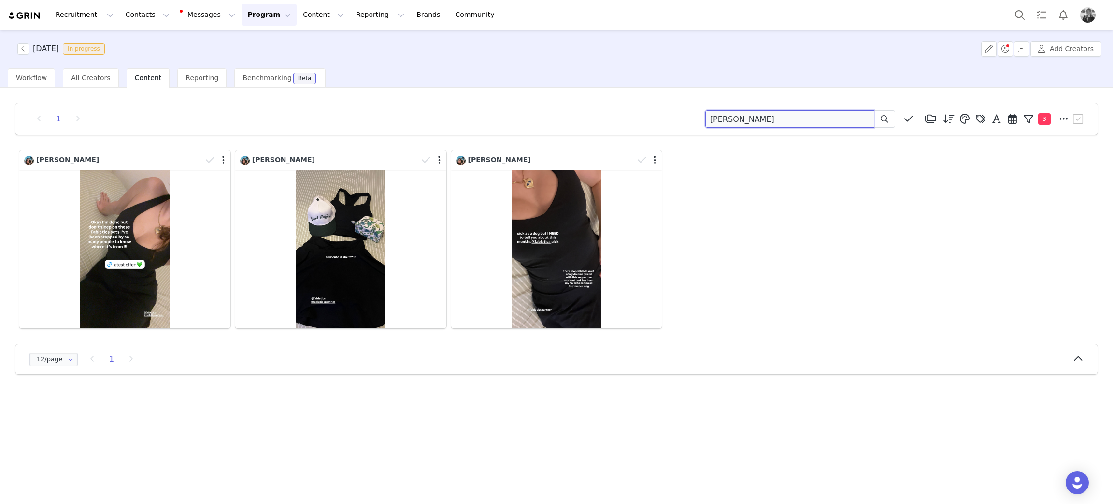
drag, startPoint x: 476, startPoint y: 121, endPoint x: 444, endPoint y: 123, distance: 32.4
click at [444, 123] on div "1 danicA Media Library (18385) APR '24 (155) MAR 24 (228) FEB 24 (454) JAN 24 (…" at bounding box center [556, 118] width 1059 height 17
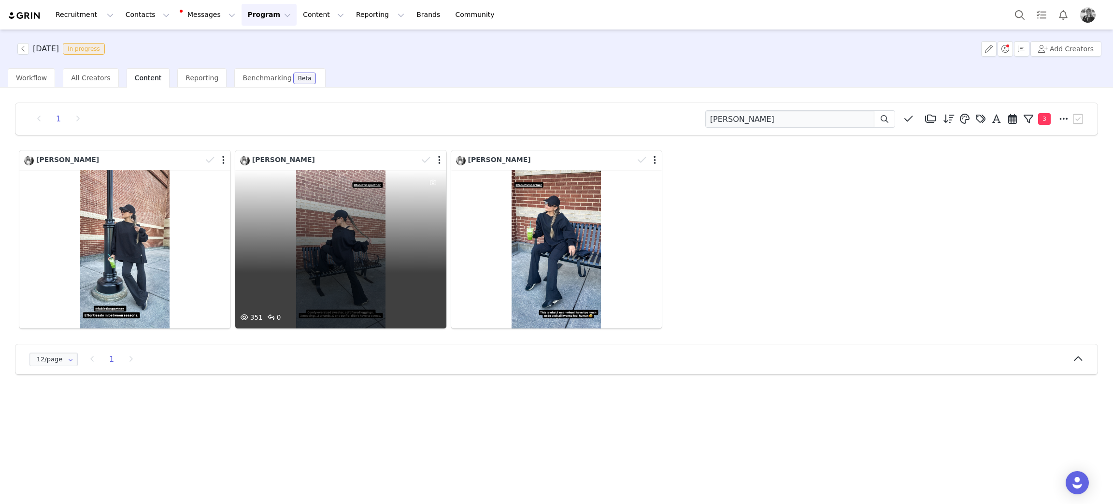
click at [378, 233] on div "351 0" at bounding box center [340, 249] width 211 height 159
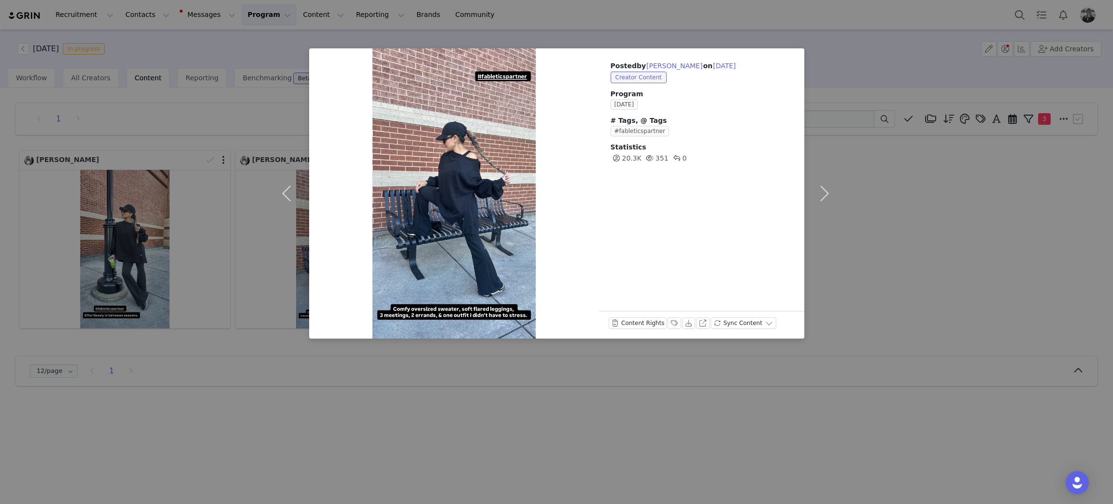
click at [929, 247] on div "Posted by Jannet Carrera on Sep 30, 2025 Creator Content Program SEPTEMBER 2025…" at bounding box center [556, 252] width 1113 height 504
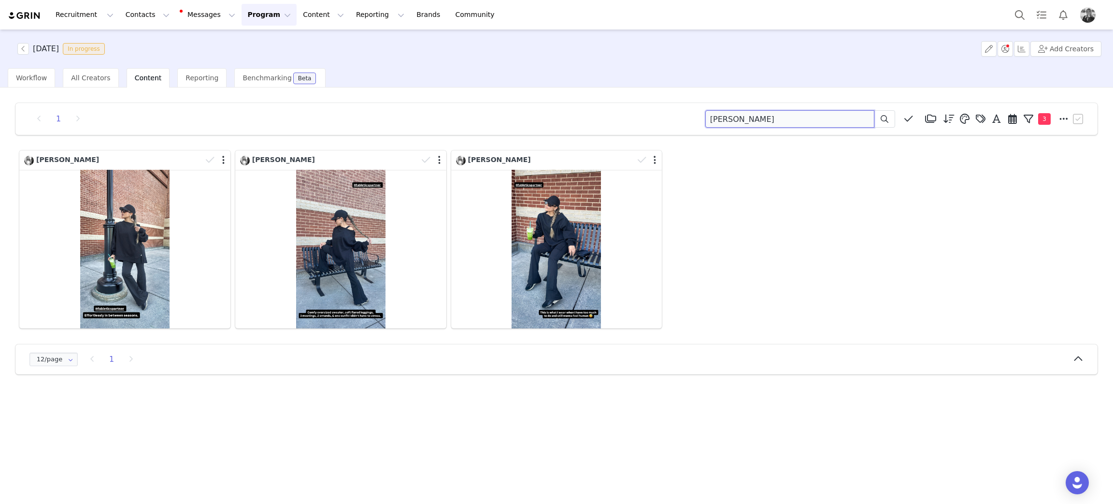
drag, startPoint x: 753, startPoint y: 114, endPoint x: 531, endPoint y: 117, distance: 221.8
click at [533, 117] on div "1 JANNET Media Library (18385) APR '24 (155) MAR 24 (228) FEB 24 (454) JAN 24 (…" at bounding box center [556, 118] width 1059 height 17
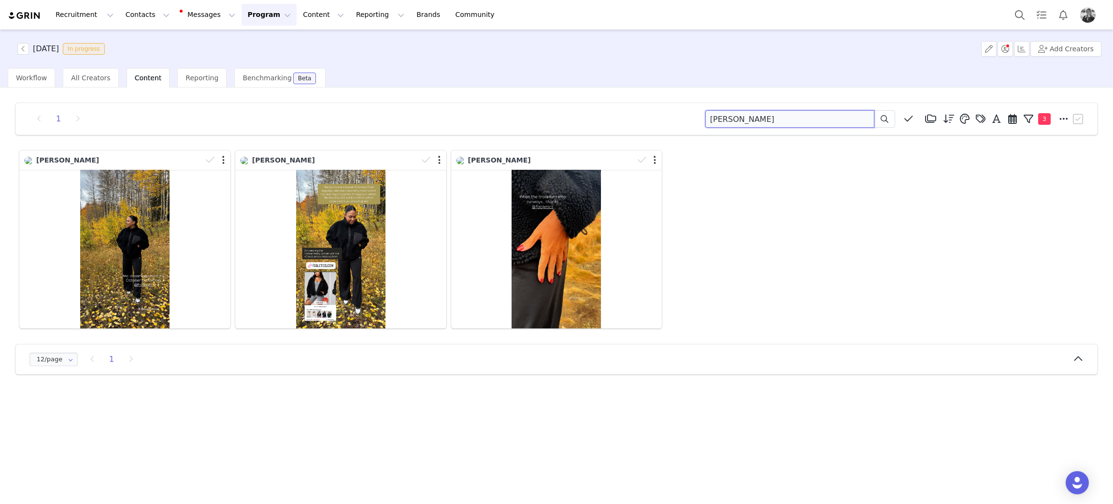
drag, startPoint x: 747, startPoint y: 115, endPoint x: 485, endPoint y: 150, distance: 264.3
click at [464, 120] on div "1 naomi Media Library (18385) APR '24 (155) MAR 24 (228) FEB 24 (454) JAN 24 (3…" at bounding box center [556, 118] width 1059 height 17
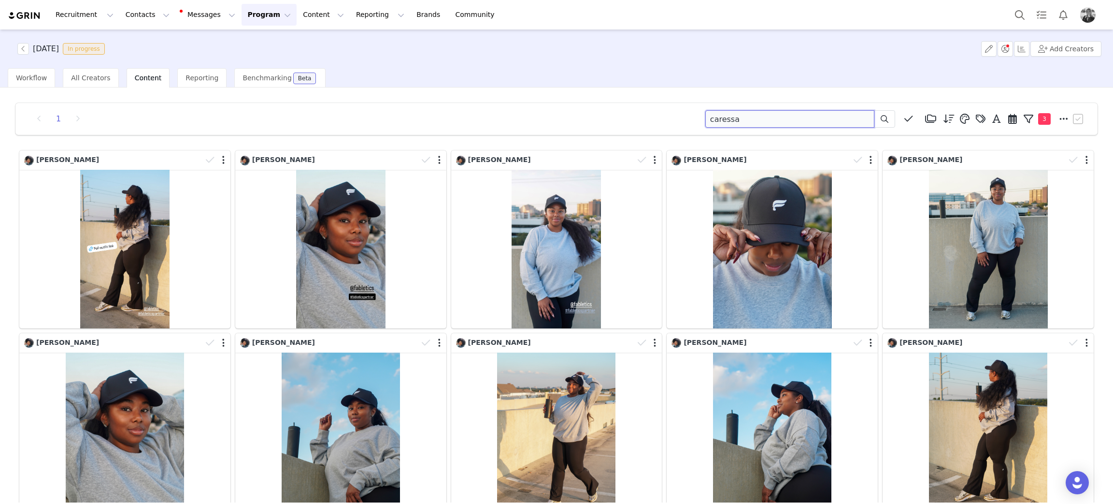
click at [766, 110] on input "caressa" at bounding box center [790, 118] width 169 height 17
drag, startPoint x: 691, startPoint y: 120, endPoint x: 505, endPoint y: 102, distance: 185.9
click at [447, 102] on div "1 caressa Media Library (18385) APR '24 (155) MAR 24 (228) FEB 24 (454) JAN 24 …" at bounding box center [557, 329] width 1098 height 469
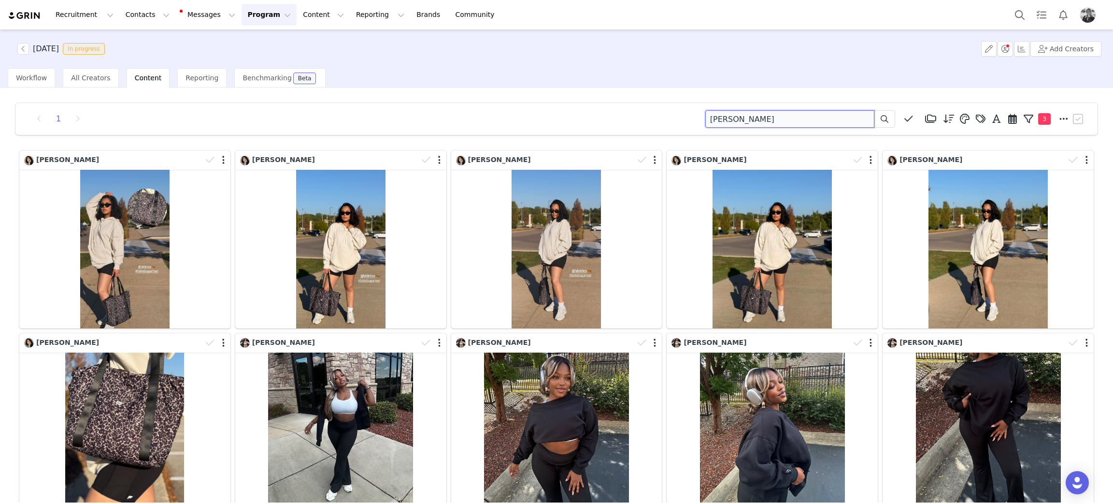
drag, startPoint x: 776, startPoint y: 123, endPoint x: 520, endPoint y: 129, distance: 255.7
click at [523, 129] on div "1 dymond Media Library (18385) APR '24 (155) MAR 24 (228) FEB 24 (454) JAN 24 (…" at bounding box center [556, 119] width 1082 height 32
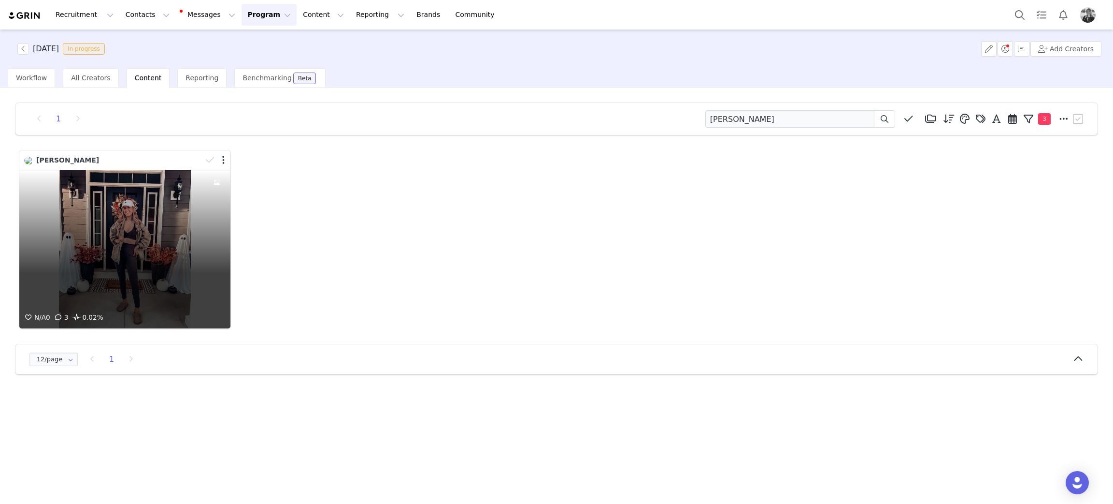
click at [101, 220] on div "N/A 0 3 0.02%" at bounding box center [124, 249] width 211 height 159
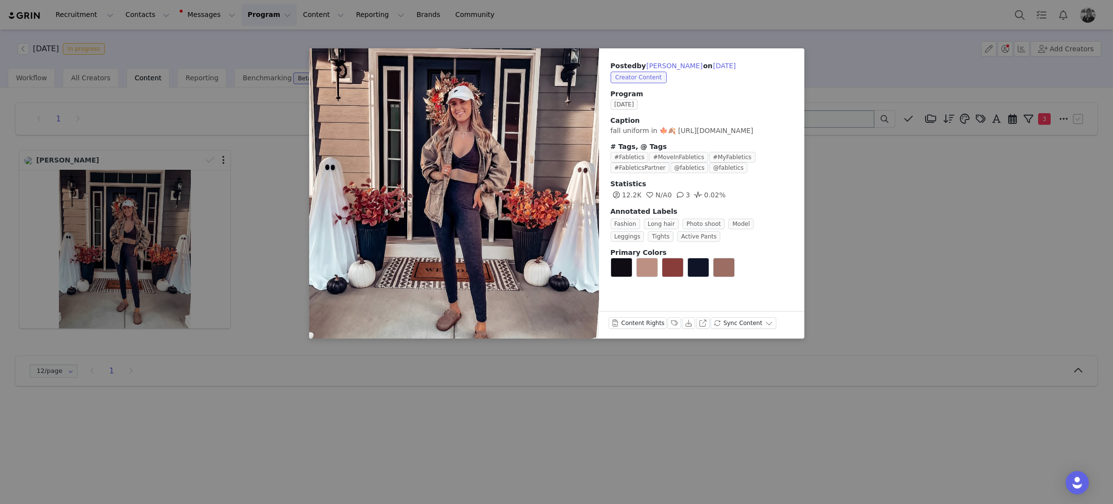
drag, startPoint x: 909, startPoint y: 196, endPoint x: 846, endPoint y: 118, distance: 100.4
click at [909, 196] on div "Posted by Jami Lynn on Sep 30, 2025 Creator Content Program SEPTEMBER 2025 Capt…" at bounding box center [556, 252] width 1113 height 504
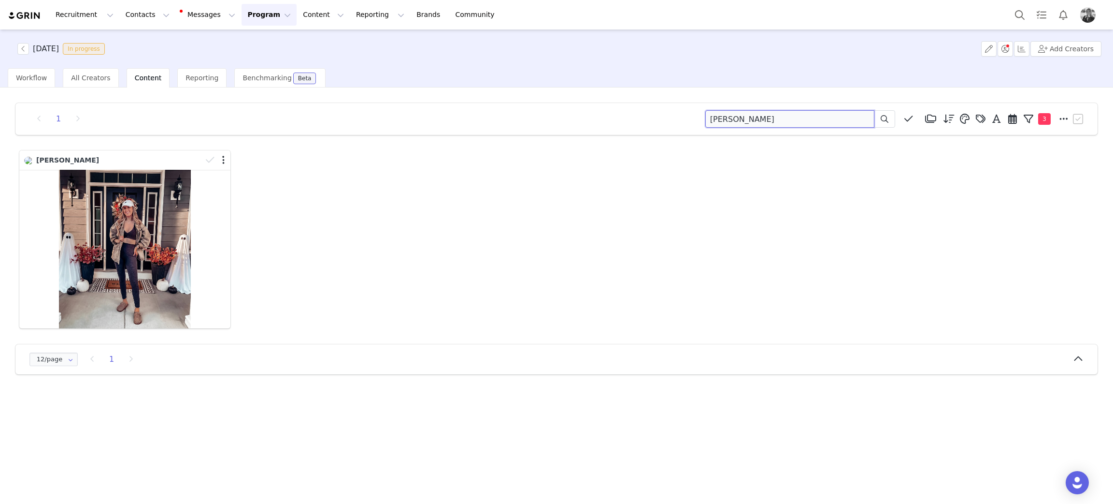
drag, startPoint x: 812, startPoint y: 122, endPoint x: 527, endPoint y: 78, distance: 288.9
click at [527, 78] on div "SEPTEMBER 2025 In progress Add Creators Workflow All Creators Content Reporting…" at bounding box center [556, 265] width 1113 height 473
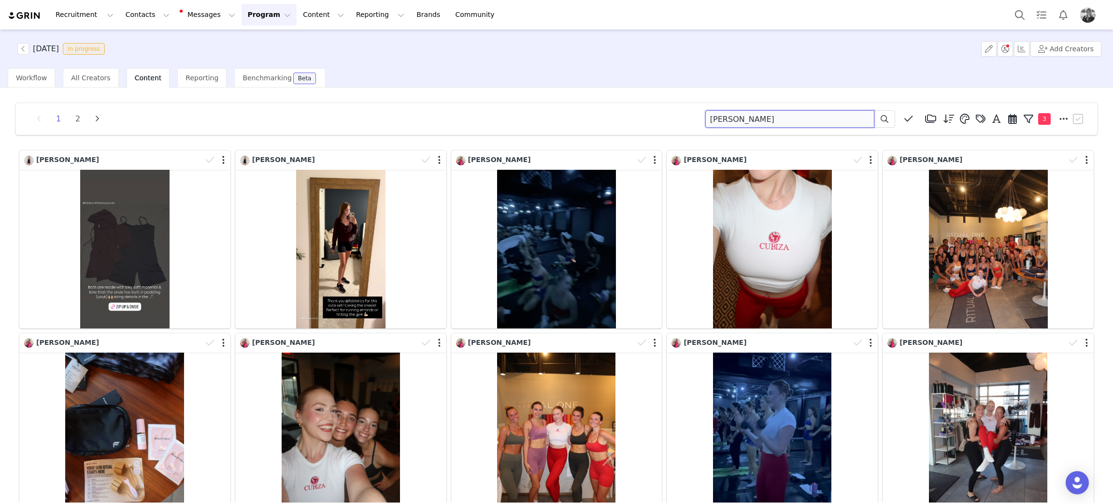
drag, startPoint x: 502, startPoint y: 86, endPoint x: 554, endPoint y: 47, distance: 64.9
click at [523, 61] on div "SEPTEMBER 2025 In progress Add Creators Workflow All Creators Content Reporting…" at bounding box center [556, 265] width 1113 height 473
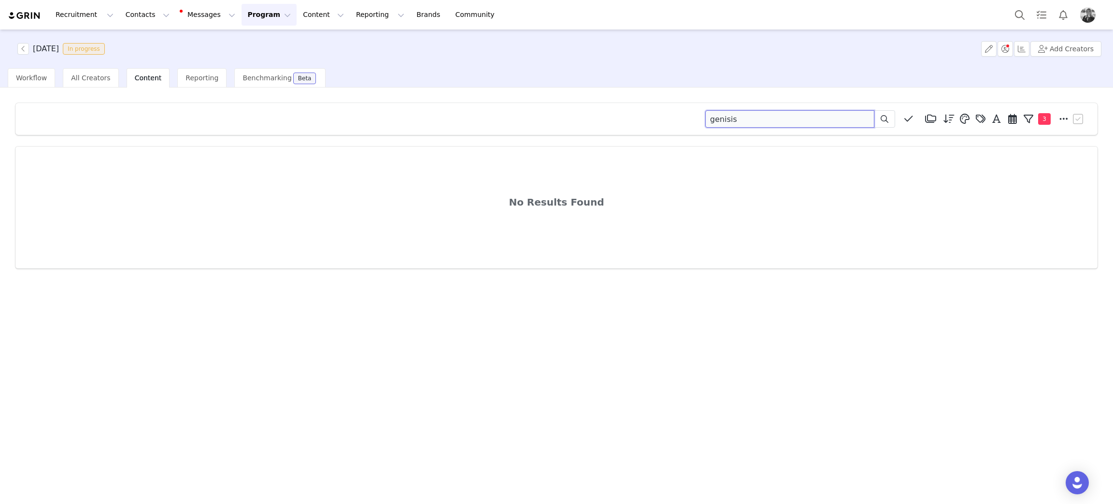
drag, startPoint x: 747, startPoint y: 113, endPoint x: 491, endPoint y: 127, distance: 255.5
click at [491, 127] on div "genisis Media Library (18385) APR '24 (155) MAR 24 (228) FEB 24 (454) JAN 24 (3…" at bounding box center [556, 118] width 1059 height 17
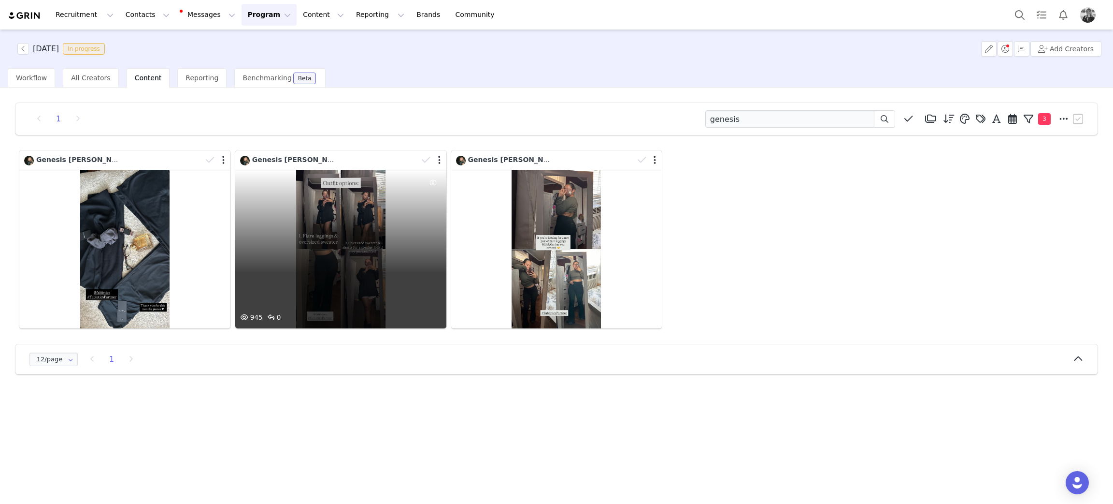
click at [344, 234] on div "945 0" at bounding box center [340, 249] width 211 height 159
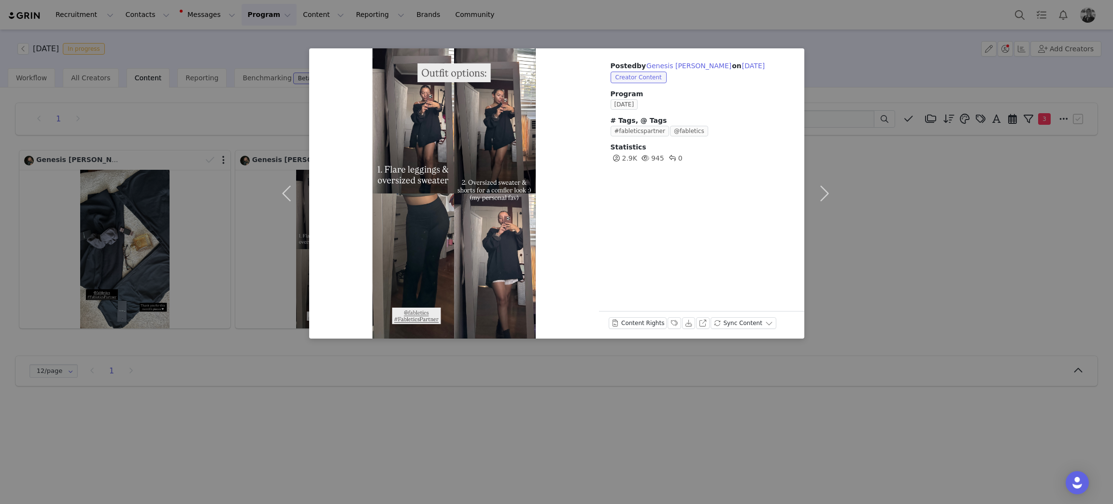
click at [1033, 277] on div "Posted by Genesis Tejada on Sep 30, 2025 Creator Content Program SEPTEMBER 2025…" at bounding box center [556, 252] width 1113 height 504
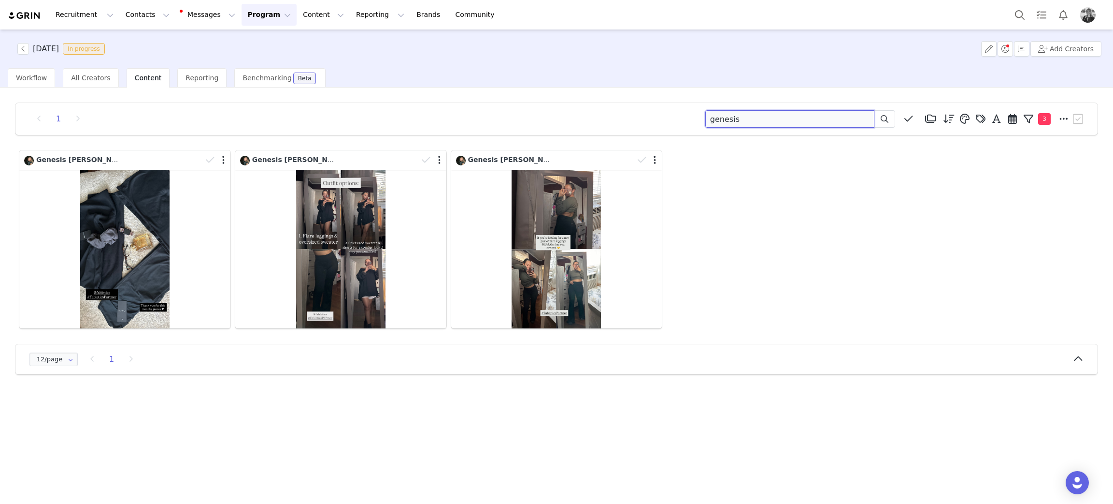
drag, startPoint x: 813, startPoint y: 122, endPoint x: 395, endPoint y: 134, distance: 418.2
click at [376, 121] on div "1 genesis Media Library (18385) APR '24 (155) MAR 24 (228) FEB 24 (454) JAN 24 …" at bounding box center [556, 118] width 1059 height 17
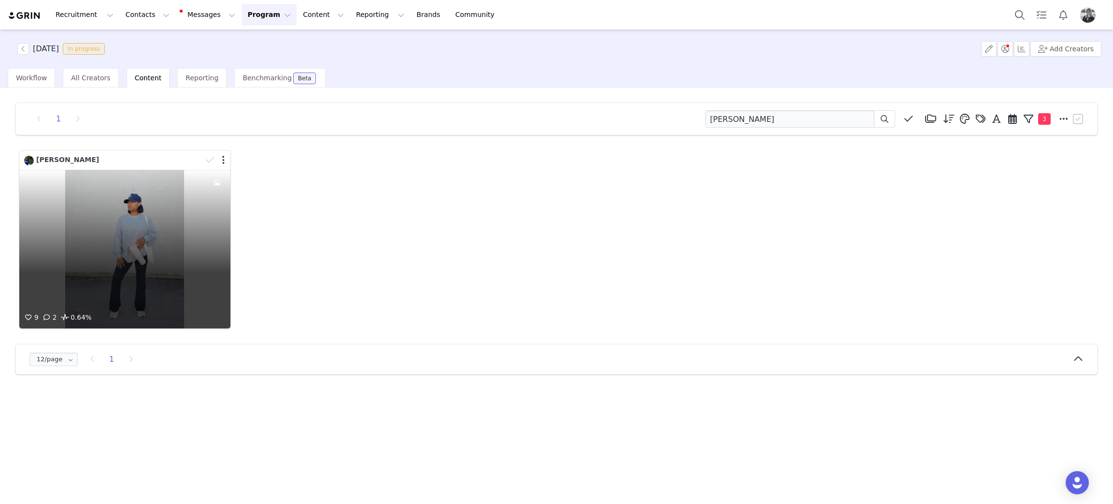
click at [92, 246] on div "9 2 0.64%" at bounding box center [124, 249] width 211 height 159
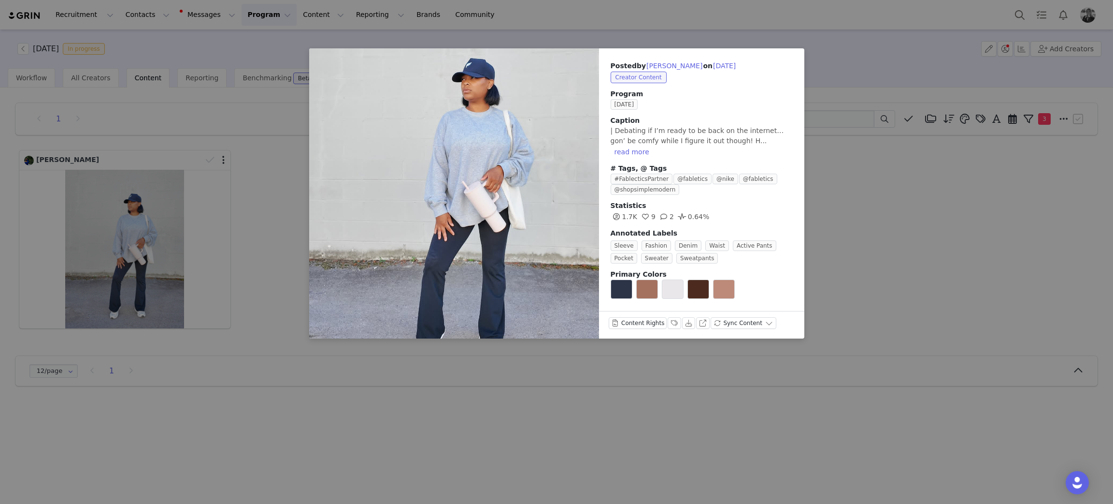
drag, startPoint x: 926, startPoint y: 245, endPoint x: 878, endPoint y: 183, distance: 79.2
click at [923, 242] on div "Posted by Ciara Rayshall on Sep 30, 2025 Creator Content Program SEPTEMBER 2025…" at bounding box center [556, 252] width 1113 height 504
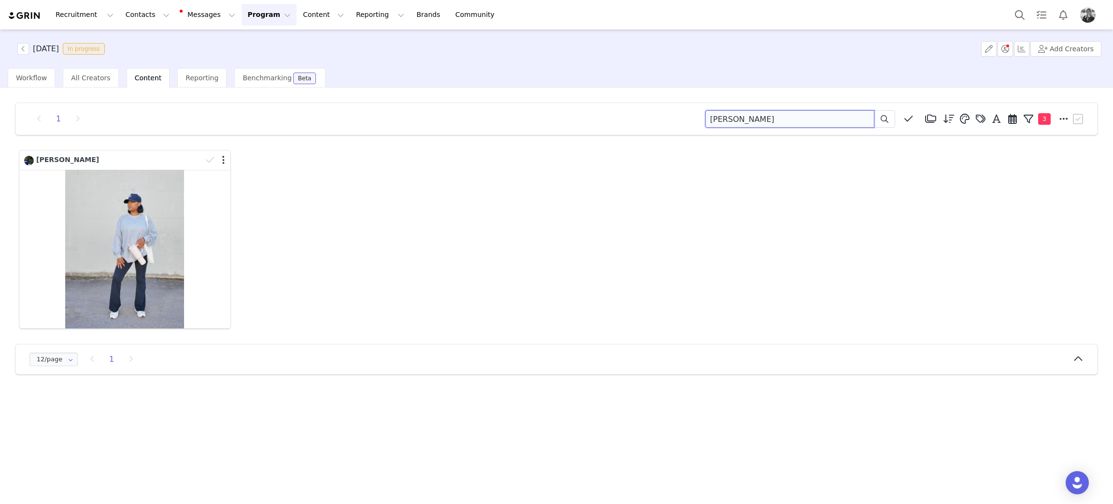
drag, startPoint x: 827, startPoint y: 124, endPoint x: 448, endPoint y: 78, distance: 381.6
click at [418, 73] on div "SEPTEMBER 2025 In progress Add Creators Workflow All Creators Content Reporting…" at bounding box center [556, 265] width 1113 height 473
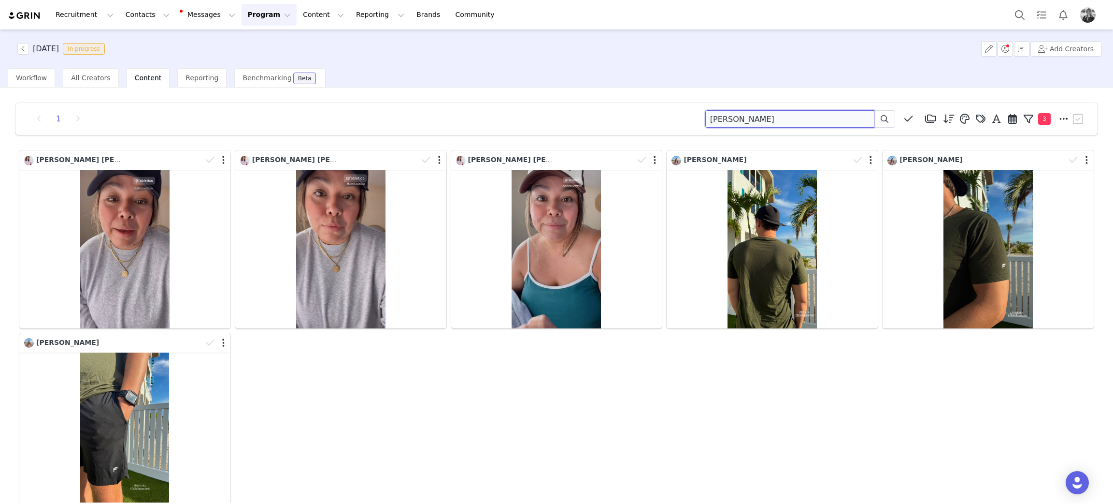
drag, startPoint x: 619, startPoint y: 122, endPoint x: 382, endPoint y: 113, distance: 237.0
click at [384, 112] on div "1 lucy Media Library (18385) APR '24 (155) MAR 24 (228) FEB 24 (454) JAN 24 (36…" at bounding box center [556, 118] width 1059 height 17
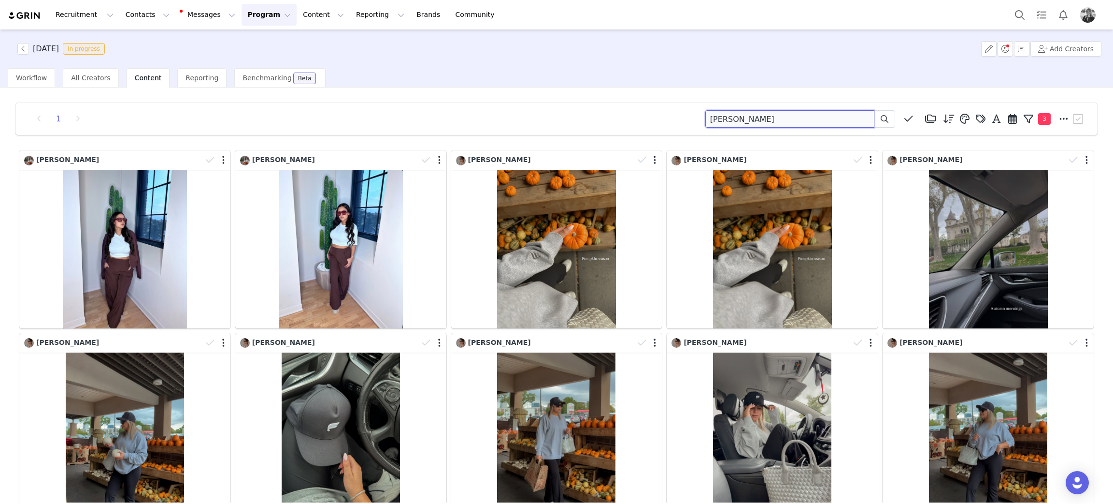
drag, startPoint x: 746, startPoint y: 113, endPoint x: 555, endPoint y: 119, distance: 191.5
click at [557, 119] on div "1 blanca Media Library (18385) APR '24 (155) MAR 24 (228) FEB 24 (454) JAN 24 (…" at bounding box center [556, 118] width 1059 height 17
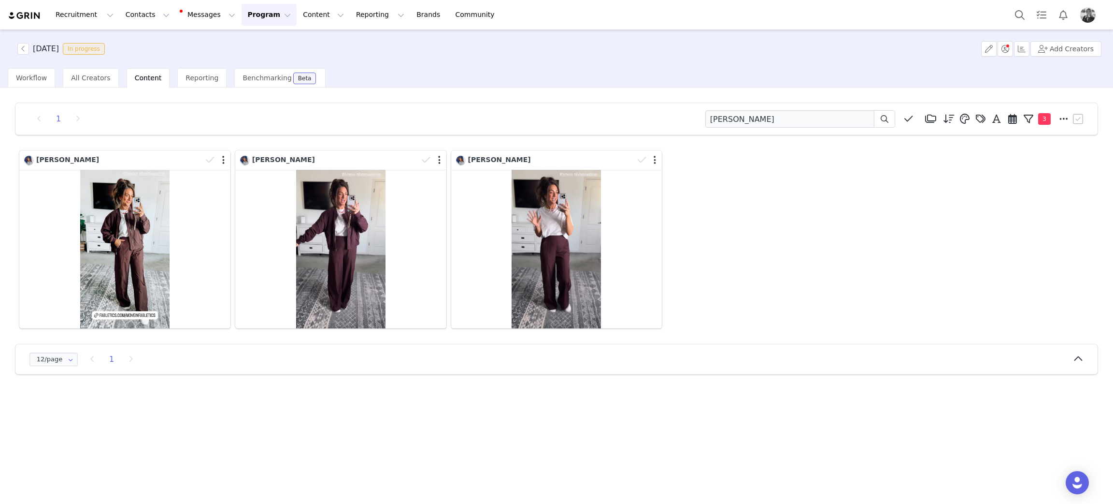
click at [798, 98] on div "1 amelia Media Library (18385) APR '24 (155) MAR 24 (228) FEB 24 (454) JAN 24 (…" at bounding box center [557, 238] width 1098 height 287
drag, startPoint x: 791, startPoint y: 112, endPoint x: 486, endPoint y: 119, distance: 305.0
click at [489, 120] on div "1 amelia Media Library (18385) APR '24 (155) MAR 24 (228) FEB 24 (454) JAN 24 (…" at bounding box center [556, 118] width 1059 height 17
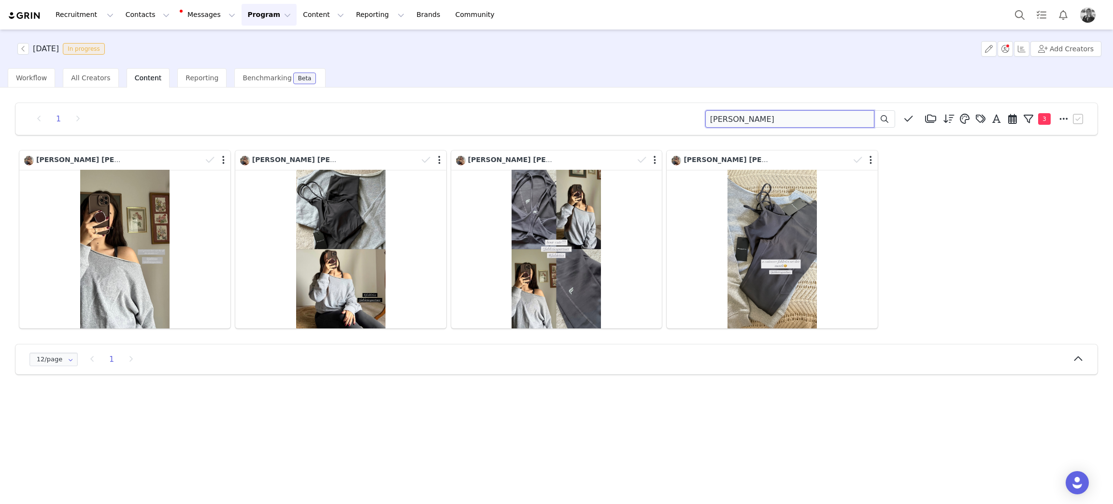
drag, startPoint x: 793, startPoint y: 120, endPoint x: 495, endPoint y: 89, distance: 299.3
click at [465, 89] on div "1 abigail Media Library (18385) APR '24 (155) MAR 24 (228) FEB 24 (454) JAN 24 …" at bounding box center [556, 294] width 1113 height 415
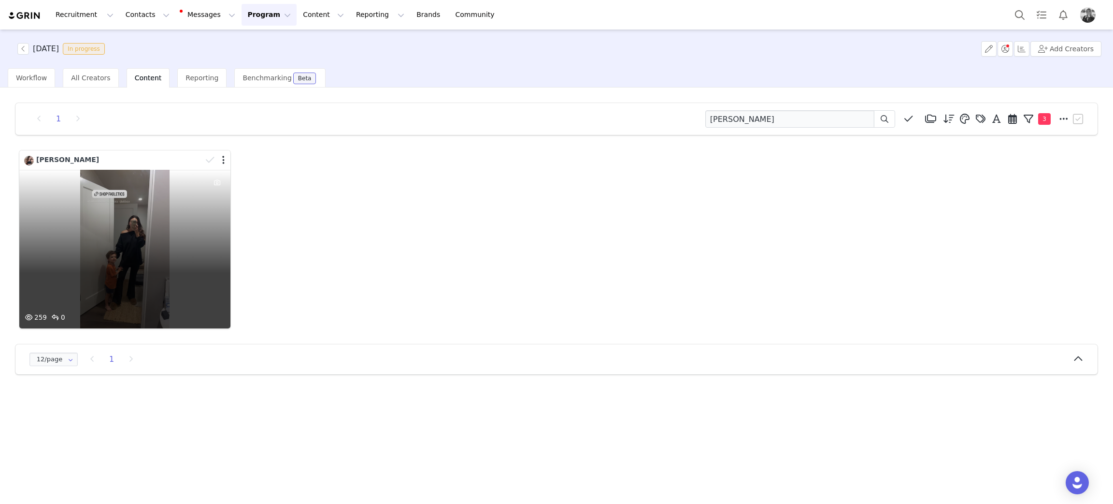
click at [144, 266] on div "259 0" at bounding box center [124, 249] width 211 height 159
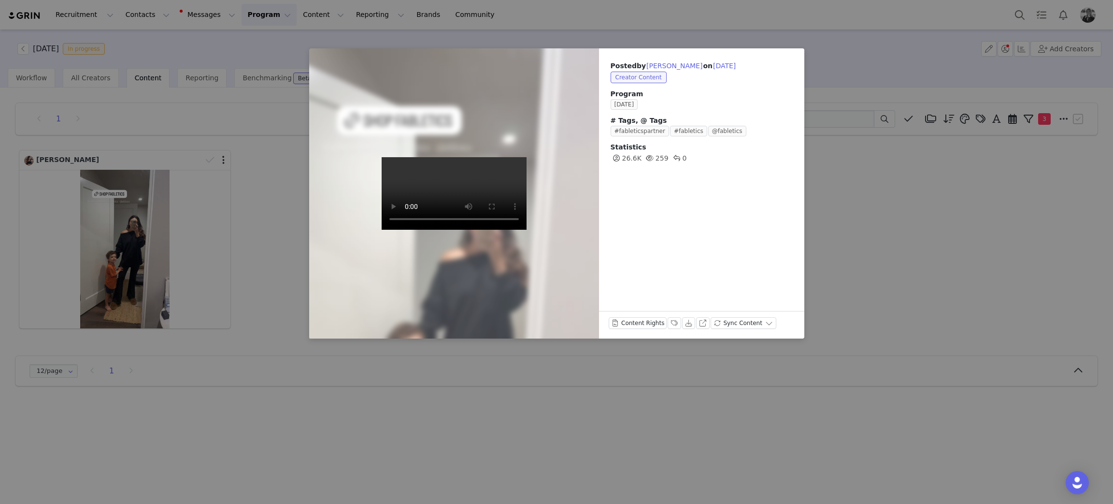
drag, startPoint x: 1033, startPoint y: 287, endPoint x: 912, endPoint y: 185, distance: 158.8
click at [1022, 282] on div "Posted by Morgan Tinari on Sep 30, 2025 Creator Content Program SEPTEMBER 2025 …" at bounding box center [556, 252] width 1113 height 504
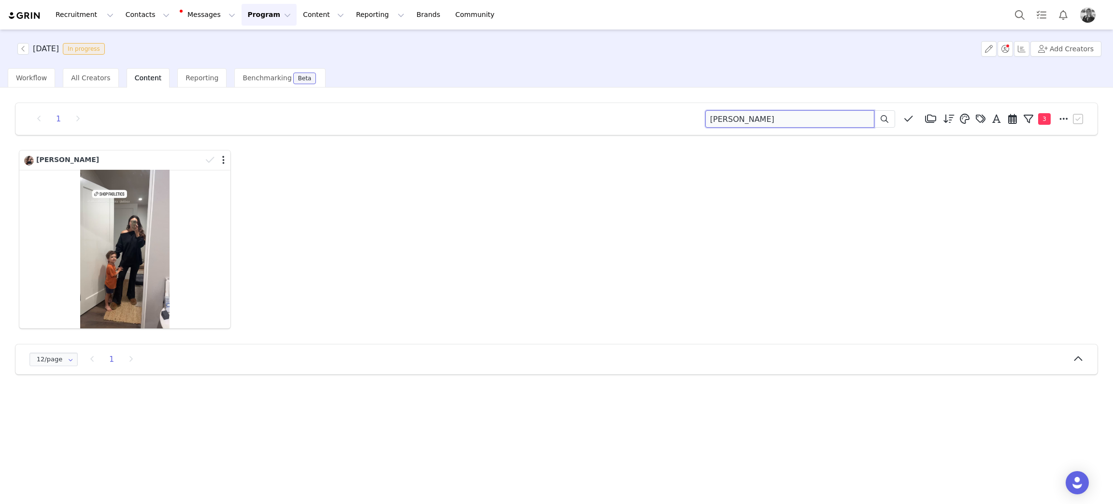
drag, startPoint x: 642, startPoint y: 112, endPoint x: 501, endPoint y: 93, distance: 142.4
click at [501, 93] on div "1 tinari Media Library (18385) APR '24 (155) MAR 24 (228) FEB 24 (454) JAN 24 (…" at bounding box center [556, 294] width 1113 height 415
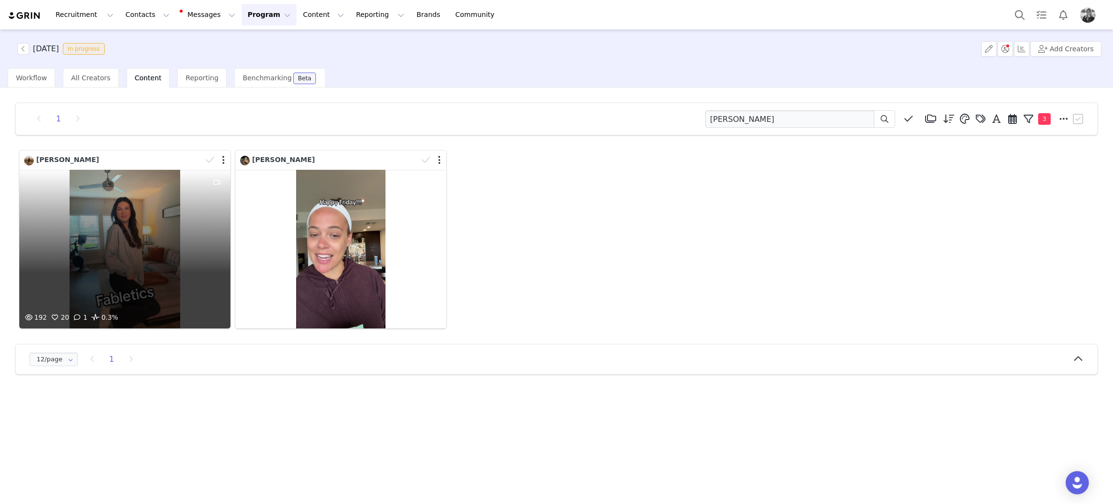
click at [109, 242] on div "192 20 1 0.3%" at bounding box center [124, 249] width 211 height 159
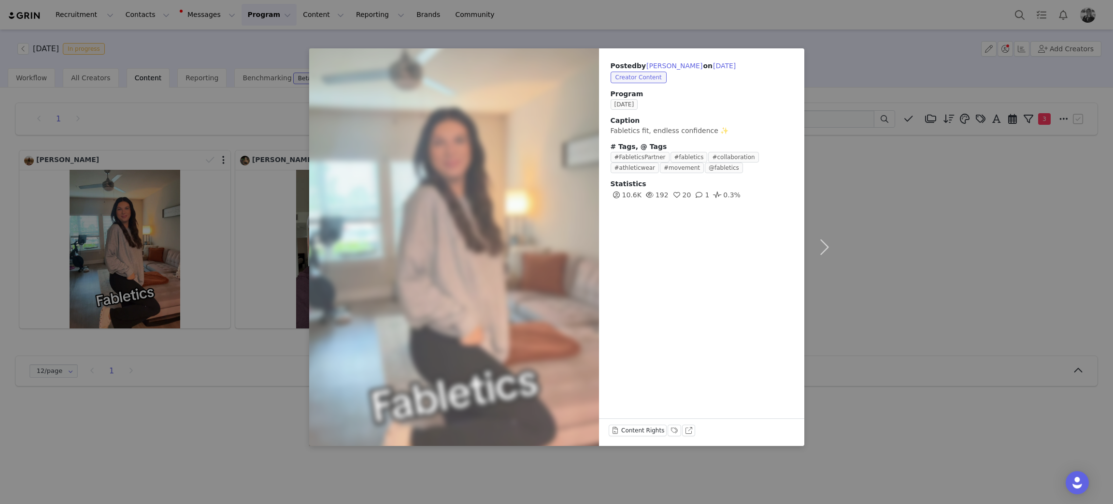
click at [994, 226] on div "Posted by Bridget Andrews on Sep 30, 2025 Creator Content Program SEPTEMBER 202…" at bounding box center [556, 252] width 1113 height 504
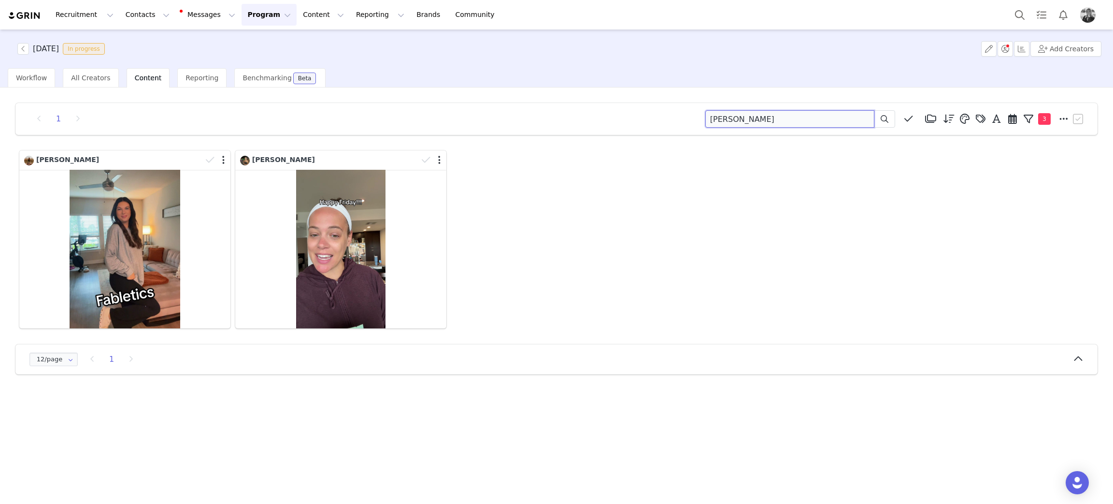
drag, startPoint x: 759, startPoint y: 119, endPoint x: 376, endPoint y: 62, distance: 387.0
click at [378, 62] on div "SEPTEMBER 2025 In progress Add Creators Workflow All Creators Content Reporting…" at bounding box center [556, 265] width 1113 height 473
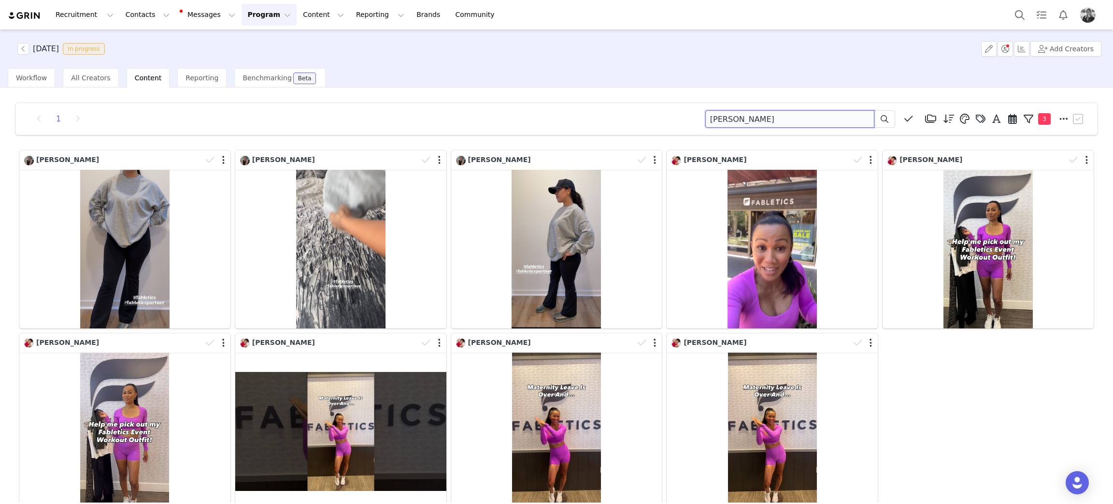
drag, startPoint x: 712, startPoint y: 115, endPoint x: 596, endPoint y: 129, distance: 116.7
click at [576, 119] on div "1 tori hill Media Library (18385) APR '24 (155) MAR 24 (228) FEB 24 (454) JAN 2…" at bounding box center [556, 118] width 1059 height 17
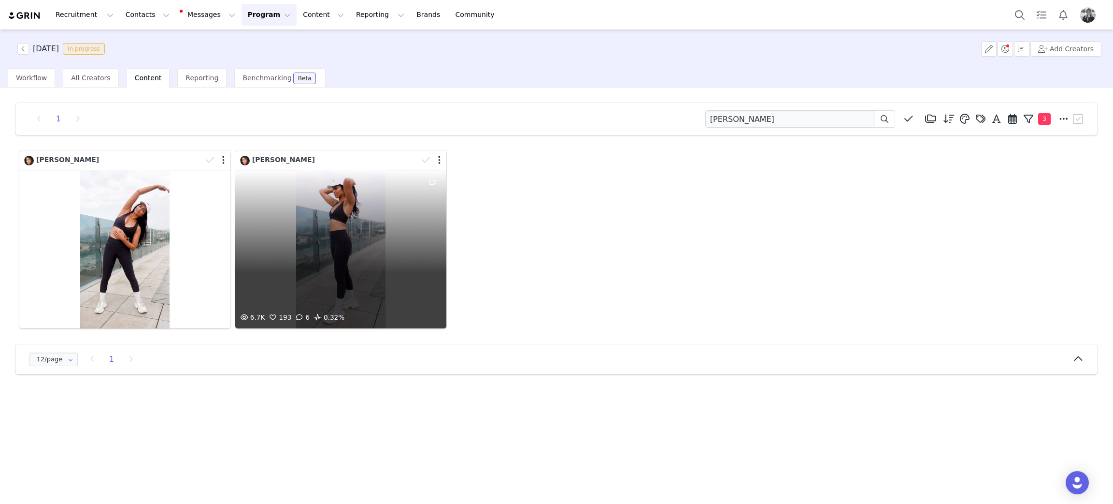
click at [363, 251] on div "6.7K 193 6 0.32%" at bounding box center [340, 249] width 211 height 159
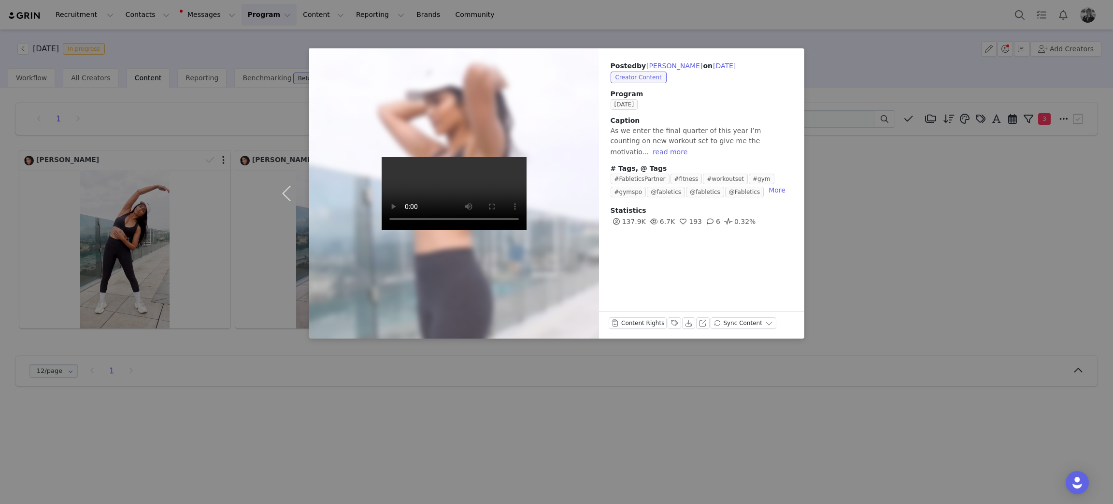
drag, startPoint x: 880, startPoint y: 236, endPoint x: 860, endPoint y: 158, distance: 80.8
click at [880, 236] on div "Posted by Sharayu Mahale on Sep 30, 2025 Creator Content Program SEPTEMBER 2025…" at bounding box center [556, 252] width 1113 height 504
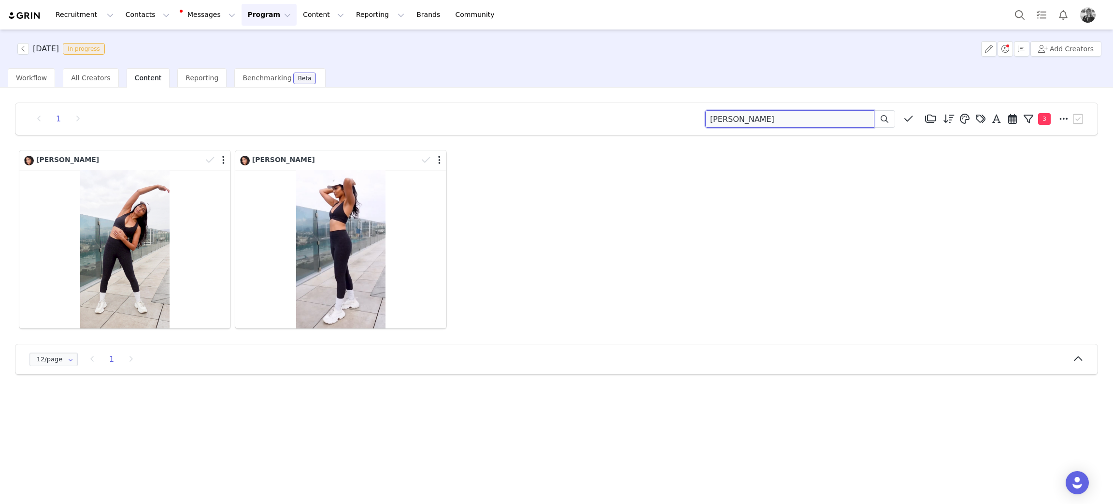
drag, startPoint x: 646, startPoint y: 106, endPoint x: 319, endPoint y: 77, distance: 328.0
click at [315, 78] on div "SEPTEMBER 2025 In progress Add Creators Workflow All Creators Content Reporting…" at bounding box center [556, 265] width 1113 height 473
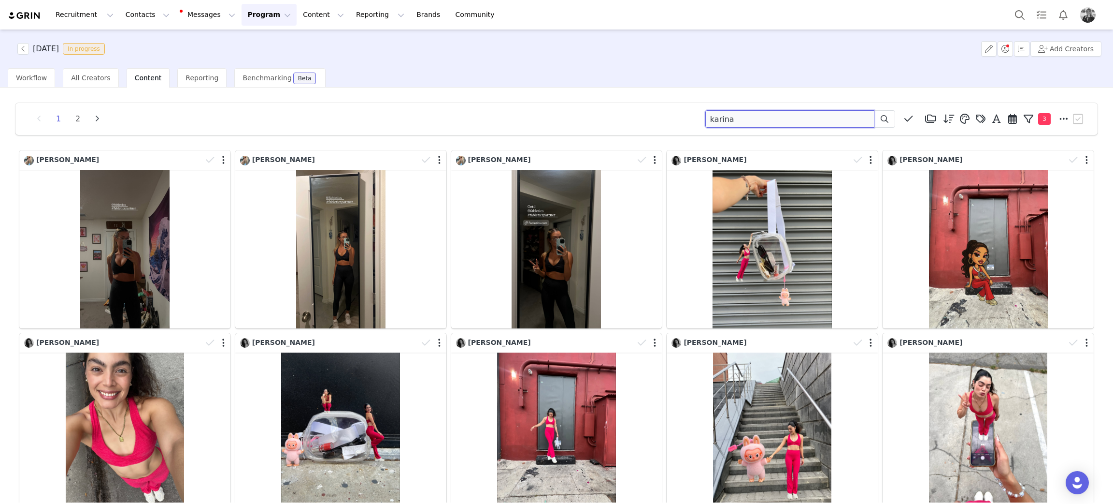
drag, startPoint x: 737, startPoint y: 121, endPoint x: 474, endPoint y: 116, distance: 263.4
click at [474, 117] on div "1 2 karina Media Library (18385) APR '24 (155) MAR 24 (228) FEB 24 (454) JAN 24…" at bounding box center [556, 118] width 1059 height 17
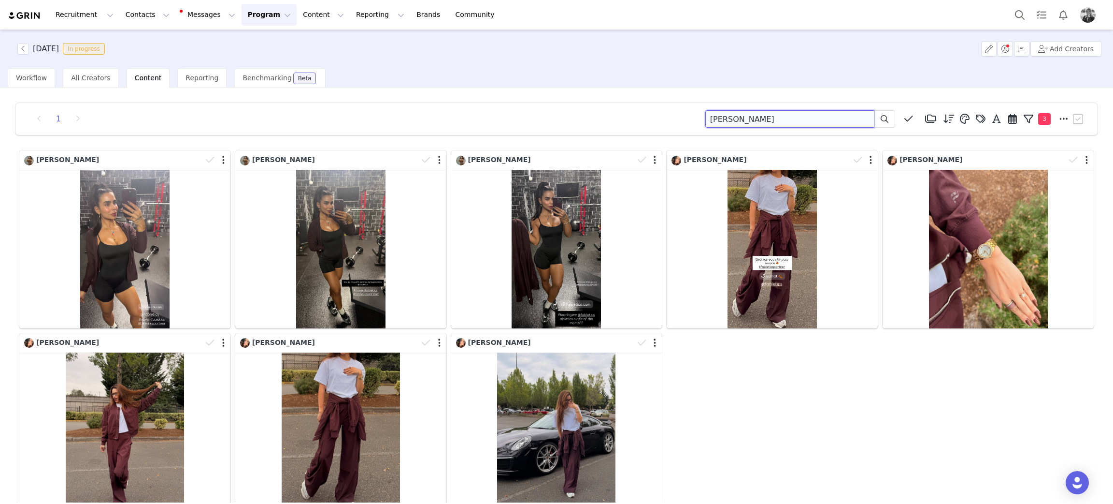
drag, startPoint x: 759, startPoint y: 118, endPoint x: 368, endPoint y: 91, distance: 391.9
click at [368, 91] on div "1 brenda Media Library (18385) APR '24 (155) MAR 24 (228) FEB 24 (454) JAN 24 (…" at bounding box center [556, 294] width 1113 height 415
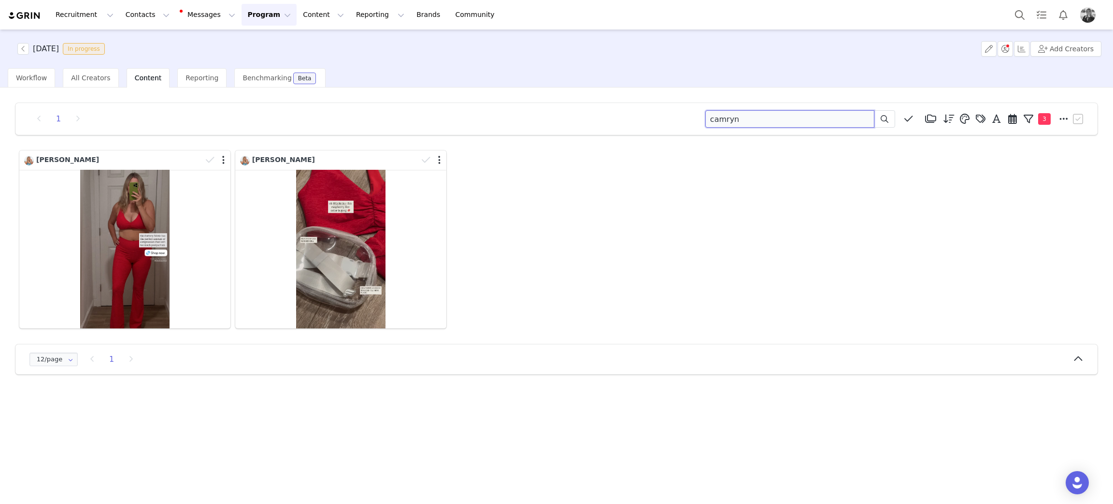
drag, startPoint x: 659, startPoint y: 113, endPoint x: 350, endPoint y: 88, distance: 309.3
click at [350, 88] on div "1 camryn Media Library (18385) APR '24 (155) MAR 24 (228) FEB 24 (454) JAN 24 (…" at bounding box center [556, 294] width 1113 height 415
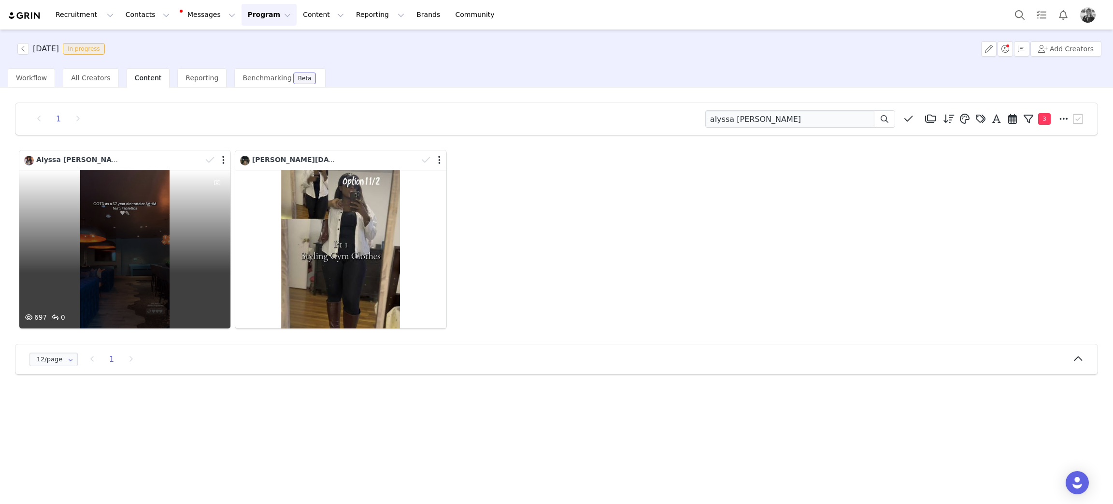
click at [77, 194] on div "697 0" at bounding box center [124, 249] width 211 height 159
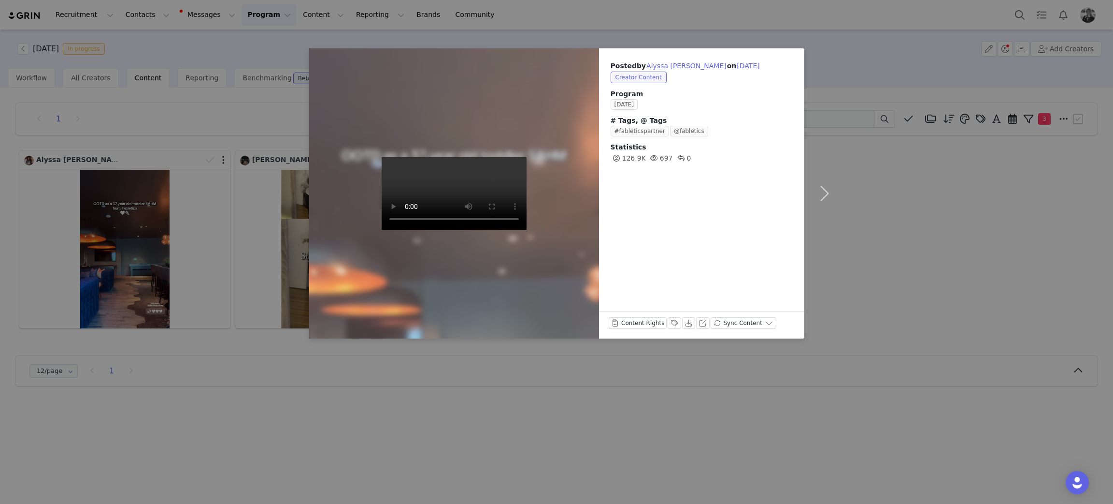
drag, startPoint x: 1016, startPoint y: 280, endPoint x: 954, endPoint y: 256, distance: 66.2
click at [1011, 278] on div "Posted by Alyssa Rihanna on Sep 30, 2025 Creator Content Program SEPTEMBER 2025…" at bounding box center [556, 252] width 1113 height 504
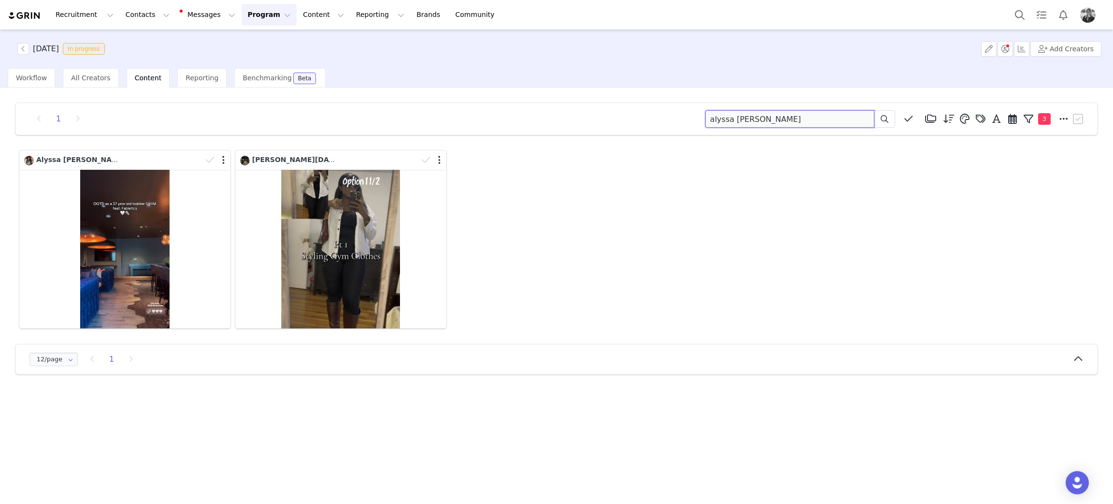
drag, startPoint x: 764, startPoint y: 121, endPoint x: 404, endPoint y: 138, distance: 359.5
click at [387, 140] on div "1 alyssa rihanna Media Library (18385) APR '24 (155) MAR 24 (228) FEB 24 (454) …" at bounding box center [557, 238] width 1098 height 287
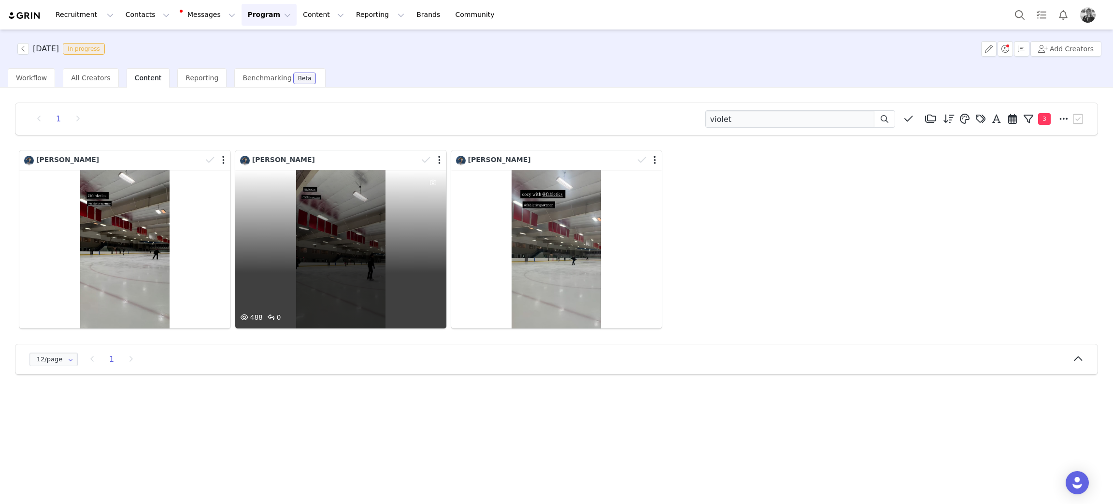
click at [377, 226] on div "488 0" at bounding box center [340, 249] width 211 height 159
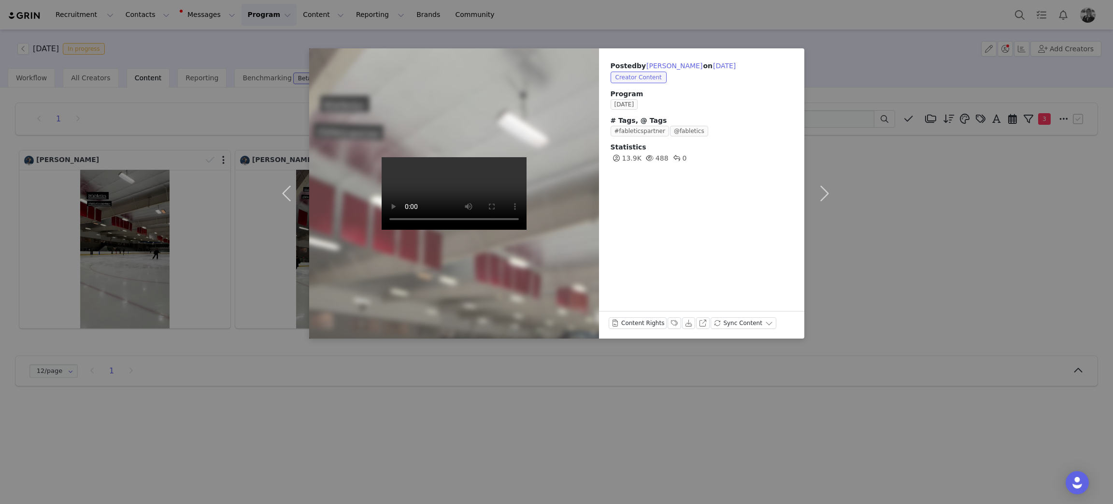
drag, startPoint x: 919, startPoint y: 238, endPoint x: 816, endPoint y: 174, distance: 121.1
click at [906, 232] on div "Posted by Violet Wolff on Sep 30, 2025 Creator Content Program SEPTEMBER 2025 #…" at bounding box center [556, 252] width 1113 height 504
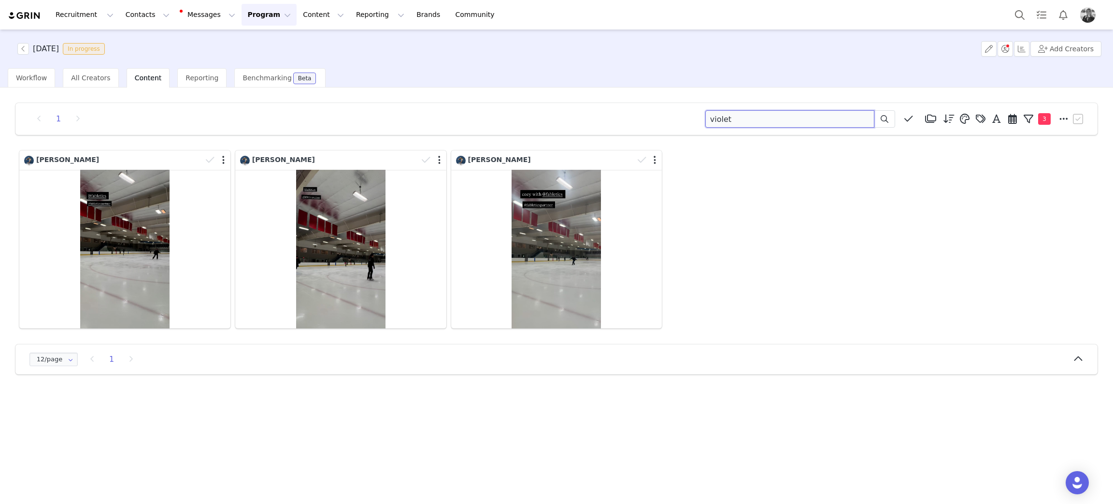
drag, startPoint x: 768, startPoint y: 126, endPoint x: 497, endPoint y: 77, distance: 274.9
click at [499, 78] on div "SEPTEMBER 2025 In progress Add Creators Workflow All Creators Content Reporting…" at bounding box center [556, 265] width 1113 height 473
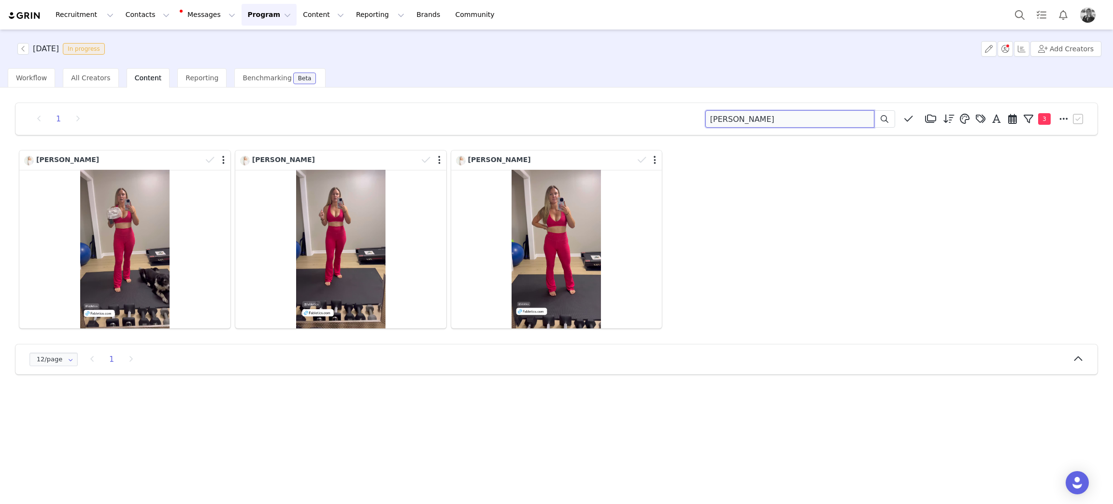
drag, startPoint x: 770, startPoint y: 126, endPoint x: 442, endPoint y: 66, distance: 333.5
click at [433, 75] on div "SEPTEMBER 2025 In progress Add Creators Workflow All Creators Content Reporting…" at bounding box center [556, 265] width 1113 height 473
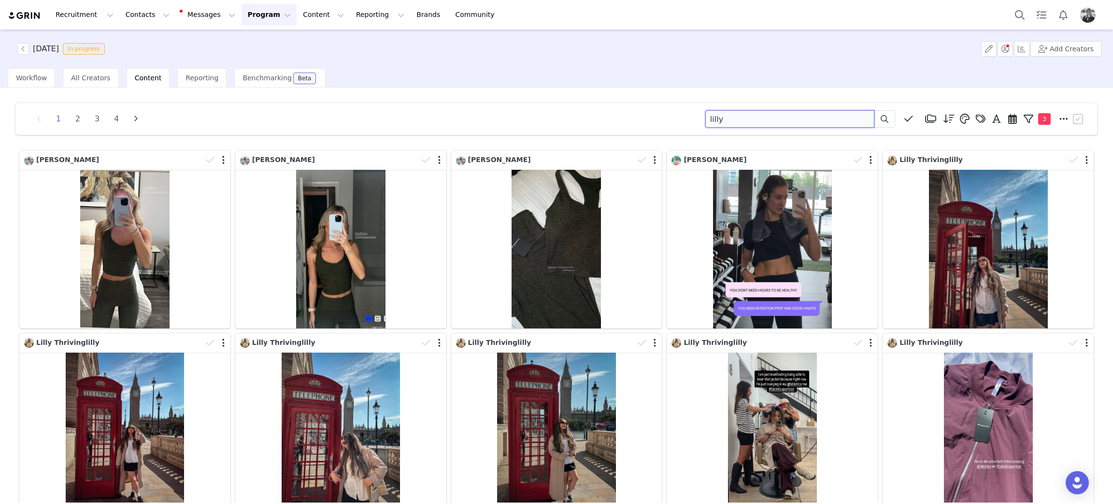
drag, startPoint x: 818, startPoint y: 124, endPoint x: 340, endPoint y: 89, distance: 479.2
click at [384, 121] on div "1 2 3 4 lilly Media Library (18385) APR '24 (155) MAR 24 (228) FEB 24 (454) JAN…" at bounding box center [556, 118] width 1059 height 17
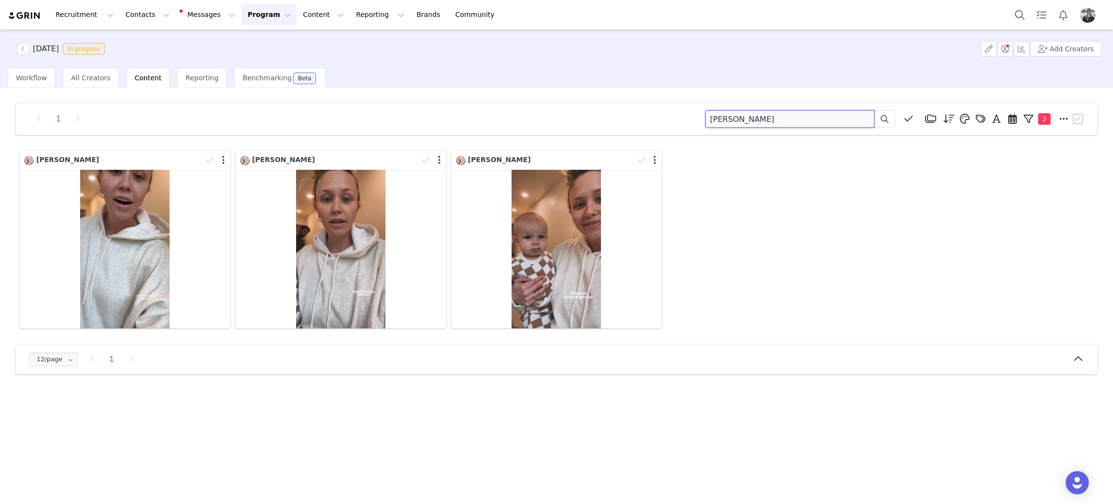
drag, startPoint x: 784, startPoint y: 116, endPoint x: 536, endPoint y: 127, distance: 248.6
click at [537, 118] on div "1 aqueel Media Library (18385) APR '24 (155) MAR 24 (228) FEB 24 (454) JAN 24 (…" at bounding box center [556, 118] width 1059 height 17
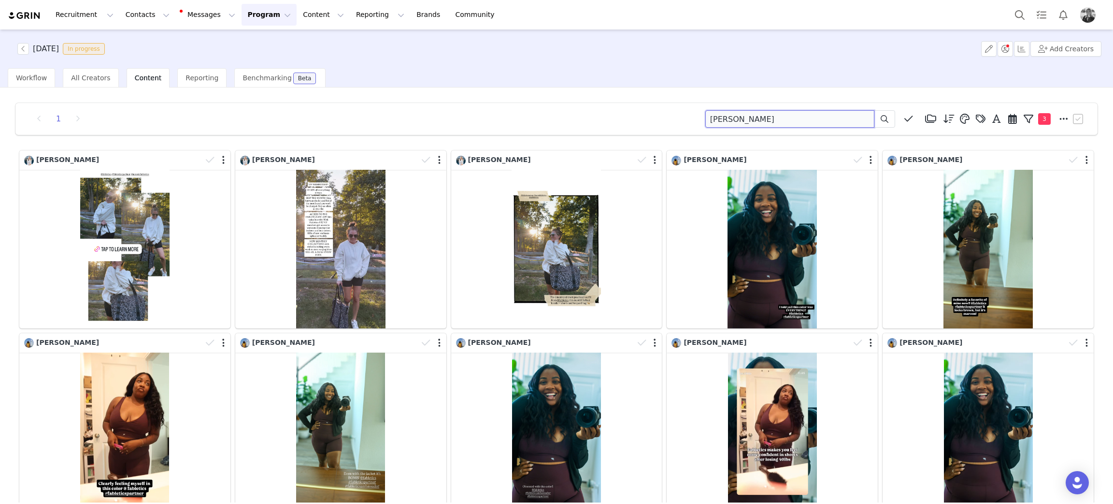
drag, startPoint x: 537, startPoint y: 101, endPoint x: 533, endPoint y: 103, distance: 5.0
click at [533, 103] on div "1 curtis Media Library (18385) APR '24 (155) MAR 24 (228) FEB 24 (454) JAN 24 (…" at bounding box center [556, 119] width 1082 height 32
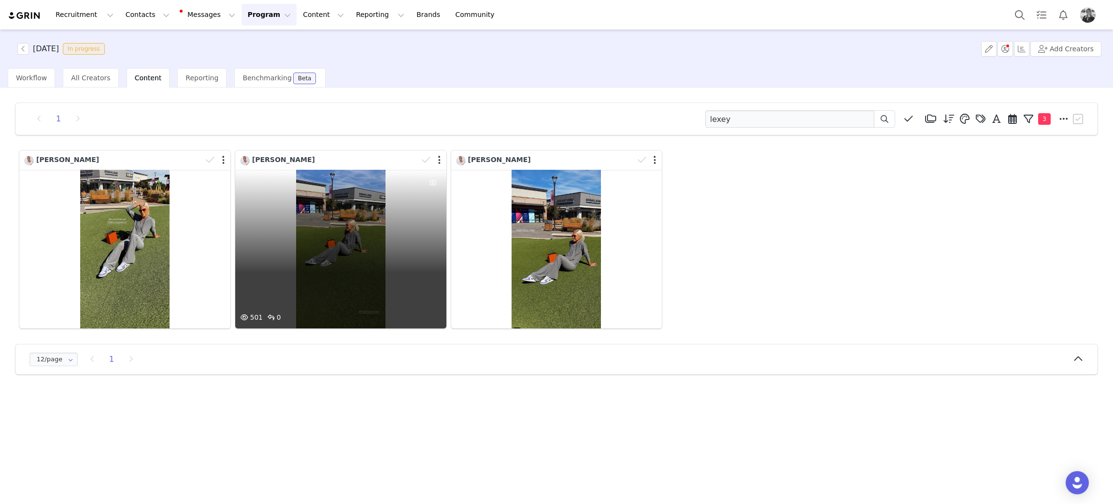
click at [352, 265] on div "501 0" at bounding box center [340, 249] width 211 height 159
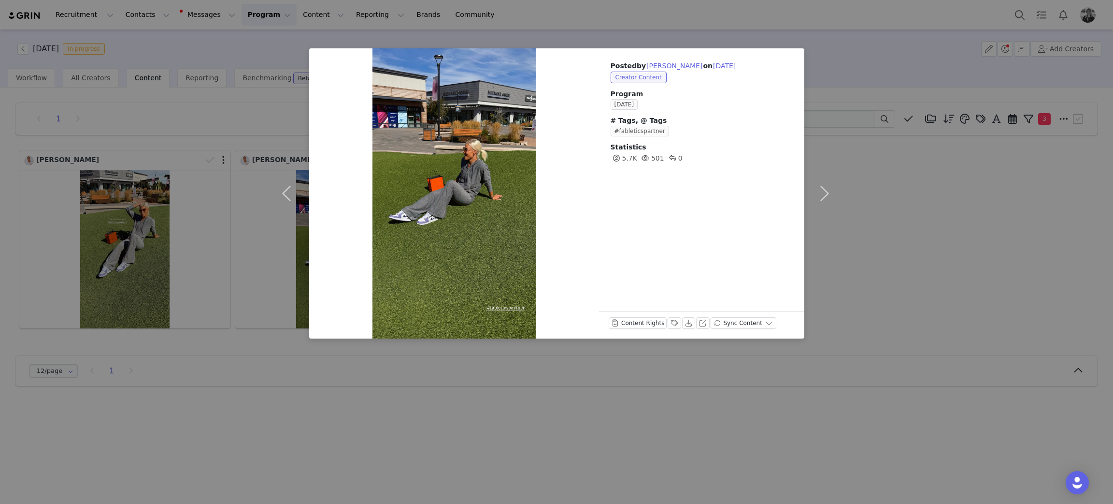
click at [880, 215] on div "Posted by Lexey Kneib on Sep 30, 2025 Creator Content Program SEPTEMBER 2025 # …" at bounding box center [556, 252] width 1113 height 504
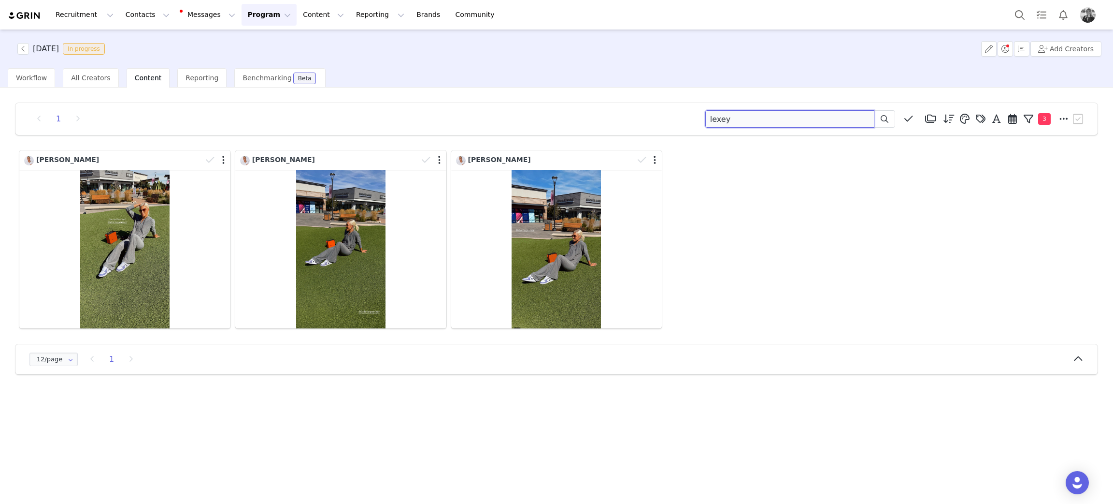
drag, startPoint x: 686, startPoint y: 116, endPoint x: 504, endPoint y: 101, distance: 183.2
click at [511, 103] on div "1 lexey Media Library (18385) APR '24 (155) MAR 24 (228) FEB 24 (454) JAN 24 (3…" at bounding box center [556, 119] width 1082 height 32
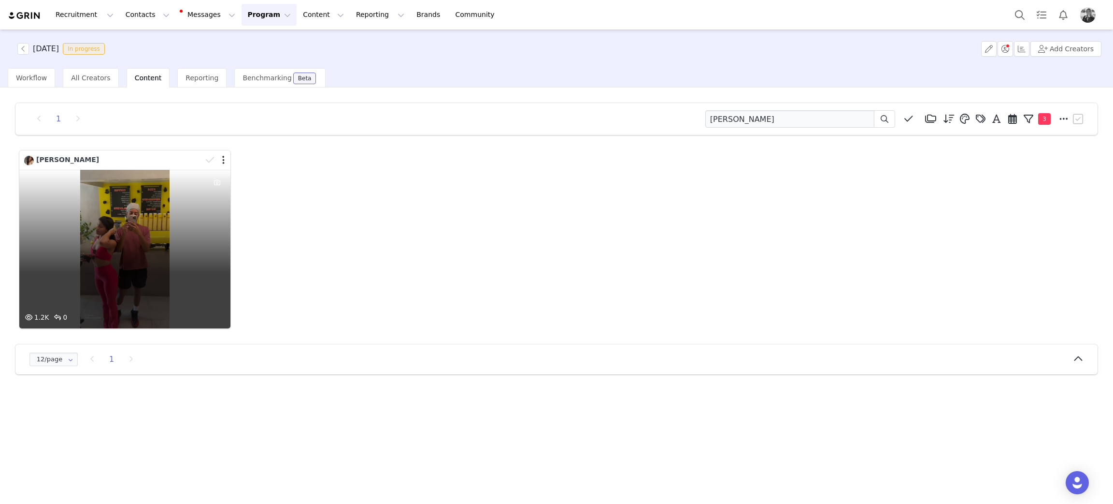
click at [141, 262] on div "1.2K 0" at bounding box center [124, 249] width 211 height 159
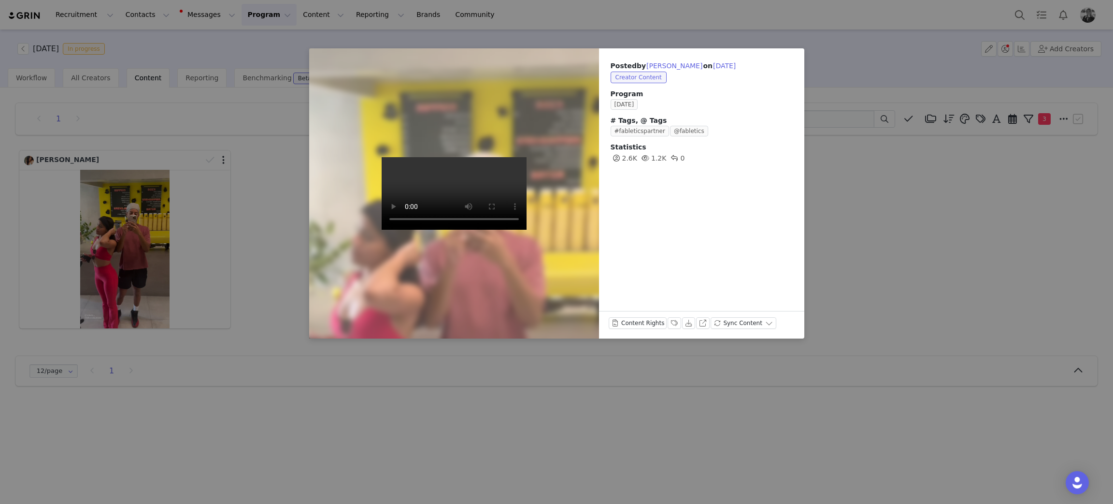
click at [983, 271] on div "Posted by Erin Howard on Sep 30, 2025 Creator Content Program SEPTEMBER 2025 # …" at bounding box center [556, 252] width 1113 height 504
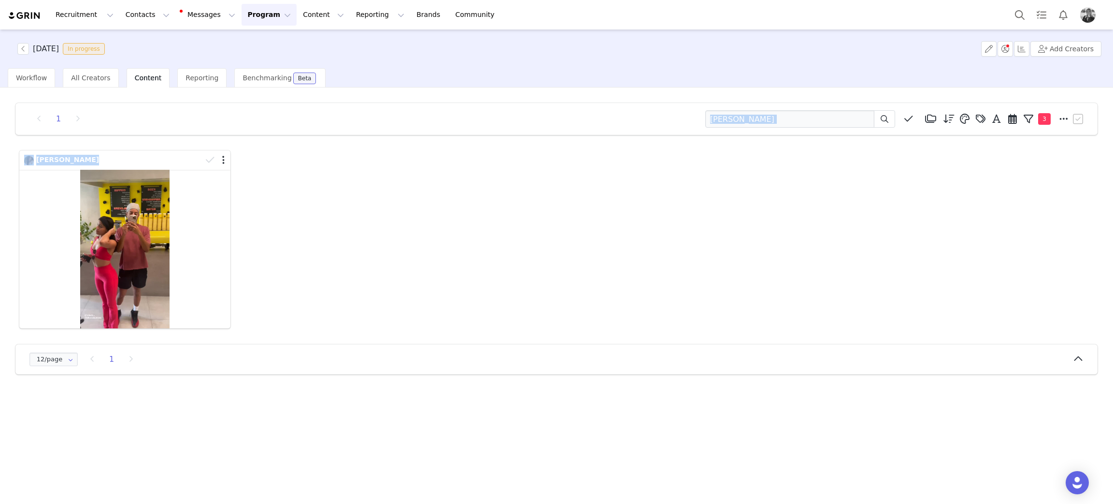
drag, startPoint x: 788, startPoint y: 109, endPoint x: 604, endPoint y: 141, distance: 186.8
click at [604, 141] on div "1 erin howard Media Library (18385) APR '24 (155) MAR 24 (228) FEB 24 (454) JAN…" at bounding box center [557, 238] width 1098 height 287
click at [702, 210] on div "Erin Howard" at bounding box center [557, 239] width 1080 height 183
drag, startPoint x: 792, startPoint y: 114, endPoint x: 520, endPoint y: 123, distance: 271.7
click at [521, 123] on div "1 erin howard Media Library (18385) APR '24 (155) MAR 24 (228) FEB 24 (454) JAN…" at bounding box center [556, 118] width 1059 height 17
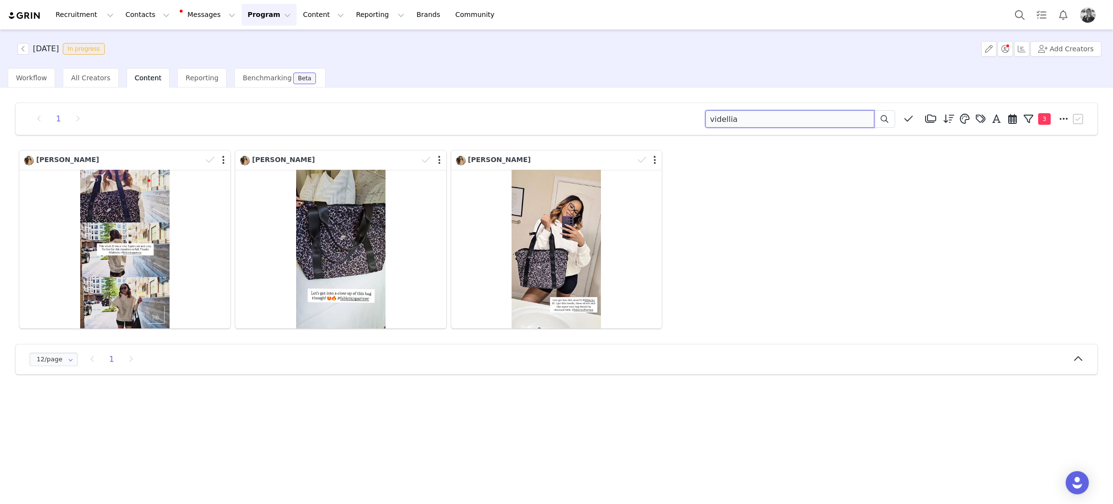
drag, startPoint x: 640, startPoint y: 112, endPoint x: 480, endPoint y: 94, distance: 161.4
click at [481, 95] on div "1 videllia Media Library (18385) APR '24 (155) MAR 24 (228) FEB 24 (454) JAN 24…" at bounding box center [557, 238] width 1098 height 287
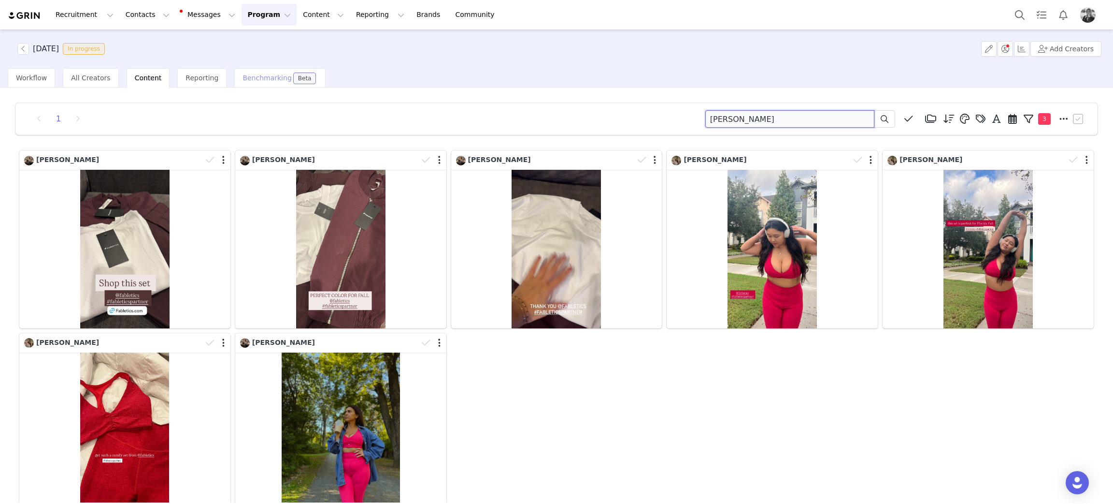
drag, startPoint x: 507, startPoint y: 101, endPoint x: 280, endPoint y: 80, distance: 227.5
click at [297, 82] on div "SEPTEMBER 2025 In progress Add Creators Workflow All Creators Content Reporting…" at bounding box center [556, 265] width 1113 height 473
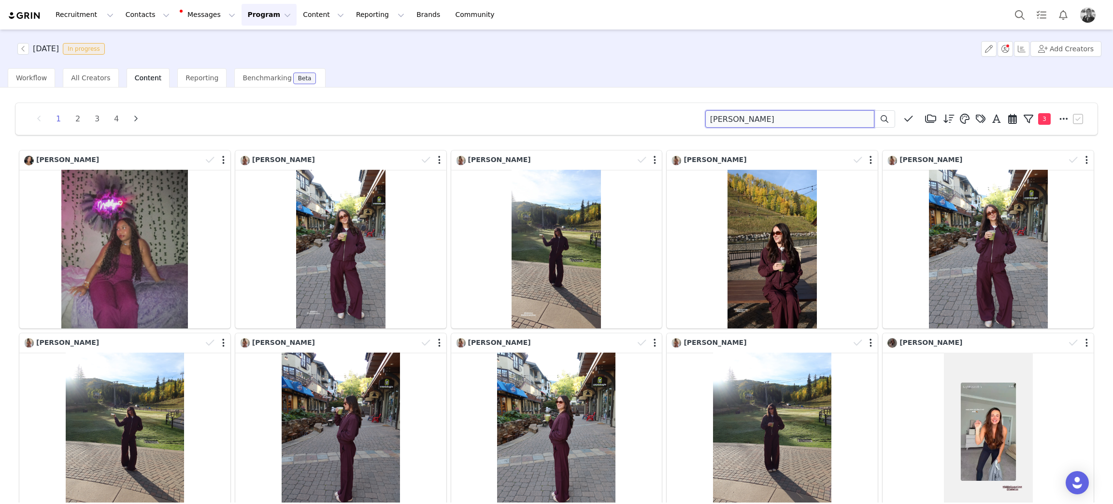
drag, startPoint x: 778, startPoint y: 112, endPoint x: 558, endPoint y: 129, distance: 221.0
click at [560, 119] on div "1 2 3 4 taylor Media Library (18385) APR '24 (155) MAR 24 (228) FEB 24 (454) JA…" at bounding box center [556, 118] width 1059 height 17
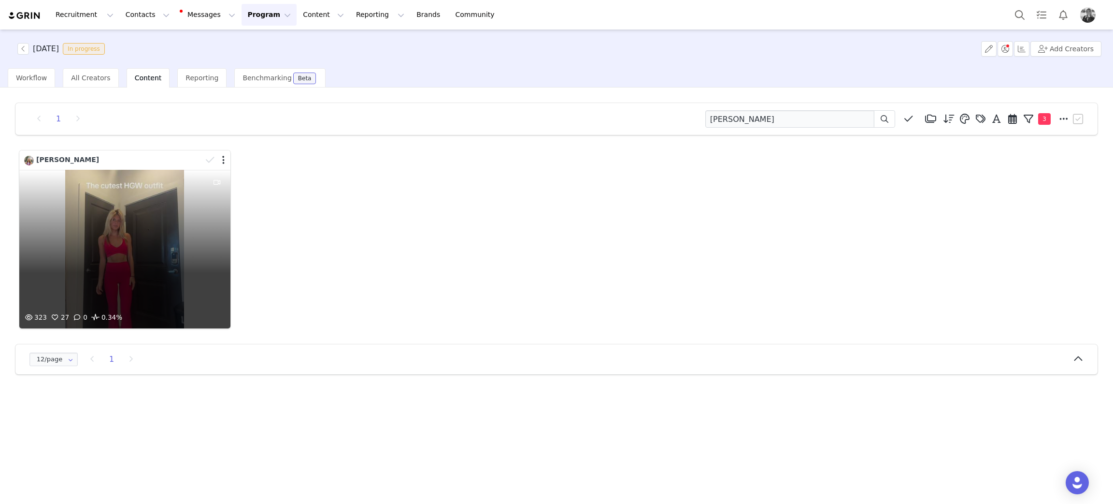
click at [156, 237] on div "323 27 0 0.34%" at bounding box center [124, 249] width 211 height 159
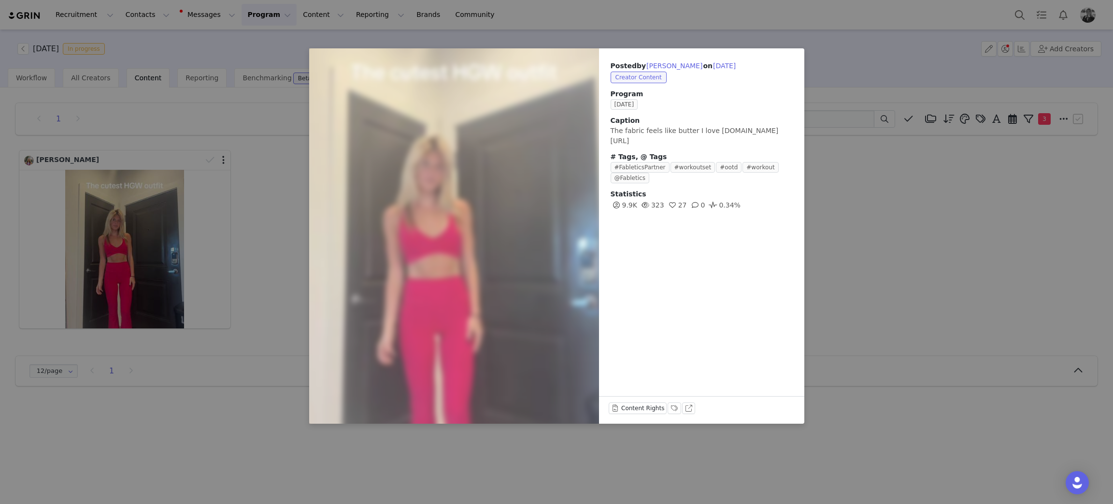
click at [998, 287] on div "Posted by Kelsey Tanner on Sep 30, 2025 Creator Content Program SEPTEMBER 2025 …" at bounding box center [556, 252] width 1113 height 504
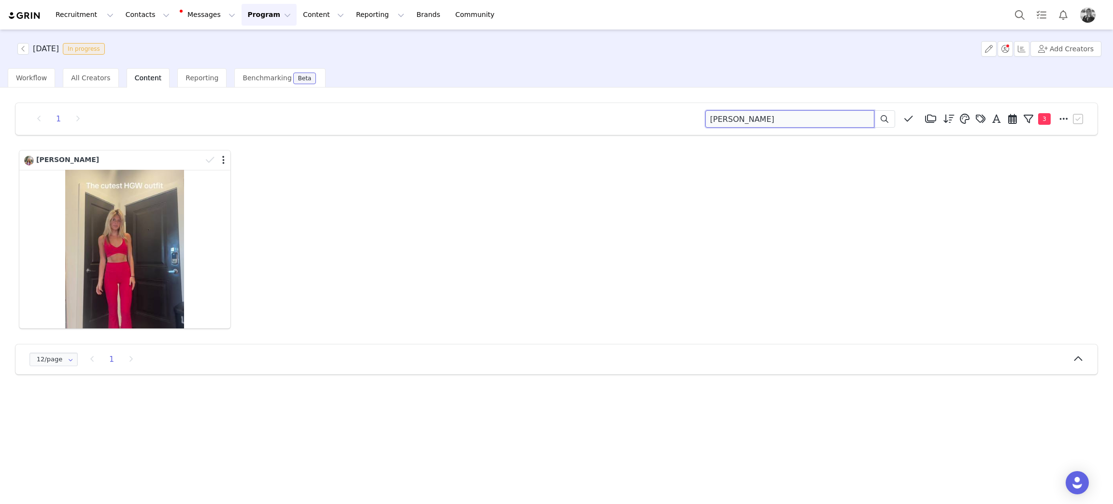
drag, startPoint x: 848, startPoint y: 121, endPoint x: 372, endPoint y: 83, distance: 478.0
click at [372, 86] on div "SEPTEMBER 2025 In progress Add Creators Workflow All Creators Content Reporting…" at bounding box center [556, 265] width 1113 height 473
type input "a"
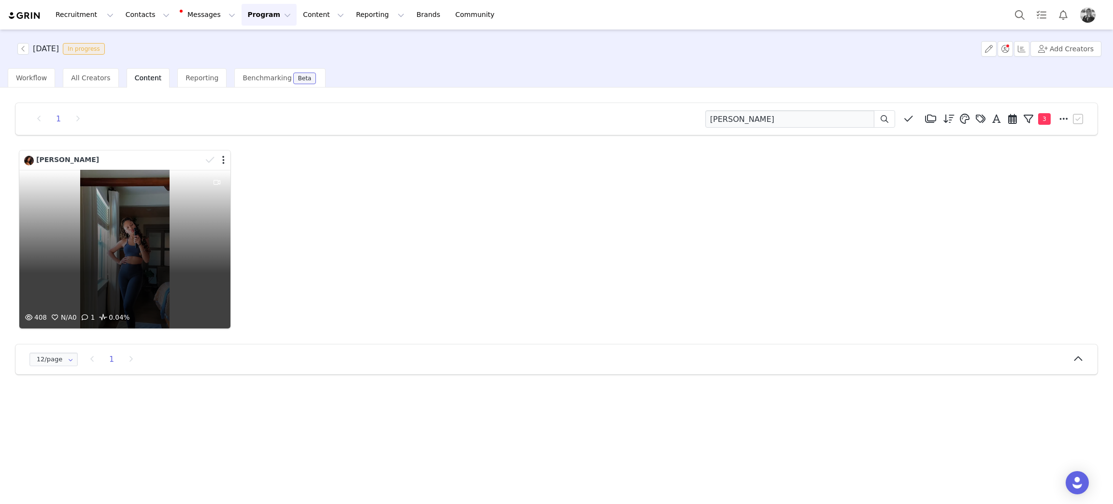
click at [143, 233] on div "408 N/A 0 1 0.04%" at bounding box center [124, 249] width 211 height 159
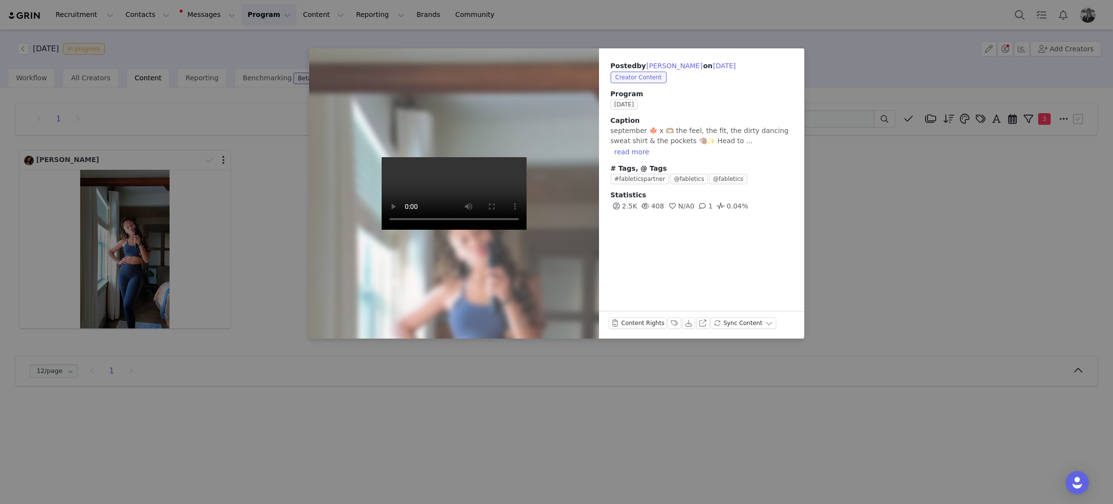
drag, startPoint x: 906, startPoint y: 187, endPoint x: 883, endPoint y: 152, distance: 41.7
click at [906, 187] on div "Posted by Ashanté Horne on Sep 30, 2025 Creator Content Program SEPTEMBER 2025 …" at bounding box center [556, 252] width 1113 height 504
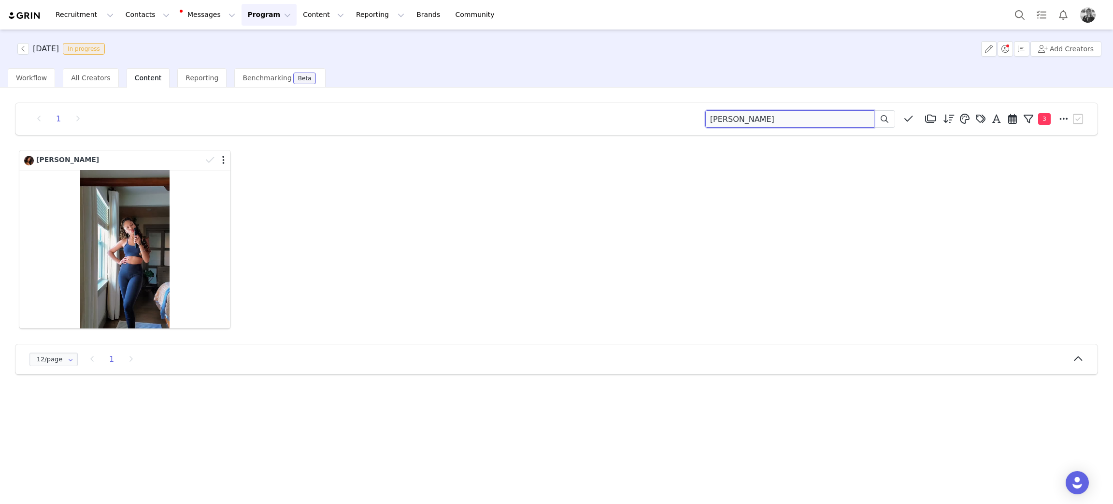
drag, startPoint x: 828, startPoint y: 120, endPoint x: 61, endPoint y: 54, distance: 769.8
click at [21, 72] on div "SEPTEMBER 2025 In progress Add Creators Workflow All Creators Content Reporting…" at bounding box center [556, 265] width 1113 height 473
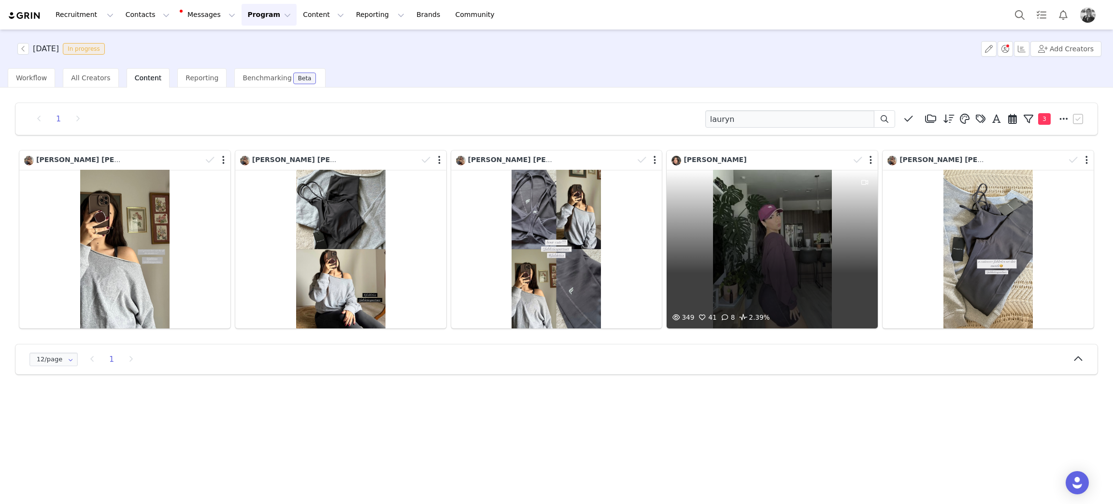
click at [724, 246] on div "349 41 8 2.39%" at bounding box center [772, 249] width 211 height 159
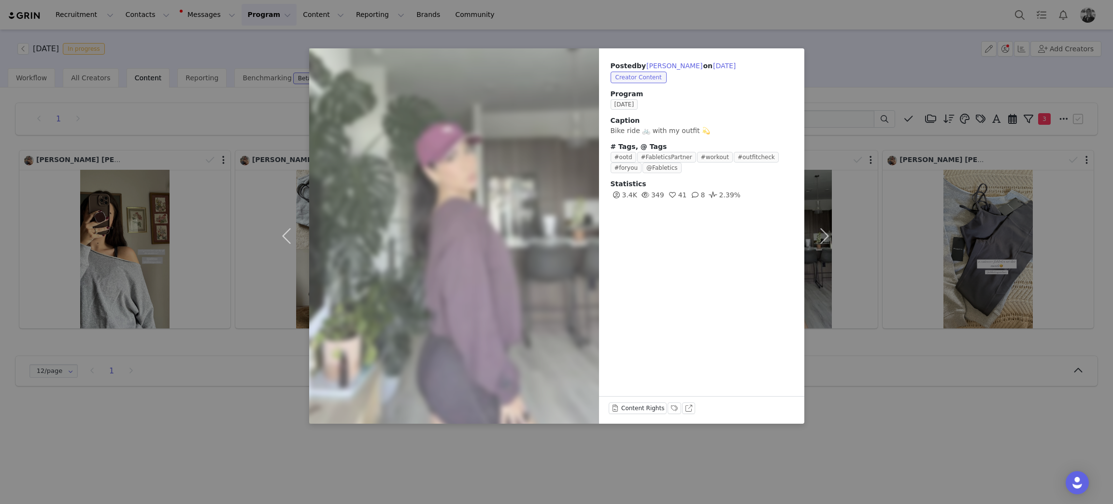
click at [873, 335] on div "Posted by Lauryn Alanis on Sep 30, 2025 Creator Content Program SEPTEMBER 2025 …" at bounding box center [556, 252] width 1113 height 504
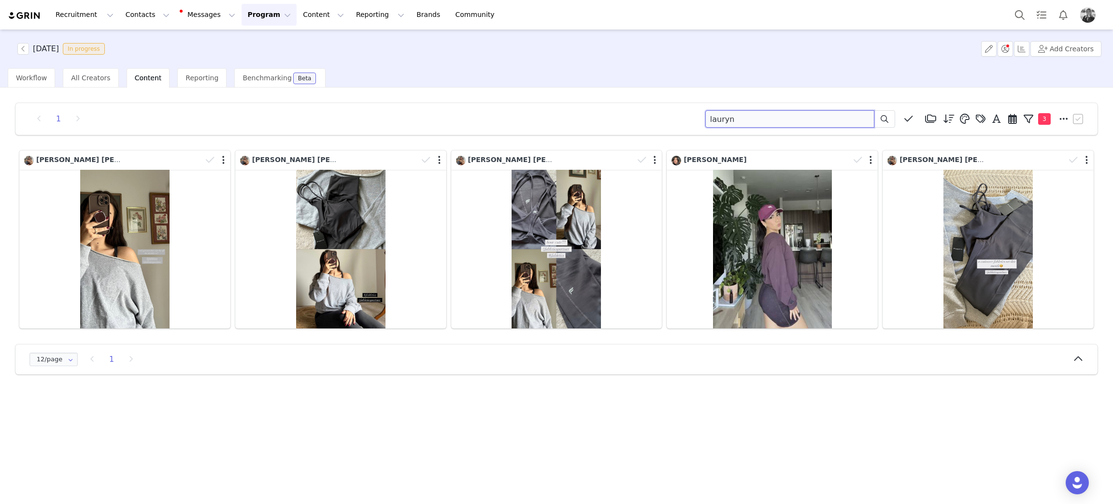
drag, startPoint x: 650, startPoint y: 113, endPoint x: 256, endPoint y: 100, distance: 394.1
click at [263, 100] on div "1 lauryn Media Library (18385) APR '24 (155) MAR 24 (228) FEB 24 (454) JAN 24 (…" at bounding box center [557, 238] width 1098 height 287
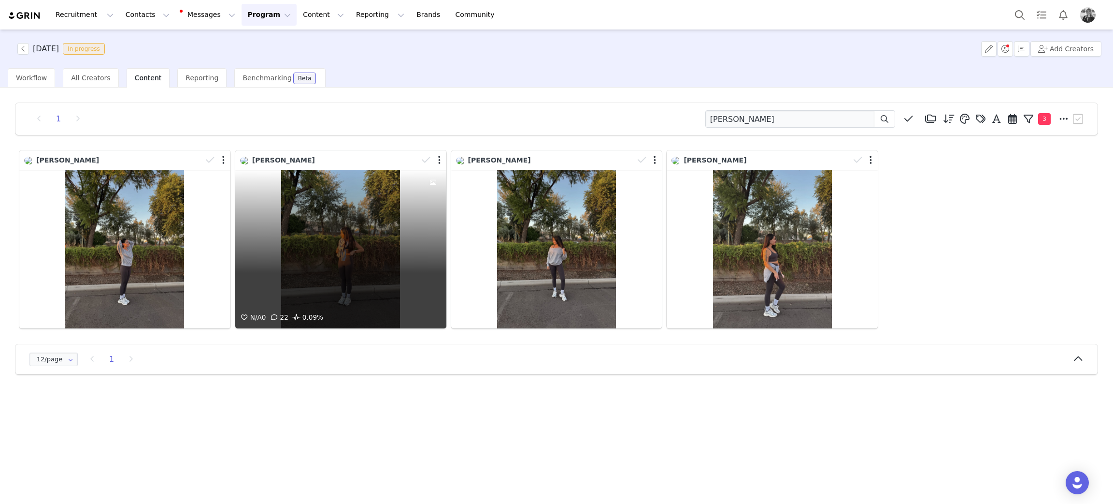
click at [355, 278] on div "N/A 0 22 0.09%" at bounding box center [340, 249] width 211 height 159
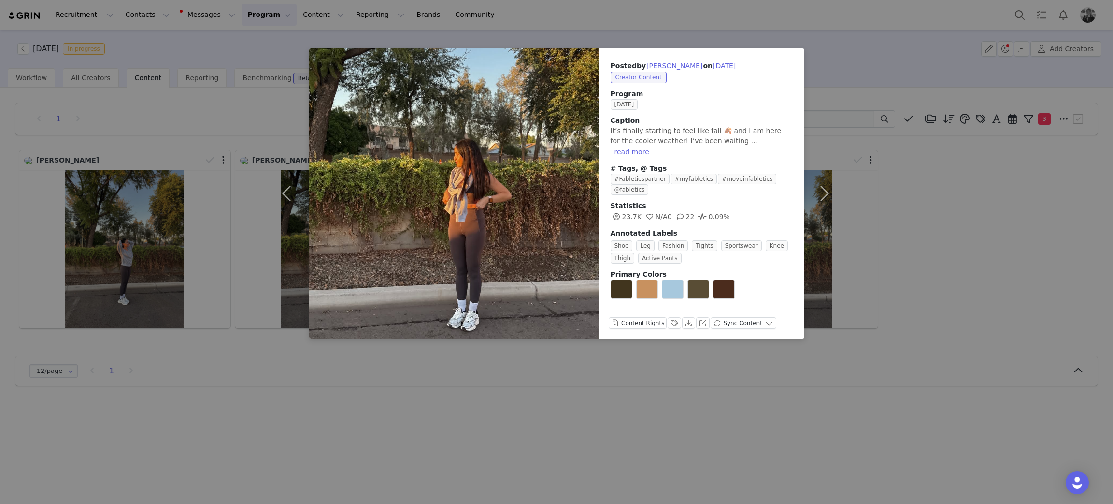
drag, startPoint x: 417, startPoint y: 406, endPoint x: 1107, endPoint y: 393, distance: 690.2
click at [417, 406] on div "Posted by Yajaira Knudsen on Sep 30, 2025 Creator Content Program SEPTEMBER 202…" at bounding box center [556, 252] width 1113 height 504
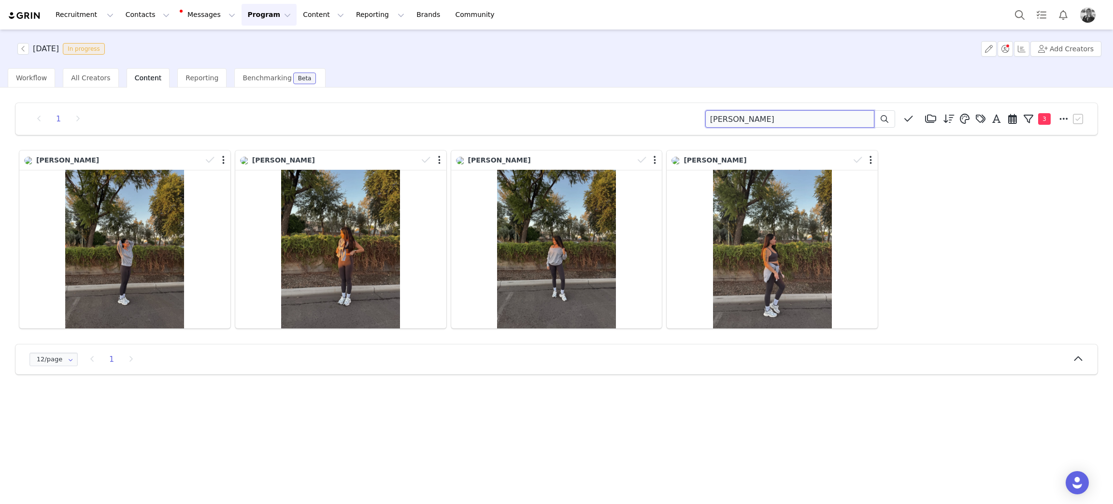
drag, startPoint x: 431, startPoint y: 102, endPoint x: 419, endPoint y: 77, distance: 27.5
click at [419, 90] on div "1 yajaira Media Library (18385) APR '24 (155) MAR 24 (228) FEB 24 (454) JAN 24 …" at bounding box center [556, 294] width 1113 height 415
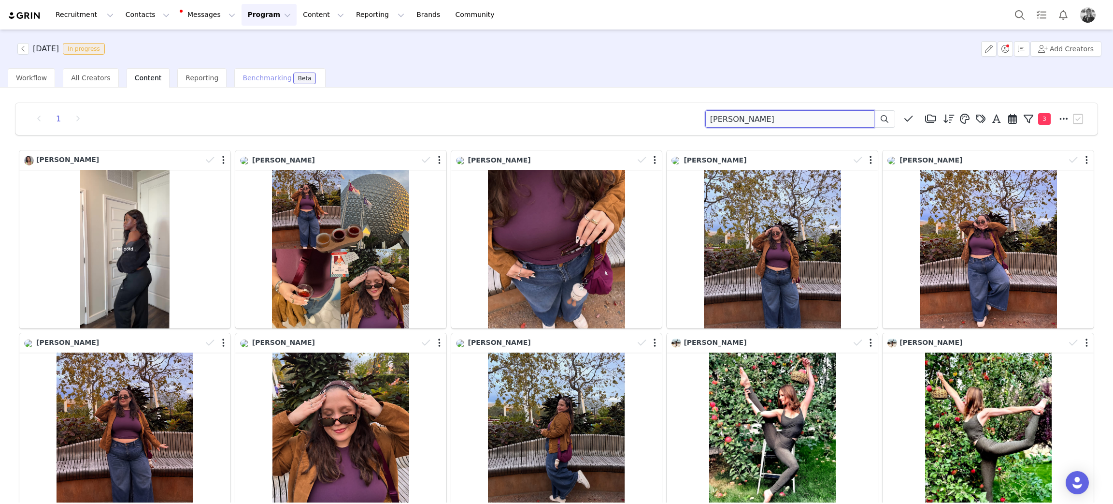
drag, startPoint x: 755, startPoint y: 116, endPoint x: 267, endPoint y: 77, distance: 489.6
click at [264, 84] on div "SEPTEMBER 2025 In progress Add Creators Workflow All Creators Content Reporting…" at bounding box center [556, 265] width 1113 height 473
type input "s"
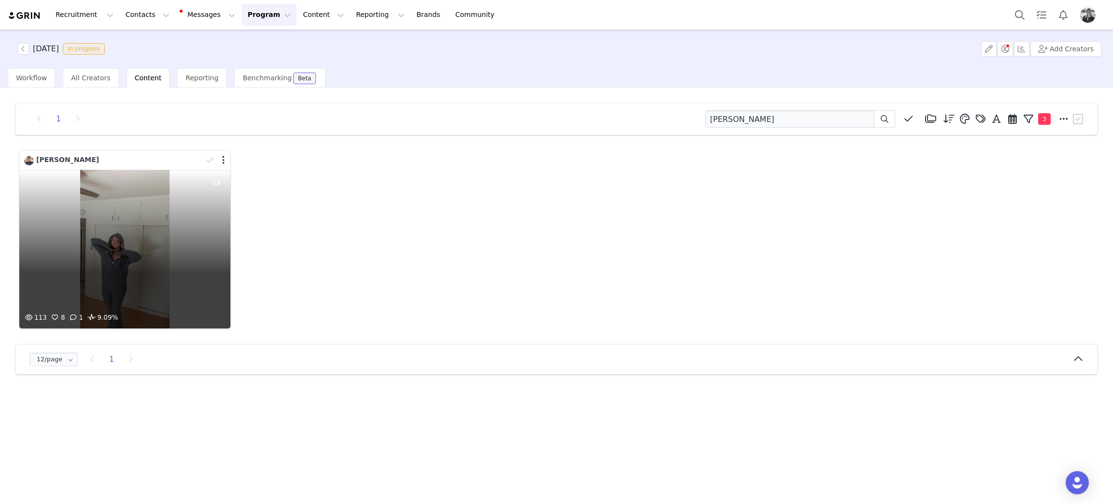
click at [121, 263] on div "113 8 1 9.09%" at bounding box center [124, 249] width 211 height 159
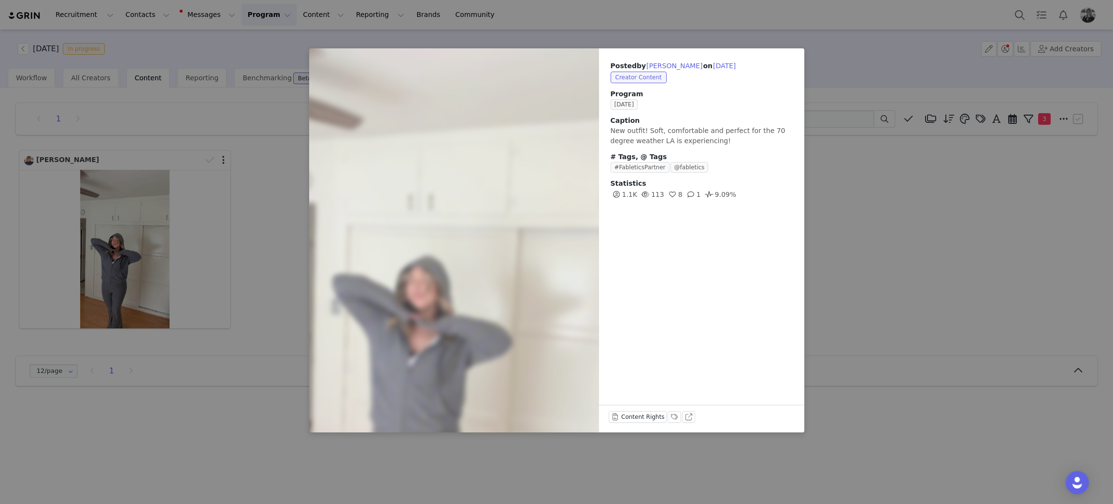
click at [941, 262] on div "Posted by Ashlin Peters on Sep 30, 2025 Creator Content Program SEPTEMBER 2025 …" at bounding box center [556, 252] width 1113 height 504
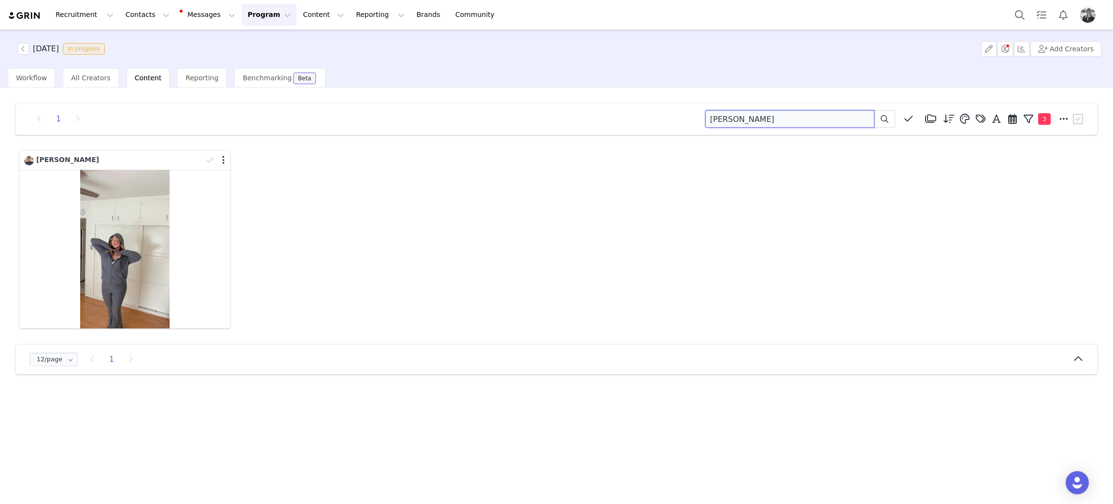
drag, startPoint x: 543, startPoint y: 104, endPoint x: 474, endPoint y: 98, distance: 69.9
click at [474, 98] on div "1 ashlin Media Library (18385) APR '24 (155) MAR 24 (228) FEB 24 (454) JAN 24 (…" at bounding box center [557, 238] width 1098 height 287
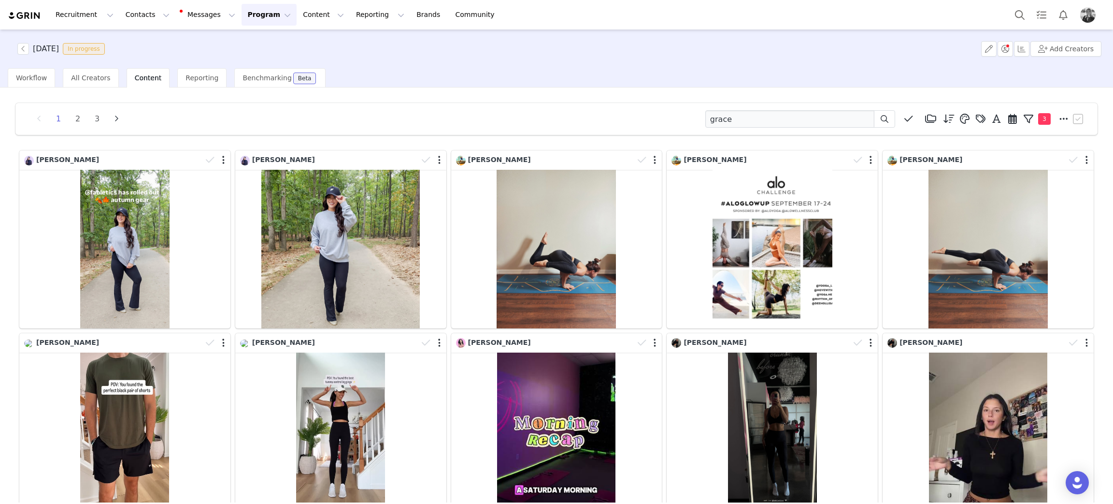
drag, startPoint x: 677, startPoint y: 127, endPoint x: 508, endPoint y: 123, distance: 169.2
click at [518, 118] on div "1 2 3 grace Media Library (18385) APR '24 (155) MAR 24 (228) FEB 24 (454) JAN 2…" at bounding box center [556, 119] width 1082 height 32
click at [755, 119] on input "grace" at bounding box center [790, 118] width 169 height 17
drag, startPoint x: 723, startPoint y: 120, endPoint x: 396, endPoint y: 78, distance: 329.4
click at [396, 78] on div "SEPTEMBER 2025 In progress Add Creators Workflow All Creators Content Reporting…" at bounding box center [556, 265] width 1113 height 473
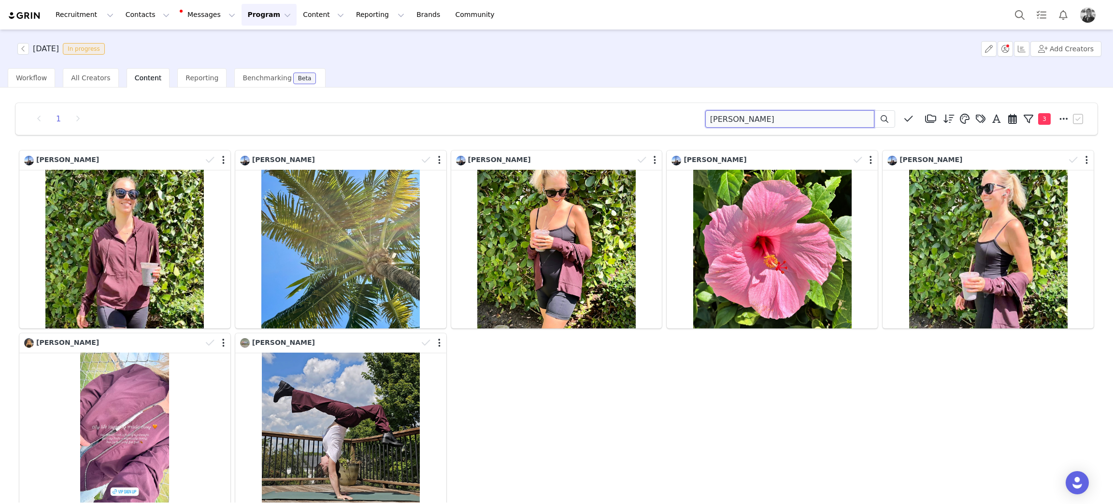
drag, startPoint x: 735, startPoint y: 117, endPoint x: 487, endPoint y: 168, distance: 253.0
click at [486, 165] on div "1 gibson Media Library (18385) APR '24 (155) MAR 24 (228) FEB 24 (454) JAN 24 (…" at bounding box center [557, 329] width 1098 height 469
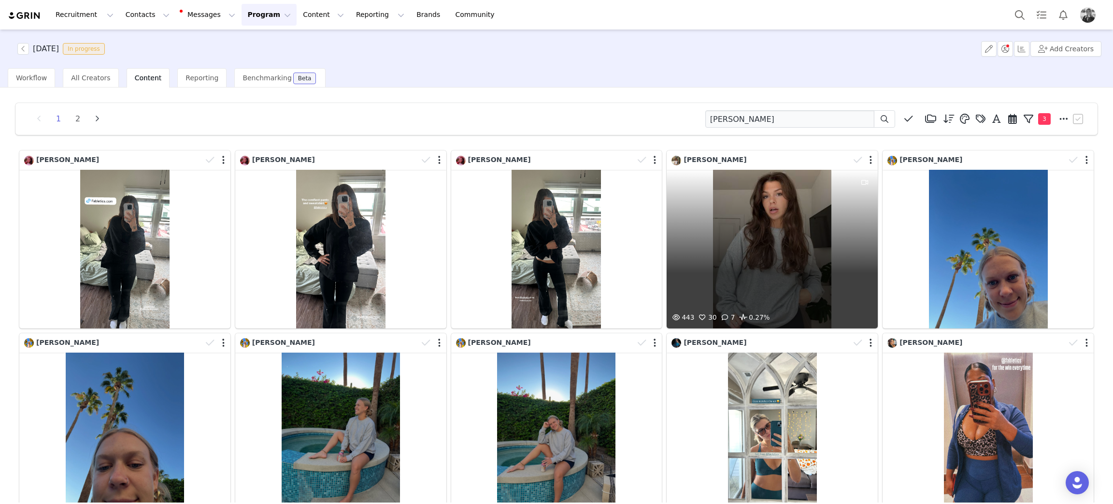
click at [773, 274] on div "443 30 7 0.27%" at bounding box center [772, 249] width 211 height 159
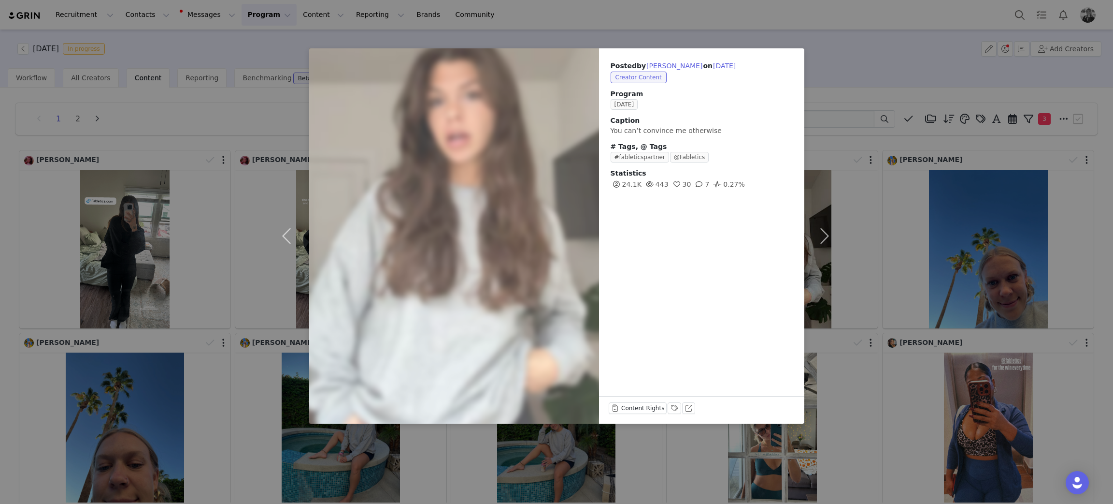
drag, startPoint x: 823, startPoint y: 426, endPoint x: 889, endPoint y: 431, distance: 66.3
click at [825, 426] on div "Posted by Hannah Robinson on Sep 30, 2025 Creator Content Program SEPTEMBER 202…" at bounding box center [556, 252] width 1113 height 504
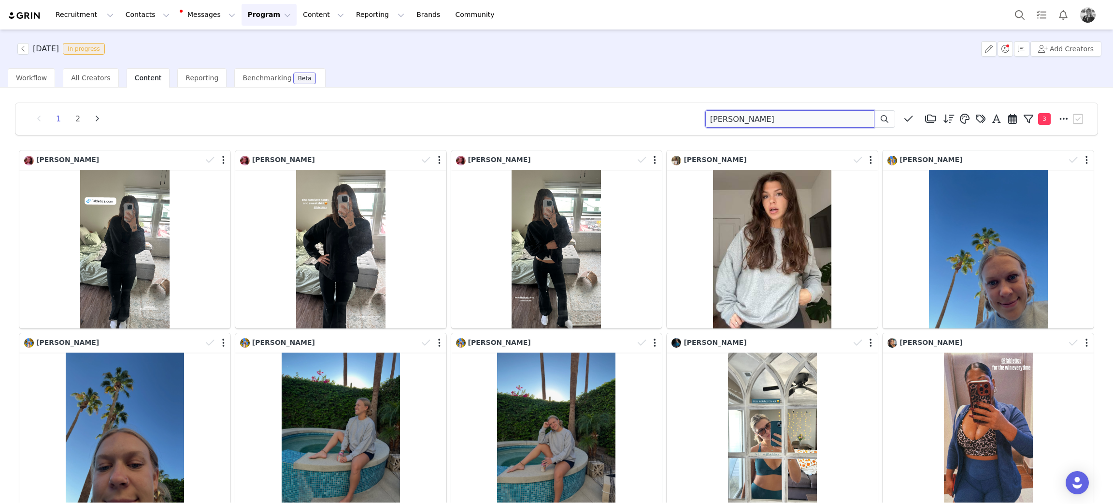
drag, startPoint x: 780, startPoint y: 122, endPoint x: 408, endPoint y: 98, distance: 372.8
click at [405, 98] on div "1 2 hannah Media Library (18385) APR '24 (155) MAR 24 (228) FEB 24 (454) JAN 24…" at bounding box center [557, 420] width 1098 height 651
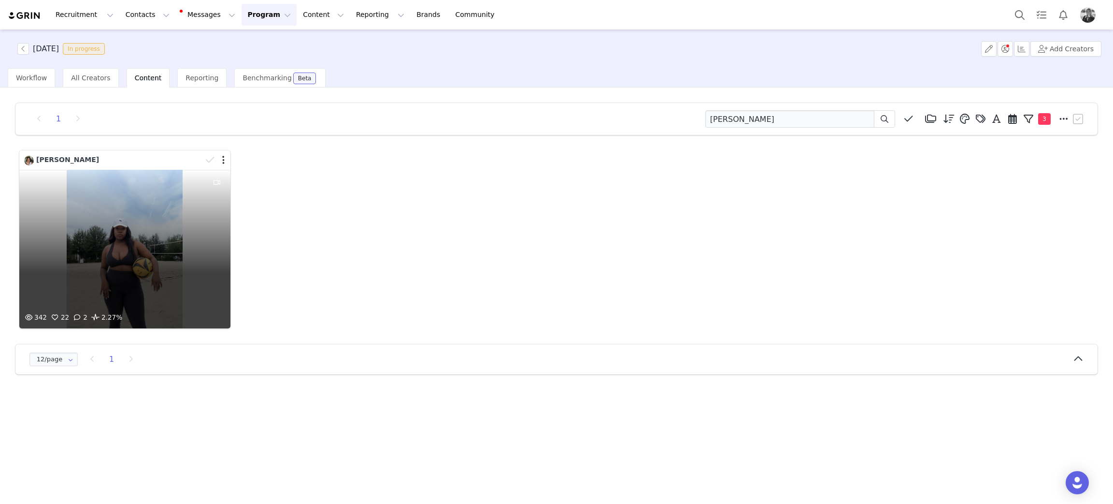
click at [160, 283] on div "342 22 2 2.27%" at bounding box center [124, 249] width 211 height 159
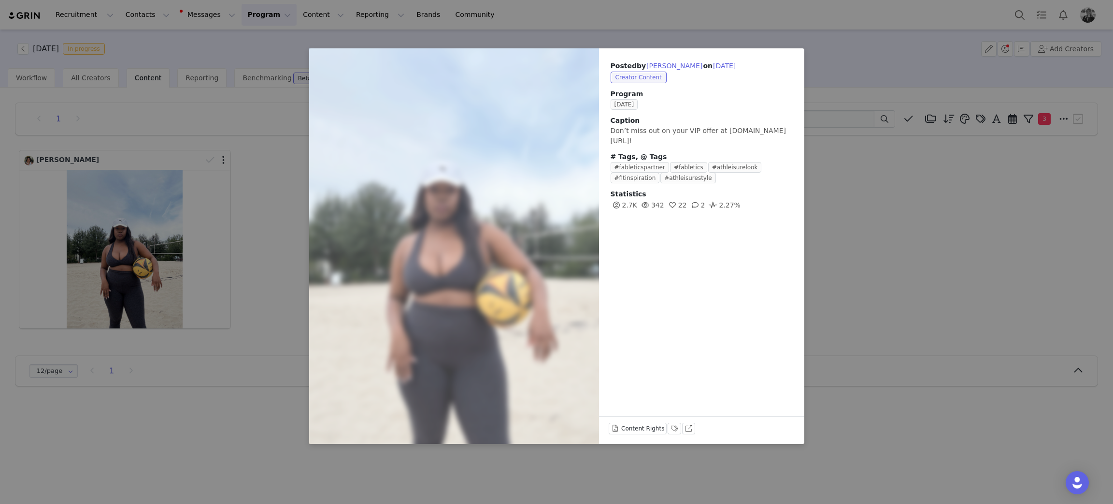
click at [928, 298] on div "Posted by Kimberly Frantz on Sep 30, 2025 Creator Content Program SEPTEMBER 202…" at bounding box center [556, 252] width 1113 height 504
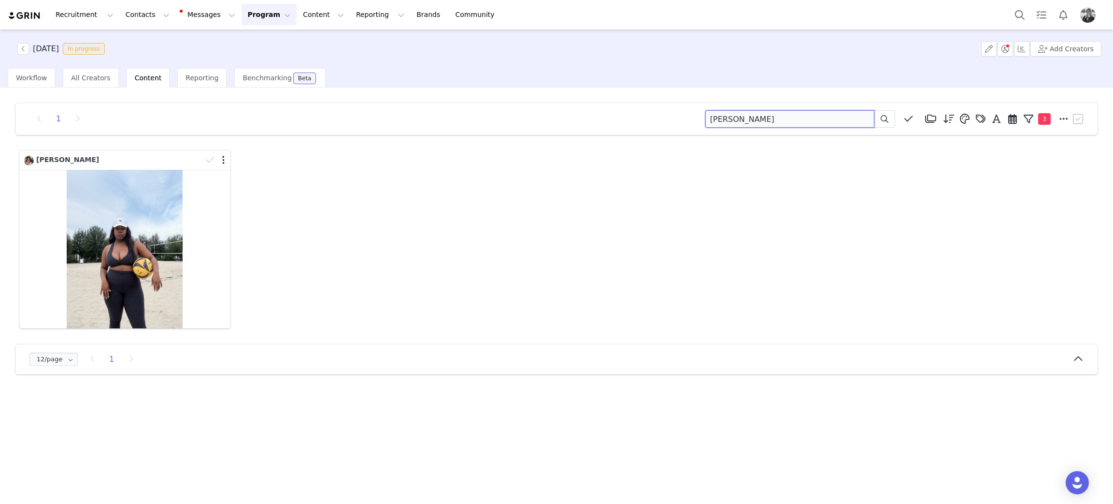
drag, startPoint x: 793, startPoint y: 120, endPoint x: 464, endPoint y: 58, distance: 334.1
click at [466, 58] on div "SEPTEMBER 2025 In progress Add Creators Workflow All Creators Content Reporting…" at bounding box center [556, 265] width 1113 height 473
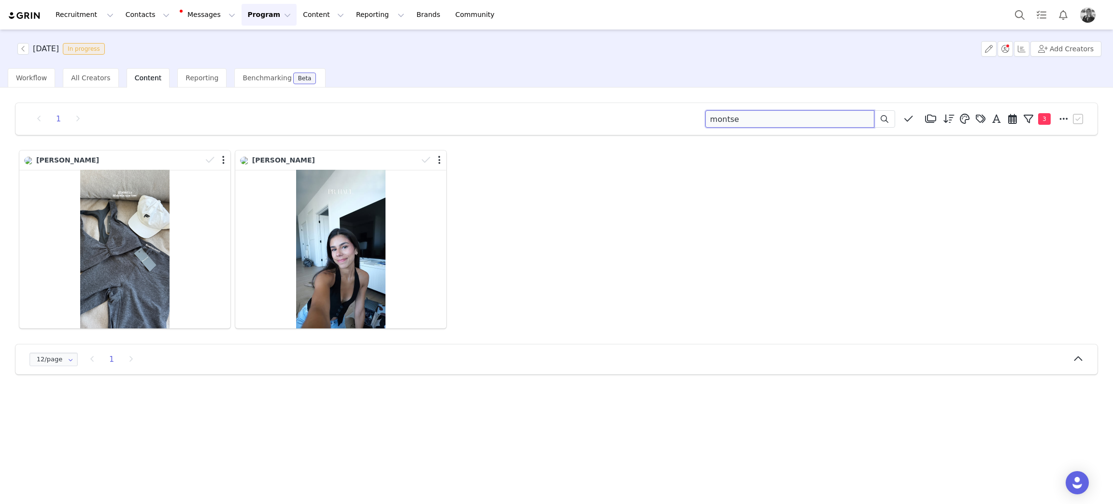
drag, startPoint x: 773, startPoint y: 117, endPoint x: 500, endPoint y: 101, distance: 274.0
click at [501, 101] on div "1 montse Media Library (18385) APR '24 (155) MAR 24 (228) FEB 24 (454) JAN 24 (…" at bounding box center [557, 238] width 1098 height 287
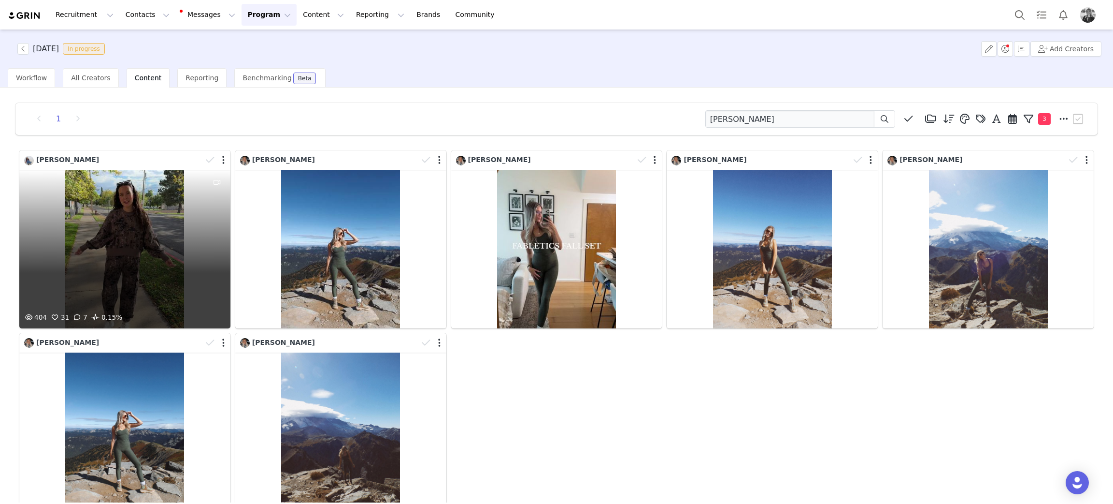
click at [90, 222] on div "404 31 7 0.15%" at bounding box center [124, 249] width 211 height 159
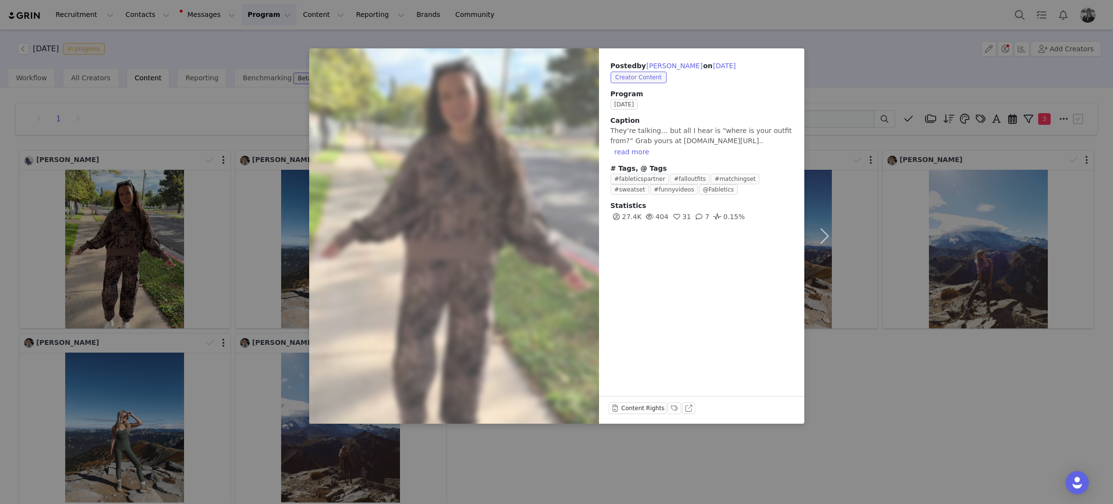
click at [882, 376] on div "Posted by Cassidy Waite on Sep 29, 2025 Creator Content Program SEPTEMBER 2025 …" at bounding box center [556, 252] width 1113 height 504
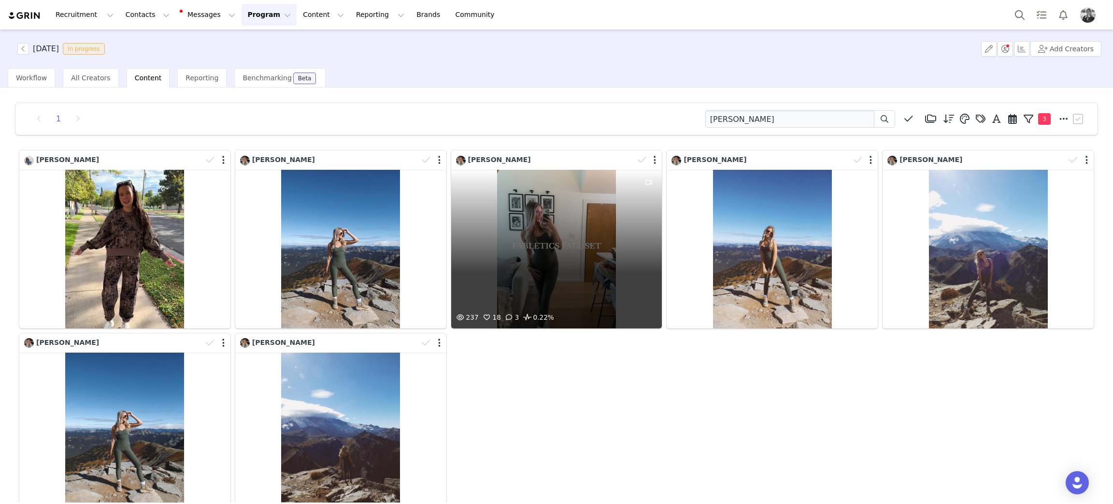
click at [579, 228] on div "237 18 3 0.22%" at bounding box center [556, 249] width 211 height 159
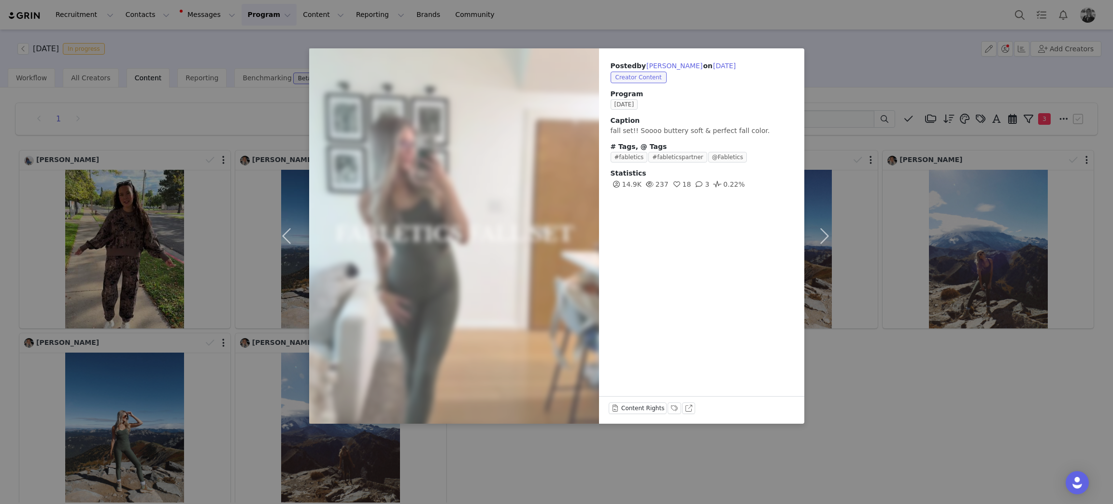
click at [899, 390] on div "Posted by Cassidy Williams on Sep 28, 2025 Creator Content Program SEPTEMBER 20…" at bounding box center [556, 252] width 1113 height 504
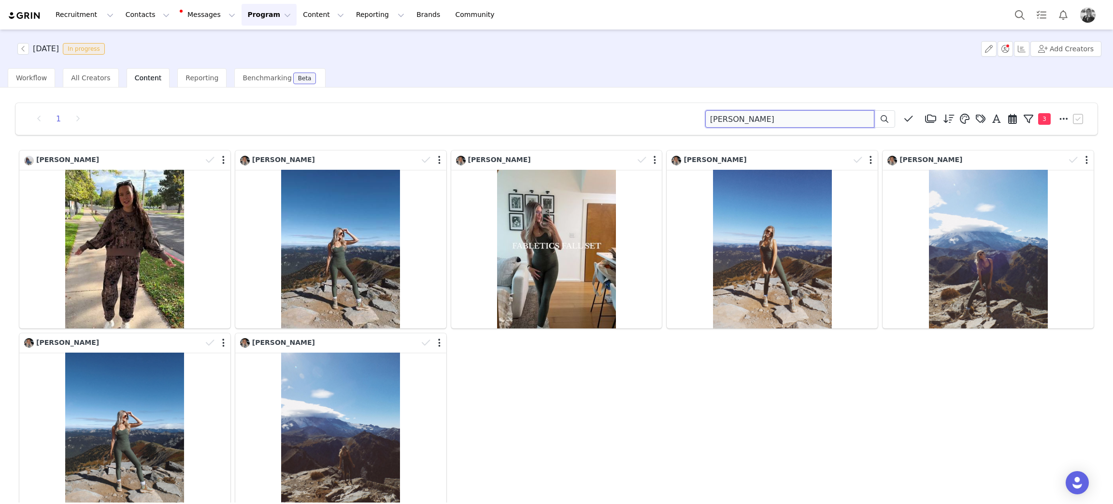
drag, startPoint x: 746, startPoint y: 115, endPoint x: 564, endPoint y: 75, distance: 186.4
click at [559, 78] on div "SEPTEMBER 2025 In progress Add Creators Workflow All Creators Content Reporting…" at bounding box center [556, 265] width 1113 height 473
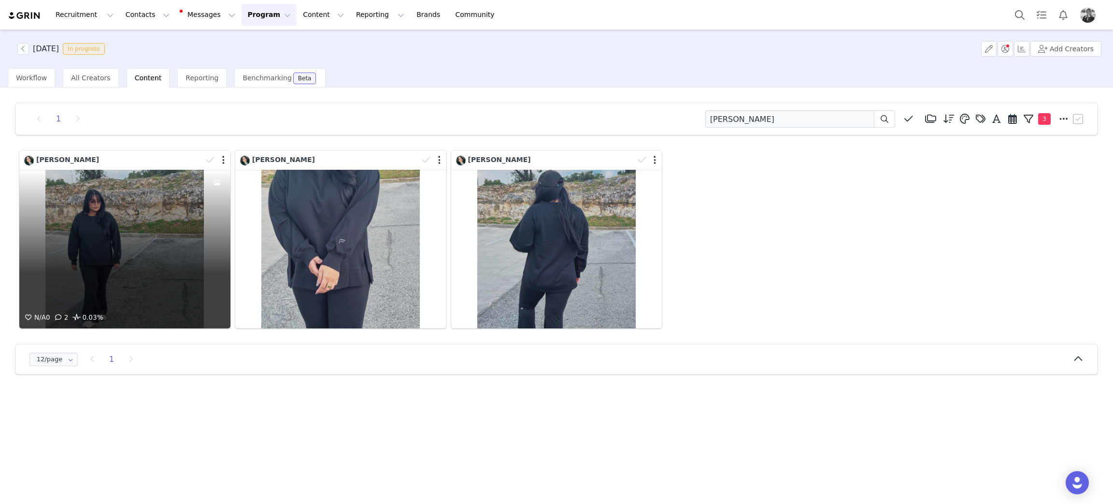
click at [130, 242] on div "N/A 0 2 0.03%" at bounding box center [124, 249] width 211 height 159
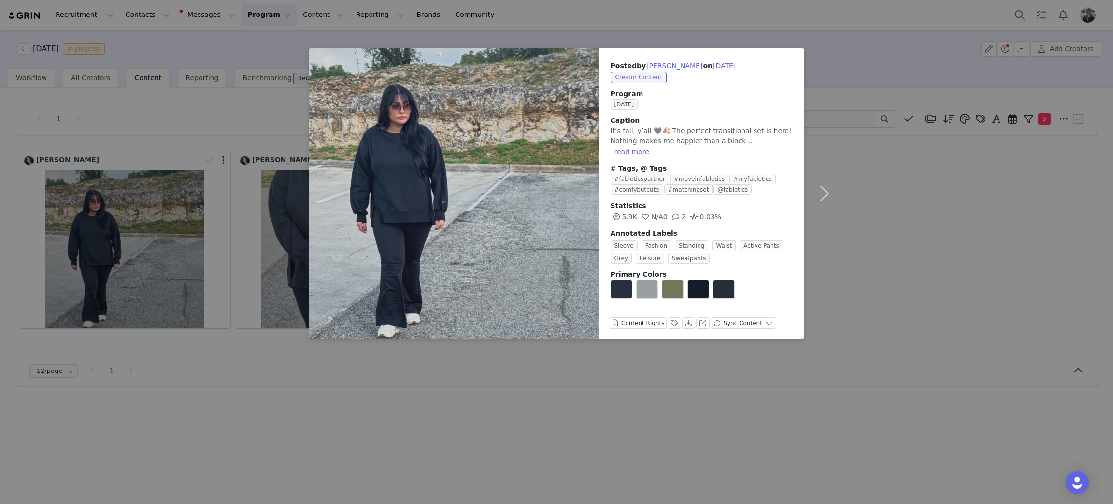
click at [944, 255] on div "Posted by Julie Uresti on Sep 29, 2025 Creator Content Program SEPTEMBER 2025 C…" at bounding box center [556, 252] width 1113 height 504
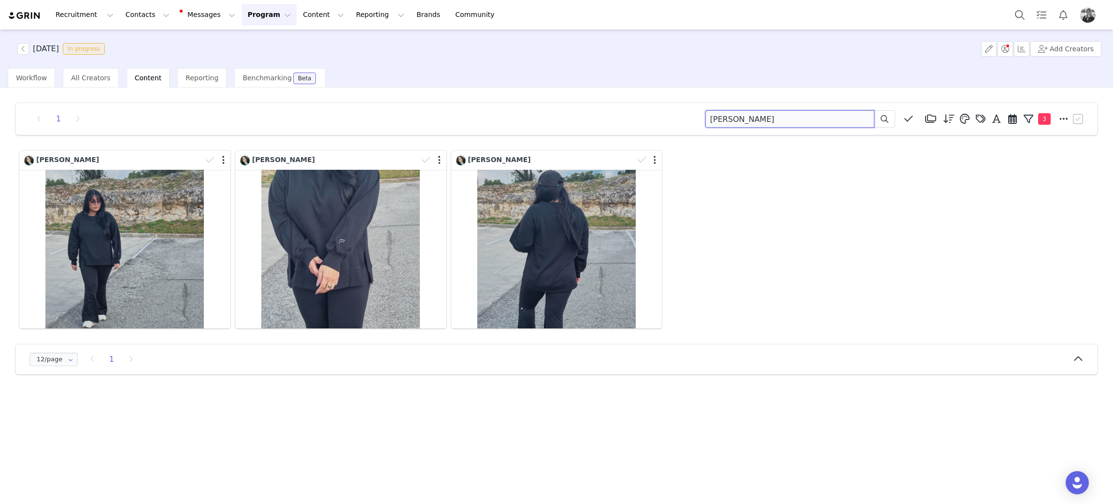
drag, startPoint x: 789, startPoint y: 123, endPoint x: 614, endPoint y: 103, distance: 176.1
click at [599, 100] on div "1 uresti Media Library (18385) APR '24 (155) MAR 24 (228) FEB 24 (454) JAN 24 (…" at bounding box center [557, 238] width 1098 height 287
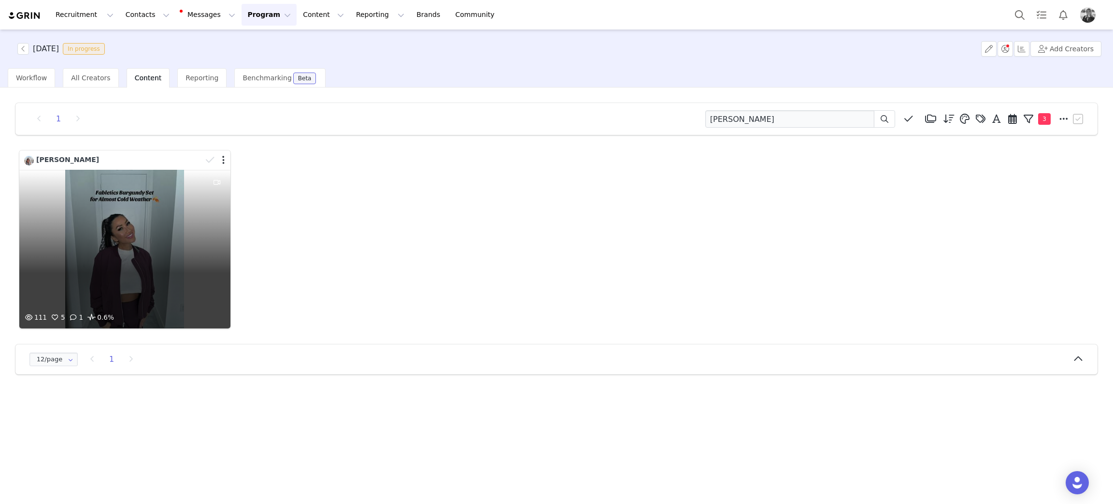
click at [85, 258] on div "111 5 1 0.6%" at bounding box center [124, 249] width 211 height 159
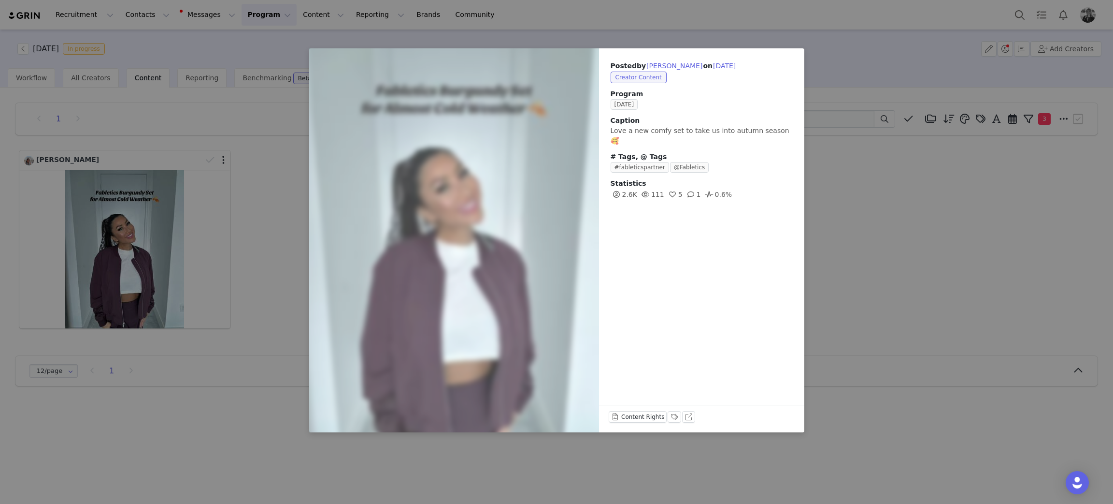
drag, startPoint x: 854, startPoint y: 294, endPoint x: 821, endPoint y: 236, distance: 66.5
click at [854, 294] on div "Posted by Lillian Coffey on Sep 29, 2025 Creator Content Program SEPTEMBER 2025…" at bounding box center [556, 252] width 1113 height 504
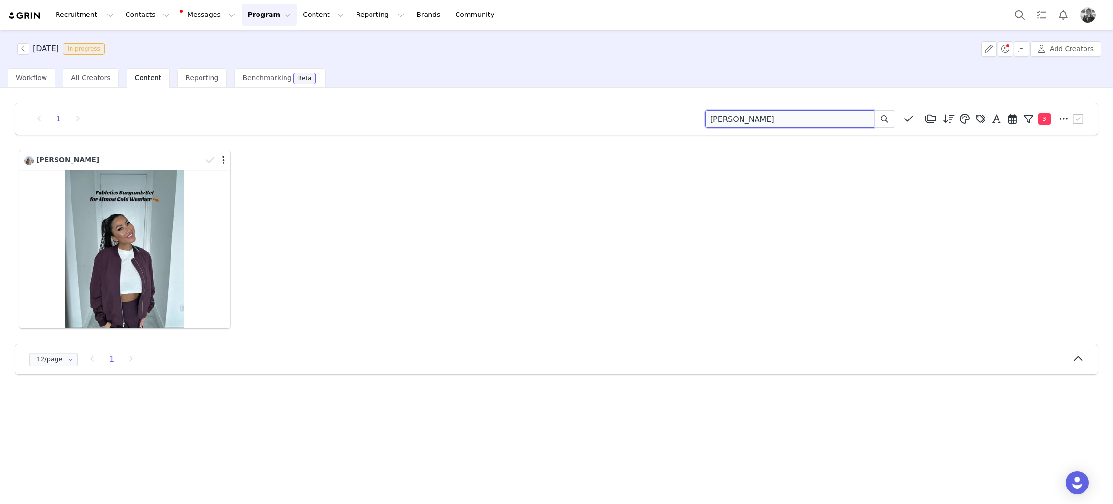
drag, startPoint x: 749, startPoint y: 121, endPoint x: 407, endPoint y: 97, distance: 343.0
click at [397, 98] on div "1 coffey Media Library (18385) APR '24 (155) MAR 24 (228) FEB 24 (454) JAN 24 (…" at bounding box center [557, 238] width 1098 height 287
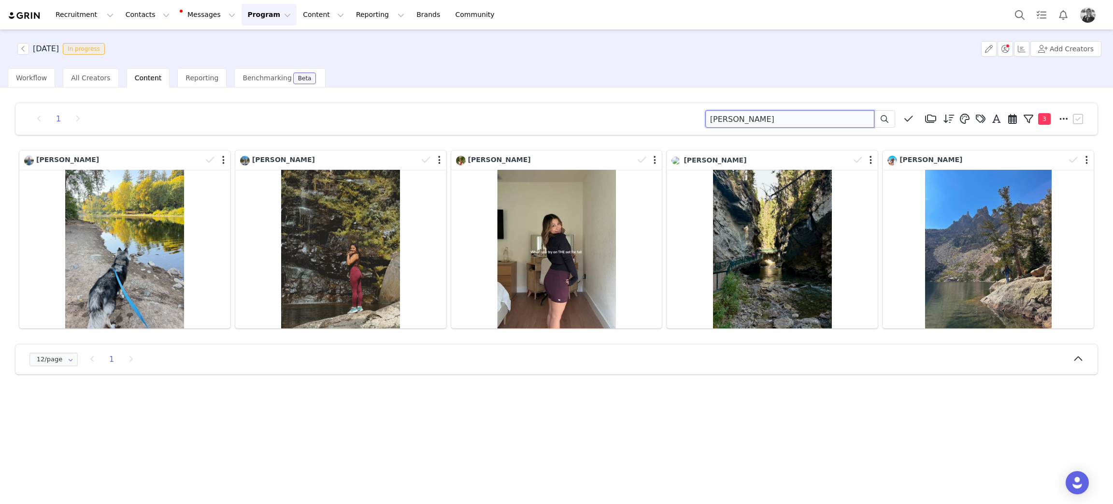
drag, startPoint x: 680, startPoint y: 123, endPoint x: 517, endPoint y: 143, distance: 165.1
click at [516, 138] on div "1 rives Media Library (18385) APR '24 (155) MAR 24 (228) FEB 24 (454) JAN 24 (3…" at bounding box center [557, 238] width 1098 height 287
type input "j"
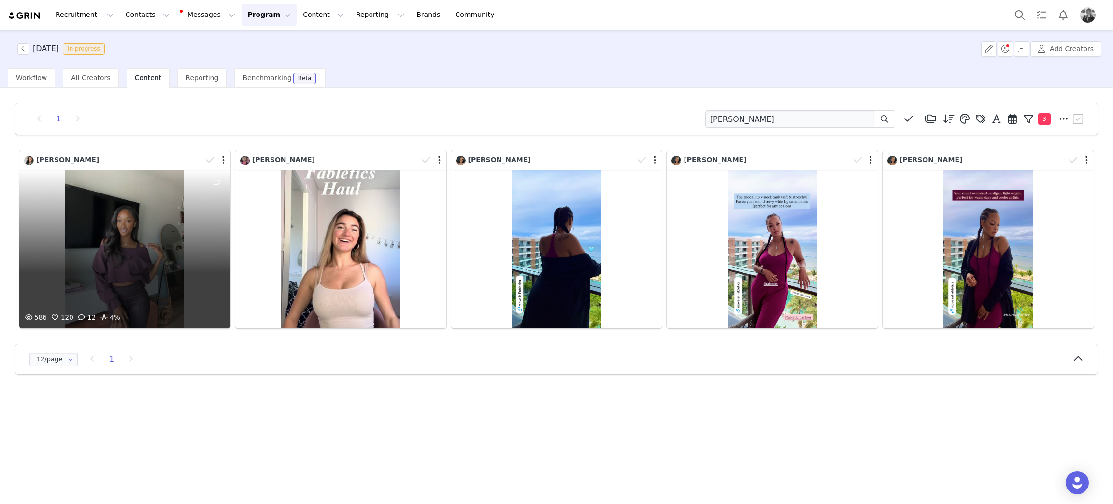
click at [111, 260] on div "586 120 12 4%" at bounding box center [124, 249] width 211 height 159
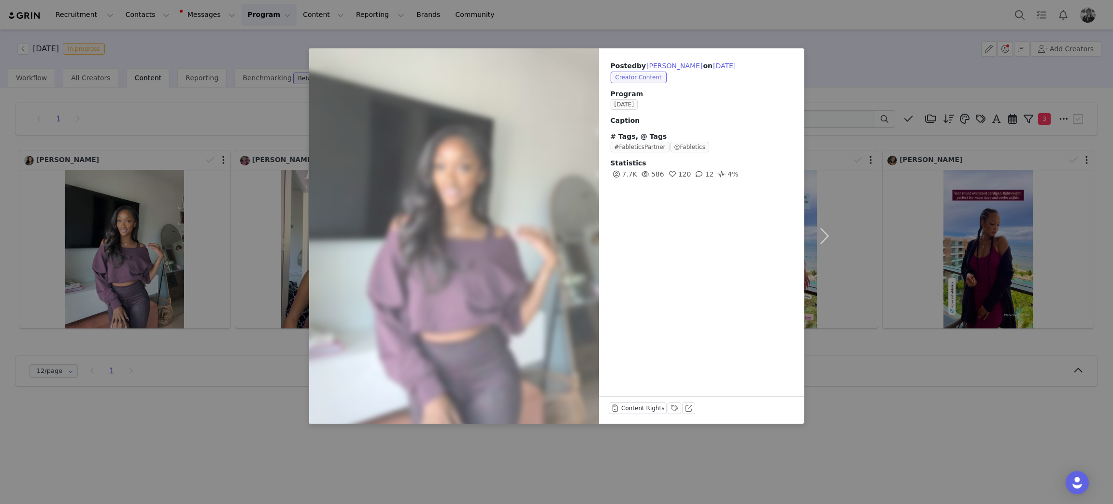
drag, startPoint x: 895, startPoint y: 351, endPoint x: 800, endPoint y: 157, distance: 216.5
click at [896, 351] on div "Posted by Kristen Harrison on Sep 29, 2025 Creator Content Program SEPTEMBER 20…" at bounding box center [556, 252] width 1113 height 504
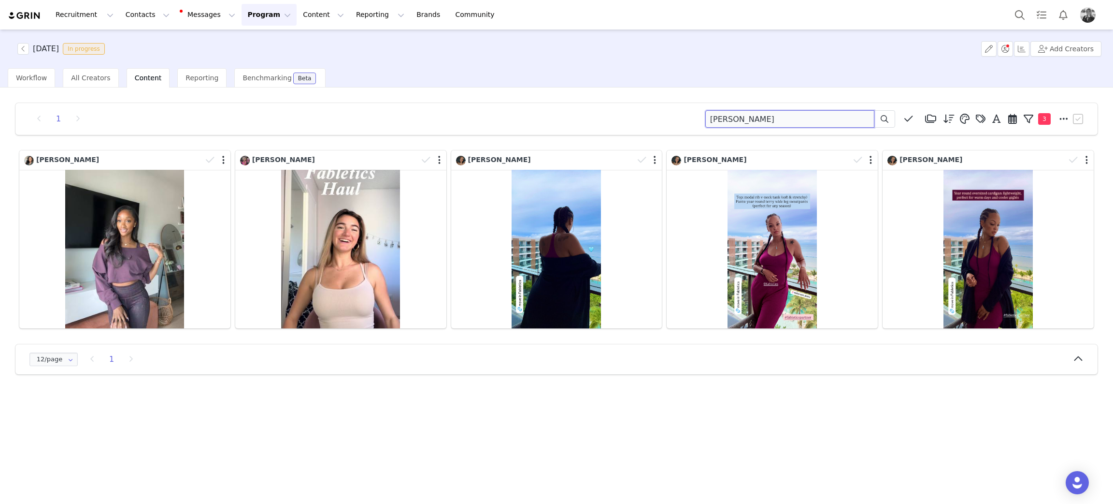
drag, startPoint x: 750, startPoint y: 123, endPoint x: 480, endPoint y: 109, distance: 270.5
click at [480, 109] on div "1 harrison Media Library (18385) APR '24 (155) MAR 24 (228) FEB 24 (454) JAN 24…" at bounding box center [556, 119] width 1082 height 32
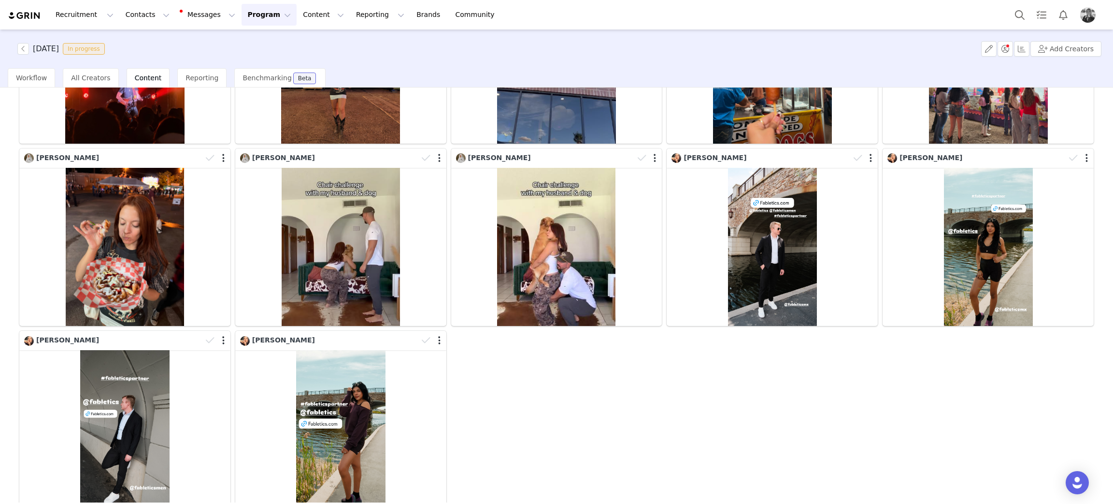
scroll to position [217, 0]
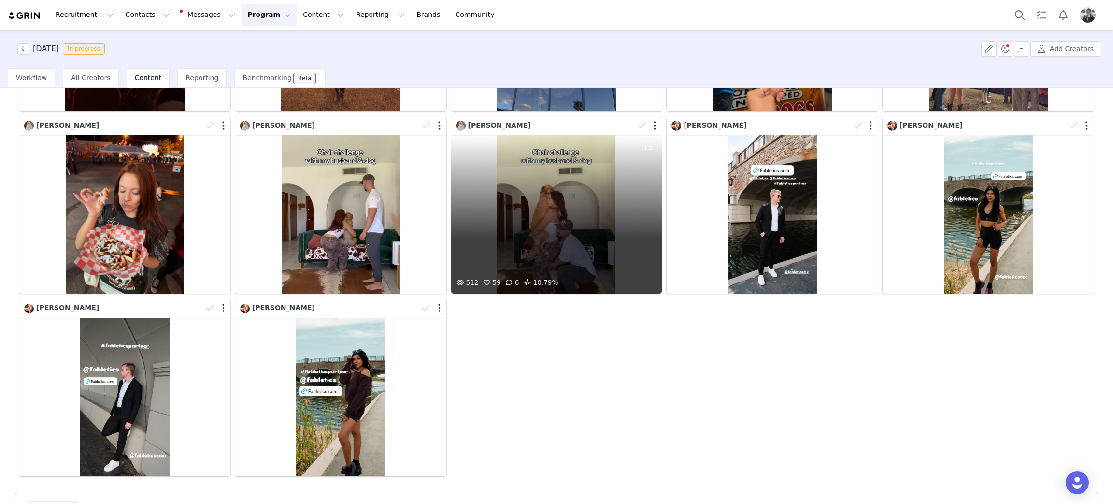
click at [547, 228] on div "512 59 6 10.79%" at bounding box center [556, 214] width 211 height 159
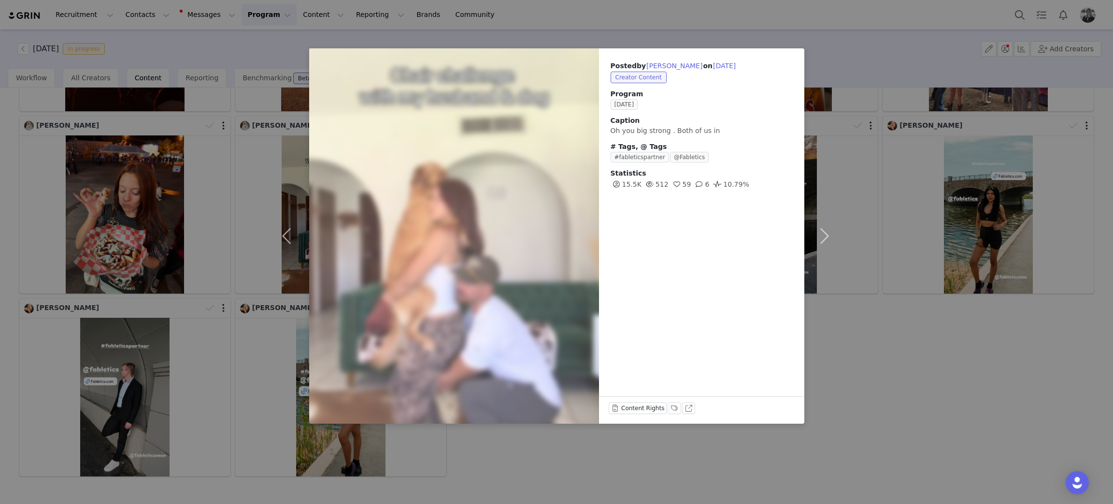
drag, startPoint x: 874, startPoint y: 412, endPoint x: 820, endPoint y: 245, distance: 175.9
click at [874, 412] on div "Posted by Danielle Cortez on Sep 27, 2025 Creator Content Program SEPTEMBER 202…" at bounding box center [556, 252] width 1113 height 504
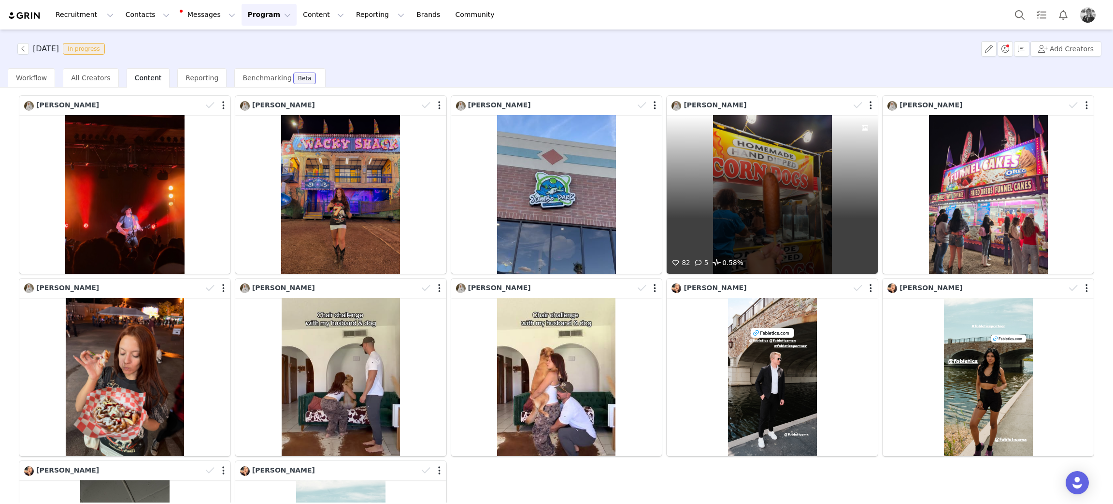
scroll to position [0, 0]
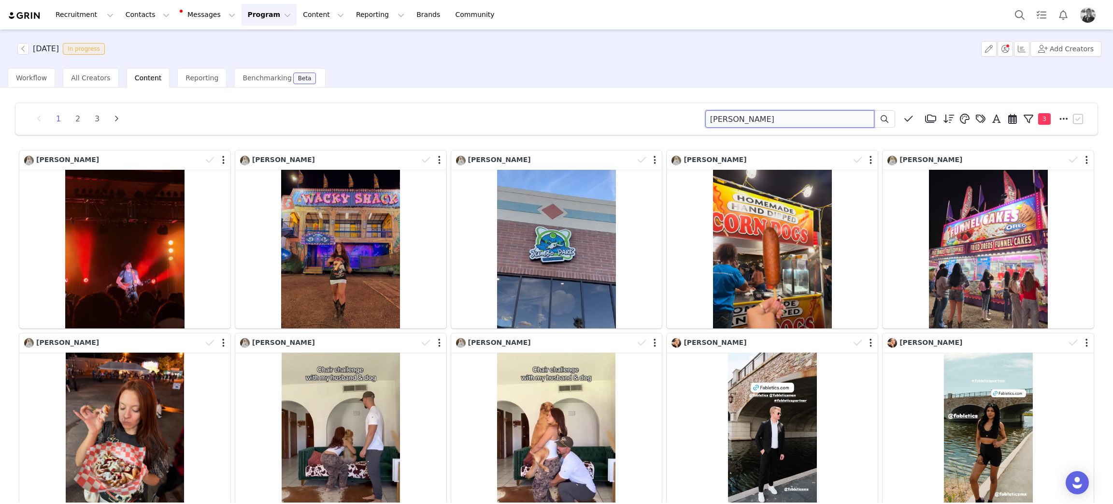
drag, startPoint x: 746, startPoint y: 118, endPoint x: 615, endPoint y: 138, distance: 132.0
click at [615, 138] on div "1 2 3 cortez Media Library (18385) APR '24 (155) MAR 24 (228) FEB 24 (454) JAN …" at bounding box center [557, 420] width 1098 height 651
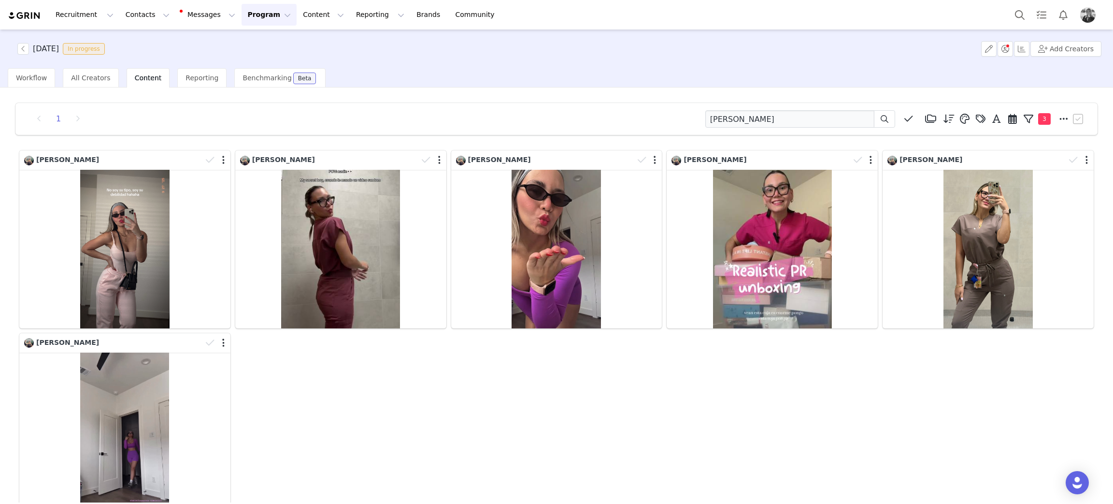
drag, startPoint x: 491, startPoint y: 389, endPoint x: 741, endPoint y: 439, distance: 254.3
click at [492, 389] on div "Lucianna Colmenares Lucianna Colmenares Lucianna Colmenares Lucianna Colmenares…" at bounding box center [557, 330] width 1080 height 365
drag, startPoint x: 732, startPoint y: 116, endPoint x: 578, endPoint y: 142, distance: 155.8
click at [578, 142] on div "1 lucianna Media Library (18385) APR '24 (155) MAR 24 (228) FEB 24 (454) JAN 24…" at bounding box center [557, 329] width 1098 height 469
type input "kahn"
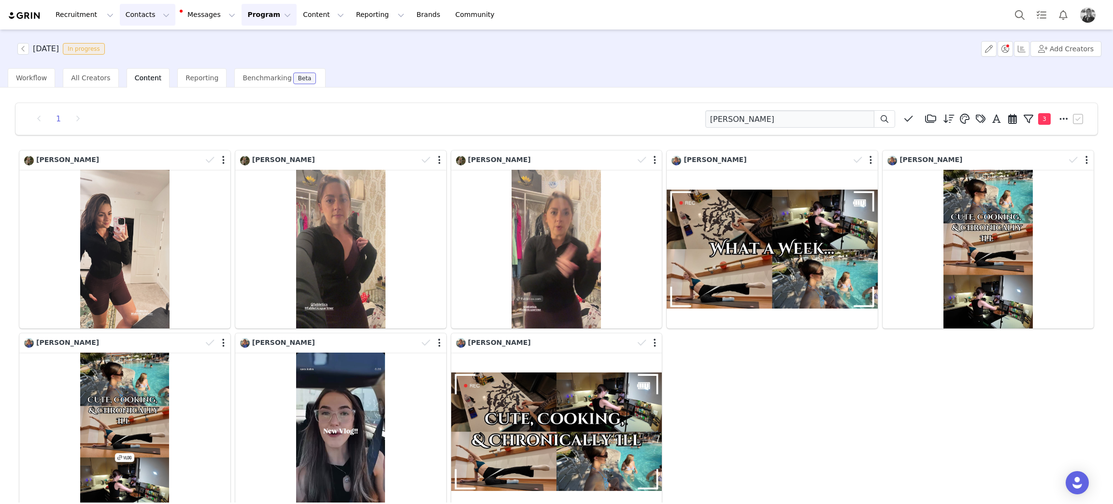
click at [131, 17] on button "Contacts Contacts" at bounding box center [148, 15] width 56 height 22
click at [129, 40] on p "Creators" at bounding box center [132, 43] width 29 height 10
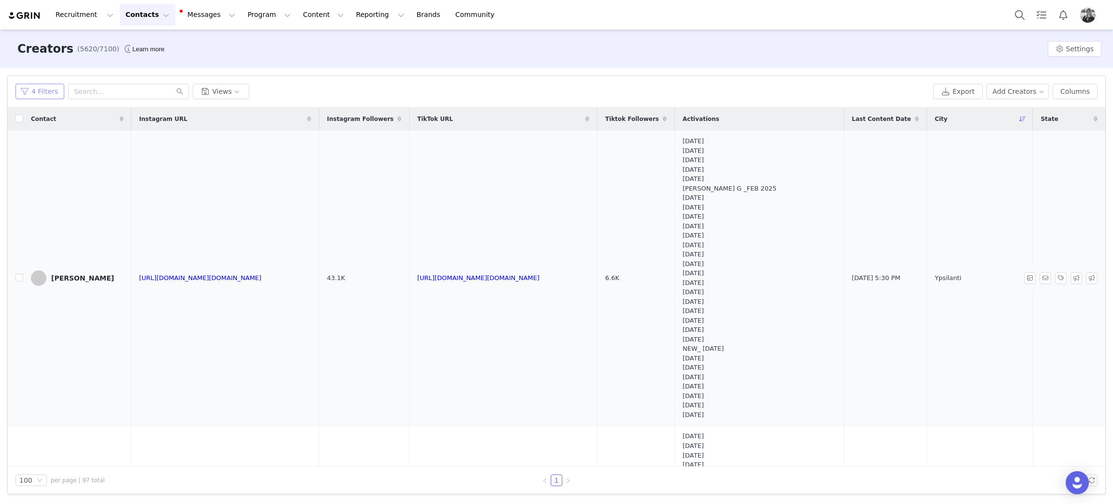
click at [32, 90] on button "4 Filters" at bounding box center [39, 91] width 49 height 15
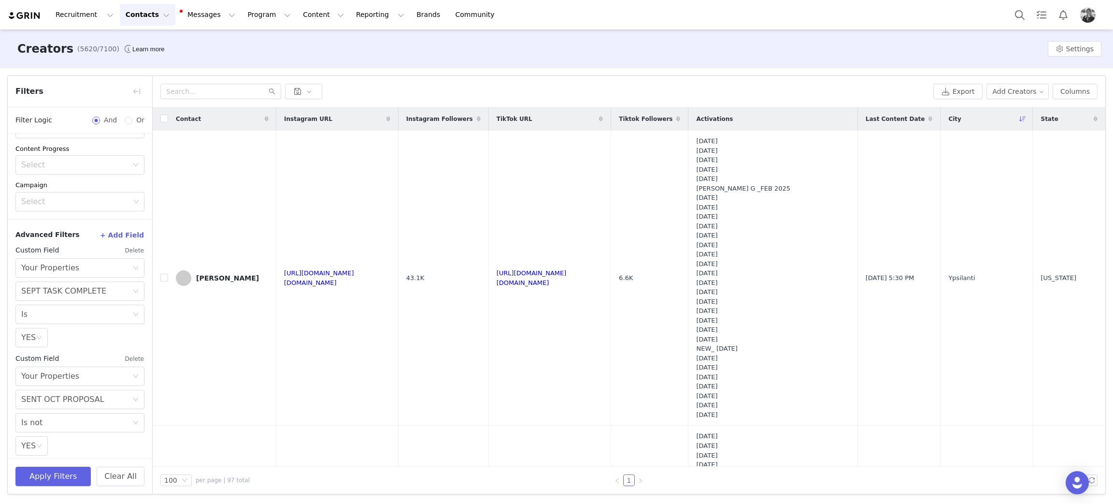
scroll to position [258, 0]
click at [74, 475] on button "Apply Filters" at bounding box center [52, 475] width 75 height 19
click at [411, 17] on link "Brands Brands" at bounding box center [430, 15] width 38 height 22
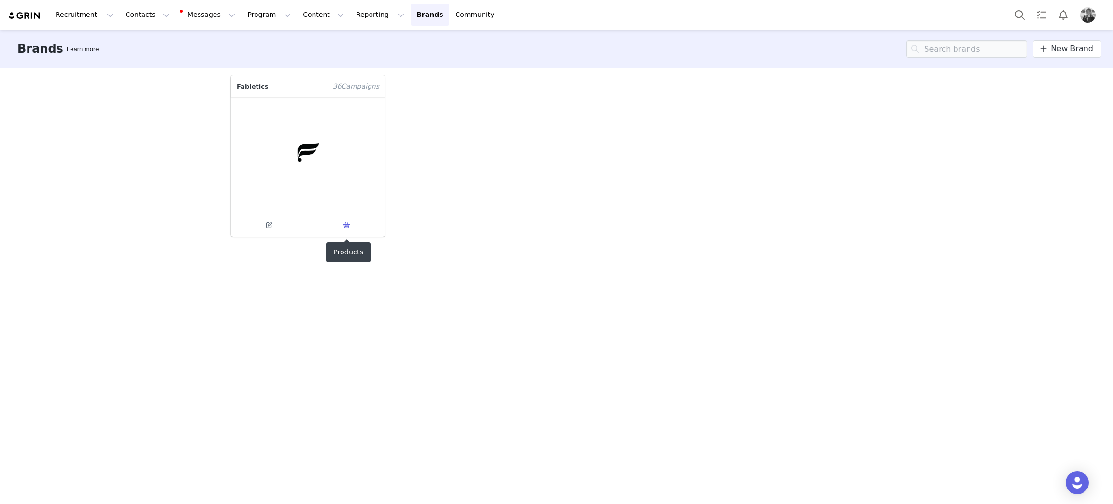
click at [349, 225] on icon at bounding box center [346, 225] width 7 height 6
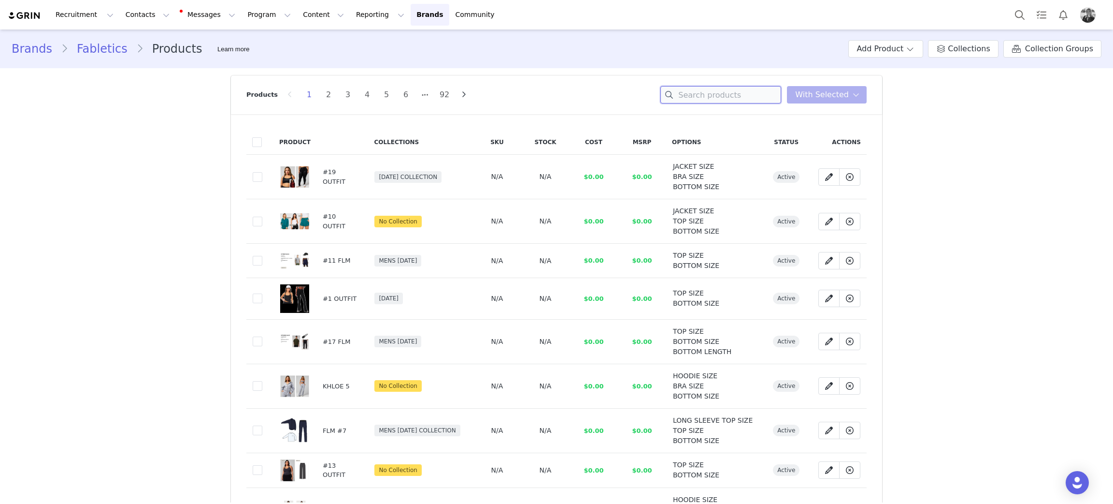
drag, startPoint x: 683, startPoint y: 87, endPoint x: 704, endPoint y: 103, distance: 26.5
click at [683, 87] on input at bounding box center [721, 94] width 121 height 17
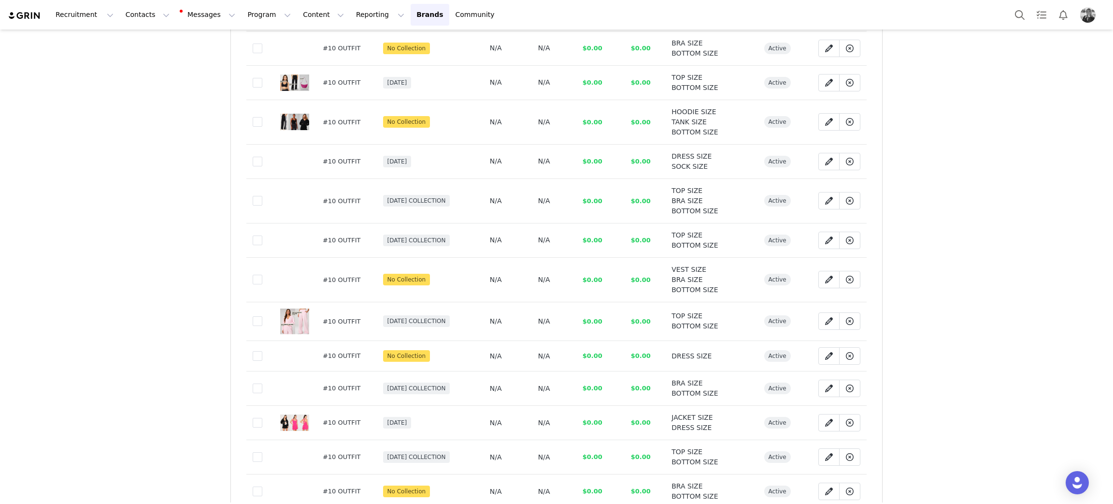
scroll to position [434, 0]
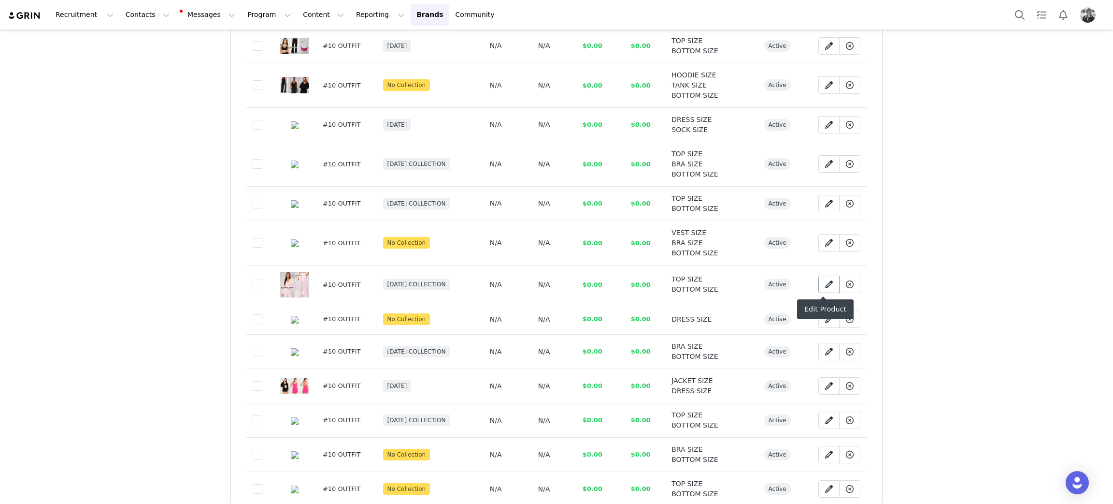
type input "#10 outfit"
click at [825, 281] on icon at bounding box center [829, 284] width 8 height 8
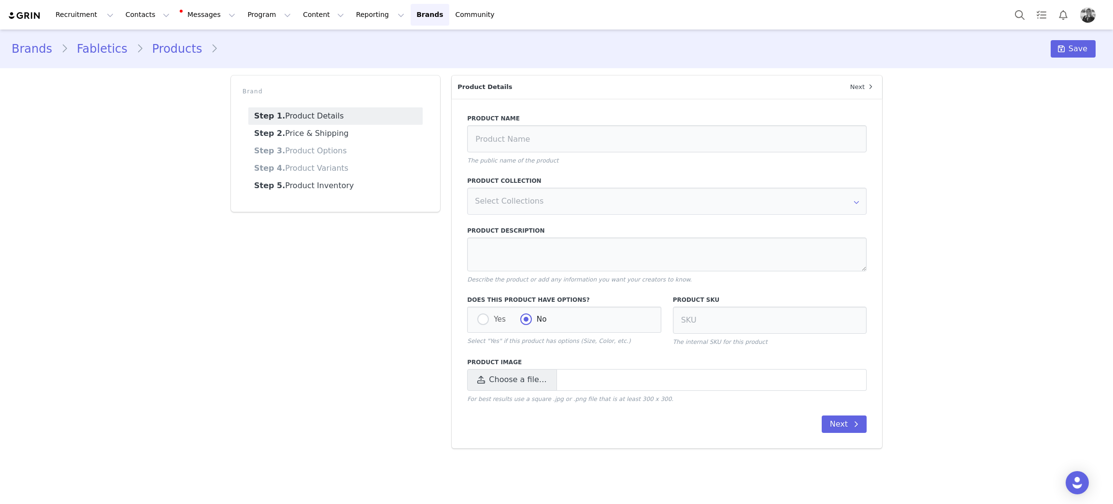
type input "#10 OUTFIT"
radio input "true"
radio input "false"
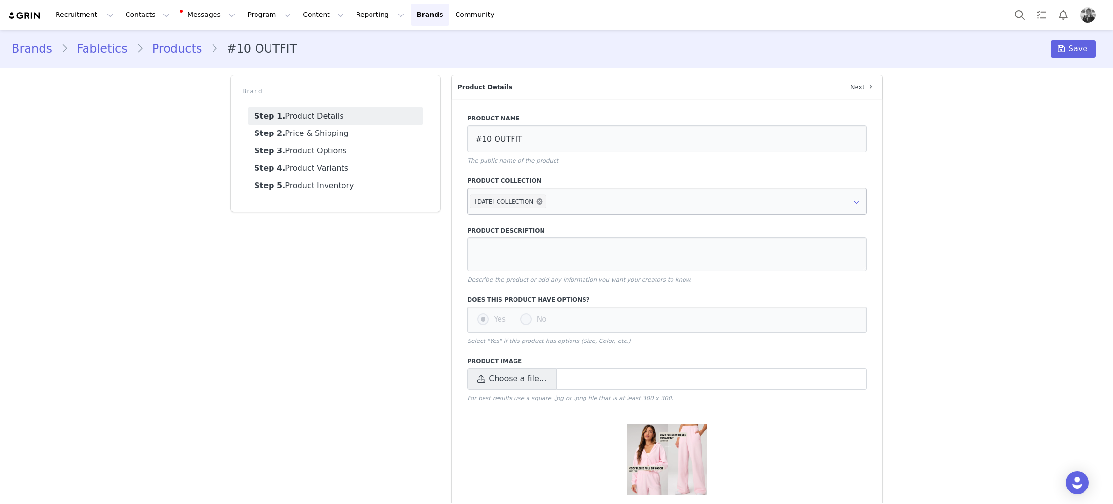
click at [543, 201] on icon at bounding box center [540, 201] width 6 height 6
click at [1059, 49] on button "Save" at bounding box center [1073, 48] width 45 height 17
drag, startPoint x: 237, startPoint y: 12, endPoint x: 235, endPoint y: 16, distance: 5.2
click at [242, 12] on button "Program Program" at bounding box center [269, 15] width 55 height 22
click at [231, 38] on p "Activations" at bounding box center [244, 43] width 37 height 10
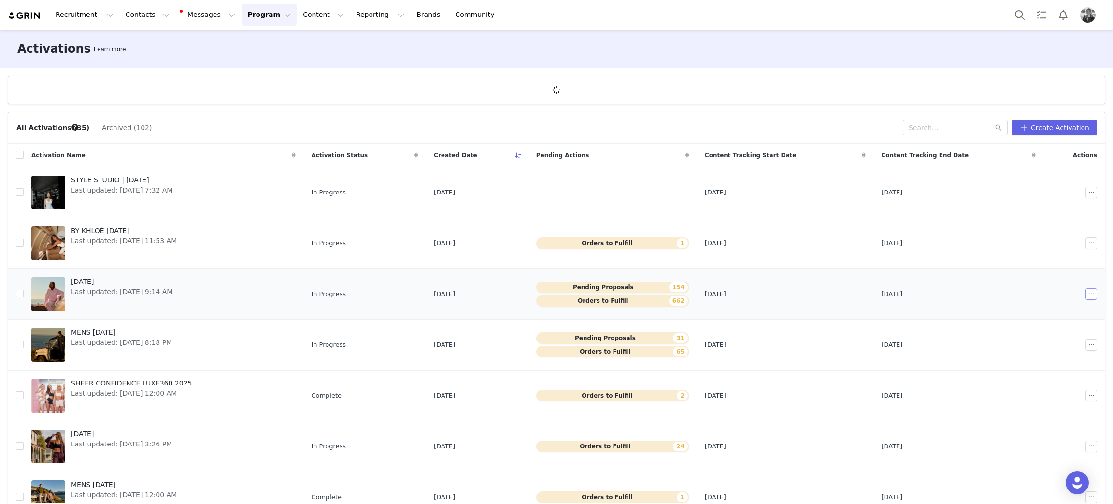
click at [1086, 298] on button "button" at bounding box center [1092, 294] width 12 height 12
click at [1006, 316] on span "Edit" at bounding box center [1012, 311] width 13 height 11
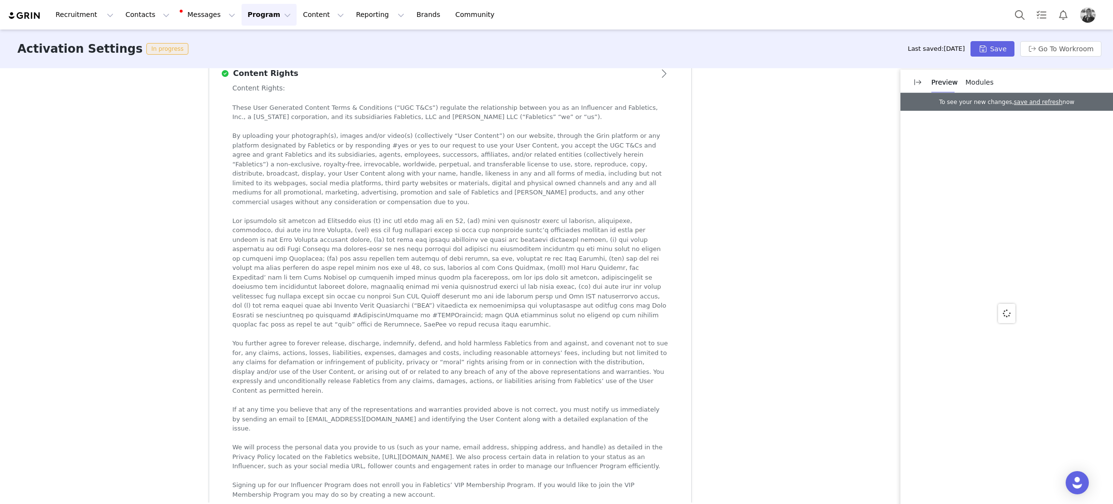
scroll to position [448, 0]
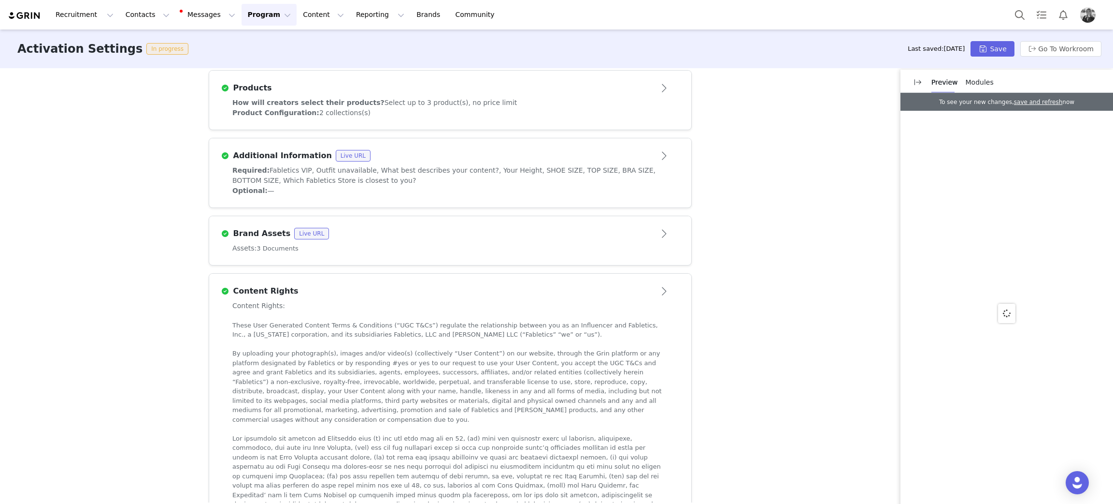
click at [650, 226] on button "Open module" at bounding box center [665, 233] width 30 height 15
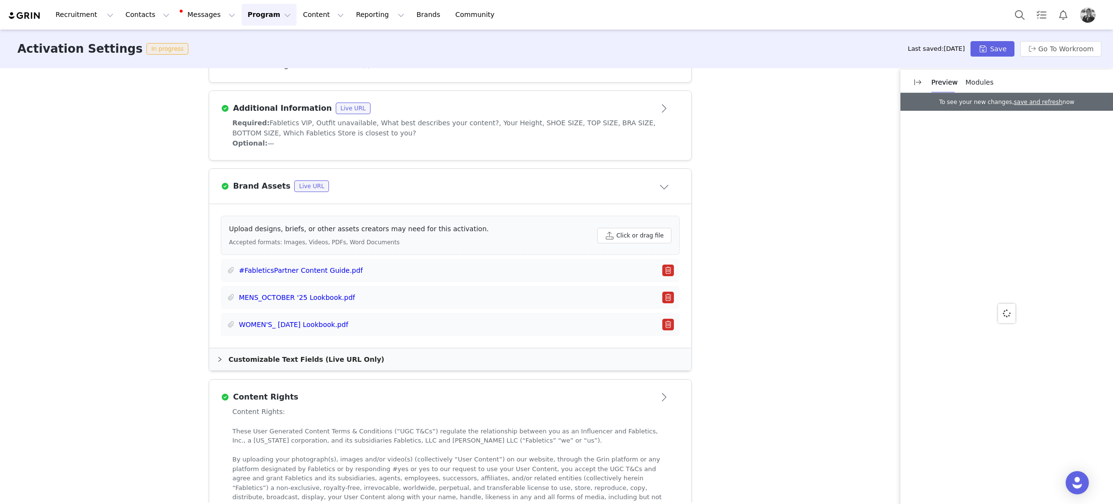
scroll to position [521, 0]
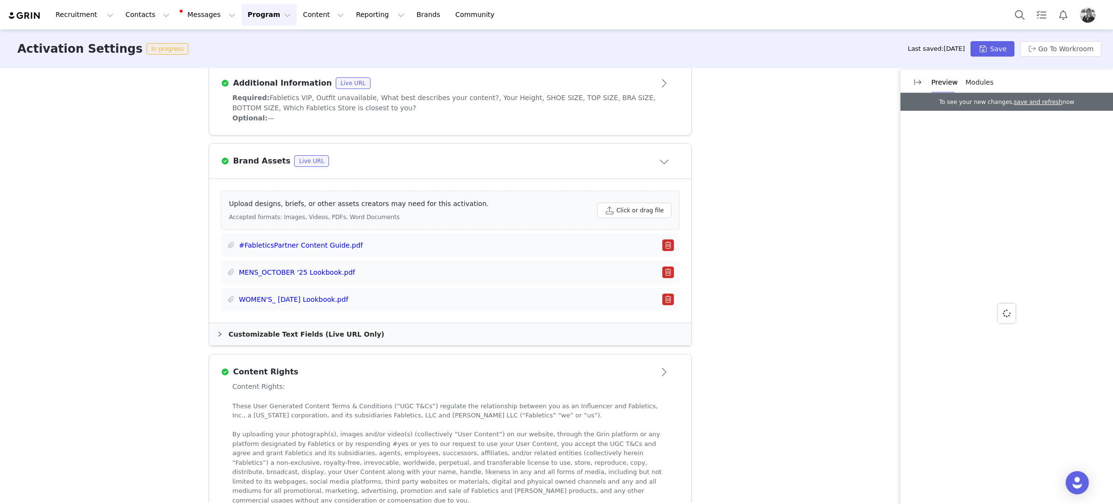
click at [663, 298] on button "button" at bounding box center [669, 299] width 12 height 12
click at [989, 54] on button "Save" at bounding box center [992, 48] width 43 height 15
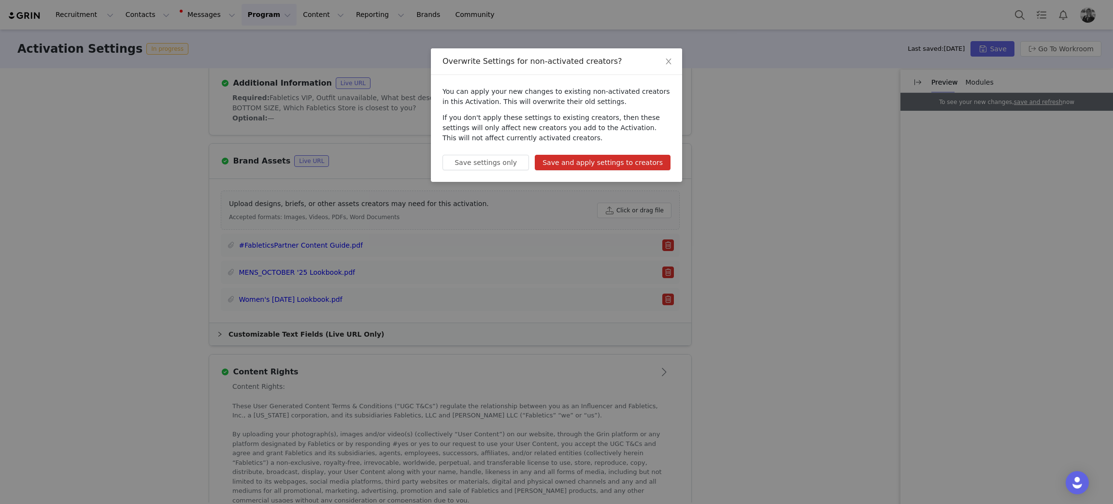
click at [648, 162] on button "Save and apply settings to creators" at bounding box center [603, 162] width 136 height 15
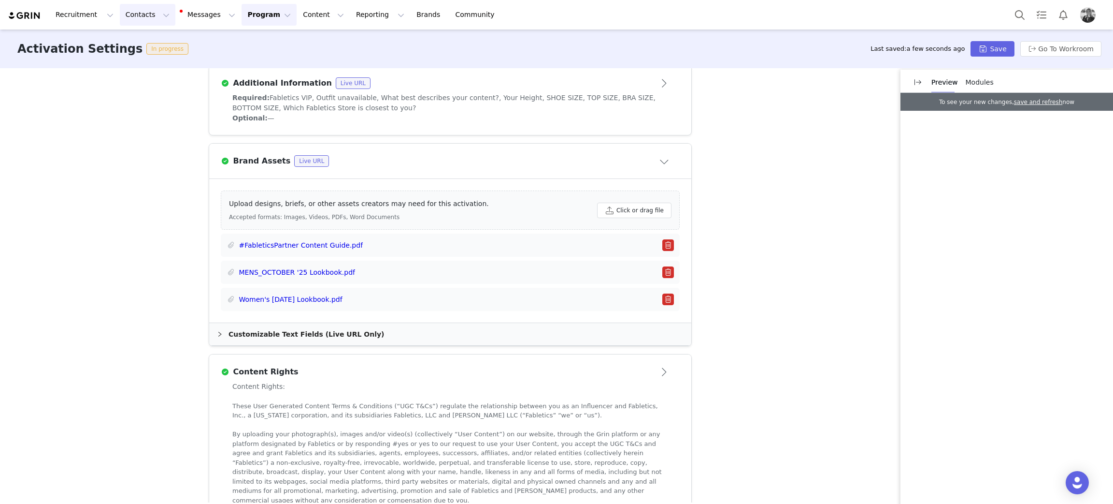
click at [122, 17] on button "Contacts Contacts" at bounding box center [148, 15] width 56 height 22
click at [132, 43] on p "Creators" at bounding box center [132, 43] width 29 height 10
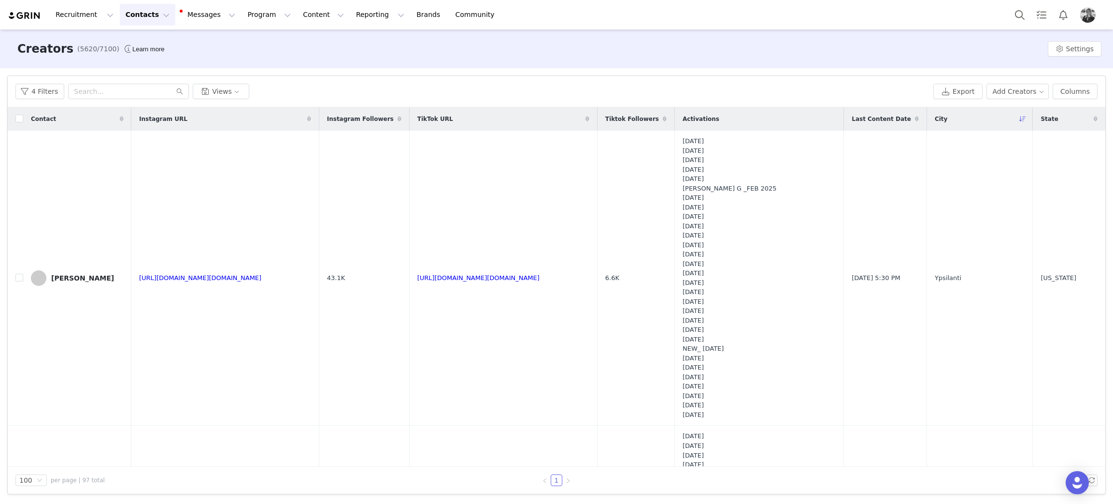
click at [405, 94] on div "4 Filters Views" at bounding box center [472, 91] width 914 height 15
click at [43, 93] on button "4 Filters" at bounding box center [39, 91] width 49 height 15
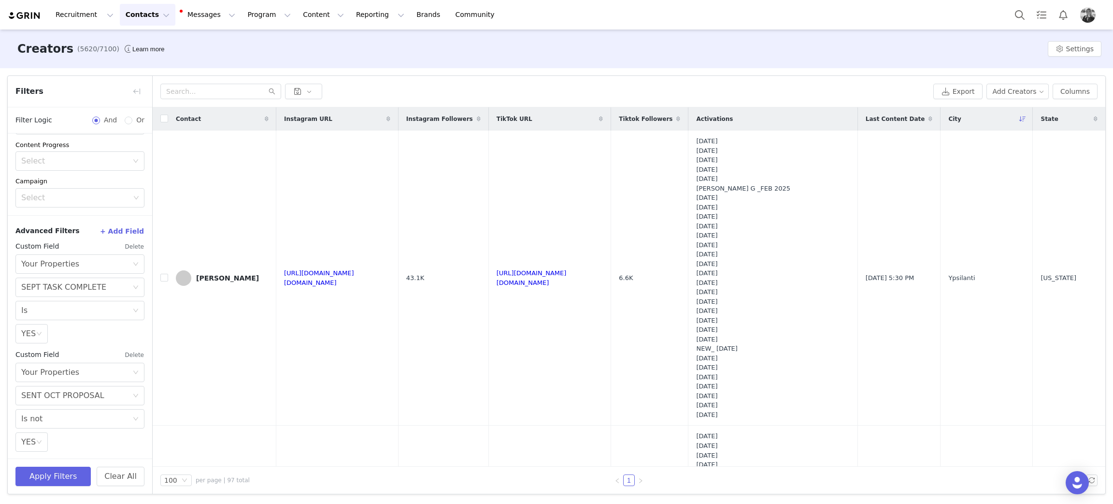
scroll to position [258, 0]
click at [164, 118] on input "checkbox" at bounding box center [164, 119] width 8 height 8
checkbox input "true"
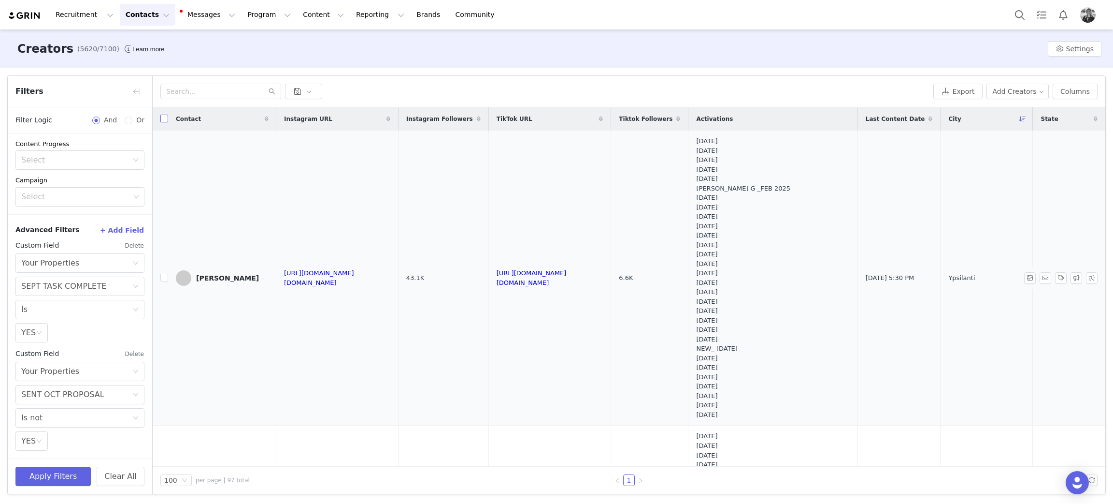
checkbox input "true"
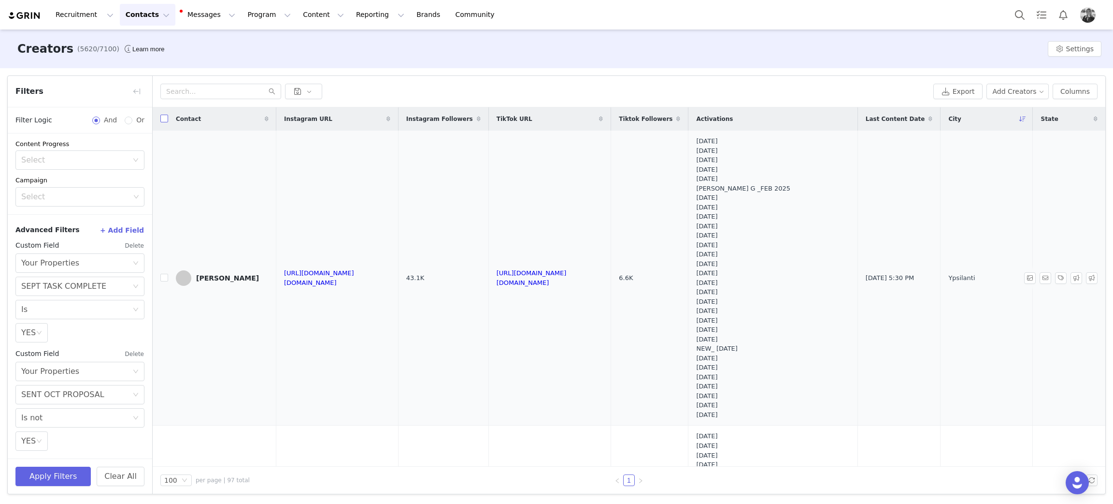
checkbox input "true"
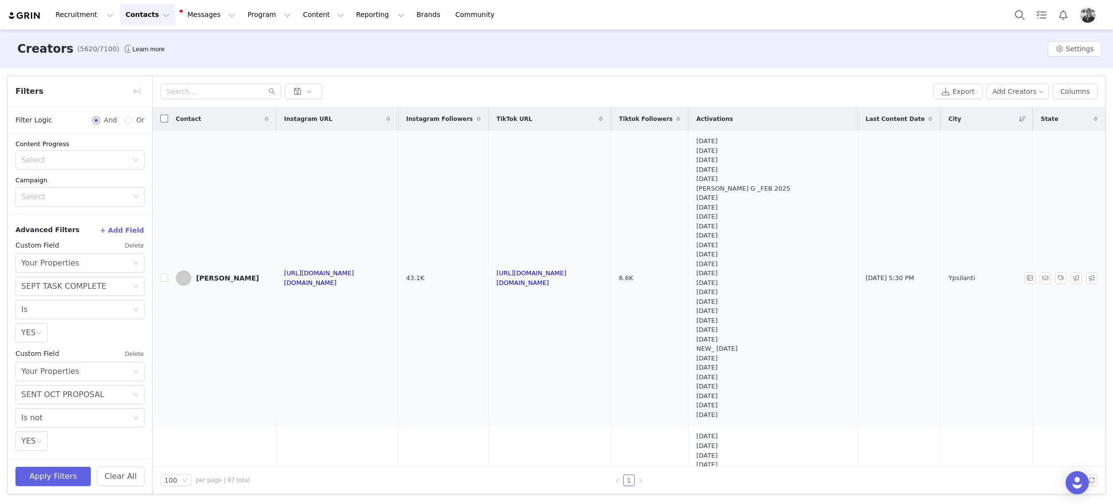
checkbox input "true"
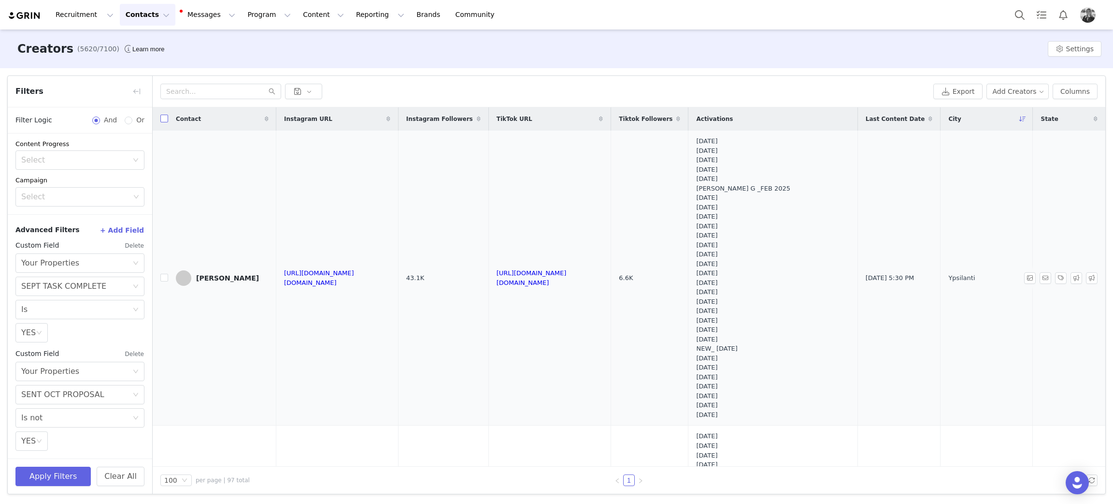
checkbox input "true"
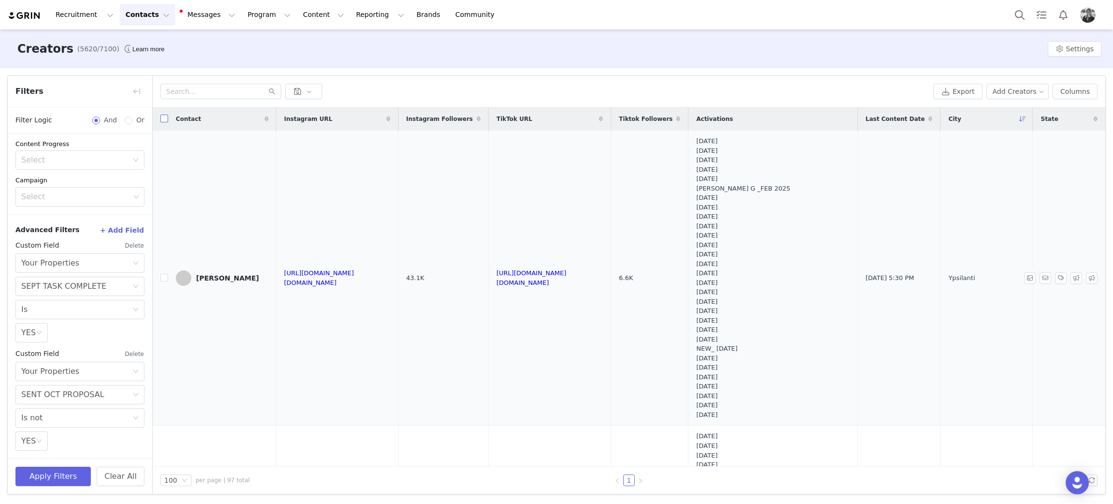
checkbox input "true"
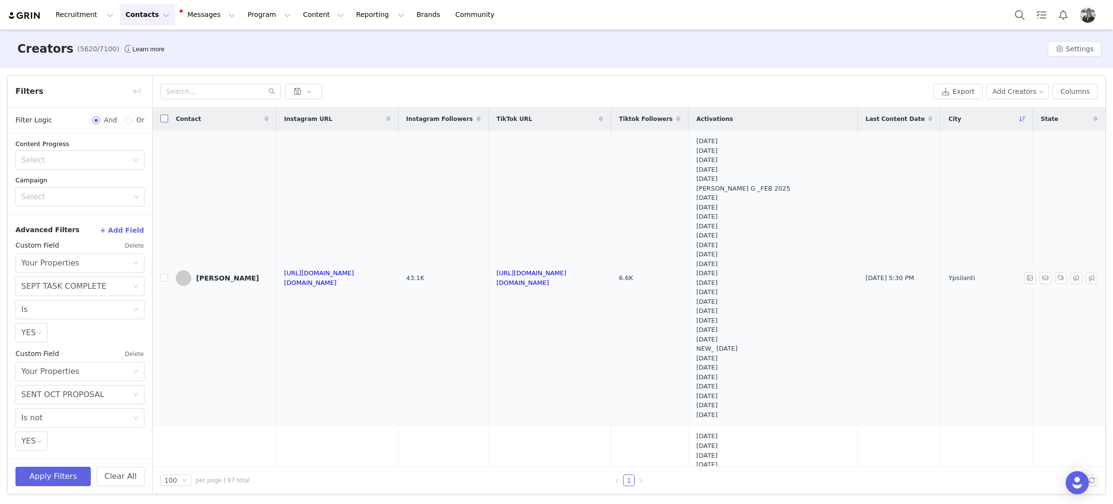
checkbox input "true"
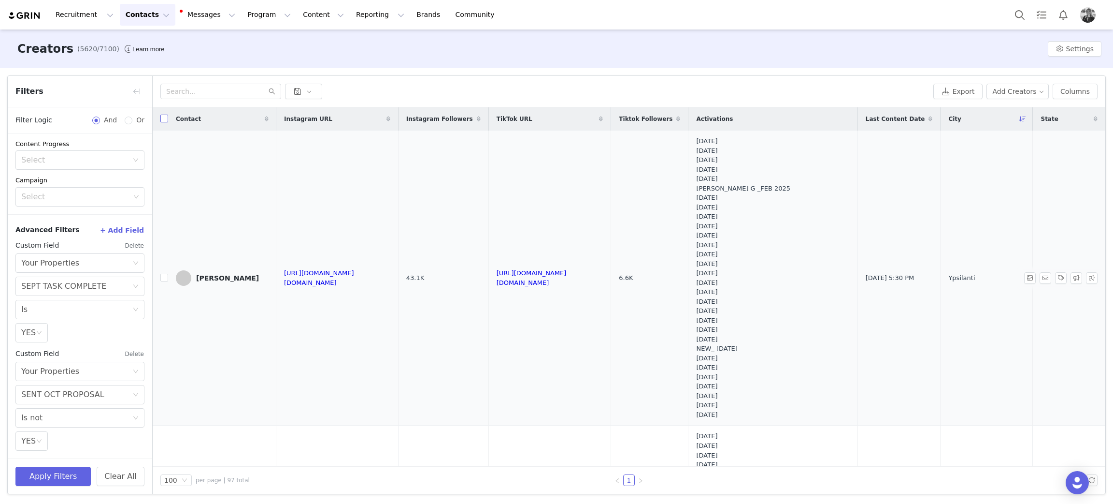
checkbox input "true"
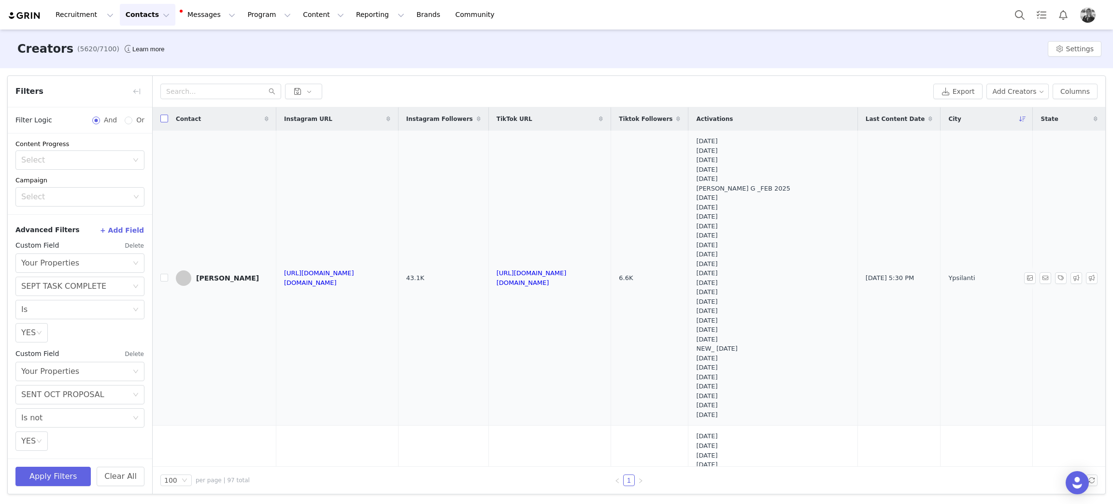
checkbox input "true"
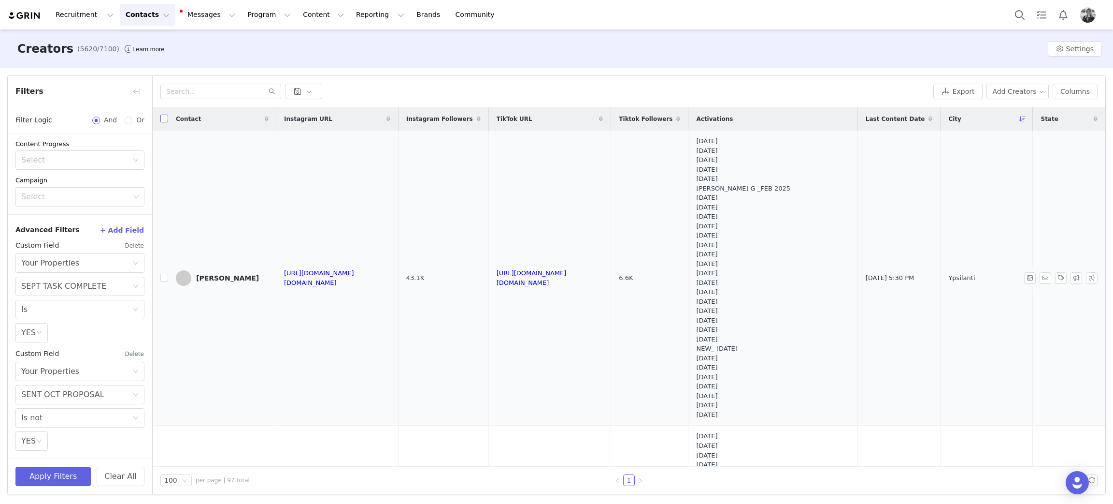
checkbox input "true"
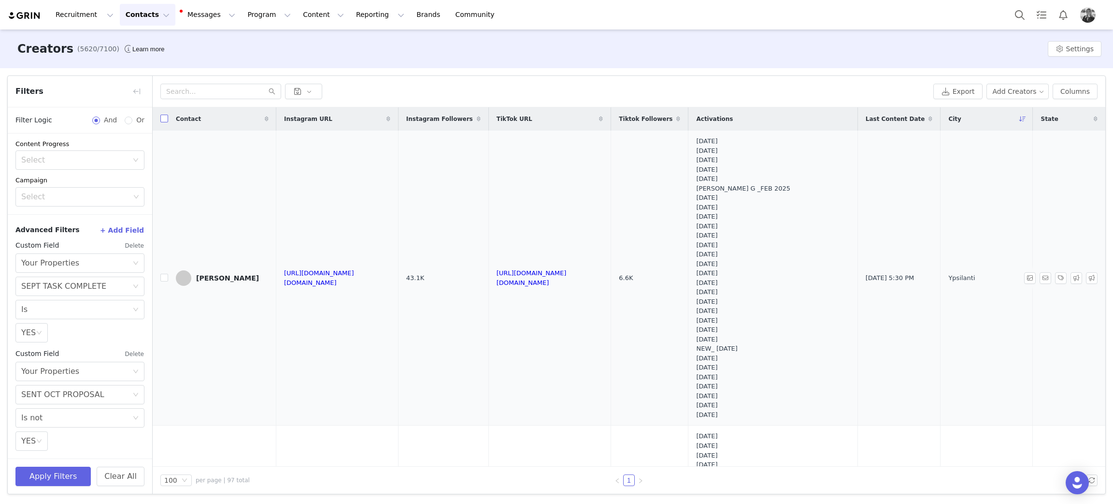
checkbox input "true"
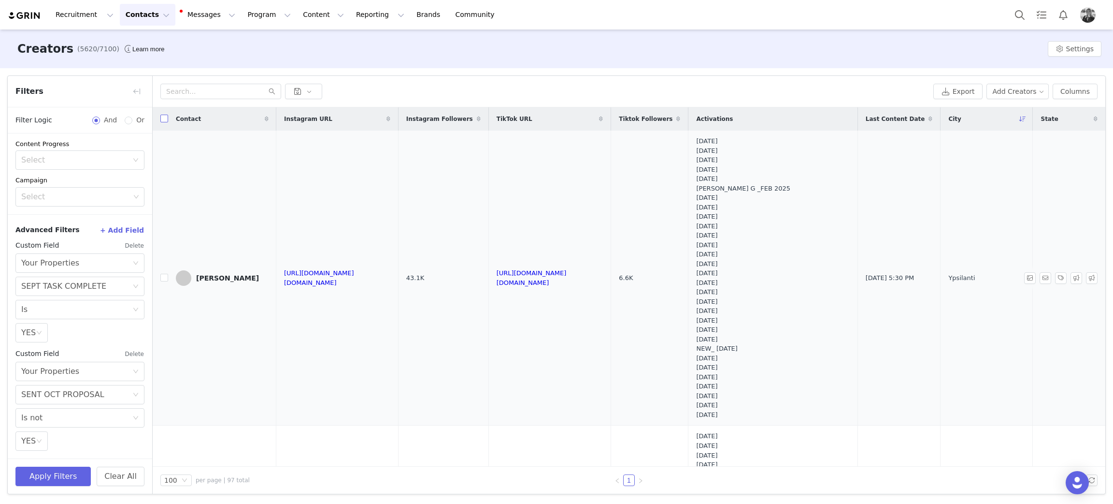
checkbox input "true"
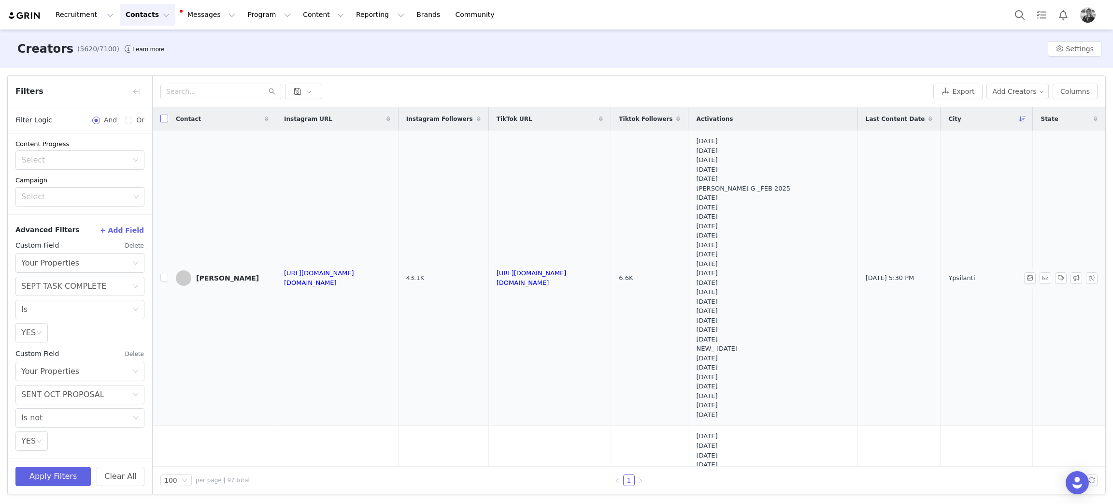
checkbox input "true"
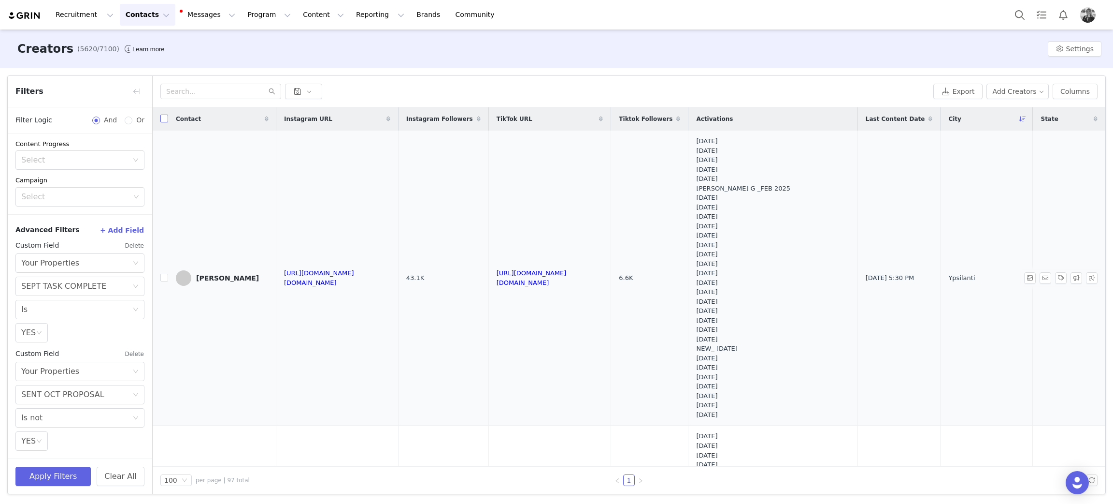
checkbox input "true"
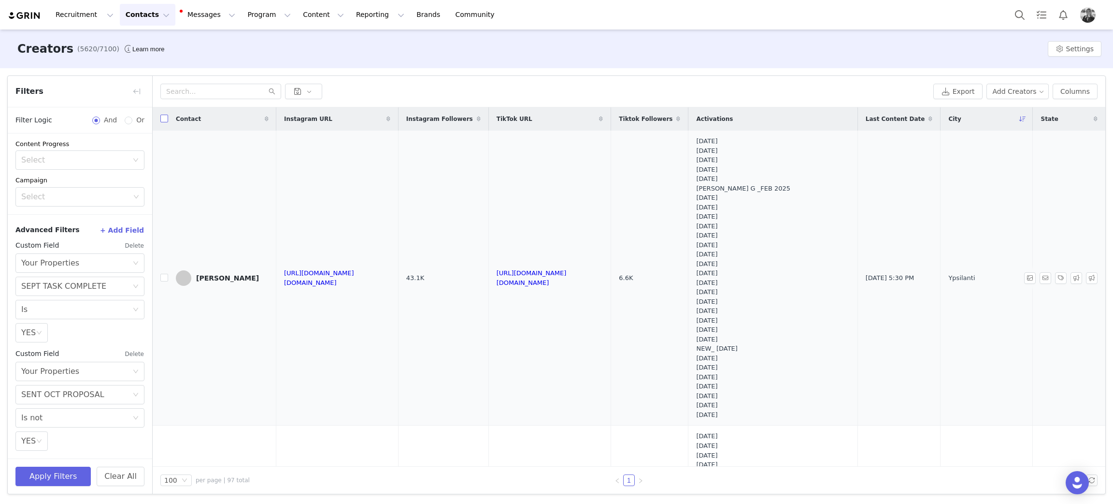
checkbox input "true"
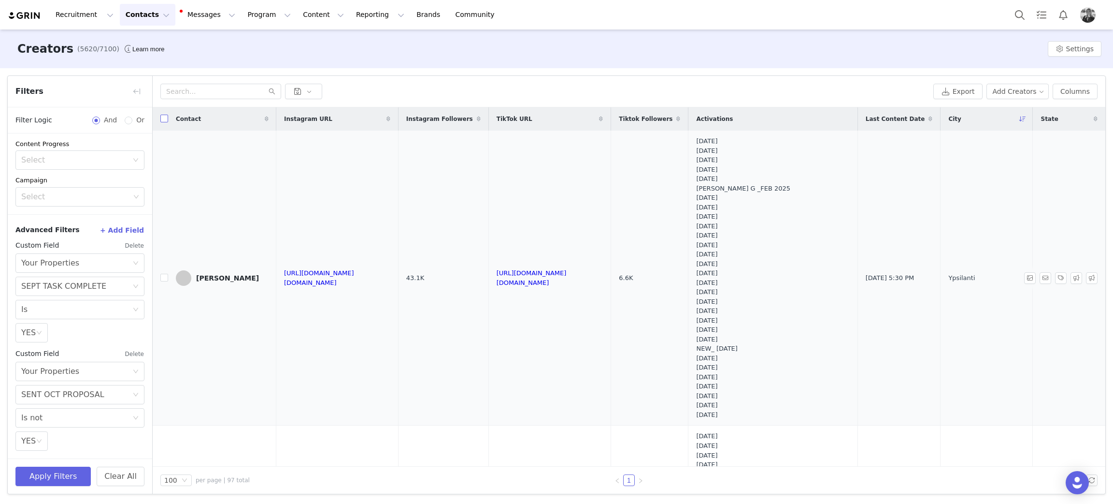
checkbox input "true"
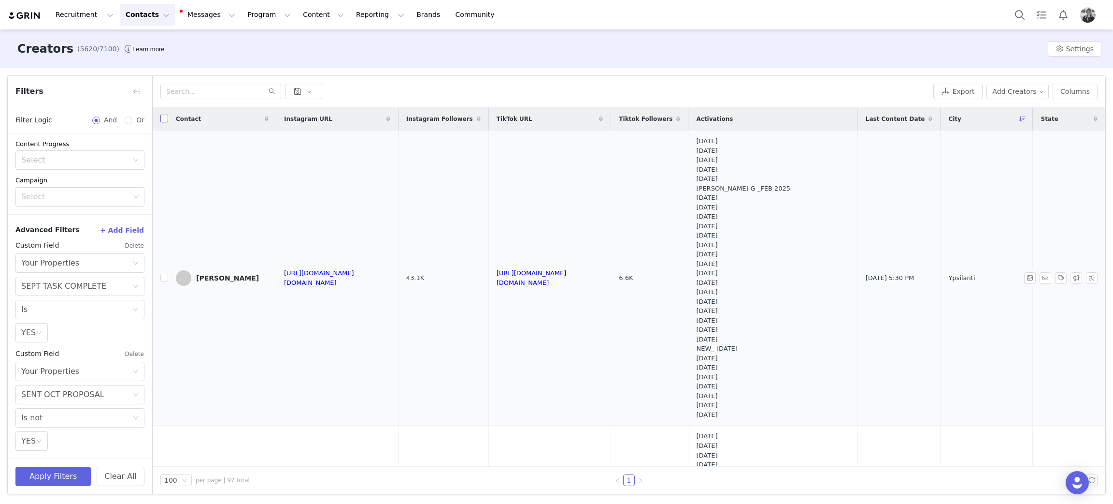
checkbox input "true"
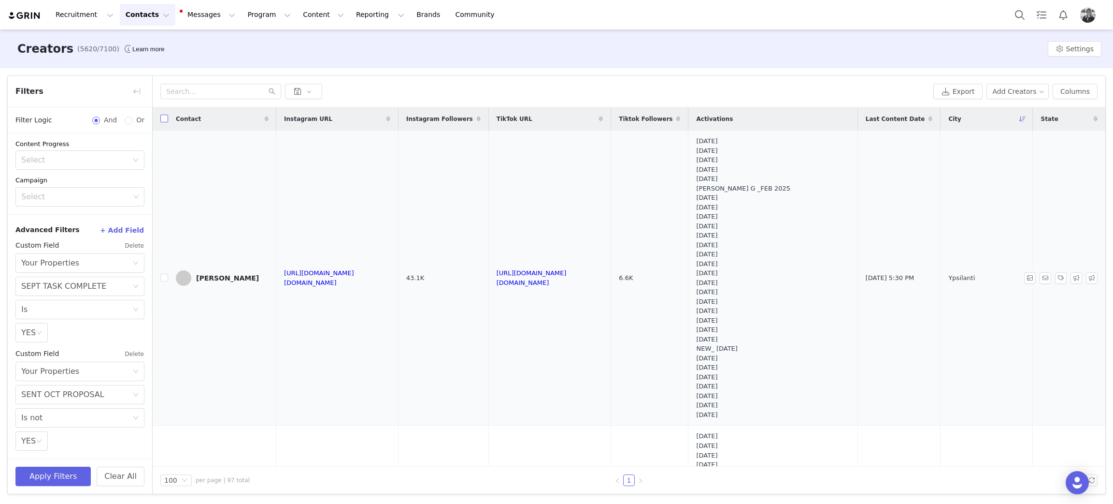
checkbox input "true"
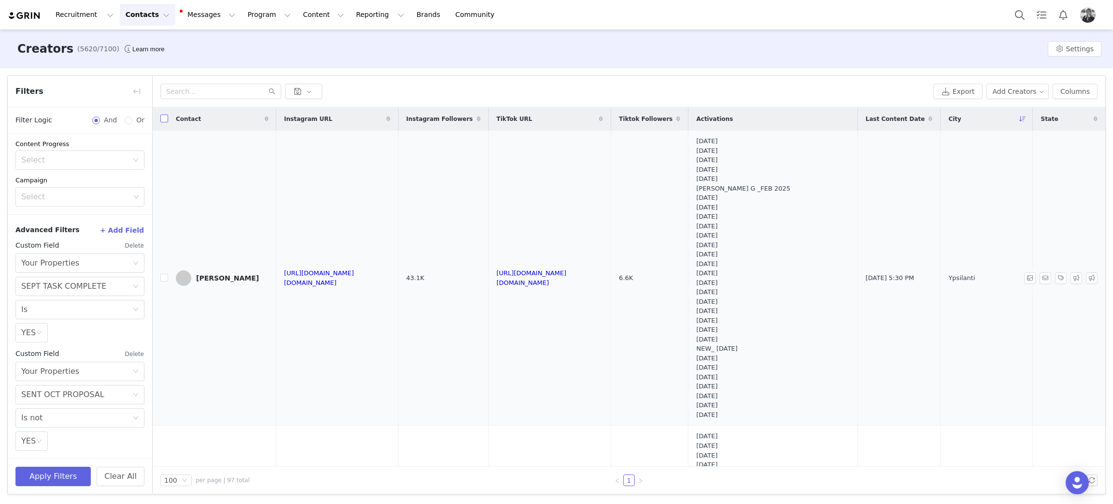
checkbox input "true"
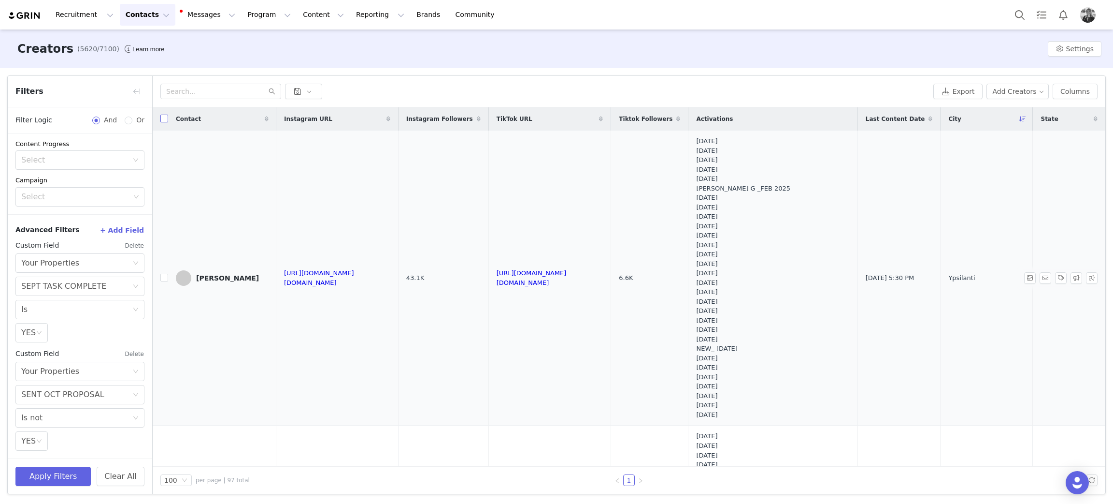
checkbox input "true"
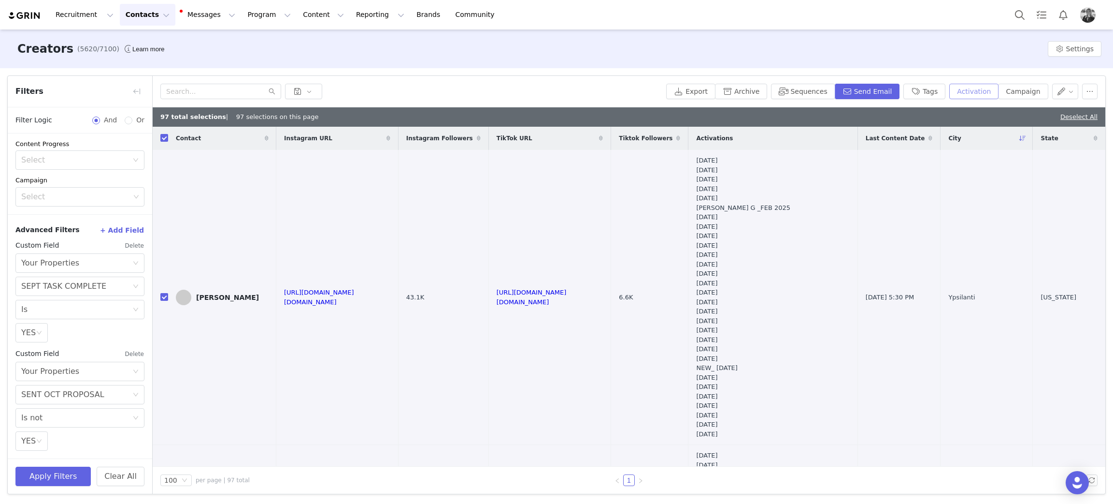
click at [966, 91] on button "Activation" at bounding box center [974, 91] width 49 height 15
drag, startPoint x: 943, startPoint y: 123, endPoint x: 938, endPoint y: 126, distance: 5.6
click at [942, 123] on div "Select Activation" at bounding box center [939, 127] width 94 height 14
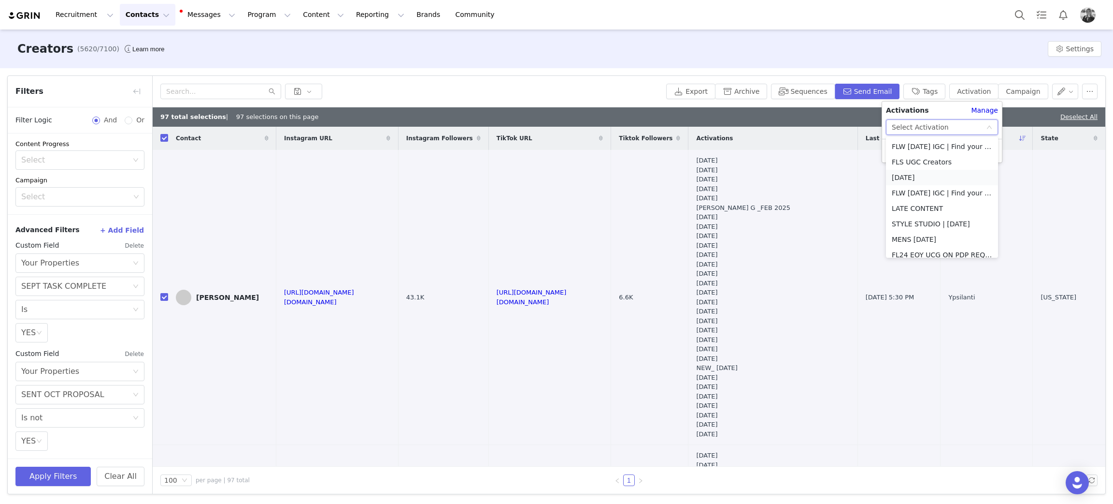
click at [910, 178] on li "OCTOBER 2025" at bounding box center [942, 177] width 112 height 15
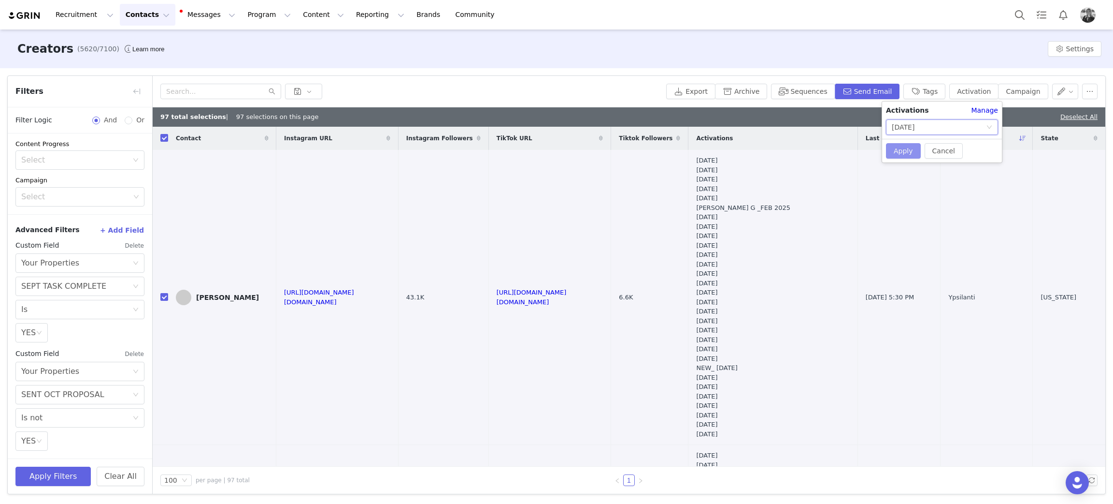
click at [901, 154] on button "Apply" at bounding box center [903, 150] width 35 height 15
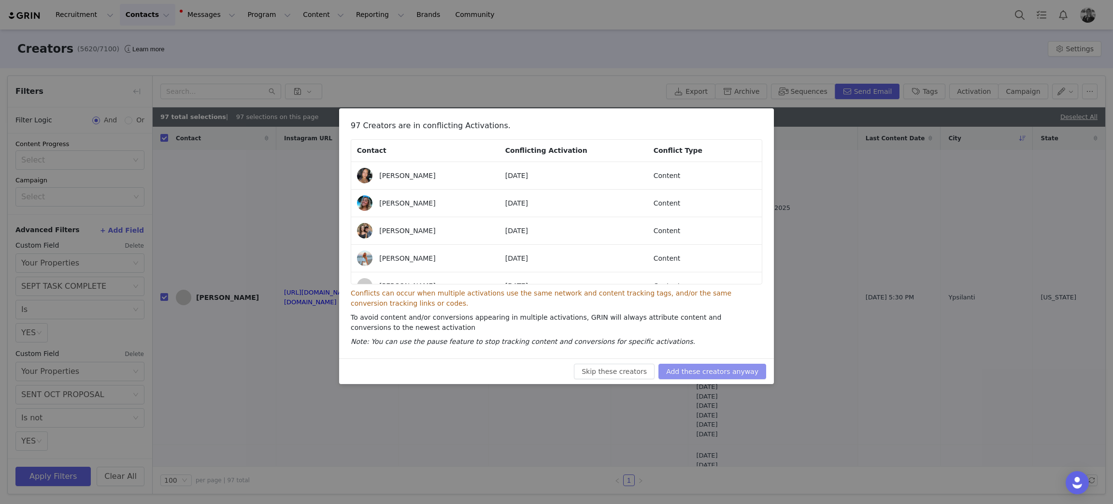
click at [745, 375] on button "Add these creators anyway" at bounding box center [713, 370] width 108 height 15
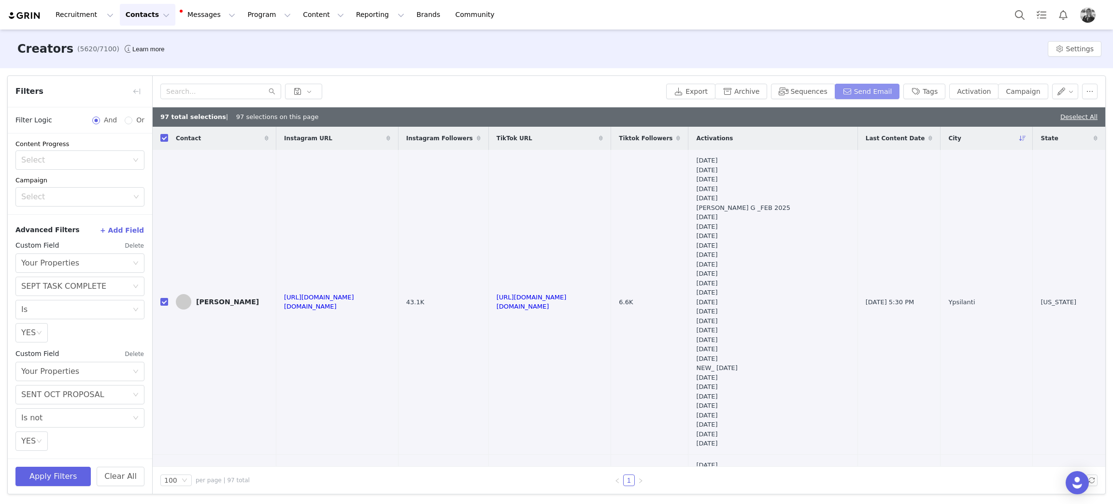
click at [882, 89] on button "Send Email" at bounding box center [867, 91] width 65 height 15
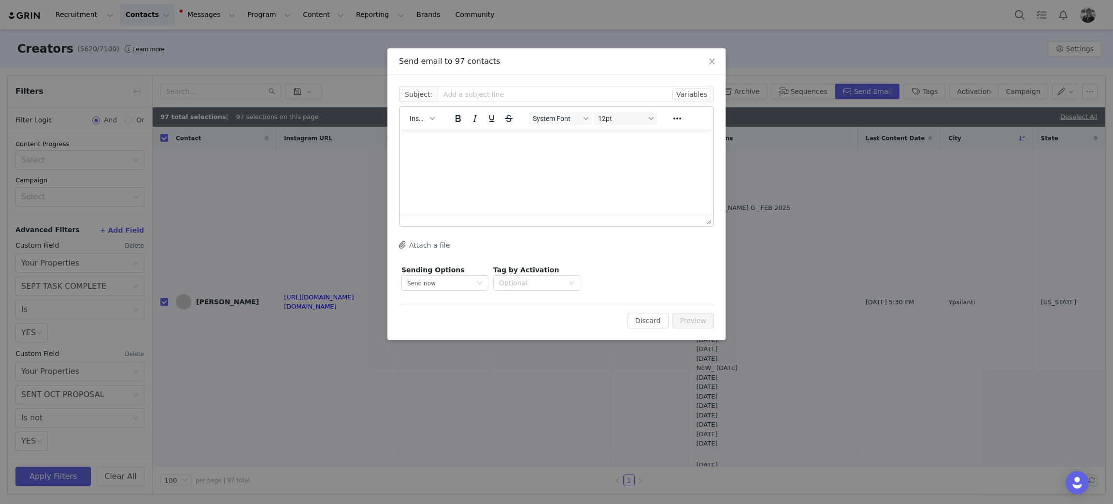
click at [431, 109] on div "Insert" at bounding box center [422, 118] width 44 height 19
click at [431, 114] on button "Insert" at bounding box center [422, 119] width 32 height 14
click at [433, 137] on div "Insert Template" at bounding box center [457, 135] width 87 height 12
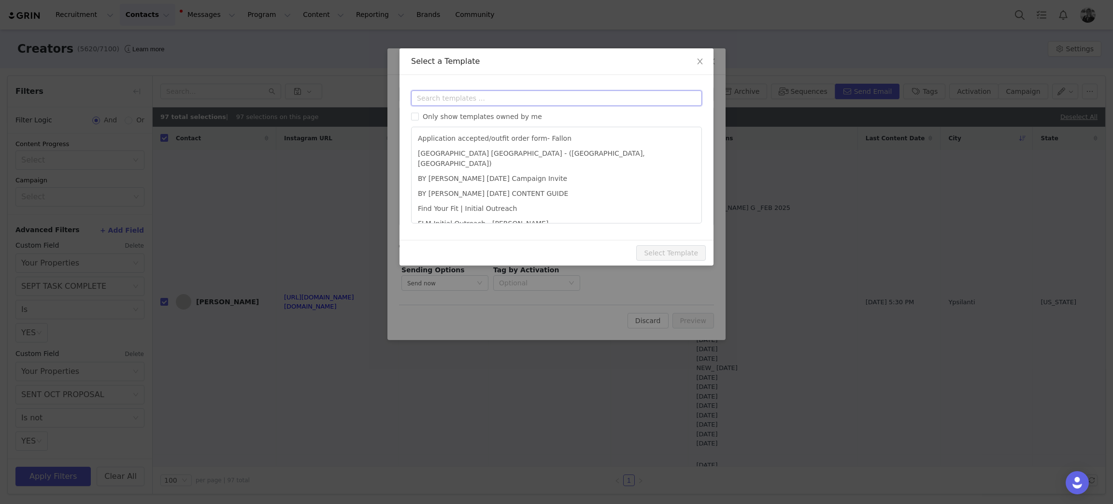
click at [457, 91] on input "text" at bounding box center [556, 97] width 291 height 15
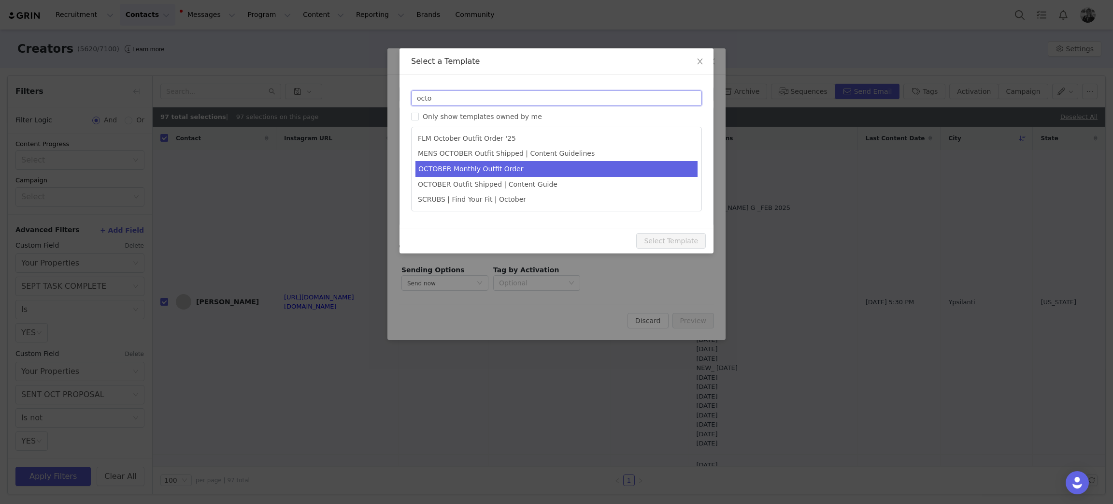
type input "octo"
click at [480, 165] on li "OCTOBER Monthly Outfit Order" at bounding box center [557, 169] width 282 height 16
type input "FABLETICS | 🎃 OCTOBER '25 Outfit Order x [instagram_username] + Exciting update!"
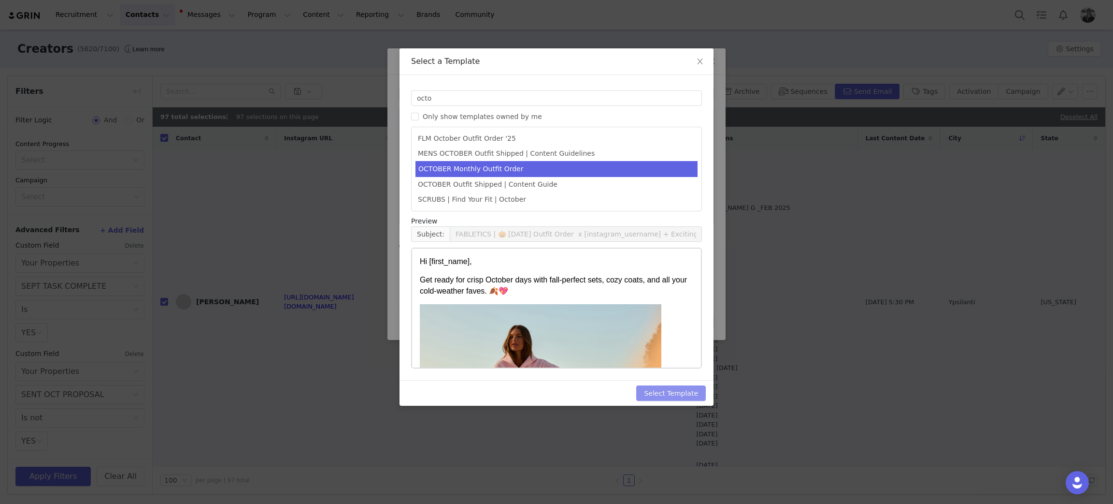
click at [665, 397] on button "Select Template" at bounding box center [671, 392] width 70 height 15
type input "FABLETICS | 🎃 OCTOBER '25 Outfit Order x [instagram_username] + Exciting update!"
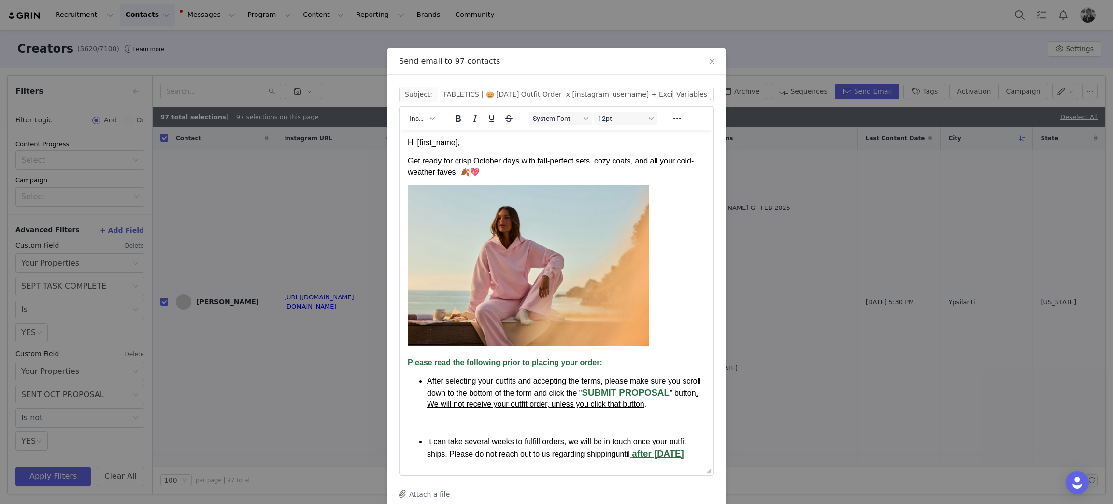
drag, startPoint x: 713, startPoint y: 222, endPoint x: 712, endPoint y: 484, distance: 261.9
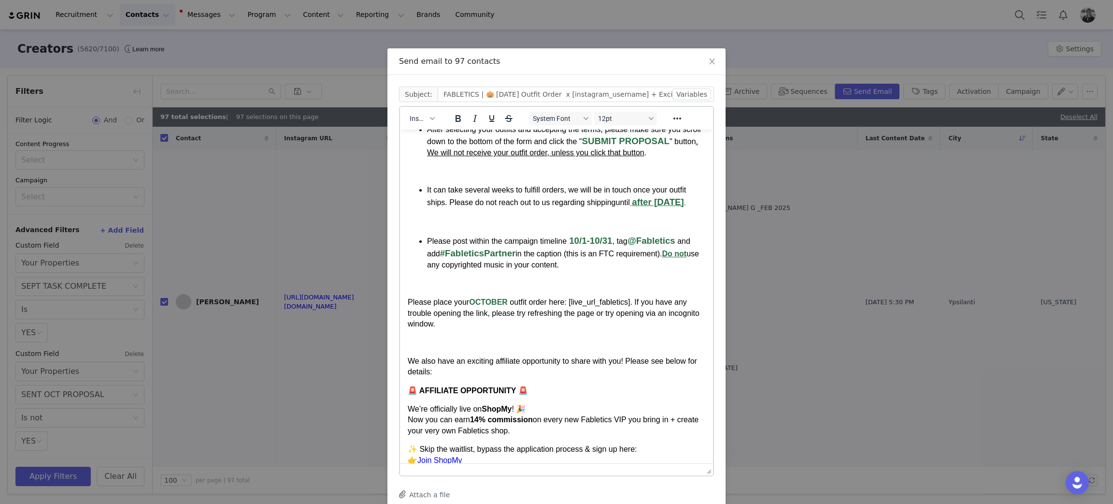
scroll to position [369, 0]
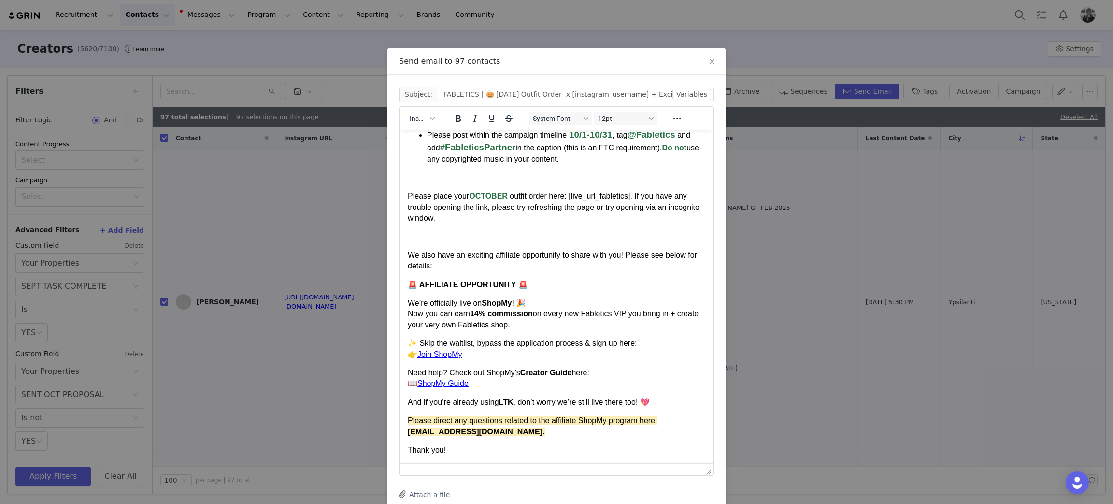
click at [449, 446] on div "Thank you!" at bounding box center [557, 450] width 298 height 11
click at [456, 450] on div "Thank you!" at bounding box center [557, 450] width 298 height 11
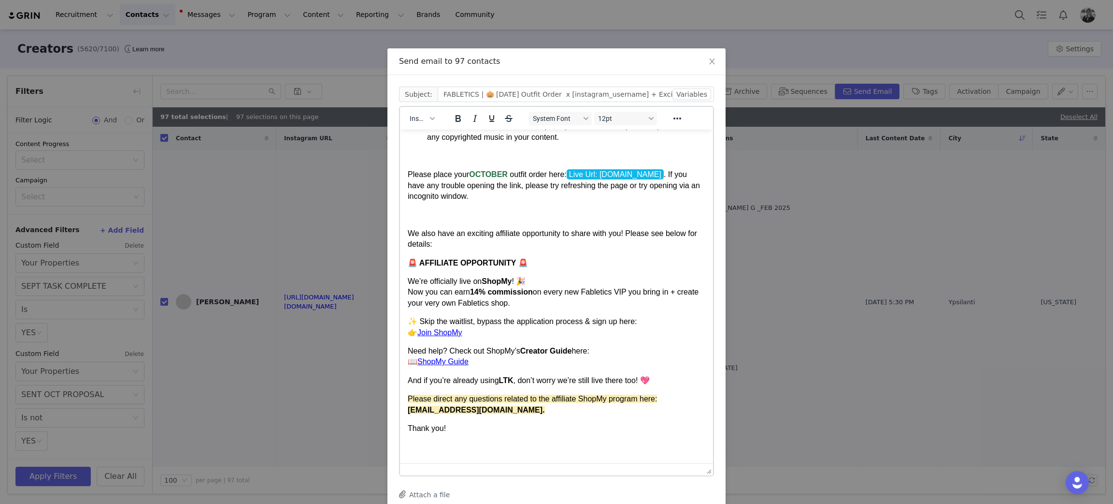
scroll to position [390, 0]
click at [425, 123] on button "Insert" at bounding box center [422, 119] width 32 height 14
click at [426, 161] on div "Insert Signature" at bounding box center [451, 166] width 87 height 12
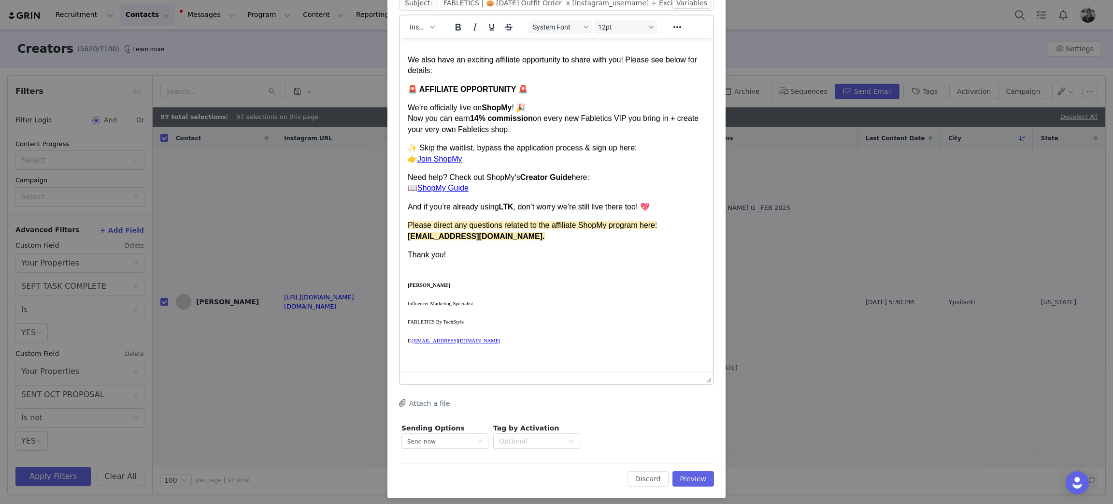
scroll to position [97, 0]
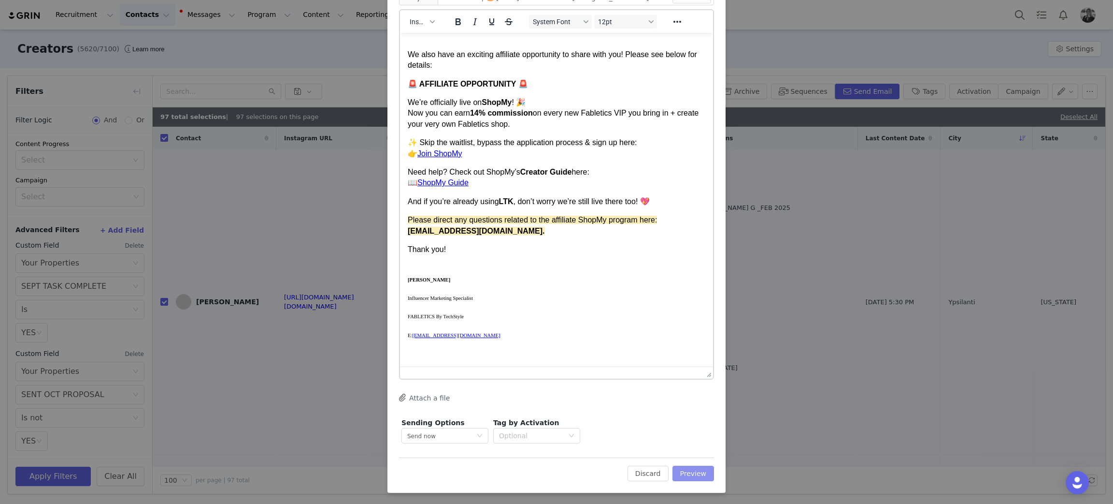
click at [701, 477] on button "Preview" at bounding box center [694, 472] width 42 height 15
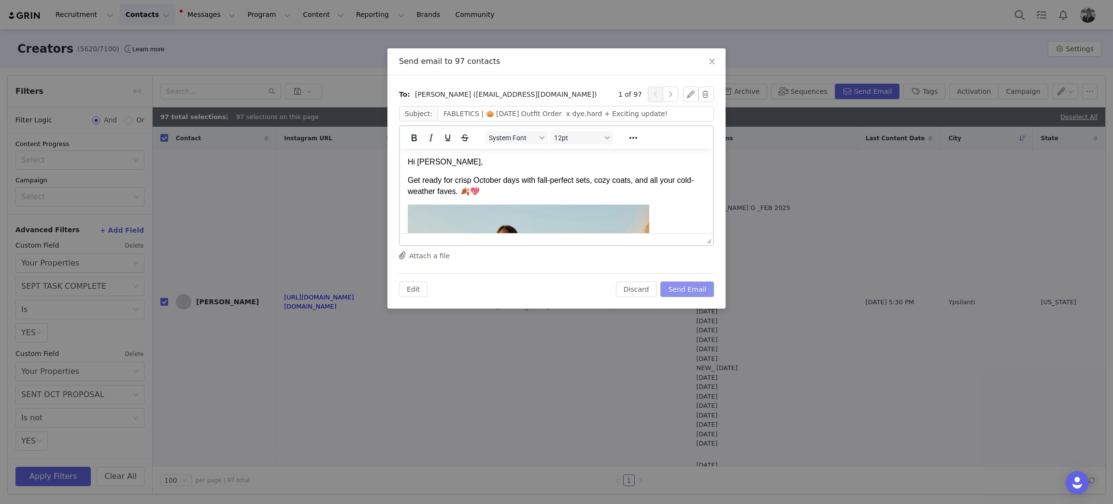
scroll to position [0, 0]
click at [688, 292] on button "Send Email" at bounding box center [688, 288] width 54 height 15
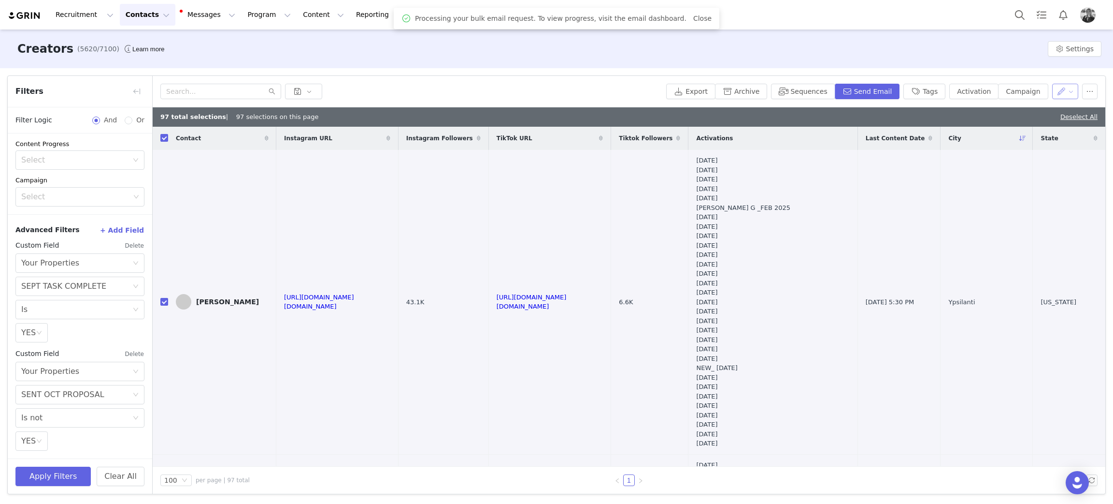
click at [1068, 97] on button "button" at bounding box center [1066, 91] width 27 height 15
click at [1046, 127] on span "Set Custom Property" at bounding box center [1042, 126] width 70 height 11
click at [988, 123] on div "Choose Custom Property" at bounding box center [1013, 127] width 90 height 10
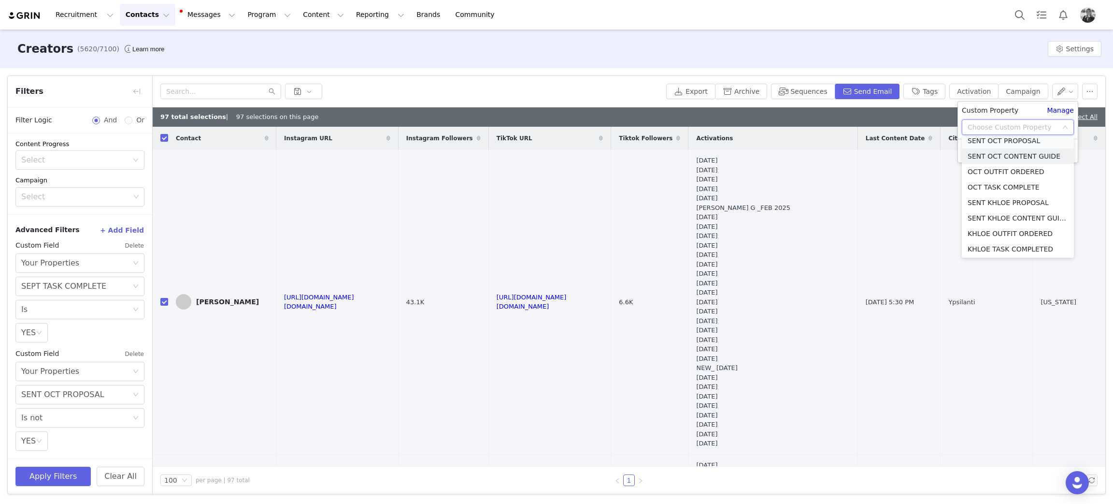
scroll to position [543, 0]
click at [995, 153] on li "SENT OCT CONTENT GUIDE" at bounding box center [1018, 160] width 112 height 15
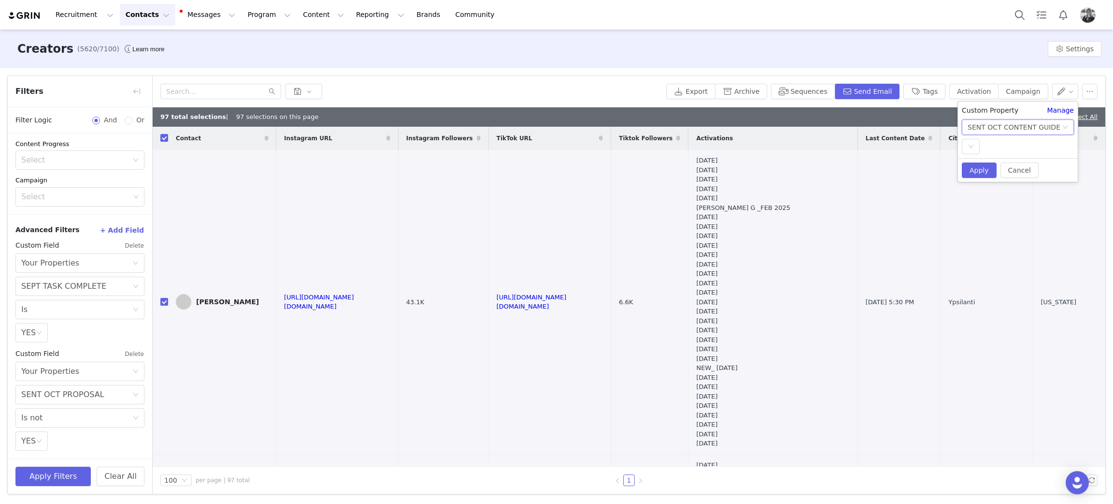
click at [1008, 129] on div "SENT OCT CONTENT GUIDE" at bounding box center [1014, 127] width 93 height 14
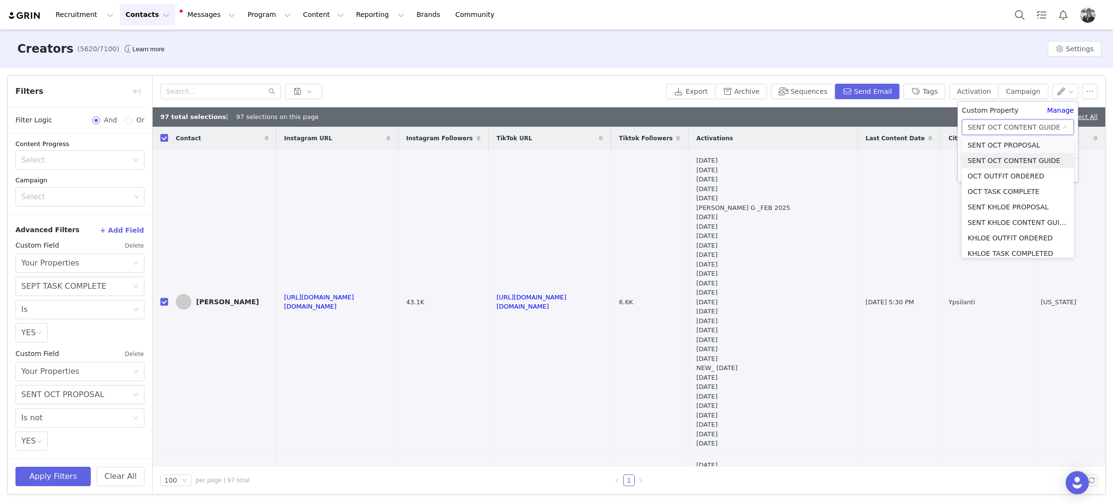
click at [1002, 148] on li "SENT OCT PROPOSAL" at bounding box center [1018, 144] width 112 height 15
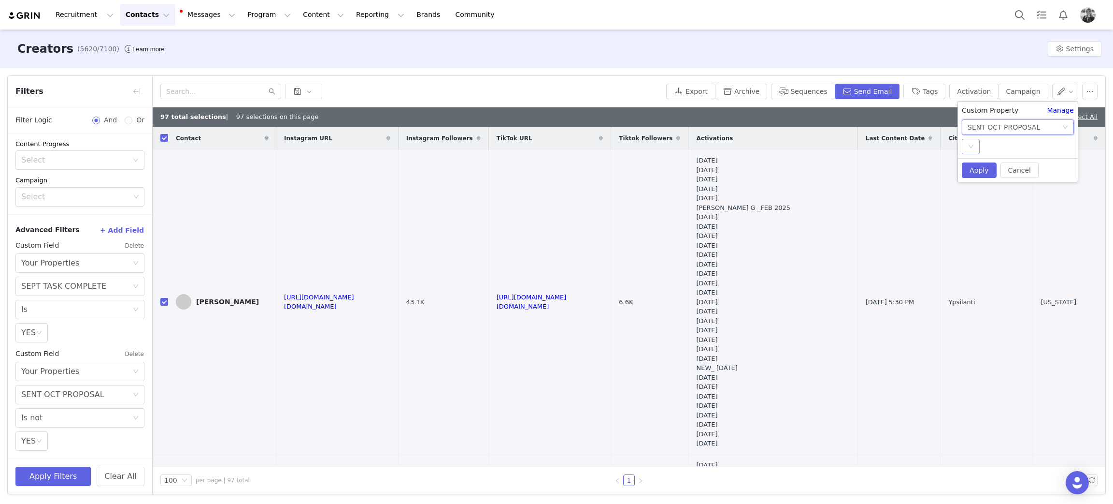
click at [970, 146] on icon "icon: down" at bounding box center [971, 147] width 6 height 6
click at [972, 160] on li "YES" at bounding box center [1018, 165] width 112 height 15
click at [975, 171] on button "Apply" at bounding box center [979, 169] width 35 height 15
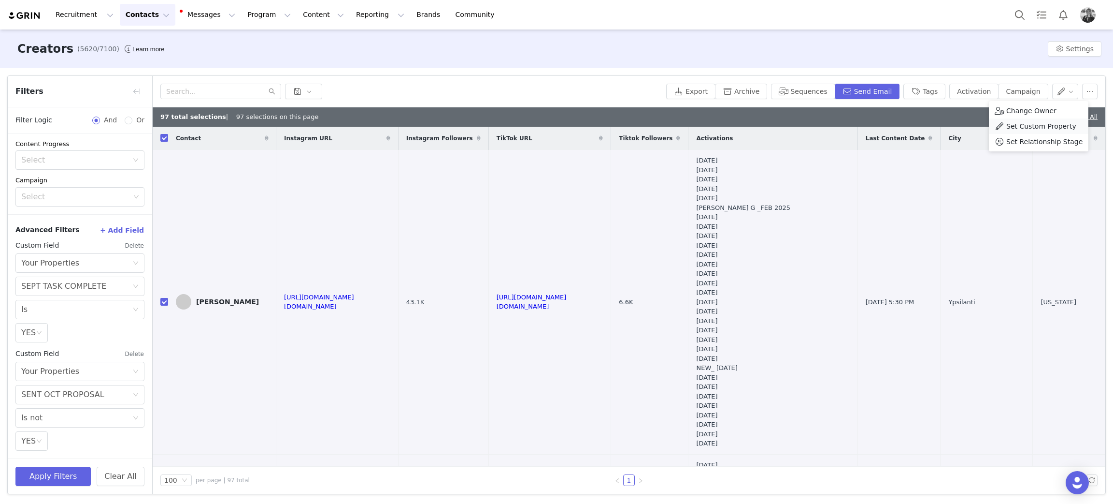
click at [1047, 127] on span "Set Custom Property" at bounding box center [1042, 126] width 70 height 11
click at [485, 115] on div "97 total selections | 97 selections on this page Deselect All" at bounding box center [629, 116] width 953 height 19
click at [43, 477] on button "Apply Filters" at bounding box center [52, 475] width 75 height 19
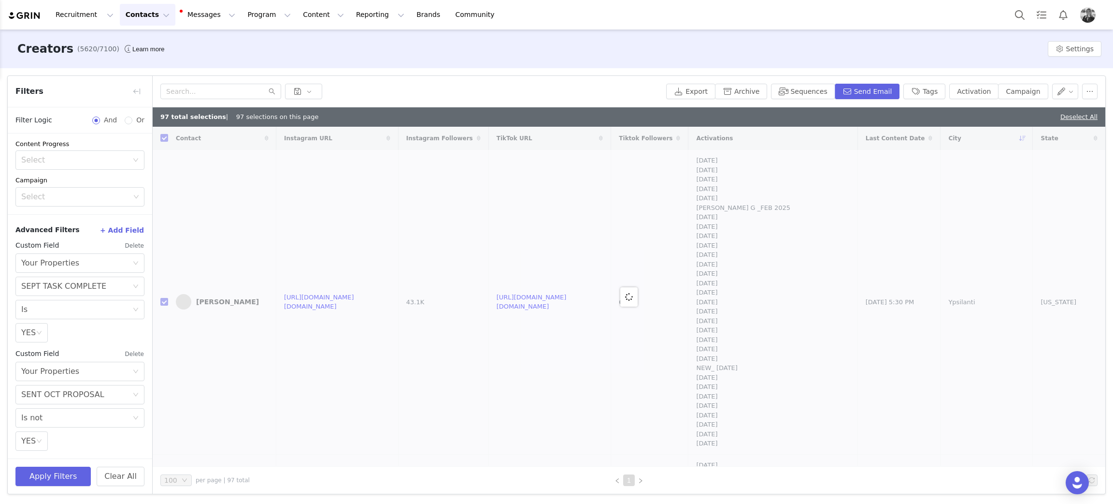
checkbox input "false"
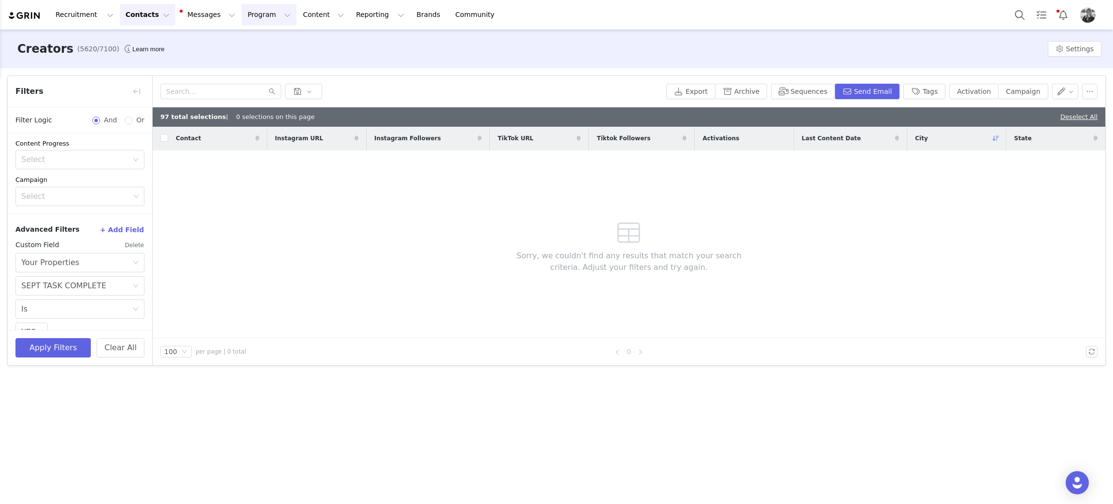
click at [242, 20] on button "Program Program" at bounding box center [269, 15] width 55 height 22
click at [246, 43] on p "Activations" at bounding box center [244, 43] width 37 height 10
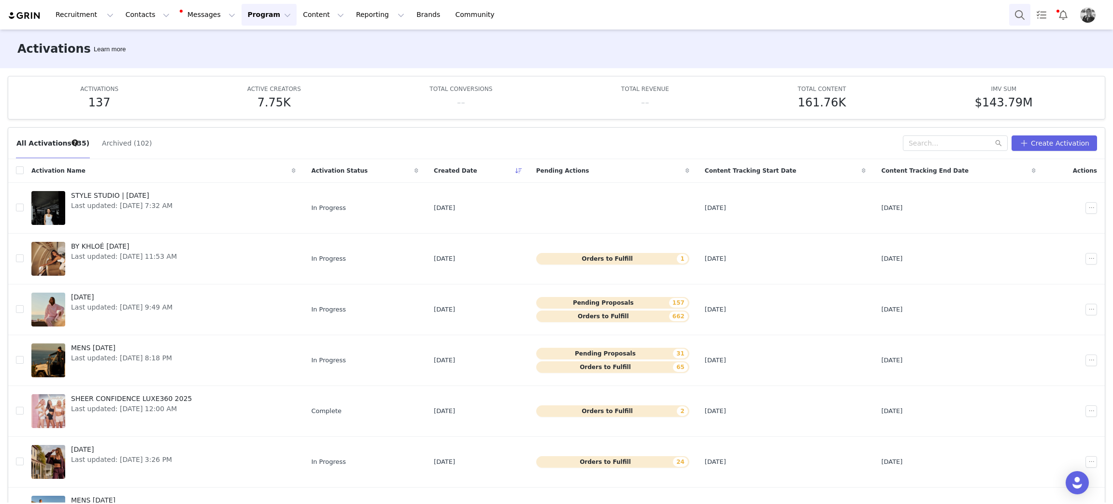
click at [1020, 13] on button "Search" at bounding box center [1019, 15] width 21 height 22
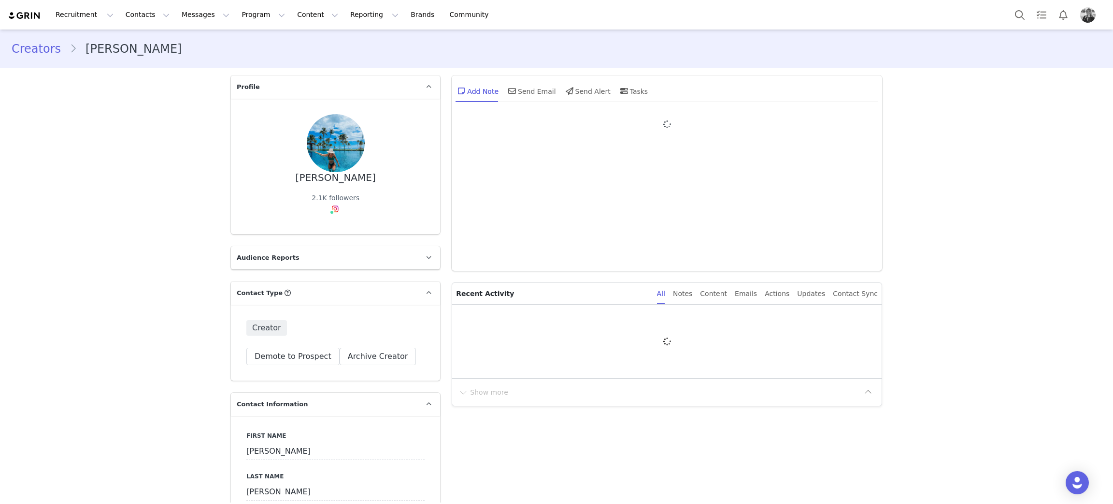
type input "+1 ([GEOGRAPHIC_DATA])"
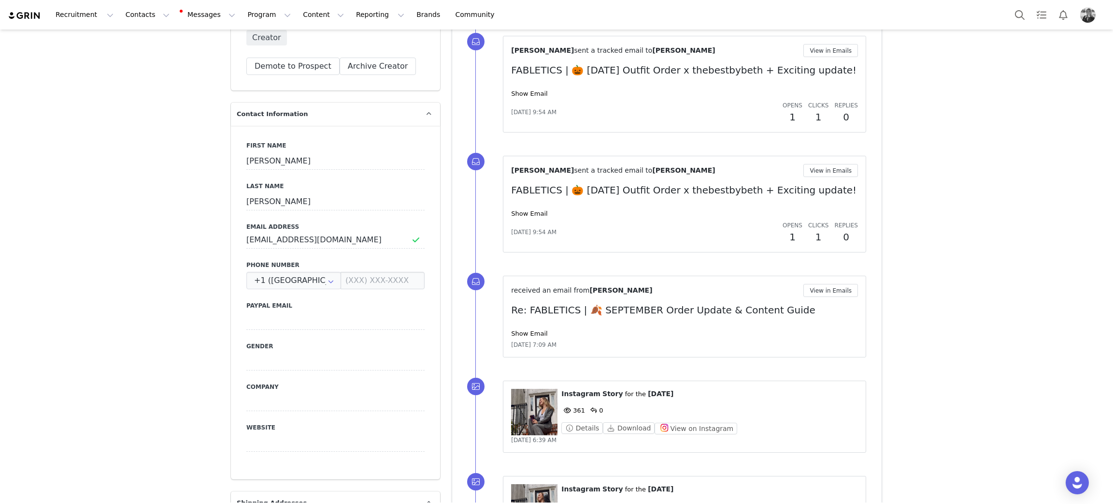
scroll to position [362, 0]
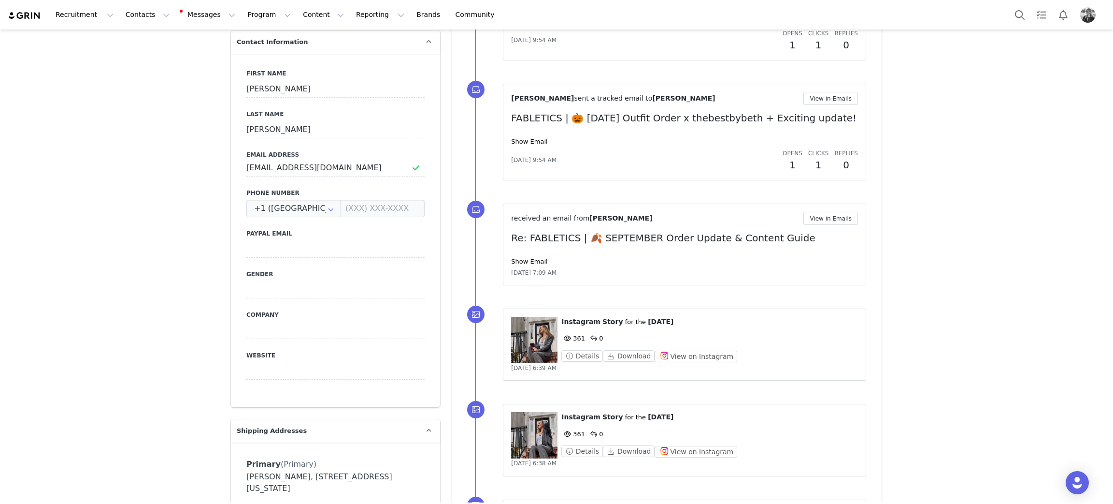
click at [515, 344] on figure at bounding box center [534, 340] width 46 height 46
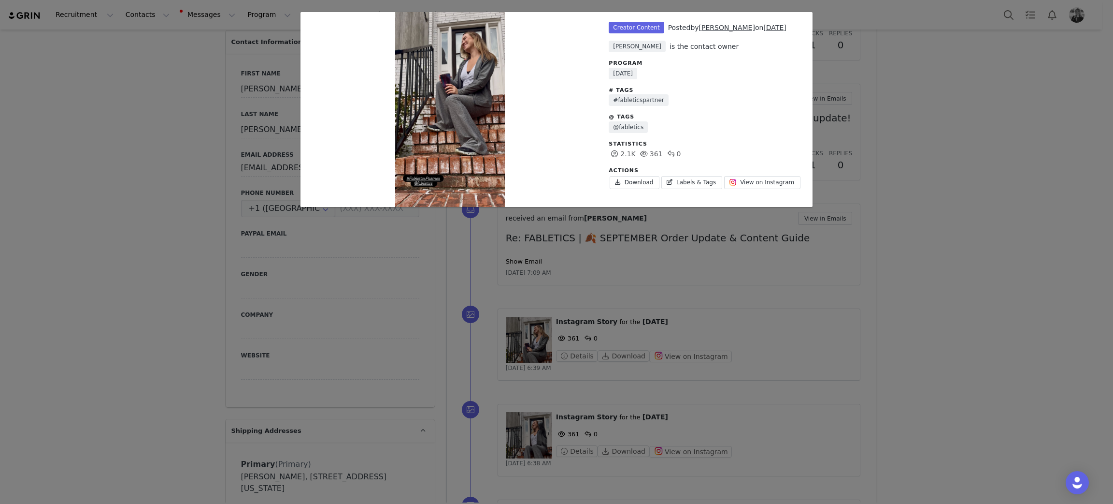
click at [831, 306] on div "Unlabeled Creator Content Posted by Janet Myers on Oct 1, 2025 Fallon Swett is …" at bounding box center [556, 252] width 1113 height 504
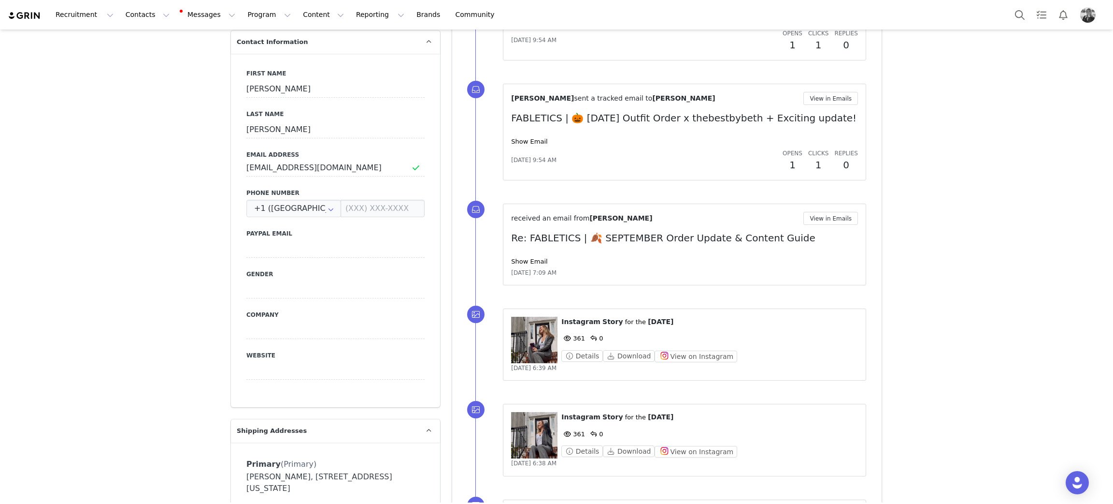
scroll to position [434, 0]
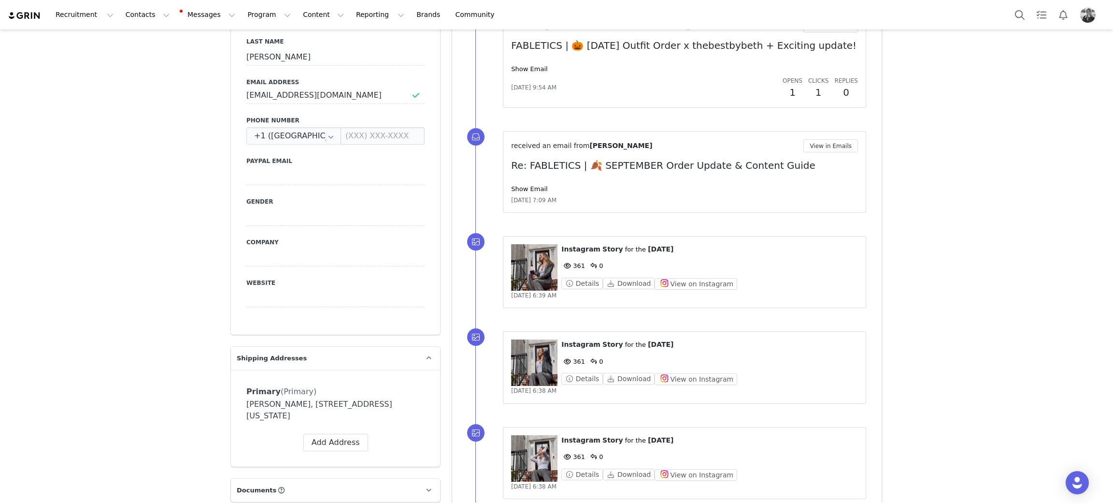
drag, startPoint x: 540, startPoint y: 359, endPoint x: 529, endPoint y: 360, distance: 10.7
click at [535, 359] on figure at bounding box center [534, 362] width 46 height 46
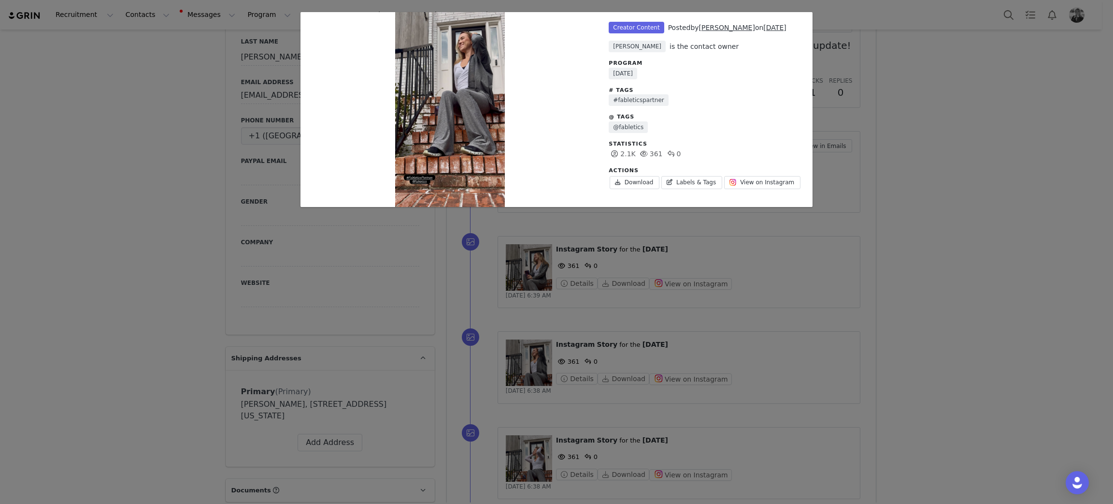
drag, startPoint x: 802, startPoint y: 332, endPoint x: 677, endPoint y: 371, distance: 130.7
click at [796, 332] on div "Unlabeled Creator Content Posted by Janet Myers on Oct 1, 2025 Fallon Swett is …" at bounding box center [556, 252] width 1113 height 504
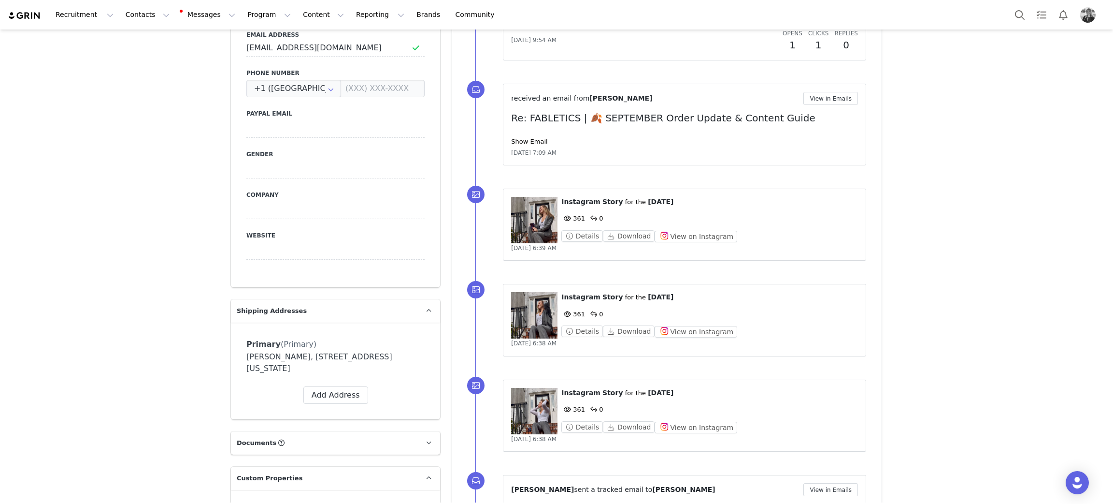
scroll to position [507, 0]
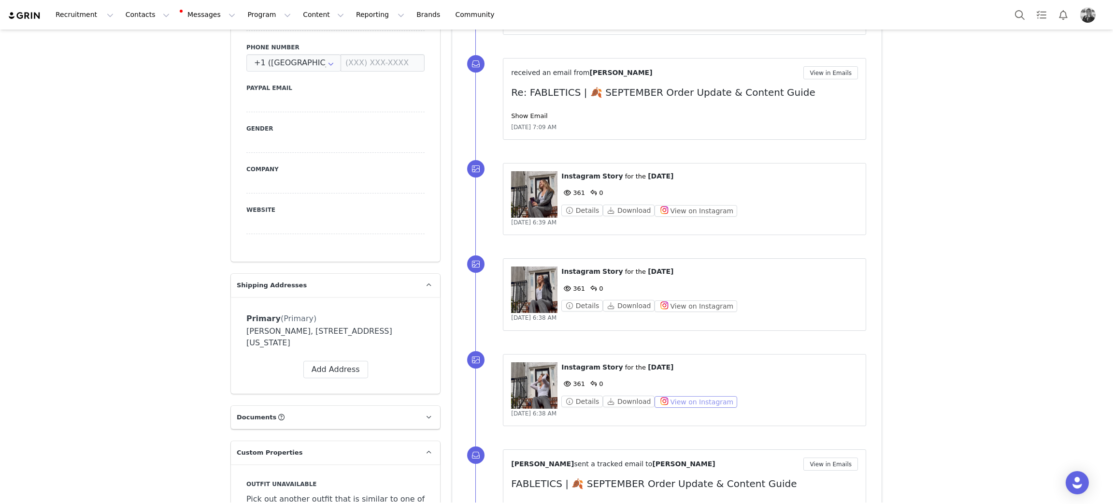
click at [677, 402] on button "View on Instagram" at bounding box center [696, 402] width 83 height 12
click at [511, 390] on figure at bounding box center [534, 385] width 46 height 46
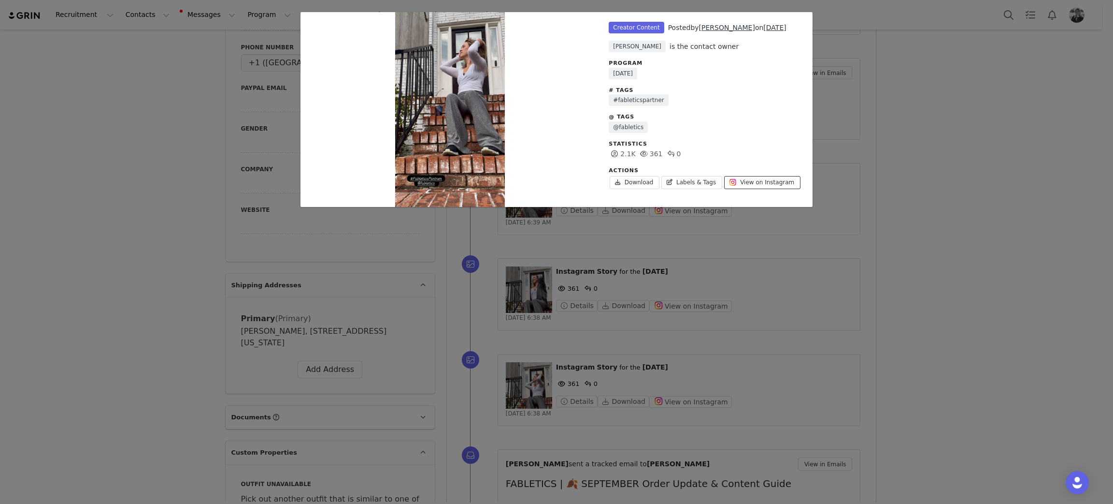
click at [748, 181] on span "View on Instagram" at bounding box center [767, 182] width 54 height 9
click at [801, 306] on div "Unlabeled Creator Content Posted by Janet Myers on Oct 1, 2025 Fallon Swett is …" at bounding box center [556, 252] width 1113 height 504
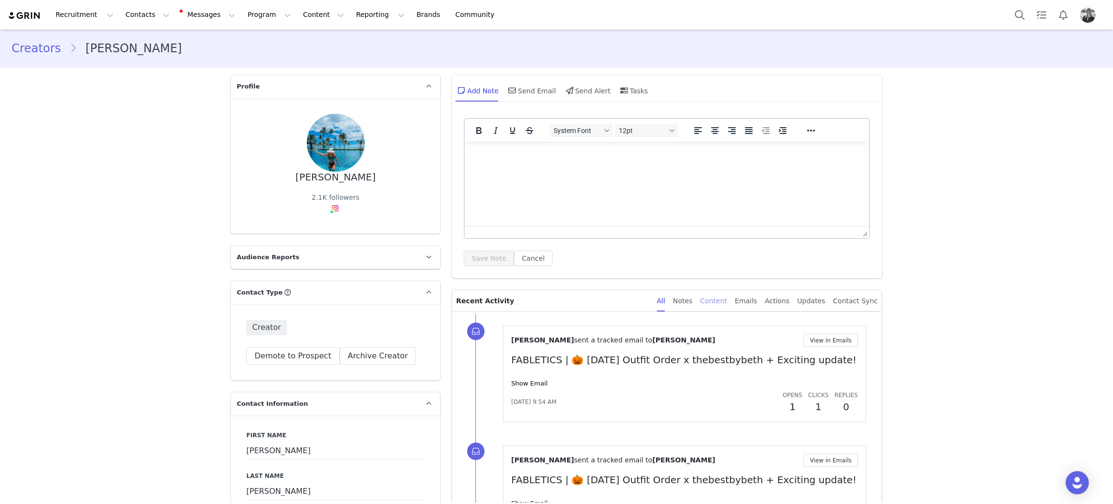
scroll to position [0, 0]
click at [334, 231] on link "@thebestbybeth" at bounding box center [339, 229] width 56 height 8
click at [1022, 10] on button "Search" at bounding box center [1019, 15] width 21 height 22
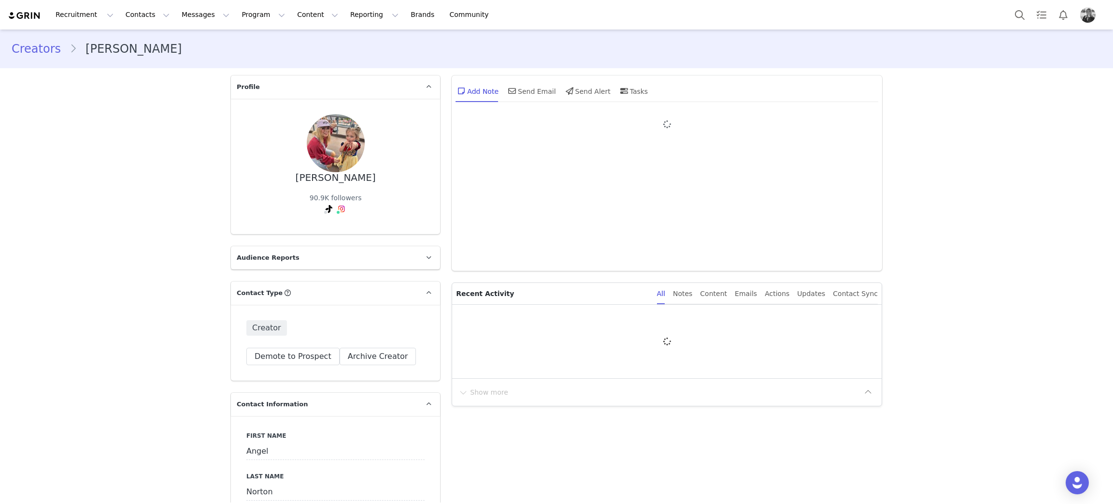
type input "+1 ([GEOGRAPHIC_DATA])"
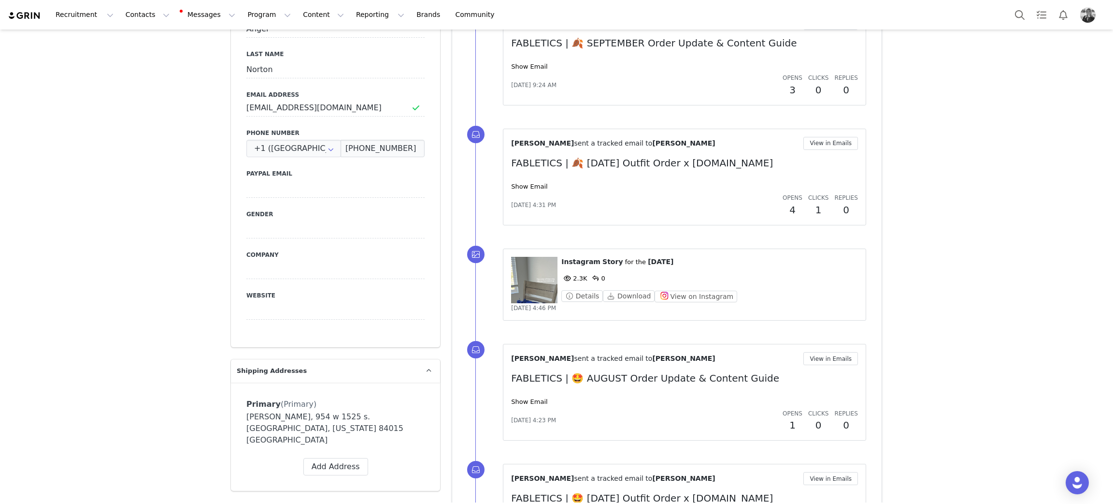
scroll to position [434, 0]
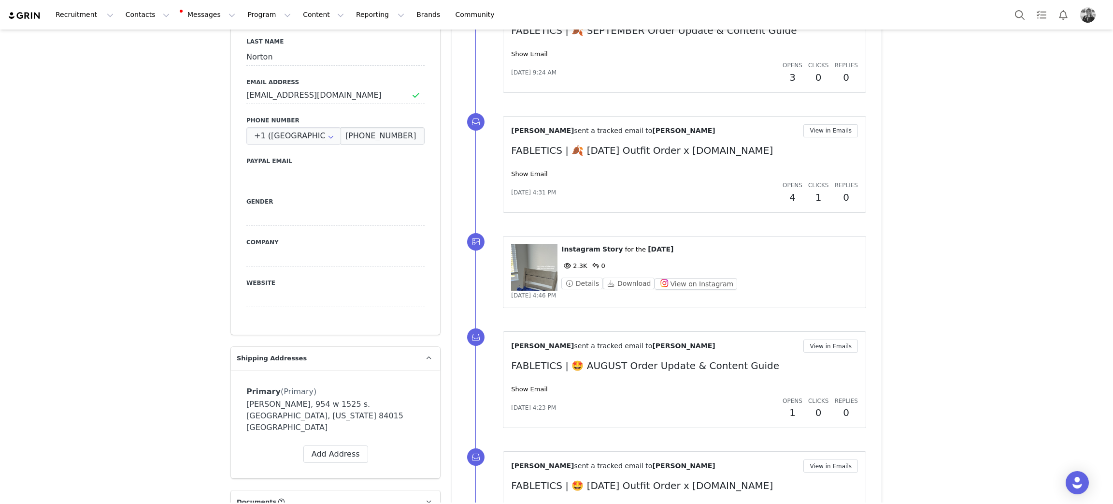
click at [533, 271] on figure at bounding box center [534, 267] width 46 height 46
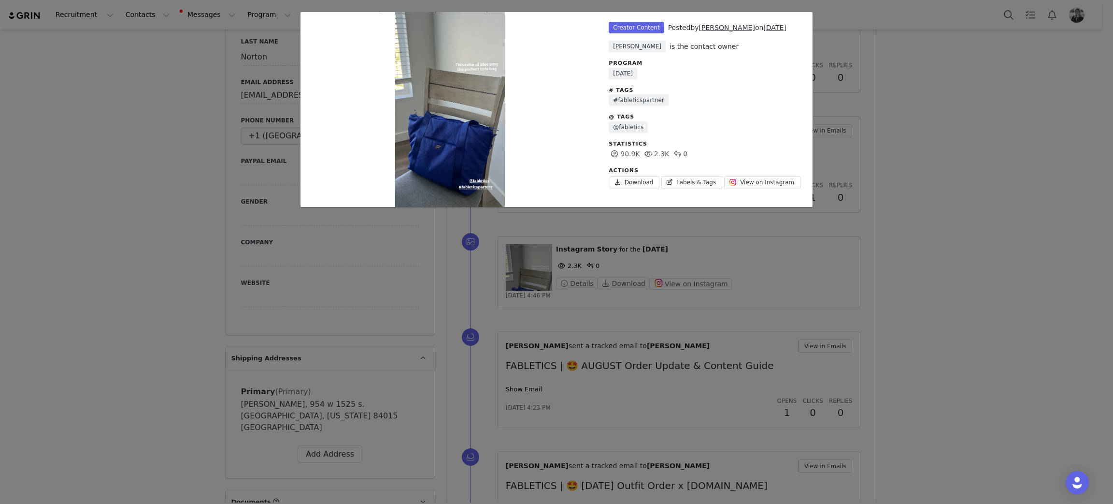
click at [950, 214] on div "Unlabeled Creator Content Posted by [PERSON_NAME] on [DATE] [PERSON_NAME] is th…" at bounding box center [556, 252] width 1113 height 504
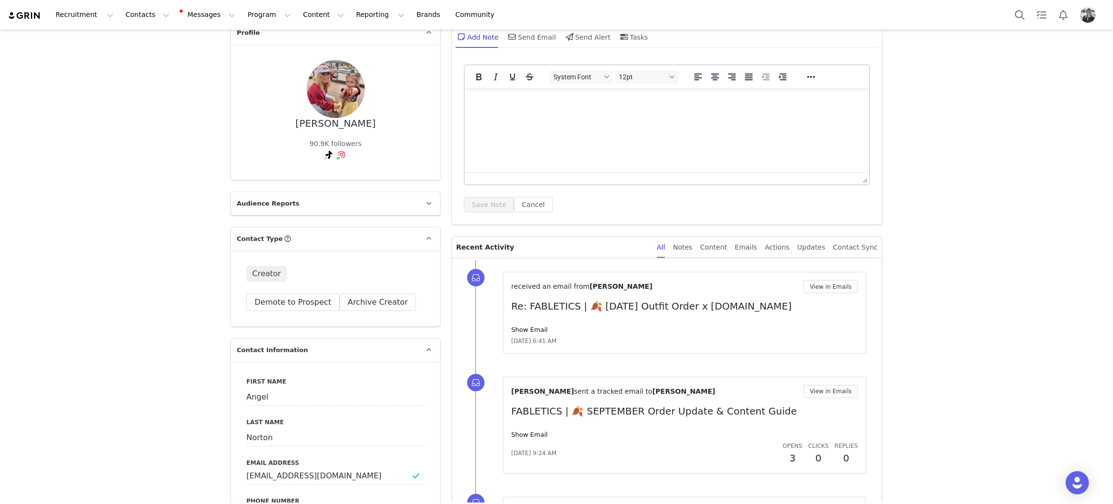
scroll to position [0, 0]
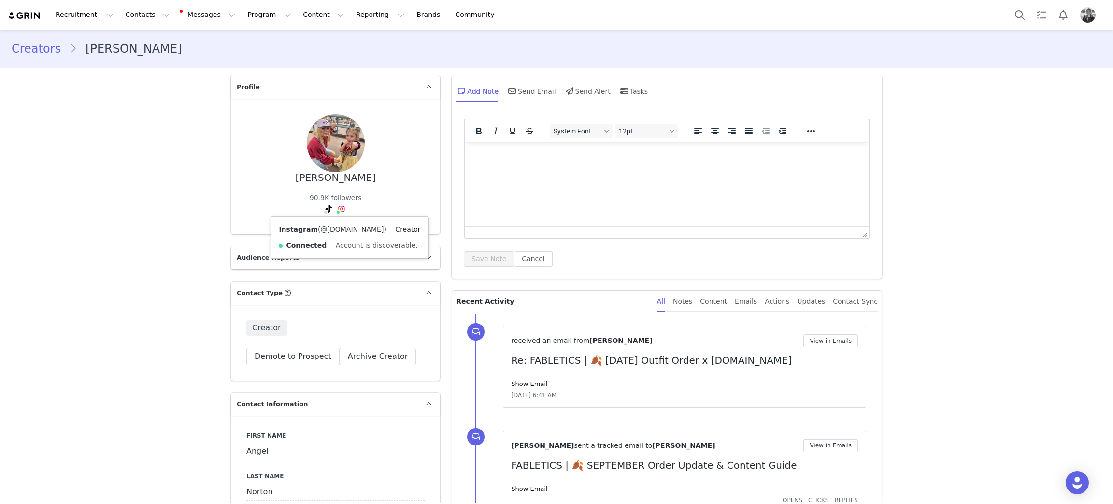
click at [332, 225] on link "@[DOMAIN_NAME]" at bounding box center [351, 229] width 63 height 8
click at [323, 204] on span at bounding box center [329, 209] width 12 height 12
click at [303, 226] on link "@taylornlam" at bounding box center [303, 229] width 43 height 8
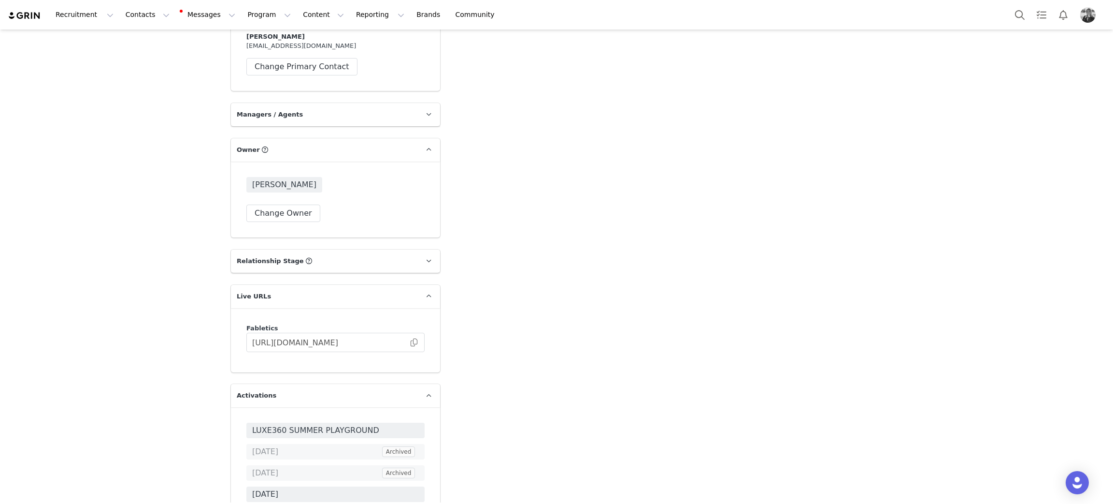
scroll to position [3044, 0]
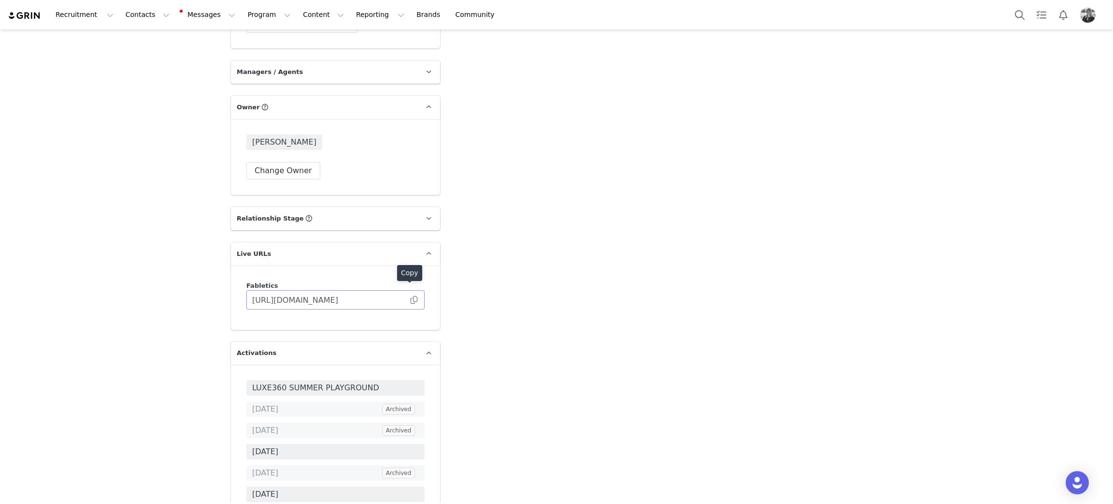
click at [409, 300] on span at bounding box center [414, 300] width 10 height 0
click at [242, 15] on button "Program Program" at bounding box center [269, 15] width 55 height 22
click at [233, 39] on p "Activations" at bounding box center [244, 43] width 37 height 10
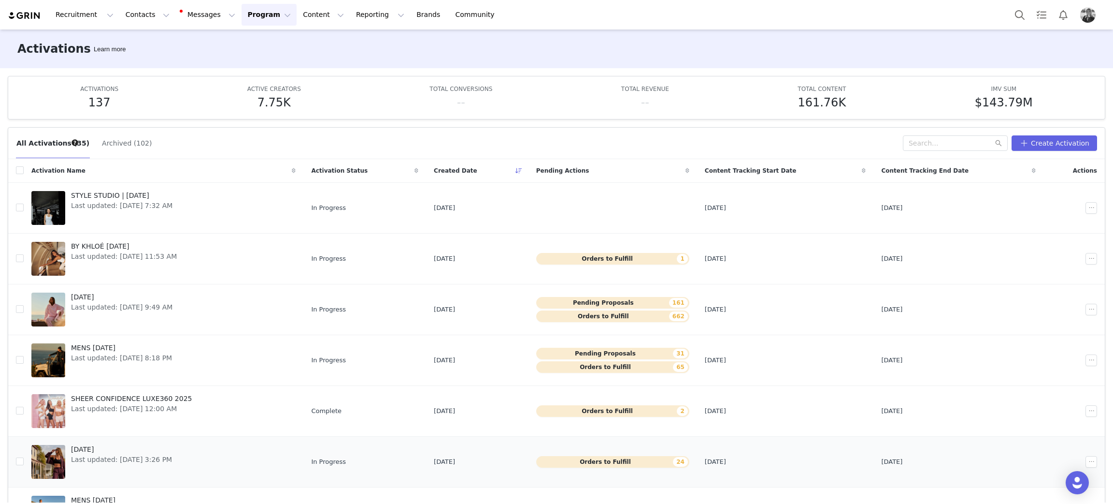
click at [98, 446] on span "[DATE]" at bounding box center [121, 449] width 101 height 10
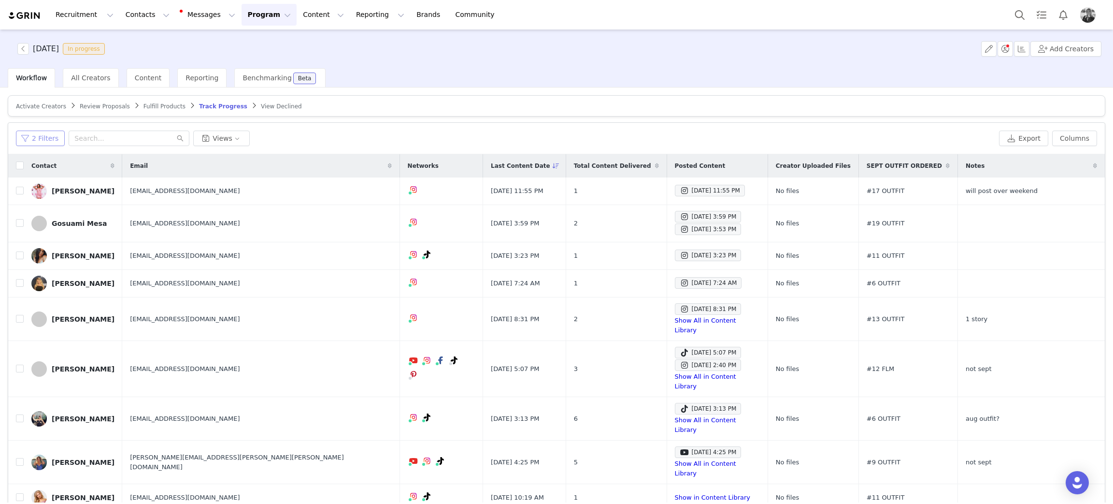
click at [44, 133] on button "2 Filters" at bounding box center [40, 137] width 49 height 15
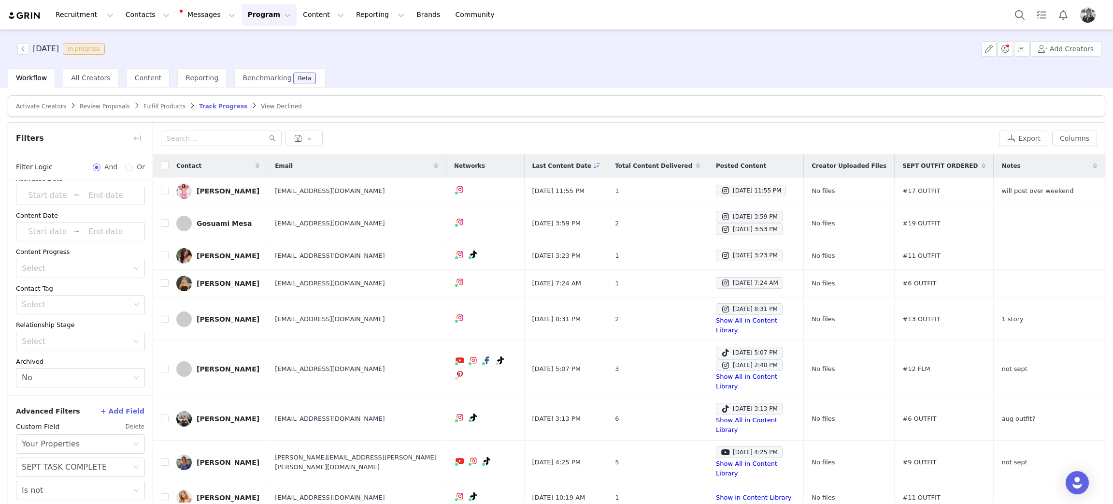
scroll to position [40, 0]
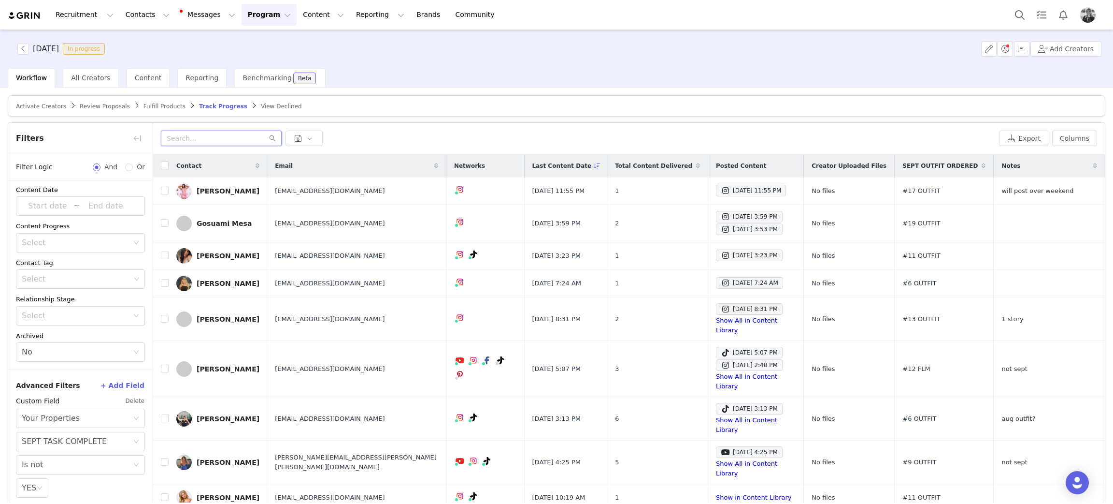
click at [208, 140] on input "text" at bounding box center [221, 137] width 121 height 15
type input "angel"
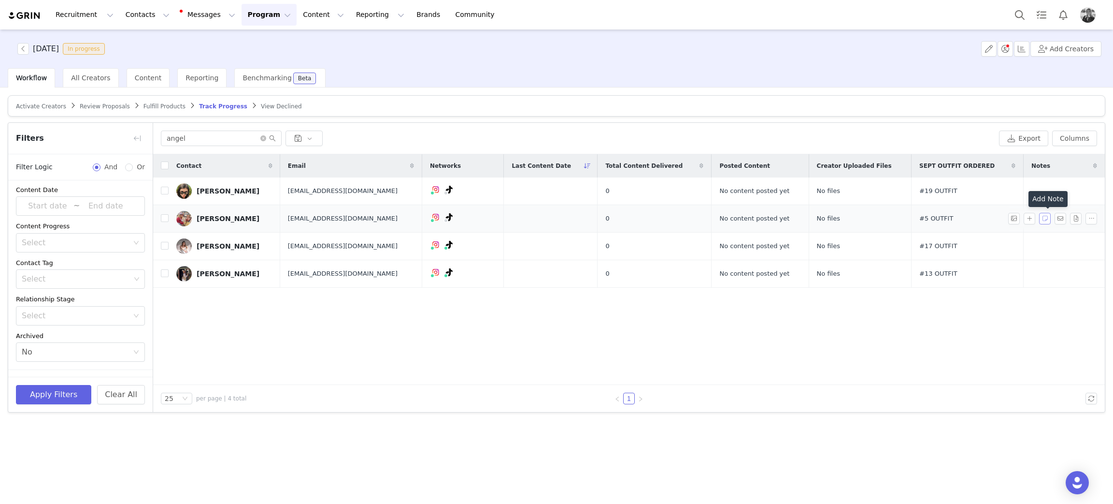
click at [1043, 219] on button "button" at bounding box center [1045, 219] width 12 height 12
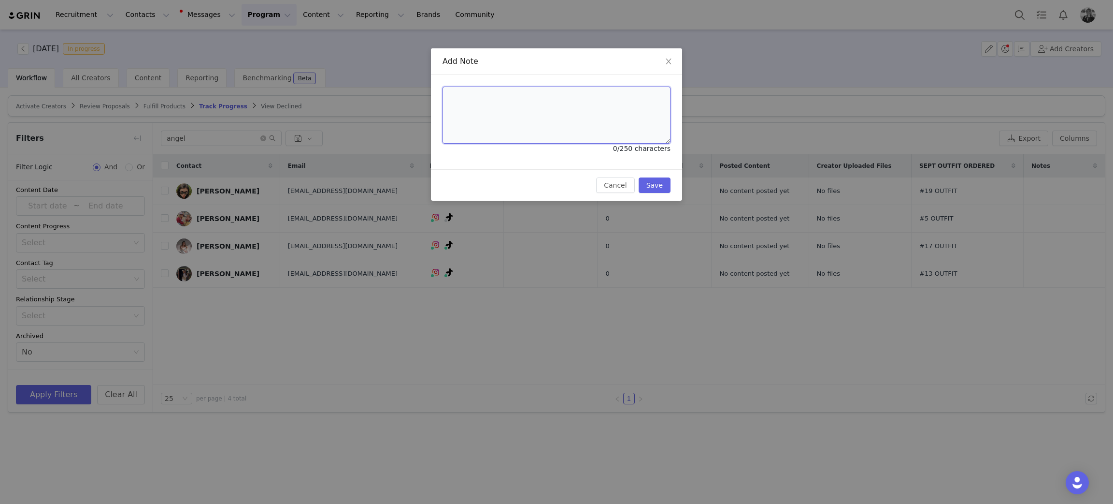
click at [522, 100] on textarea at bounding box center [557, 115] width 228 height 57
type textarea "asked her to update connection"
click at [651, 185] on button "Save" at bounding box center [655, 184] width 32 height 15
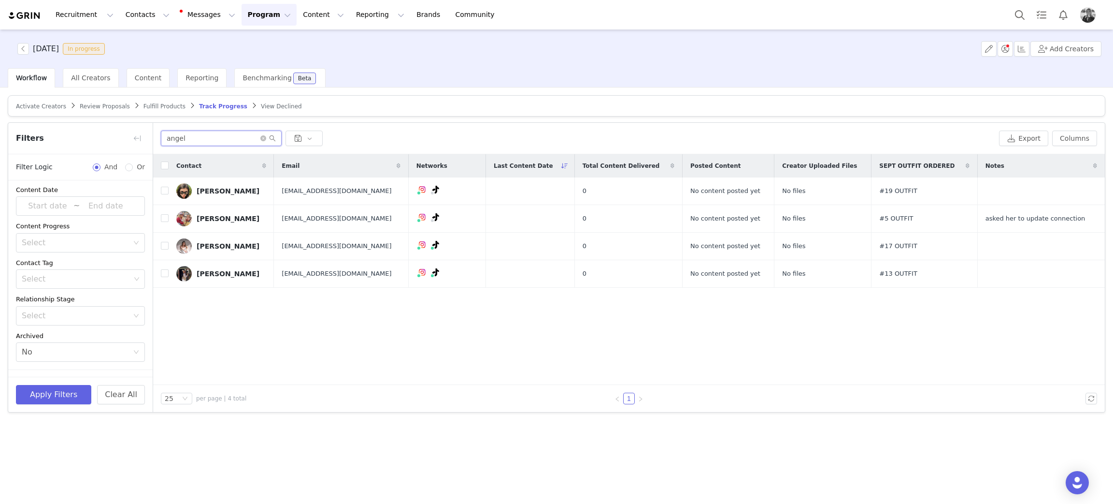
drag, startPoint x: 196, startPoint y: 142, endPoint x: 79, endPoint y: 137, distance: 116.6
click at [80, 136] on article "Filters Filter Logic And Or Activated Date ~ Content Date ~ Content Progress Se…" at bounding box center [557, 267] width 1098 height 290
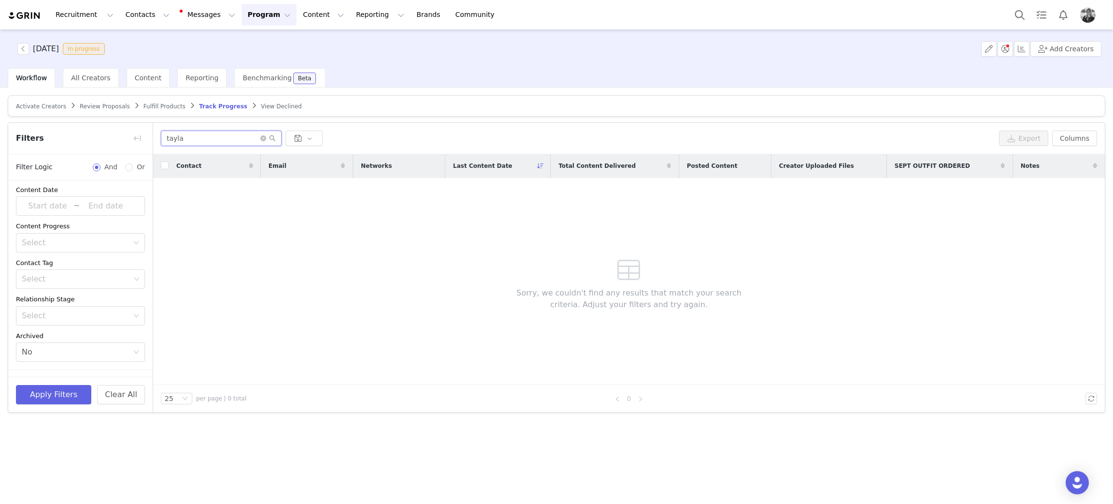
drag, startPoint x: 228, startPoint y: 142, endPoint x: 119, endPoint y: 139, distance: 108.3
click at [93, 131] on article "Filters Filter Logic And Or Activated Date ~ Content Date ~ Content Progress Se…" at bounding box center [557, 267] width 1098 height 290
type input "norton"
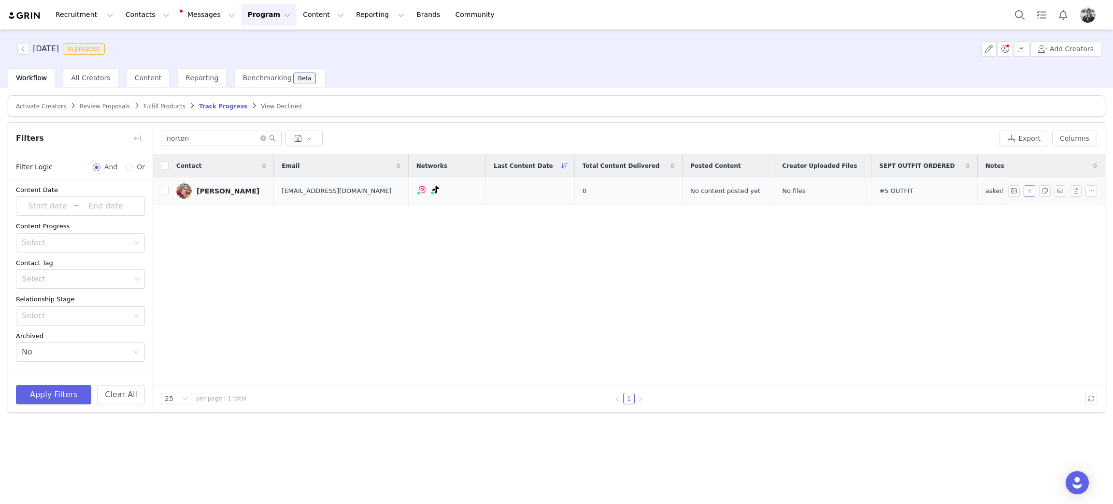
click at [1034, 188] on button "button" at bounding box center [1030, 191] width 12 height 12
click at [959, 213] on input "text" at bounding box center [949, 210] width 136 height 15
paste input "[URL][DOMAIN_NAME]"
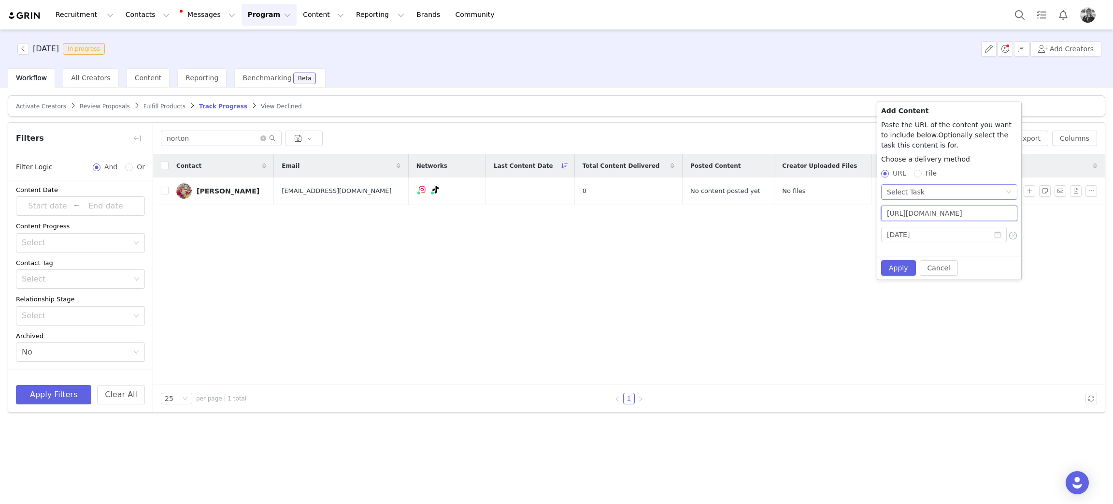
type input "[URL][DOMAIN_NAME]"
click at [902, 196] on div "Select Task" at bounding box center [906, 192] width 38 height 14
click at [901, 229] on li "No Task" at bounding box center [949, 226] width 136 height 15
click at [895, 272] on button "Apply" at bounding box center [898, 267] width 35 height 15
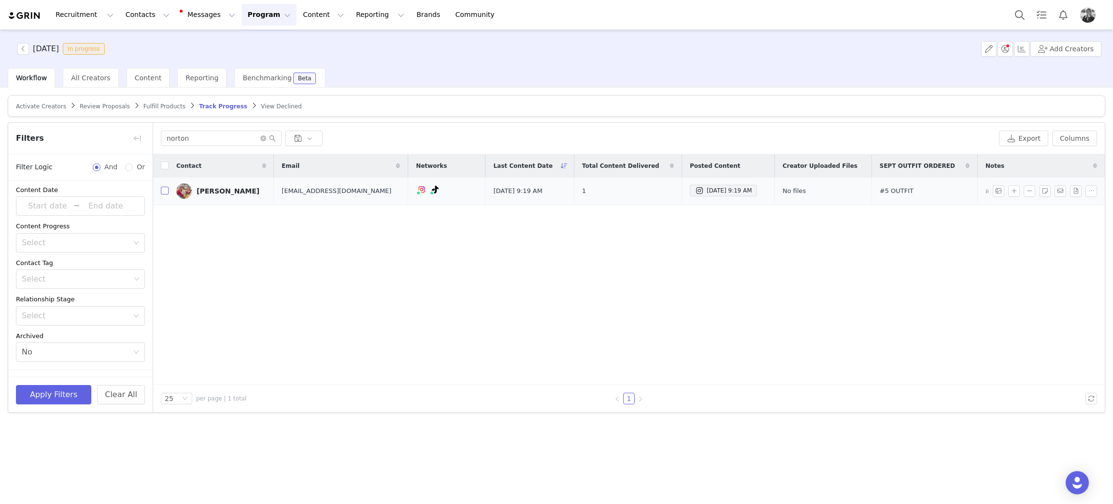
click at [165, 191] on input "checkbox" at bounding box center [165, 191] width 8 height 8
checkbox input "true"
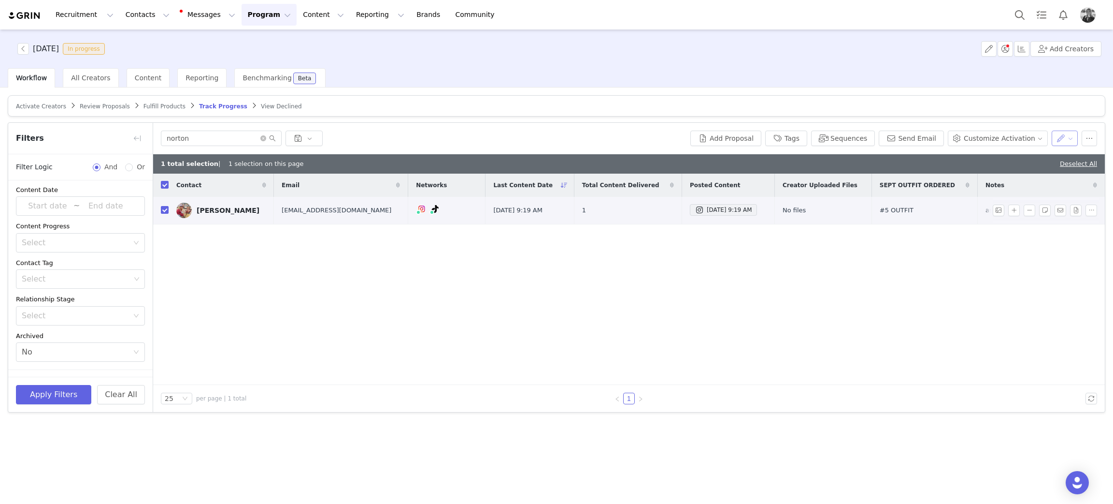
drag, startPoint x: 1075, startPoint y: 136, endPoint x: 1068, endPoint y: 143, distance: 9.6
click at [1074, 138] on button "button" at bounding box center [1065, 137] width 27 height 15
click at [1053, 171] on span "Set Custom Property" at bounding box center [1041, 173] width 70 height 11
click at [999, 176] on div "Choose Custom Property" at bounding box center [1012, 174] width 90 height 10
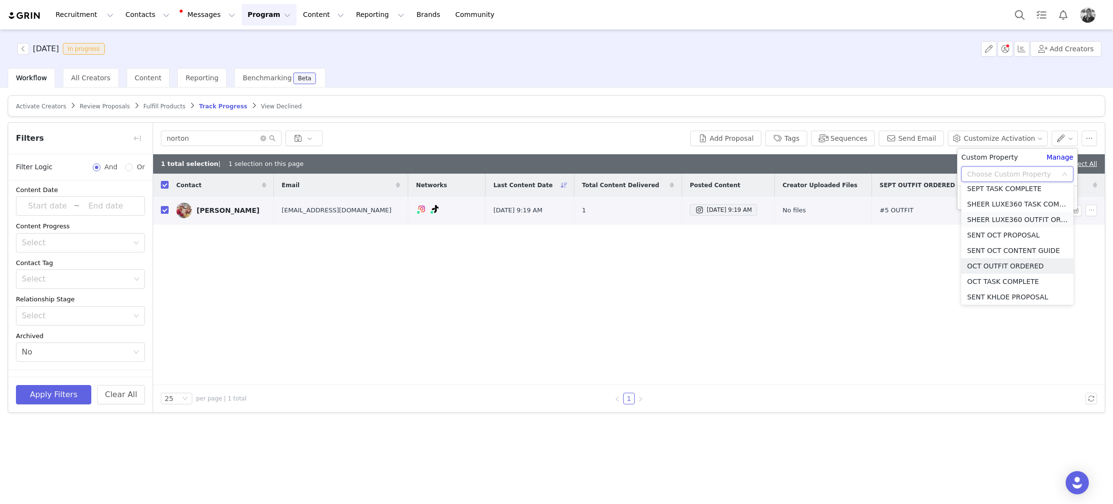
scroll to position [475, 0]
click at [997, 219] on li "SEPT TASK COMPLETE" at bounding box center [1018, 213] width 112 height 15
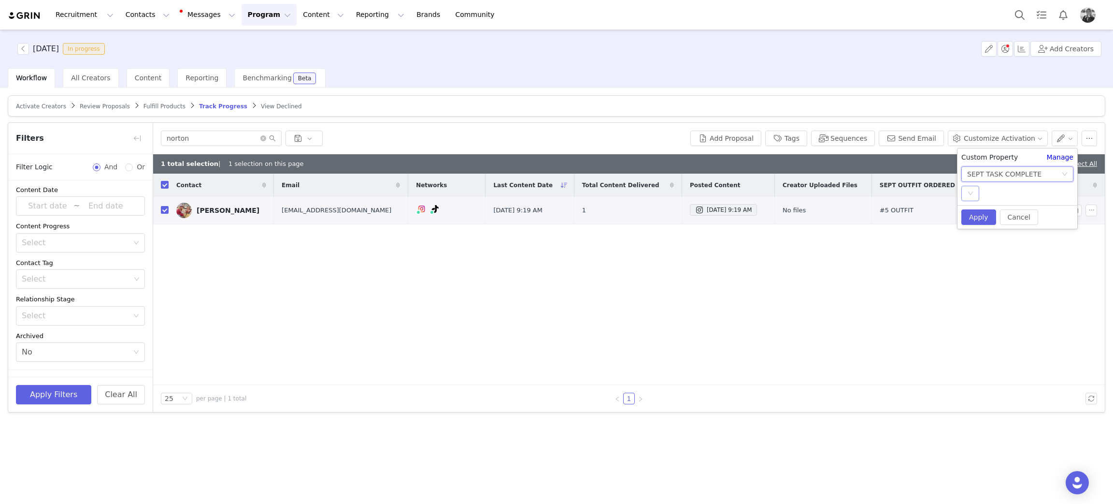
click at [972, 193] on icon "icon: down" at bounding box center [971, 193] width 6 height 6
drag, startPoint x: 977, startPoint y: 209, endPoint x: 979, endPoint y: 216, distance: 7.0
click at [978, 209] on li "YES" at bounding box center [1018, 212] width 112 height 15
drag, startPoint x: 979, startPoint y: 222, endPoint x: 1005, endPoint y: 265, distance: 50.3
click at [979, 222] on button "Apply" at bounding box center [979, 216] width 35 height 15
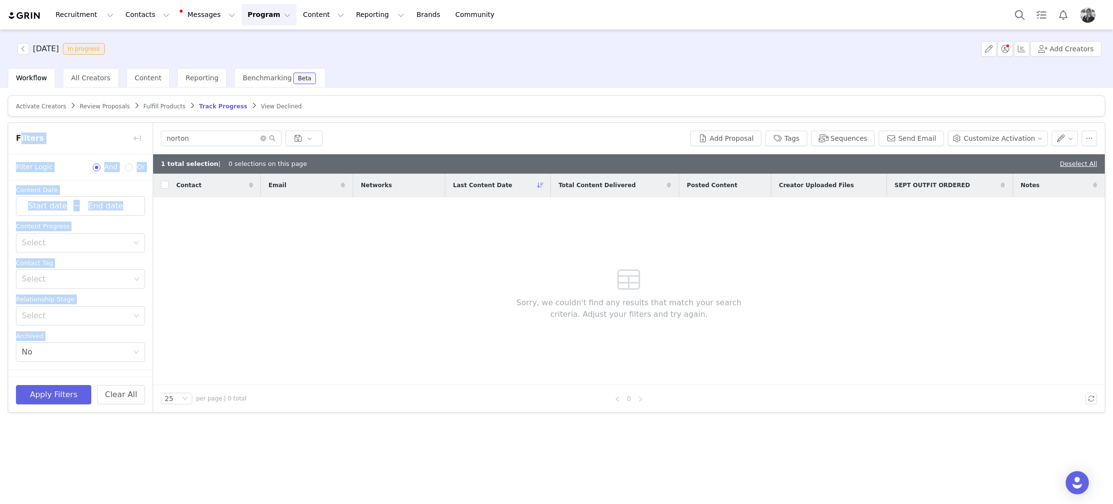
drag, startPoint x: 210, startPoint y: 130, endPoint x: 0, endPoint y: 145, distance: 210.7
click at [1, 149] on div "Activate Creators Review Proposals Fulfill Products Track Progress View Decline…" at bounding box center [556, 294] width 1113 height 415
click at [204, 136] on input "norton" at bounding box center [221, 137] width 121 height 15
drag, startPoint x: 203, startPoint y: 140, endPoint x: 56, endPoint y: 134, distance: 148.0
click at [71, 136] on article "Filters Filter Logic And Or Activated Date ~ Content Date ~ Content Progress Se…" at bounding box center [557, 267] width 1098 height 290
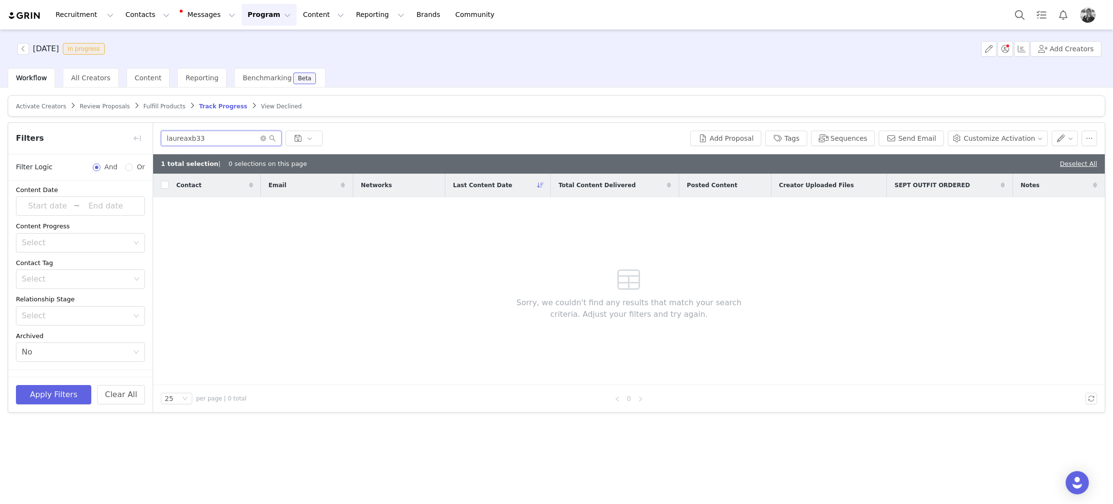
click at [181, 136] on input "laureaxb33" at bounding box center [221, 137] width 121 height 15
drag, startPoint x: 213, startPoint y: 135, endPoint x: 10, endPoint y: 109, distance: 205.2
click at [0, 124] on div "Activate Creators Review Proposals Fulfill Products Track Progress View Decline…" at bounding box center [556, 294] width 1113 height 415
click at [1069, 166] on link "Deselect All" at bounding box center [1078, 163] width 37 height 7
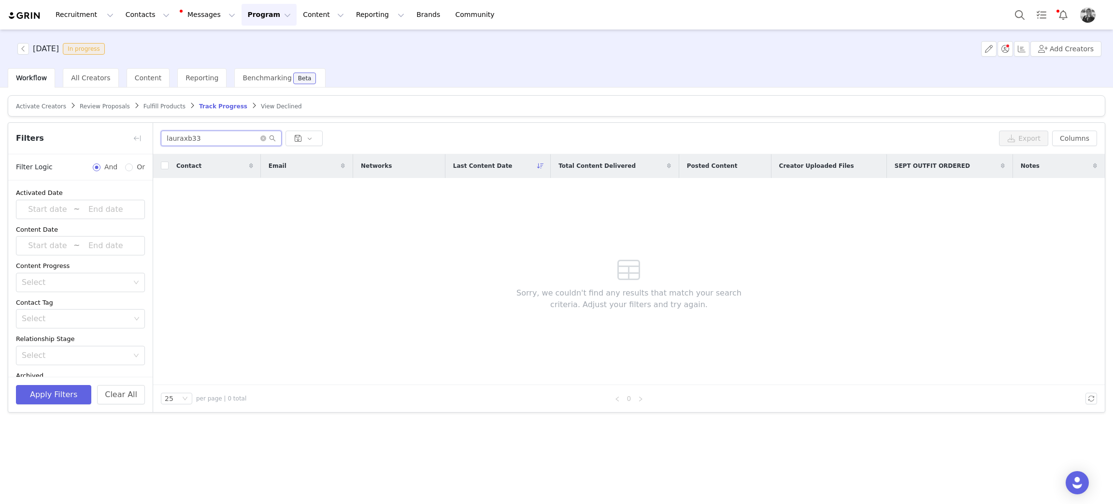
drag, startPoint x: 220, startPoint y: 135, endPoint x: 0, endPoint y: 121, distance: 220.3
click at [0, 121] on div "Activate Creators Review Proposals Fulfill Products Track Progress View Decline…" at bounding box center [556, 294] width 1113 height 415
click at [69, 341] on div "Select Is not" at bounding box center [77, 336] width 111 height 18
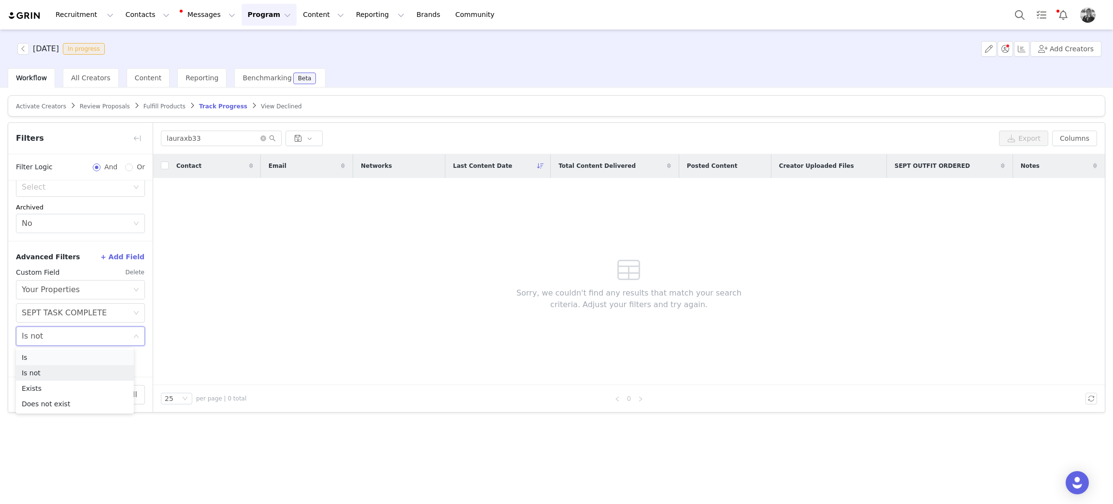
click at [56, 360] on li "Is" at bounding box center [75, 356] width 118 height 15
click at [42, 399] on button "Apply Filters" at bounding box center [53, 394] width 75 height 19
click at [39, 341] on div "Select Is" at bounding box center [77, 336] width 111 height 18
click at [41, 368] on li "Is not" at bounding box center [75, 372] width 118 height 15
click at [37, 394] on button "Apply Filters" at bounding box center [53, 394] width 75 height 19
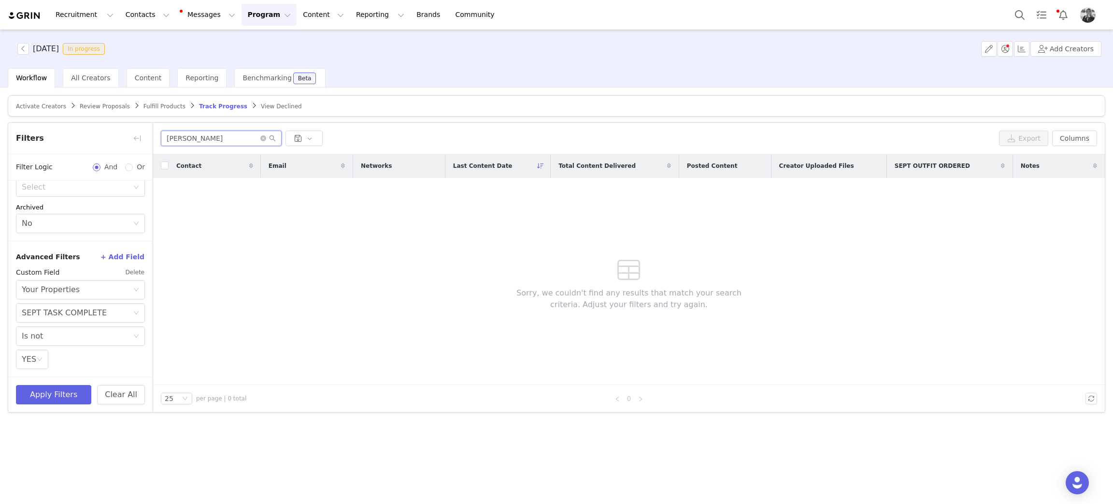
type input "morais"
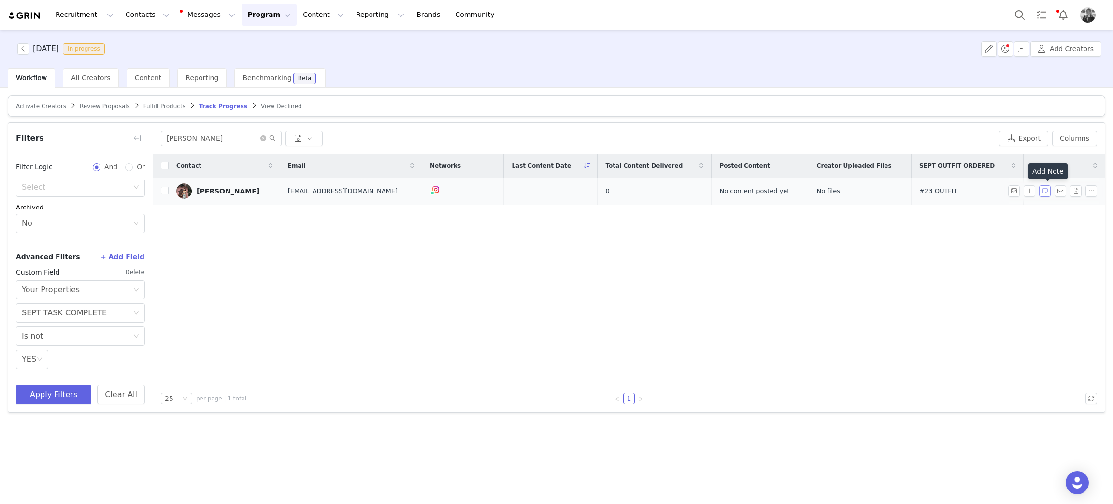
click at [1041, 196] on button "button" at bounding box center [1045, 191] width 12 height 12
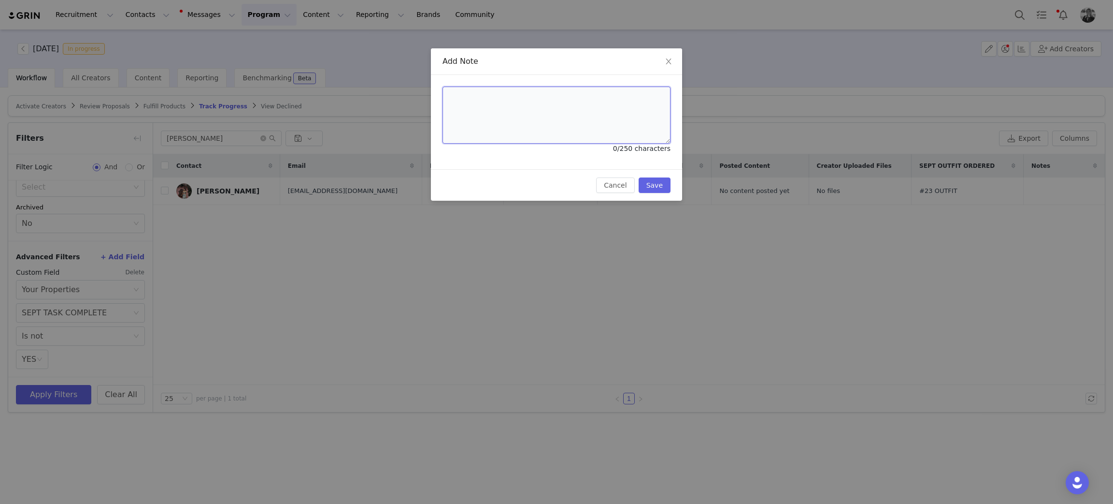
click at [570, 103] on textarea at bounding box center [557, 115] width 228 height 57
type textarea "Posting tomororw 10/2"
drag, startPoint x: 663, startPoint y: 190, endPoint x: 674, endPoint y: 189, distance: 11.1
click at [663, 189] on button "Save" at bounding box center [655, 184] width 32 height 15
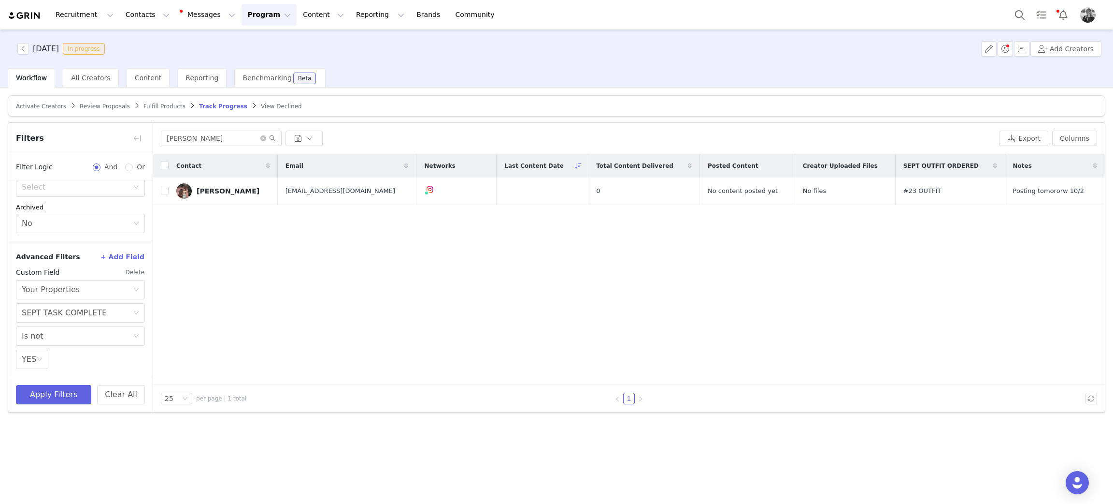
click at [242, 12] on button "Program Program" at bounding box center [269, 15] width 55 height 22
click at [230, 40] on p "Activations" at bounding box center [244, 43] width 37 height 10
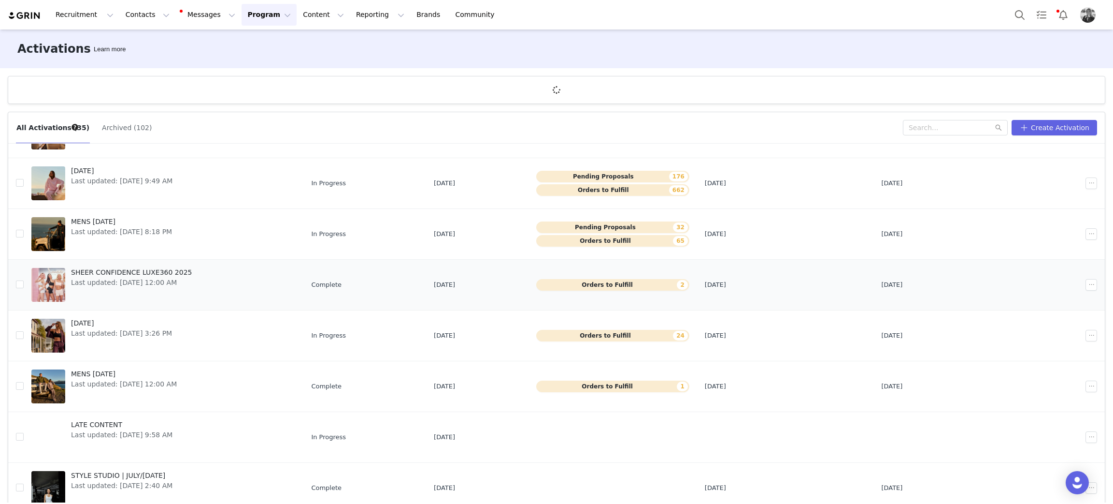
scroll to position [145, 0]
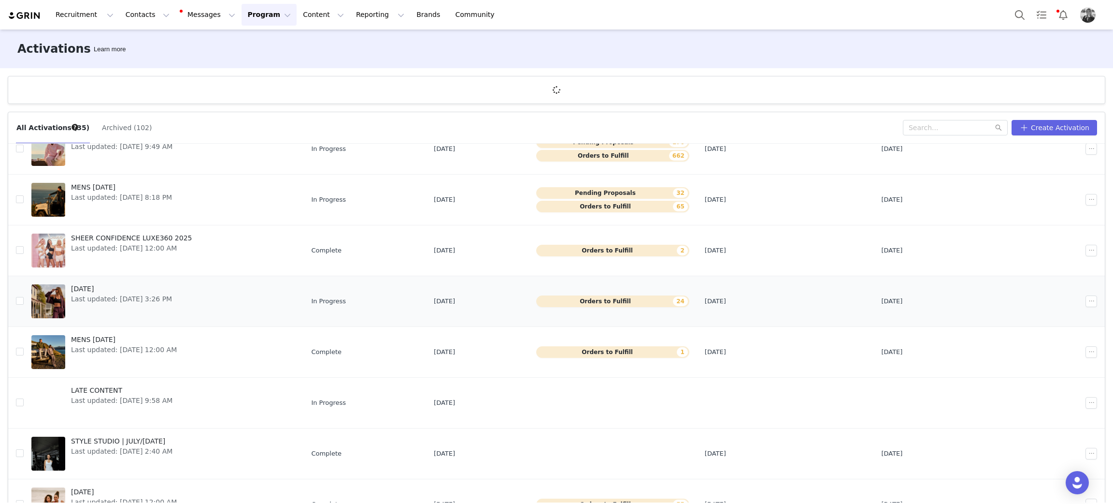
click at [112, 286] on span "SEPTEMBER 2025" at bounding box center [121, 289] width 101 height 10
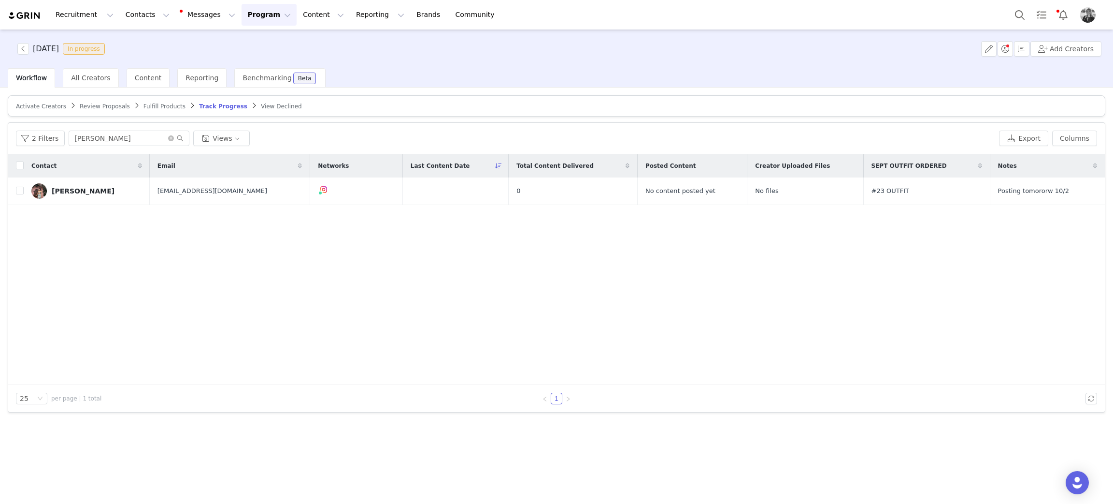
click at [251, 291] on div "Contact Email Networks Last Content Date Total Content Delivered Posted Content…" at bounding box center [556, 269] width 1097 height 231
click at [266, 20] on button "Program Program" at bounding box center [269, 15] width 55 height 22
click at [251, 42] on p "Activations" at bounding box center [244, 43] width 37 height 10
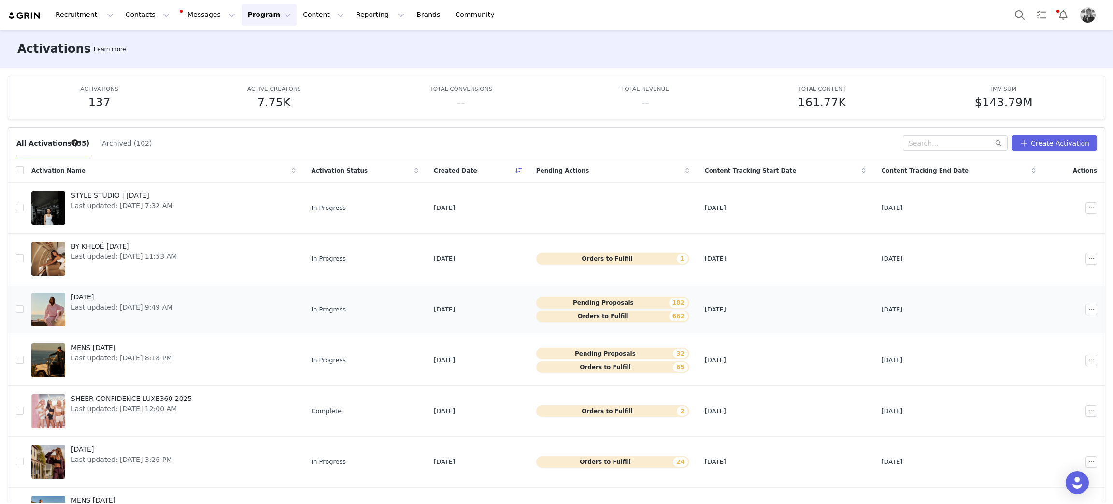
click at [123, 294] on span "[DATE]" at bounding box center [121, 297] width 101 height 10
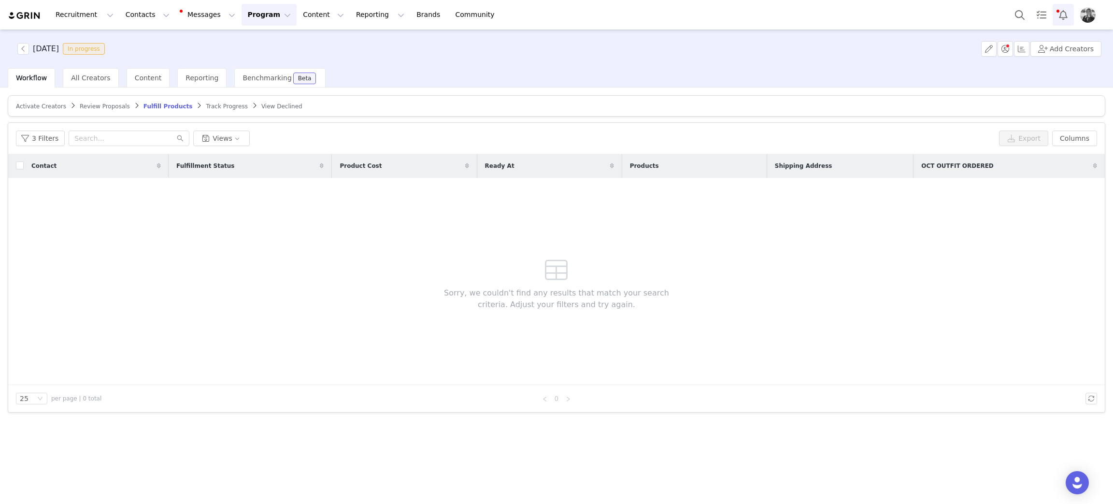
click at [1059, 16] on button "Notifications" at bounding box center [1063, 15] width 21 height 22
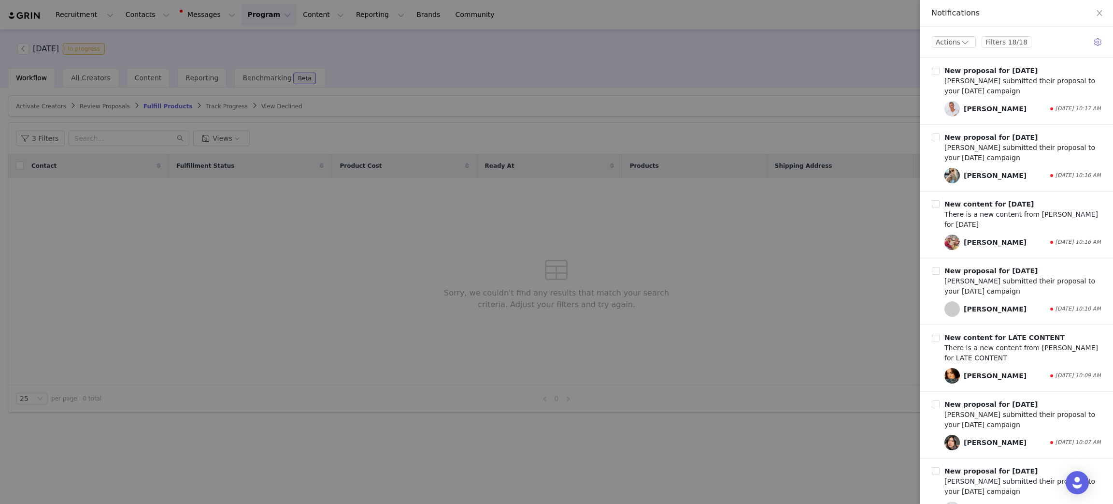
click at [557, 121] on div at bounding box center [556, 252] width 1113 height 504
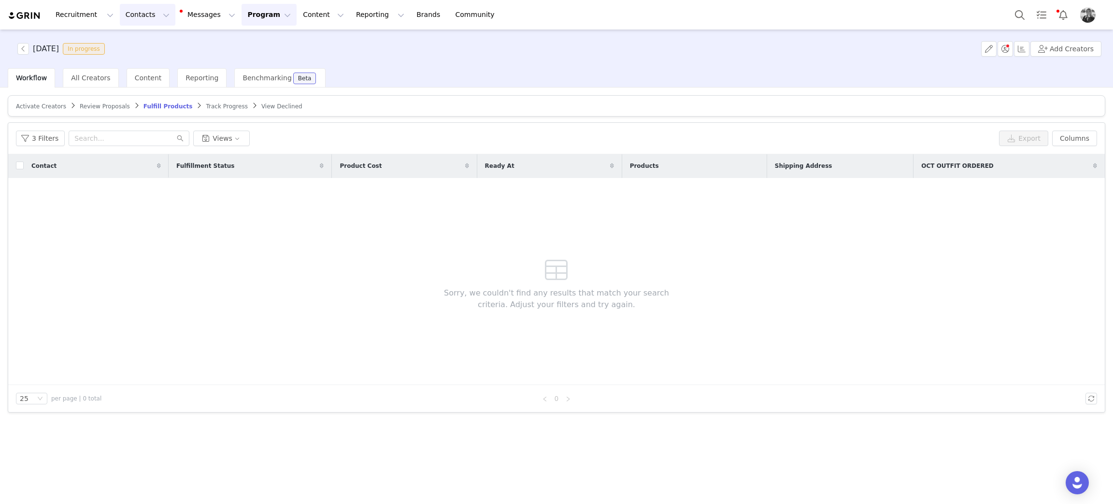
click at [125, 19] on button "Contacts Contacts" at bounding box center [148, 15] width 56 height 22
click at [126, 42] on p "Creators" at bounding box center [132, 43] width 29 height 10
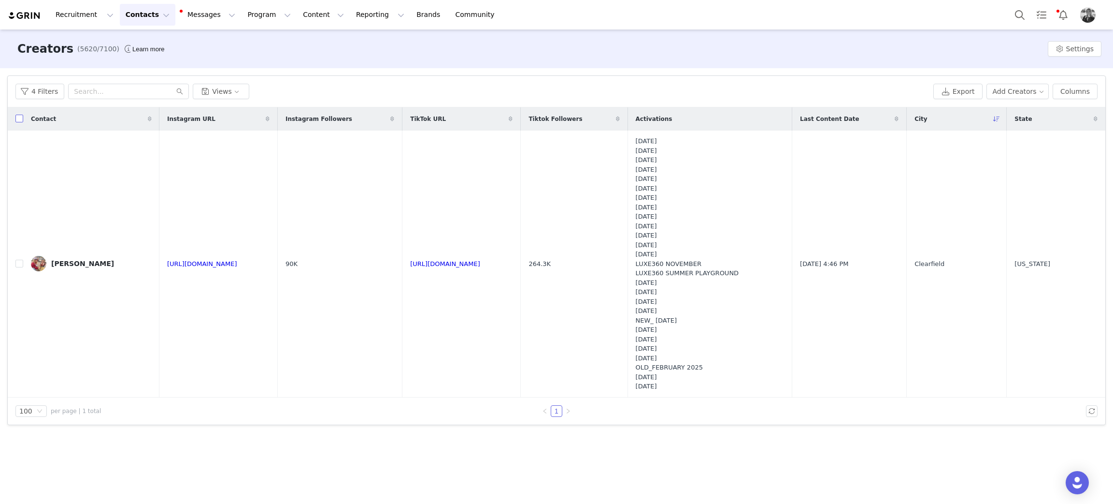
click at [16, 117] on input "checkbox" at bounding box center [19, 119] width 8 height 8
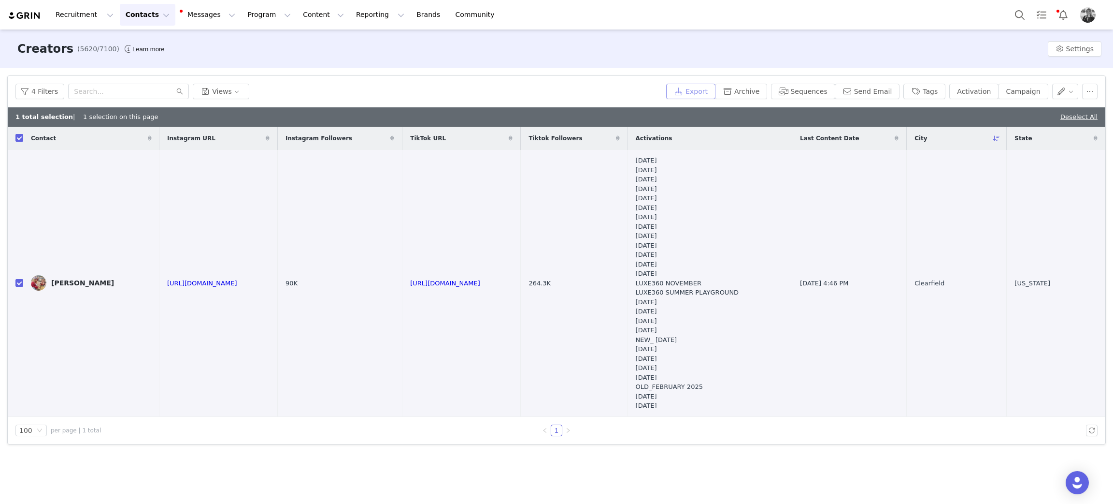
click at [716, 92] on button "Export" at bounding box center [690, 91] width 49 height 15
click at [660, 19] on link "Close" at bounding box center [669, 18] width 18 height 8
click at [437, 88] on div "4 Filters Views" at bounding box center [338, 91] width 647 height 15
click at [18, 140] on input "checkbox" at bounding box center [19, 138] width 8 height 8
checkbox input "false"
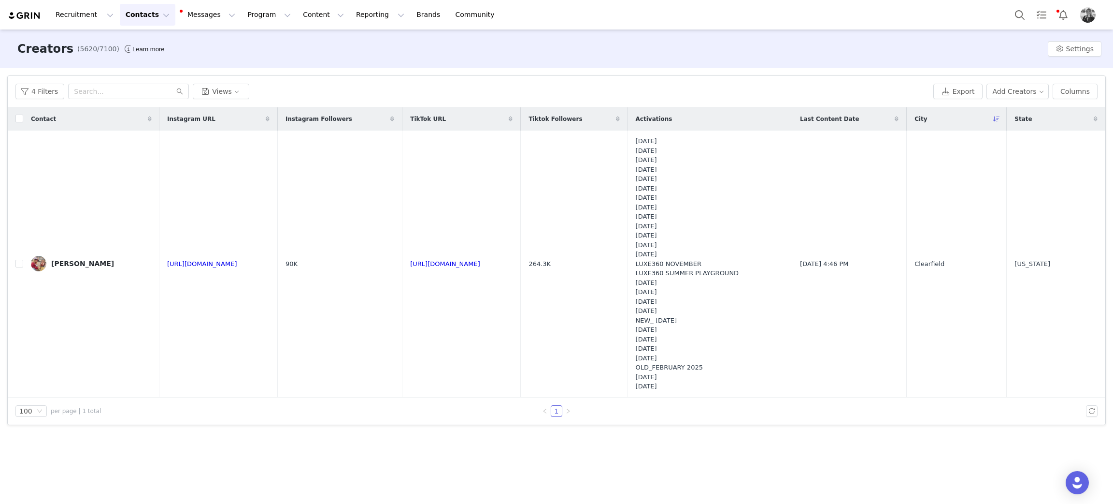
click at [749, 442] on div "Creators (5620/7100) Learn more Settings Filters Filter Logic And Or Archived S…" at bounding box center [556, 265] width 1113 height 473
click at [648, 93] on div "4 Filters Views" at bounding box center [472, 91] width 914 height 15
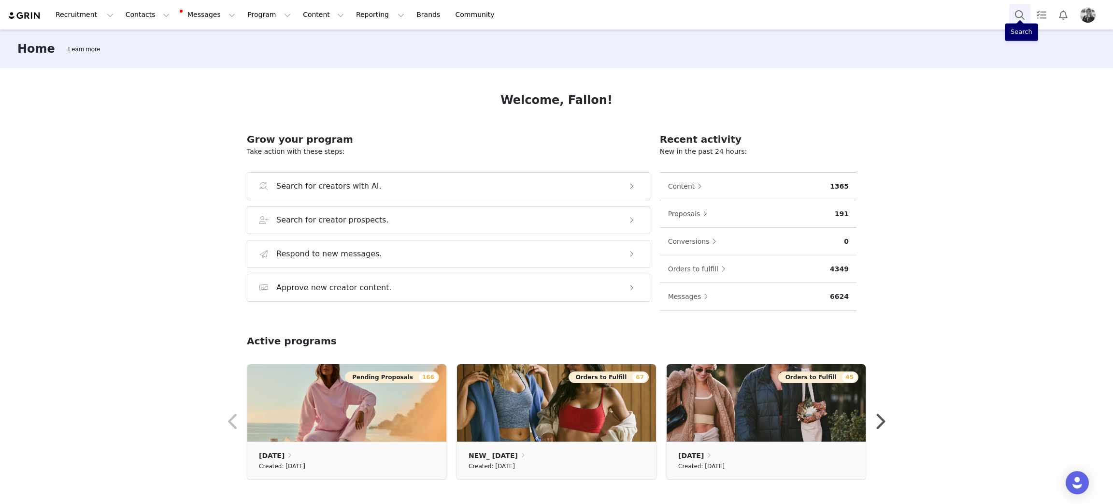
click at [1014, 18] on button "Search" at bounding box center [1019, 15] width 21 height 22
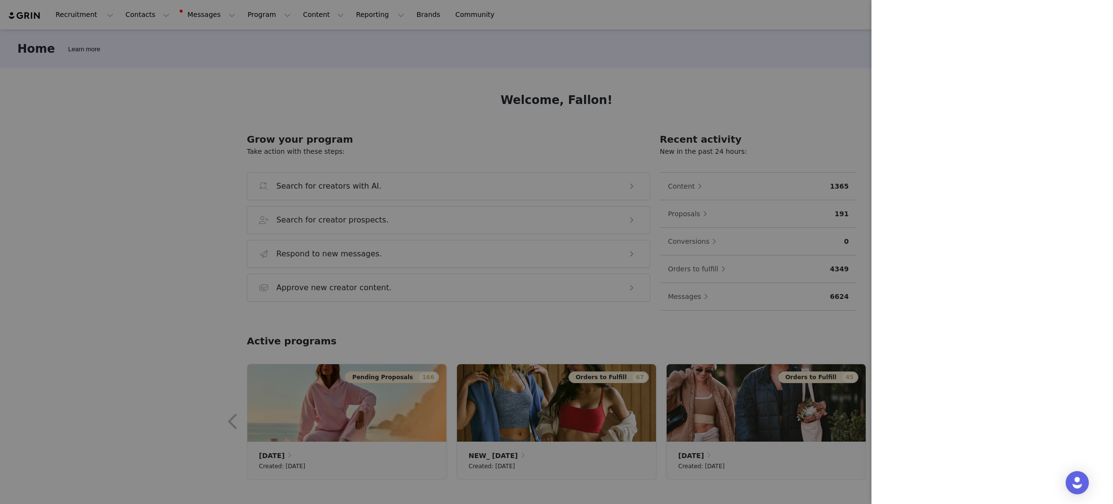
click at [231, 14] on div at bounding box center [556, 252] width 1113 height 504
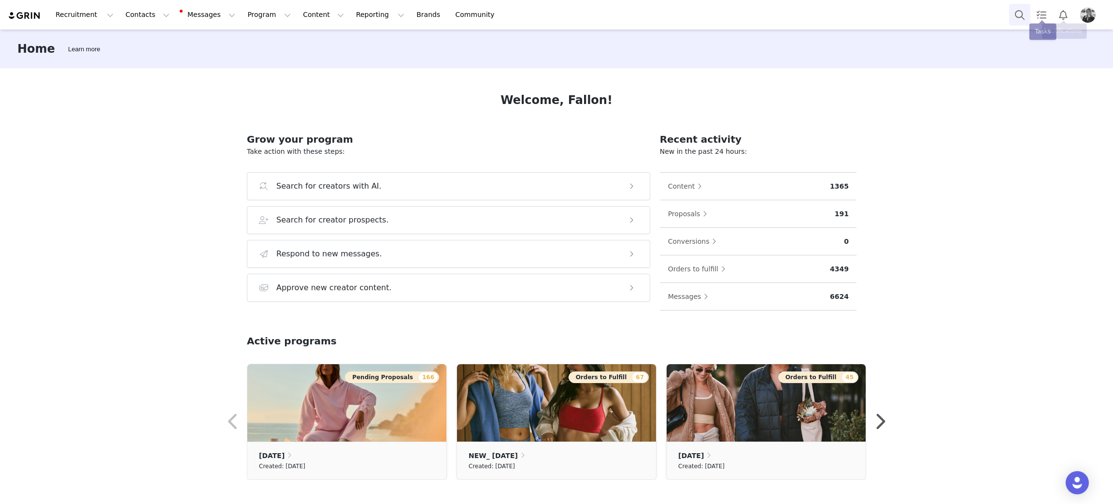
drag, startPoint x: 1008, startPoint y: 10, endPoint x: 1014, endPoint y: 12, distance: 7.0
click at [1008, 10] on div "Recruitment Recruitment Creator Search Curated Lists Landing Pages Web Extensio…" at bounding box center [556, 14] width 1113 height 29
click at [1022, 16] on button "Search" at bounding box center [1019, 15] width 21 height 22
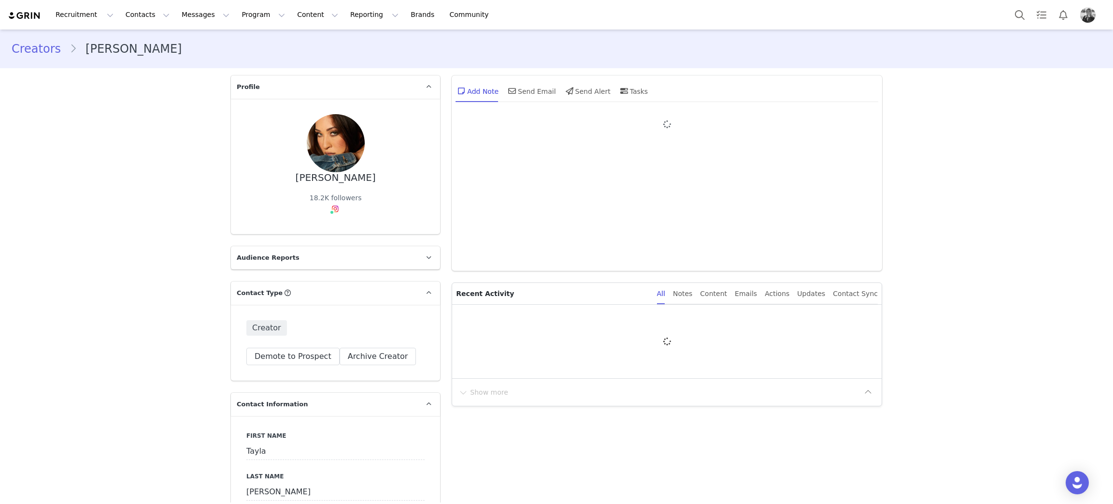
type input "+1 ([GEOGRAPHIC_DATA])"
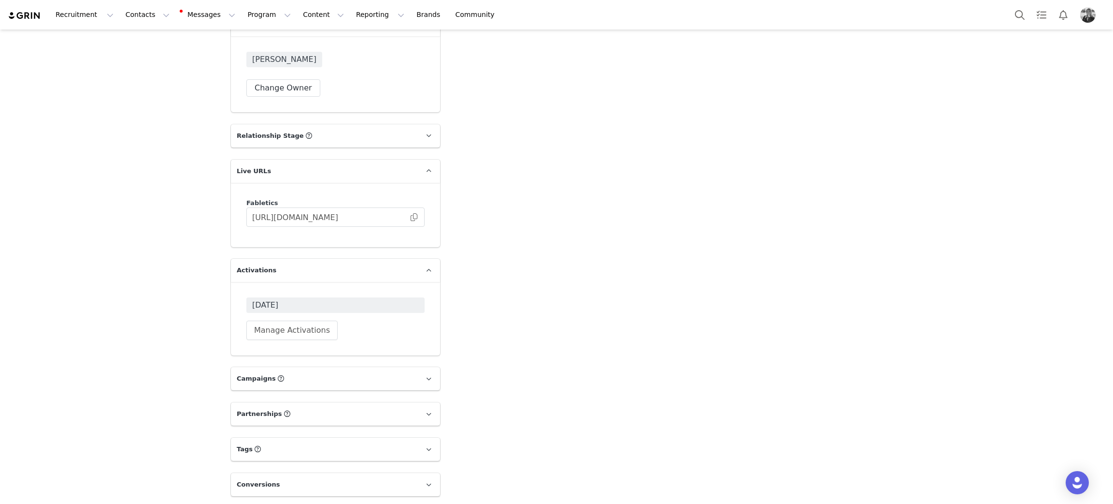
scroll to position [3138, 0]
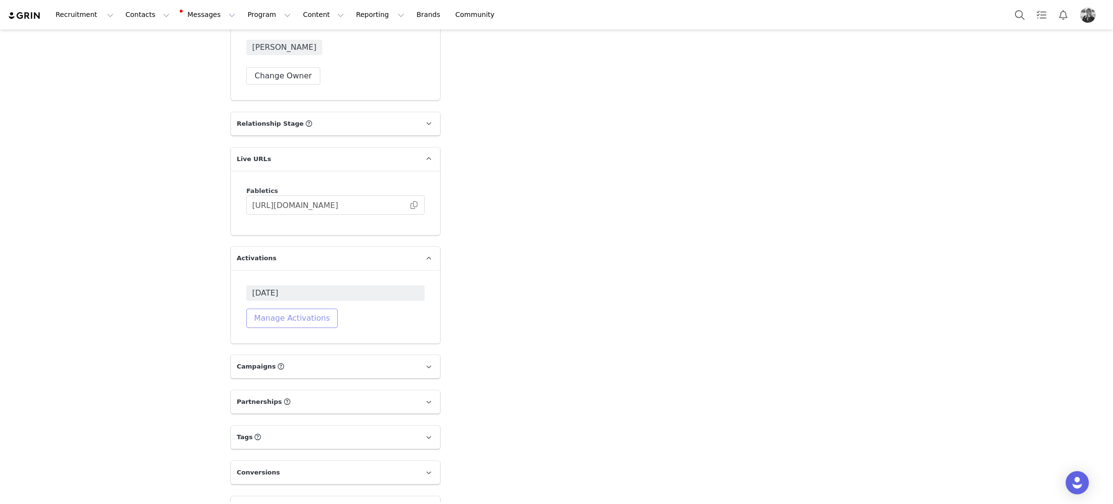
click at [271, 308] on button "Manage Activations" at bounding box center [291, 317] width 91 height 19
click at [251, 332] on div "Select Activation" at bounding box center [241, 332] width 57 height 14
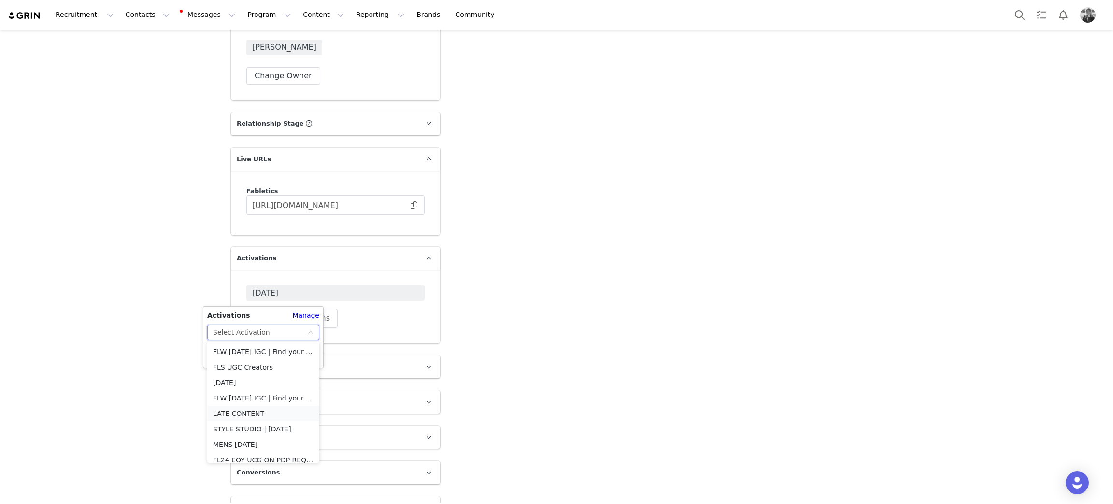
click at [233, 412] on li "LATE CONTENT" at bounding box center [263, 412] width 112 height 15
click at [221, 357] on button "Apply" at bounding box center [224, 355] width 35 height 15
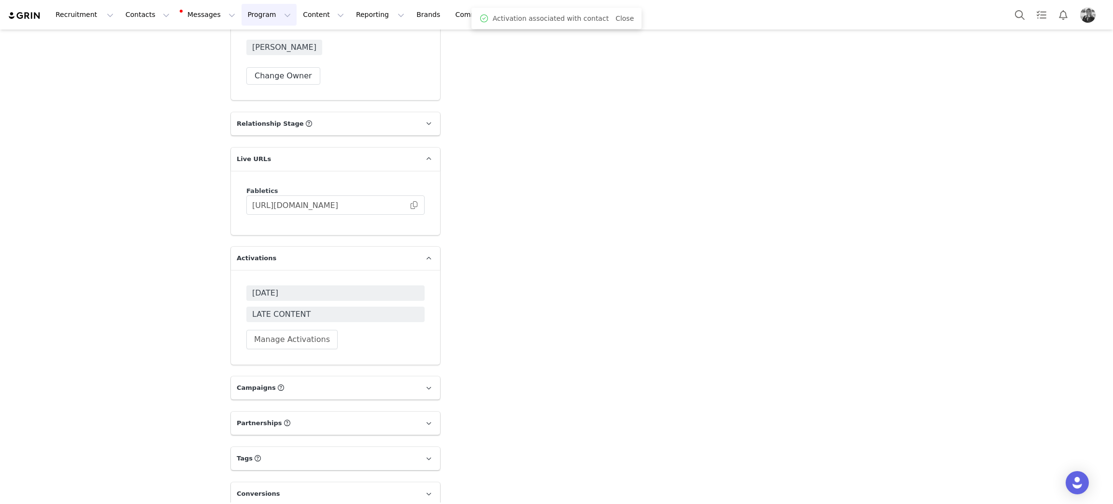
click at [242, 19] on button "Program Program" at bounding box center [269, 15] width 55 height 22
click at [237, 43] on p "Activations" at bounding box center [244, 43] width 37 height 10
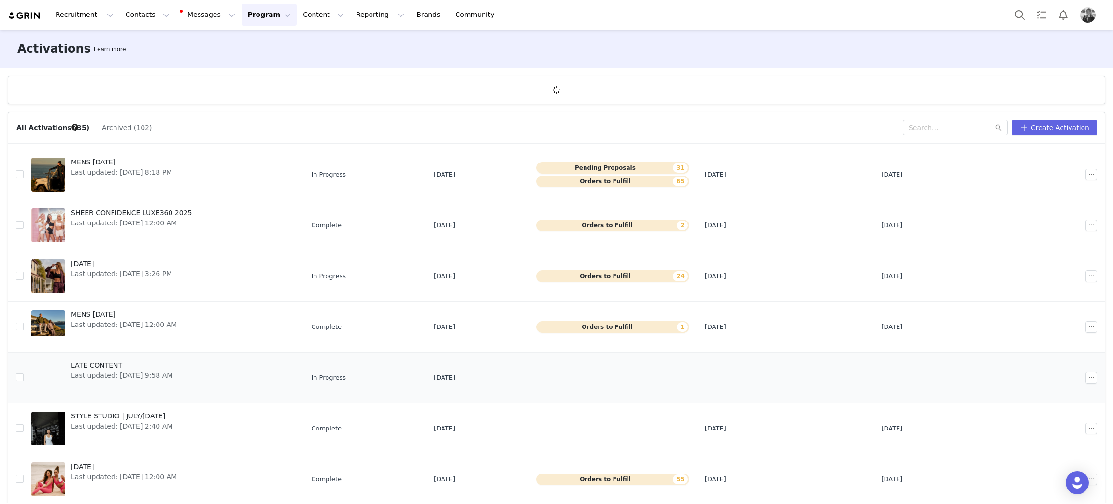
scroll to position [173, 0]
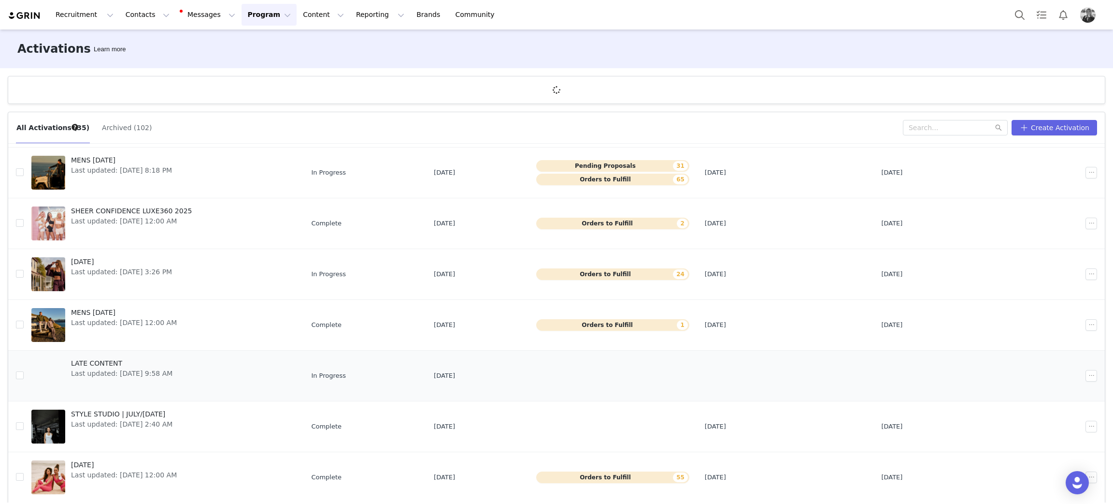
click at [99, 365] on span "LATE CONTENT" at bounding box center [121, 363] width 101 height 10
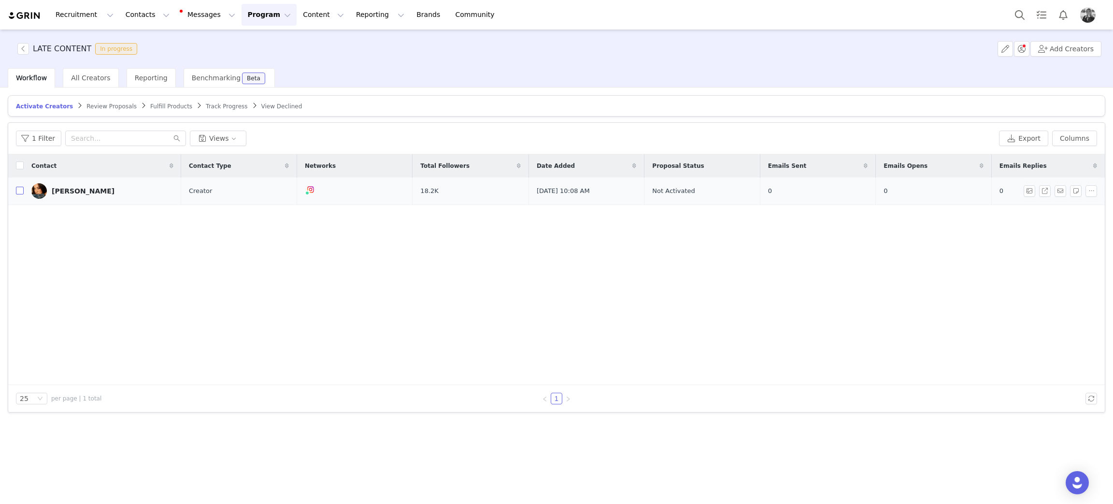
click at [19, 190] on input "checkbox" at bounding box center [20, 191] width 8 height 8
checkbox input "true"
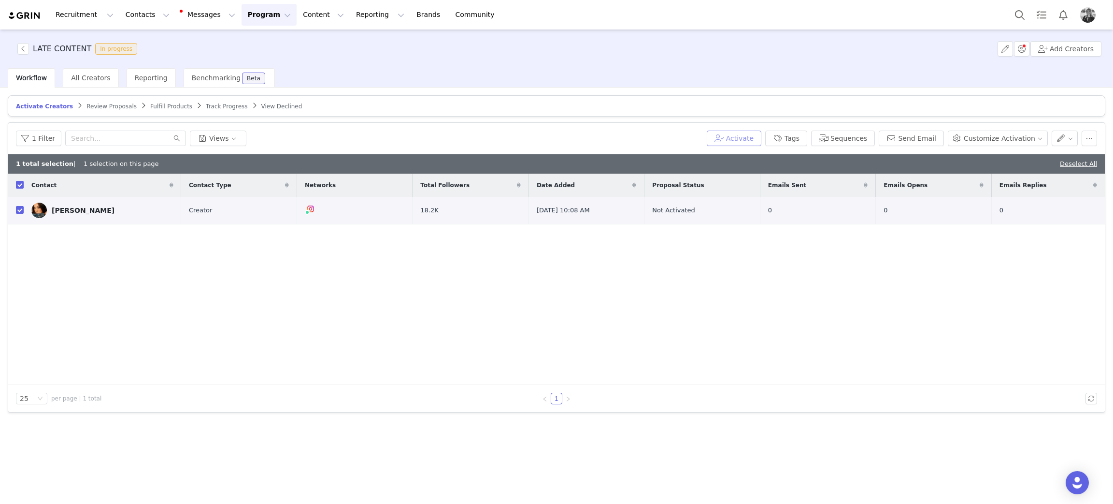
click at [758, 141] on button "Activate" at bounding box center [734, 137] width 55 height 15
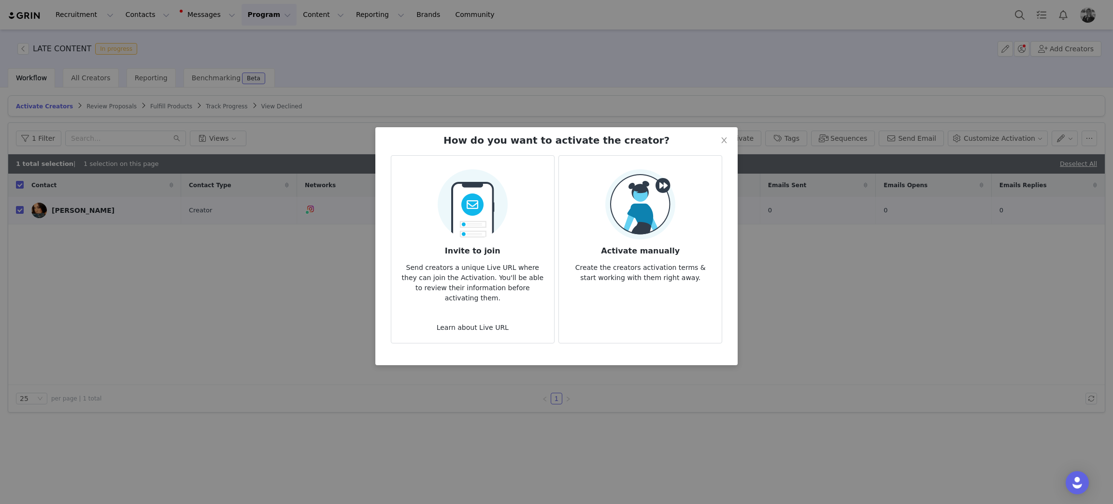
click at [650, 230] on img at bounding box center [641, 204] width 70 height 70
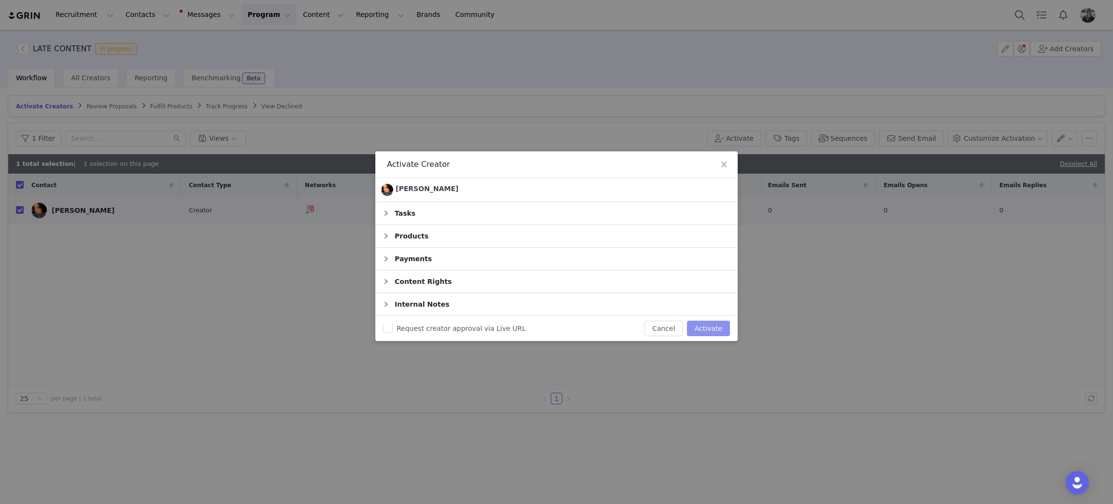
click at [714, 329] on button "Activate" at bounding box center [708, 327] width 43 height 15
checkbox input "false"
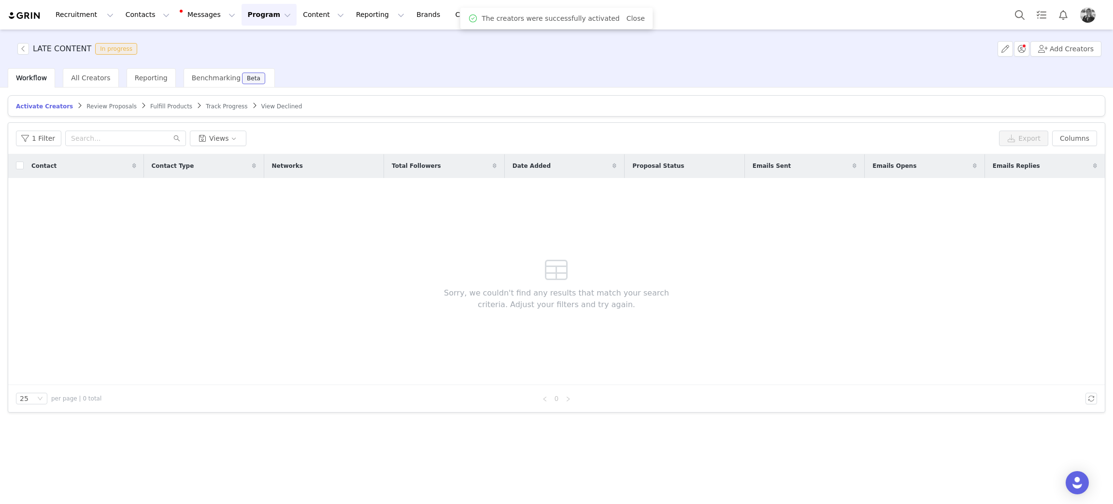
click at [206, 106] on span "Track Progress" at bounding box center [227, 106] width 42 height 7
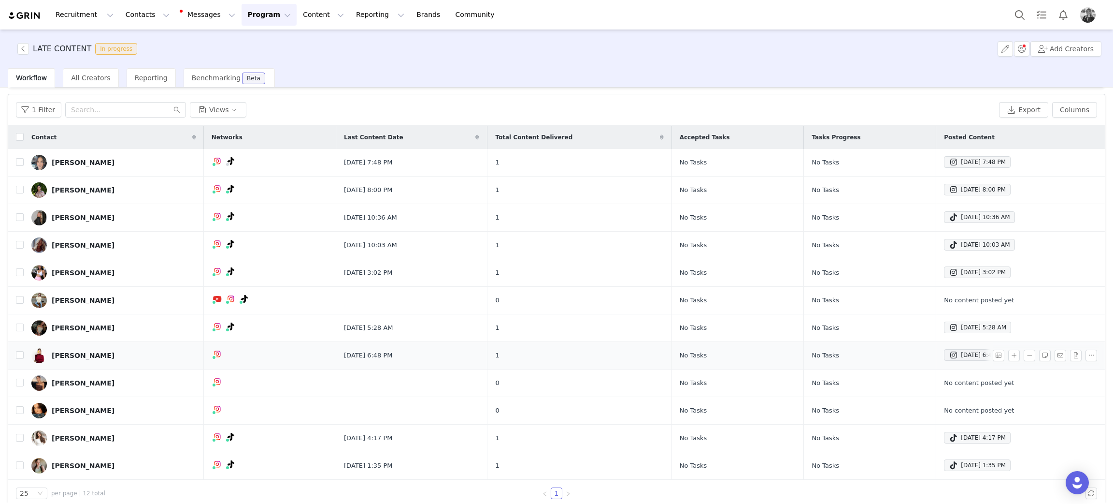
scroll to position [42, 0]
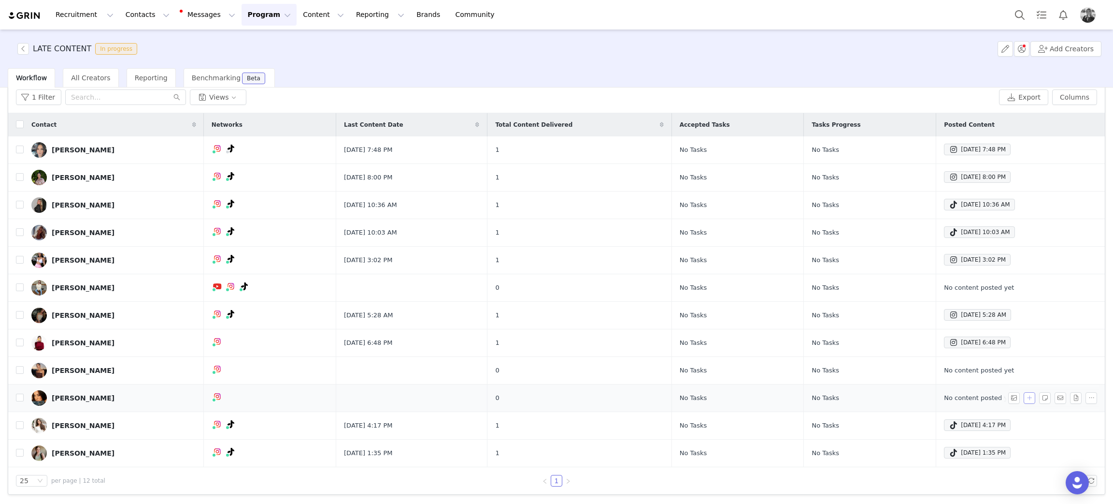
click at [1024, 399] on button "button" at bounding box center [1030, 398] width 12 height 12
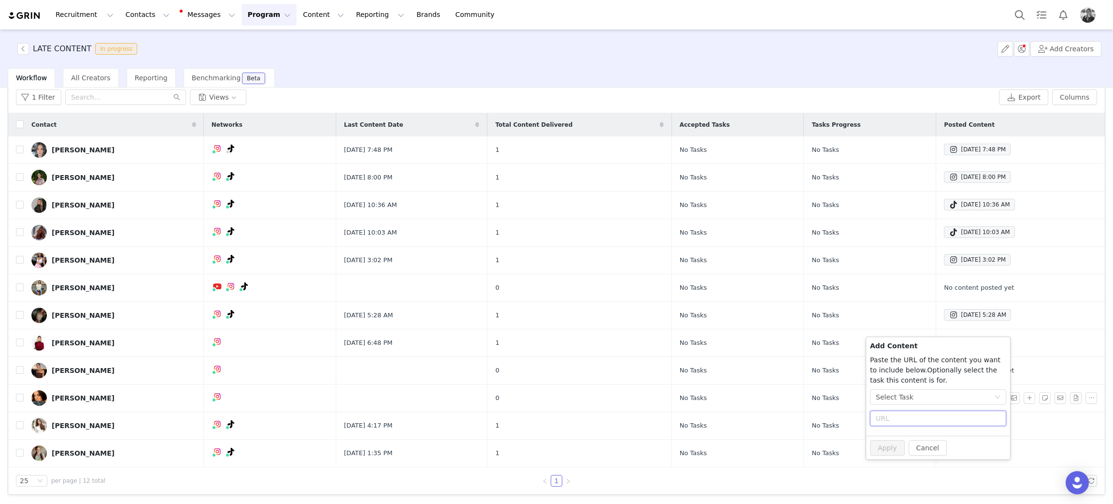
click at [896, 417] on input "text" at bounding box center [938, 417] width 136 height 15
paste input "https://www.instagram.com/p/DPPqDZ3jaGL/?img_index=3&igsh=MTJvZmE5em9lMjI2YQ%3D…"
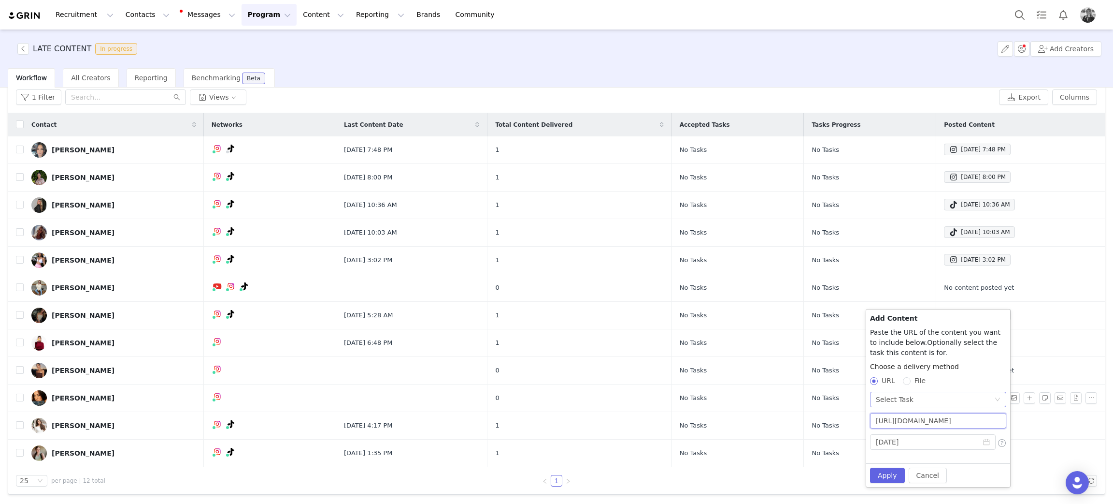
type input "https://www.instagram.com/p/DPPqDZ3jaGL/?img_index=3&igsh=MTJvZmE5em9lMjI2YQ%3D…"
click at [906, 399] on div "Select Task" at bounding box center [895, 399] width 38 height 14
drag, startPoint x: 902, startPoint y: 431, endPoint x: 879, endPoint y: 444, distance: 26.4
click at [898, 434] on li "No Task" at bounding box center [938, 433] width 136 height 15
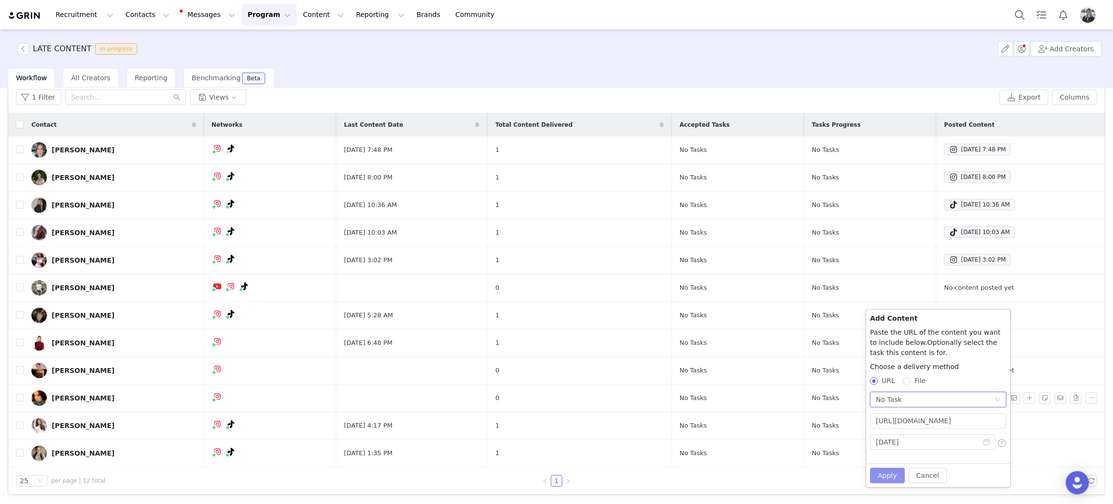
drag, startPoint x: 884, startPoint y: 465, endPoint x: 881, endPoint y: 472, distance: 6.9
click at [884, 466] on div "Cancel Apply" at bounding box center [938, 475] width 144 height 24
click at [882, 474] on button "Apply" at bounding box center [887, 474] width 35 height 15
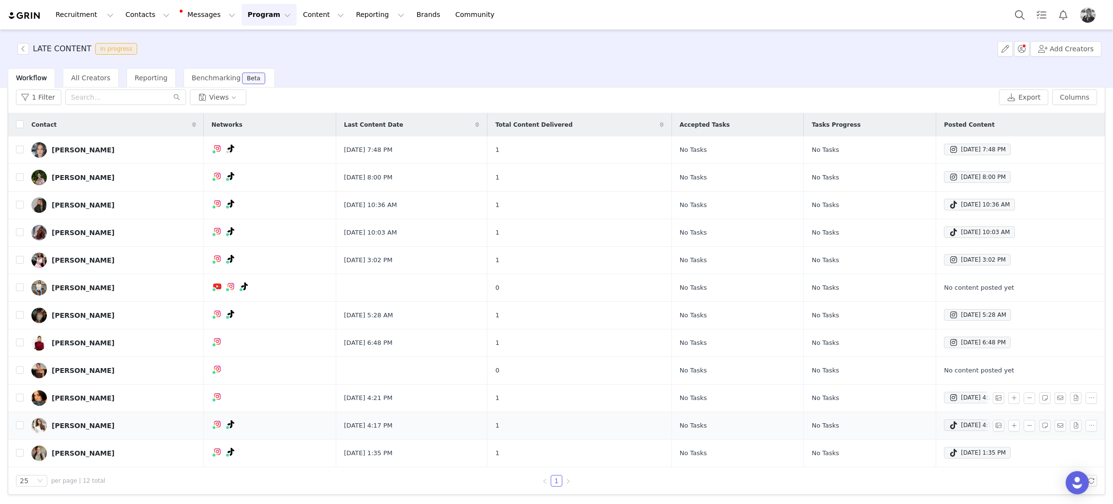
drag, startPoint x: 82, startPoint y: 402, endPoint x: 100, endPoint y: 415, distance: 22.1
click at [82, 402] on div "Tayla Fernandez" at bounding box center [83, 398] width 63 height 8
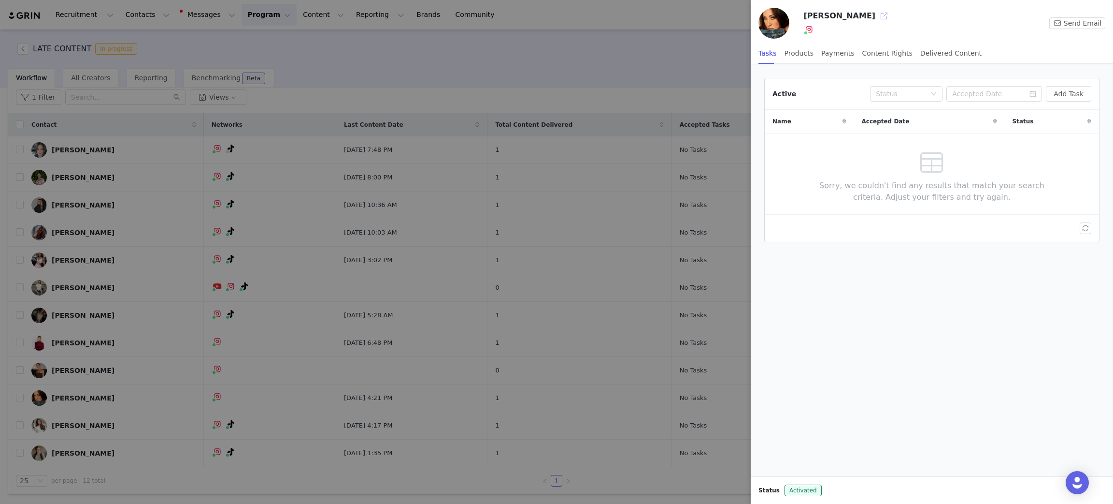
click at [877, 15] on button "button" at bounding box center [884, 15] width 15 height 15
click at [402, 40] on div at bounding box center [556, 252] width 1113 height 504
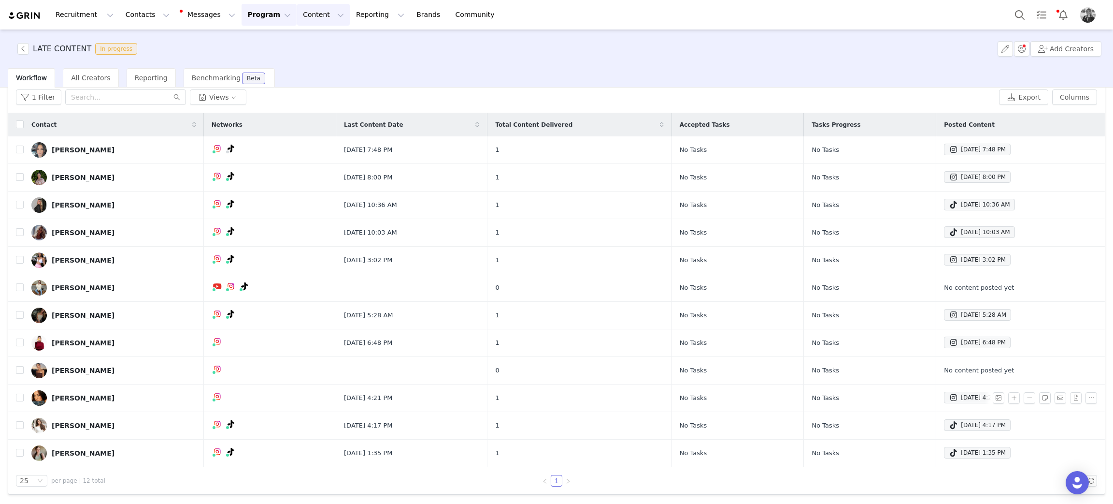
click at [297, 12] on button "Content Content" at bounding box center [323, 15] width 53 height 22
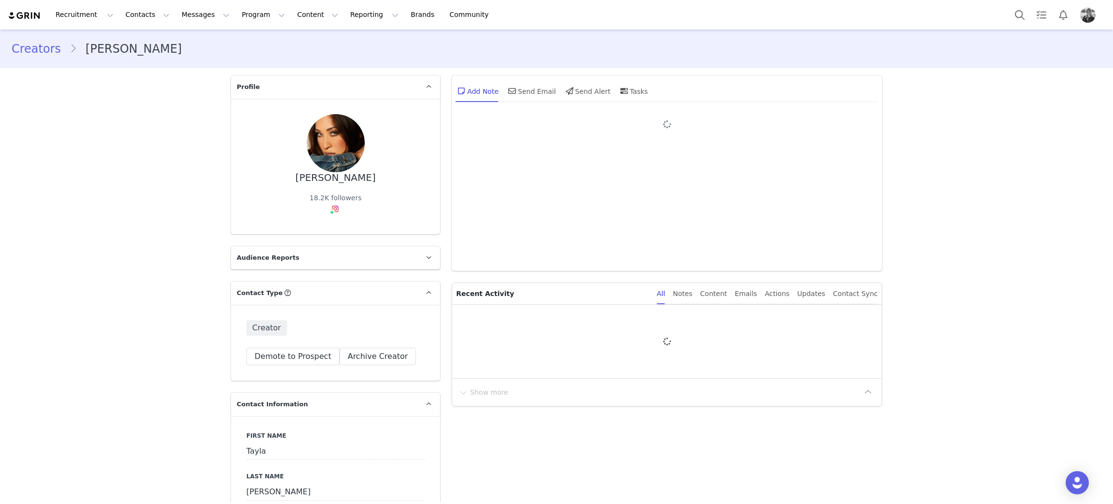
type input "+1 ([GEOGRAPHIC_DATA])"
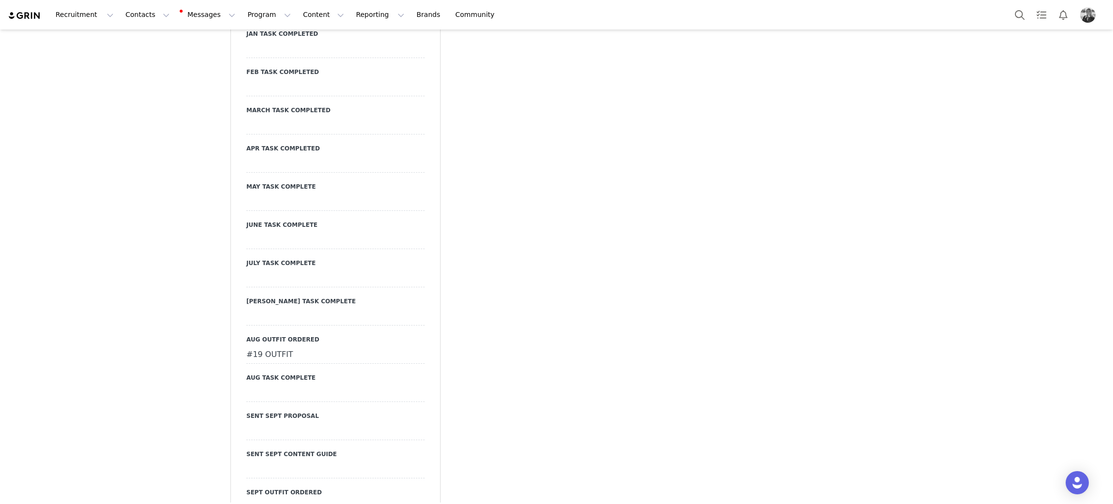
scroll to position [1957, 0]
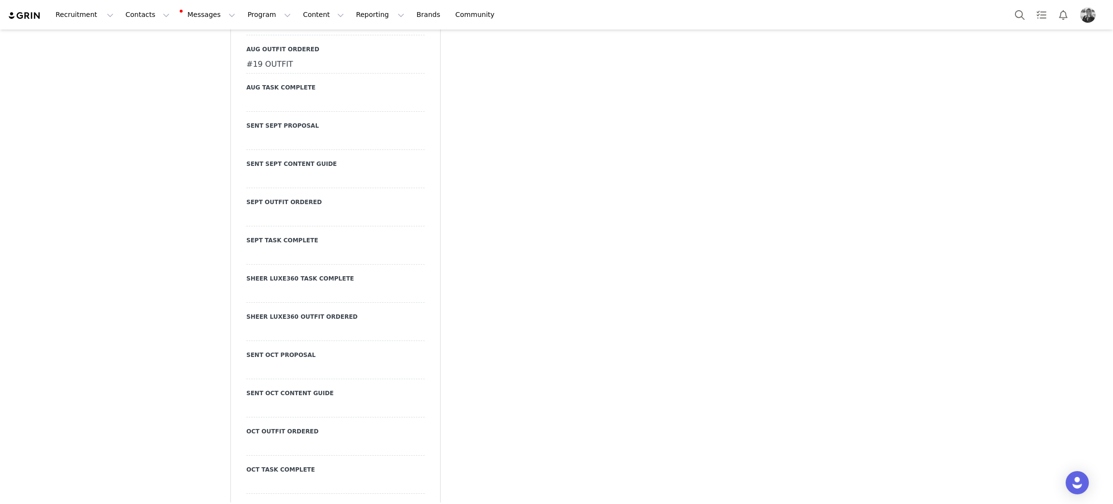
click at [274, 94] on div at bounding box center [335, 102] width 178 height 17
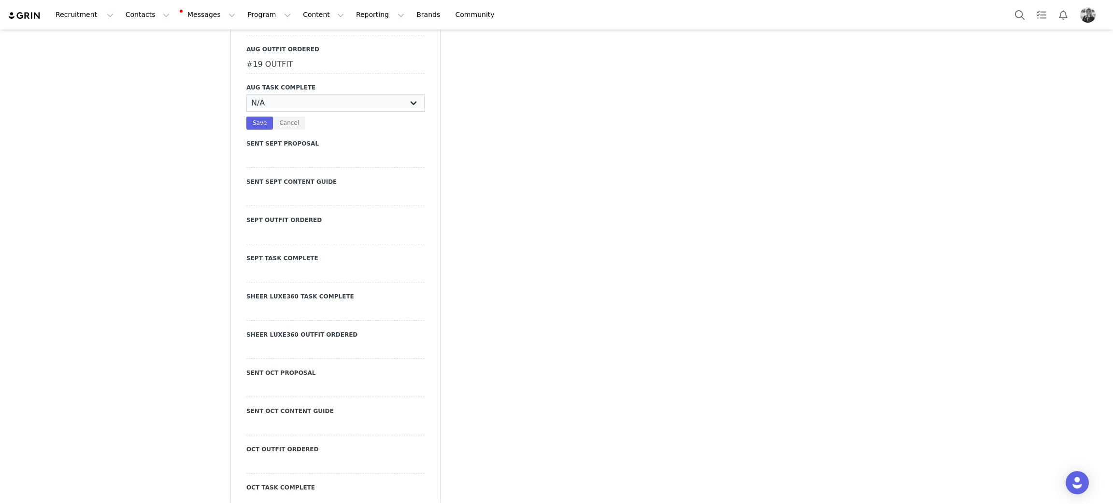
click at [275, 94] on select "N/A YES" at bounding box center [335, 102] width 178 height 17
select select "YES"
click at [246, 94] on select "N/A YES" at bounding box center [335, 102] width 178 height 17
click at [255, 116] on button "Save" at bounding box center [259, 122] width 27 height 13
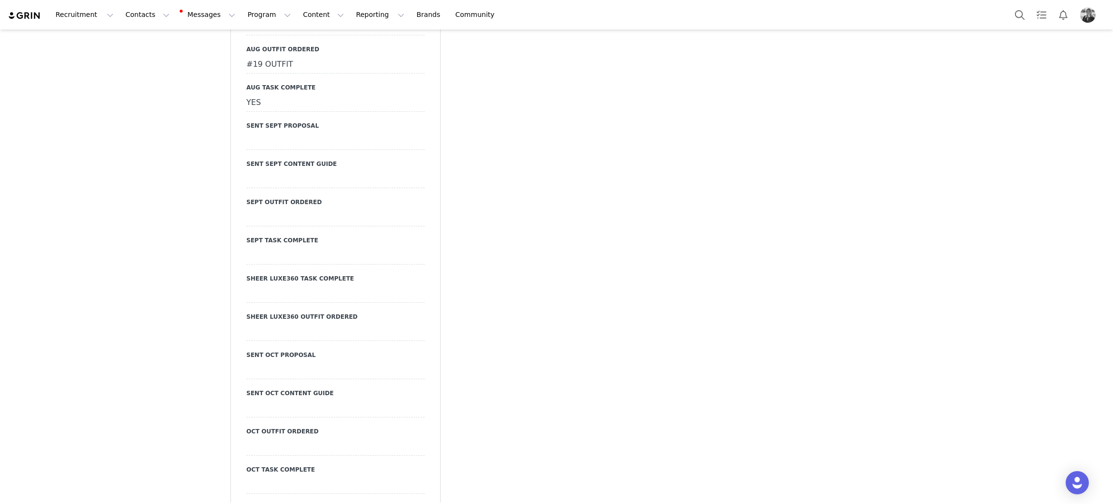
click at [268, 361] on div at bounding box center [335, 369] width 178 height 17
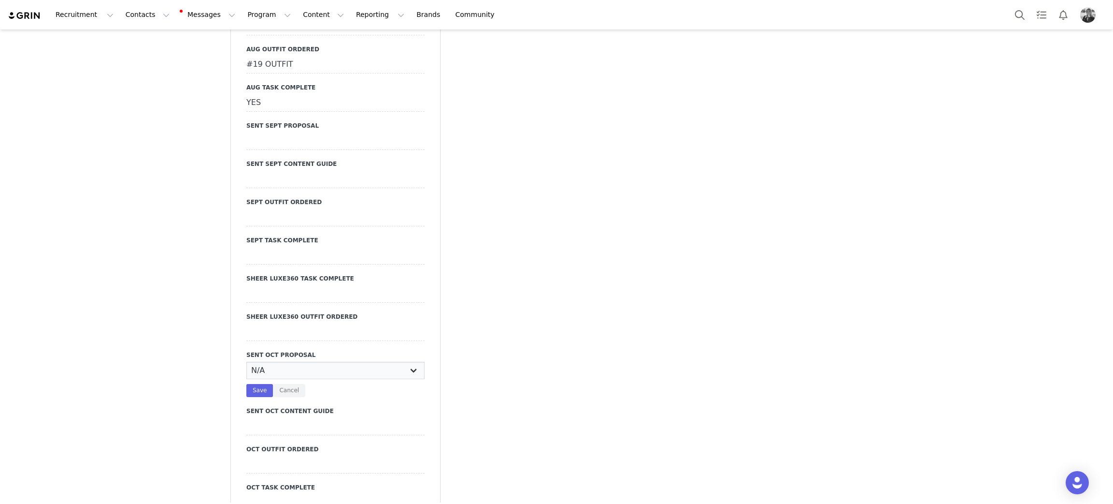
click at [269, 361] on select "N/A YES" at bounding box center [335, 369] width 178 height 17
select select "YES"
click at [246, 361] on select "N/A YES" at bounding box center [335, 369] width 178 height 17
click at [253, 384] on button "Save" at bounding box center [259, 390] width 27 height 13
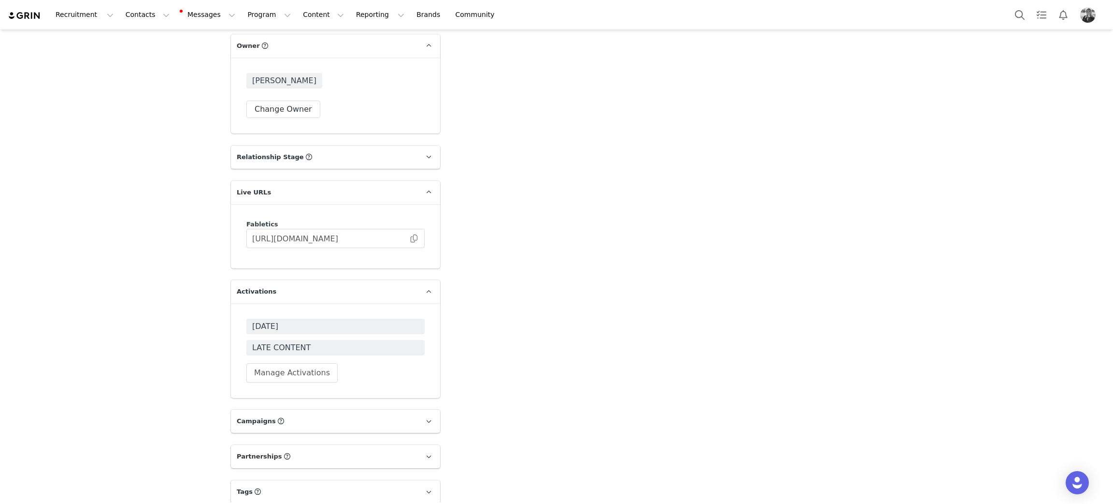
scroll to position [3159, 0]
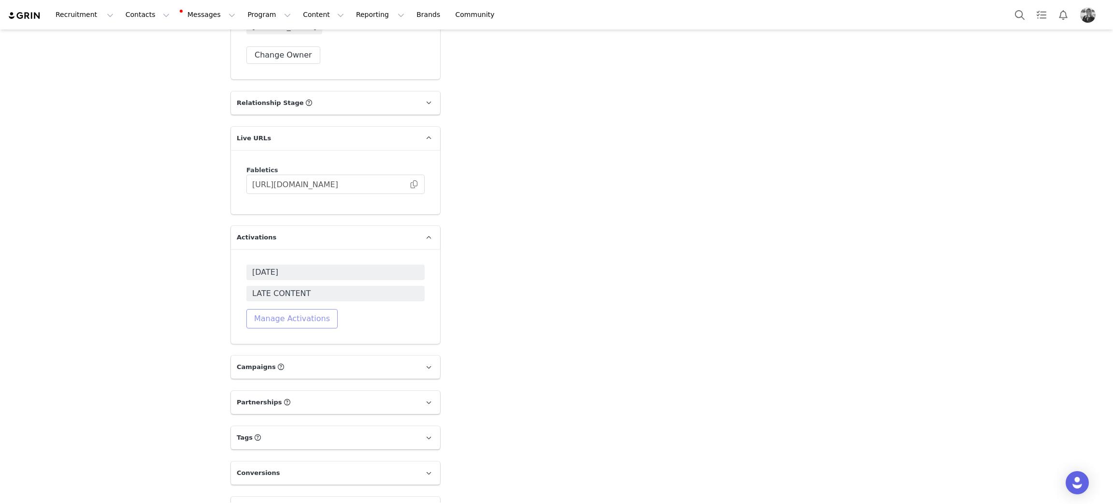
click at [282, 309] on button "Manage Activations" at bounding box center [291, 318] width 91 height 19
click at [248, 332] on div "Select Activation" at bounding box center [241, 332] width 57 height 14
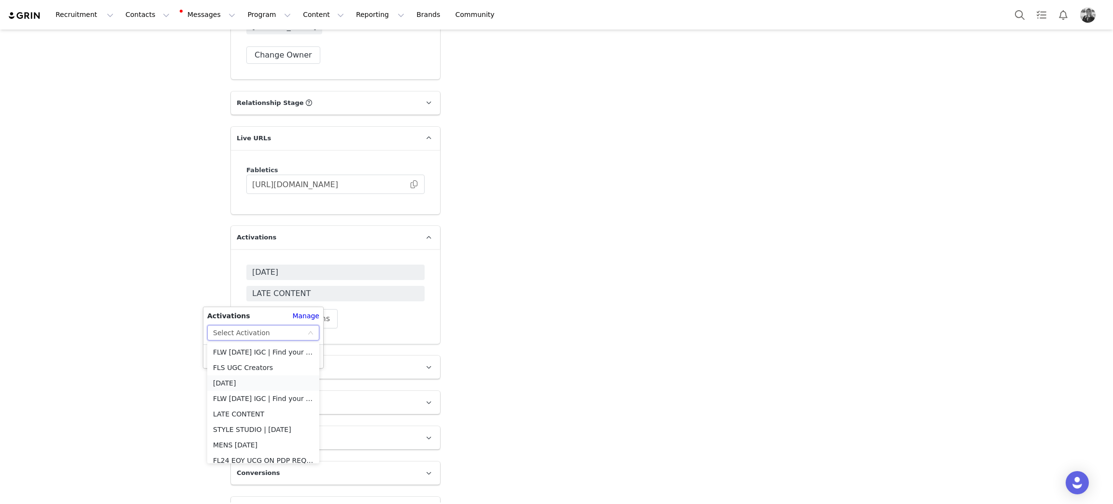
click at [236, 384] on li "[DATE]" at bounding box center [263, 382] width 112 height 15
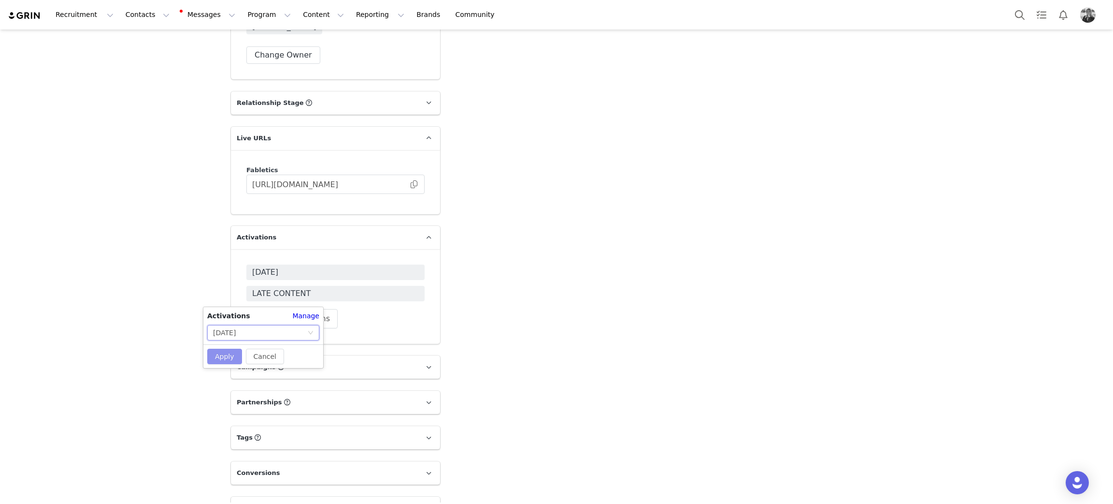
click at [221, 360] on button "Apply" at bounding box center [224, 355] width 35 height 15
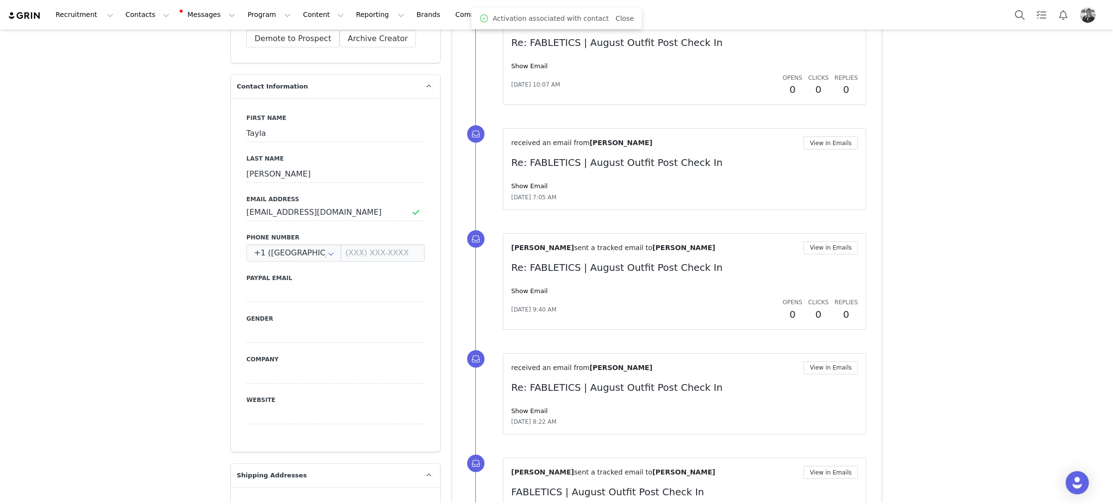
scroll to position [0, 0]
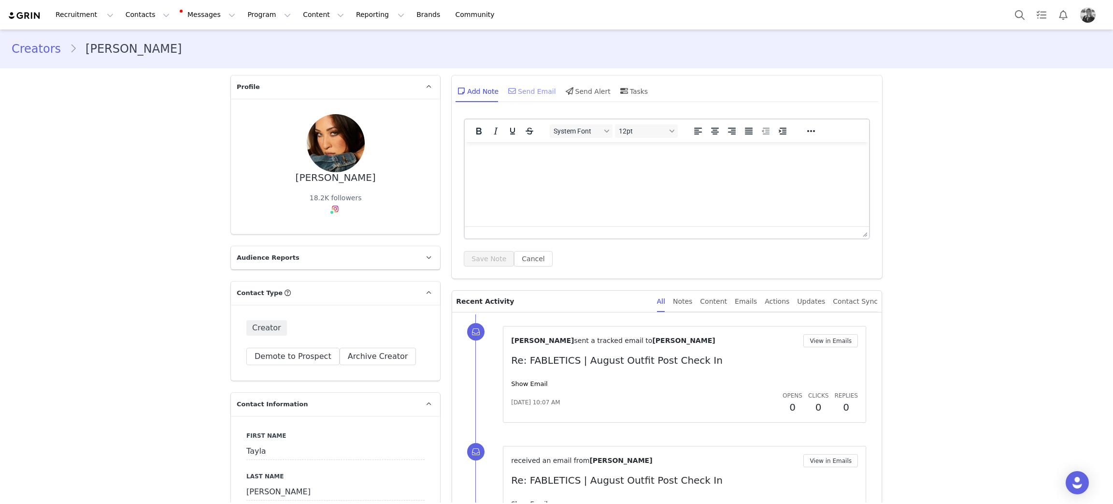
click at [530, 89] on div "Send Email" at bounding box center [531, 90] width 50 height 23
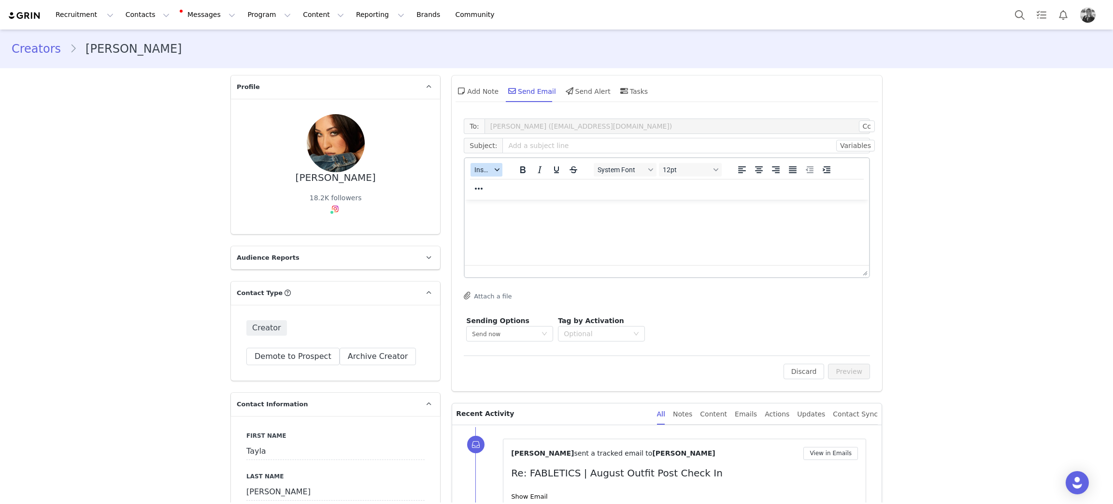
click at [495, 170] on icon "button" at bounding box center [497, 169] width 5 height 5
click at [490, 185] on div "Insert Template" at bounding box center [516, 186] width 87 height 12
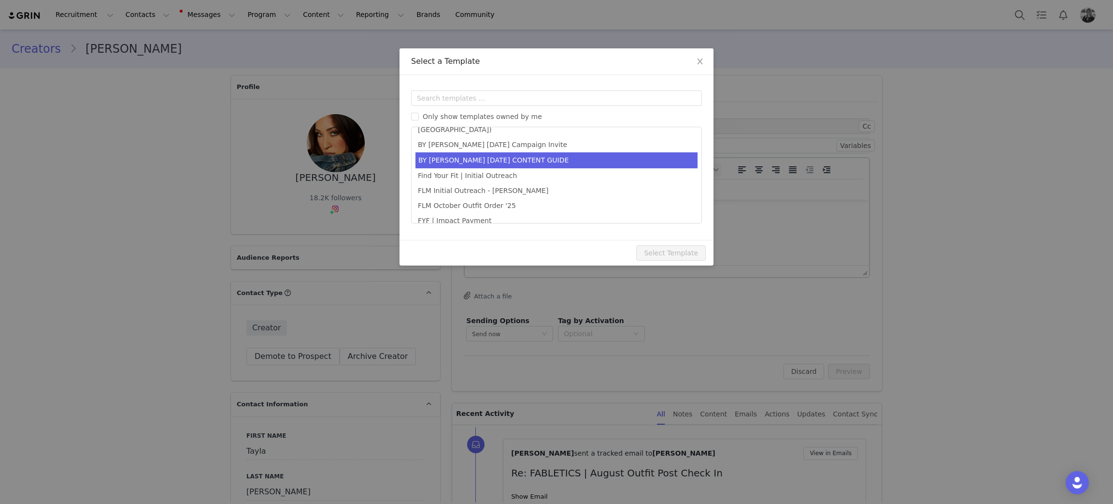
scroll to position [61, 0]
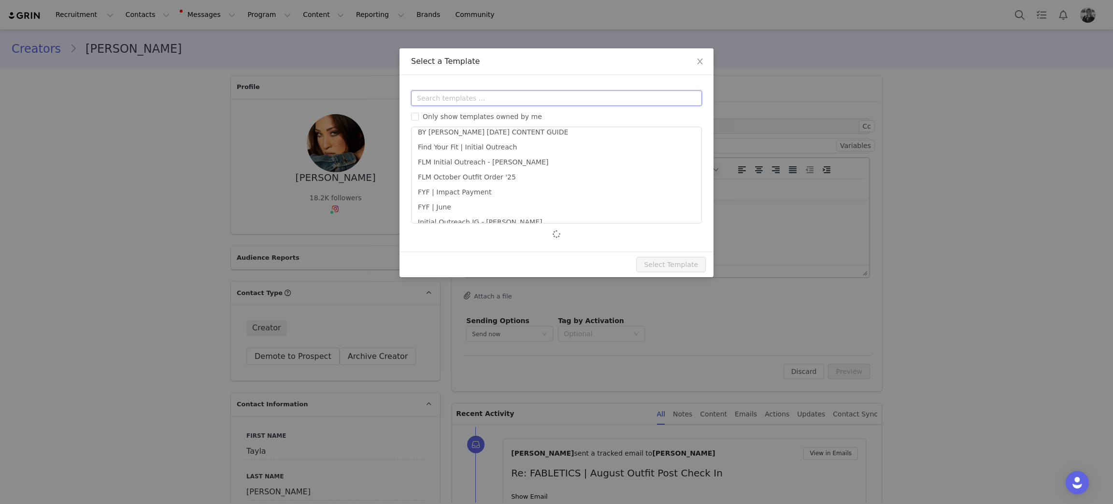
click at [468, 103] on input "text" at bounding box center [556, 97] width 291 height 15
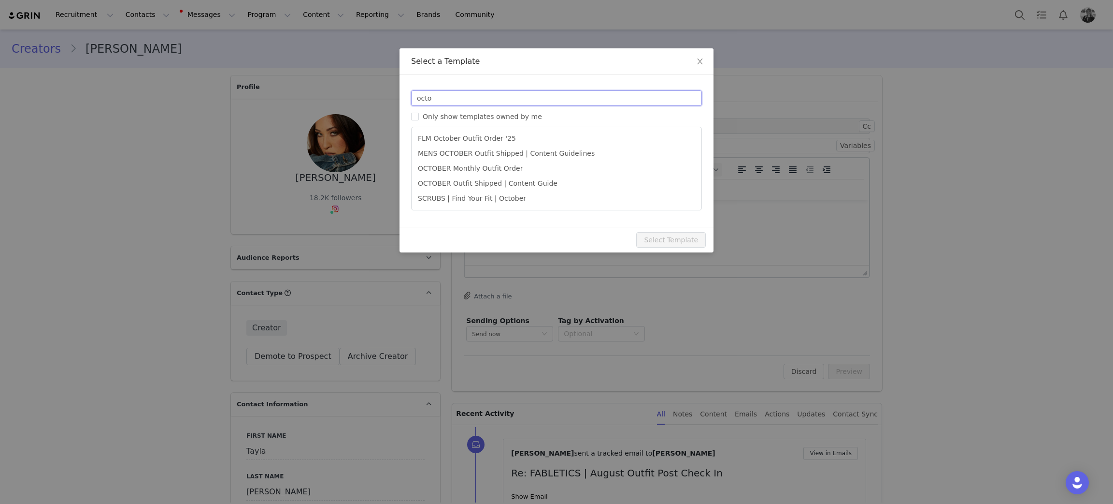
scroll to position [0, 0]
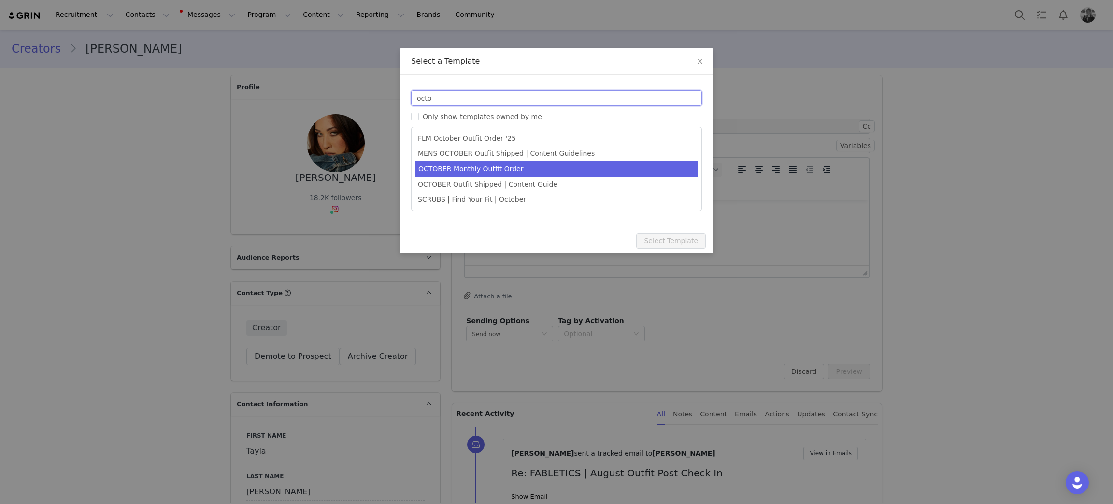
type input "octo"
click at [477, 170] on li "OCTOBER Monthly Outfit Order" at bounding box center [557, 169] width 282 height 16
type input "FABLETICS | 🎃 [DATE] Outfit Order x [instagram_username] + Exciting update!"
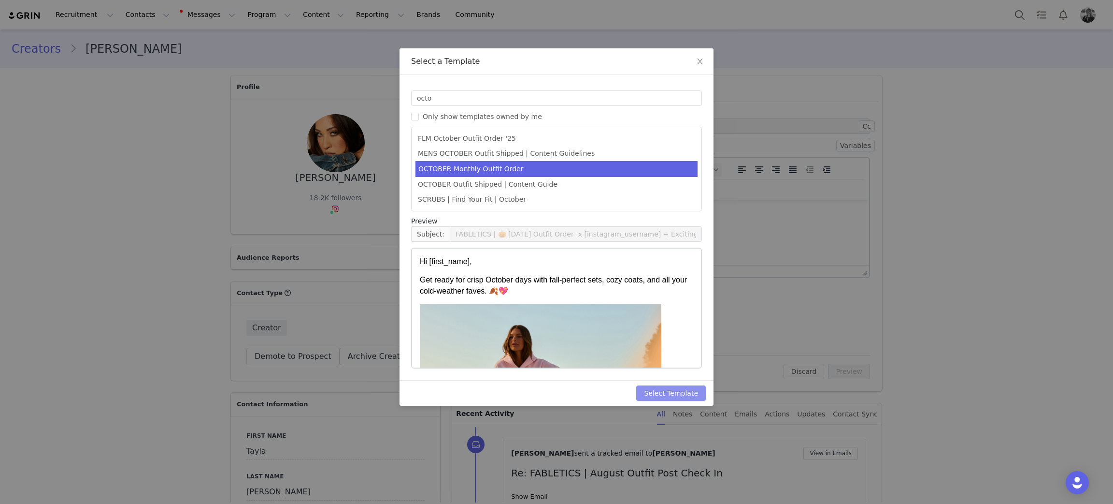
click at [676, 390] on button "Select Template" at bounding box center [671, 392] width 70 height 15
type input "FABLETICS | 🎃 [DATE] Outfit Order x [instagram_username] + Exciting update!"
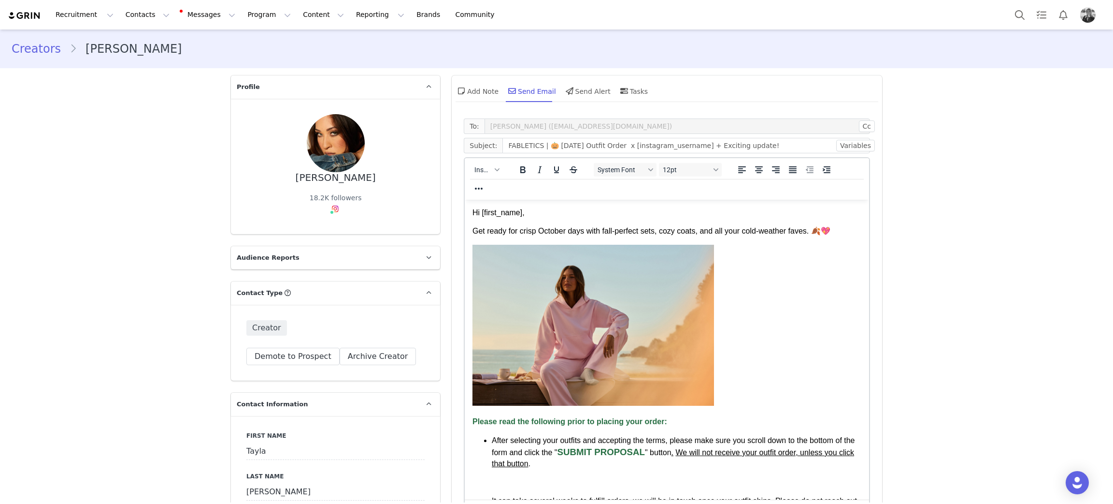
drag, startPoint x: 862, startPoint y: 268, endPoint x: 878, endPoint y: 524, distance: 256.6
click at [878, 503] on html "Recruitment Recruitment Creator Search Curated Lists Landing Pages Web Extensio…" at bounding box center [556, 252] width 1113 height 504
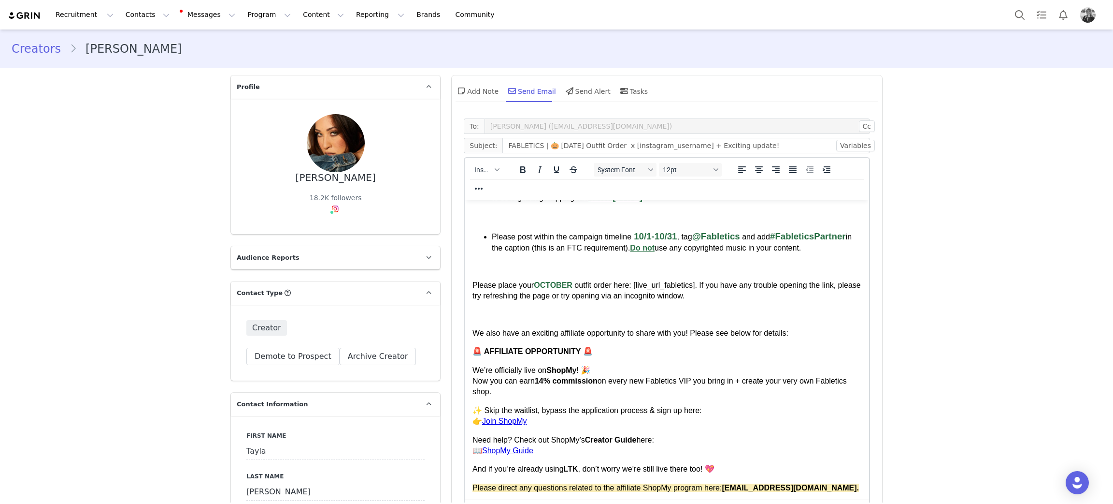
scroll to position [290, 0]
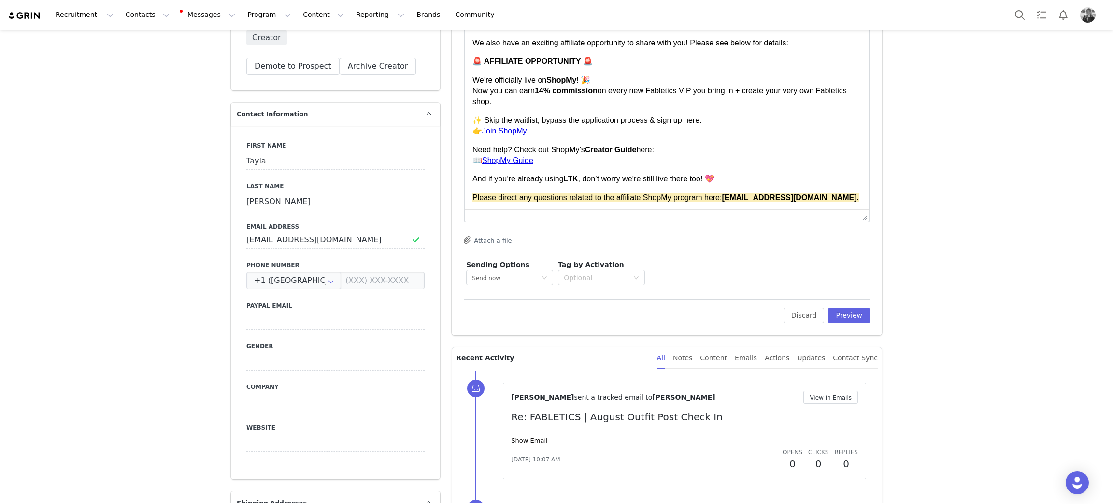
click at [527, 211] on div "Thank you!" at bounding box center [667, 216] width 389 height 11
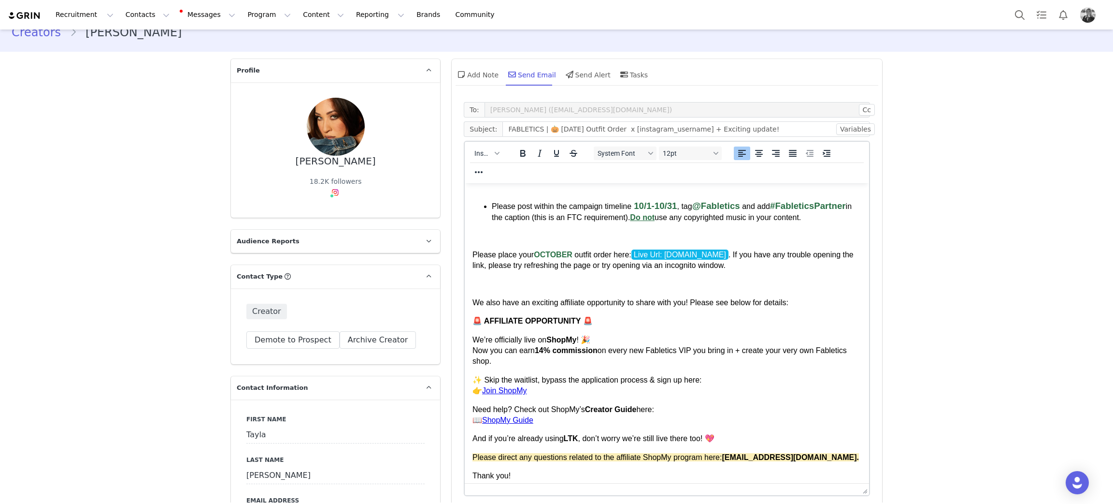
scroll to position [0, 0]
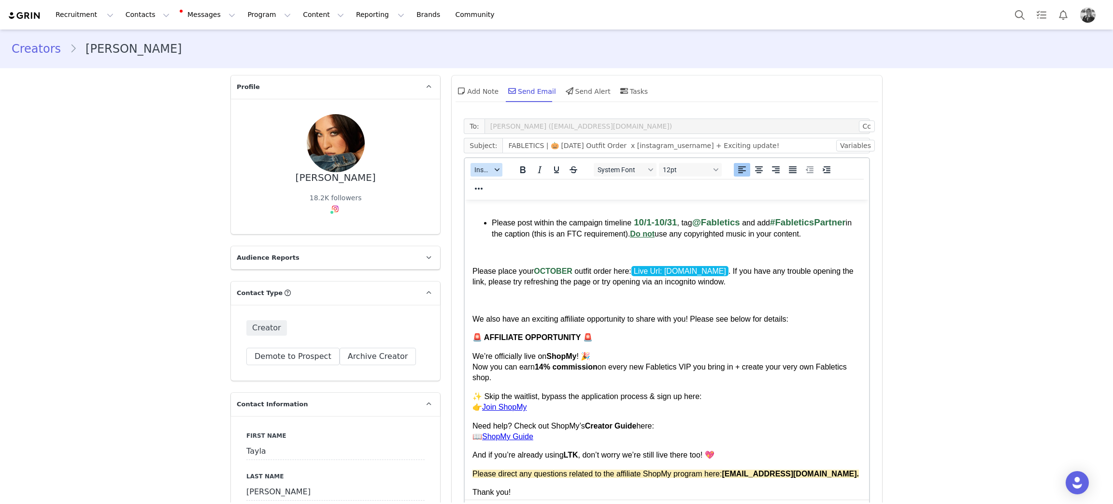
click at [493, 169] on div "button" at bounding box center [497, 169] width 8 height 5
drag, startPoint x: 490, startPoint y: 210, endPoint x: 33, endPoint y: 34, distance: 489.5
click at [490, 210] on div "Insert Signature" at bounding box center [515, 216] width 97 height 15
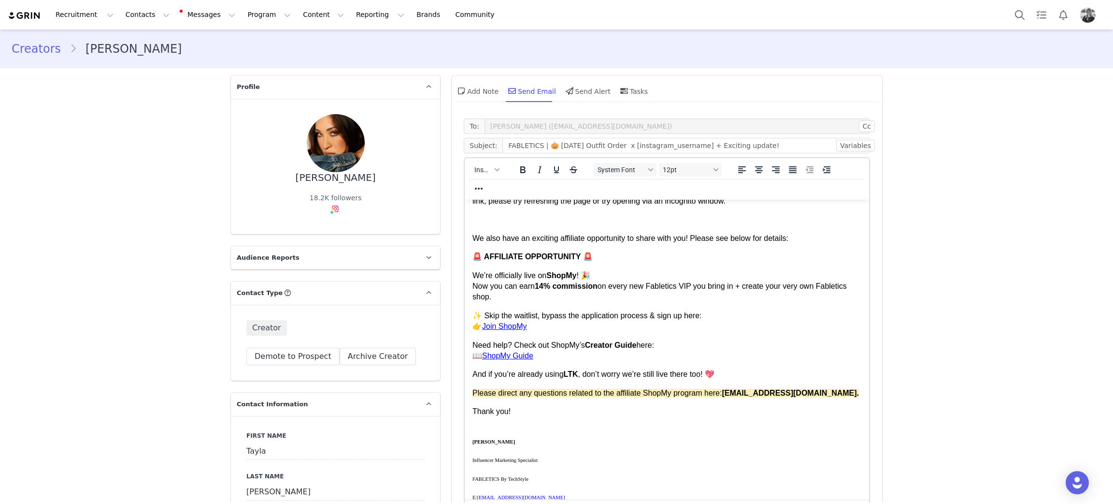
scroll to position [362, 0]
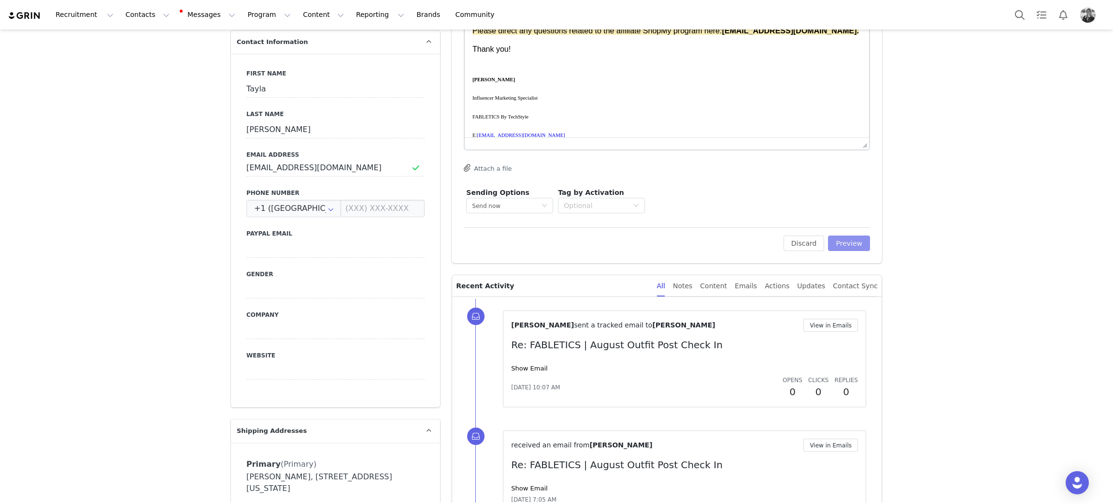
click at [845, 243] on button "Preview" at bounding box center [849, 242] width 42 height 15
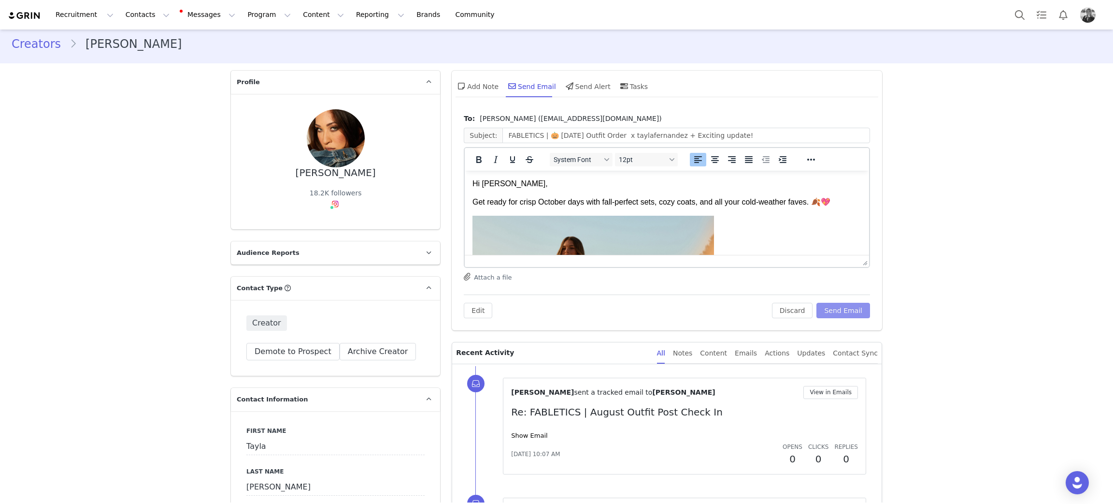
scroll to position [0, 0]
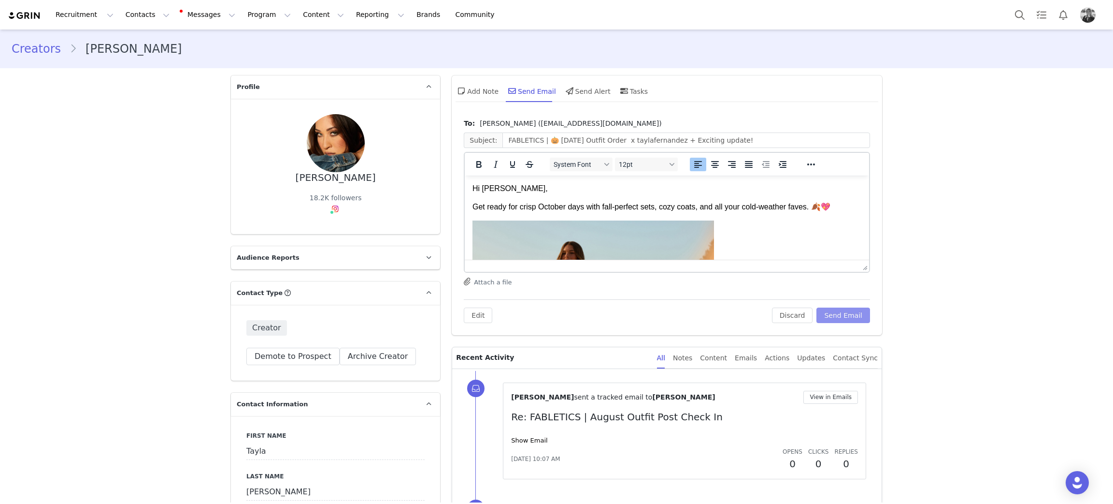
click at [845, 311] on button "Send Email" at bounding box center [844, 314] width 54 height 15
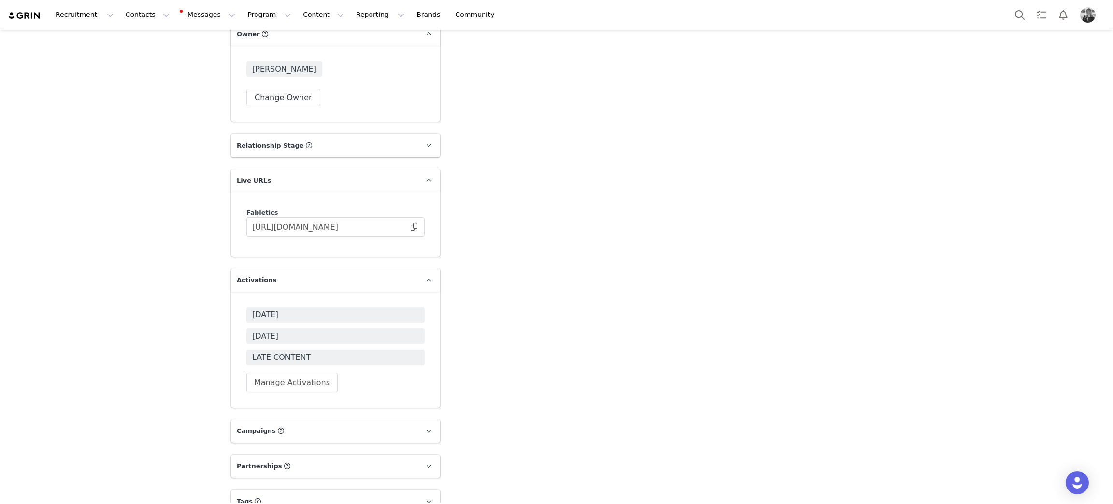
scroll to position [3180, 0]
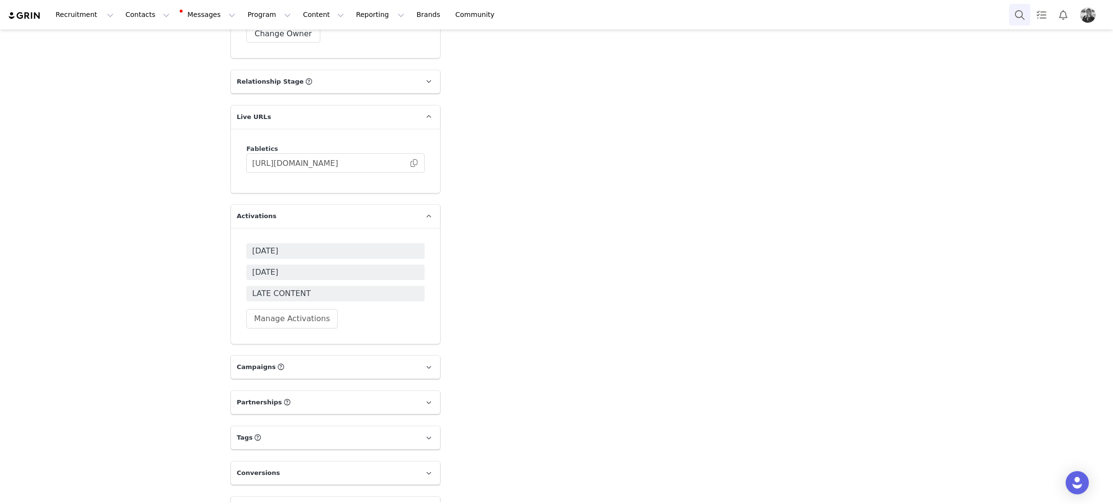
click at [1011, 14] on button "Search" at bounding box center [1019, 15] width 21 height 22
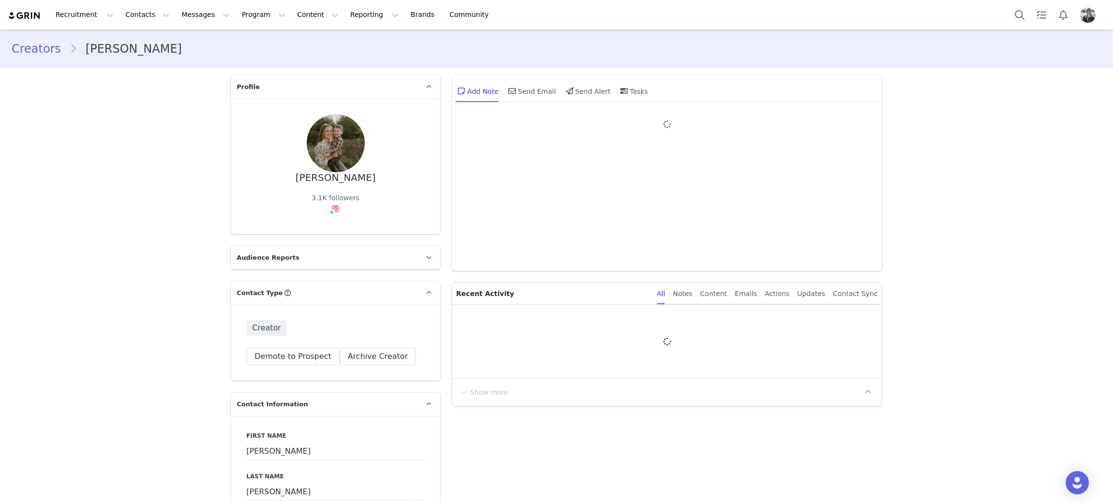
type input "+1 ([GEOGRAPHIC_DATA])"
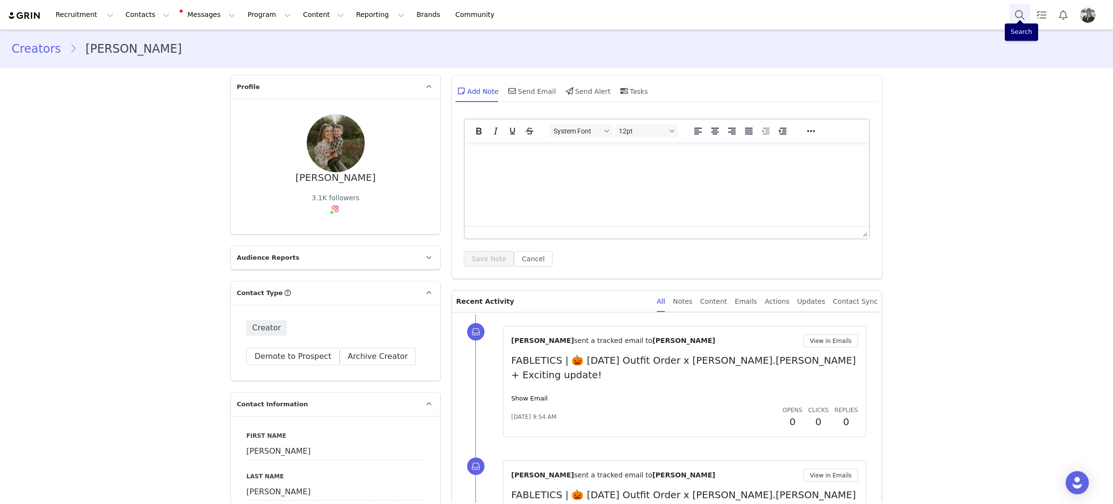
click at [1018, 12] on button "Search" at bounding box center [1019, 15] width 21 height 22
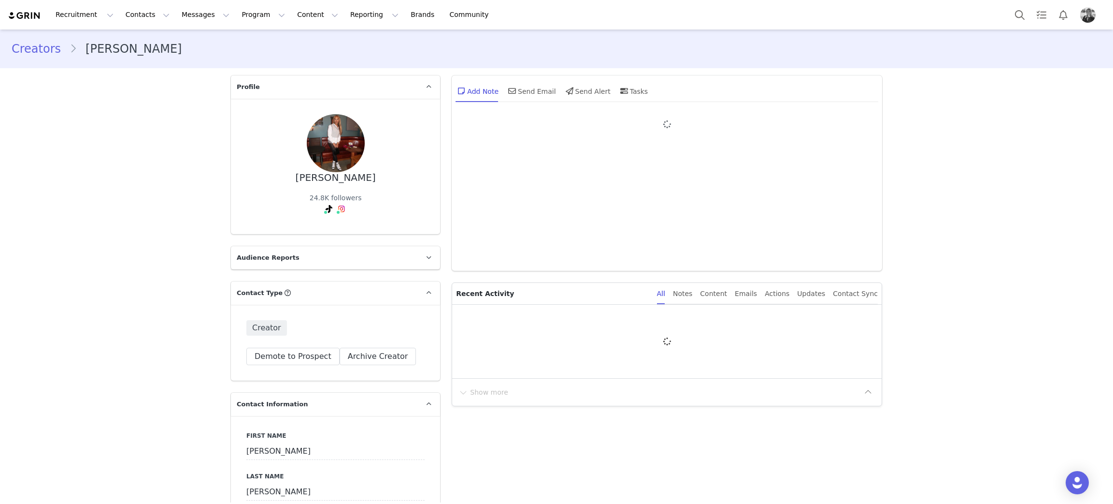
type input "+1 ([GEOGRAPHIC_DATA])"
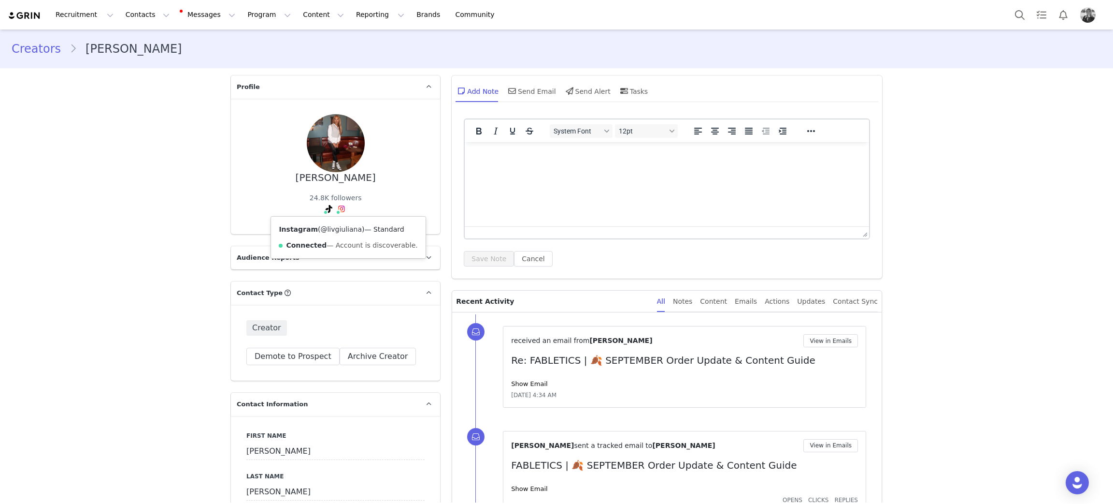
click at [331, 230] on link "@livgiuliana" at bounding box center [341, 229] width 42 height 8
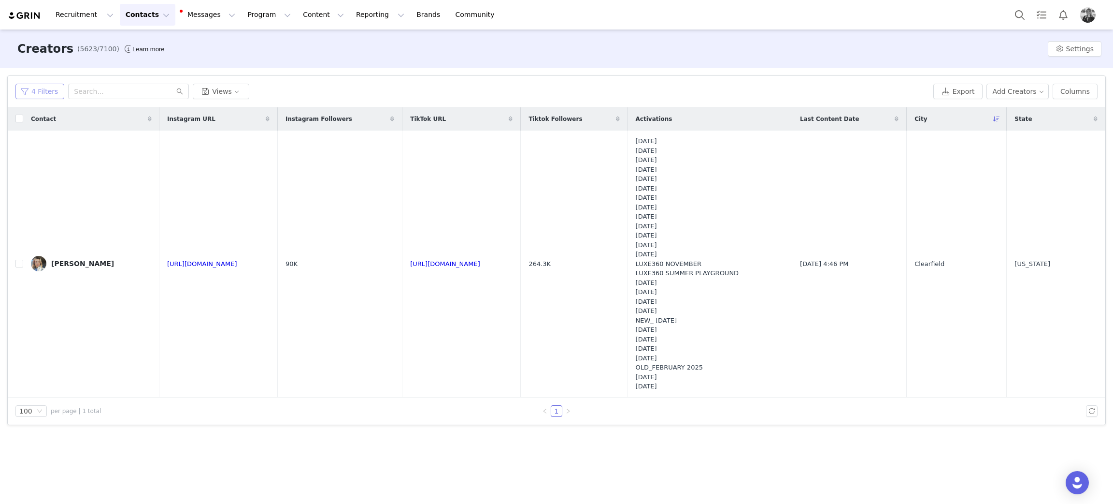
click at [47, 89] on button "4 Filters" at bounding box center [39, 91] width 49 height 15
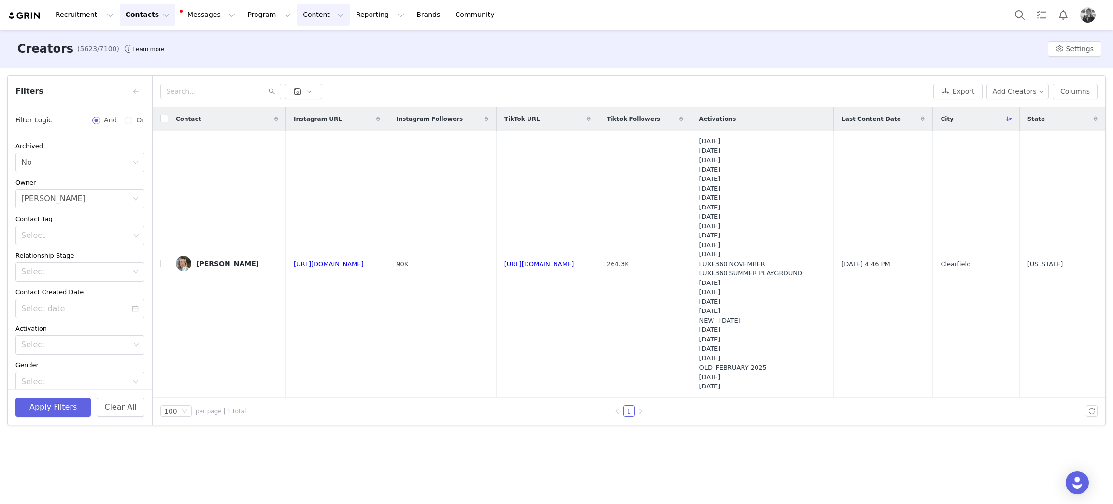
click at [297, 6] on button "Content Content" at bounding box center [323, 15] width 53 height 22
click at [286, 43] on p "Creator Content" at bounding box center [302, 43] width 54 height 10
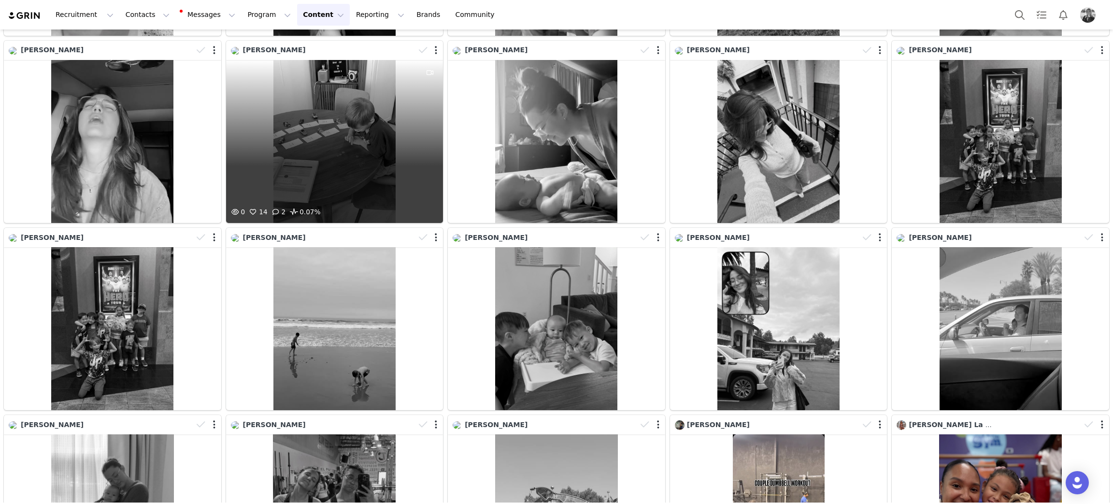
scroll to position [992, 0]
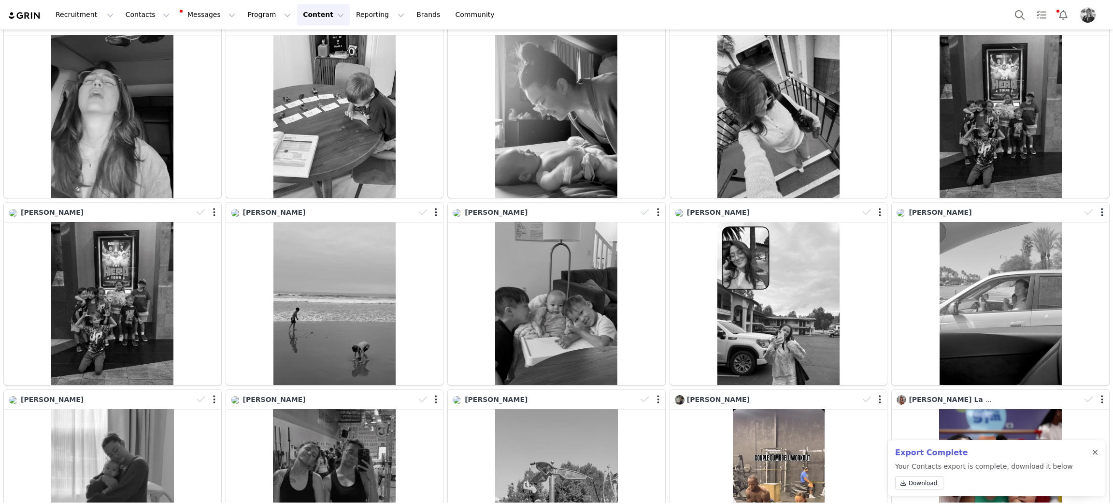
click at [1096, 448] on div at bounding box center [1096, 452] width 6 height 8
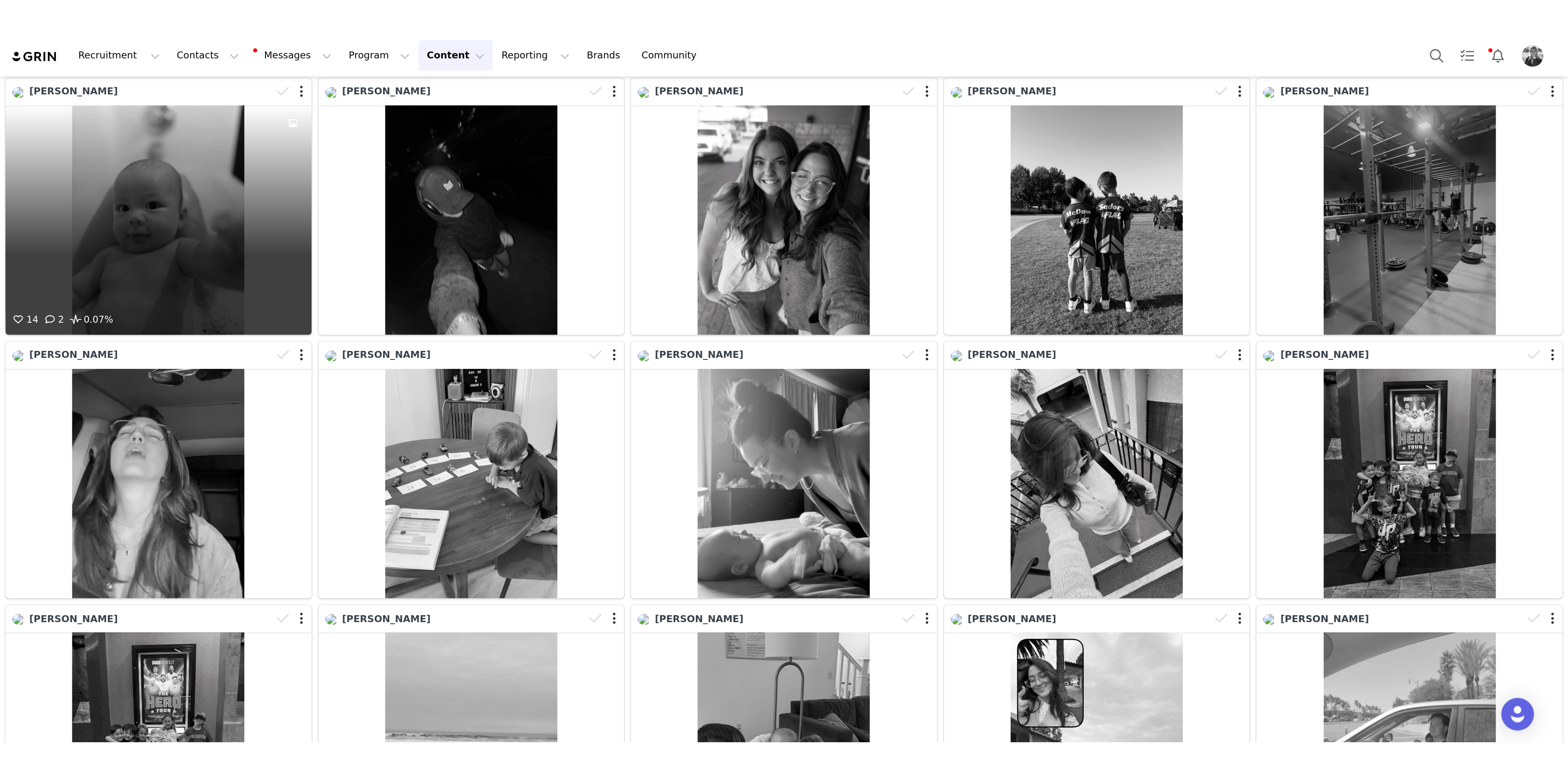
scroll to position [593, 0]
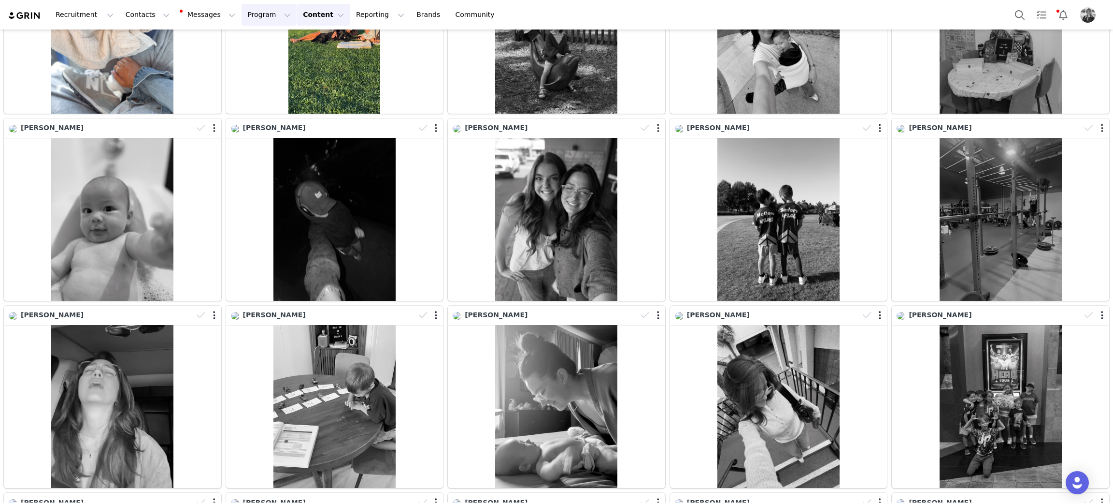
click at [242, 16] on button "Program Program" at bounding box center [269, 15] width 55 height 22
click at [243, 48] on link "Activations" at bounding box center [256, 43] width 76 height 18
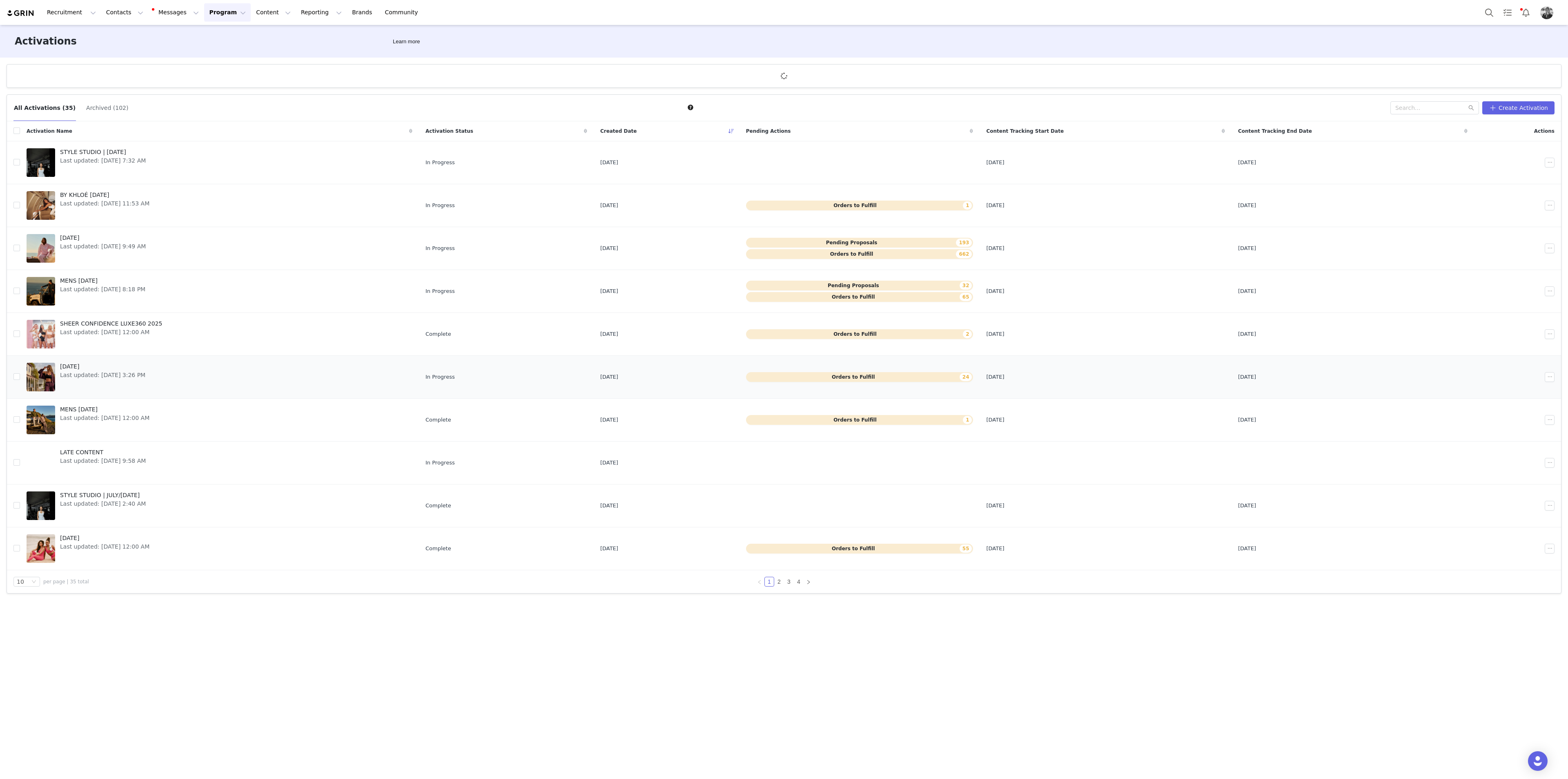
click at [87, 362] on span "[DATE]" at bounding box center [102, 367] width 85 height 8
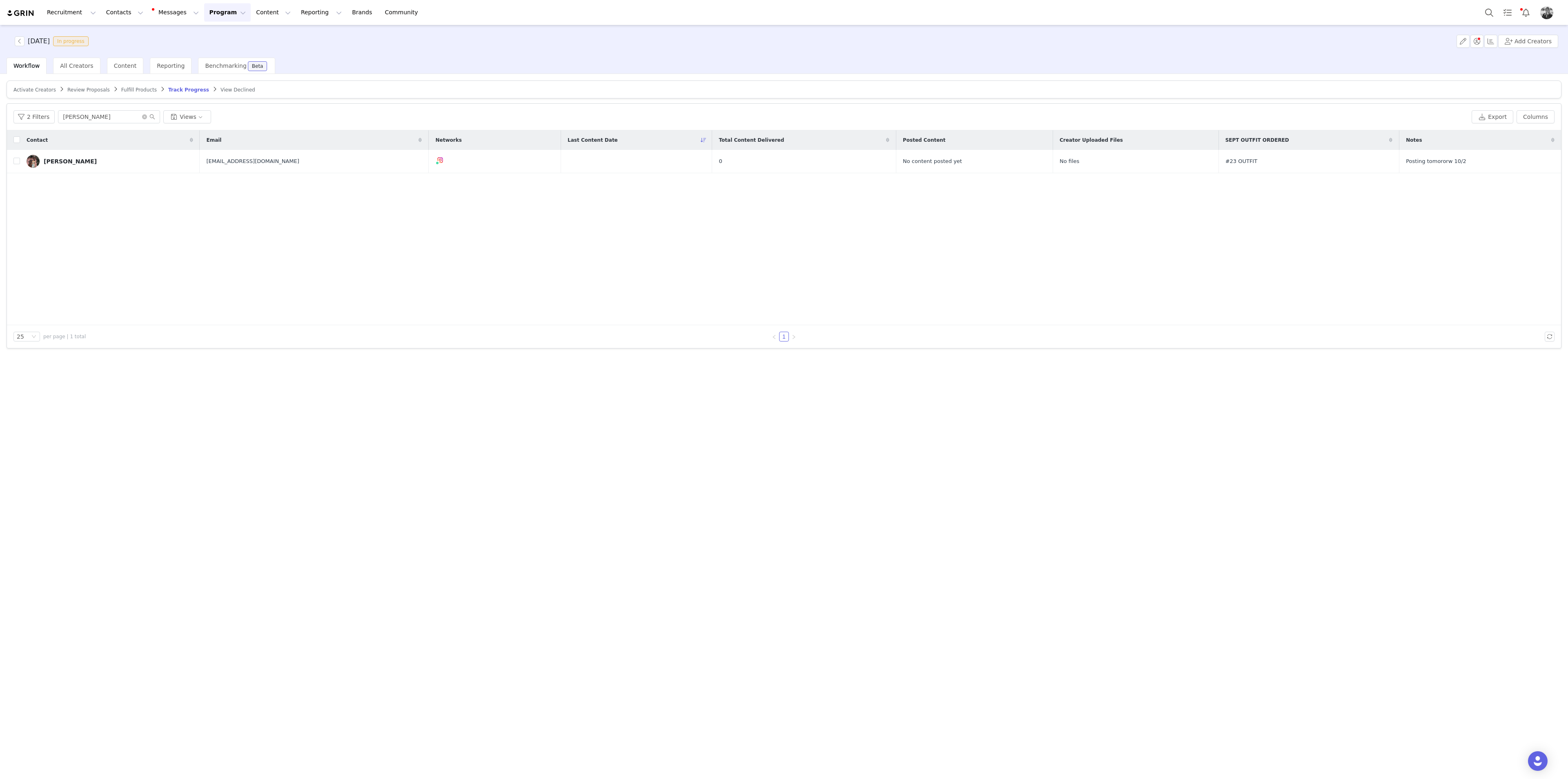
click at [245, 22] on div "Recruitment Recruitment Creator Search Curated Lists Landing Pages Web Extensio…" at bounding box center [784, 12] width 1568 height 25
